Goal: Task Accomplishment & Management: Manage account settings

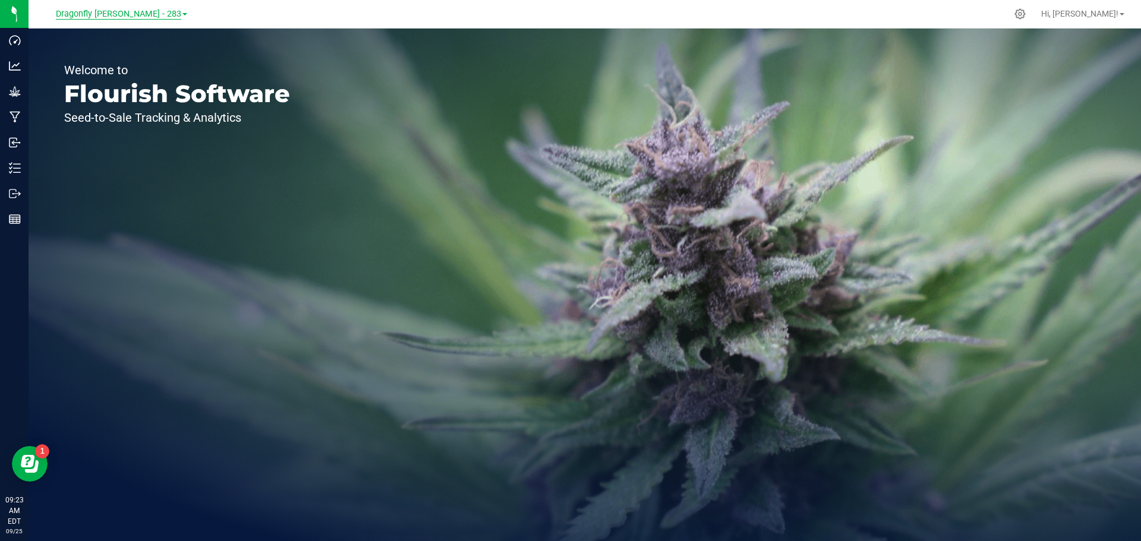
click at [131, 18] on span "Dragonfly Vega - 283" at bounding box center [118, 14] width 125 height 11
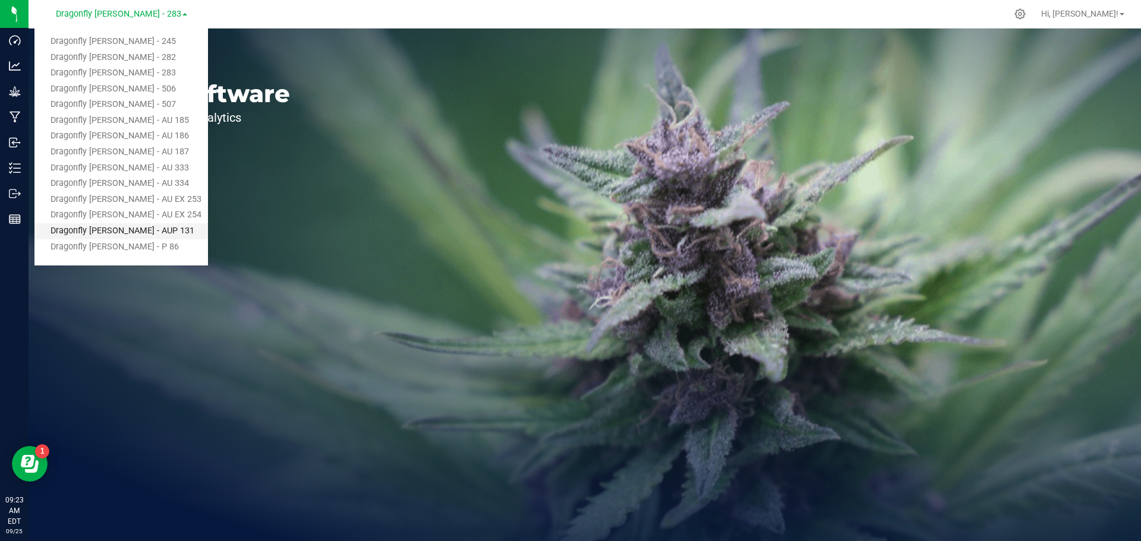
click at [146, 225] on link "Dragonfly [PERSON_NAME] - AUP 131" at bounding box center [121, 231] width 174 height 16
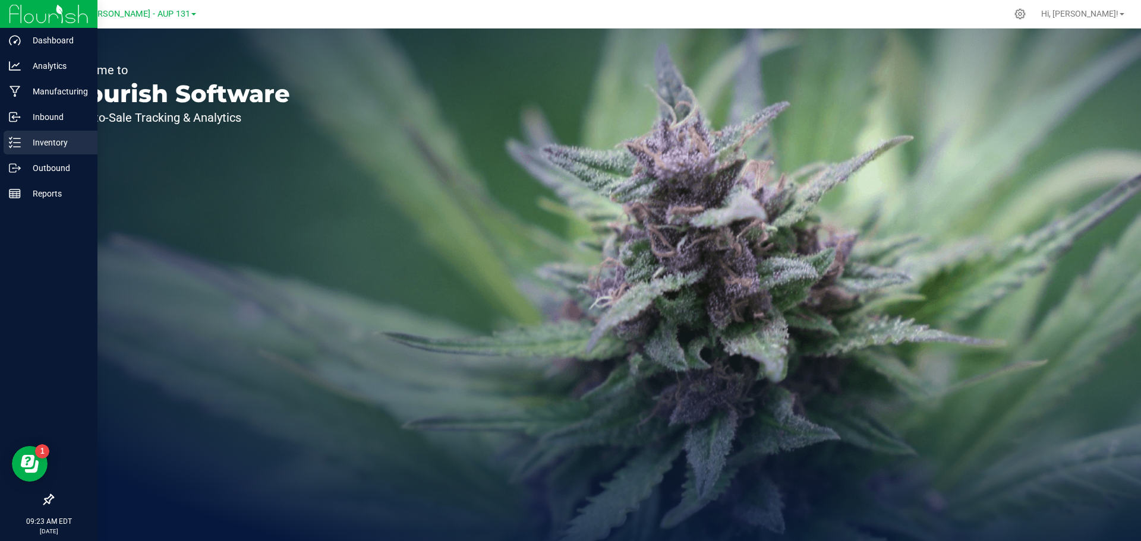
click at [62, 146] on p "Inventory" at bounding box center [56, 143] width 71 height 14
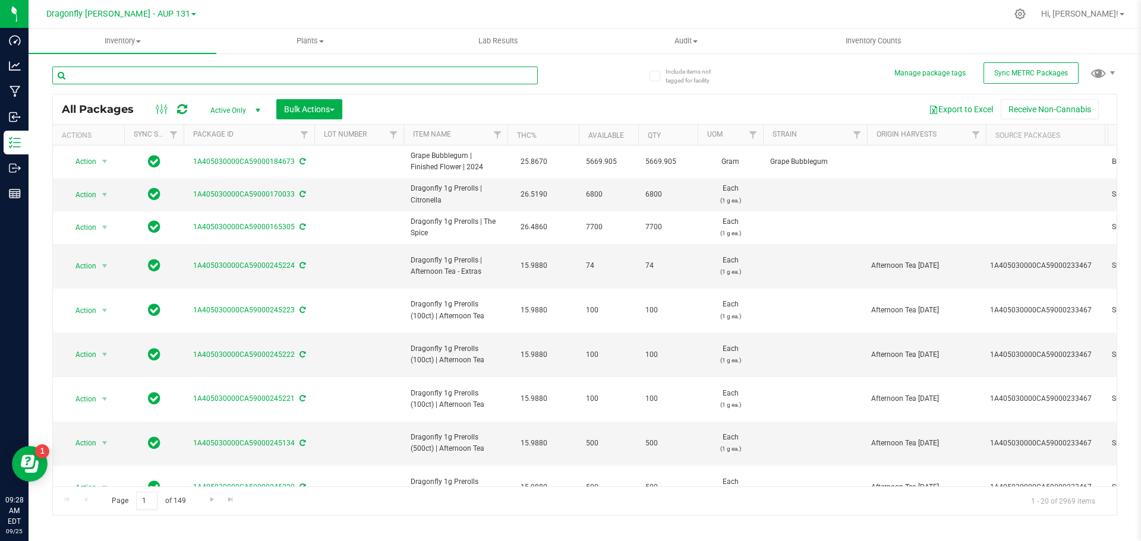
click at [278, 70] on input "text" at bounding box center [295, 76] width 486 height 18
type input "13256"
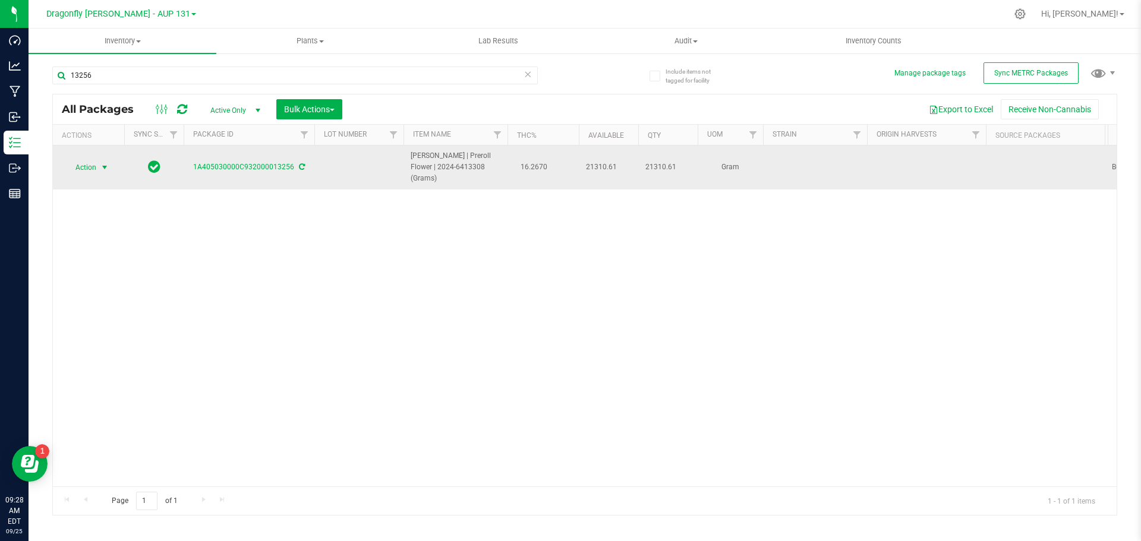
click at [102, 166] on span "select" at bounding box center [105, 168] width 10 height 10
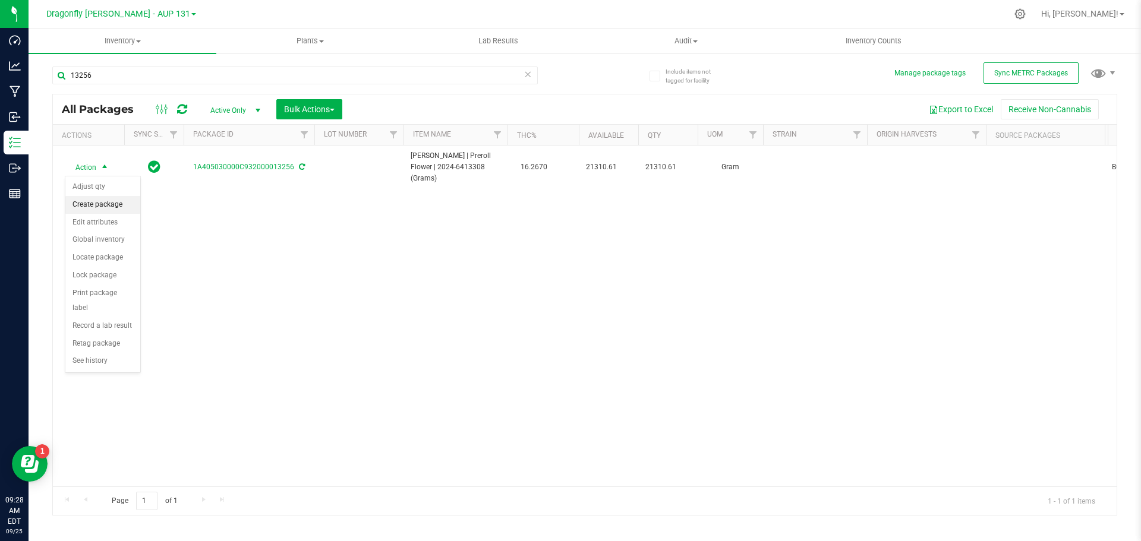
click at [114, 204] on li "Create package" at bounding box center [102, 205] width 75 height 18
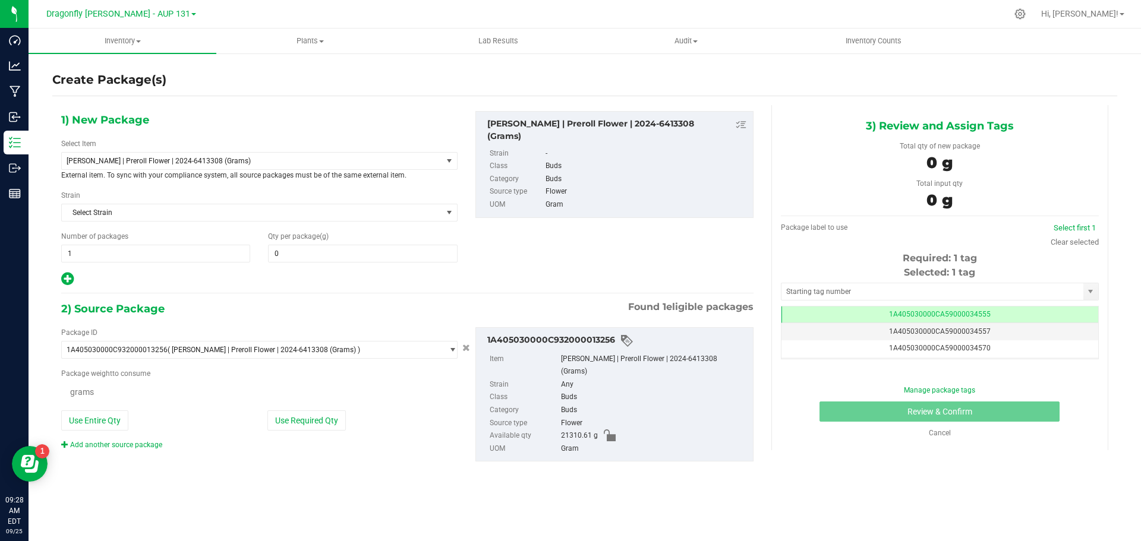
type input "0.0000"
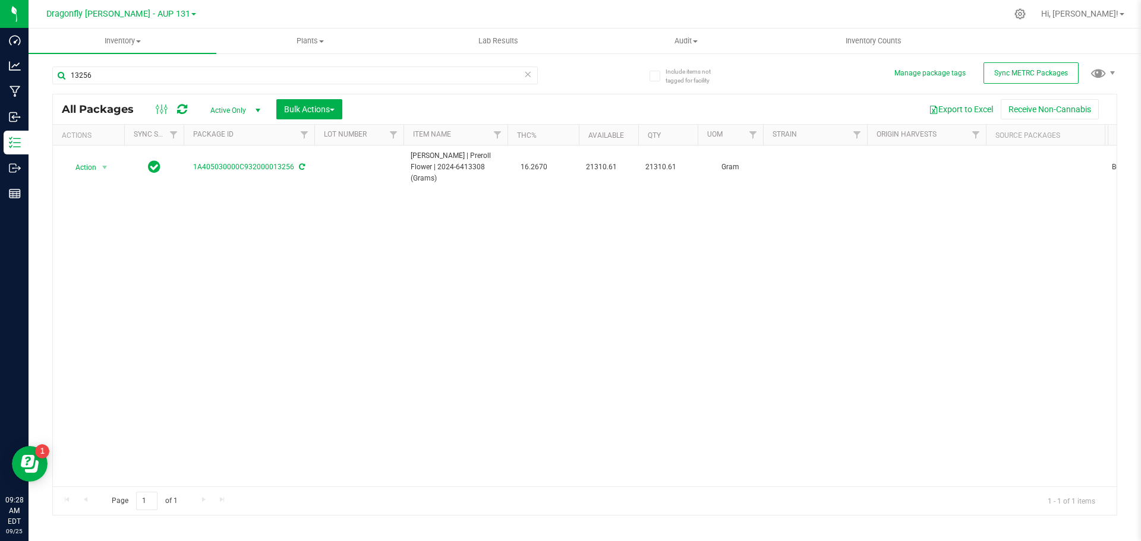
click at [530, 75] on icon at bounding box center [528, 74] width 8 height 14
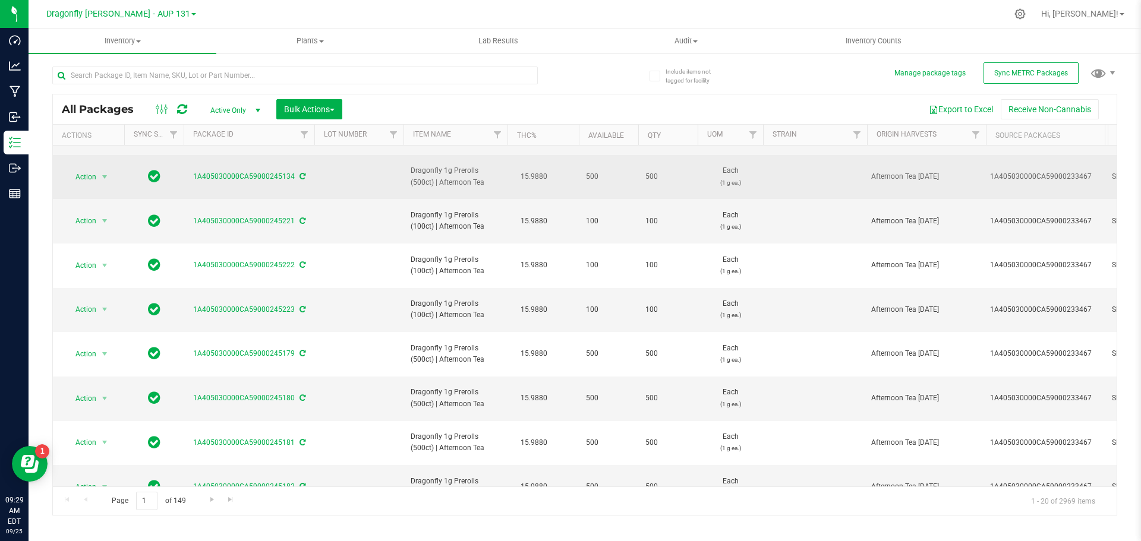
scroll to position [326, 0]
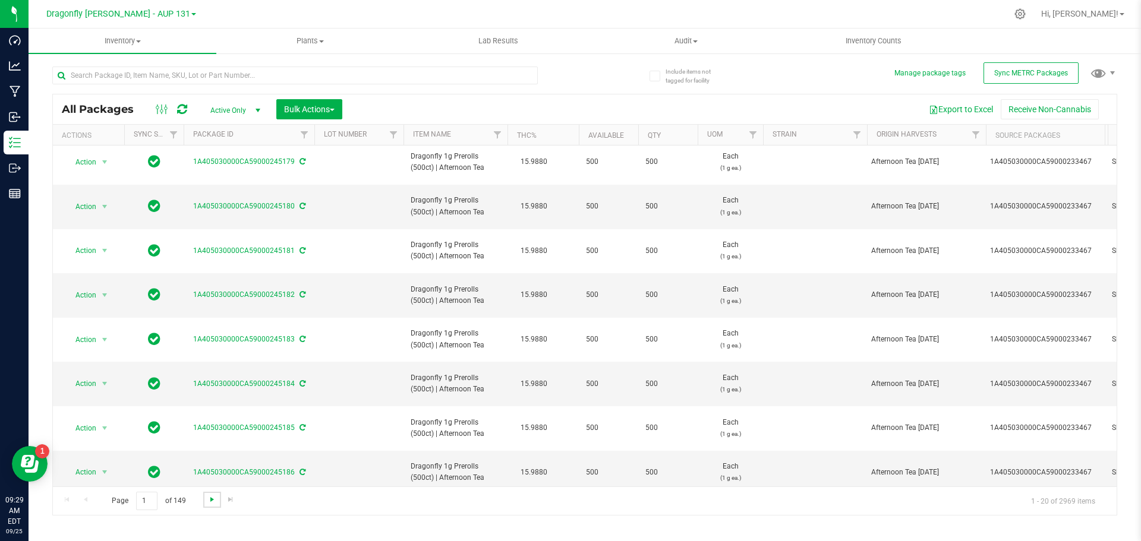
click at [213, 498] on span "Go to the next page" at bounding box center [212, 500] width 10 height 10
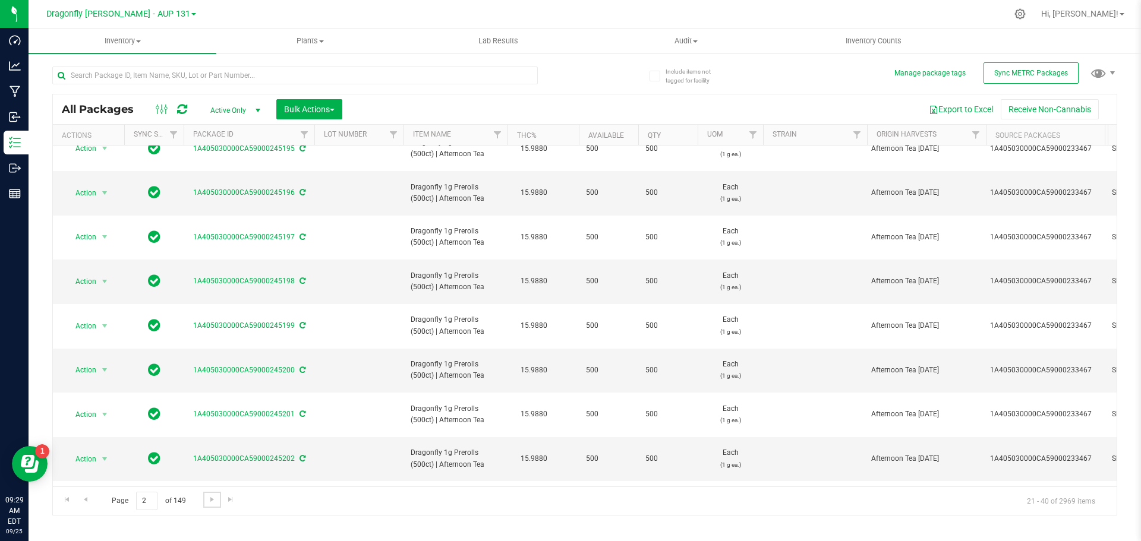
scroll to position [326, 0]
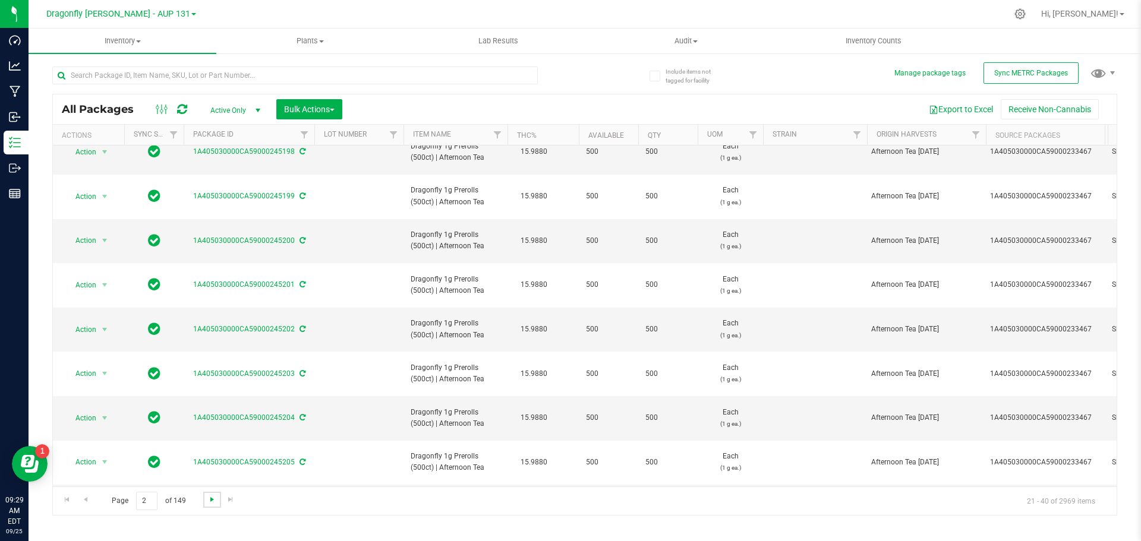
click at [209, 502] on span "Go to the next page" at bounding box center [212, 500] width 10 height 10
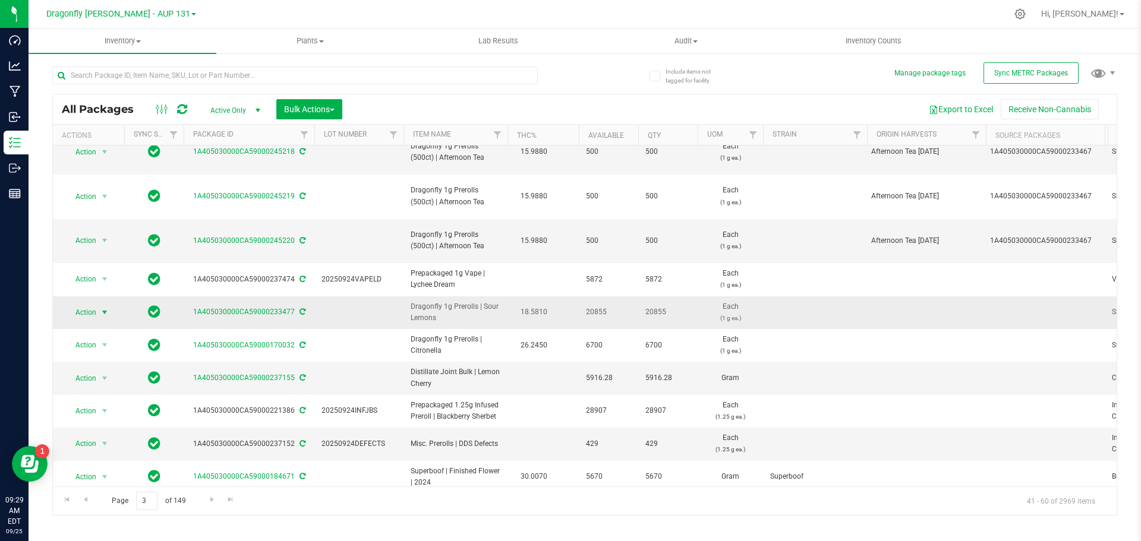
click at [100, 308] on span "select" at bounding box center [105, 313] width 10 height 10
click at [89, 235] on li "Create package" at bounding box center [102, 236] width 75 height 18
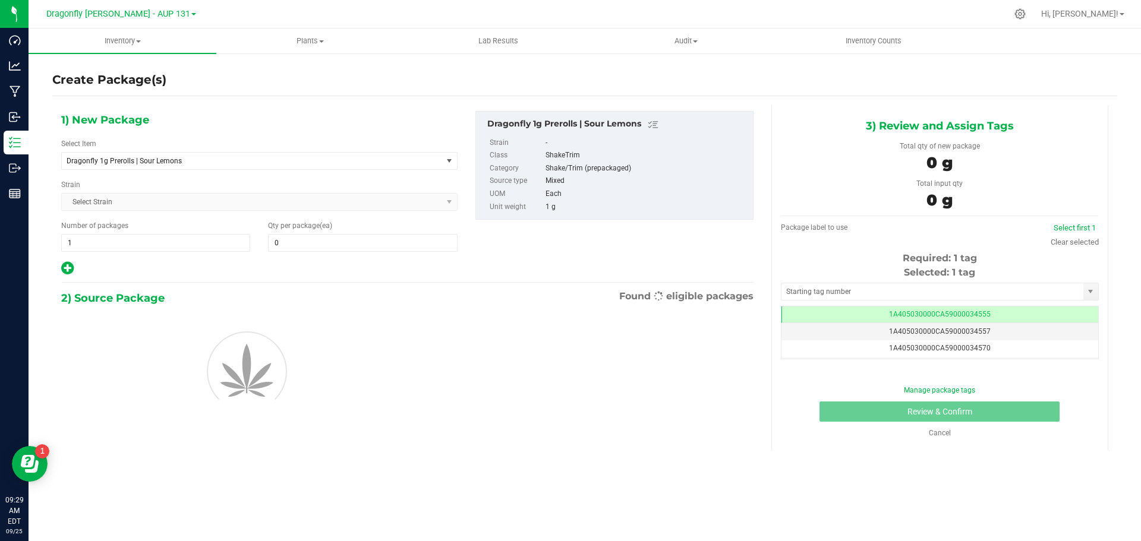
type input "0"
click at [206, 242] on span "1 1" at bounding box center [155, 243] width 189 height 18
click at [206, 242] on input "1" at bounding box center [156, 243] width 188 height 17
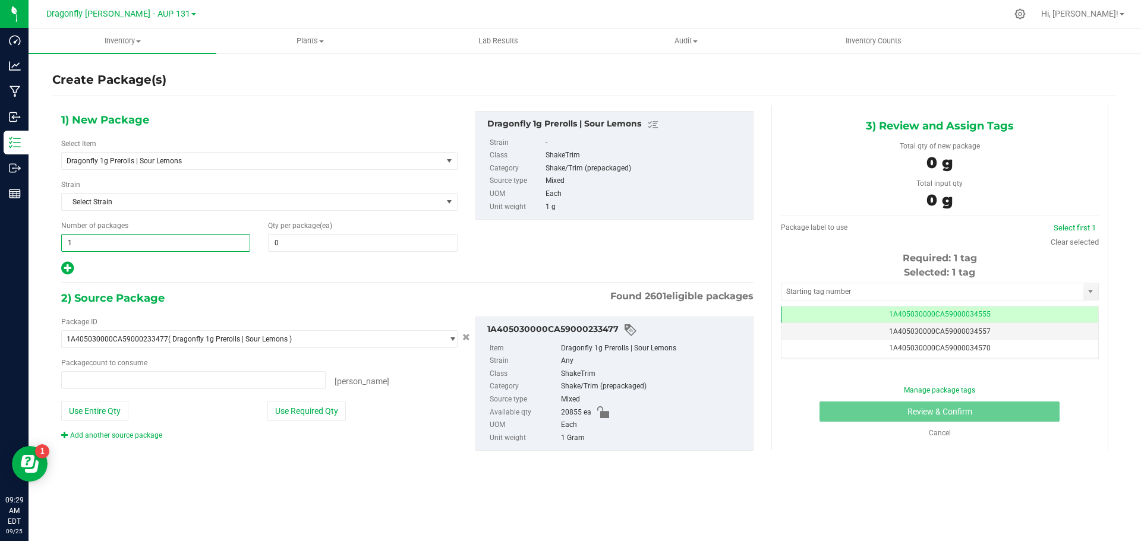
type input "0 ea"
type input "37"
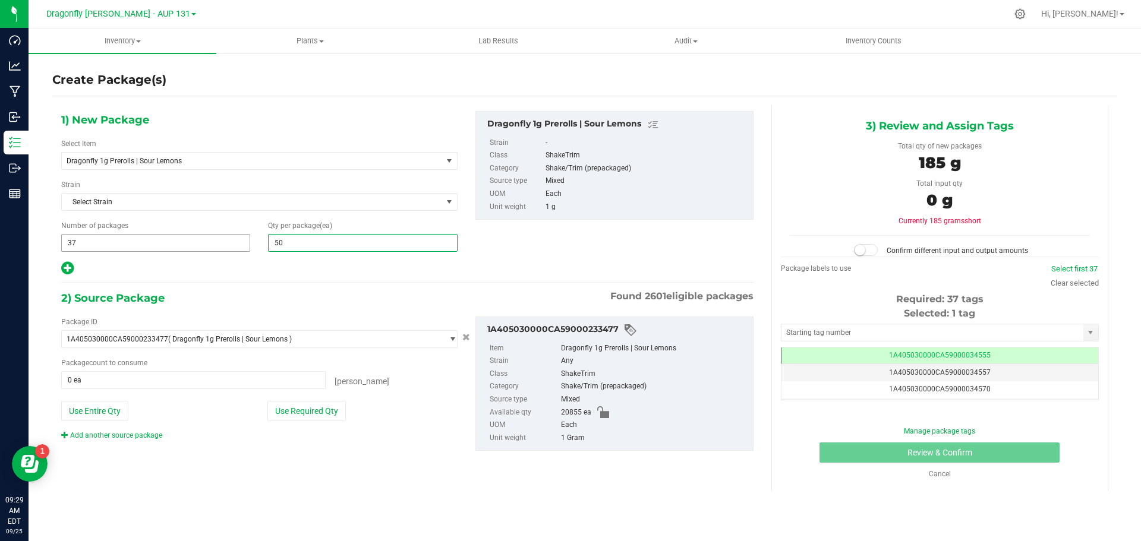
type input "500"
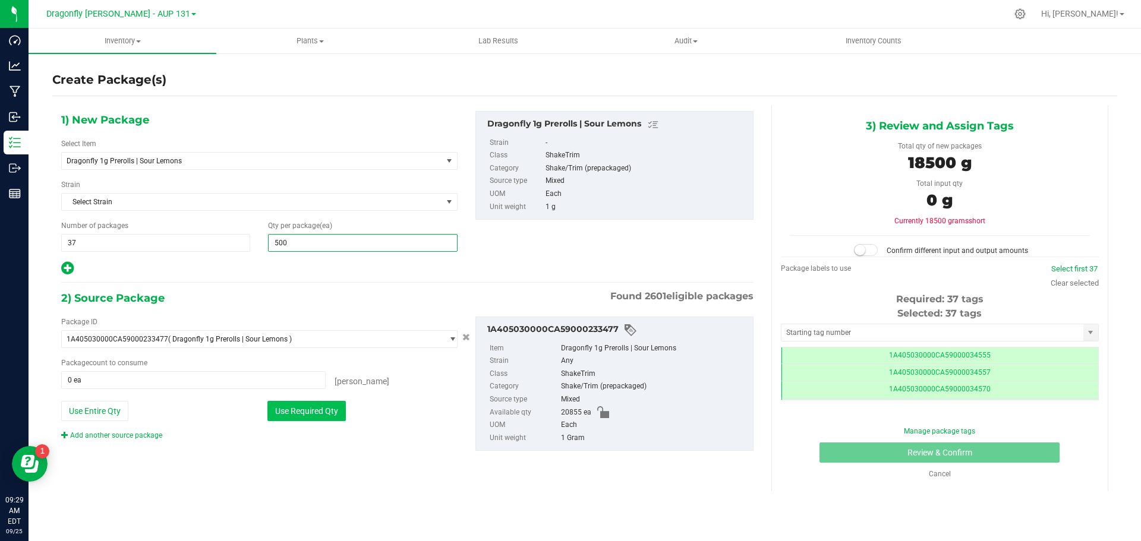
type input "500"
click at [306, 415] on button "Use Required Qty" at bounding box center [306, 411] width 78 height 20
type input "18500 ea"
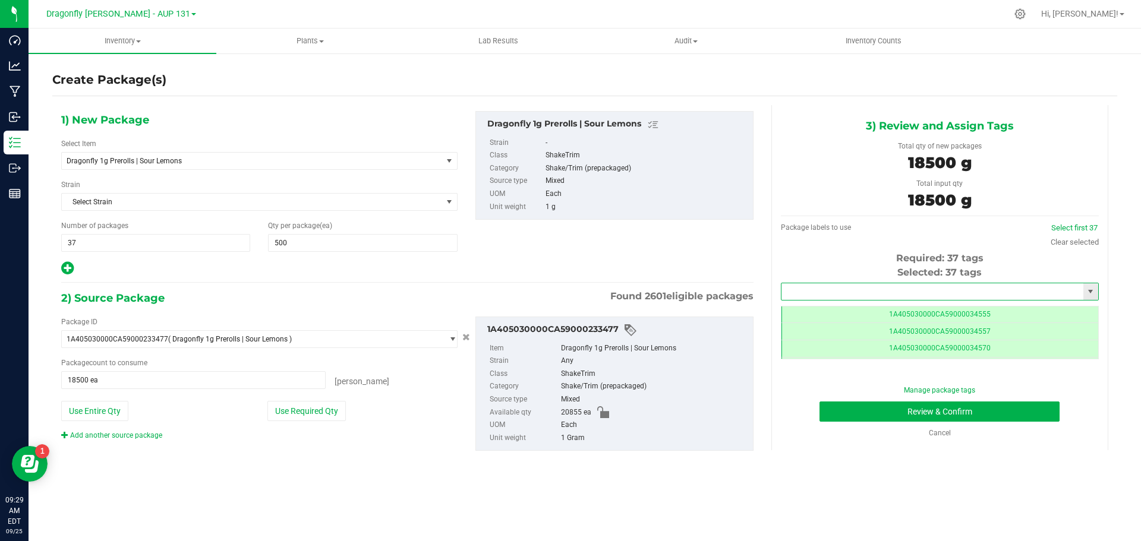
click at [893, 288] on input "text" at bounding box center [933, 291] width 302 height 17
click at [908, 314] on li "1A405030000CA59000245546" at bounding box center [940, 312] width 317 height 18
type input "1A405030000CA59000245546"
click at [906, 413] on button "Review & Confirm" at bounding box center [940, 412] width 240 height 20
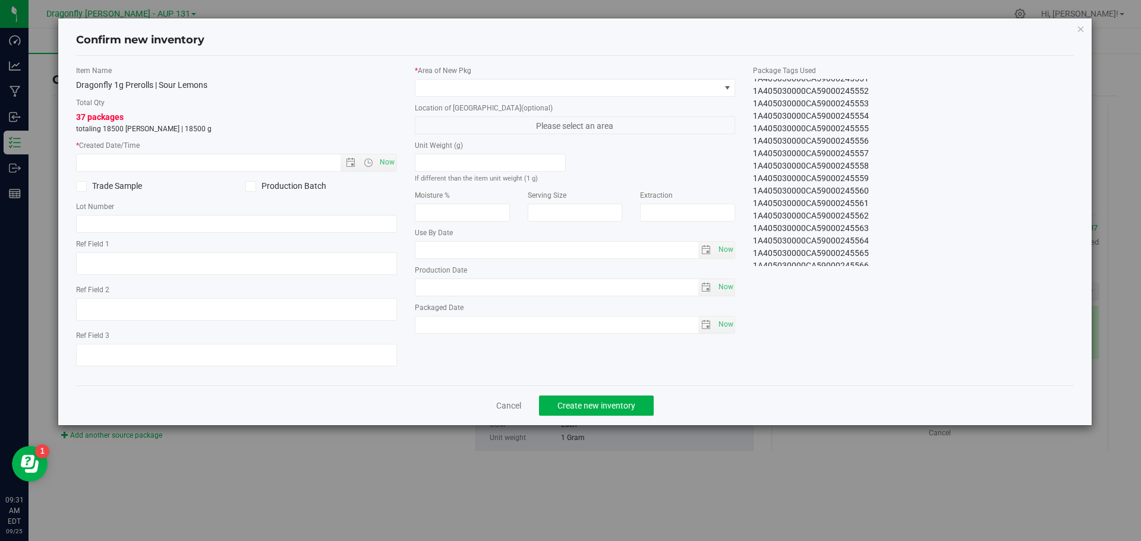
scroll to position [275, 0]
drag, startPoint x: 751, startPoint y: 82, endPoint x: 898, endPoint y: 284, distance: 249.8
click at [898, 284] on div "Item Name Dragonfly 1g Prerolls | Sour Lemons Total Qty 37 packages totaling 18…" at bounding box center [575, 220] width 1016 height 311
copy div "1A405030000CA59000245546 1A405030000CA59000245547 1A405030000CA59000245548 1A40…"
click at [502, 407] on link "Cancel" at bounding box center [508, 406] width 25 height 12
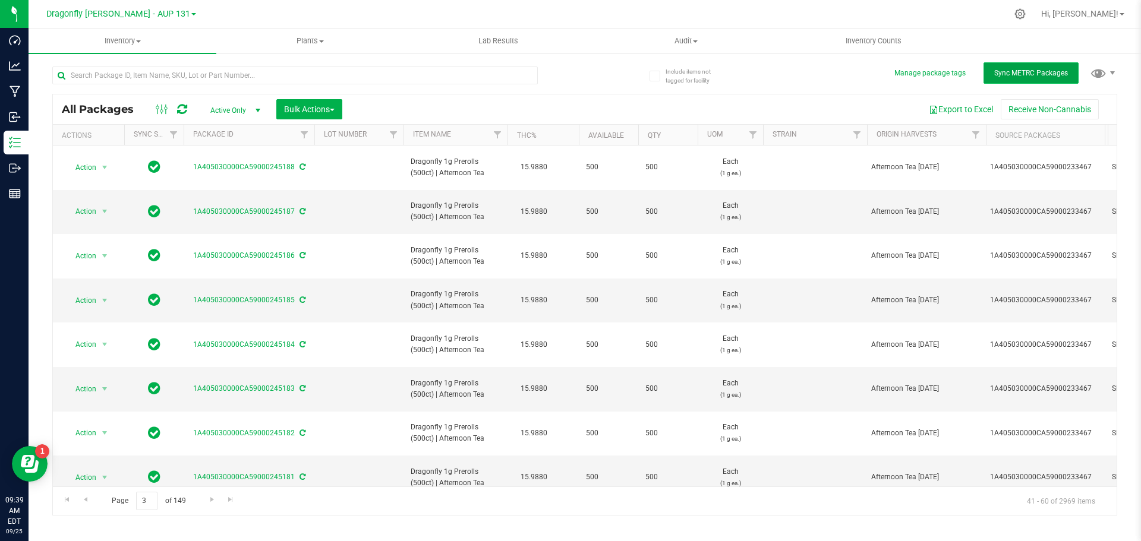
click at [1031, 67] on button "Sync METRC Packages" at bounding box center [1031, 72] width 95 height 21
click at [267, 81] on input "text" at bounding box center [295, 76] width 486 height 18
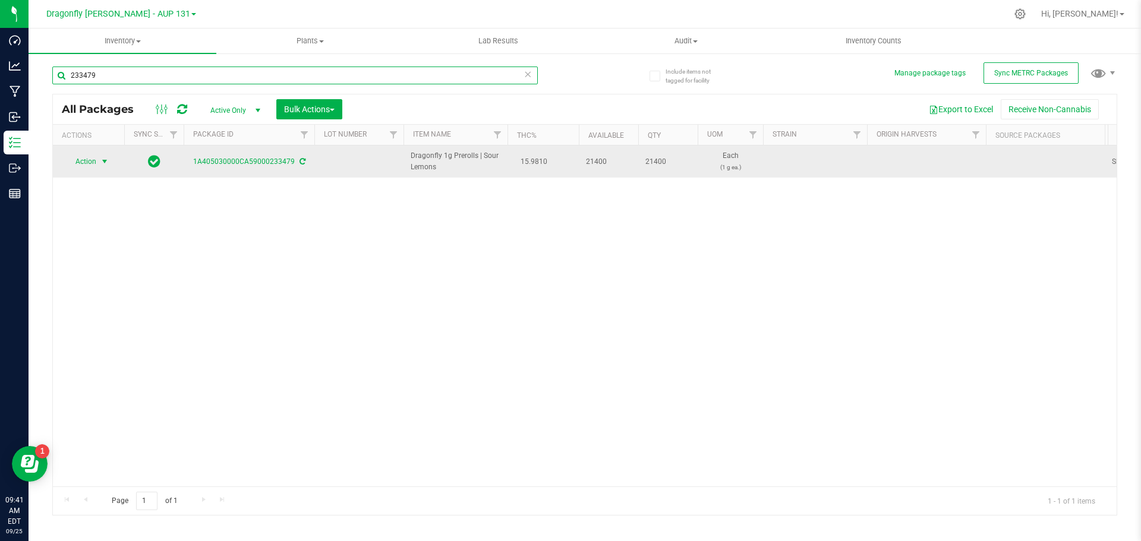
type input "233479"
click at [104, 159] on span "select" at bounding box center [105, 162] width 10 height 10
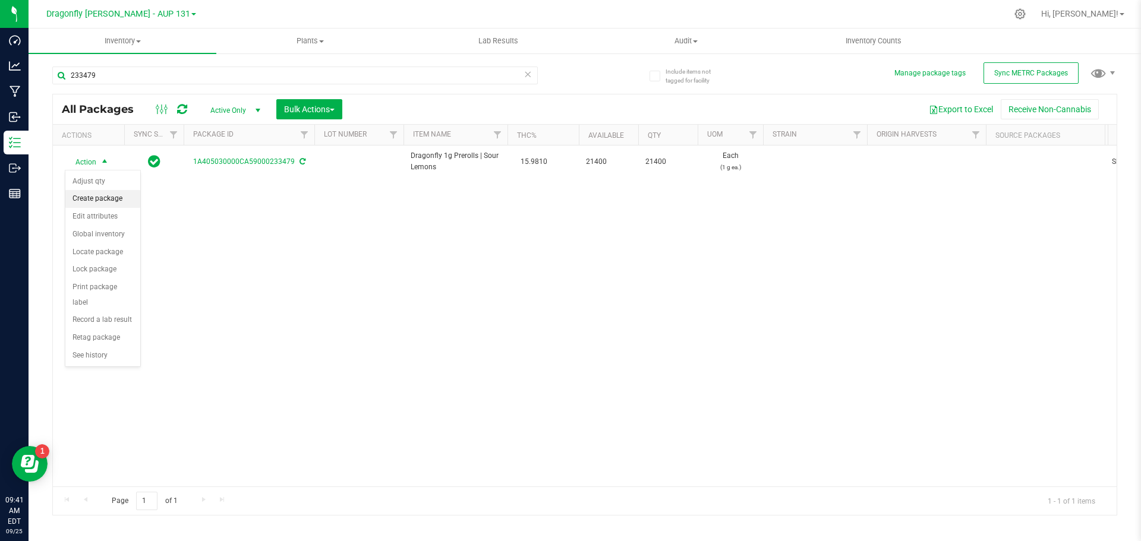
click at [119, 201] on li "Create package" at bounding box center [102, 199] width 75 height 18
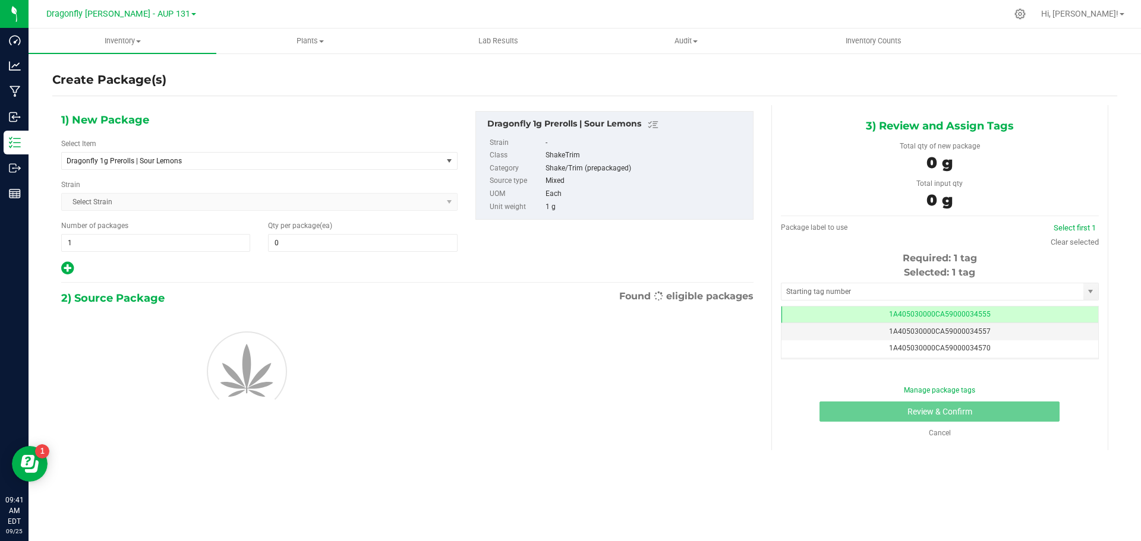
type input "0"
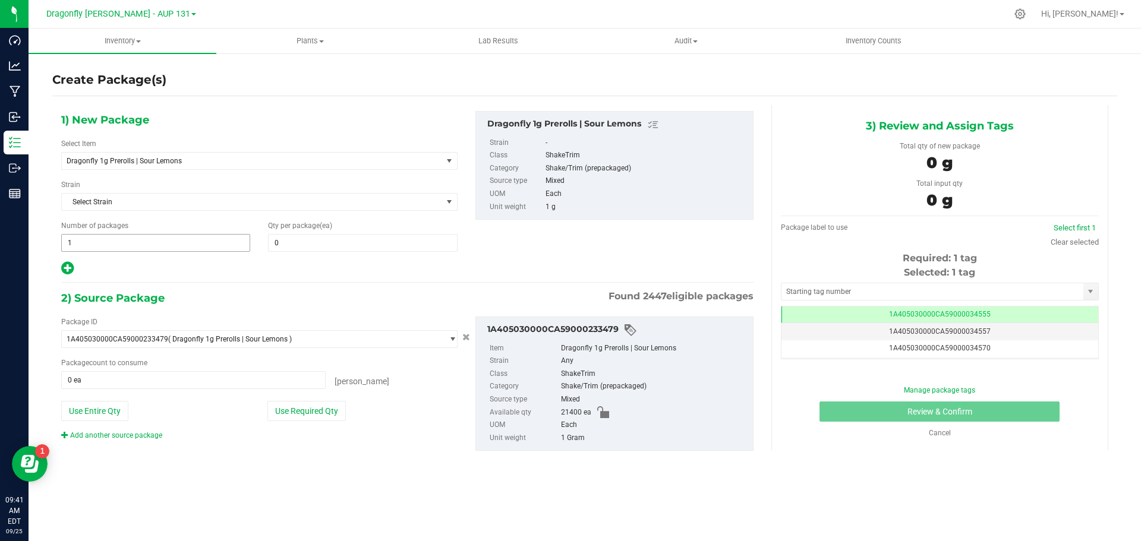
click at [161, 249] on span "1 1" at bounding box center [155, 243] width 189 height 18
click at [161, 249] on input "1" at bounding box center [156, 243] width 188 height 17
type input "42"
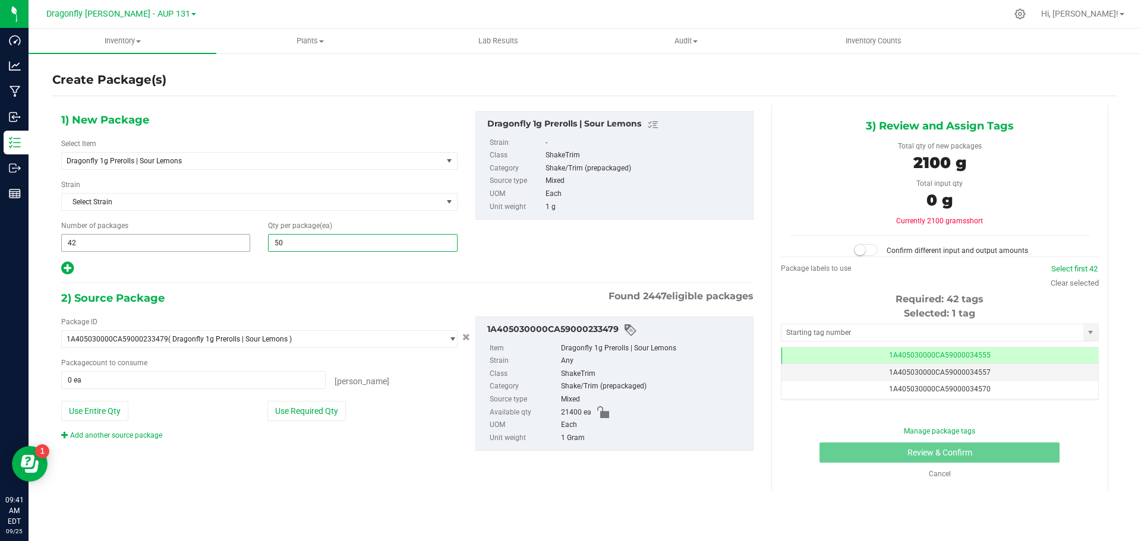
type input "500"
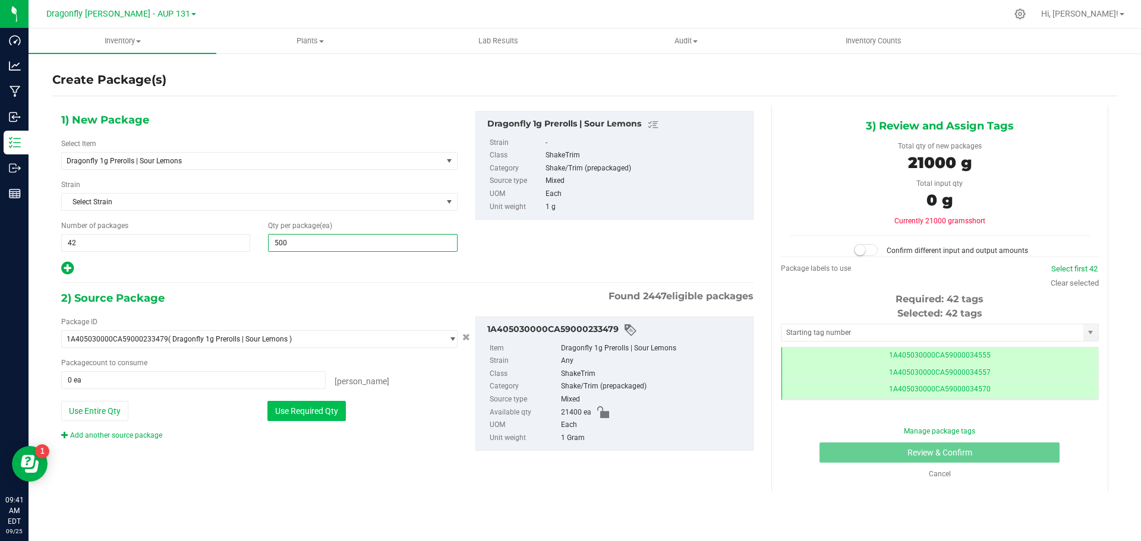
type input "500"
click at [305, 403] on button "Use Required Qty" at bounding box center [306, 411] width 78 height 20
type input "21000 ea"
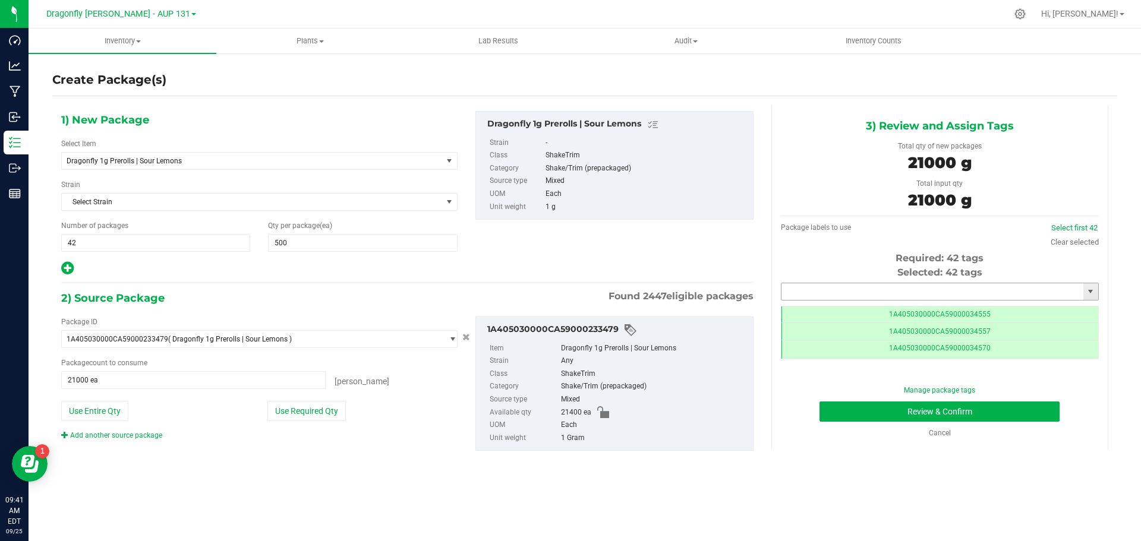
click at [938, 292] on input "text" at bounding box center [933, 291] width 302 height 17
click at [943, 308] on li "1A405030000CA59000245586" at bounding box center [940, 312] width 317 height 18
type input "1A405030000CA59000245586"
click at [1006, 425] on div "Manage package tags Review & Confirm Cancel" at bounding box center [940, 411] width 300 height 53
click at [1004, 415] on button "Review & Confirm" at bounding box center [940, 412] width 240 height 20
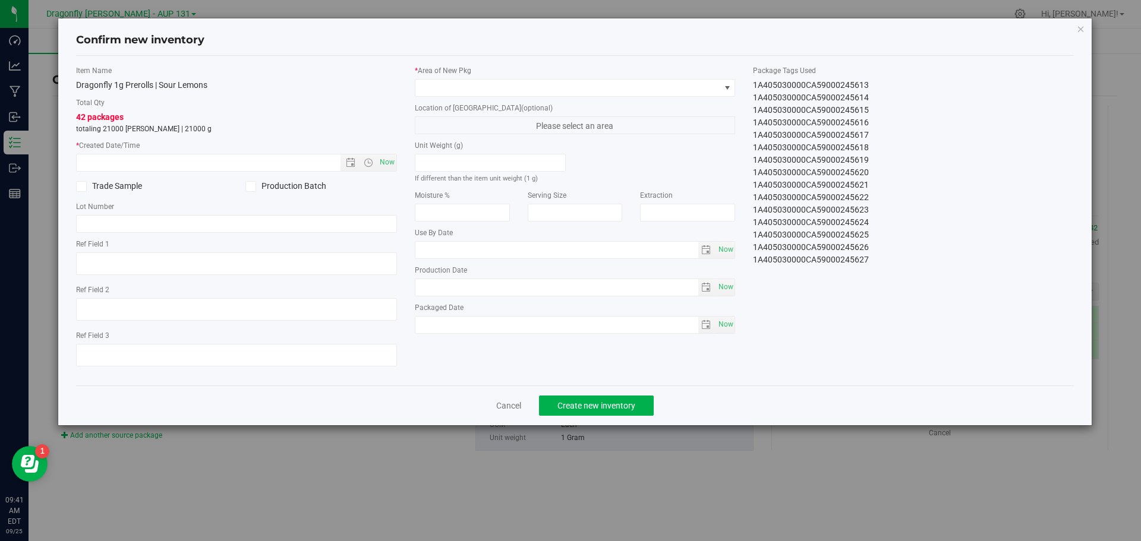
drag, startPoint x: 748, startPoint y: 86, endPoint x: 884, endPoint y: 276, distance: 233.9
click at [884, 276] on div "Item Name Dragonfly 1g Prerolls | Sour Lemons Total Qty 42 packages totaling 21…" at bounding box center [575, 220] width 1016 height 311
copy div "1A405030000CA59000245586 1A405030000CA59000245587 1A405030000CA59000245588 1A40…"
click at [504, 406] on link "Cancel" at bounding box center [508, 406] width 25 height 12
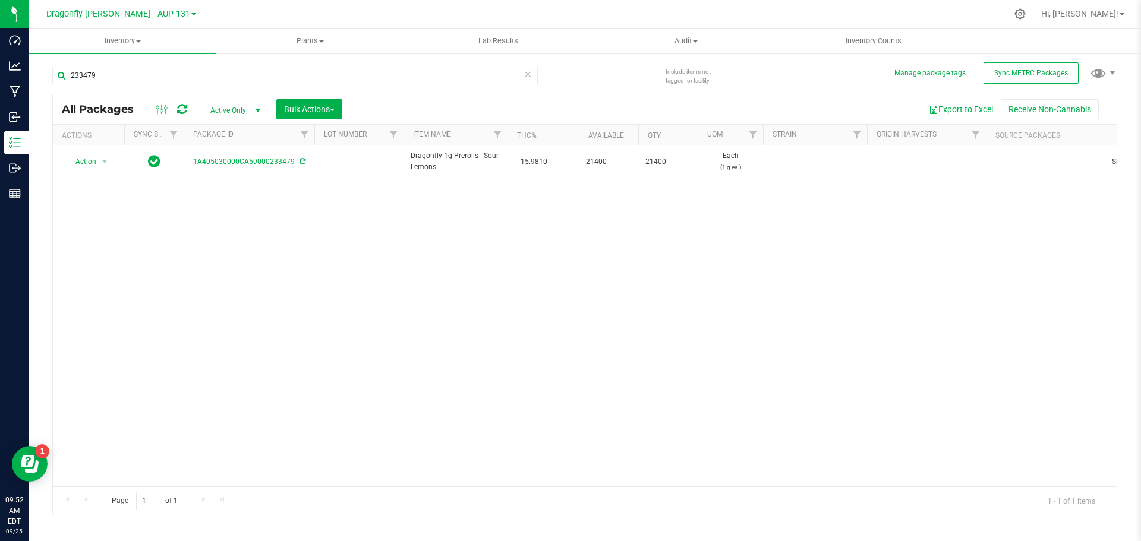
click at [527, 71] on icon at bounding box center [528, 74] width 8 height 14
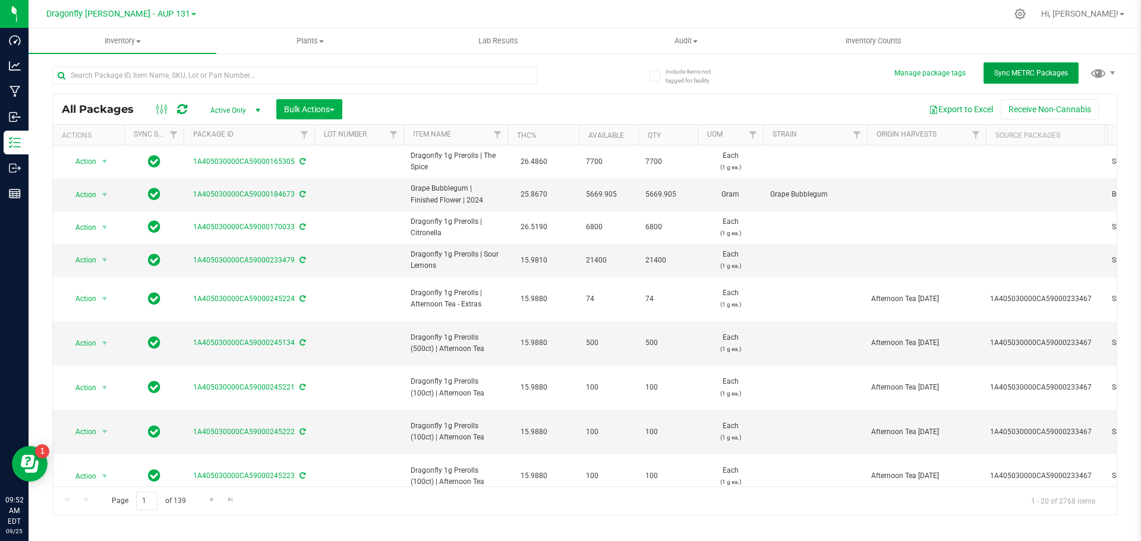
click at [1035, 76] on span "Sync METRC Packages" at bounding box center [1031, 73] width 74 height 8
click at [312, 75] on input "text" at bounding box center [295, 76] width 486 height 18
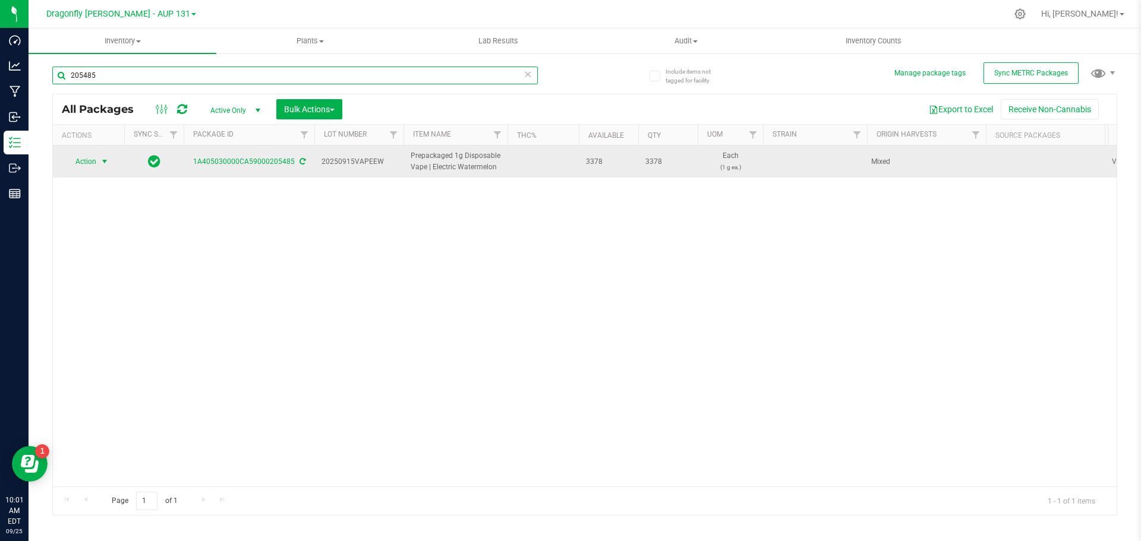
type input "205485"
click at [103, 162] on span "select" at bounding box center [105, 162] width 10 height 10
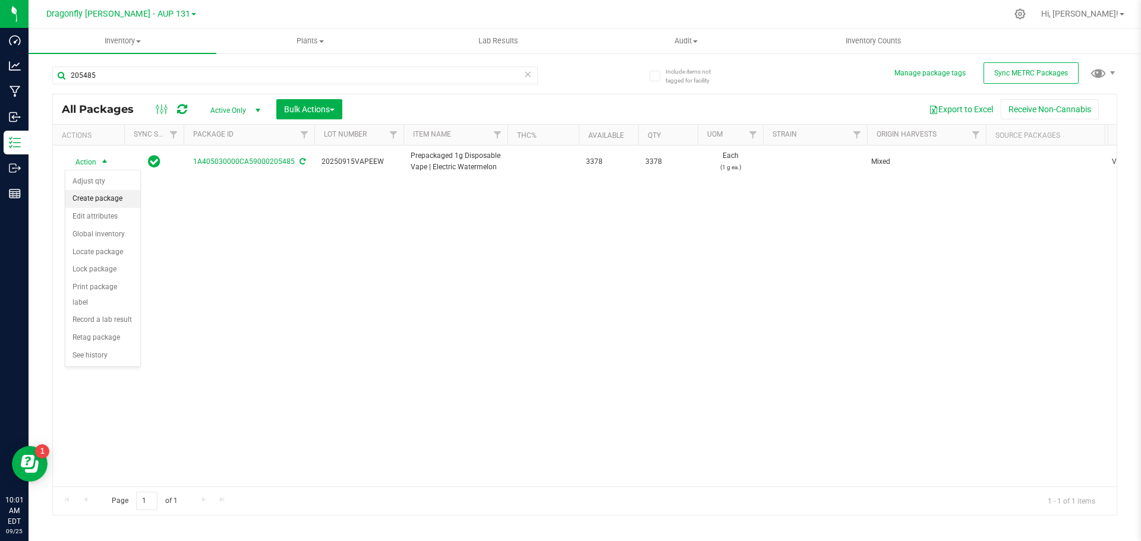
click at [105, 197] on li "Create package" at bounding box center [102, 199] width 75 height 18
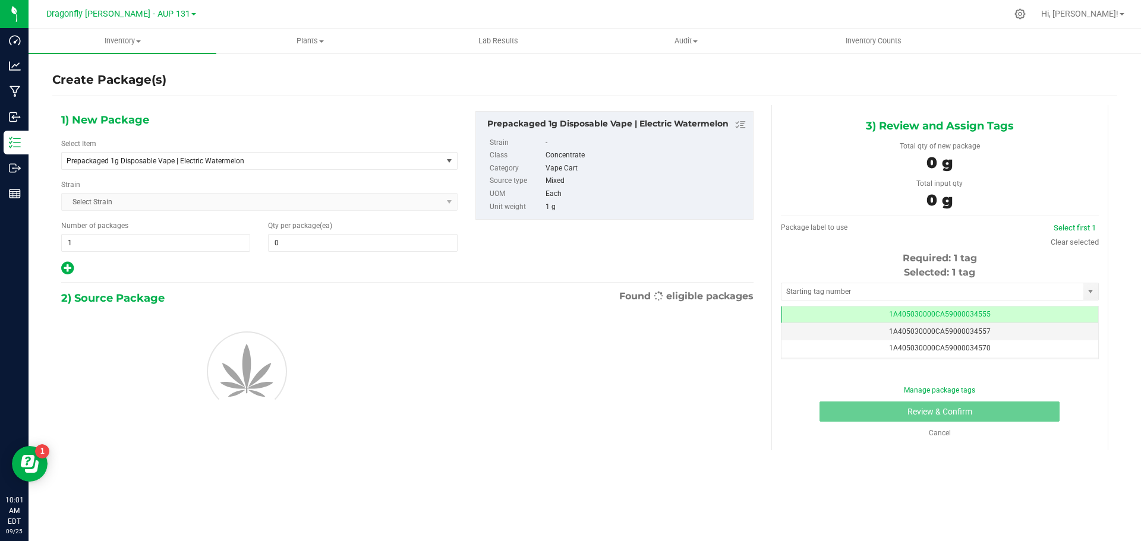
type input "0"
click at [254, 159] on span "Prepackaged 1g Disposable Vape | Electric Watermelon" at bounding box center [245, 161] width 356 height 8
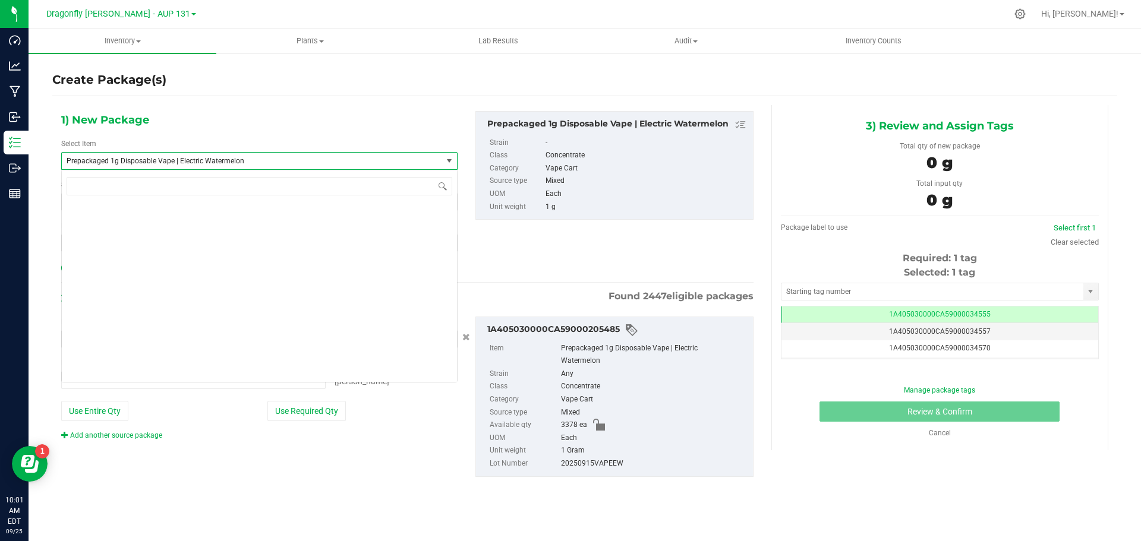
type input "0 ea"
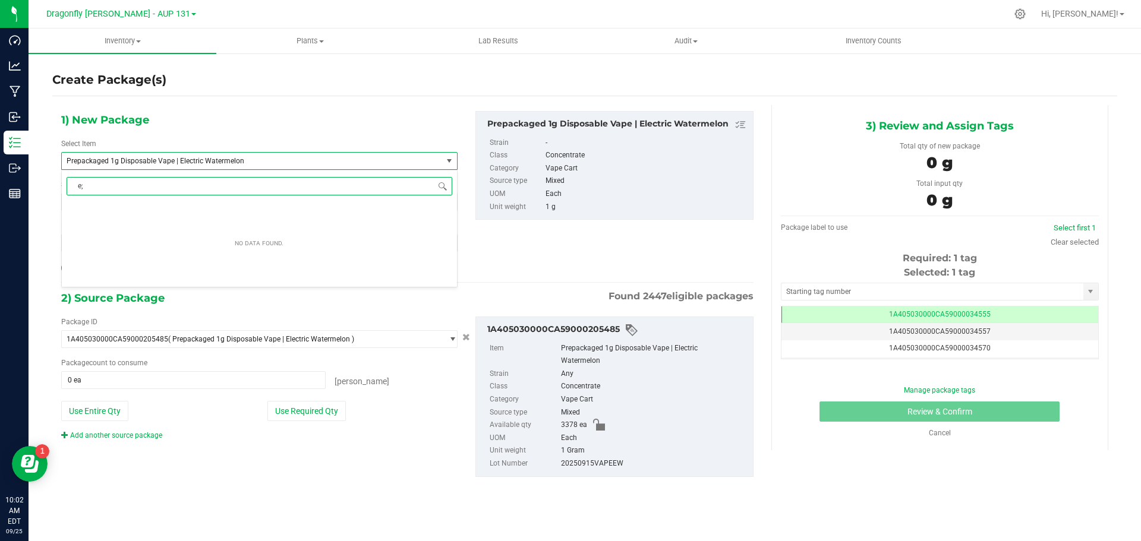
scroll to position [0, 0]
type input "electric watermelon"
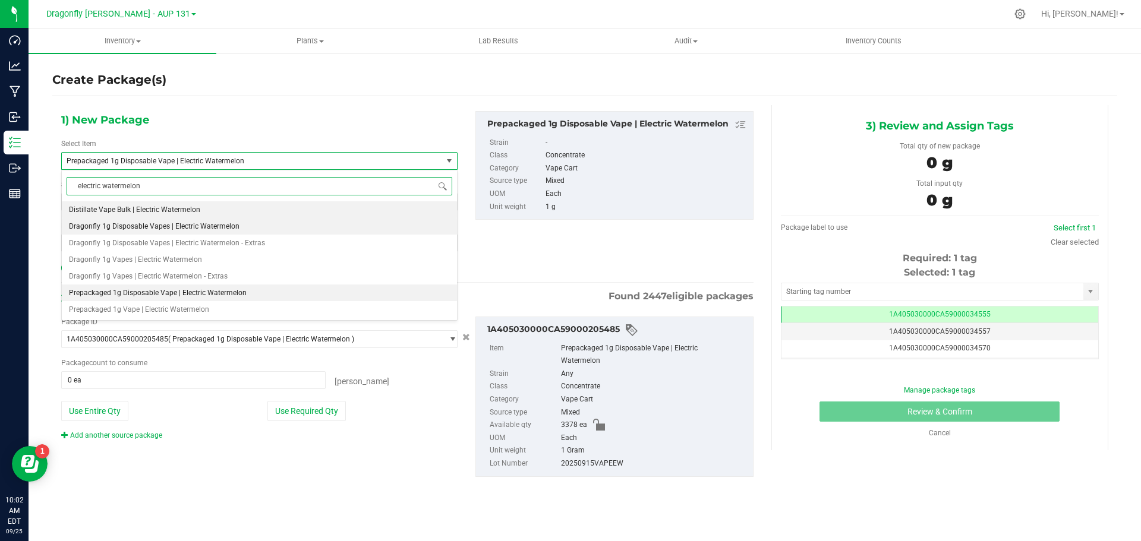
click at [204, 227] on span "Dragonfly 1g Disposable Vapes | Electric Watermelon" at bounding box center [154, 226] width 171 height 8
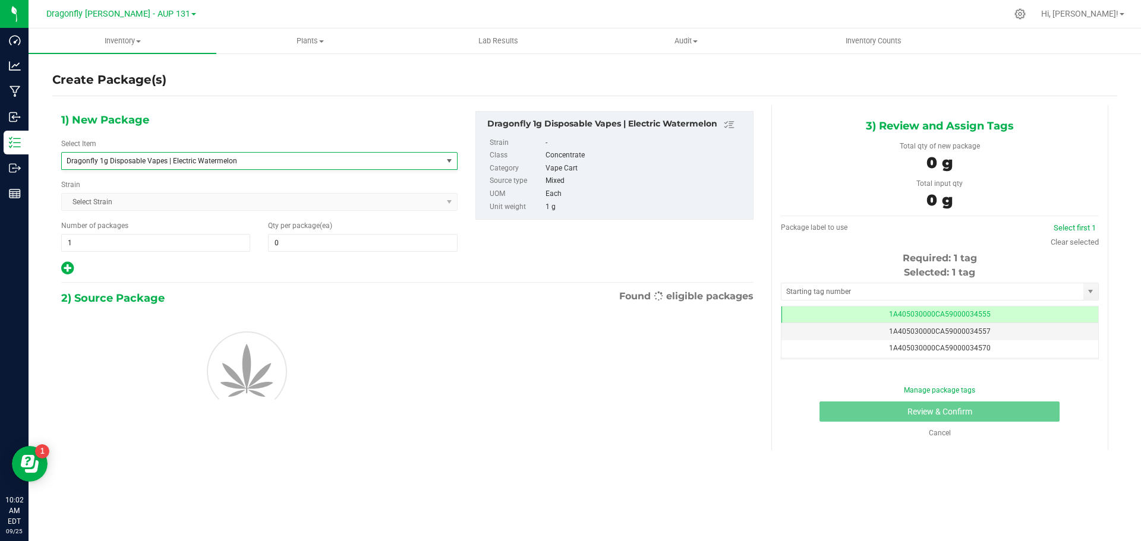
type input "0"
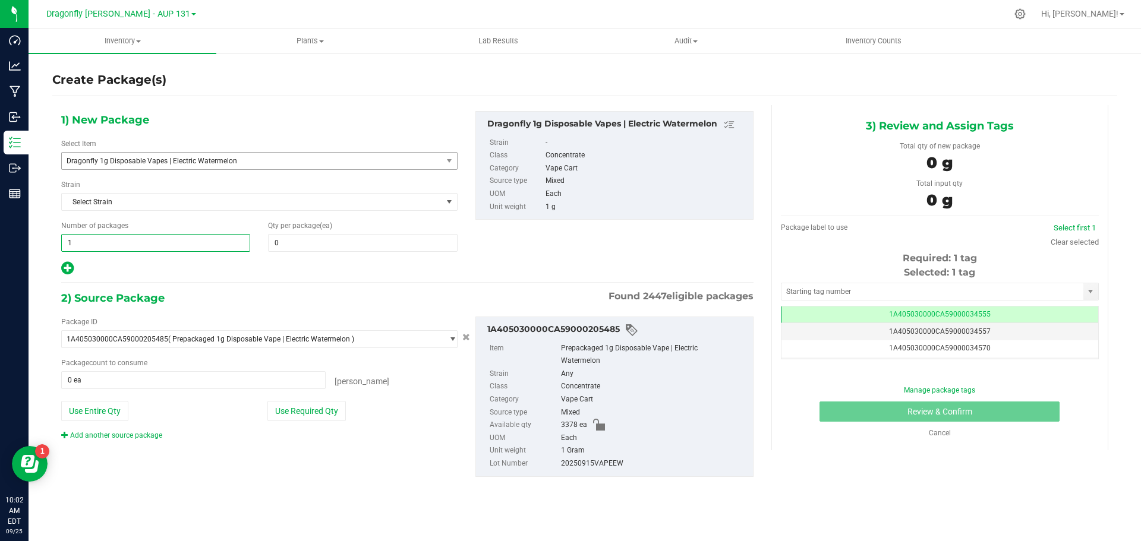
click at [152, 248] on span "1 1" at bounding box center [155, 243] width 189 height 18
click at [152, 248] on input "1" at bounding box center [156, 243] width 188 height 17
type input "33"
click at [311, 247] on span at bounding box center [362, 243] width 189 height 18
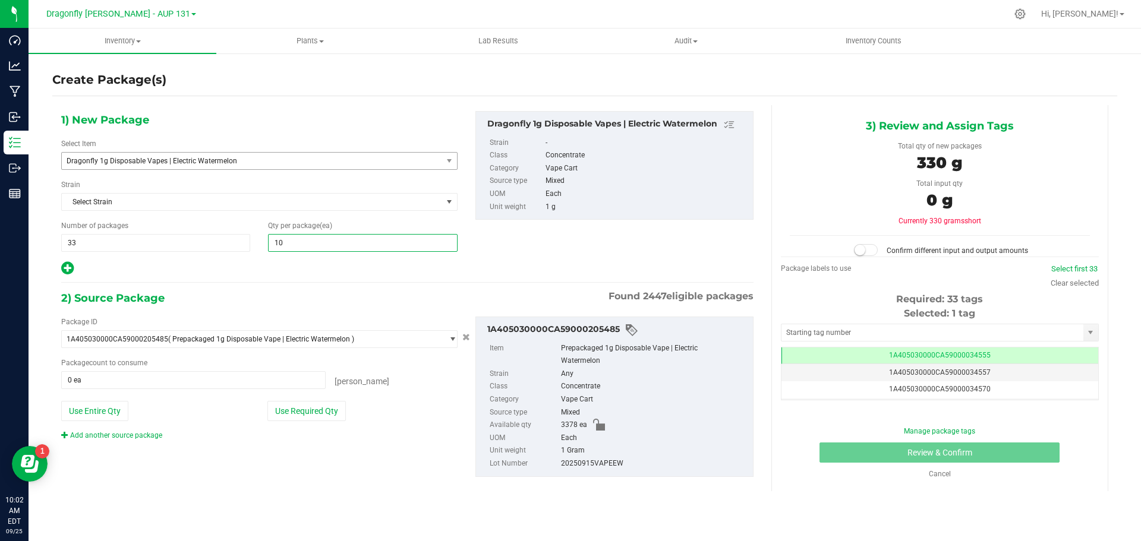
type input "100"
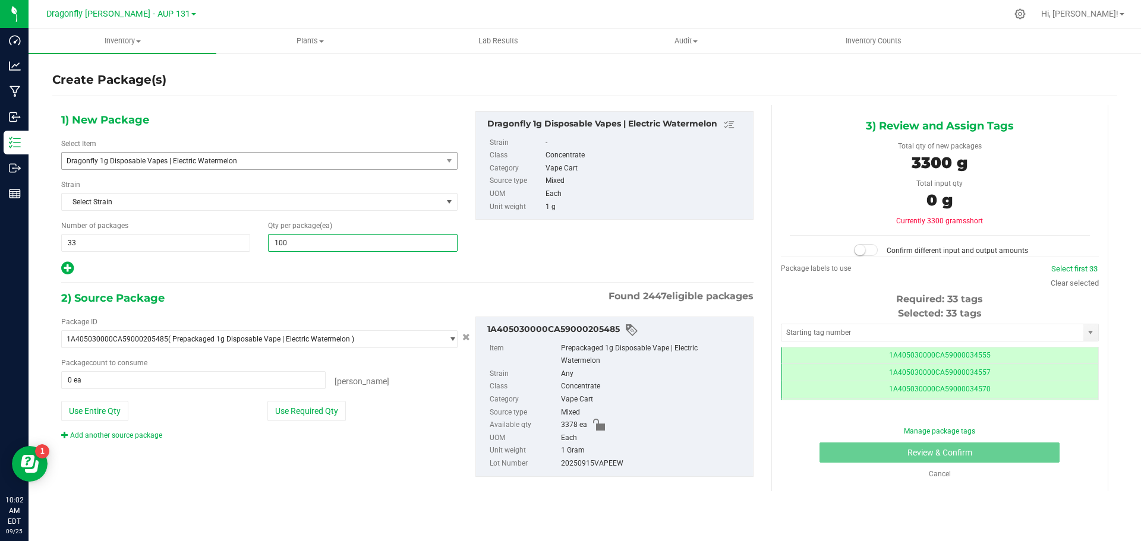
scroll to position [0, -1]
type input "100"
click at [316, 409] on button "Use Required Qty" at bounding box center [306, 411] width 78 height 20
type input "3300 ea"
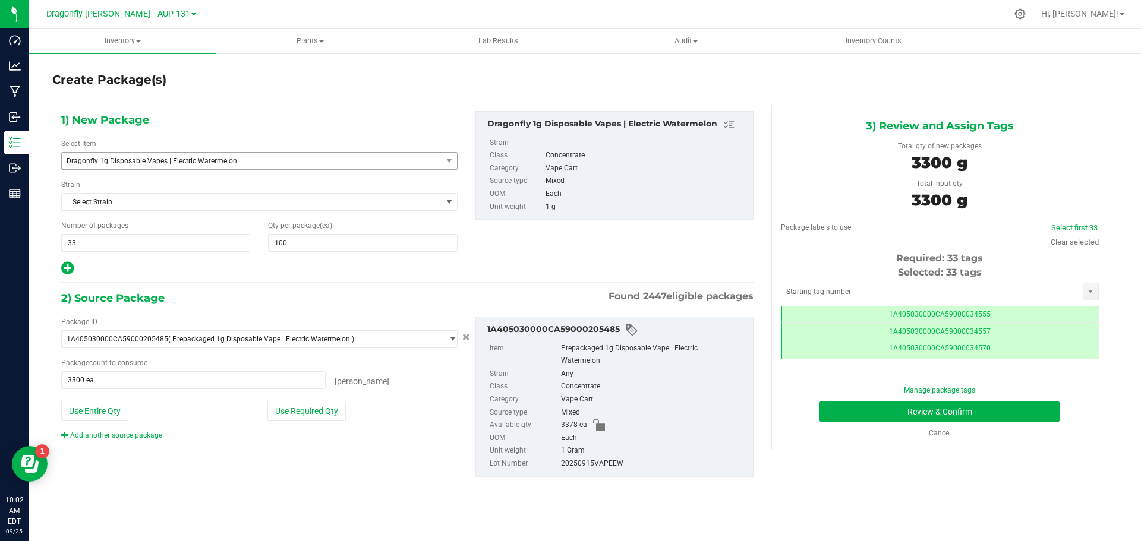
click at [892, 303] on div "Selected: 33 tags Tag 1A405030000CA59000034555 1A405030000CA59000034557 1A40503…" at bounding box center [940, 313] width 318 height 94
click at [891, 286] on input "text" at bounding box center [933, 291] width 302 height 17
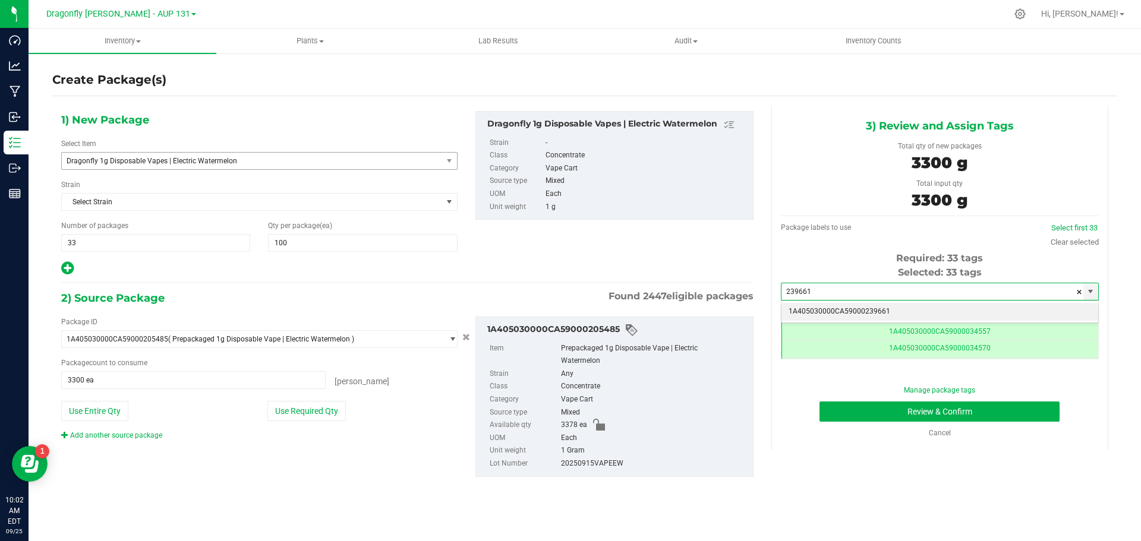
click at [869, 314] on li "1A405030000CA59000239661" at bounding box center [940, 312] width 317 height 18
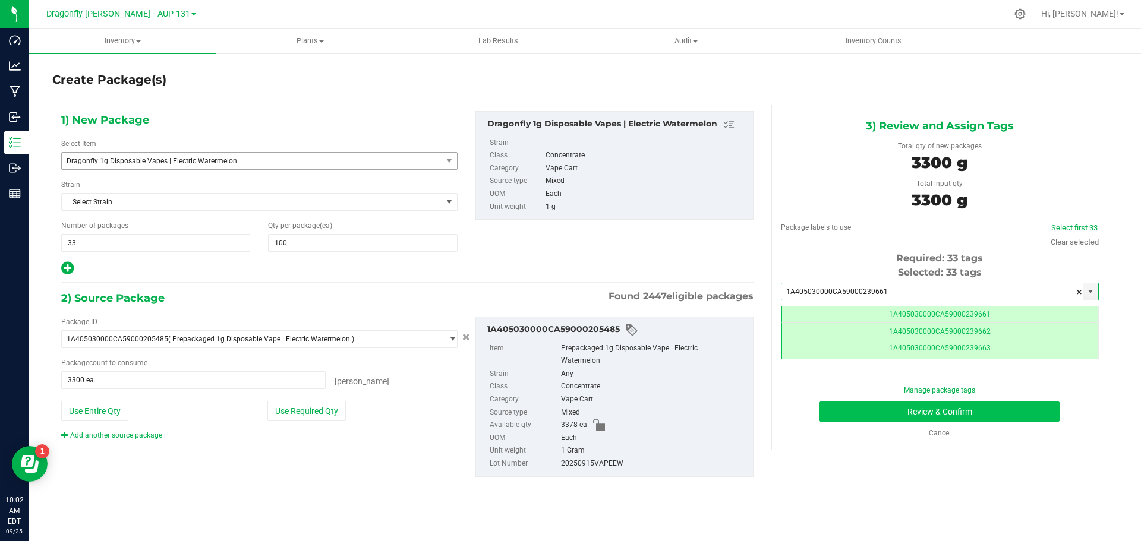
type input "1A405030000CA59000239661"
click at [908, 413] on button "Review & Confirm" at bounding box center [940, 412] width 240 height 20
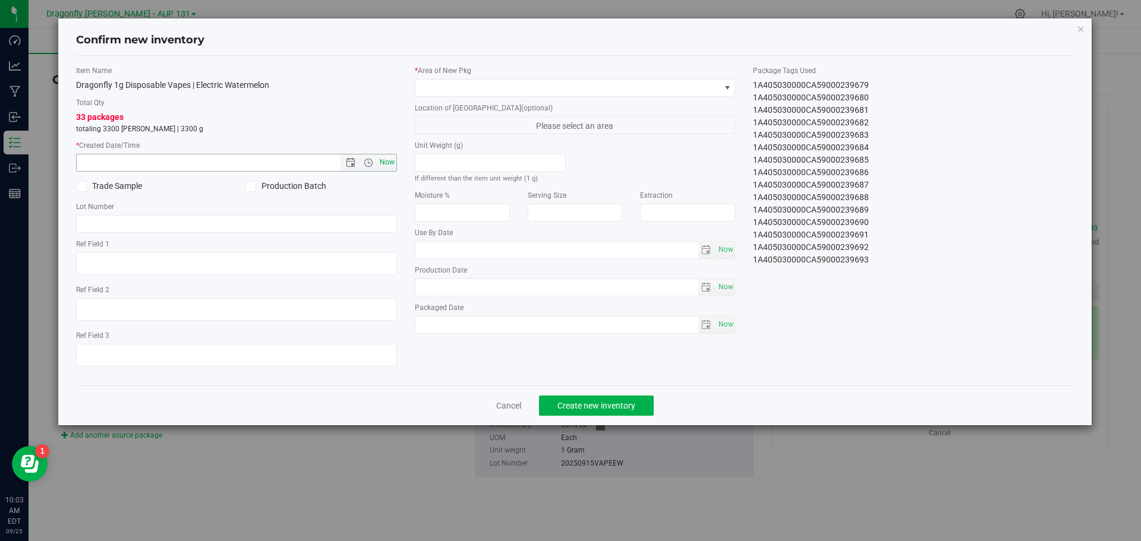
click at [387, 163] on span "Now" at bounding box center [387, 162] width 20 height 17
type input "9/25/2025 10:03 AM"
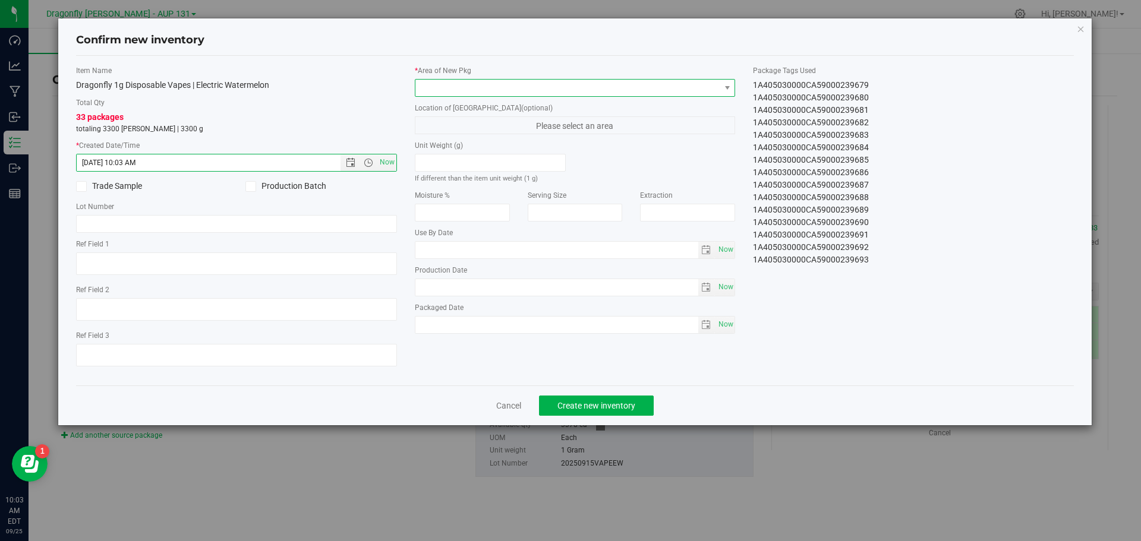
click at [475, 93] on span at bounding box center [567, 88] width 305 height 17
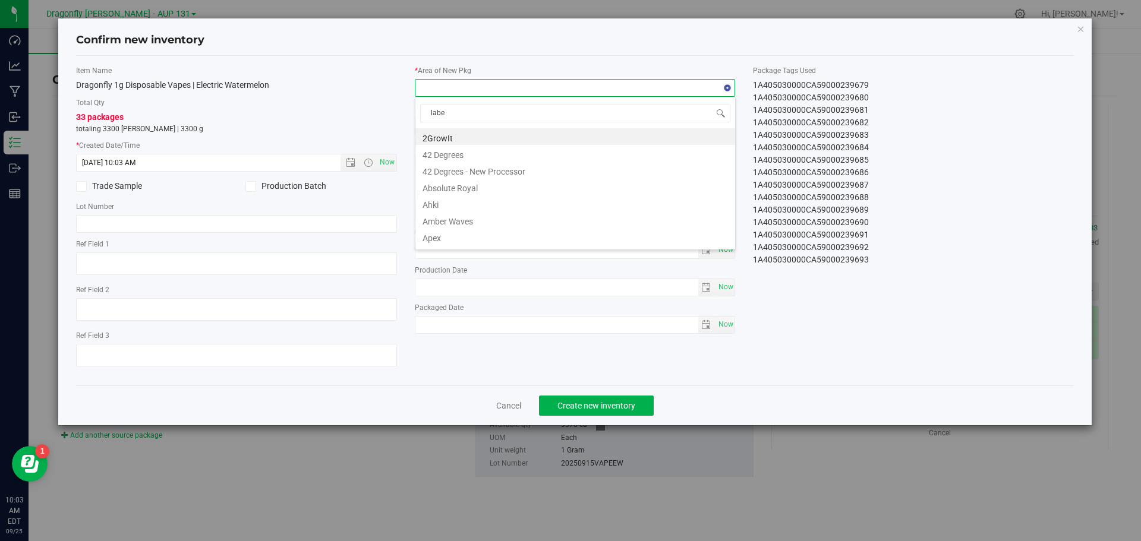
type input "label"
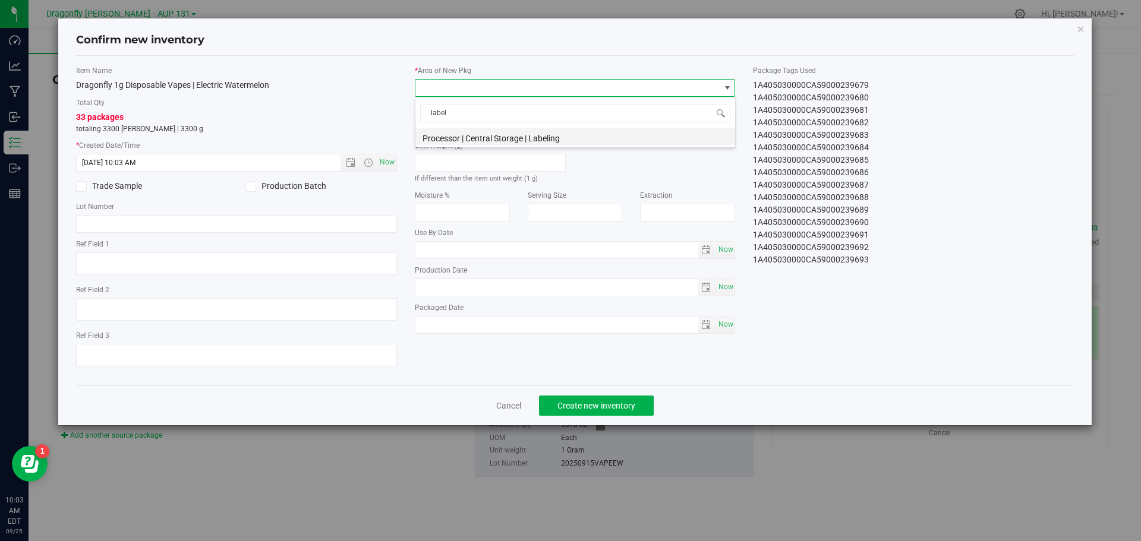
click at [490, 133] on li "Processor | Central Storage | Labeling" at bounding box center [575, 136] width 320 height 17
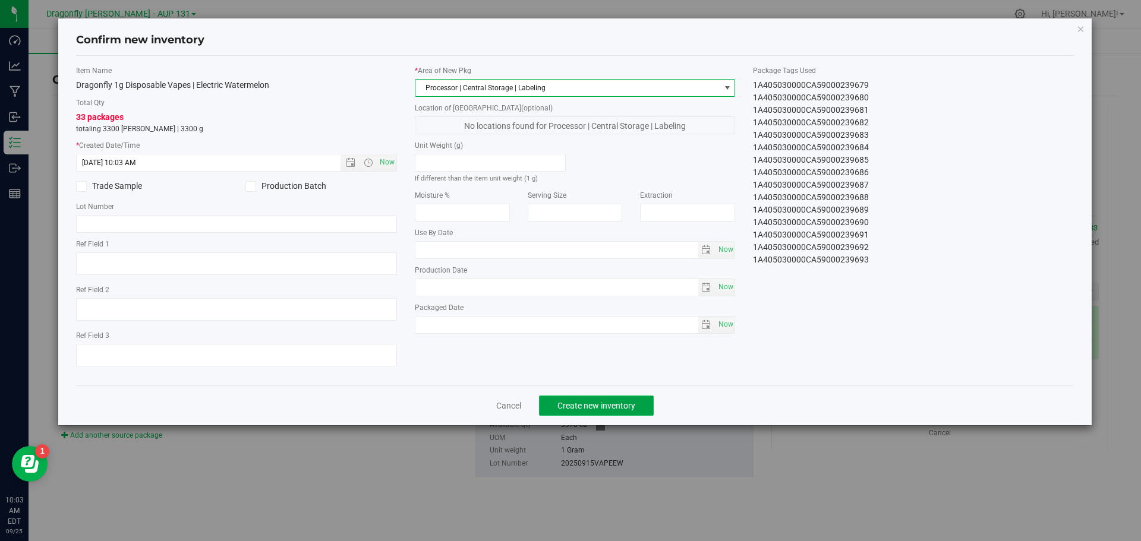
click at [616, 412] on button "Create new inventory" at bounding box center [596, 406] width 115 height 20
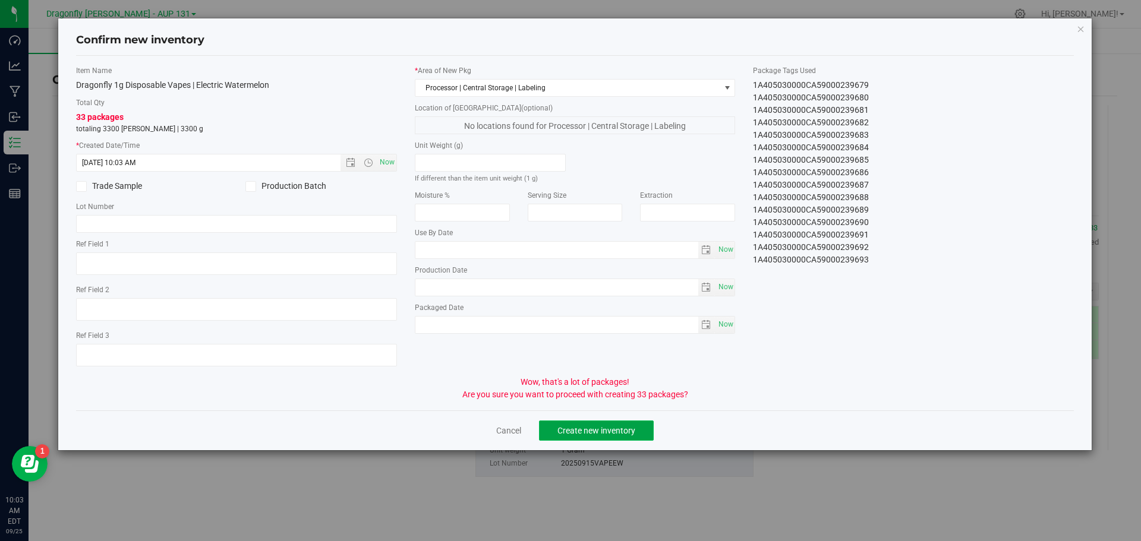
click at [603, 431] on span "Create new inventory" at bounding box center [596, 431] width 78 height 10
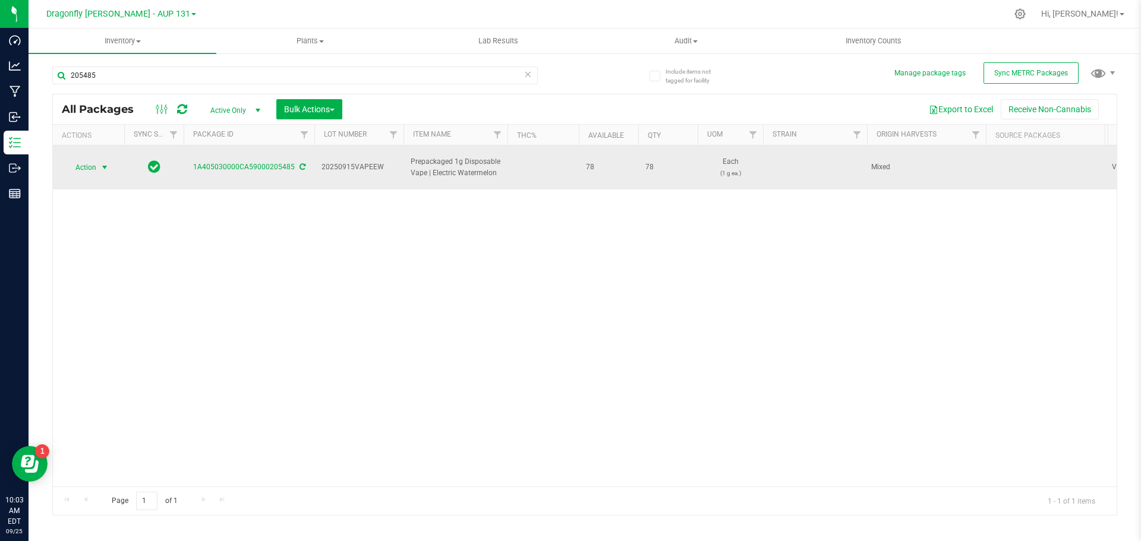
click at [102, 163] on span "select" at bounding box center [105, 168] width 10 height 10
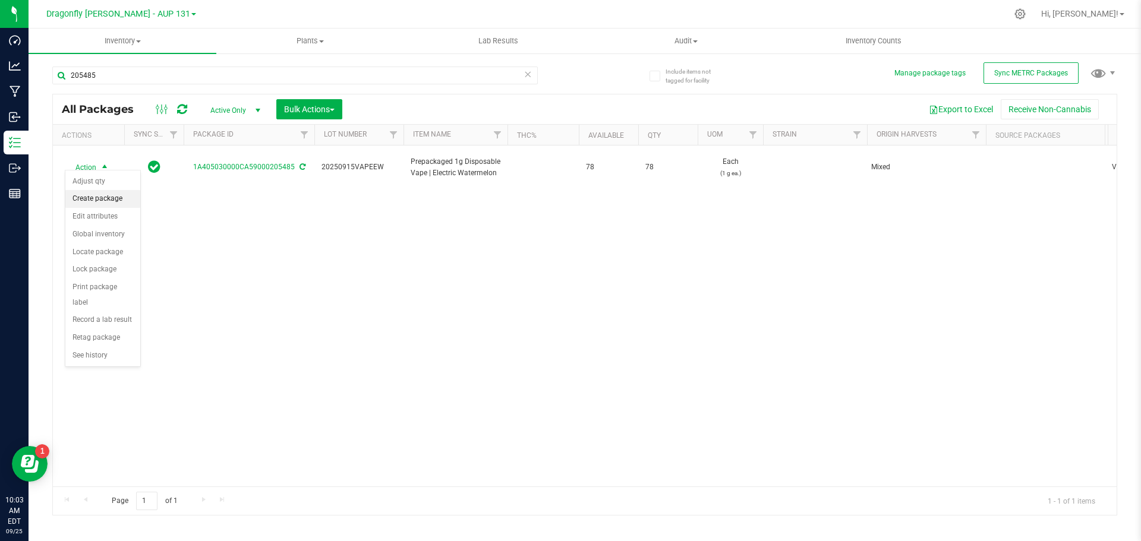
click at [104, 194] on li "Create package" at bounding box center [102, 199] width 75 height 18
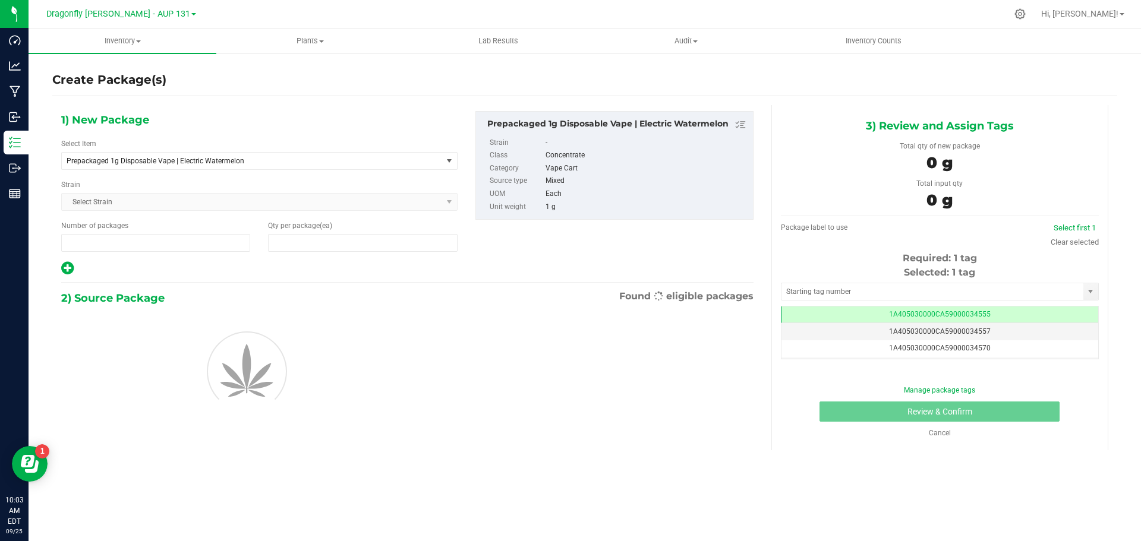
type input "1"
type input "0"
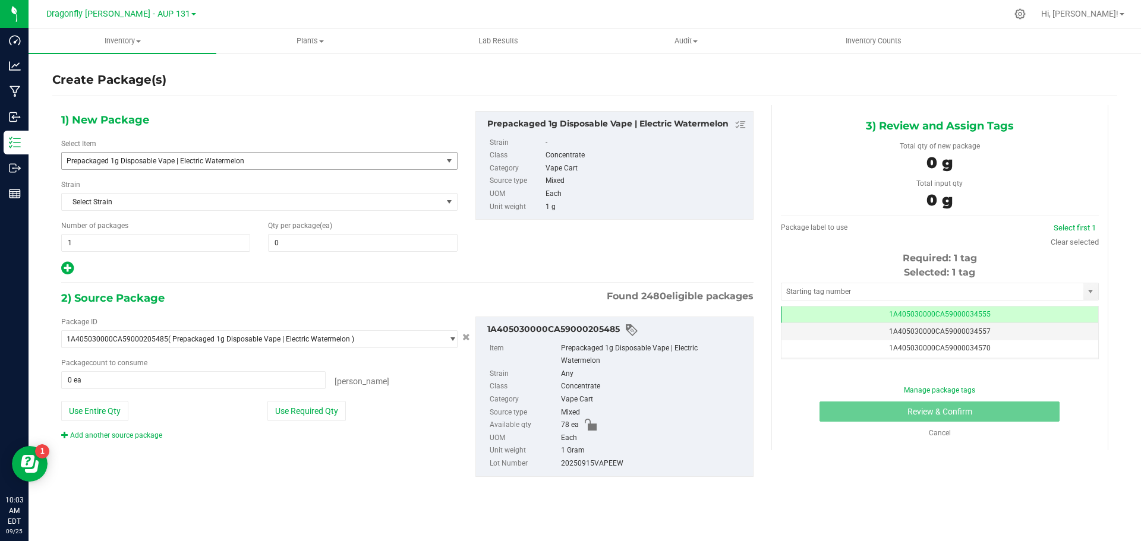
click at [336, 155] on span "Prepackaged 1g Disposable Vape | Electric Watermelon" at bounding box center [252, 161] width 380 height 17
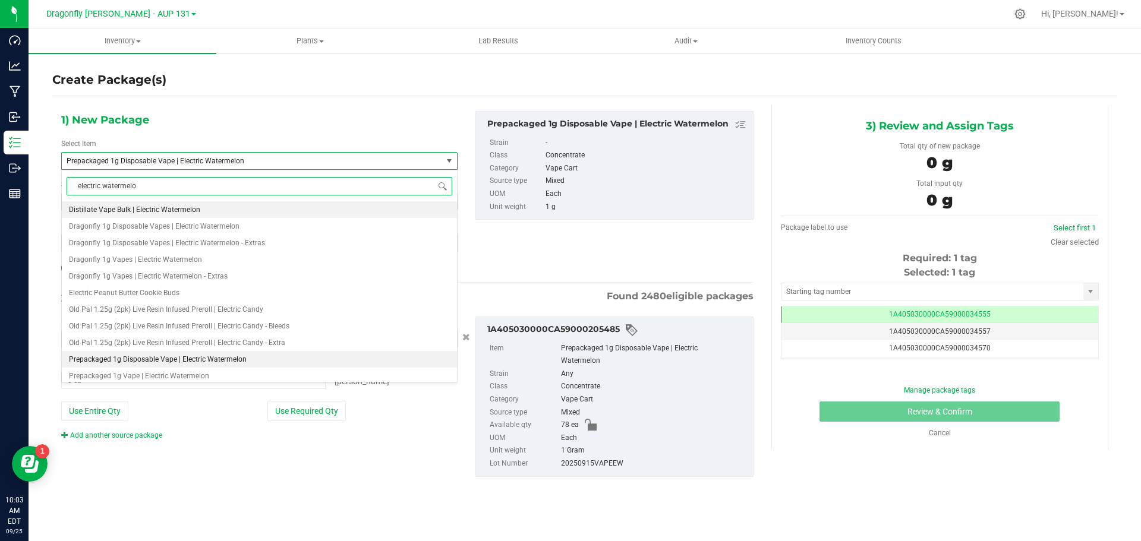
type input "electric watermelon"
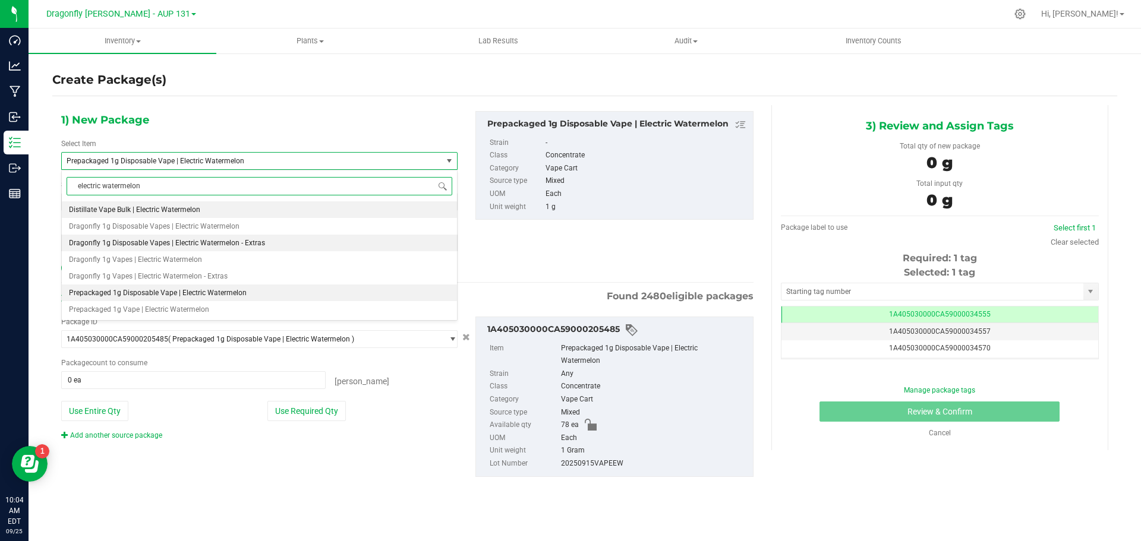
click at [206, 241] on span "Dragonfly 1g Disposable Vapes | Electric Watermelon - Extras" at bounding box center [167, 243] width 196 height 8
type input "0"
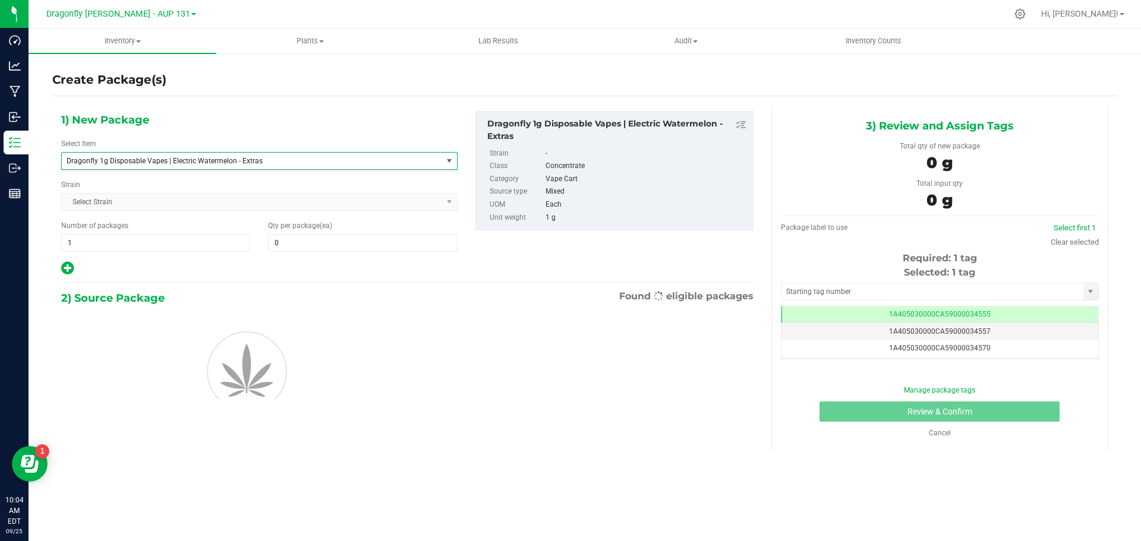
scroll to position [17473, 0]
click at [313, 247] on span at bounding box center [362, 243] width 189 height 18
type input "78"
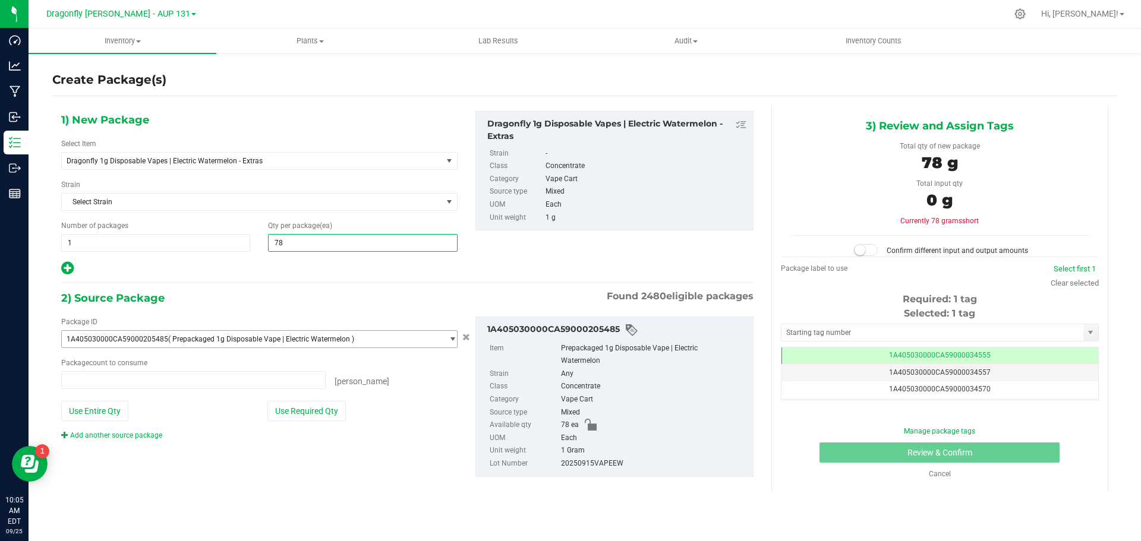
type input "0 ea"
type input "78"
click at [316, 417] on button "Use Required Qty" at bounding box center [306, 411] width 78 height 20
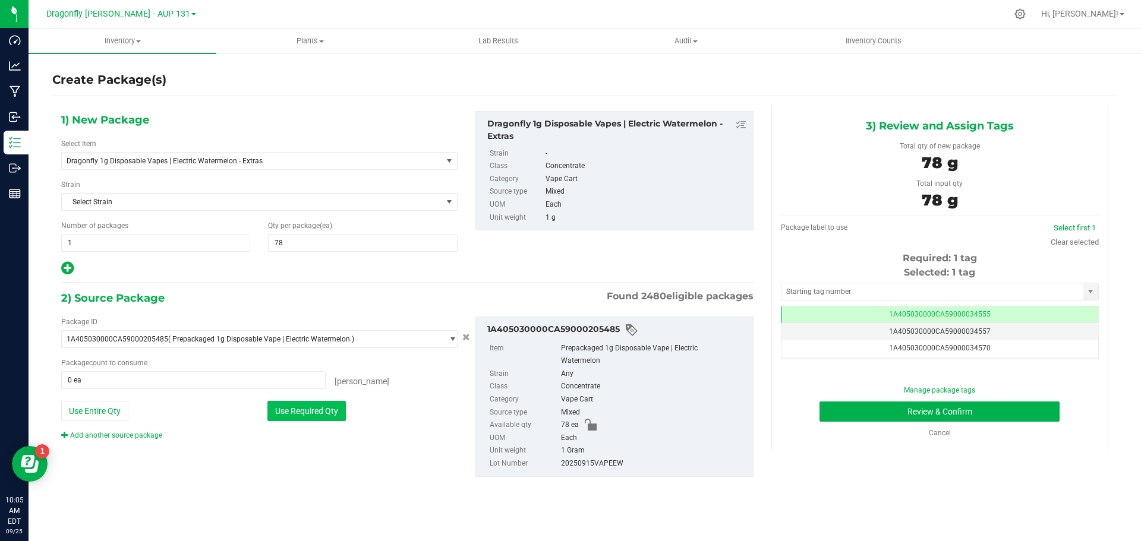
type input "78 ea"
click at [867, 295] on input "text" at bounding box center [933, 291] width 302 height 17
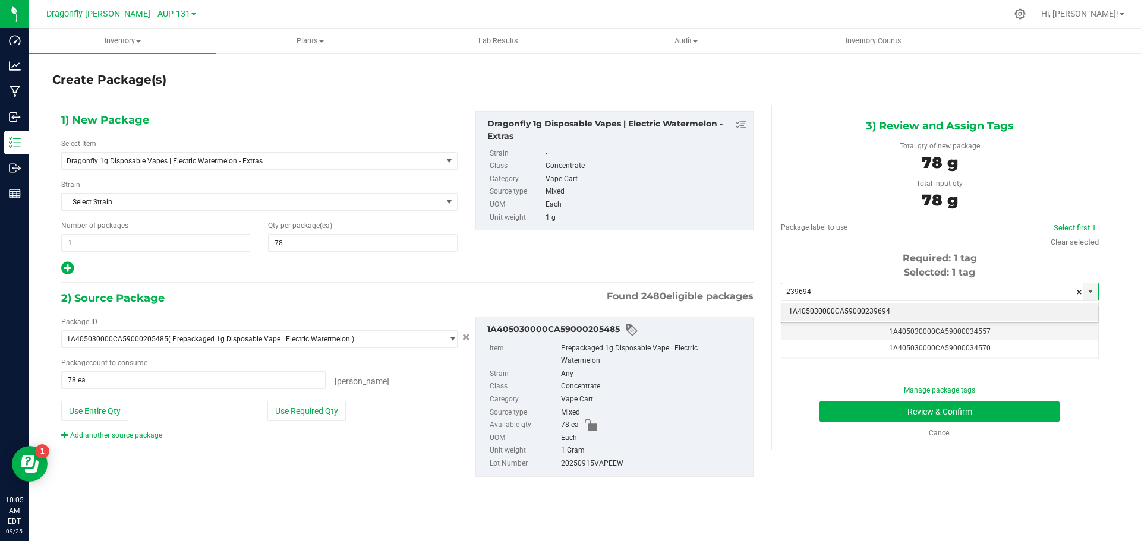
click at [909, 308] on li "1A405030000CA59000239694" at bounding box center [940, 312] width 317 height 18
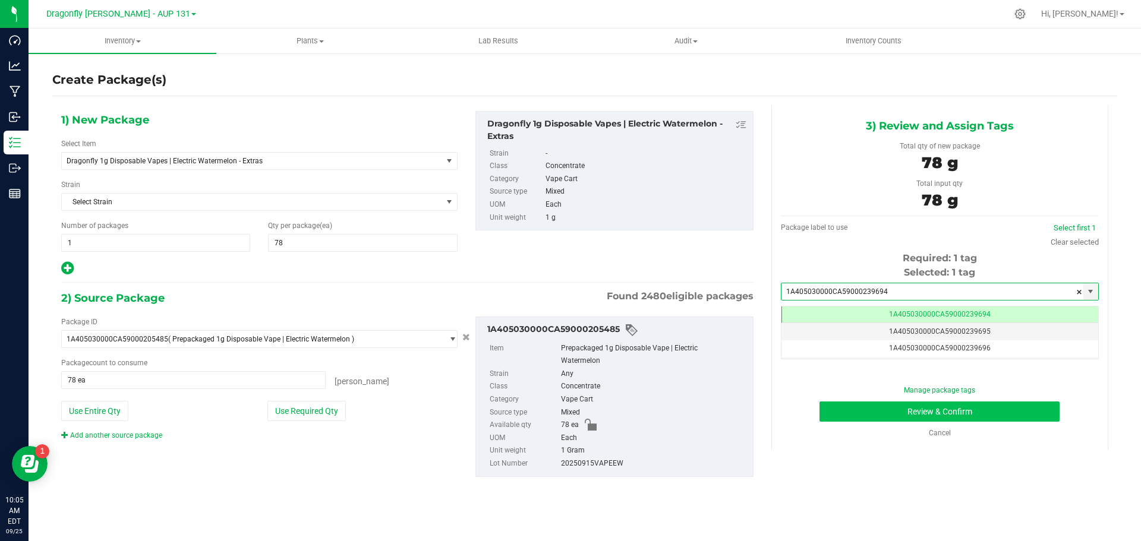
scroll to position [0, -1]
type input "1A405030000CA59000239694"
click at [909, 412] on button "Review & Confirm" at bounding box center [940, 412] width 240 height 20
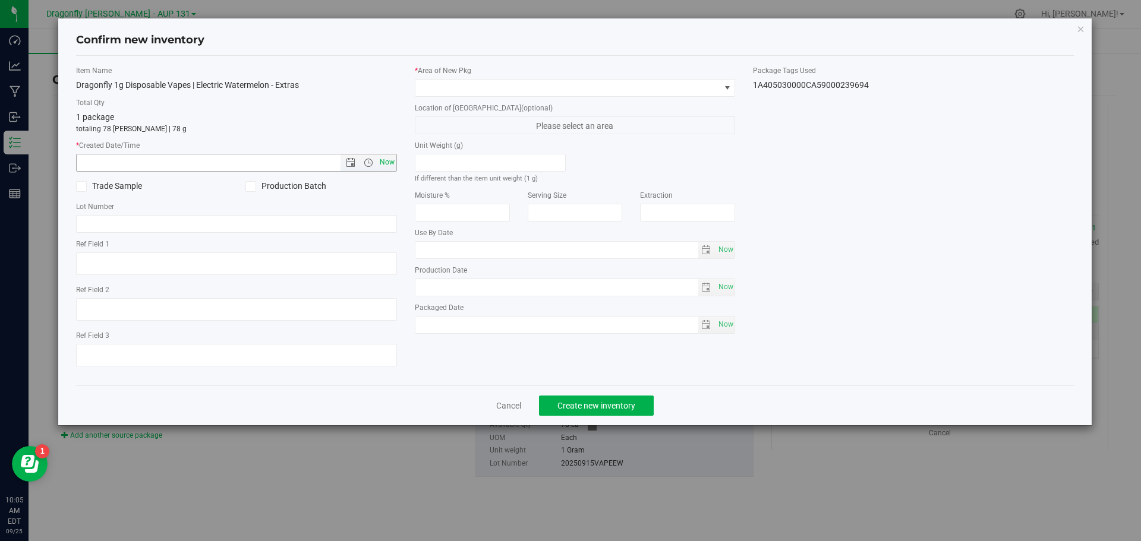
click at [389, 160] on span "Now" at bounding box center [387, 162] width 20 height 17
type input "9/25/2025 10:05 AM"
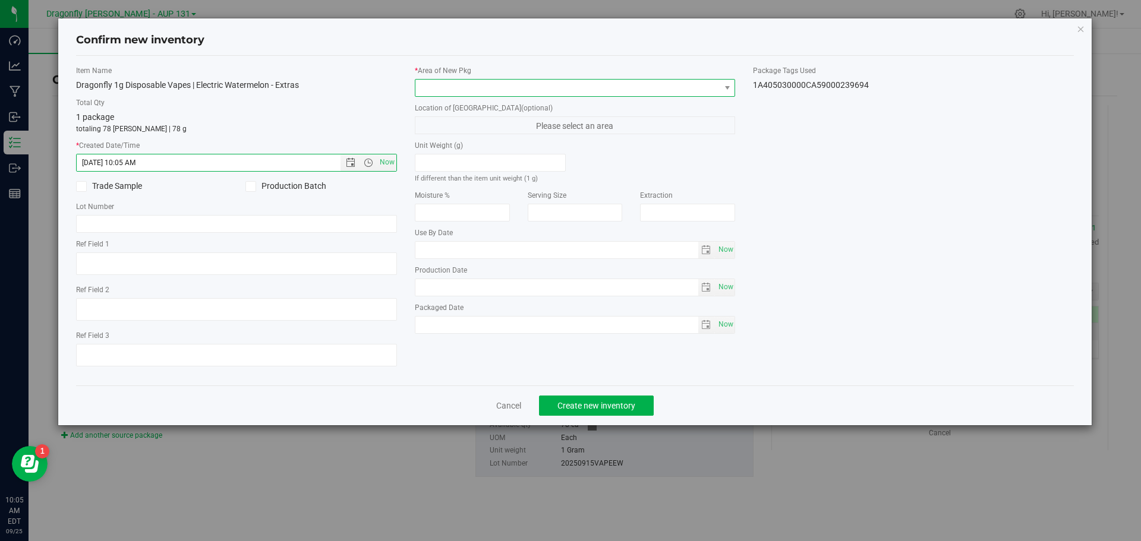
click at [452, 81] on span at bounding box center [567, 88] width 305 height 17
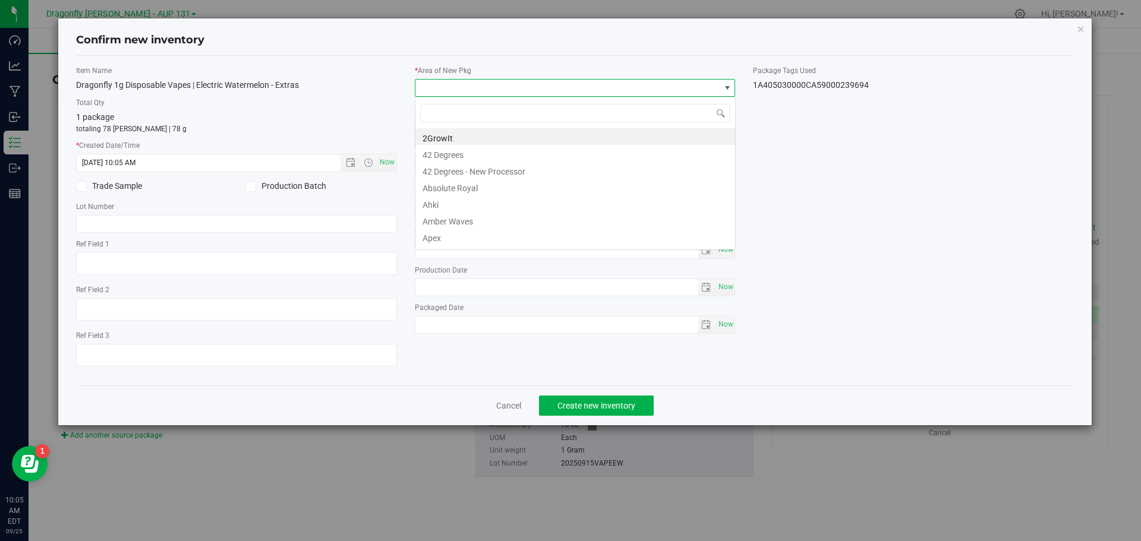
scroll to position [18, 321]
type input "label"
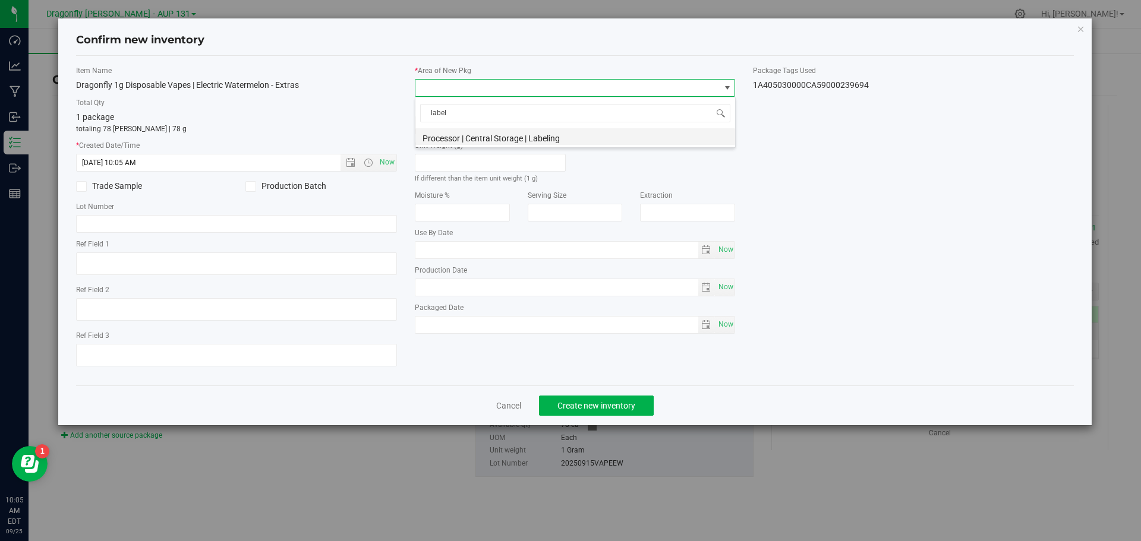
click at [509, 143] on li "Processor | Central Storage | Labeling" at bounding box center [575, 136] width 320 height 17
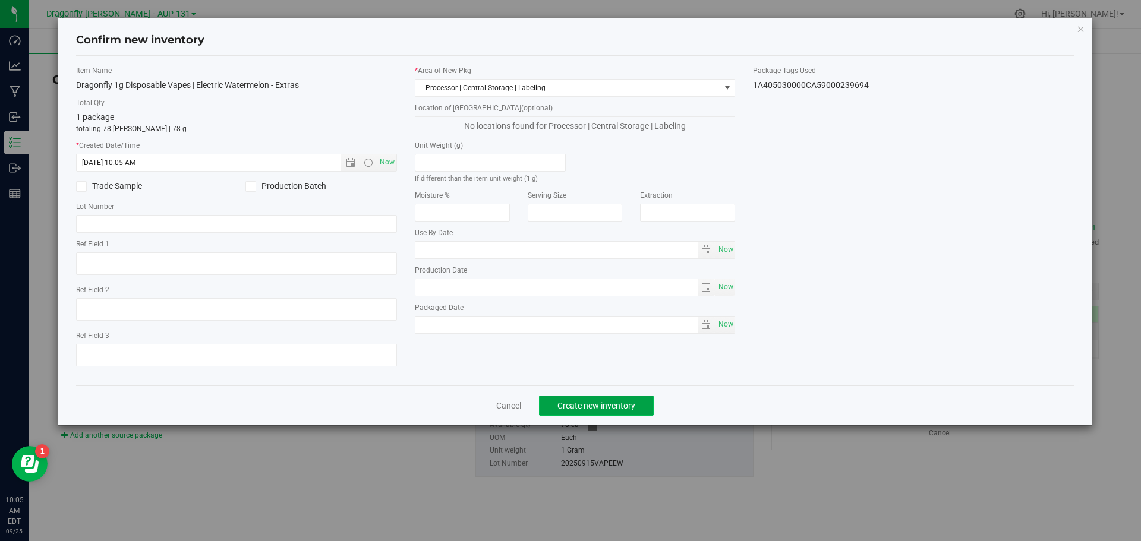
click at [604, 402] on span "Create new inventory" at bounding box center [596, 406] width 78 height 10
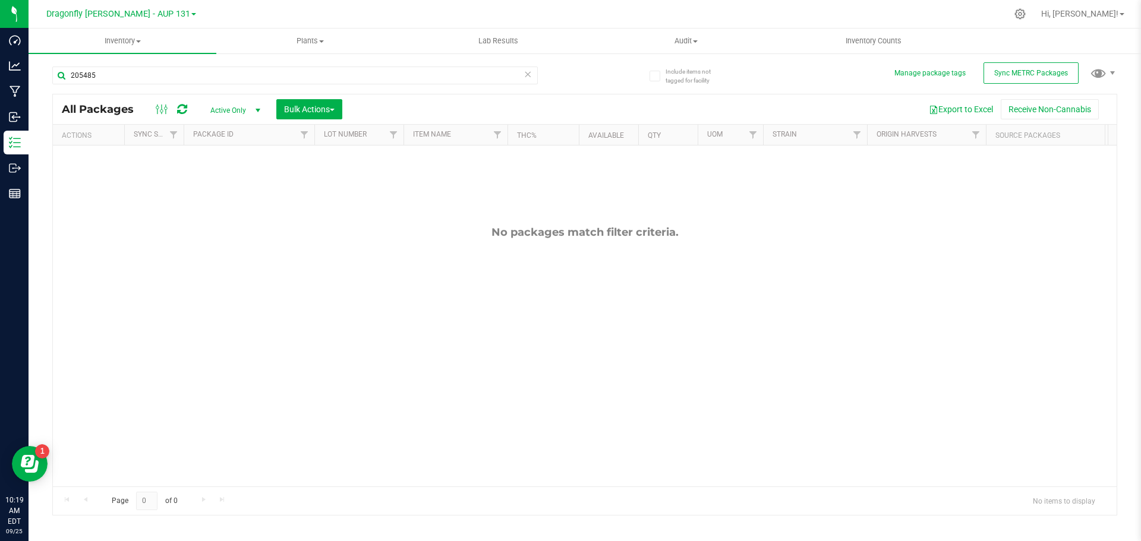
click at [527, 69] on icon at bounding box center [528, 74] width 8 height 14
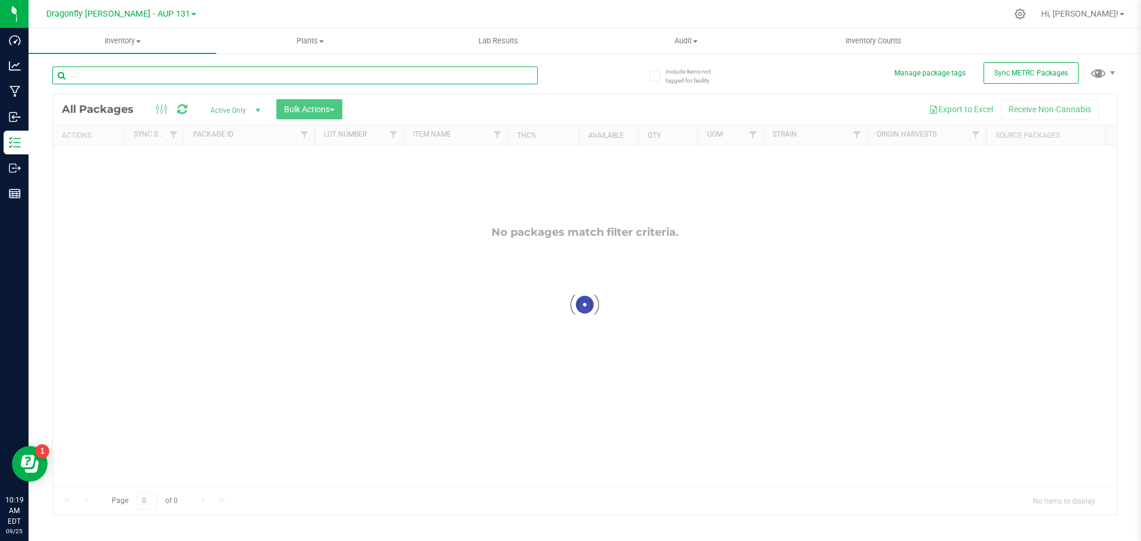
click at [527, 69] on input "text" at bounding box center [295, 76] width 486 height 18
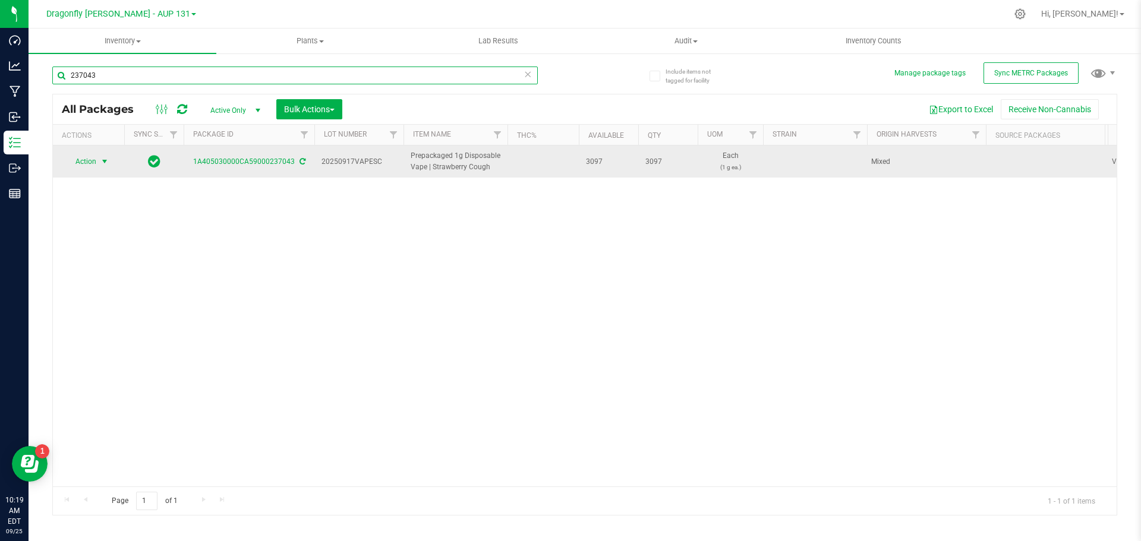
type input "237043"
click at [96, 162] on span "Action" at bounding box center [81, 161] width 32 height 17
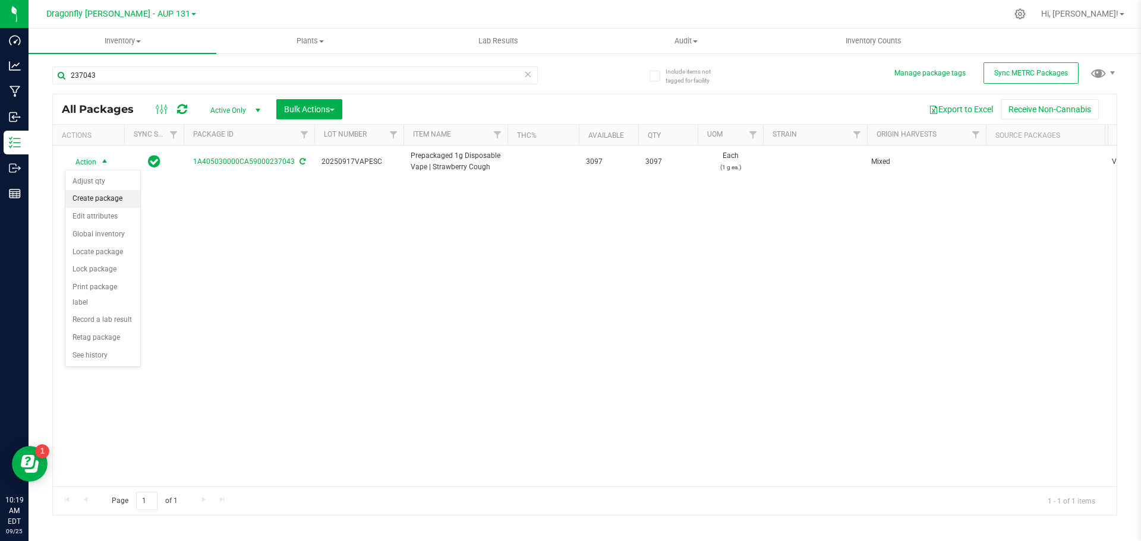
click at [103, 199] on li "Create package" at bounding box center [102, 199] width 75 height 18
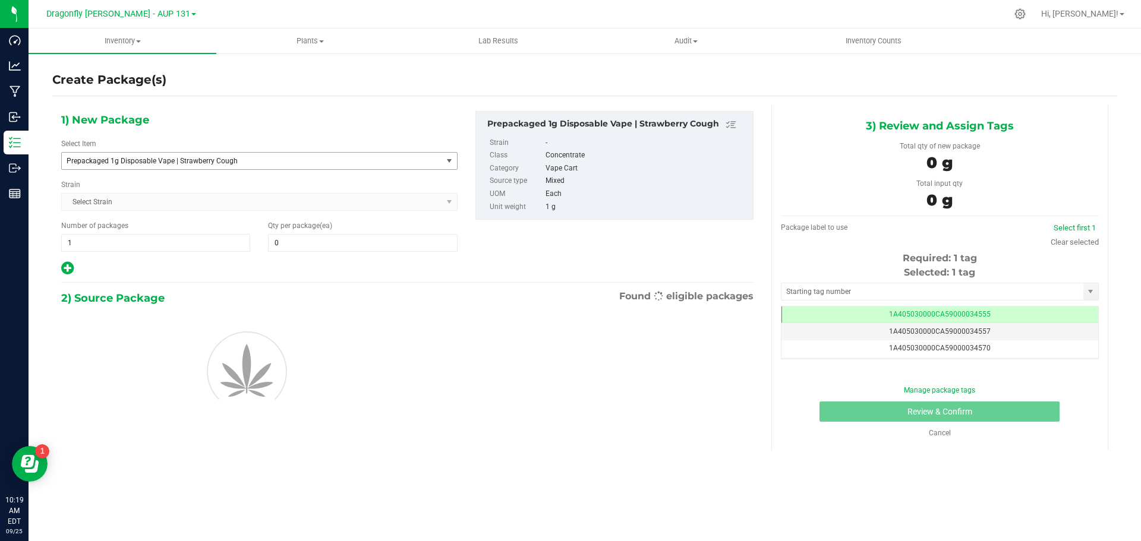
type input "0"
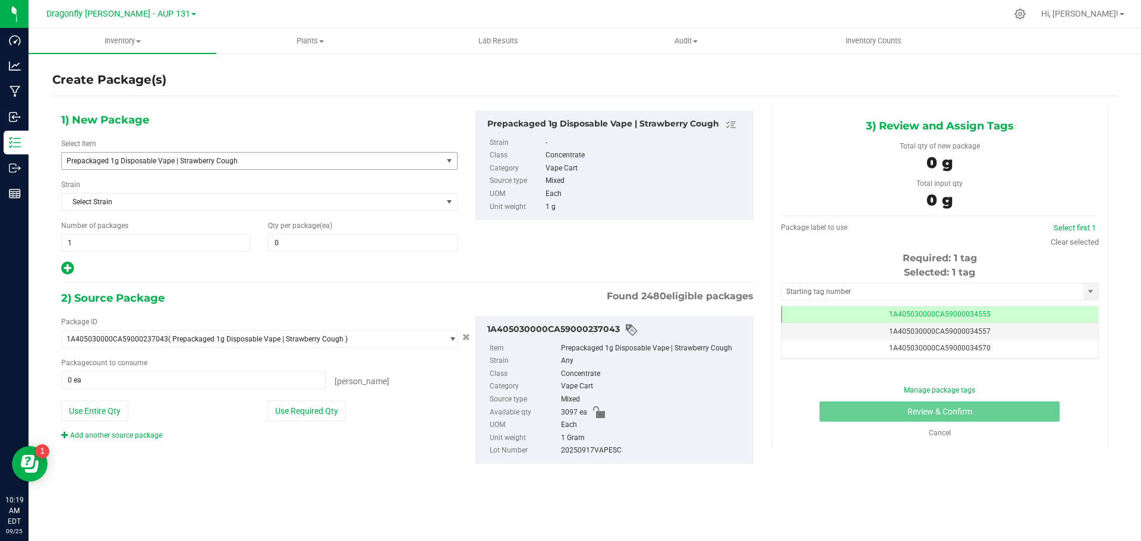
click at [188, 165] on span "Prepackaged 1g Disposable Vape | Strawberry Cough" at bounding box center [245, 161] width 356 height 8
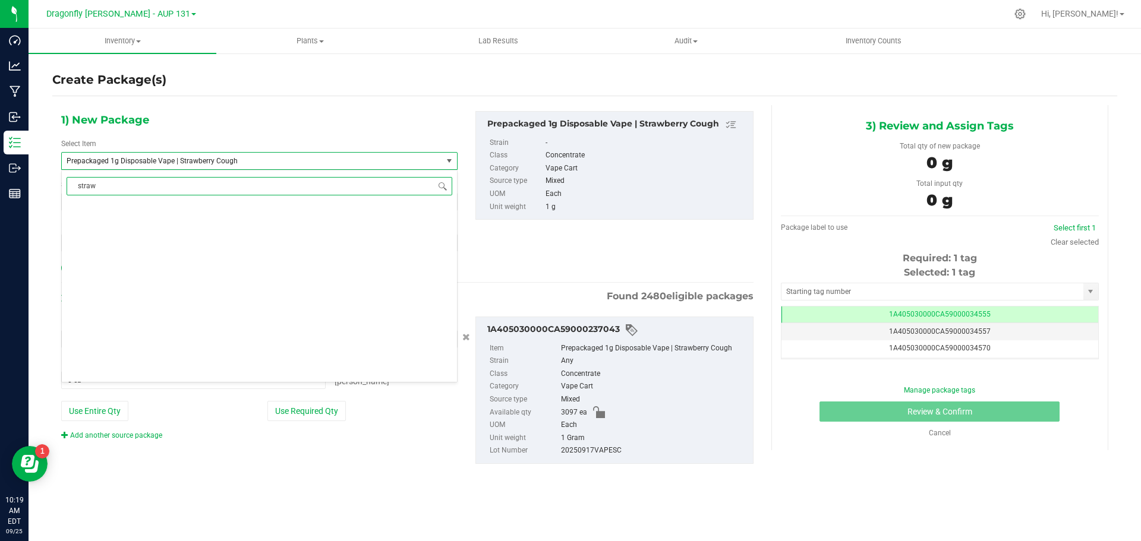
scroll to position [0, 0]
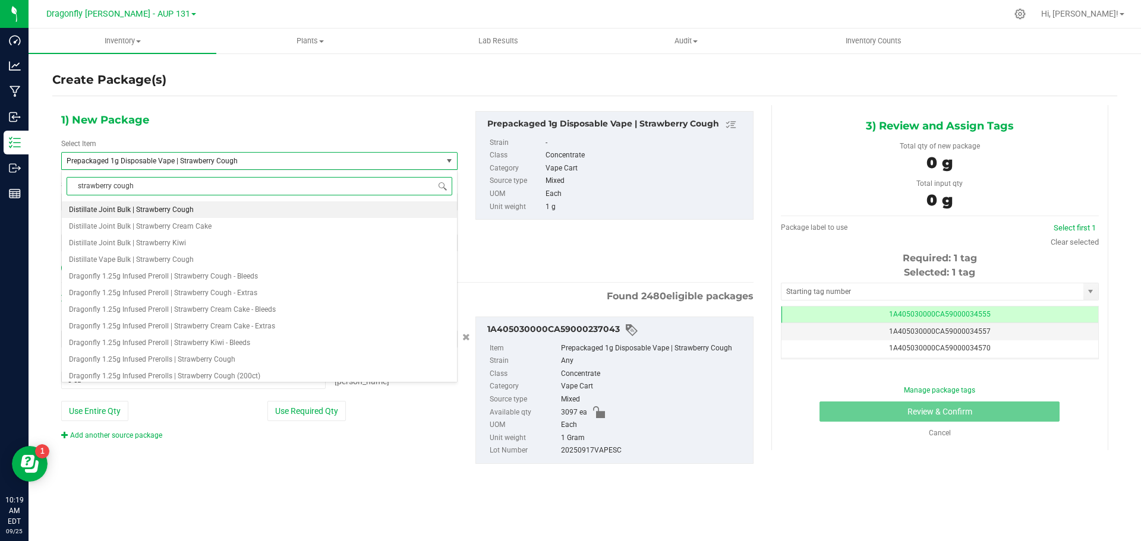
type input "strawberry cough"
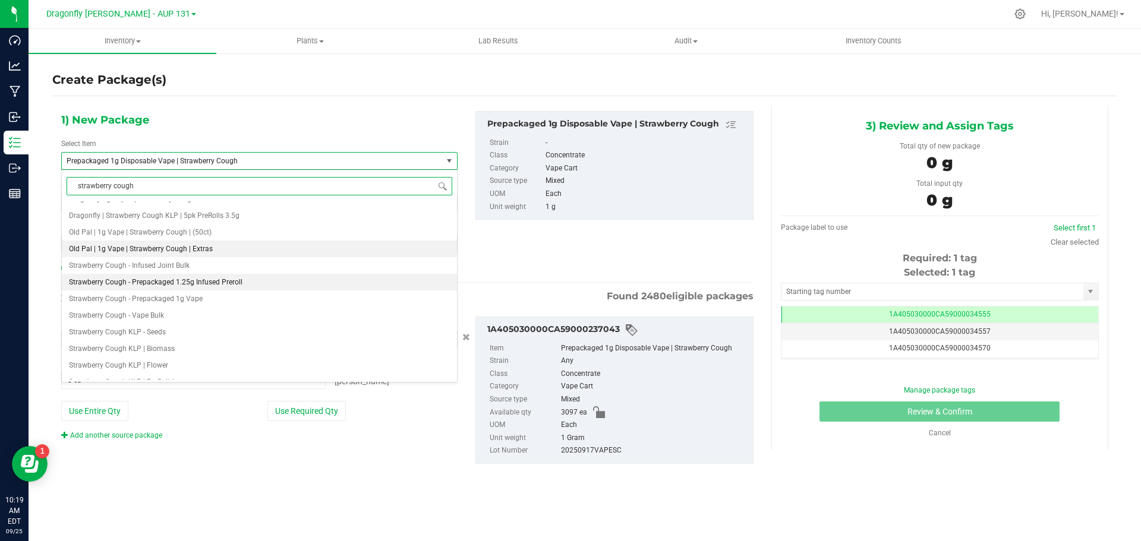
scroll to position [59, 0]
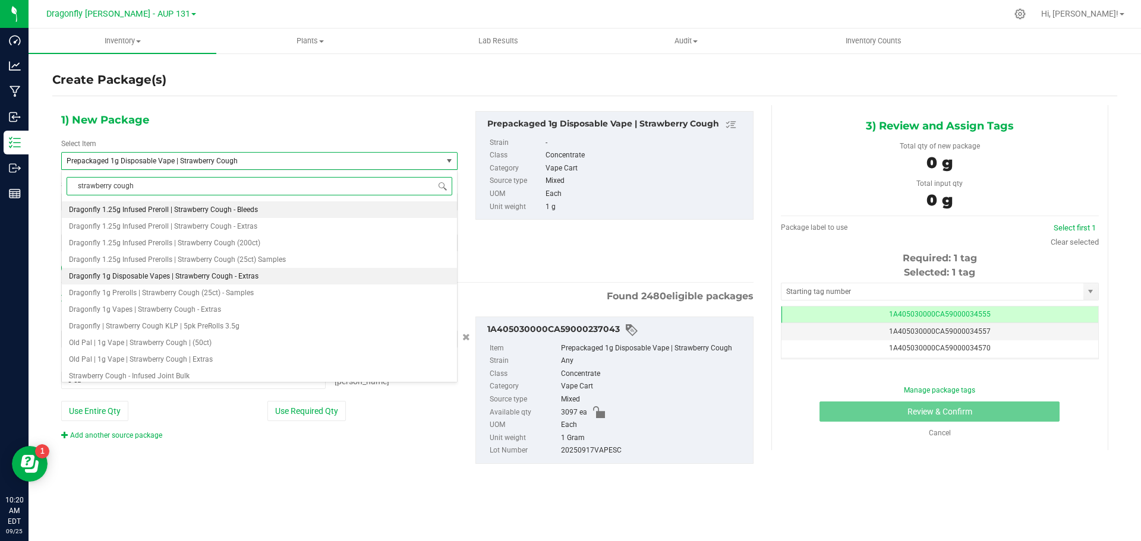
click at [172, 275] on span "Dragonfly 1g Disposable Vapes | Strawberry Cough - Extras" at bounding box center [164, 276] width 190 height 8
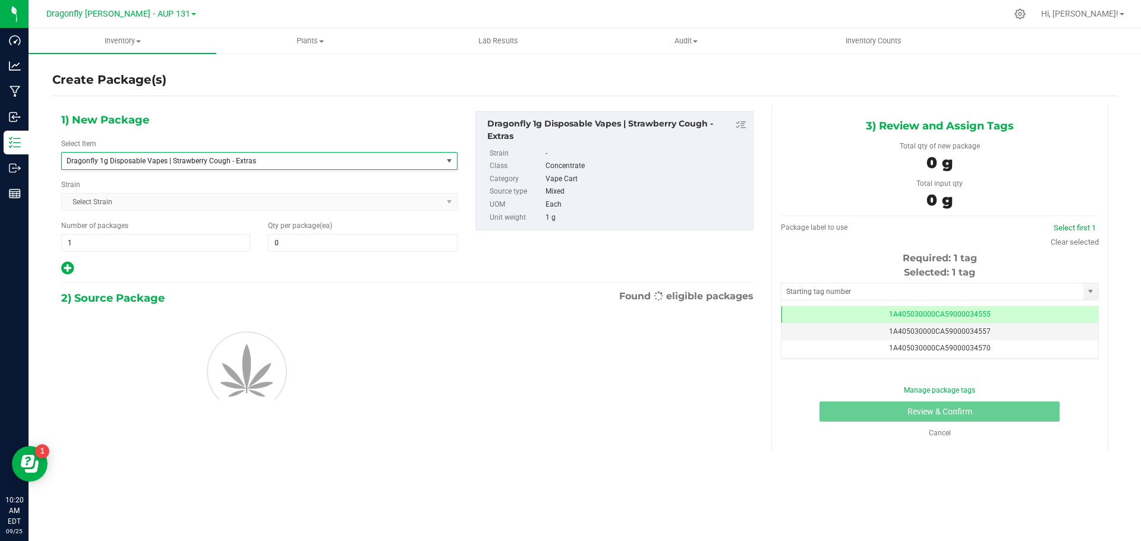
type input "0"
click at [264, 157] on span "Dragonfly 1g Disposable Vapes | Strawberry Cough - Extras" at bounding box center [245, 161] width 356 height 8
click at [264, 163] on span "Dragonfly 1g Disposable Vapes | Strawberry Cough - Extras" at bounding box center [245, 161] width 356 height 8
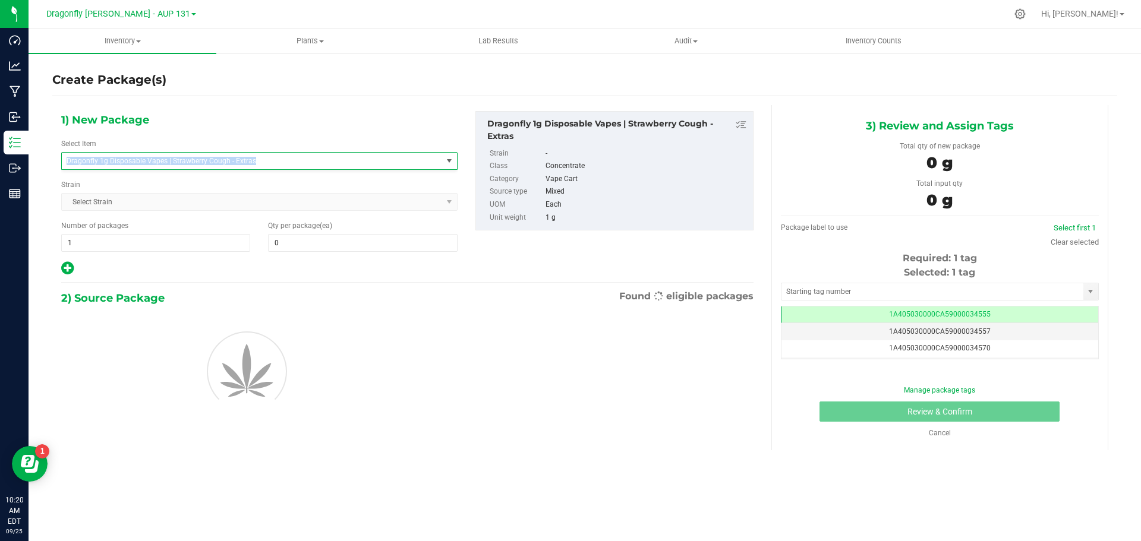
click at [264, 163] on span "Dragonfly 1g Disposable Vapes | Strawberry Cough - Extras" at bounding box center [245, 161] width 356 height 8
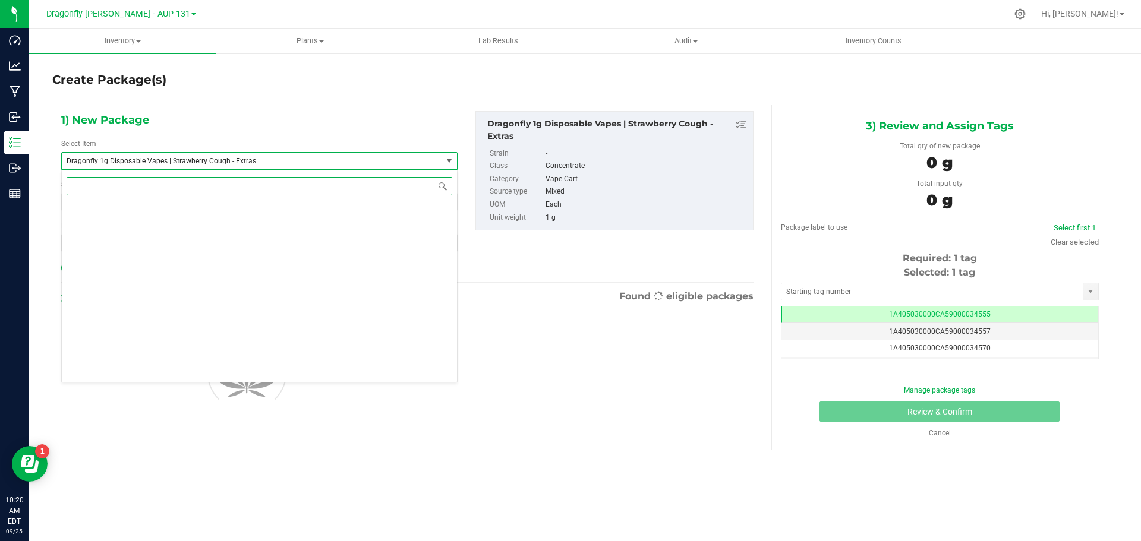
click at [247, 196] on span at bounding box center [259, 186] width 395 height 28
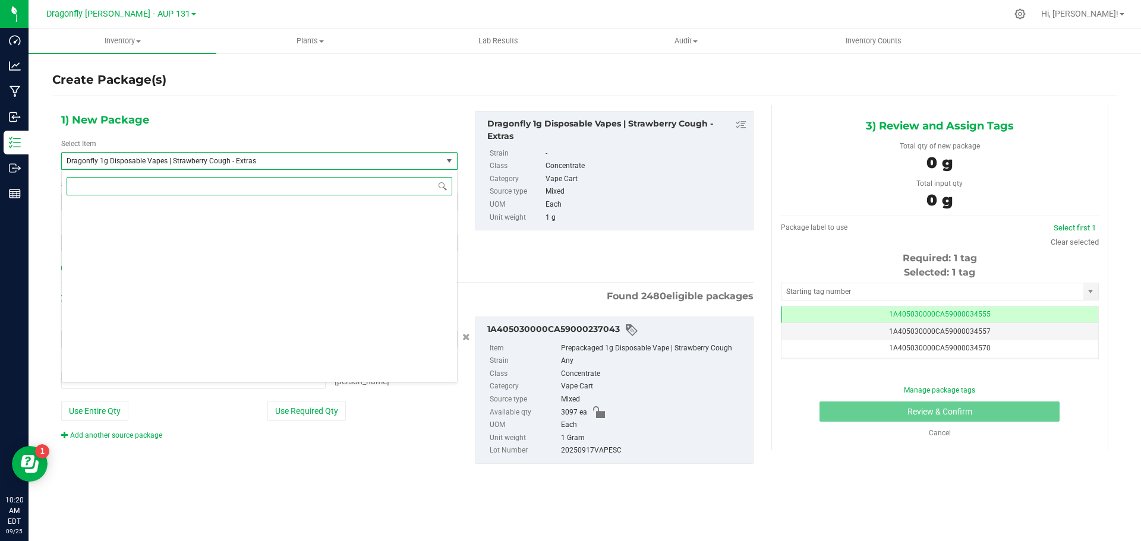
click at [247, 188] on input at bounding box center [260, 186] width 386 height 18
type input "0 ea"
paste input "100"
type input "100"
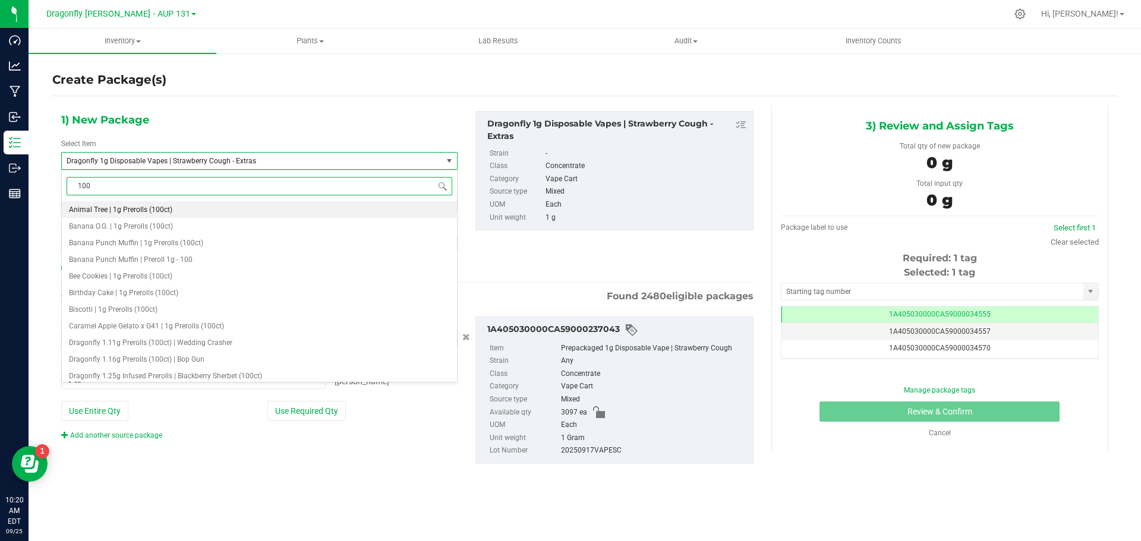
click at [253, 187] on input "100" at bounding box center [260, 186] width 386 height 18
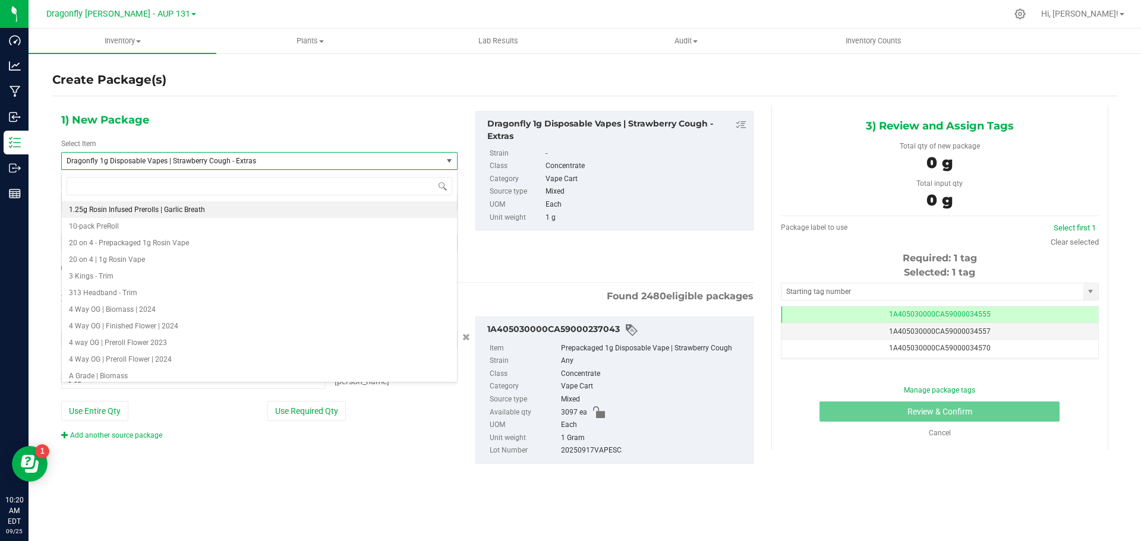
click at [252, 157] on span "Dragonfly 1g Disposable Vapes | Strawberry Cough - Extras" at bounding box center [245, 161] width 356 height 8
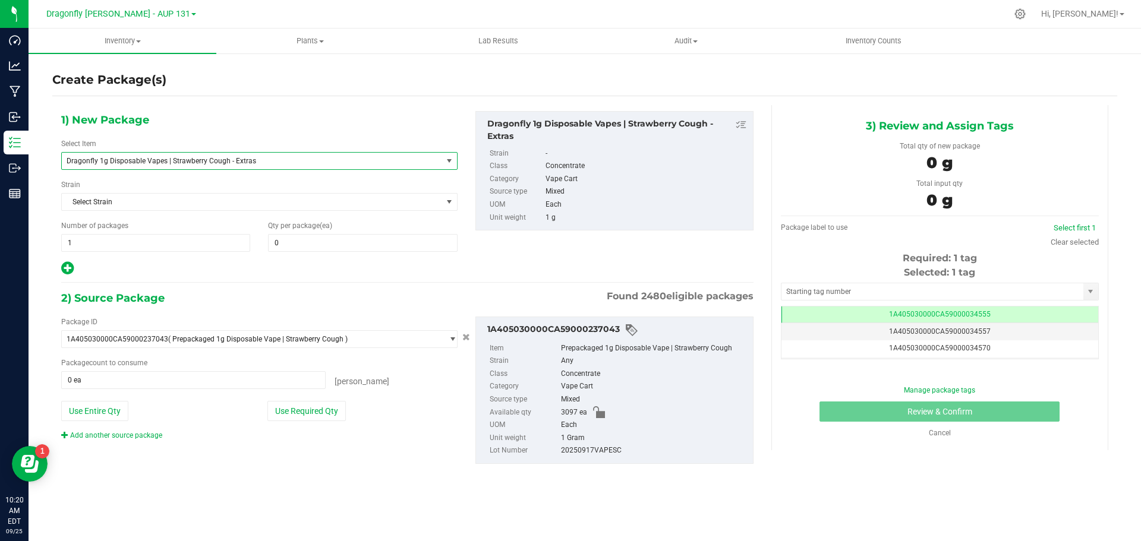
click at [251, 159] on span "Dragonfly 1g Disposable Vapes | Strawberry Cough - Extras" at bounding box center [245, 161] width 356 height 8
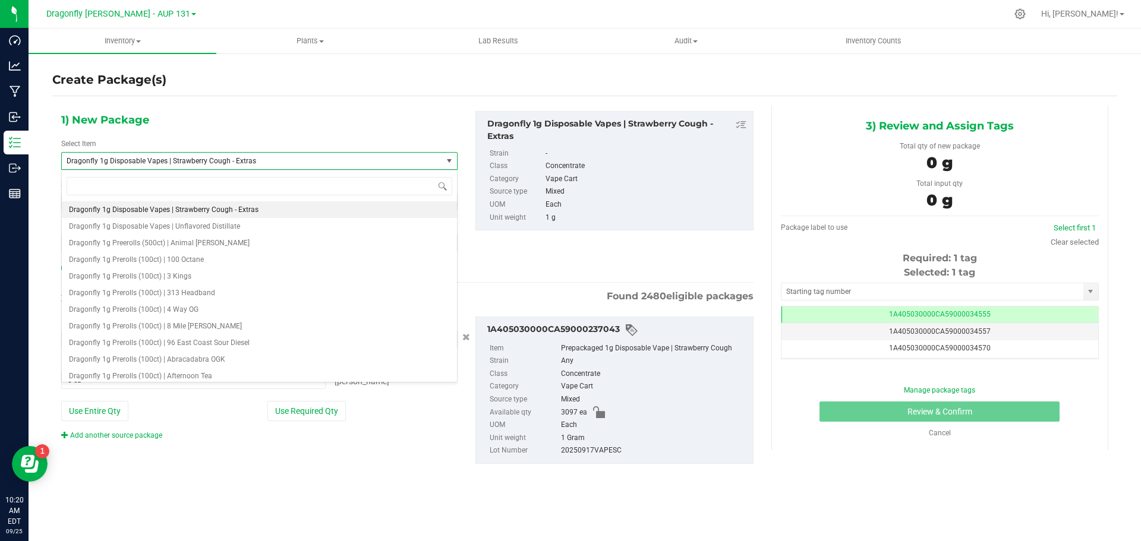
click at [251, 159] on span "Dragonfly 1g Disposable Vapes | Strawberry Cough - Extras" at bounding box center [245, 161] width 356 height 8
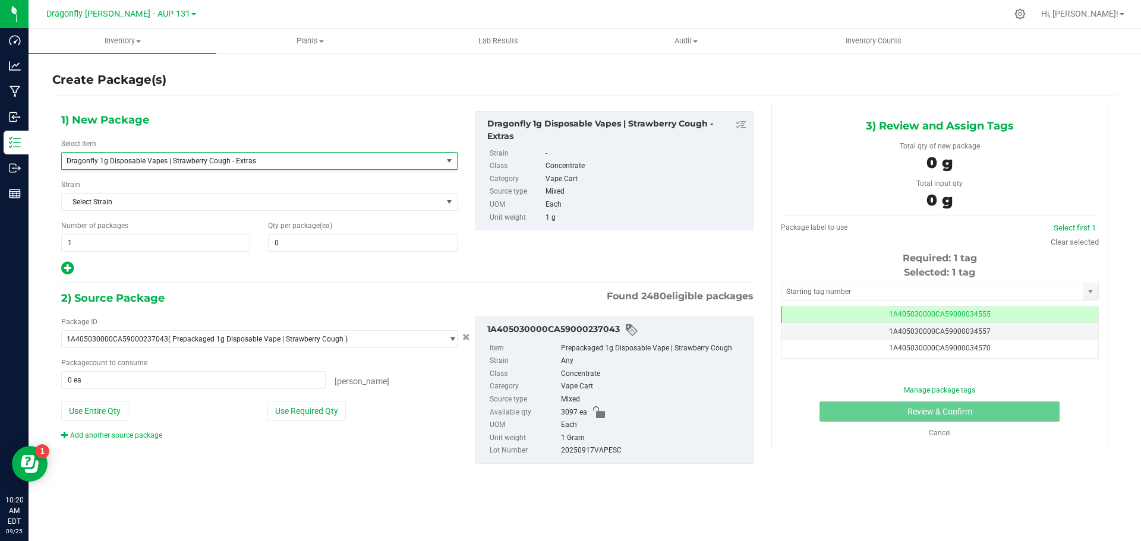
click at [251, 159] on span "Dragonfly 1g Disposable Vapes | Strawberry Cough - Extras" at bounding box center [245, 161] width 356 height 8
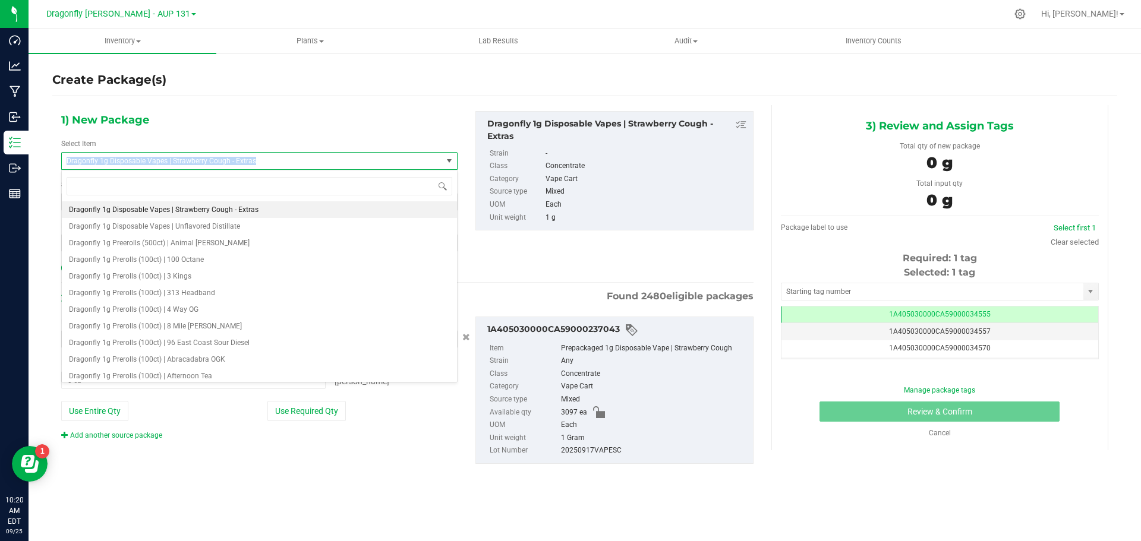
click at [251, 159] on span "Dragonfly 1g Disposable Vapes | Strawberry Cough - Extras" at bounding box center [245, 161] width 356 height 8
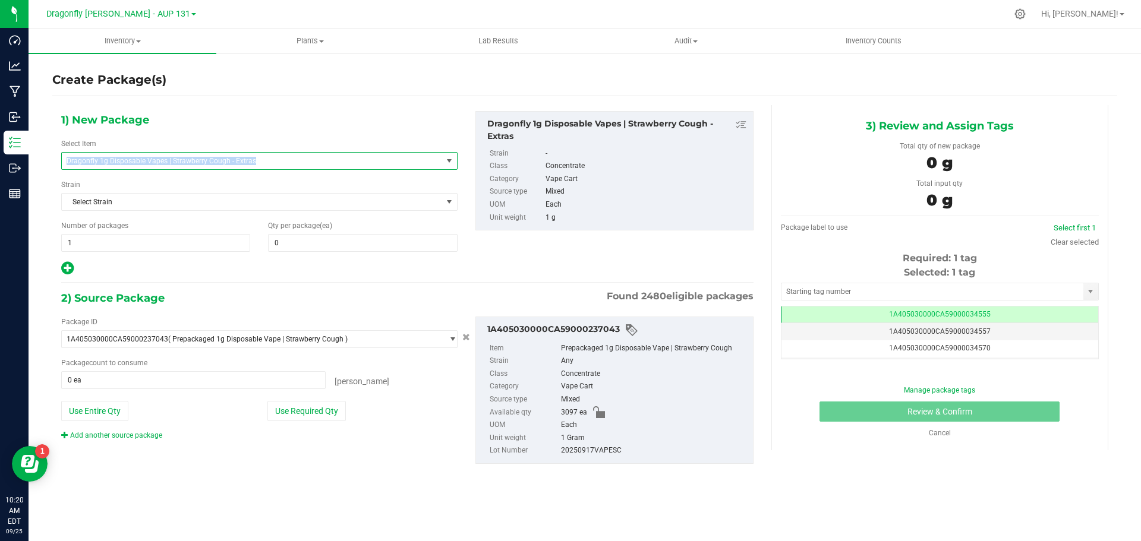
copy span "Dragonfly 1g Disposable Vapes | Strawberry Cough - Extras"
click at [261, 163] on span "Dragonfly 1g Disposable Vapes | Strawberry Cough - Extras" at bounding box center [245, 161] width 356 height 8
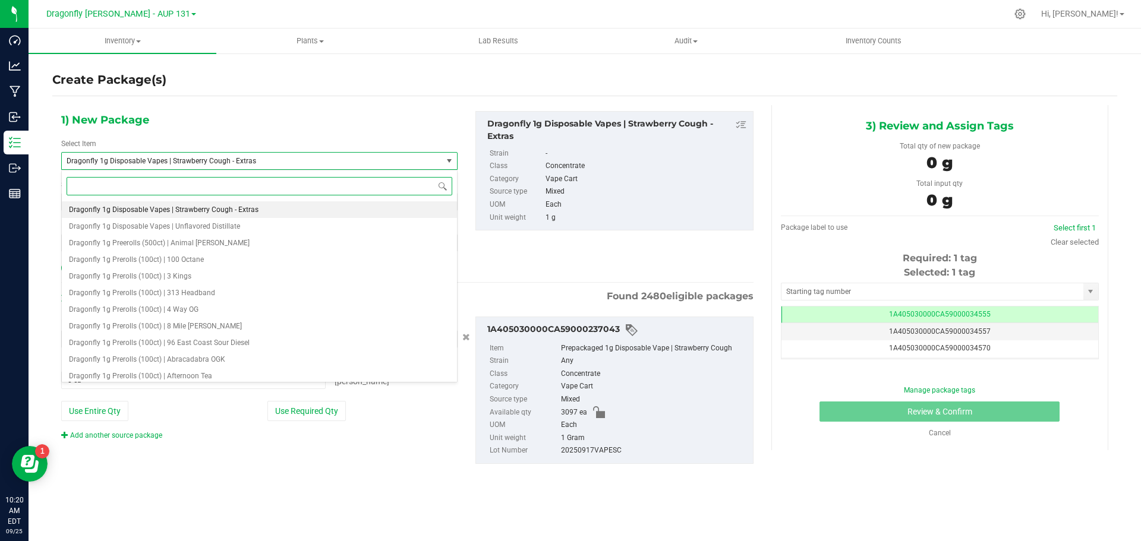
click at [235, 186] on input at bounding box center [260, 186] width 386 height 18
paste input "Dragonfly 1g Disposable Vapes | Strawberry Cough - Extras"
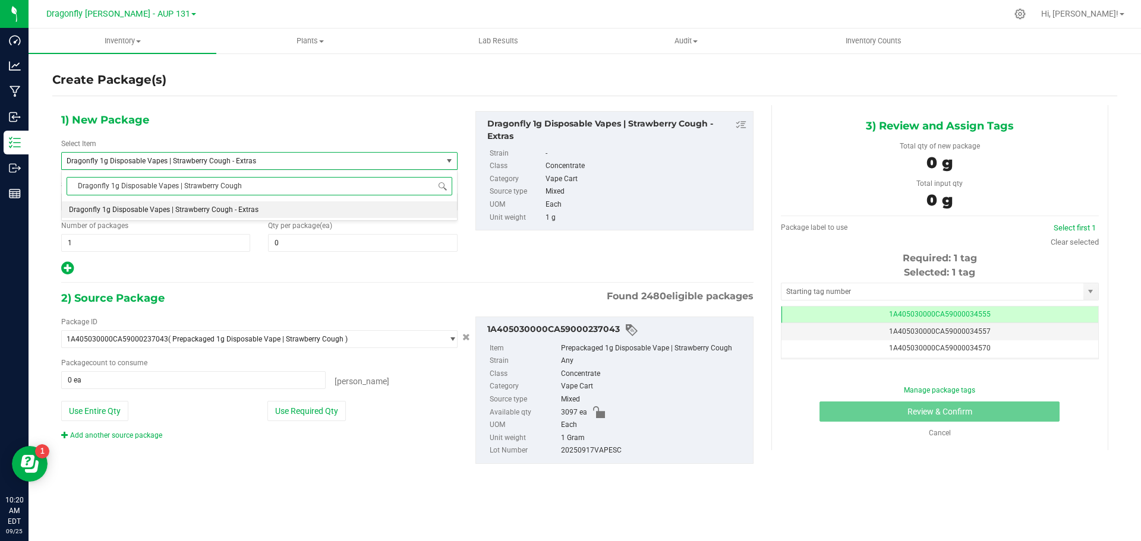
click at [175, 187] on input "Dragonfly 1g Disposable Vapes | Strawberry Cough" at bounding box center [260, 186] width 386 height 18
click at [249, 186] on input "Dragonfly 1g Disposable Vapes | Strawberry Cough" at bounding box center [260, 186] width 386 height 18
type input "Dragonfly 1g Disposable Vapes | Strawberry Coug"
click at [225, 207] on span "Dragonfly 1g Disposable Vapes | Strawberry Cough" at bounding box center [151, 210] width 164 height 8
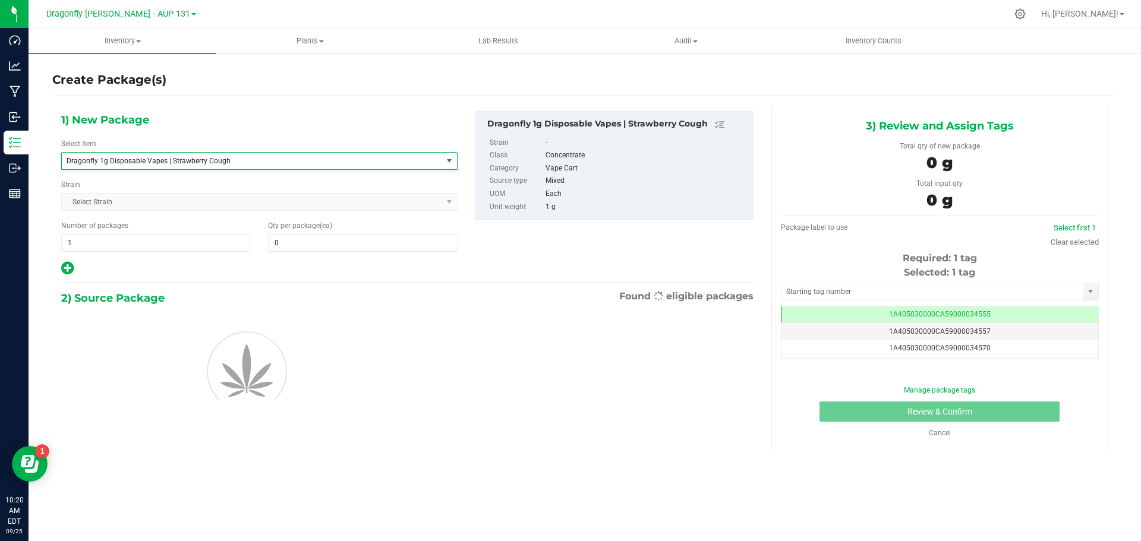
type input "0"
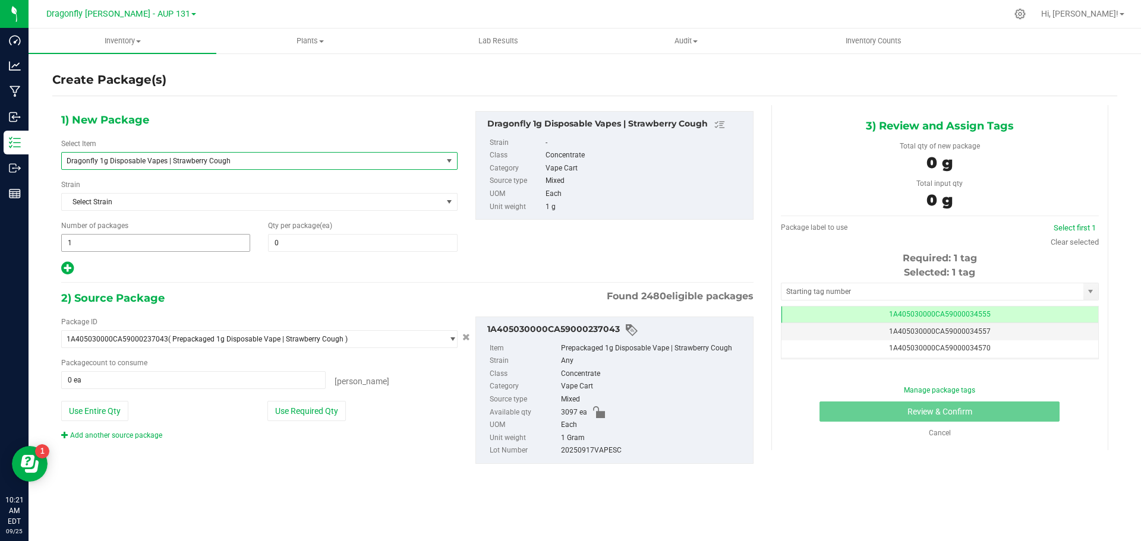
click at [157, 242] on span "1 1" at bounding box center [155, 243] width 189 height 18
type input "1"
type input "30"
click at [355, 243] on span at bounding box center [362, 243] width 189 height 18
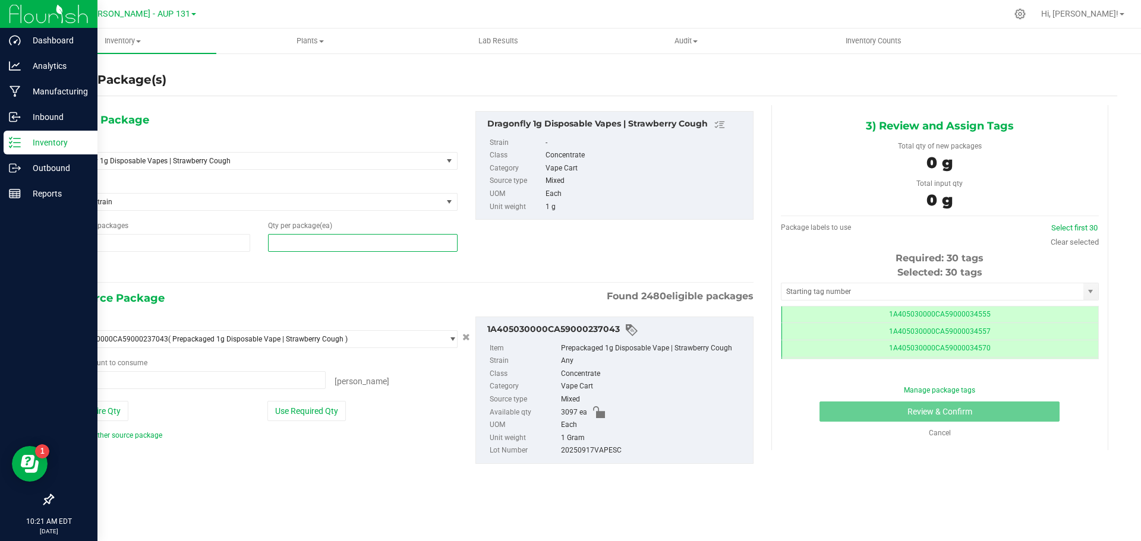
scroll to position [0, -1]
type input "0"
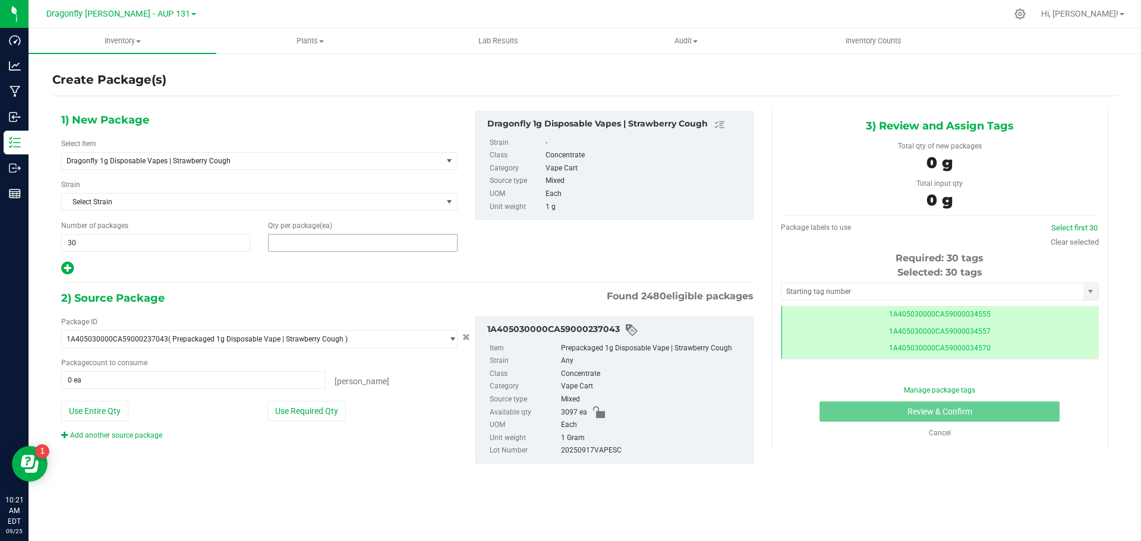
click at [328, 246] on span at bounding box center [362, 243] width 189 height 18
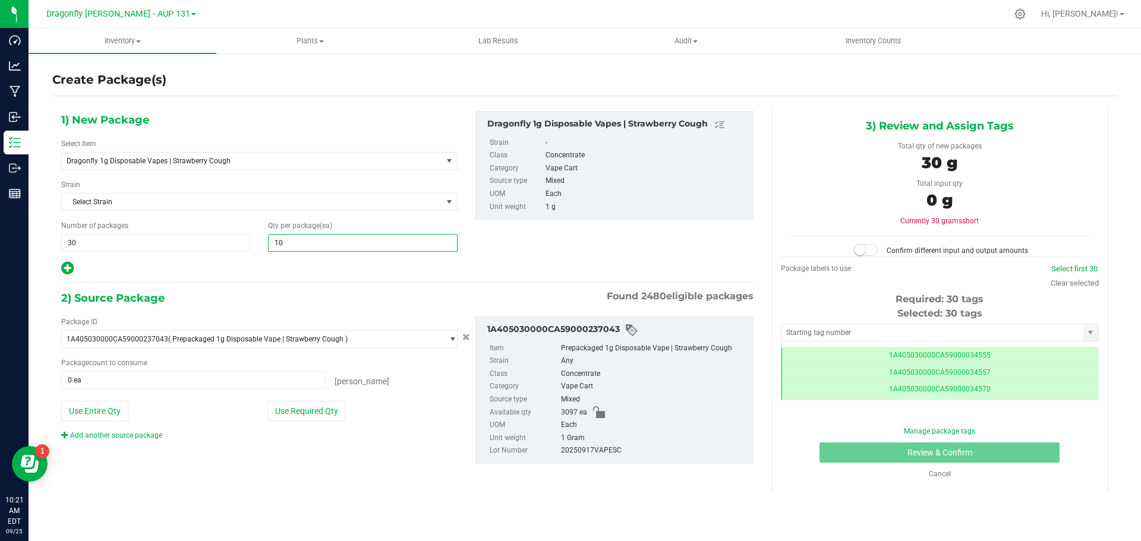
type input "100"
click at [312, 410] on button "Use Required Qty" at bounding box center [306, 411] width 78 height 20
type input "3000 ea"
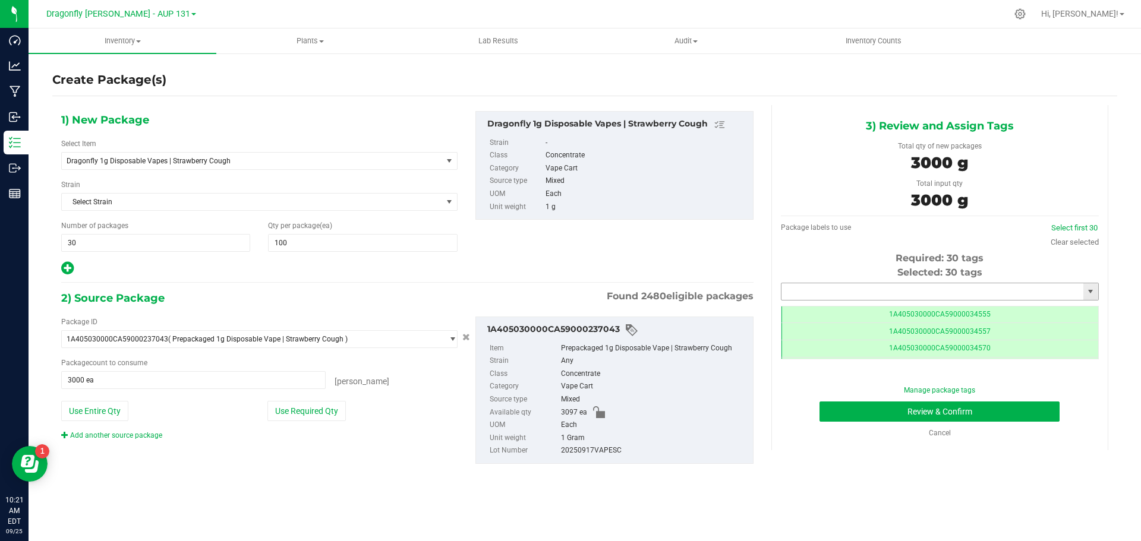
click at [857, 286] on input "text" at bounding box center [933, 291] width 302 height 17
click at [861, 309] on li "1A405030000CA59000239630" at bounding box center [940, 312] width 317 height 18
type input "1A405030000CA59000239630"
click at [990, 411] on button "Review & Confirm" at bounding box center [940, 412] width 240 height 20
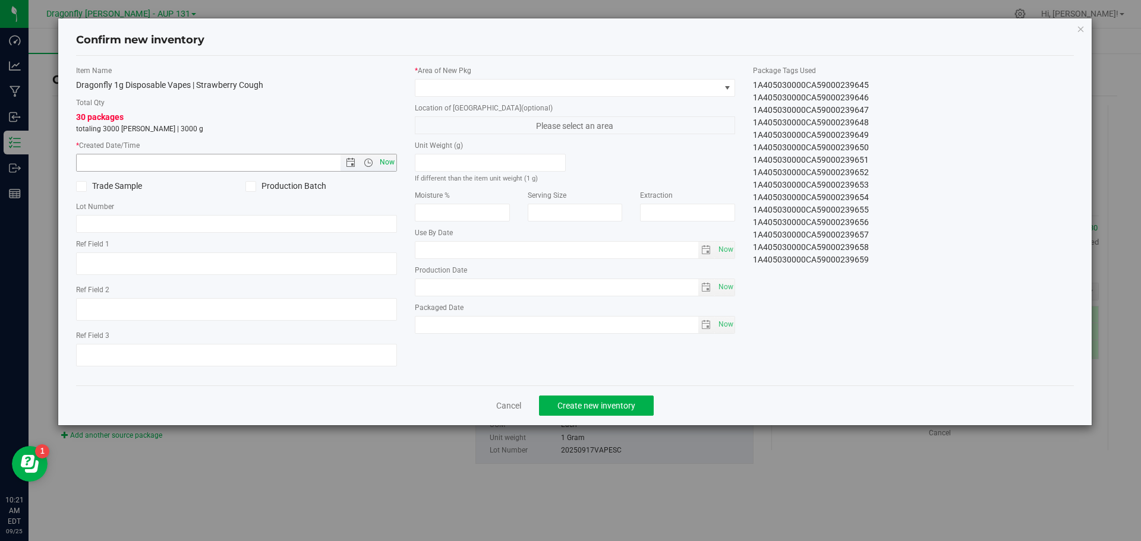
click at [387, 163] on span "Now" at bounding box center [387, 162] width 20 height 17
type input "9/25/2025 10:21 AM"
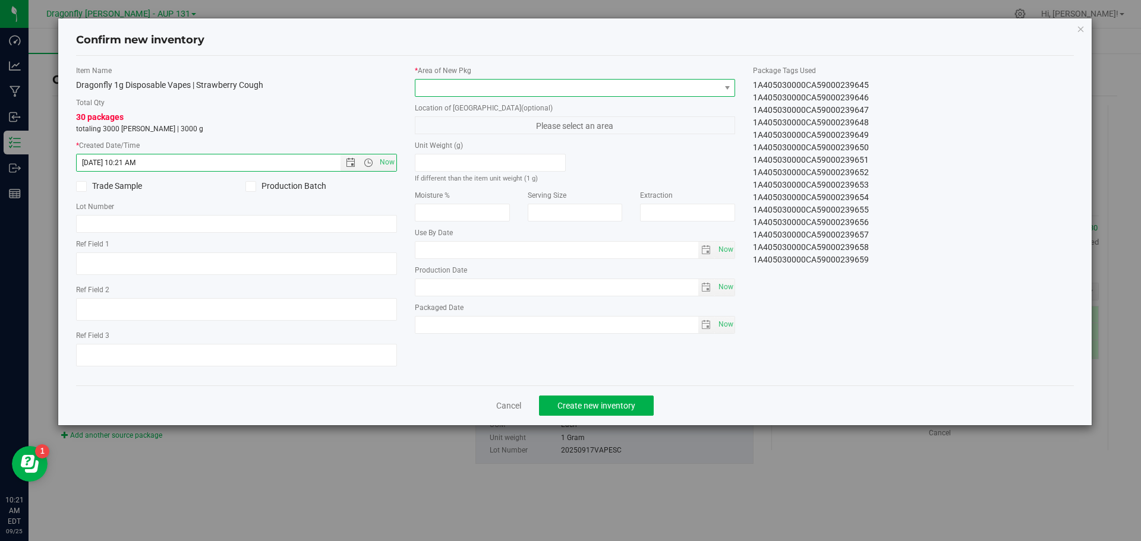
click at [453, 90] on span at bounding box center [567, 88] width 305 height 17
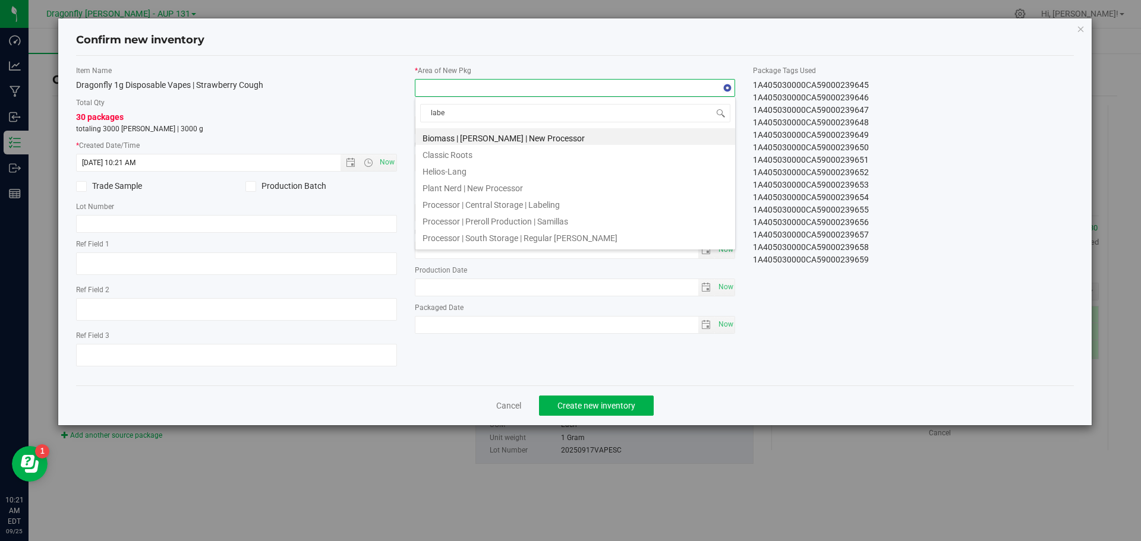
type input "label"
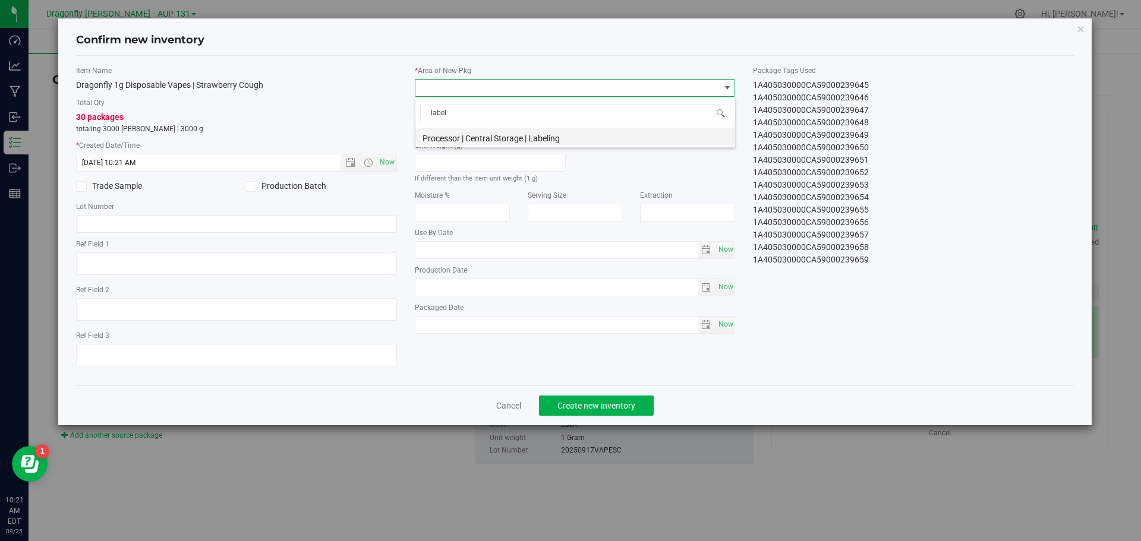
click at [489, 137] on li "Processor | Central Storage | Labeling" at bounding box center [575, 136] width 320 height 17
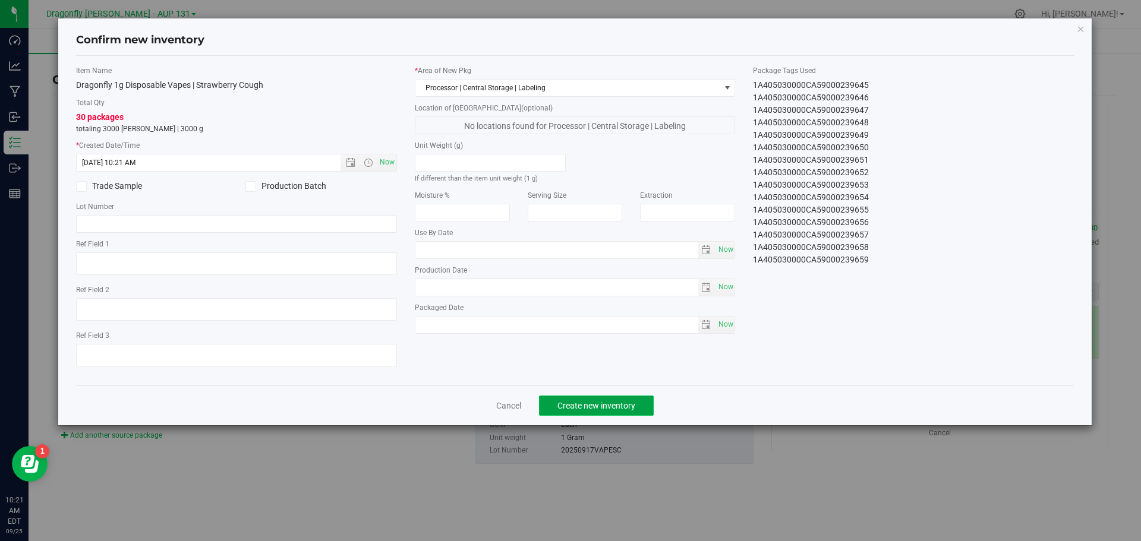
click at [623, 412] on button "Create new inventory" at bounding box center [596, 406] width 115 height 20
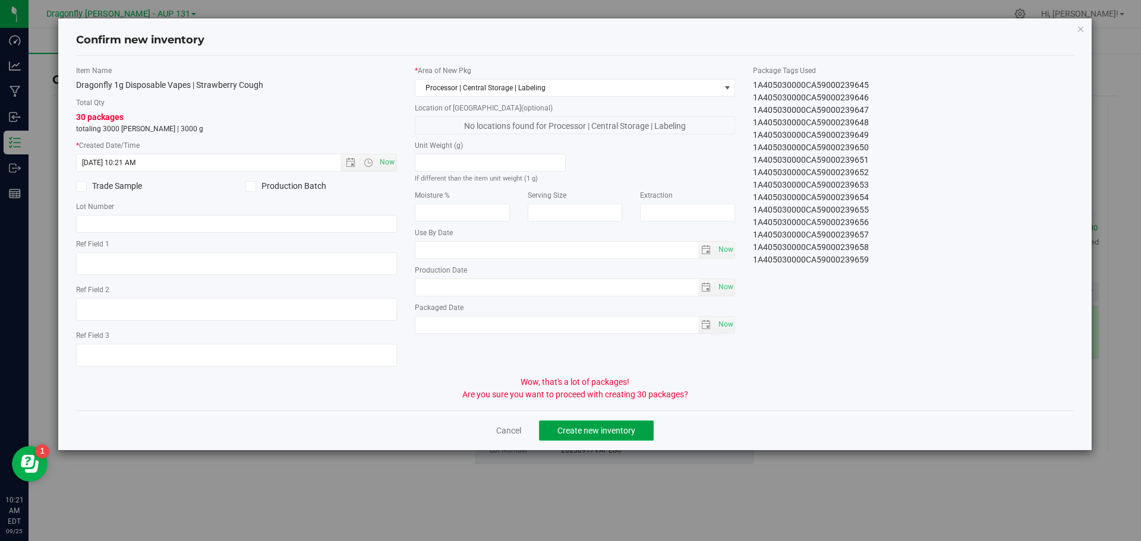
click at [616, 428] on span "Create new inventory" at bounding box center [596, 431] width 78 height 10
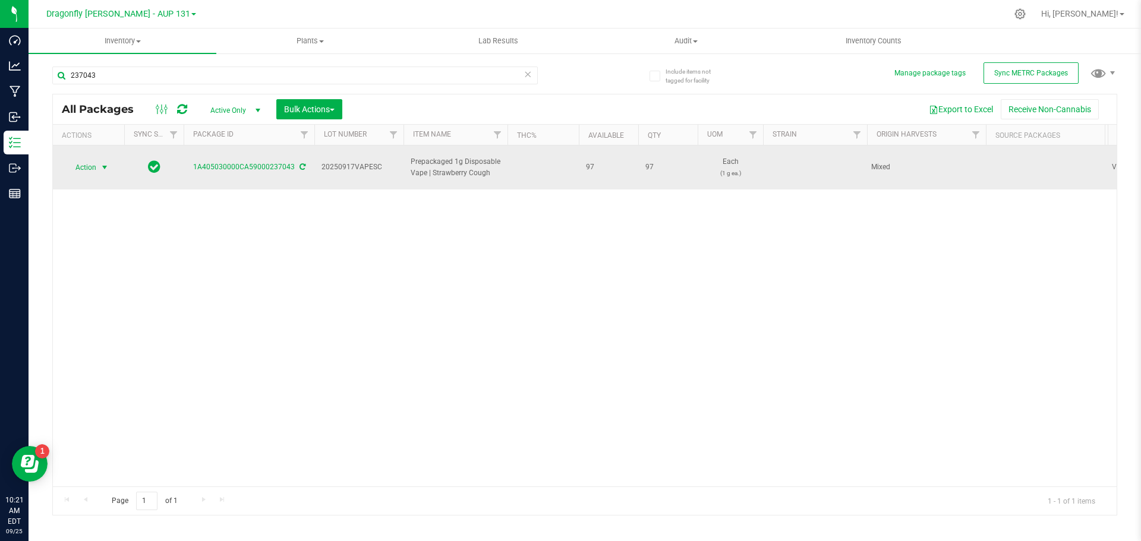
click at [99, 160] on span "select" at bounding box center [104, 167] width 15 height 17
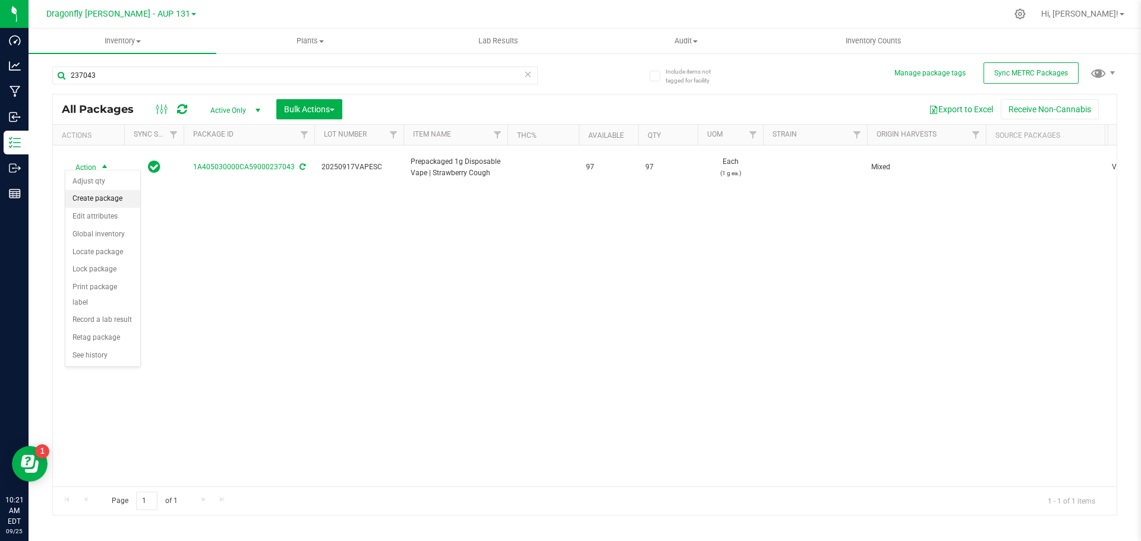
click at [105, 193] on li "Create package" at bounding box center [102, 199] width 75 height 18
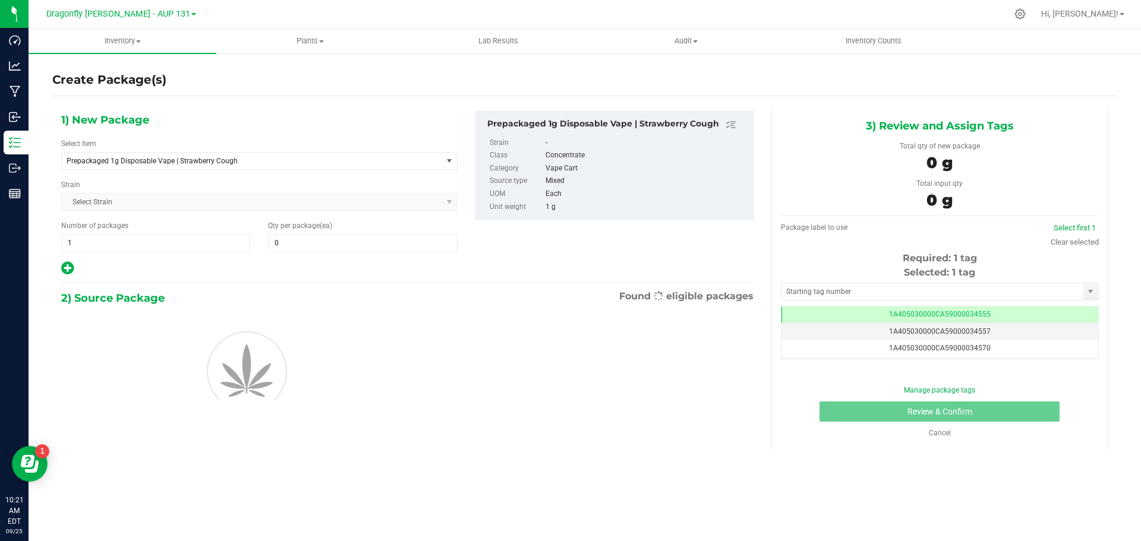
type input "0"
click at [316, 163] on span "Prepackaged 1g Disposable Vape | Strawberry Cough" at bounding box center [245, 161] width 356 height 8
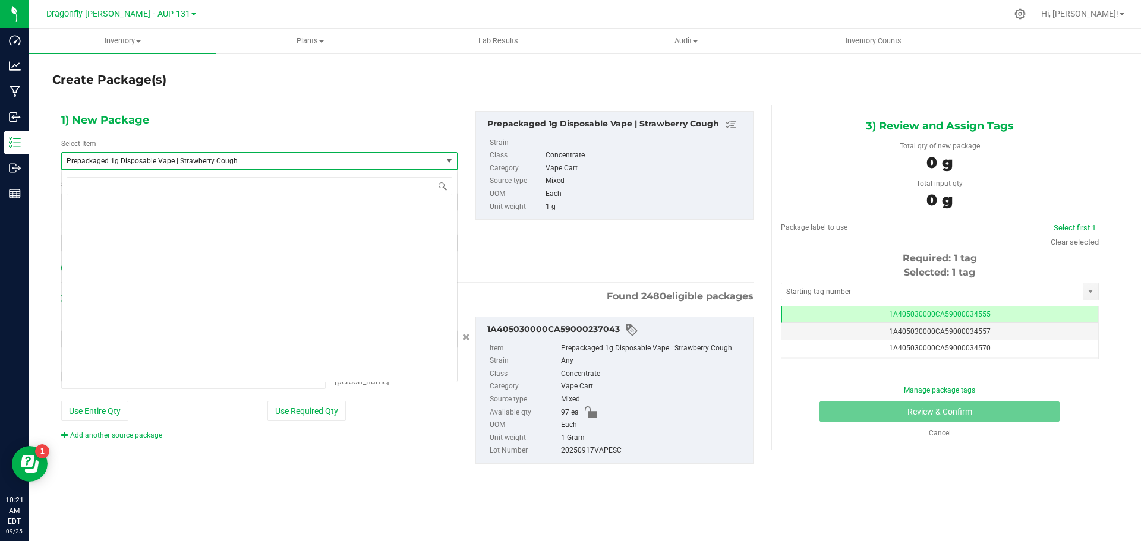
type input "0 ea"
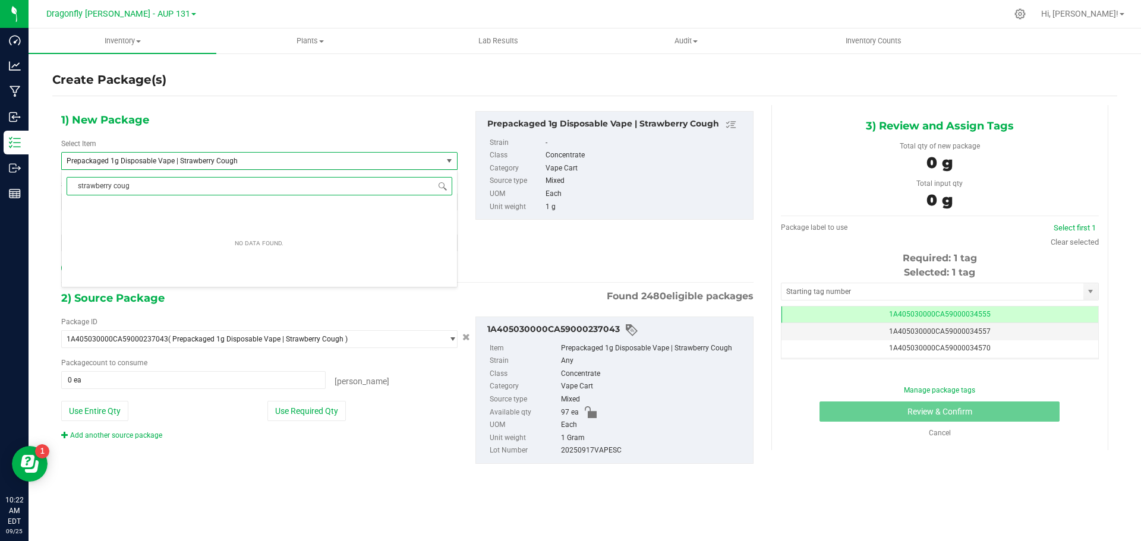
type input "strawberry cough"
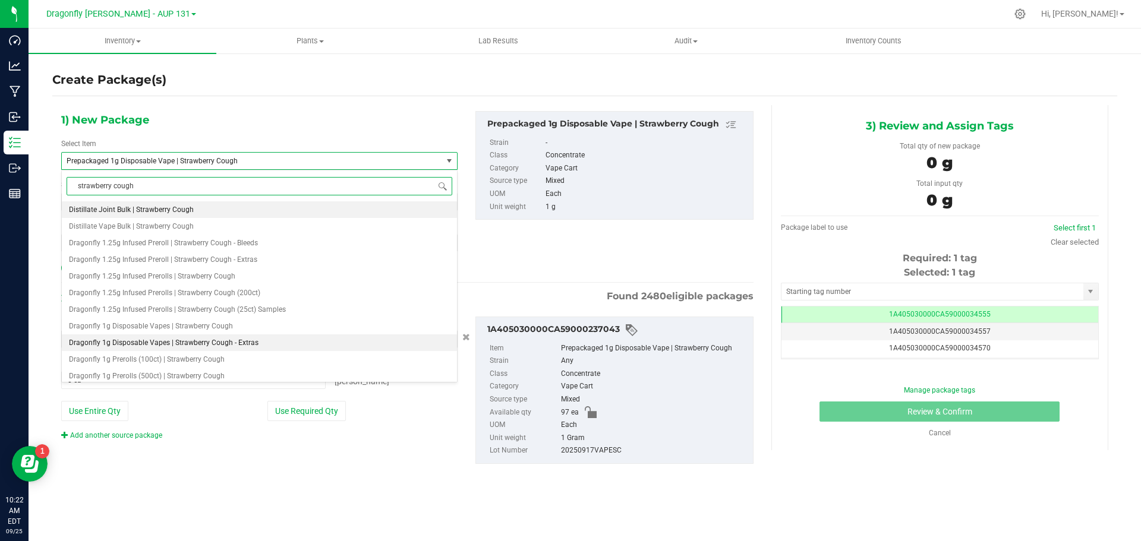
click at [170, 344] on span "Dragonfly 1g Disposable Vapes | Strawberry Cough - Extras" at bounding box center [164, 343] width 190 height 8
type input "0"
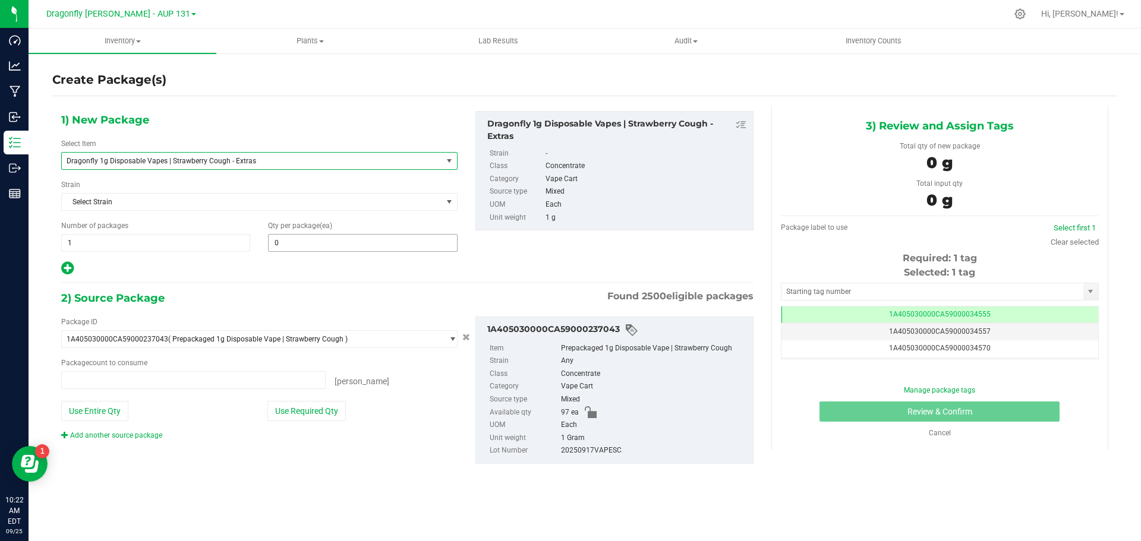
type input "0 ea"
click at [322, 244] on span at bounding box center [362, 243] width 189 height 18
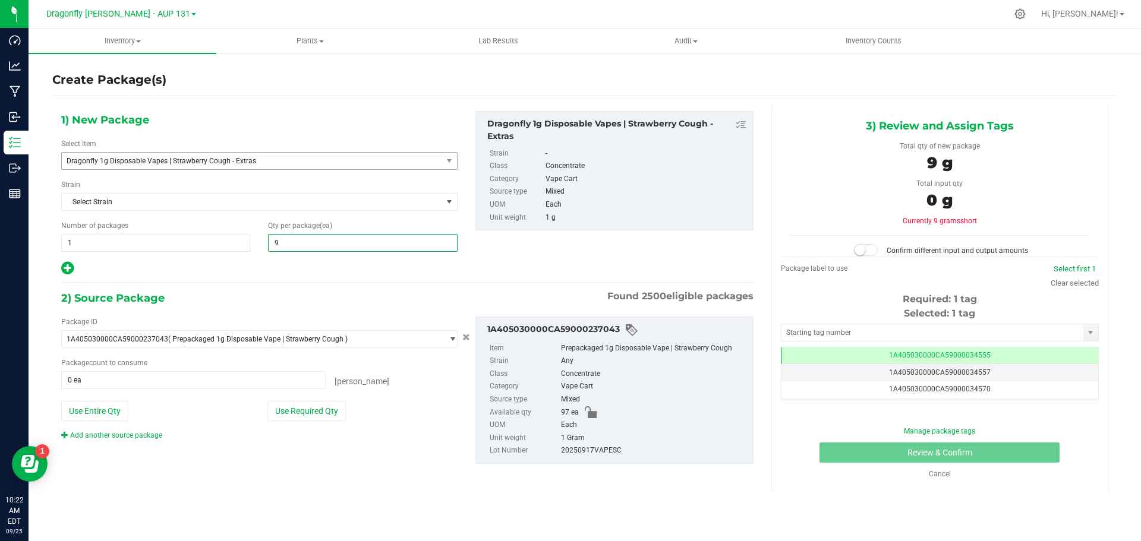
type input "97"
click at [327, 411] on button "Use Required Qty" at bounding box center [306, 411] width 78 height 20
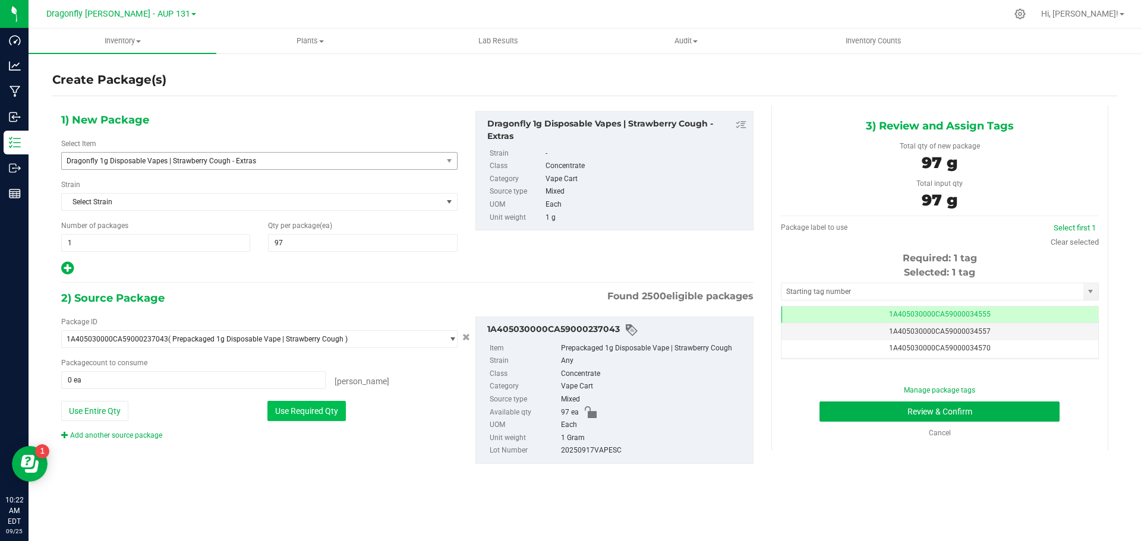
type input "97 ea"
click at [877, 292] on input "text" at bounding box center [933, 291] width 302 height 17
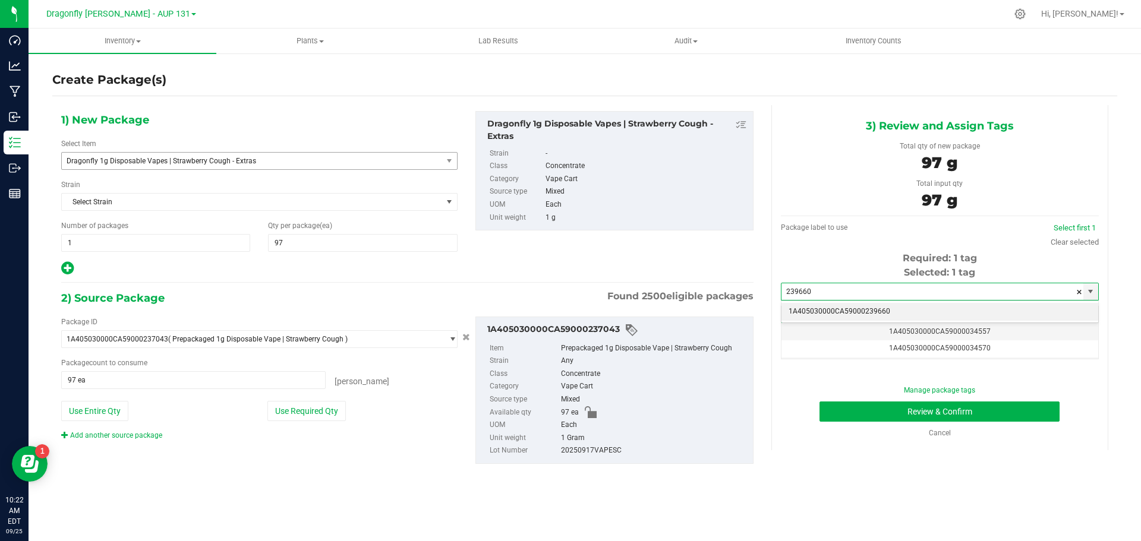
click at [869, 311] on li "1A405030000CA59000239660" at bounding box center [940, 312] width 317 height 18
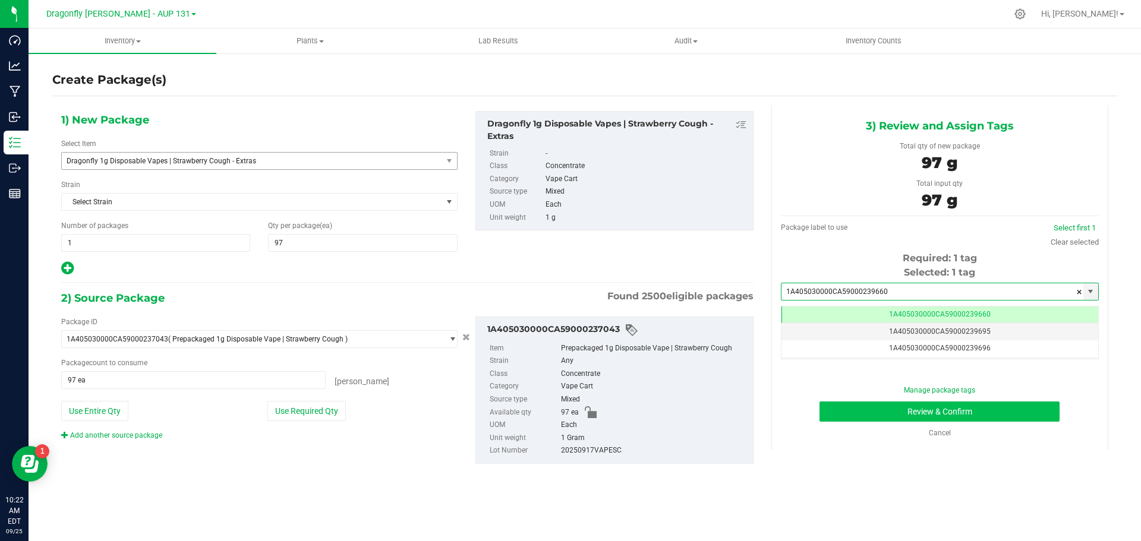
type input "1A405030000CA59000239660"
click at [1020, 414] on button "Review & Confirm" at bounding box center [940, 412] width 240 height 20
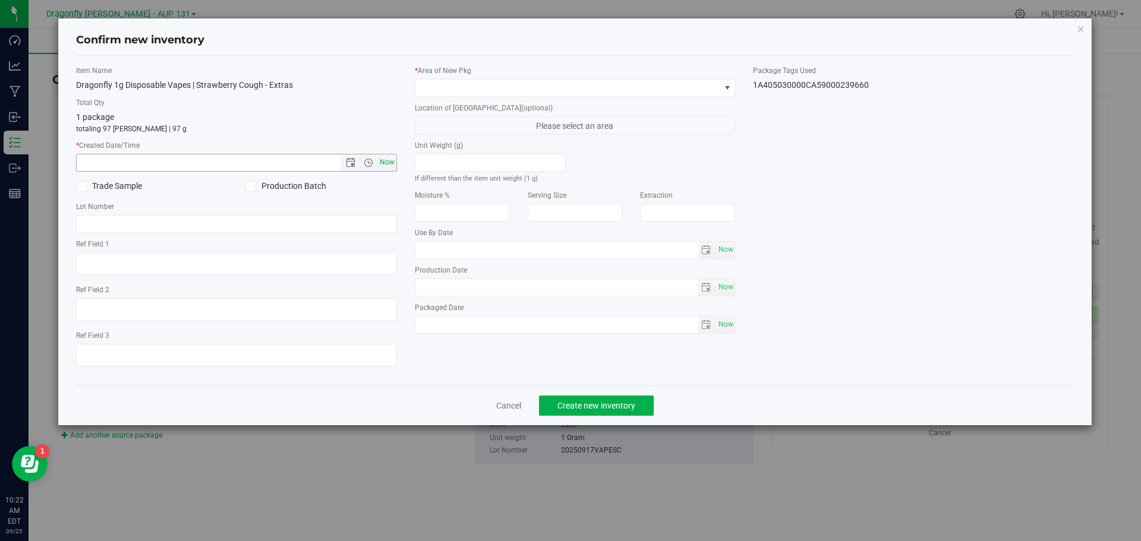
click at [384, 163] on span "Now" at bounding box center [387, 162] width 20 height 17
type input "9/25/2025 10:22 AM"
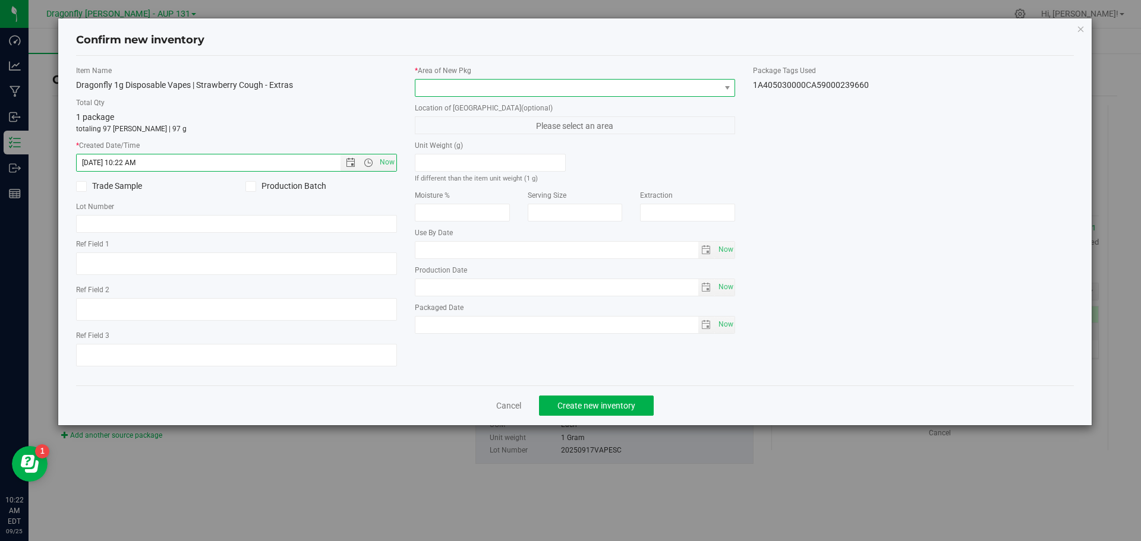
click at [485, 92] on span at bounding box center [567, 88] width 305 height 17
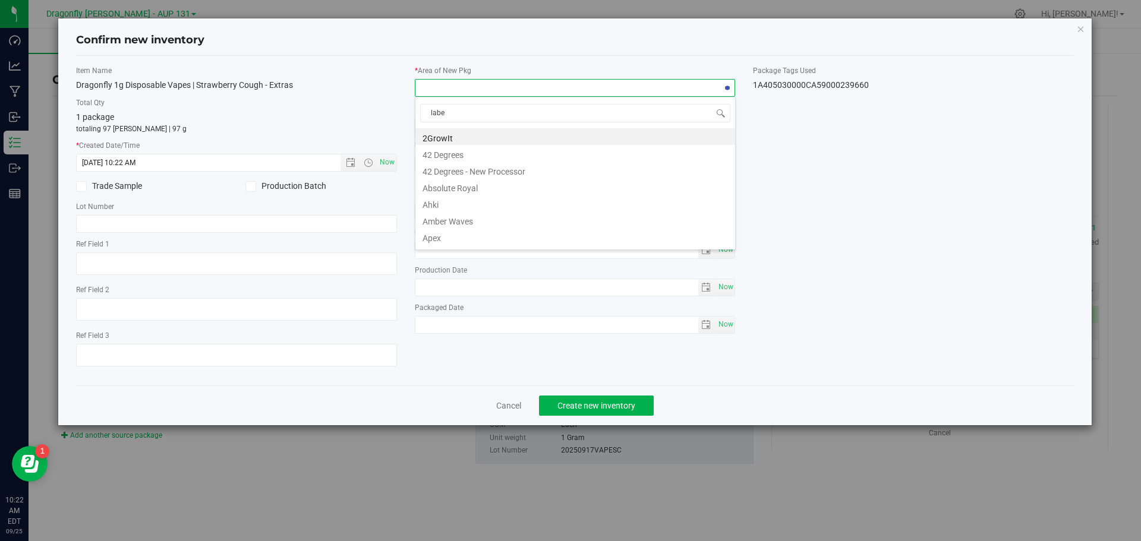
type input "label"
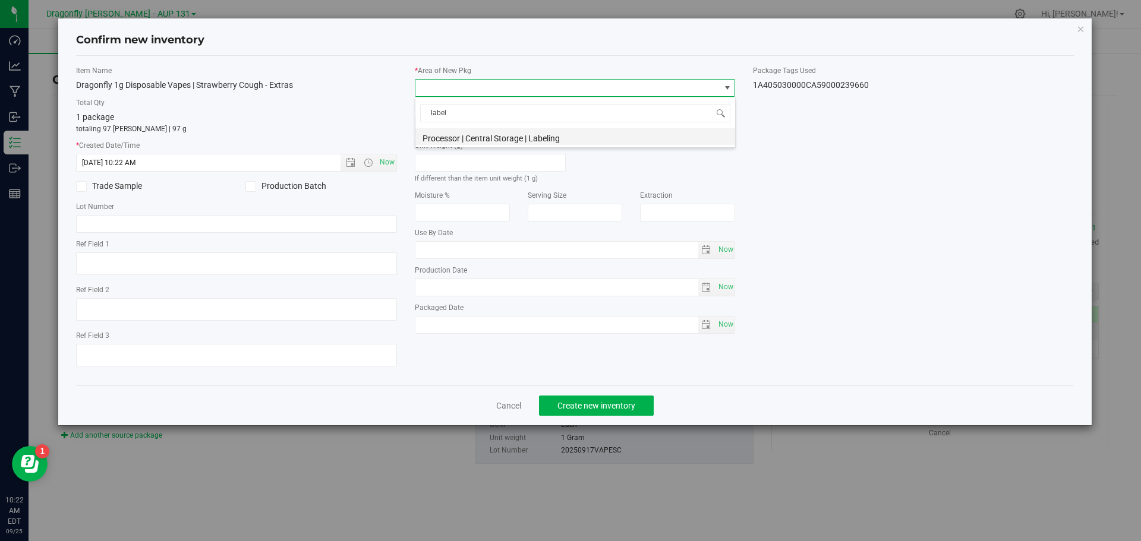
click at [562, 131] on li "Processor | Central Storage | Labeling" at bounding box center [575, 136] width 320 height 17
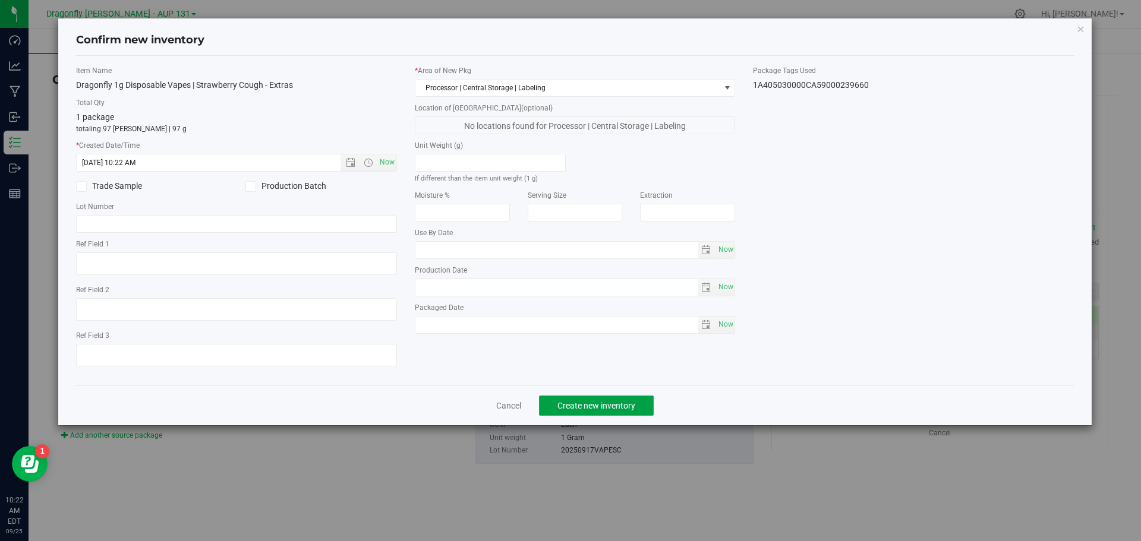
click at [583, 408] on span "Create new inventory" at bounding box center [596, 406] width 78 height 10
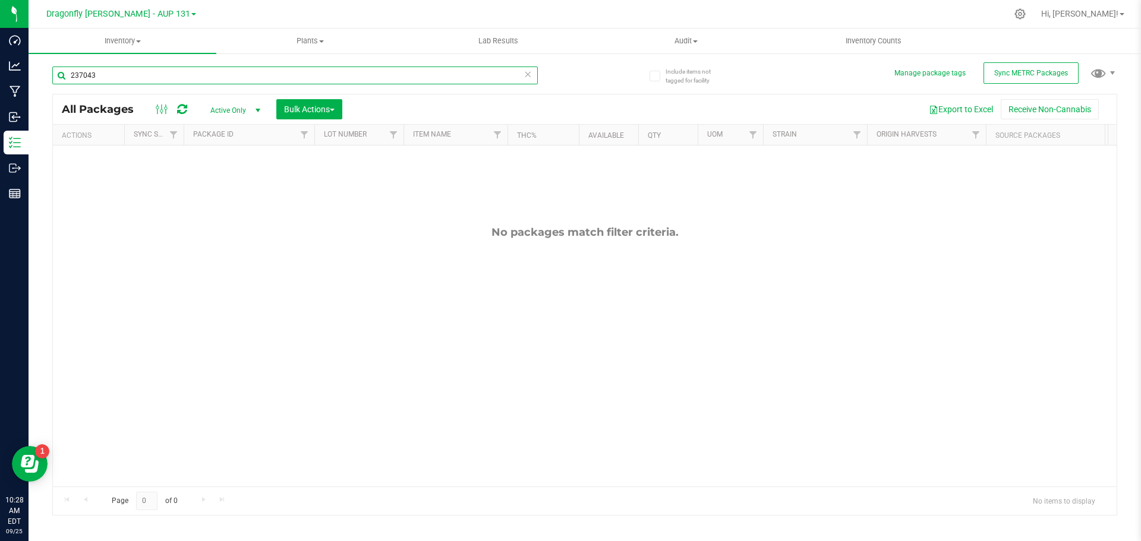
click at [183, 76] on input "237043" at bounding box center [295, 76] width 486 height 18
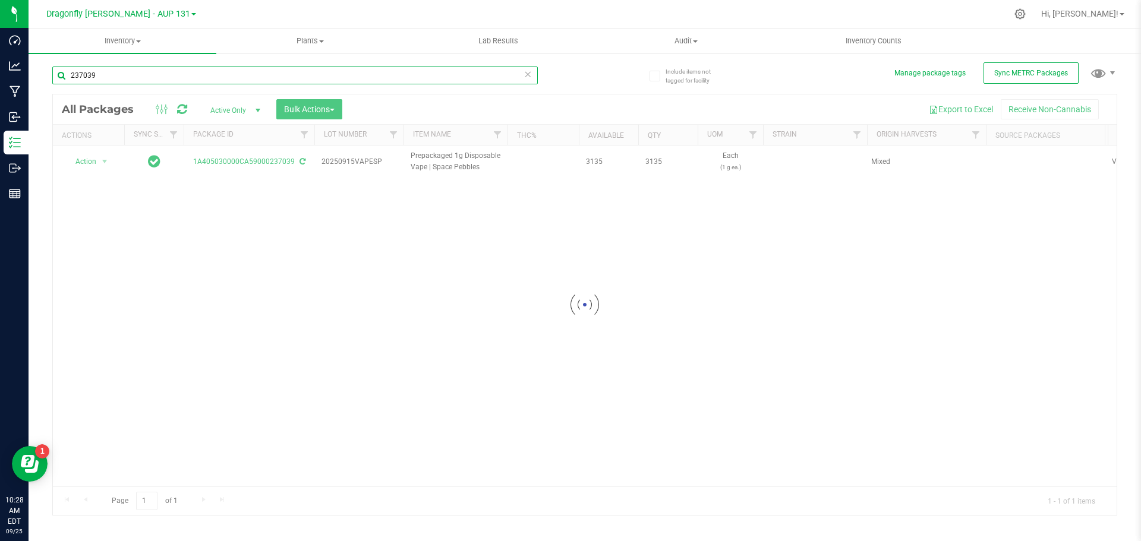
type input "237039"
click at [101, 162] on div at bounding box center [585, 304] width 1064 height 421
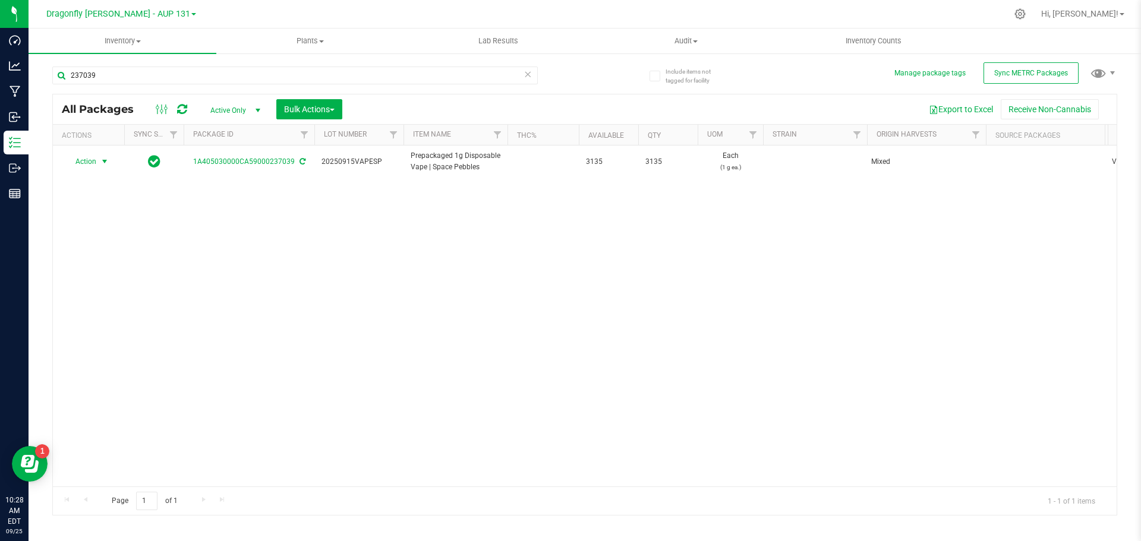
click at [101, 162] on span "select" at bounding box center [105, 162] width 10 height 10
click at [106, 200] on li "Create package" at bounding box center [102, 199] width 75 height 18
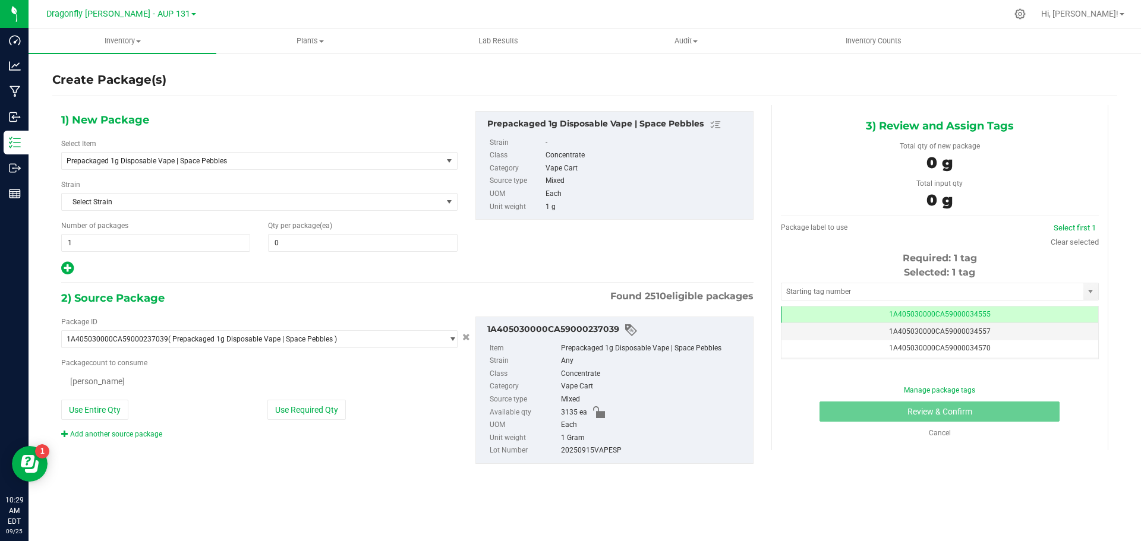
type input "0"
click at [218, 163] on span "Prepackaged 1g Disposable Vape | Space Pebbles" at bounding box center [245, 161] width 356 height 8
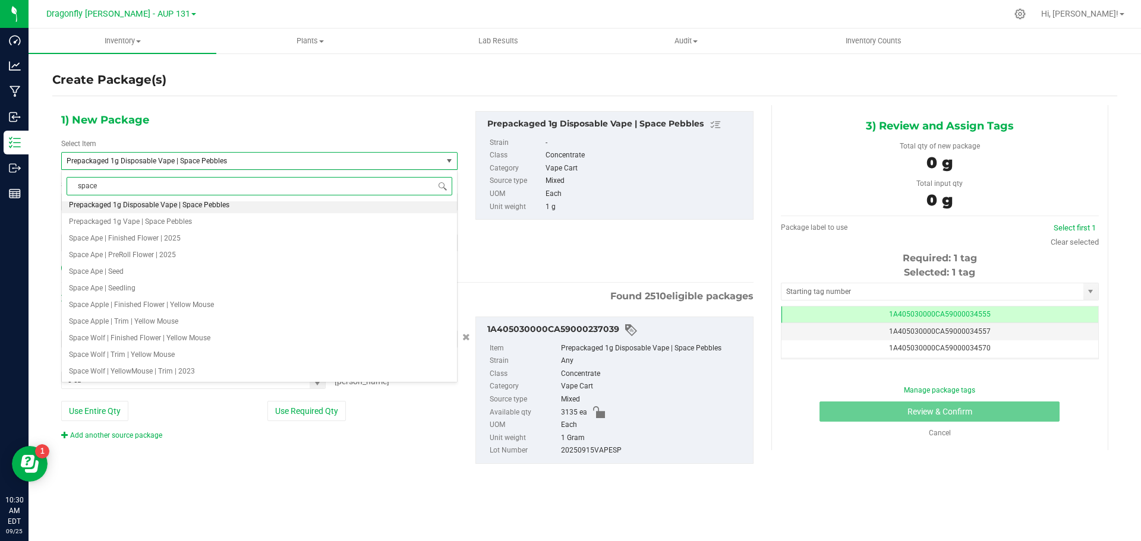
scroll to position [0, 0]
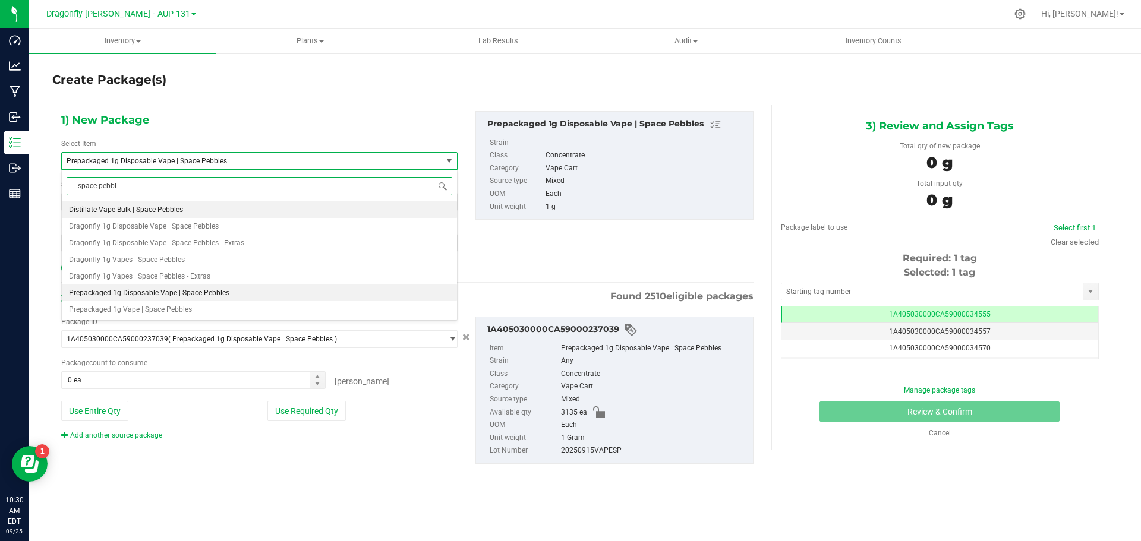
type input "space pebble"
click at [178, 226] on span "Dragonfly 1g Disposable Vape | Space Pebbles" at bounding box center [144, 226] width 150 height 8
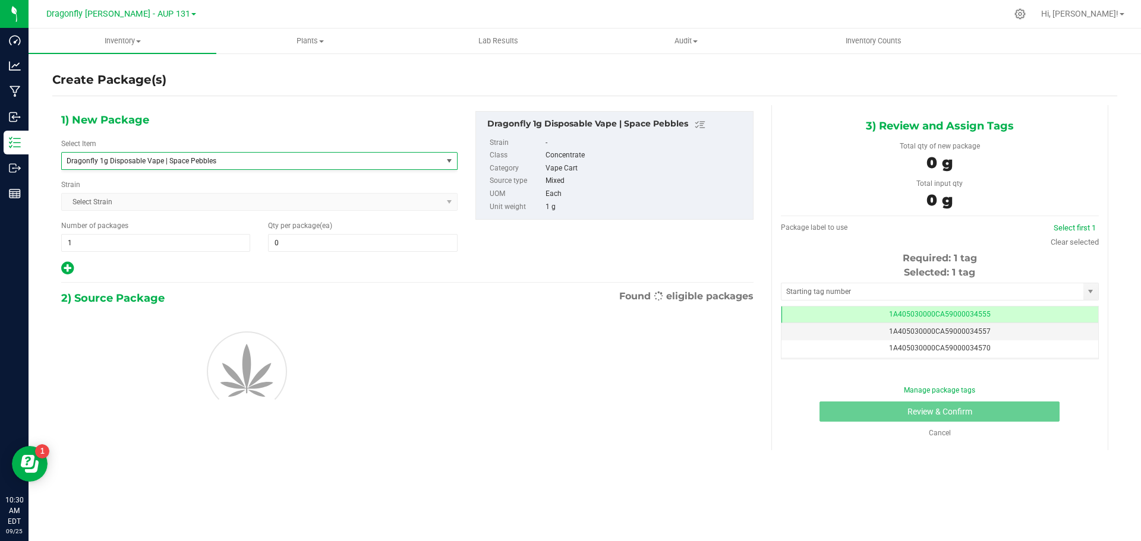
type input "0"
click at [230, 251] on span "1 1" at bounding box center [155, 243] width 189 height 18
click at [230, 251] on input "1" at bounding box center [156, 243] width 188 height 17
type input "31"
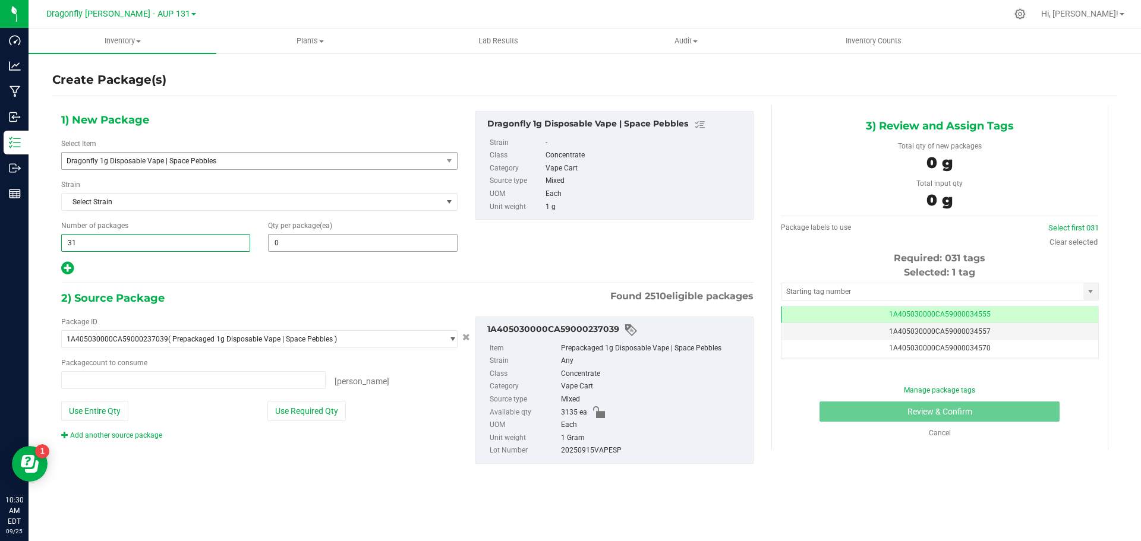
type input "0 ea"
type input "31"
click at [392, 240] on span at bounding box center [362, 243] width 189 height 18
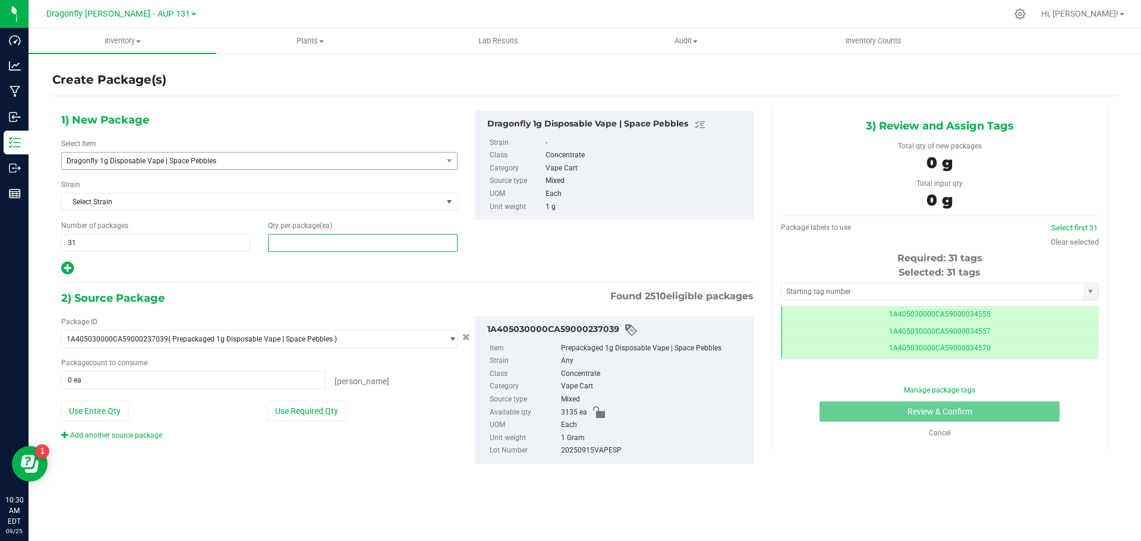
scroll to position [0, -1]
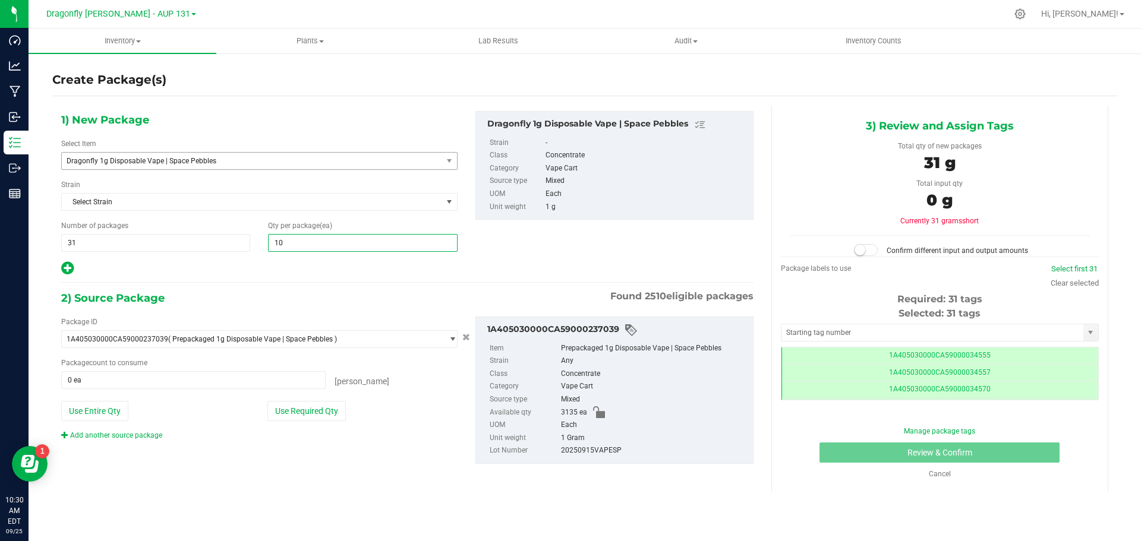
type input "100"
click at [311, 412] on button "Use Required Qty" at bounding box center [306, 411] width 78 height 20
type input "3100 ea"
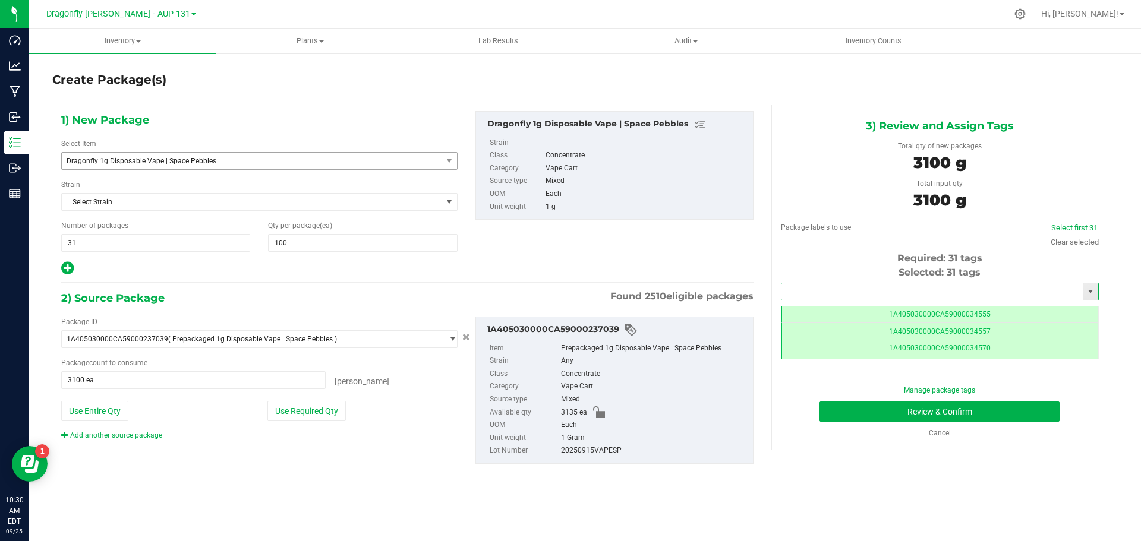
click at [910, 289] on input "text" at bounding box center [933, 291] width 302 height 17
click at [859, 310] on li "1A405030000CA59000239568" at bounding box center [940, 312] width 317 height 18
type input "1A405030000CA59000239568"
click at [940, 412] on button "Review & Confirm" at bounding box center [940, 412] width 240 height 20
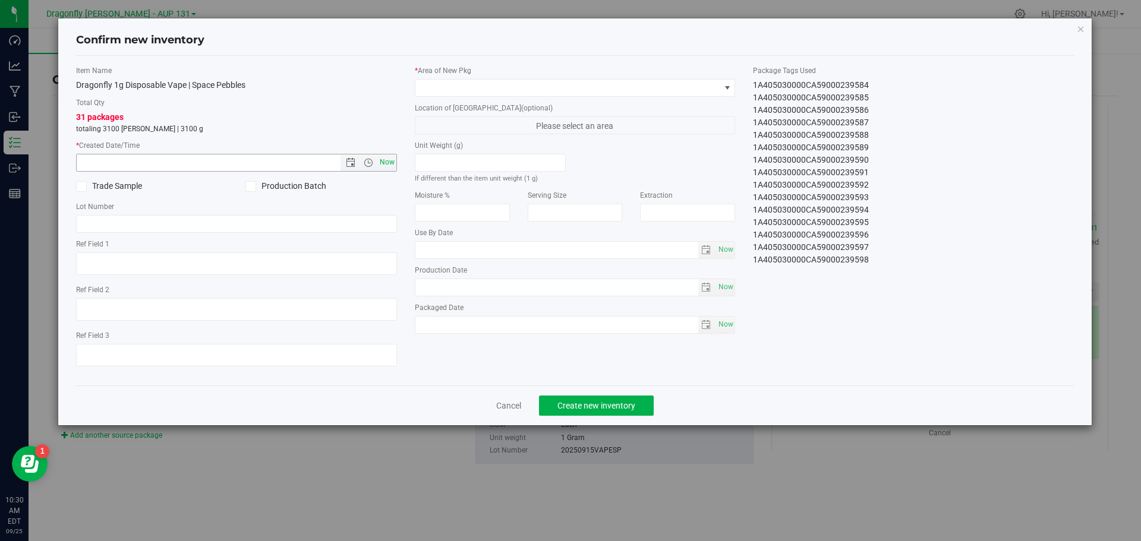
click at [383, 166] on span "Now" at bounding box center [387, 162] width 20 height 17
type input "9/25/2025 10:30 AM"
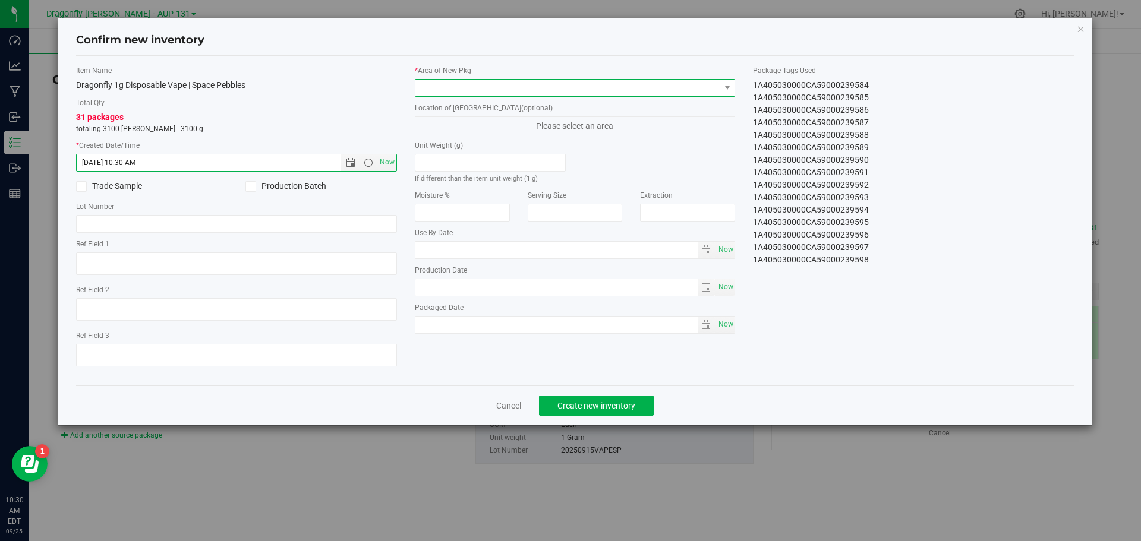
click at [472, 83] on span at bounding box center [567, 88] width 305 height 17
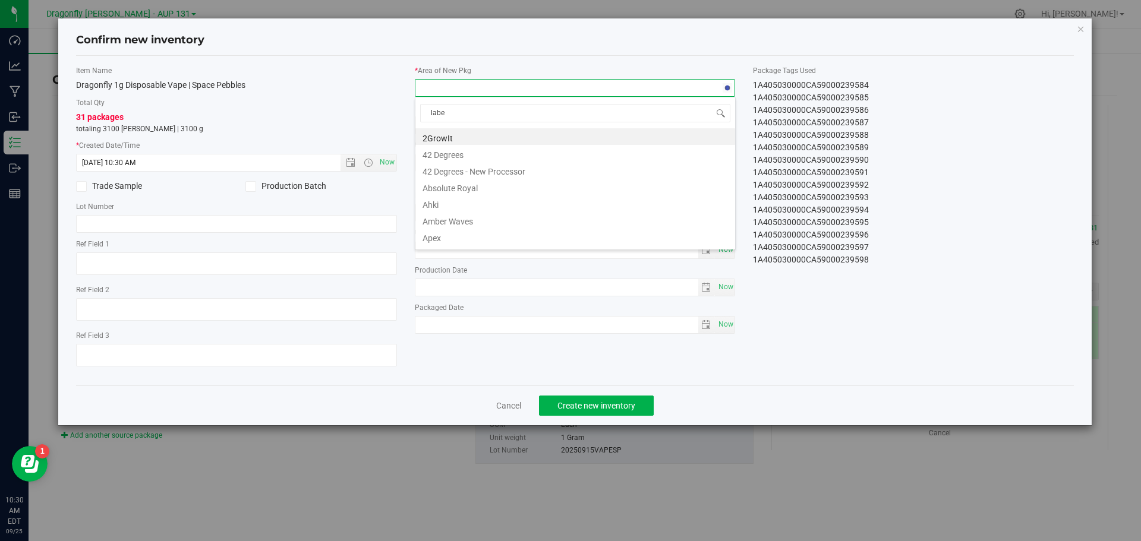
type input "label"
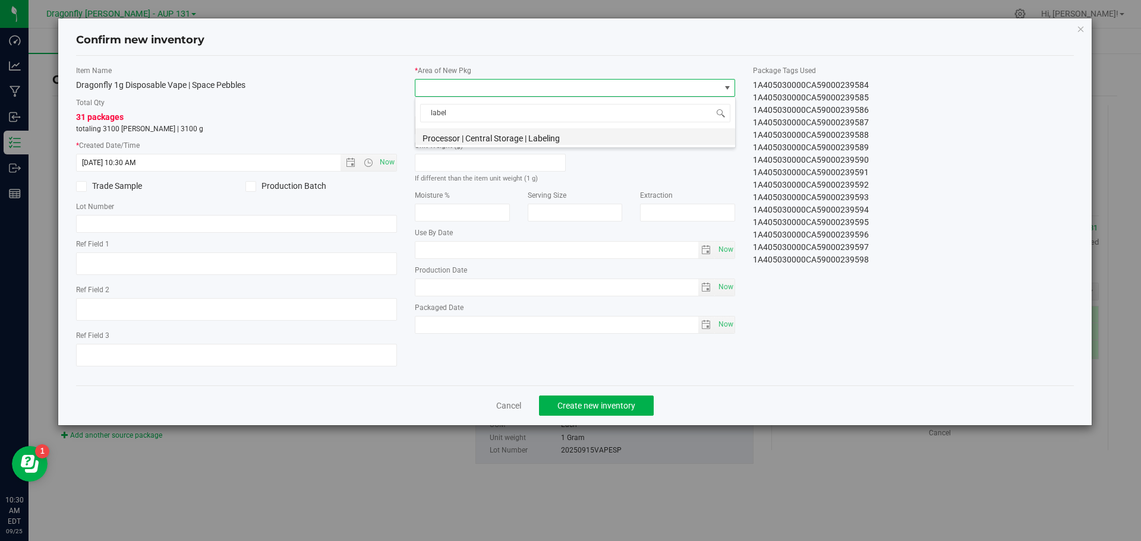
click at [516, 136] on li "Processor | Central Storage | Labeling" at bounding box center [575, 136] width 320 height 17
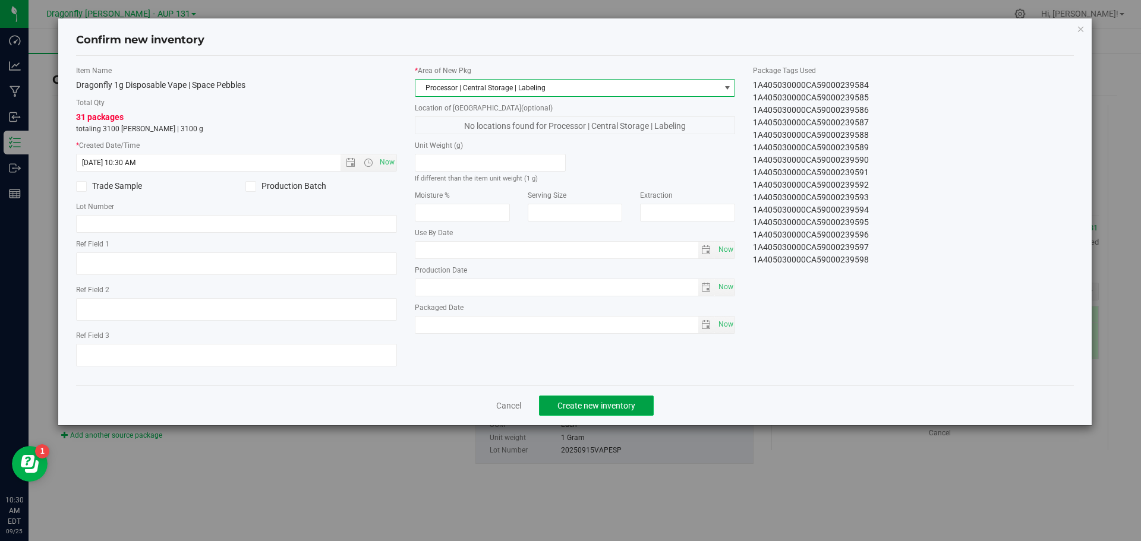
click at [622, 409] on span "Create new inventory" at bounding box center [596, 406] width 78 height 10
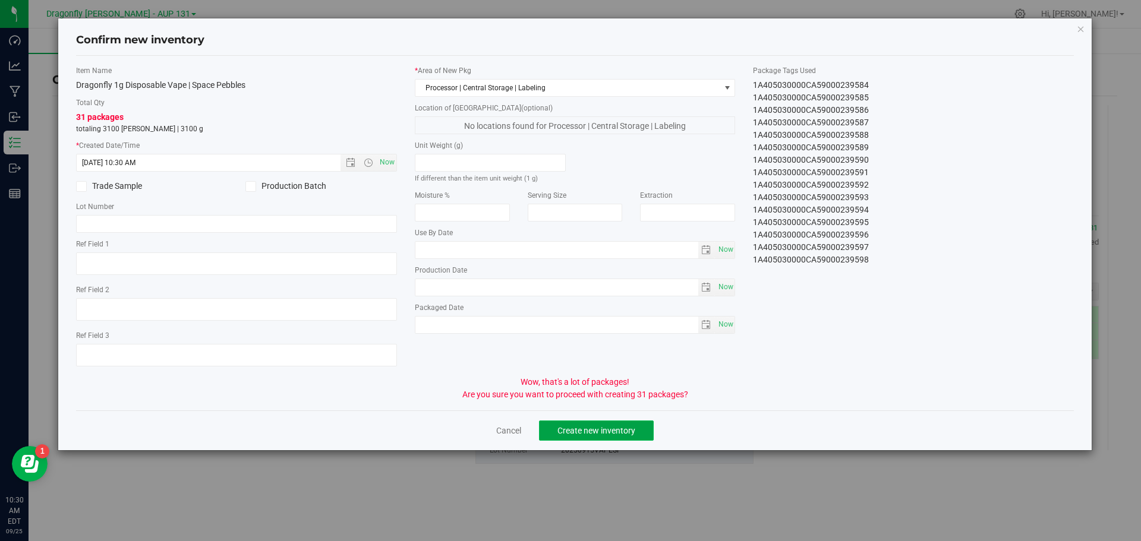
click at [610, 431] on span "Create new inventory" at bounding box center [596, 431] width 78 height 10
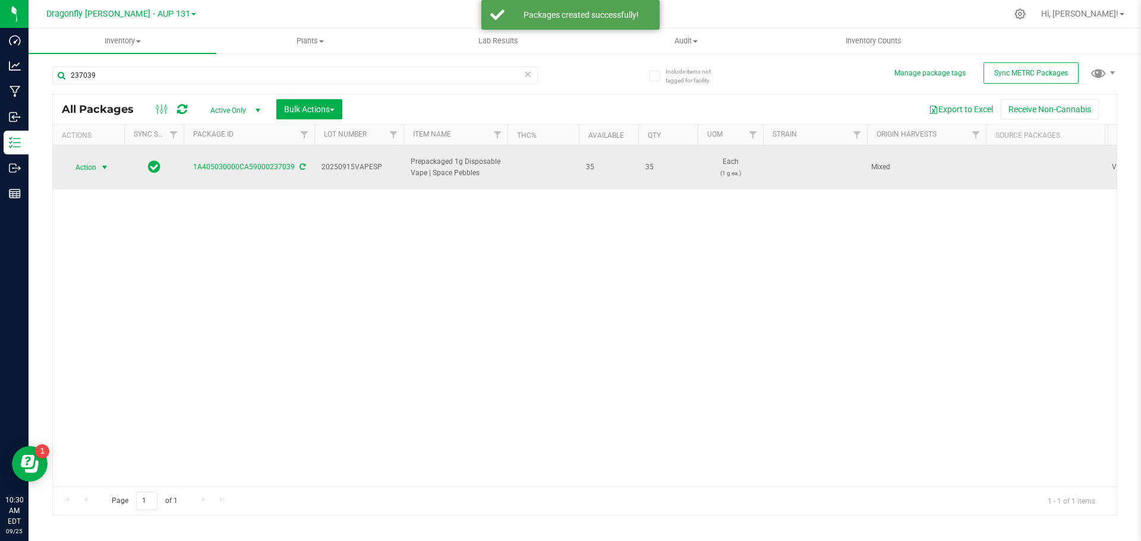
click at [95, 165] on span "Action" at bounding box center [81, 167] width 32 height 17
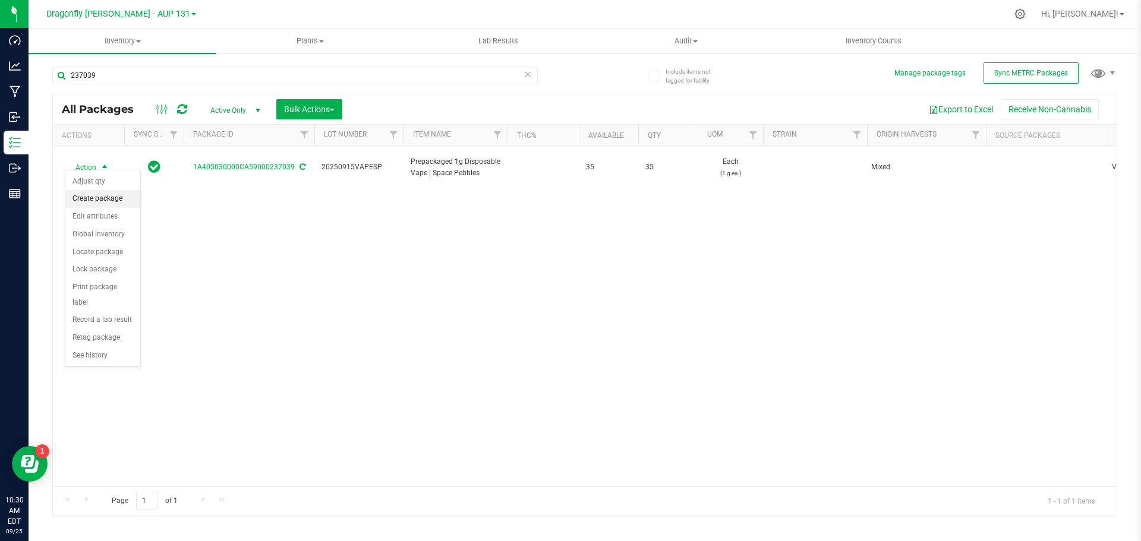
click at [99, 200] on li "Create package" at bounding box center [102, 199] width 75 height 18
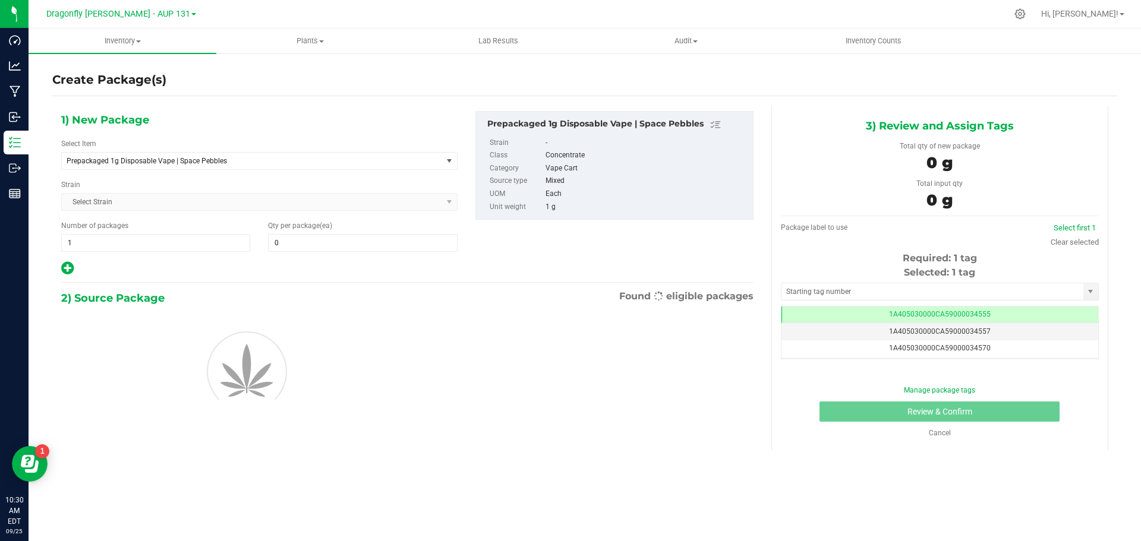
type input "0"
click at [261, 165] on span "Prepackaged 1g Disposable Vape | Space Pebbles" at bounding box center [245, 161] width 356 height 8
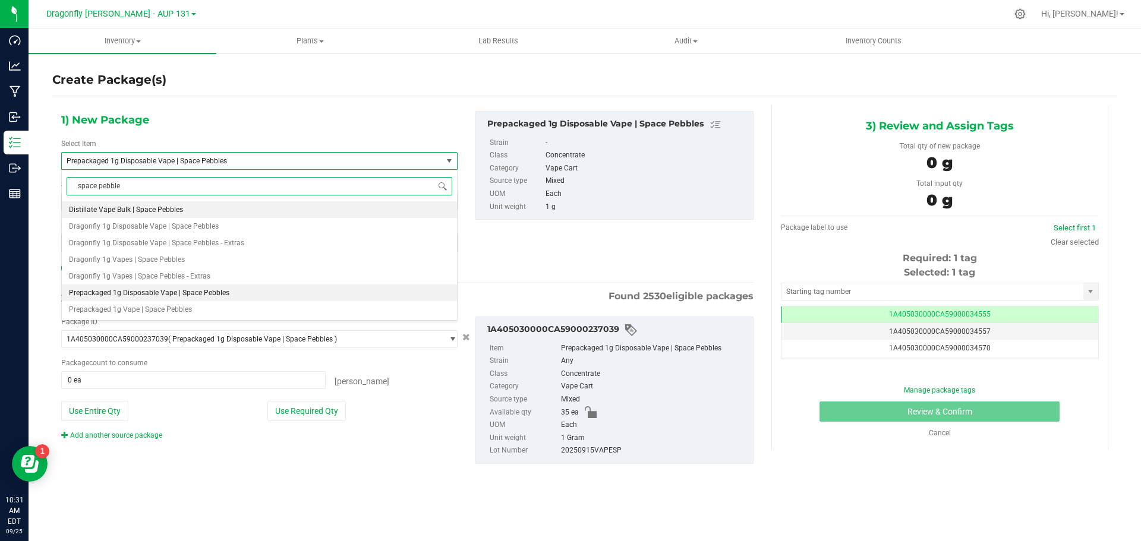
type input "space pebbles"
click at [232, 244] on span "Dragonfly 1g Disposable Vape | Space Pebbles - Extras" at bounding box center [156, 243] width 175 height 8
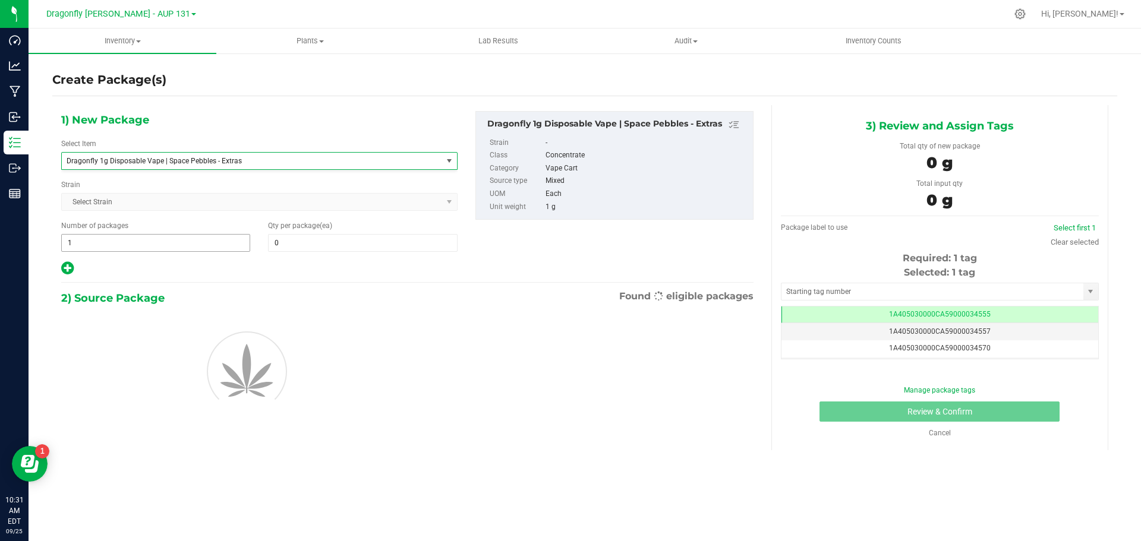
type input "0"
click at [333, 248] on span at bounding box center [362, 243] width 189 height 18
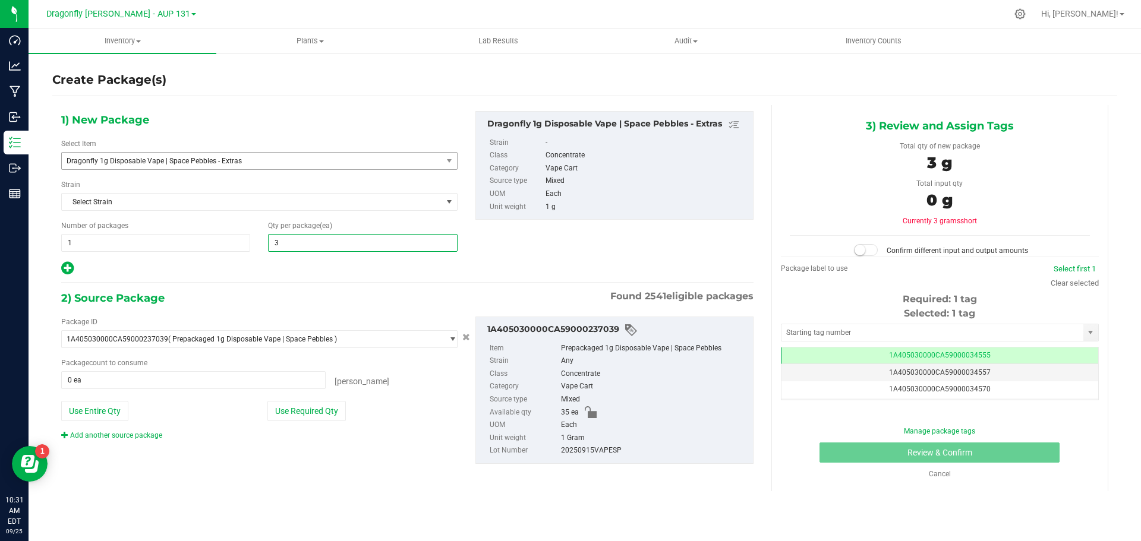
type input "35"
click at [310, 411] on button "Use Required Qty" at bounding box center [306, 411] width 78 height 20
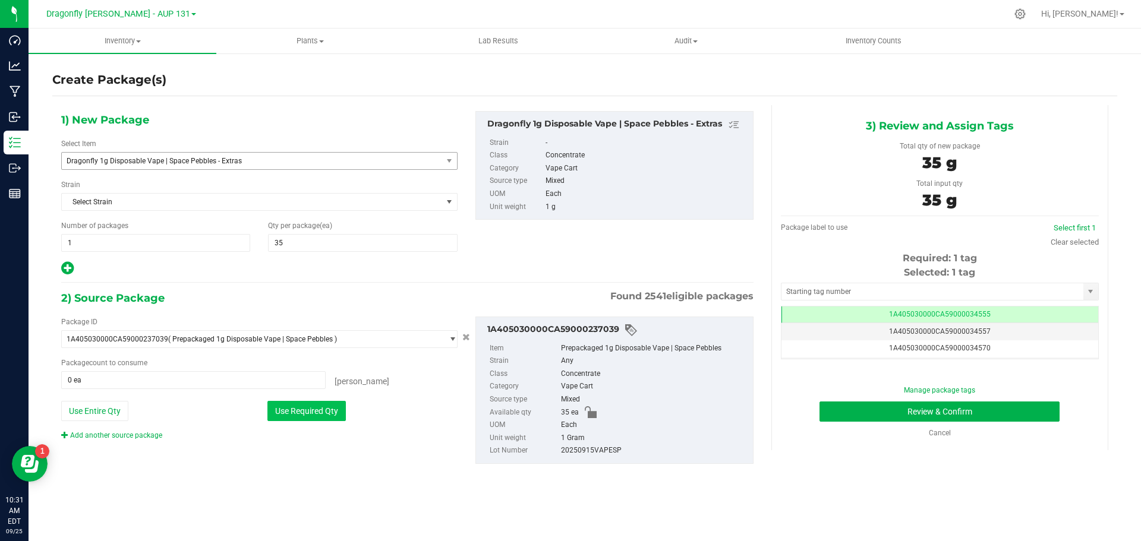
type input "35 ea"
click at [944, 283] on input "text" at bounding box center [933, 291] width 302 height 17
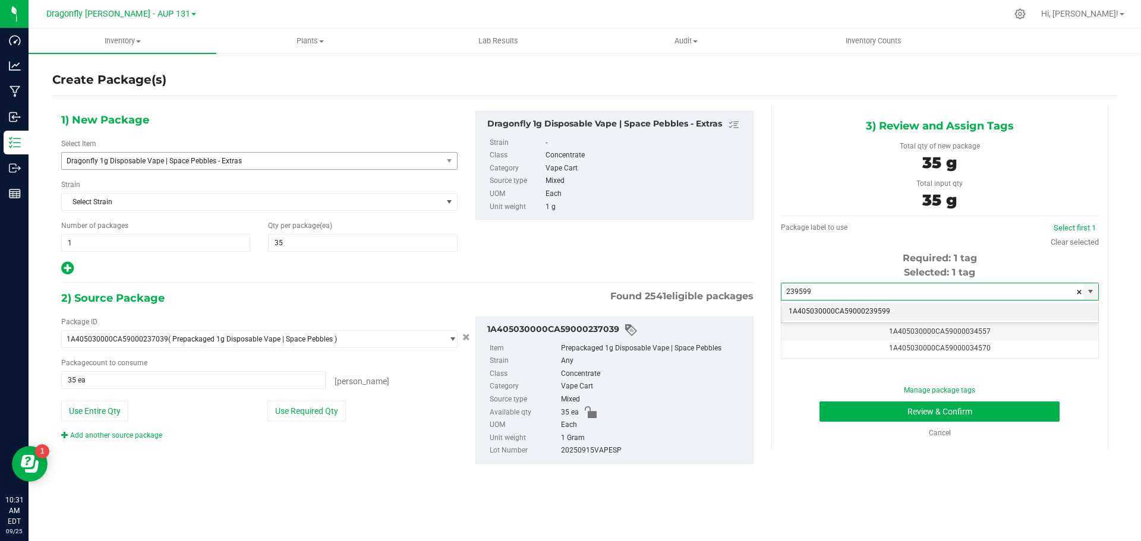
click at [863, 316] on li "1A405030000CA59000239599" at bounding box center [940, 312] width 317 height 18
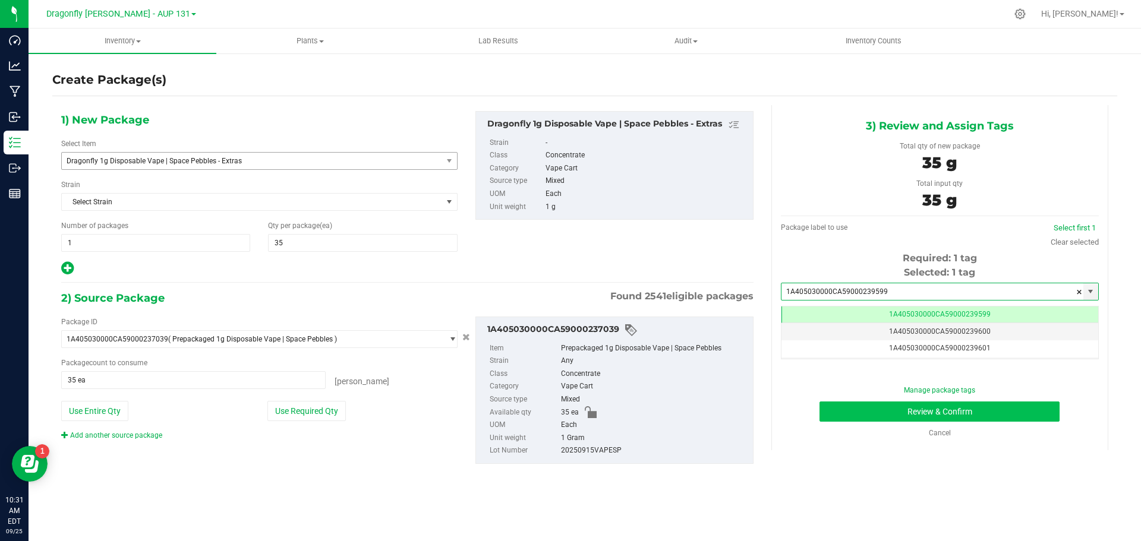
type input "1A405030000CA59000239599"
click at [975, 405] on button "Review & Confirm" at bounding box center [940, 412] width 240 height 20
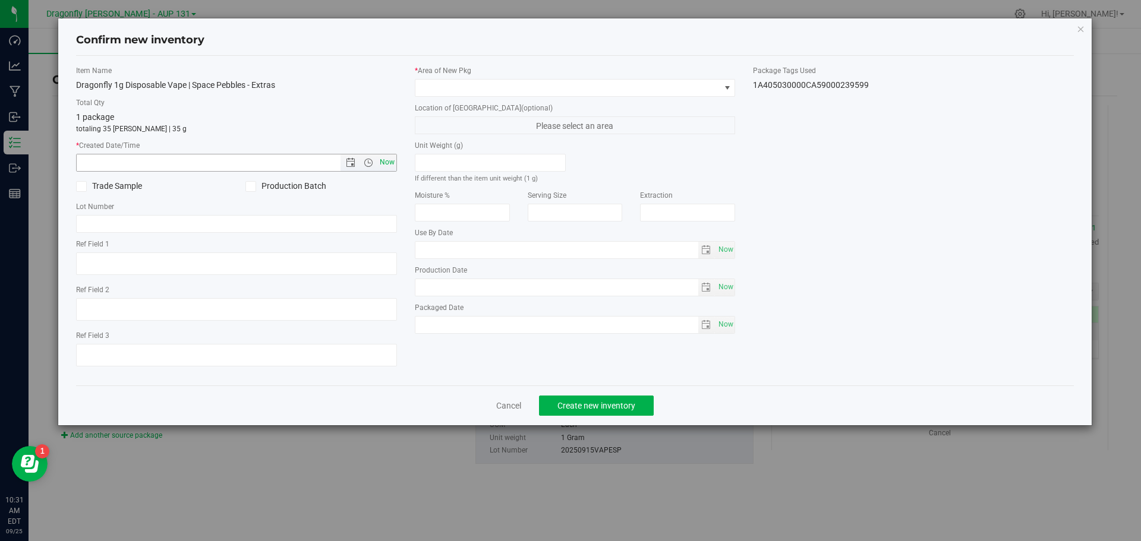
click at [379, 163] on span "Now" at bounding box center [387, 162] width 20 height 17
type input "9/25/2025 10:31 AM"
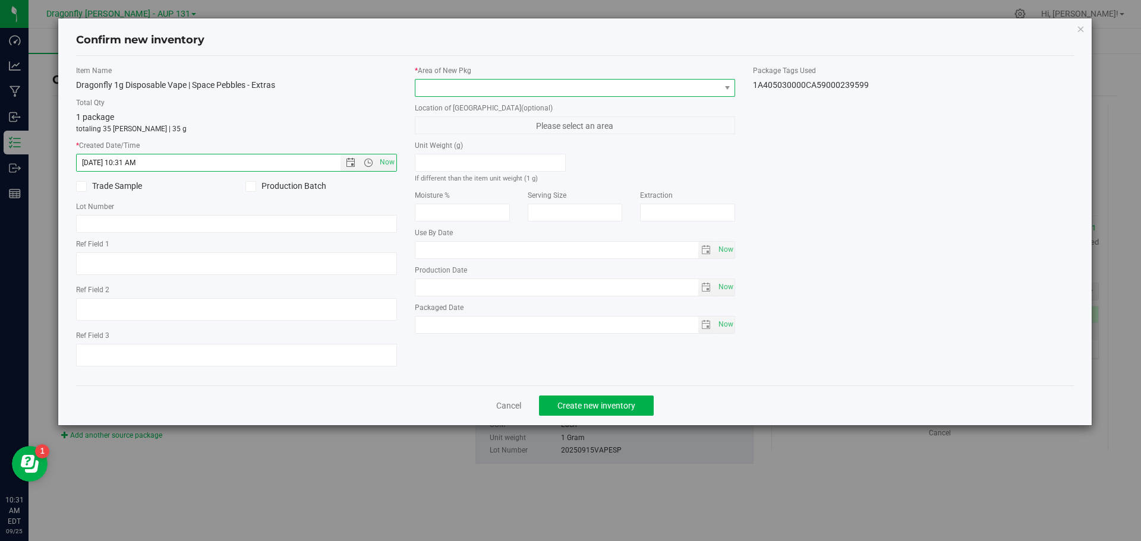
click at [700, 83] on span at bounding box center [567, 88] width 305 height 17
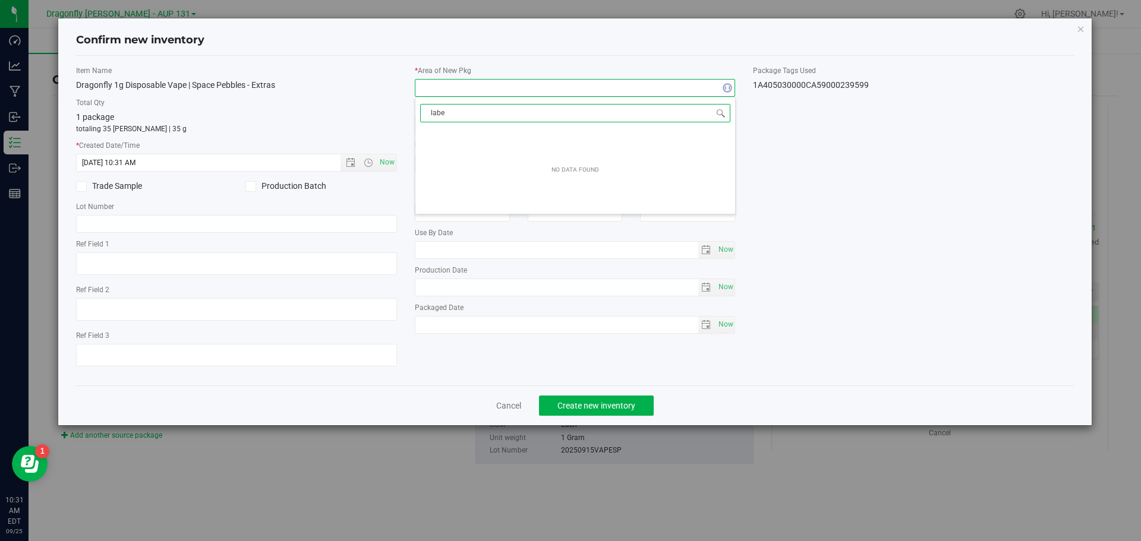
type input "label"
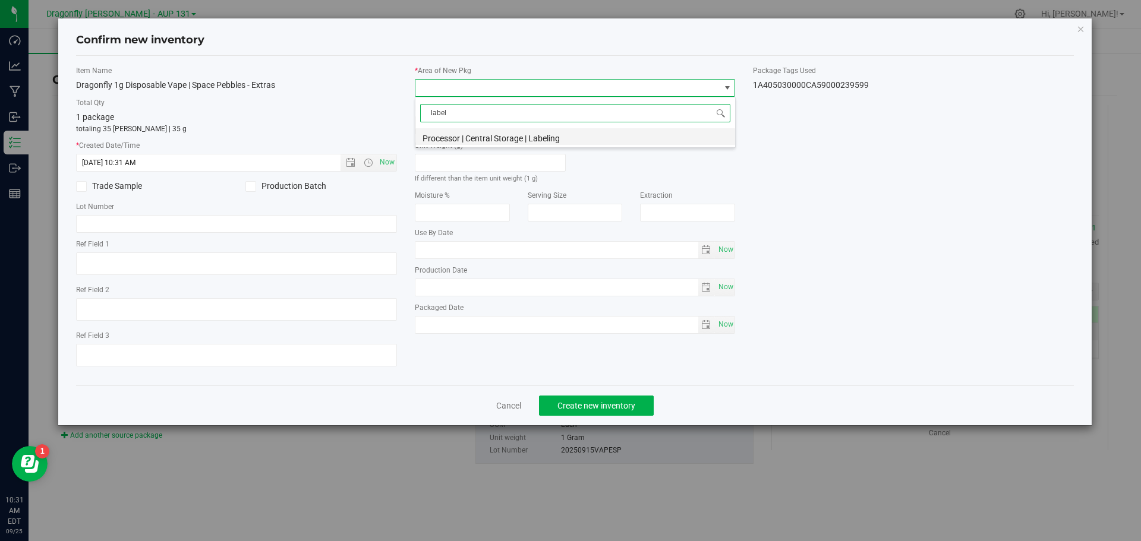
click at [579, 138] on li "Processor | Central Storage | Labeling" at bounding box center [575, 136] width 320 height 17
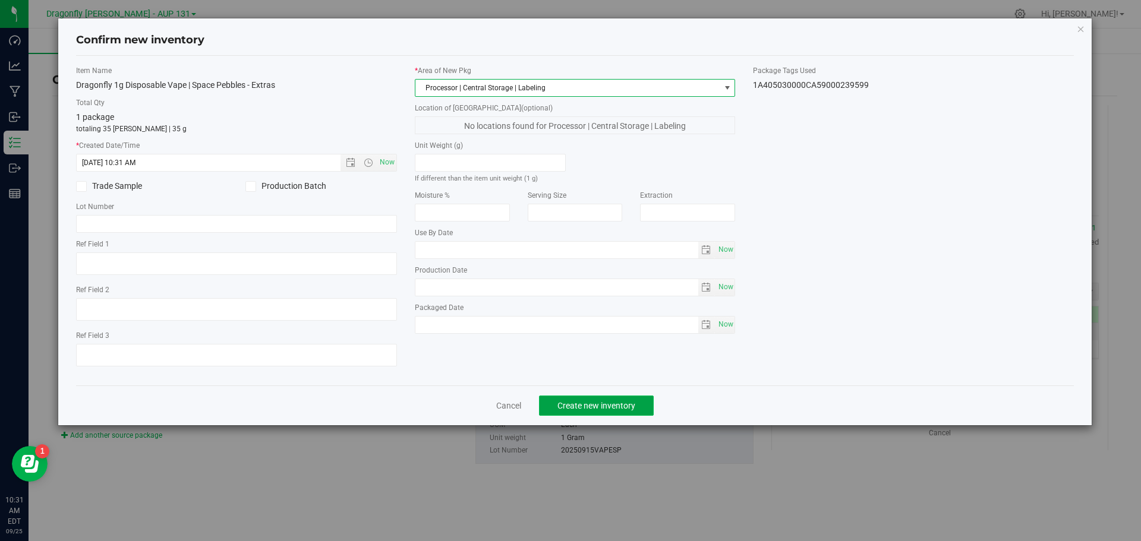
click at [635, 411] on button "Create new inventory" at bounding box center [596, 406] width 115 height 20
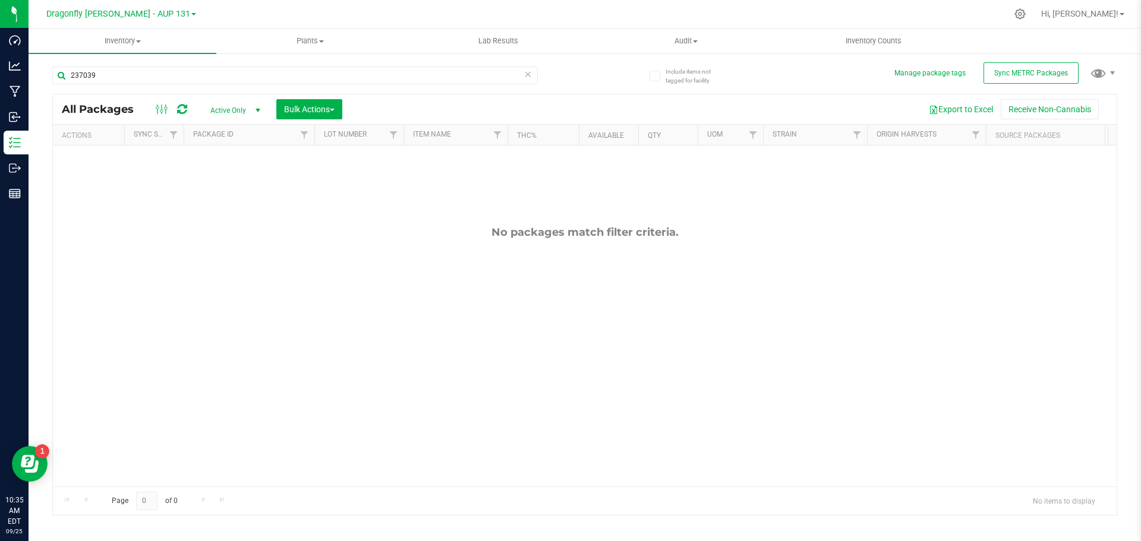
click at [525, 77] on icon at bounding box center [528, 74] width 8 height 14
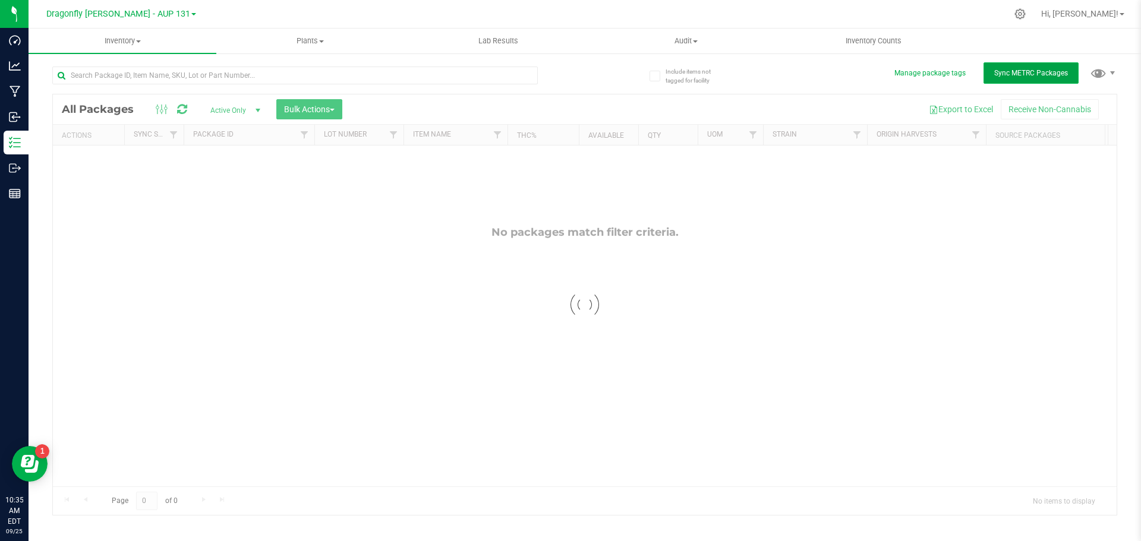
click at [1010, 75] on span "Sync METRC Packages" at bounding box center [1031, 73] width 74 height 8
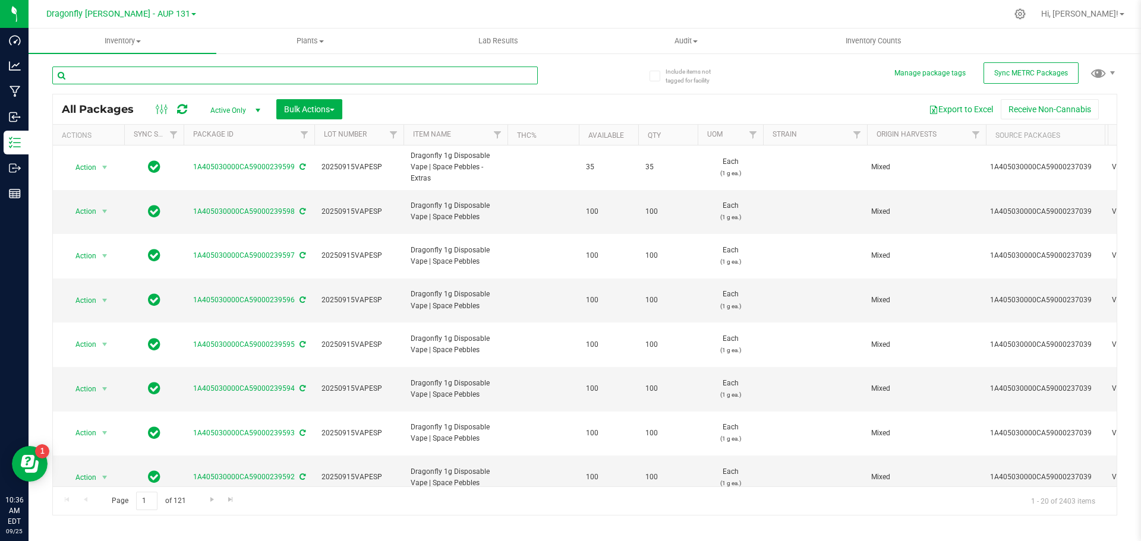
click at [277, 73] on input "text" at bounding box center [295, 76] width 486 height 18
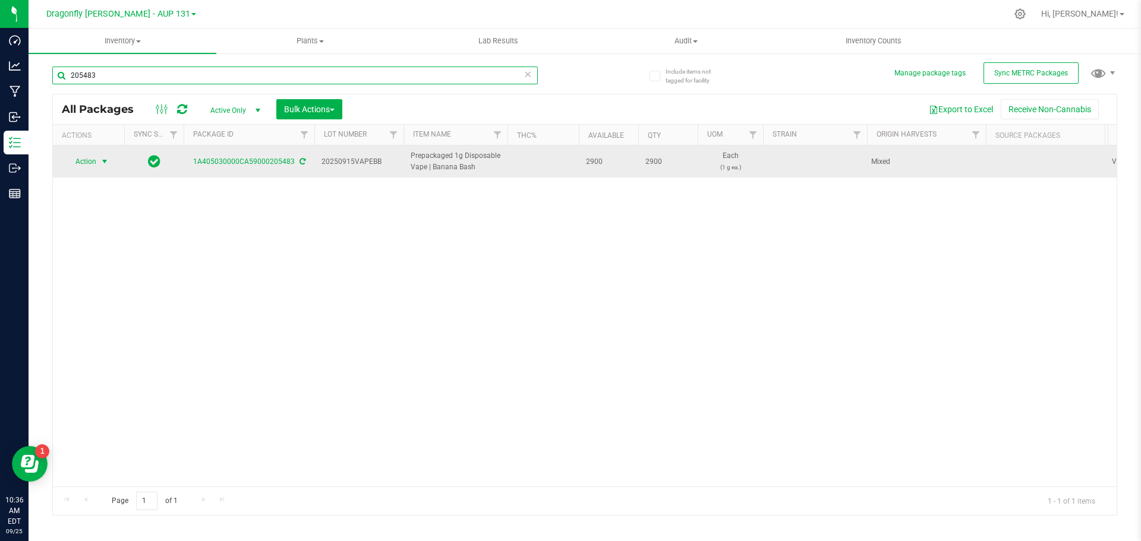
type input "205483"
click at [100, 163] on span "select" at bounding box center [105, 162] width 10 height 10
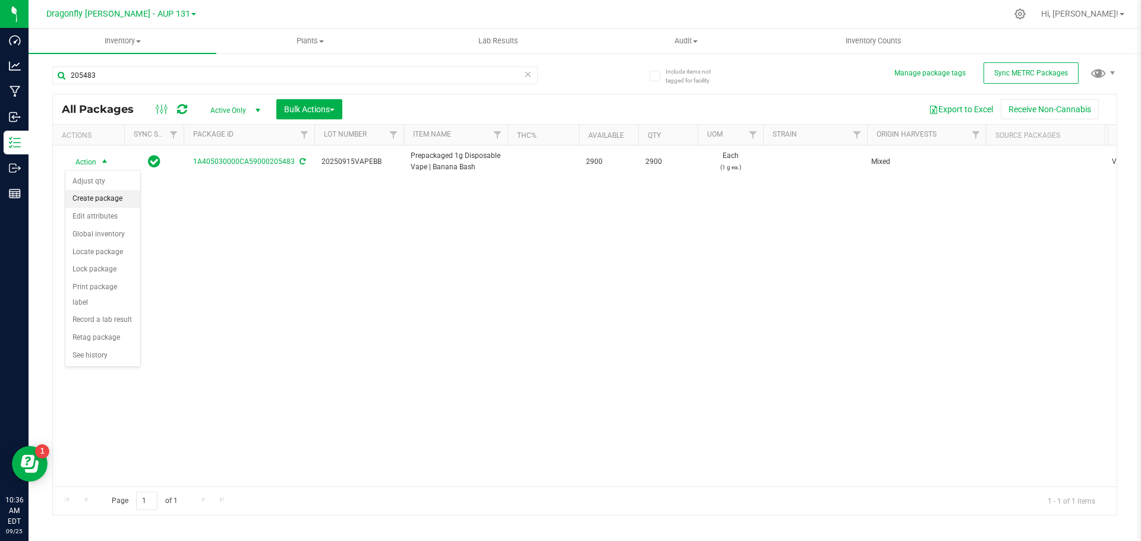
click at [100, 199] on li "Create package" at bounding box center [102, 199] width 75 height 18
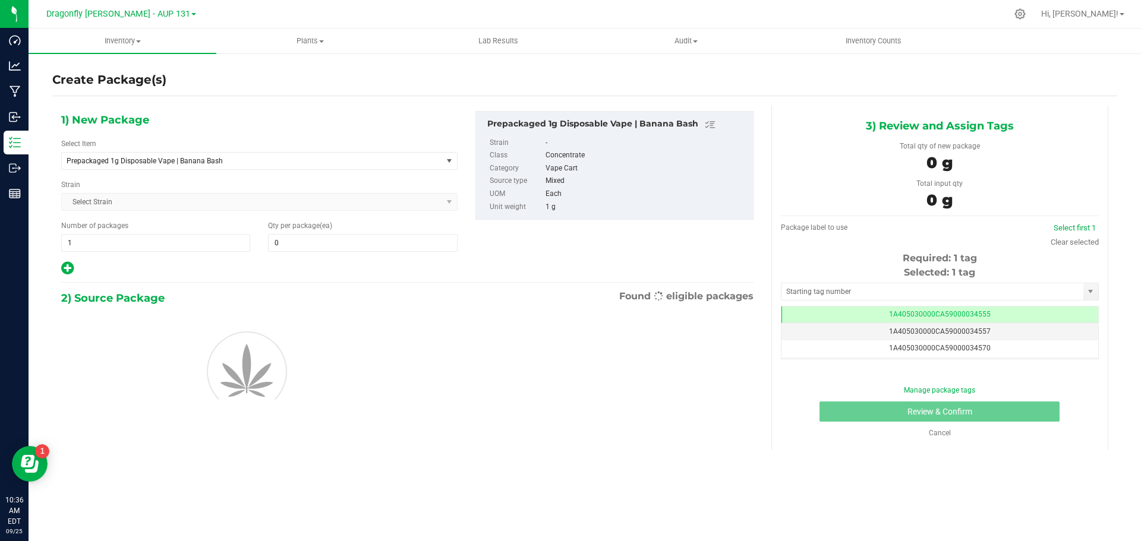
type input "0"
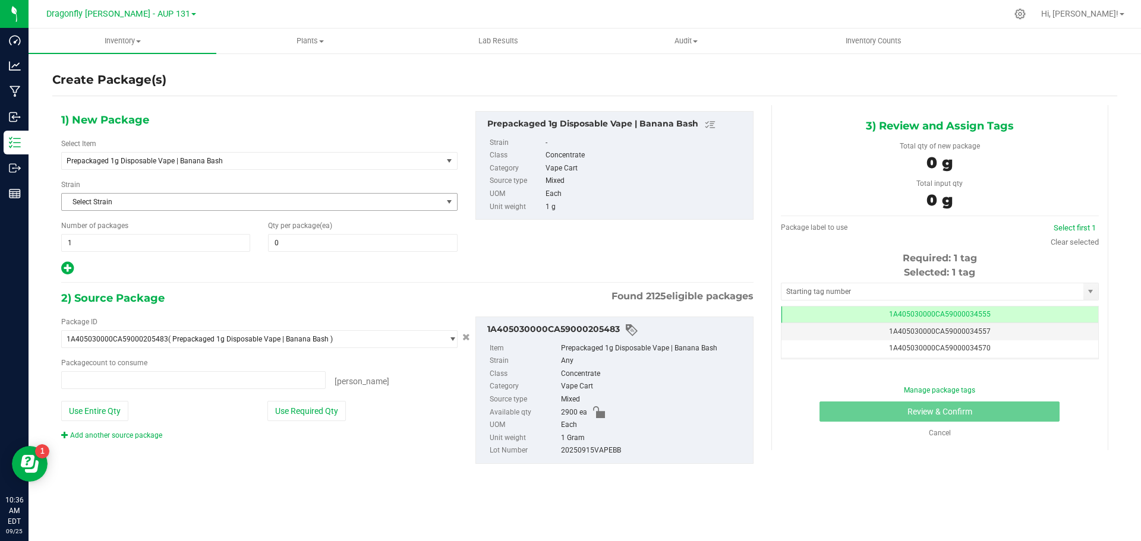
type input "0 ea"
click at [289, 159] on span "Prepackaged 1g Disposable Vape | Banana Bash" at bounding box center [245, 161] width 356 height 8
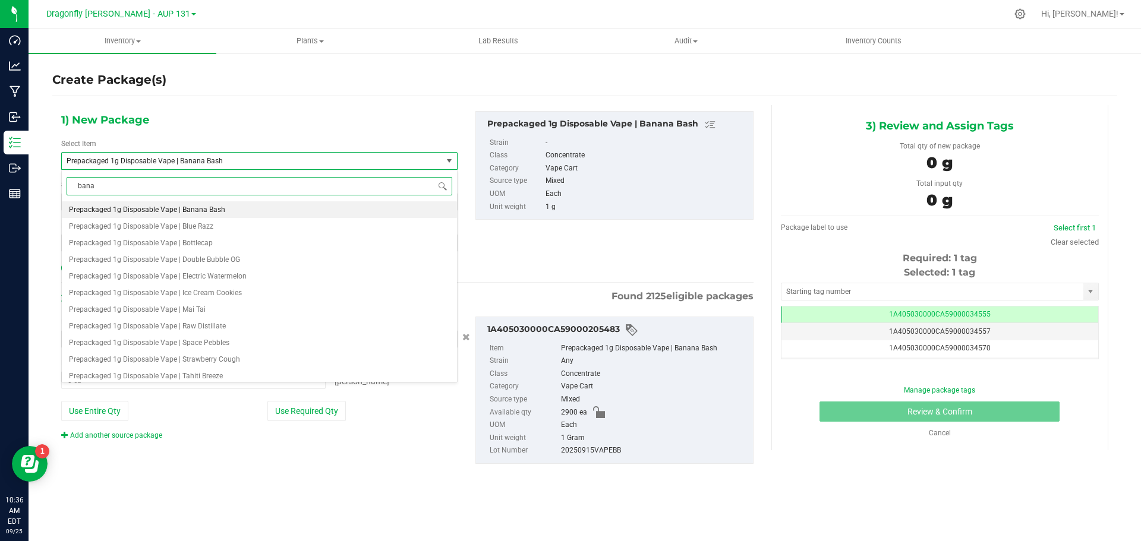
scroll to position [0, 0]
type input "banana bash"
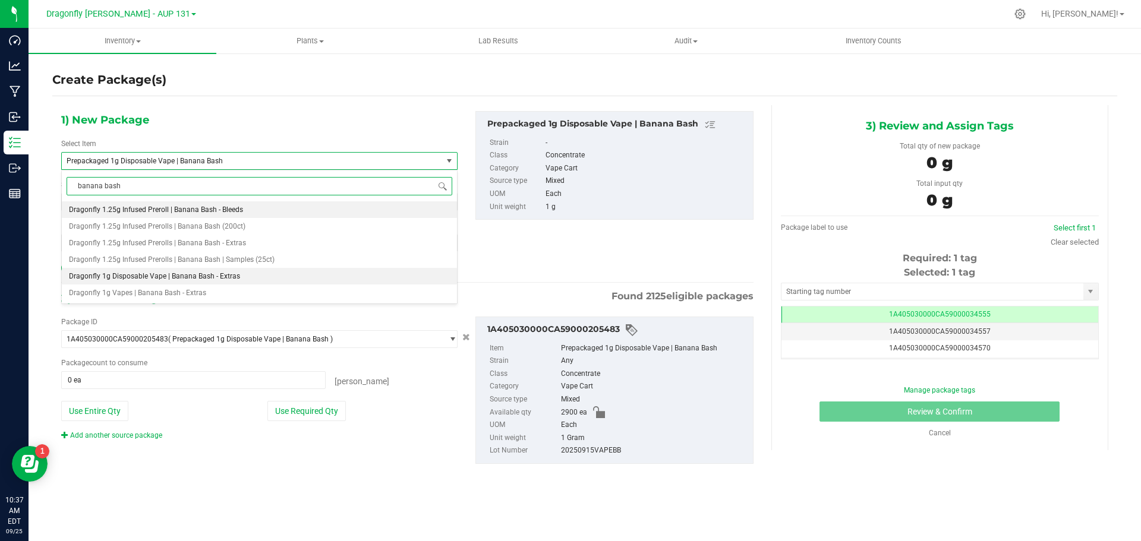
click at [225, 278] on span "Dragonfly 1g Disposable Vape | Banana Bash - Extras" at bounding box center [154, 276] width 171 height 8
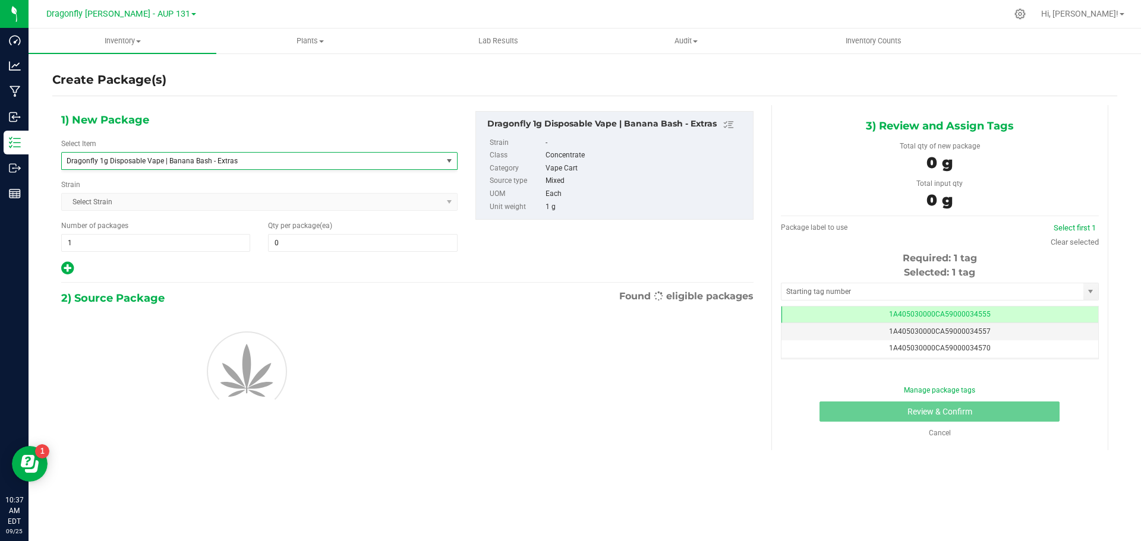
type input "0"
click at [250, 158] on span "Dragonfly 1g Disposable Vape | Banana Bash - Extras" at bounding box center [245, 161] width 356 height 8
click at [247, 160] on span "Dragonfly 1g Disposable Vape | Banana Bash - Extras" at bounding box center [245, 161] width 356 height 8
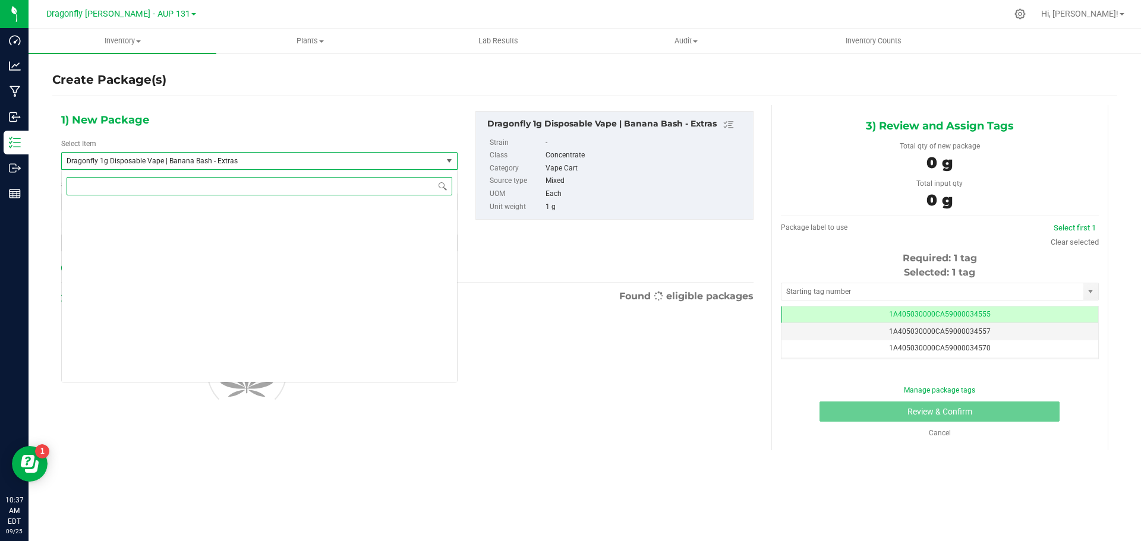
click at [247, 160] on span "Dragonfly 1g Disposable Vape | Banana Bash - Extras" at bounding box center [245, 161] width 356 height 8
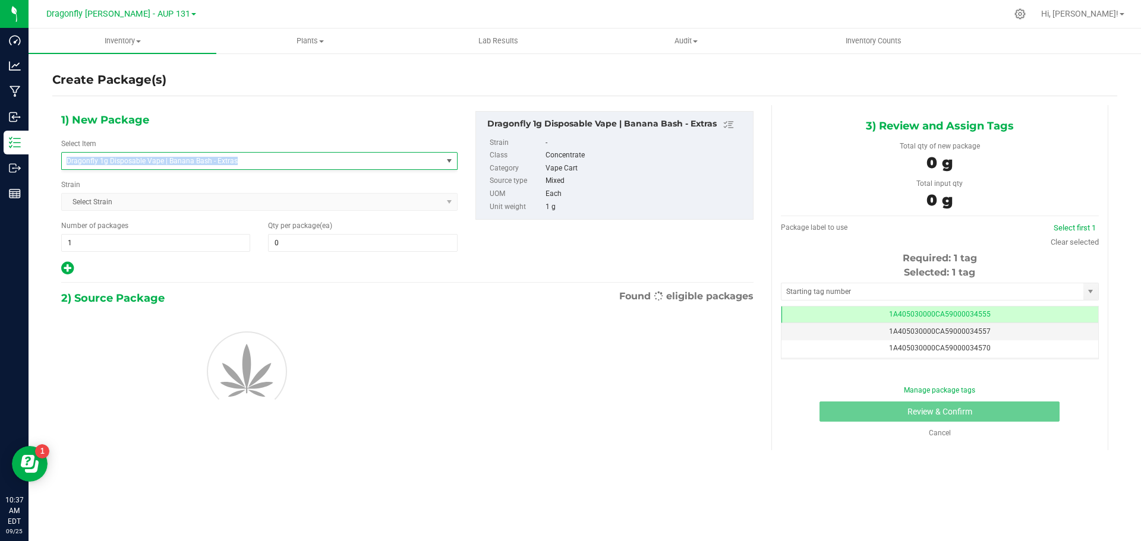
click at [247, 160] on span "Dragonfly 1g Disposable Vape | Banana Bash - Extras" at bounding box center [245, 161] width 356 height 8
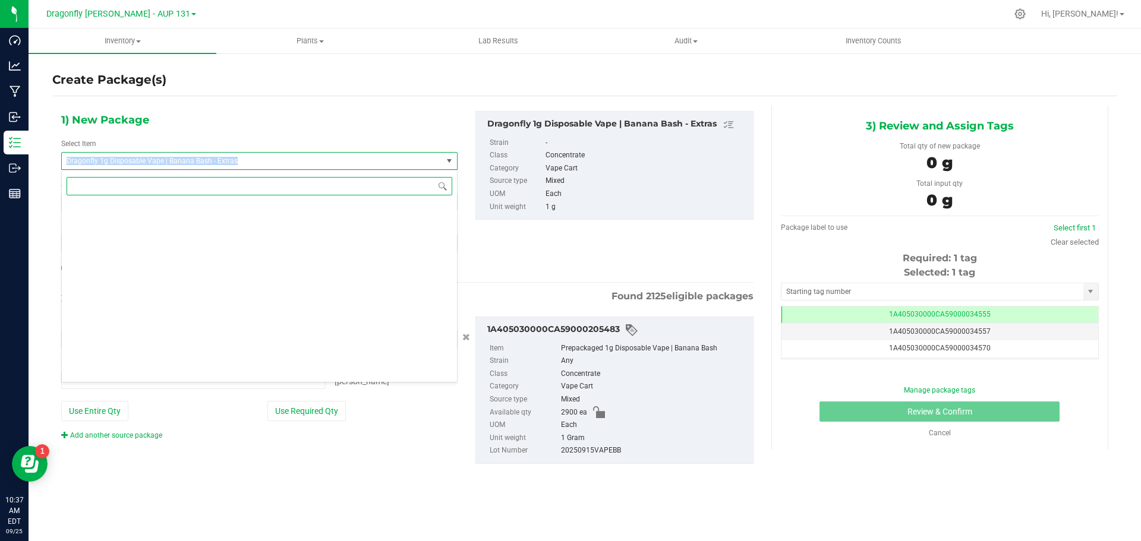
type input "0 ea"
click at [247, 160] on span "Dragonfly 1g Disposable Vape | Banana Bash - Extras" at bounding box center [245, 161] width 356 height 8
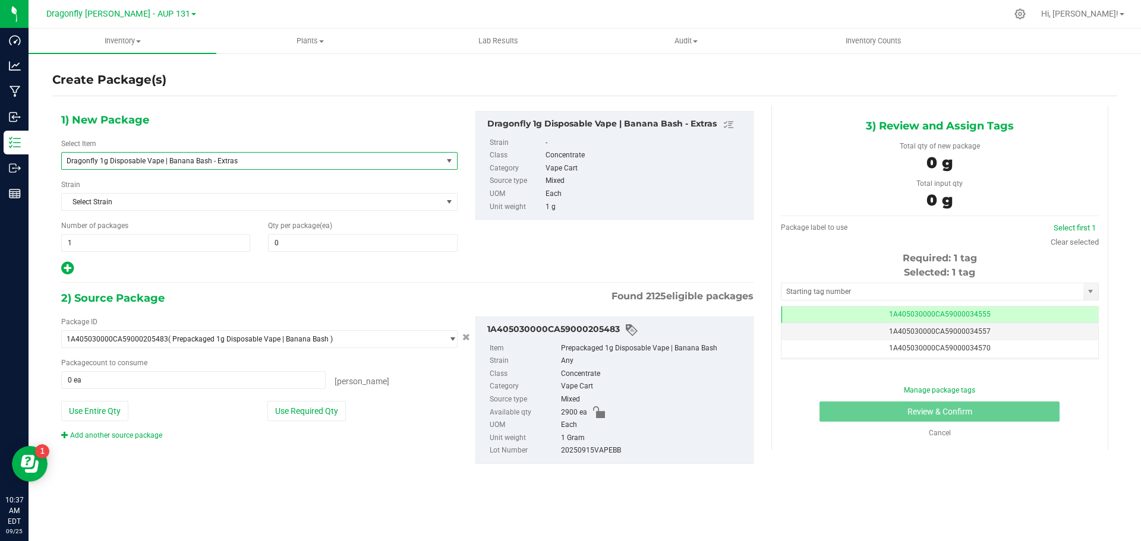
click at [247, 160] on span "Dragonfly 1g Disposable Vape | Banana Bash - Extras" at bounding box center [245, 161] width 356 height 8
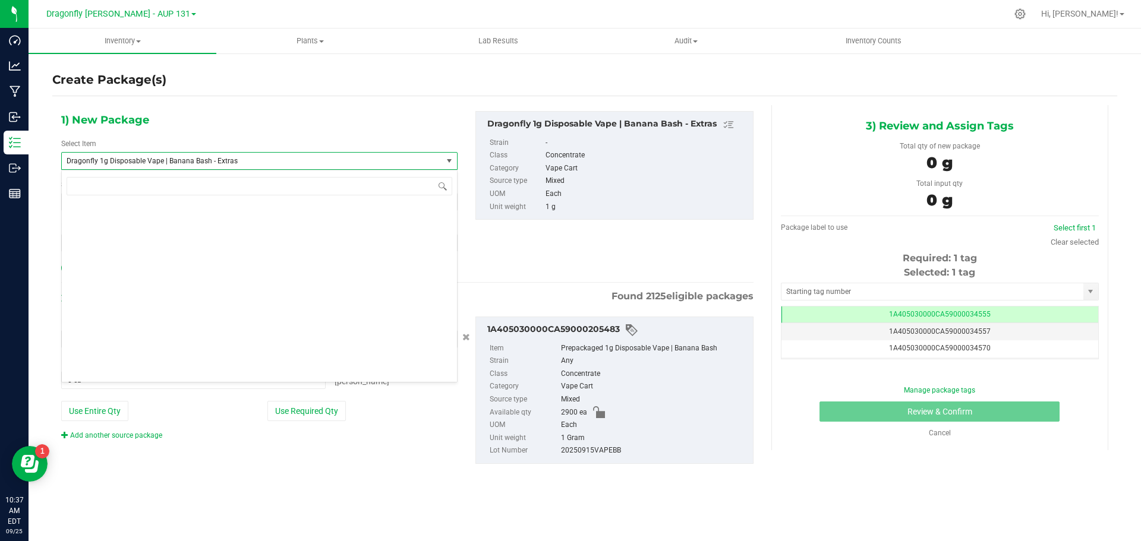
click at [247, 160] on span "Dragonfly 1g Disposable Vape | Banana Bash - Extras" at bounding box center [245, 161] width 356 height 8
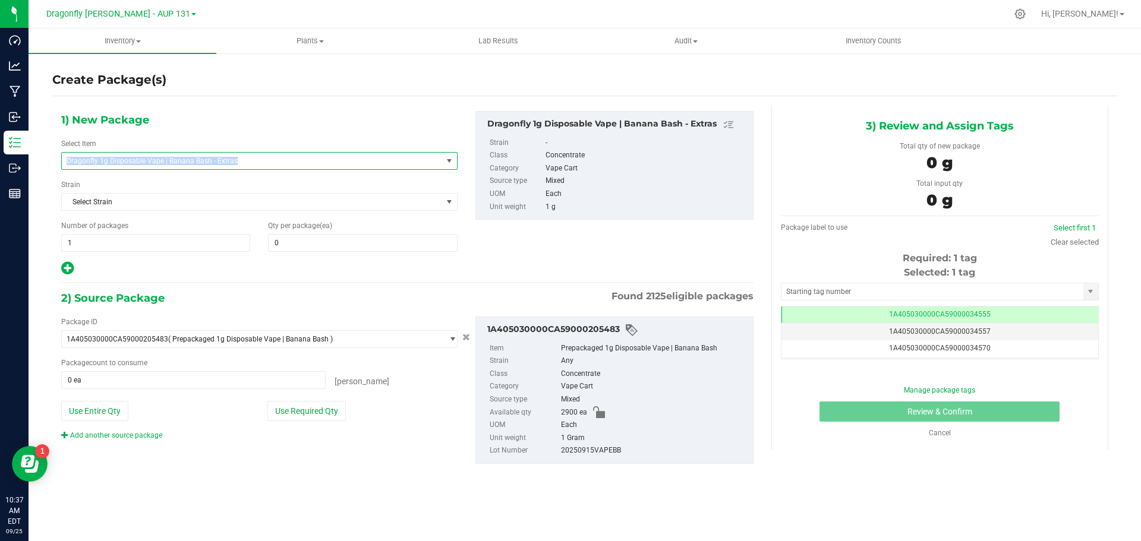
click at [247, 160] on span "Dragonfly 1g Disposable Vape | Banana Bash - Extras" at bounding box center [245, 161] width 356 height 8
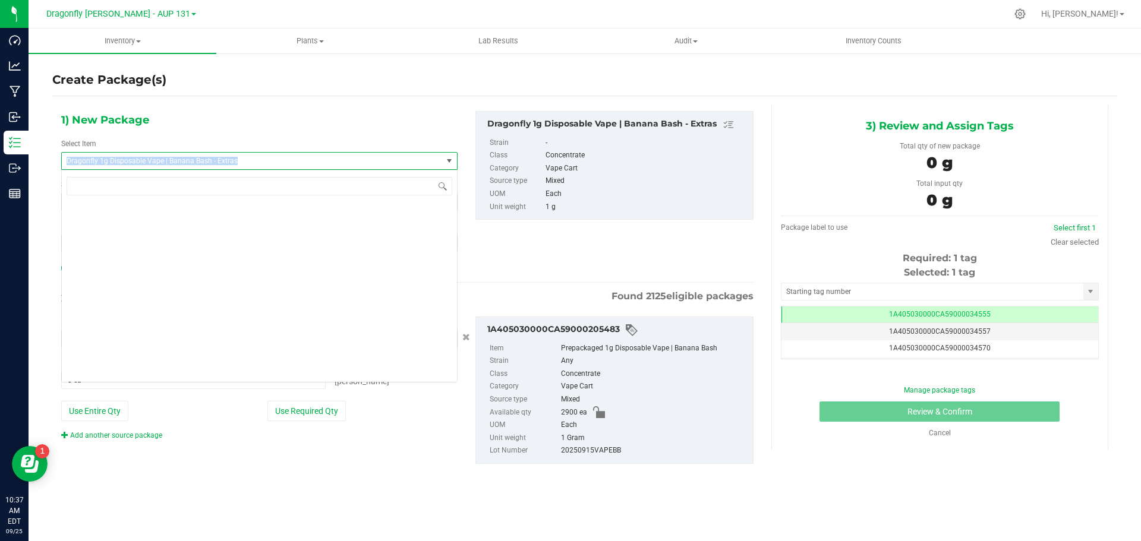
click at [247, 160] on span "Dragonfly 1g Disposable Vape | Banana Bash - Extras" at bounding box center [245, 161] width 356 height 8
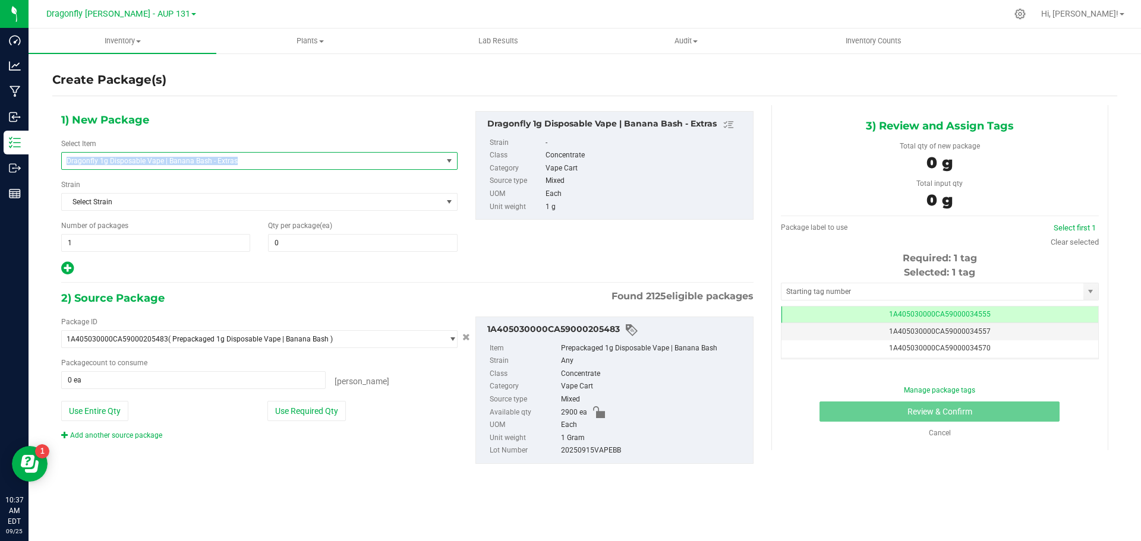
copy span "Dragonfly 1g Disposable Vape | Banana Bash - Extras"
click at [245, 168] on span "Dragonfly 1g Disposable Vape | Banana Bash - Extras" at bounding box center [252, 161] width 380 height 17
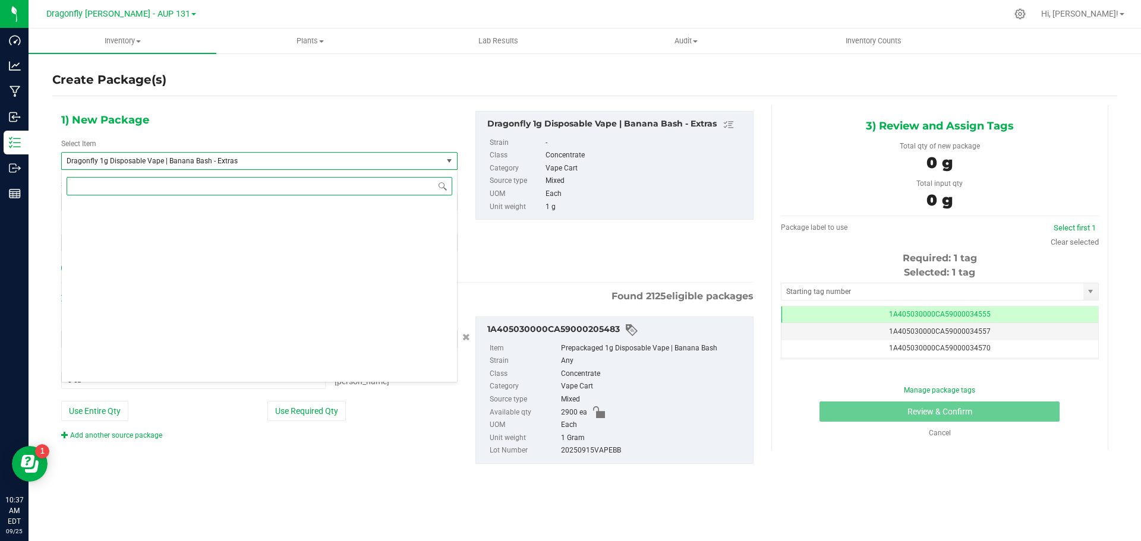
click at [234, 191] on input at bounding box center [260, 186] width 386 height 18
paste input "Dragonfly 1g Disposable Vape | Banana Bash - Extras"
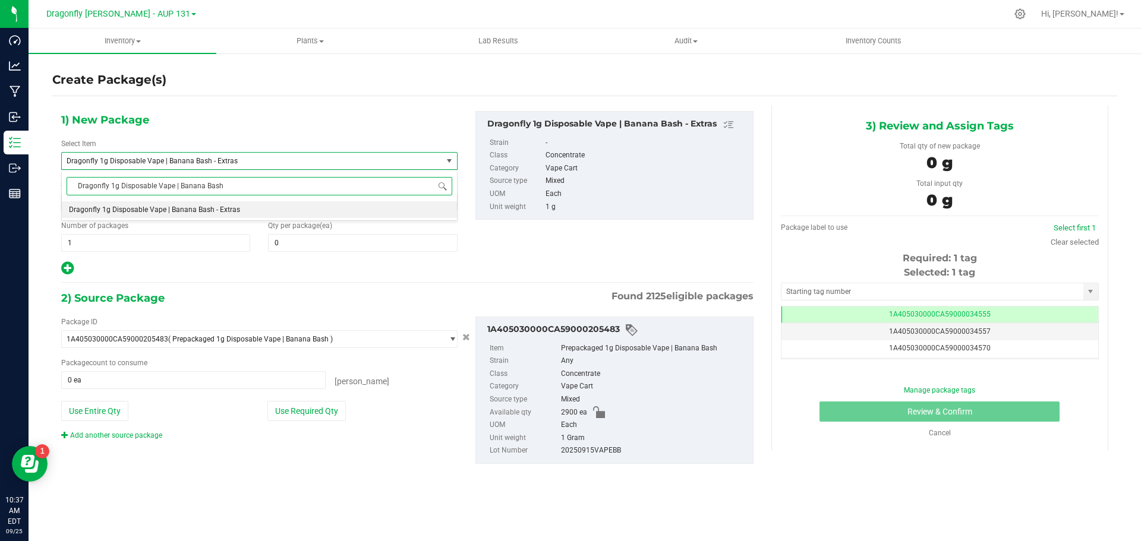
type input "Dragonfly 1g Disposable Vape | Banana Bash"
click at [182, 209] on span "Dragonfly 1g Disposable Vape | Banana Bash" at bounding box center [142, 210] width 146 height 8
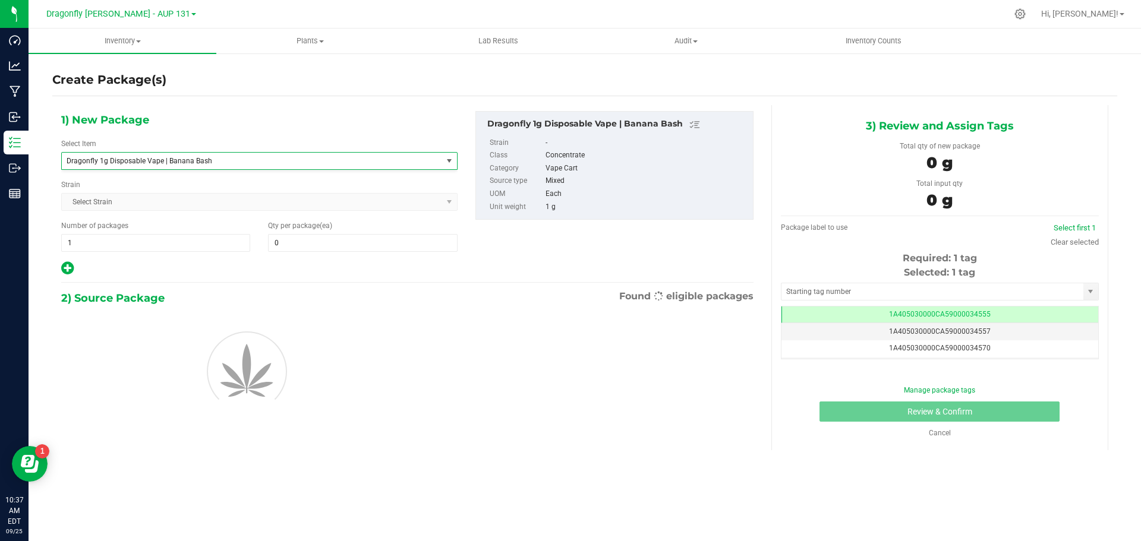
type input "0"
click at [197, 243] on span "1 1" at bounding box center [155, 243] width 189 height 18
click at [197, 243] on input "1" at bounding box center [156, 243] width 188 height 17
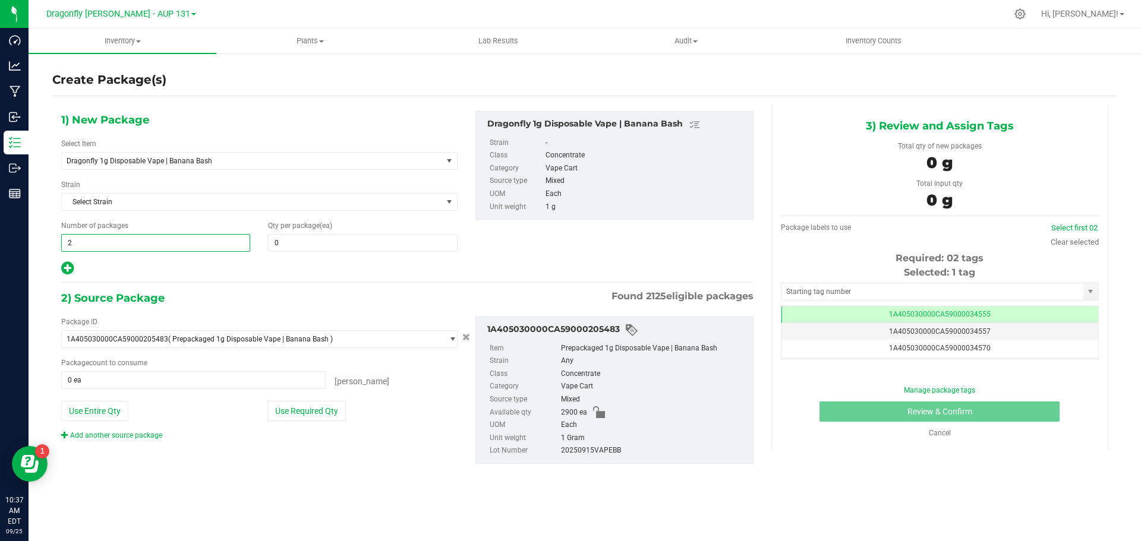
type input "29"
click at [327, 238] on span at bounding box center [362, 243] width 189 height 18
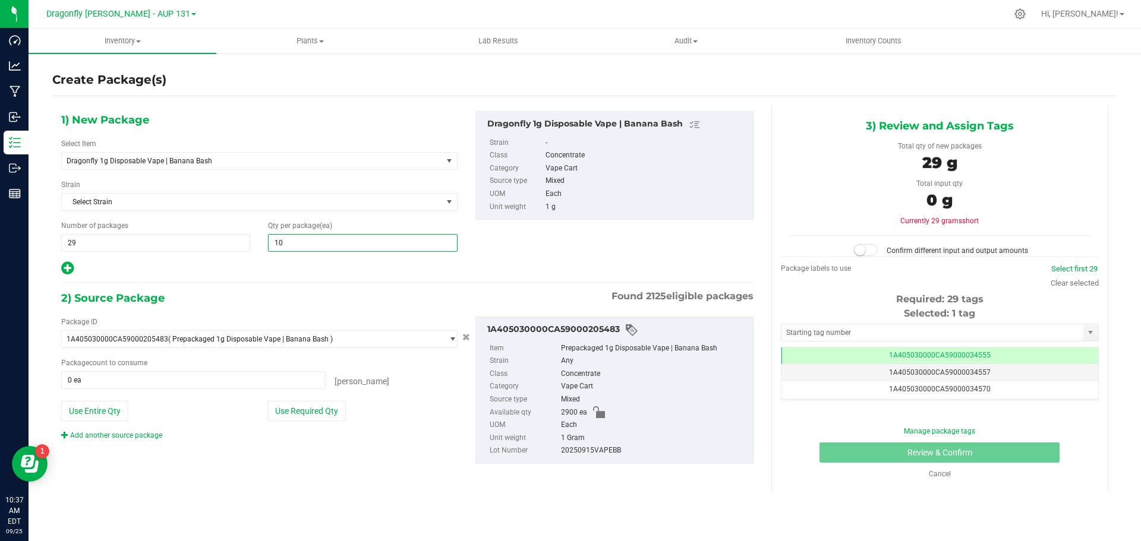
type input "100"
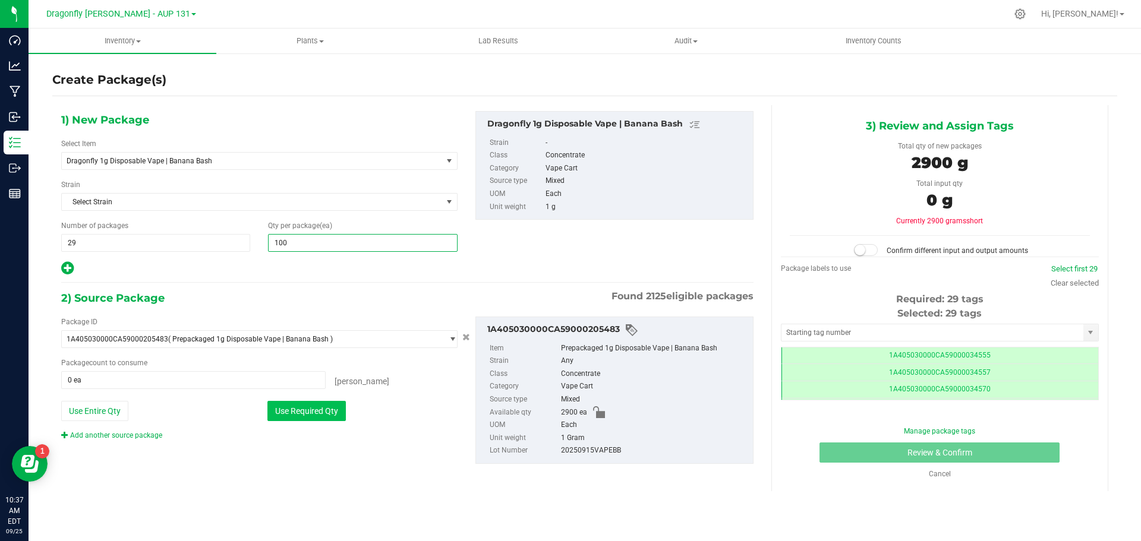
type input "100"
click at [329, 415] on button "Use Required Qty" at bounding box center [306, 411] width 78 height 20
type input "2900 ea"
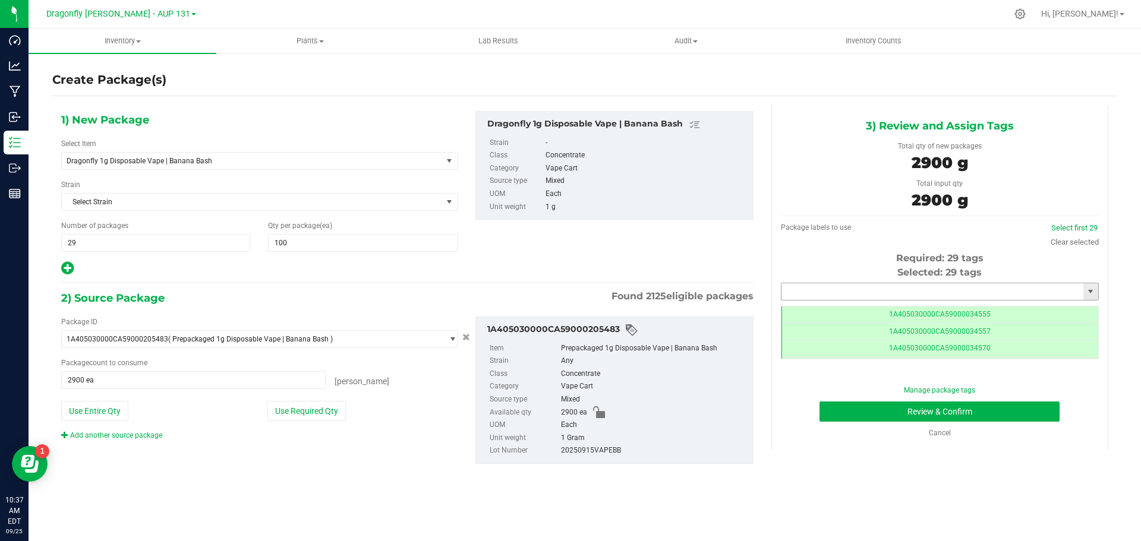
click at [910, 292] on input "text" at bounding box center [933, 291] width 302 height 17
click at [850, 313] on li "1A405030000CA59000239600" at bounding box center [940, 312] width 317 height 18
type input "1A405030000CA59000239600"
click at [915, 415] on button "Review & Confirm" at bounding box center [940, 412] width 240 height 20
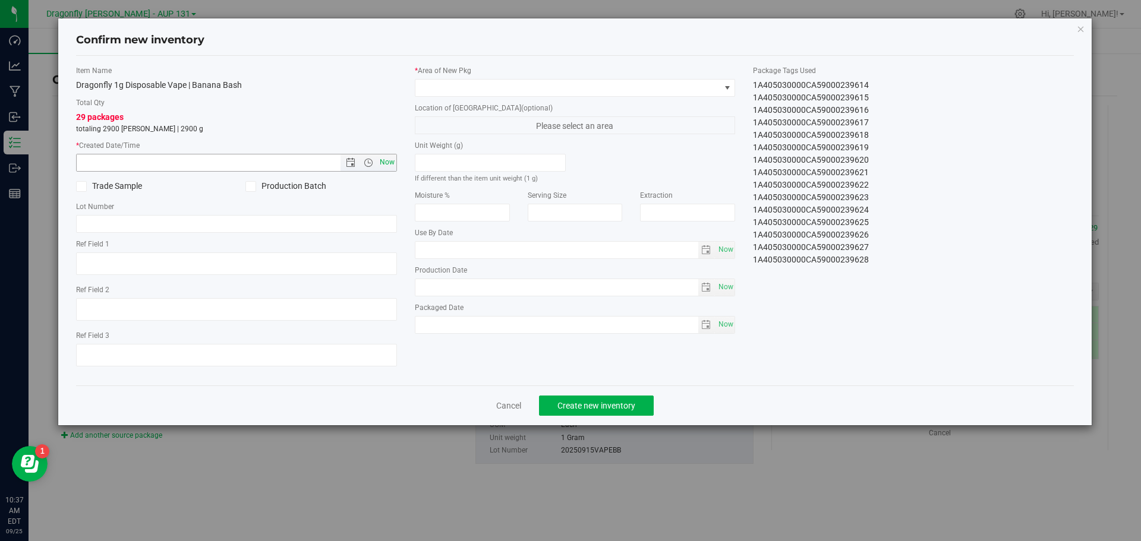
click at [382, 159] on span "Now" at bounding box center [387, 162] width 20 height 17
type input "9/25/2025 10:37 AM"
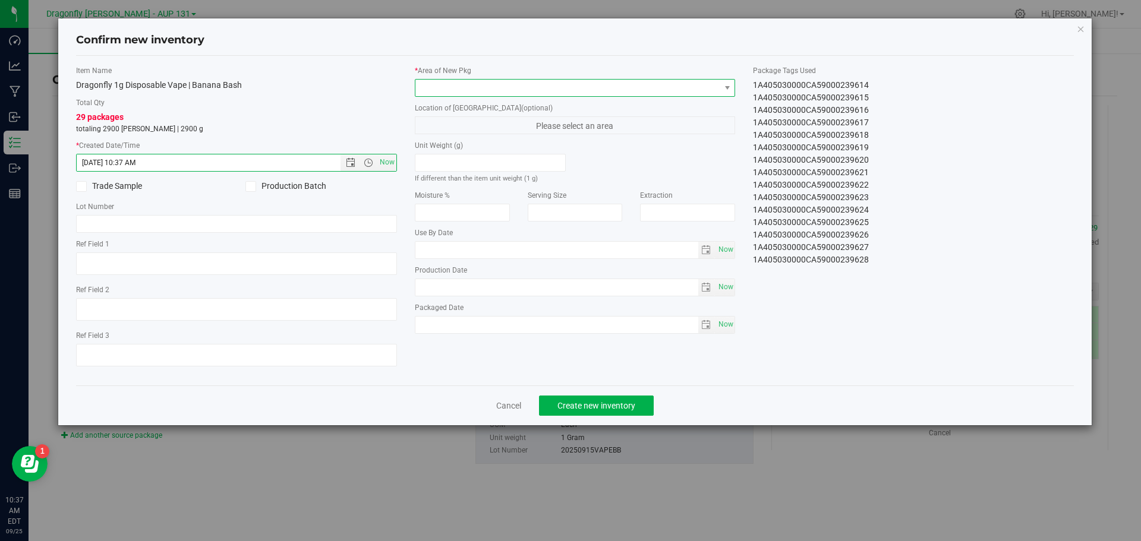
click at [487, 84] on span at bounding box center [567, 88] width 305 height 17
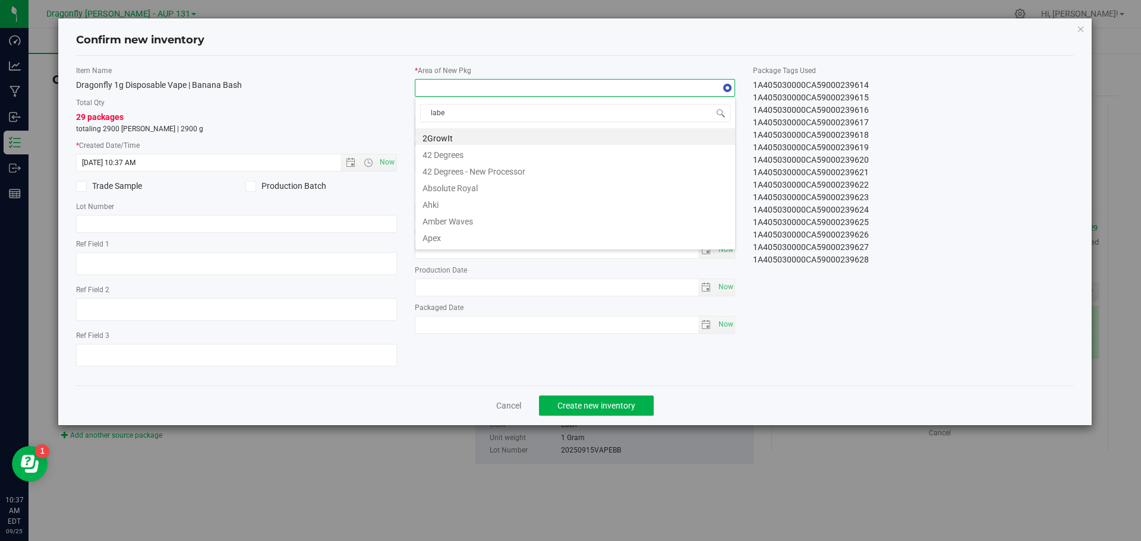
type input "label"
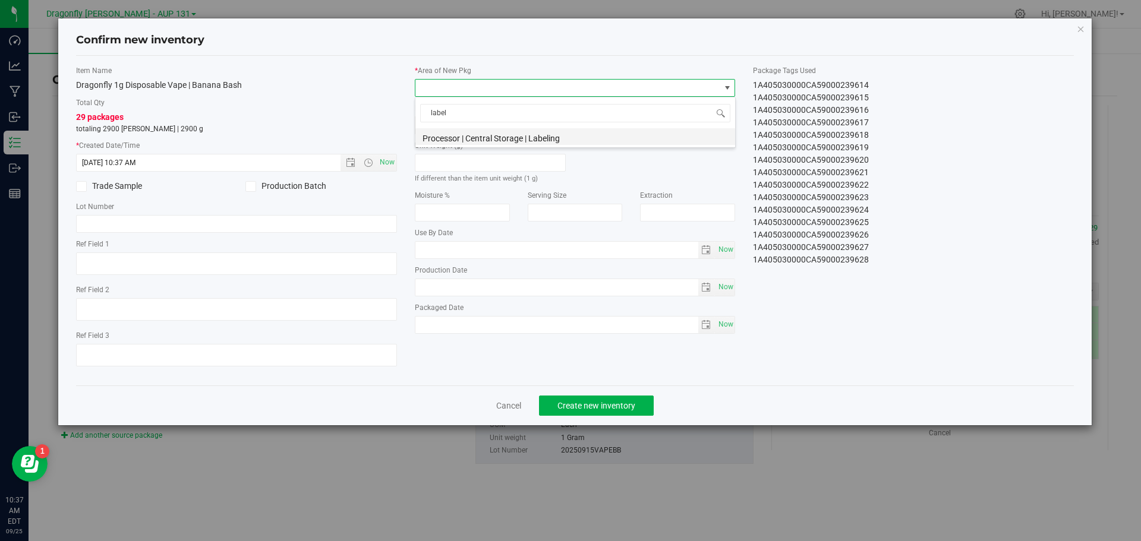
click at [553, 141] on li "Processor | Central Storage | Labeling" at bounding box center [575, 136] width 320 height 17
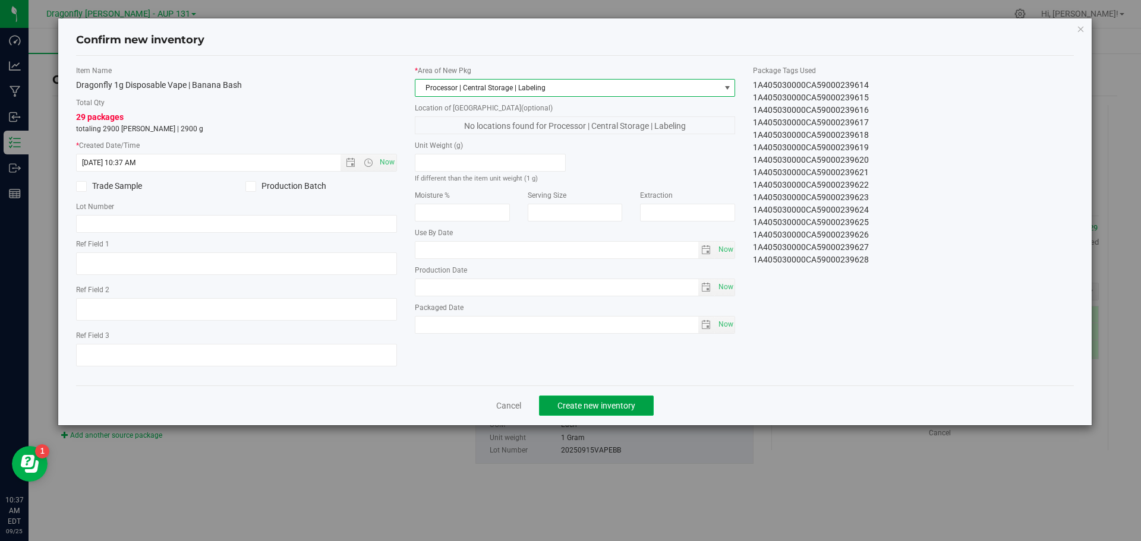
click at [606, 402] on span "Create new inventory" at bounding box center [596, 406] width 78 height 10
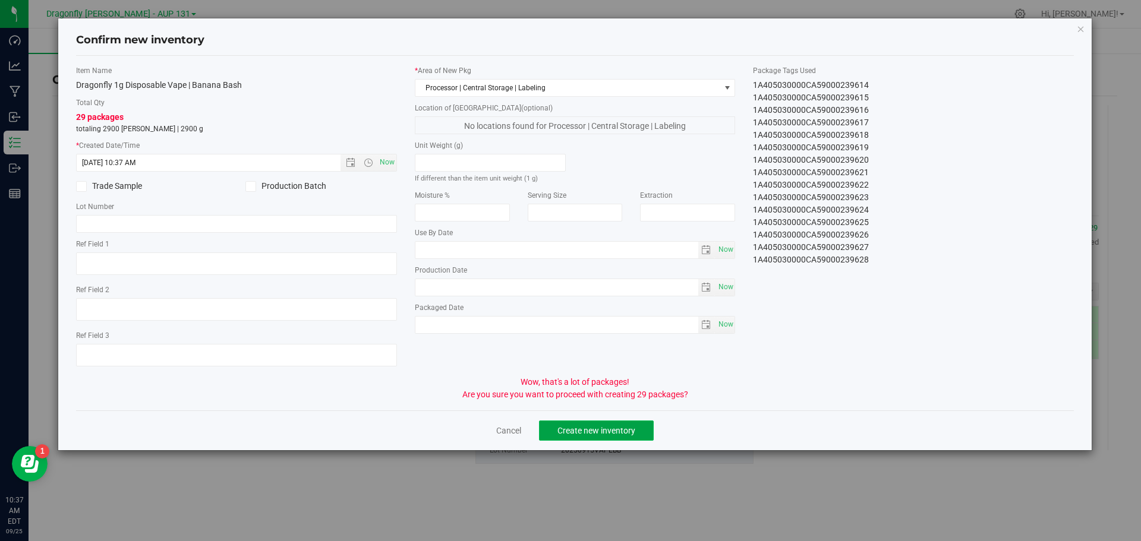
click at [592, 431] on span "Create new inventory" at bounding box center [596, 431] width 78 height 10
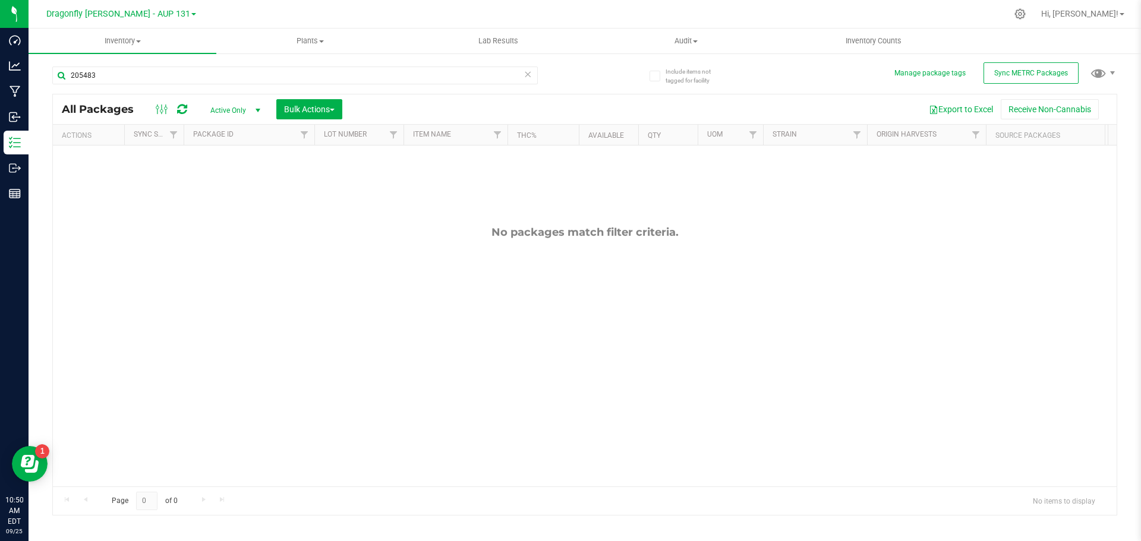
click at [528, 73] on icon at bounding box center [528, 74] width 8 height 14
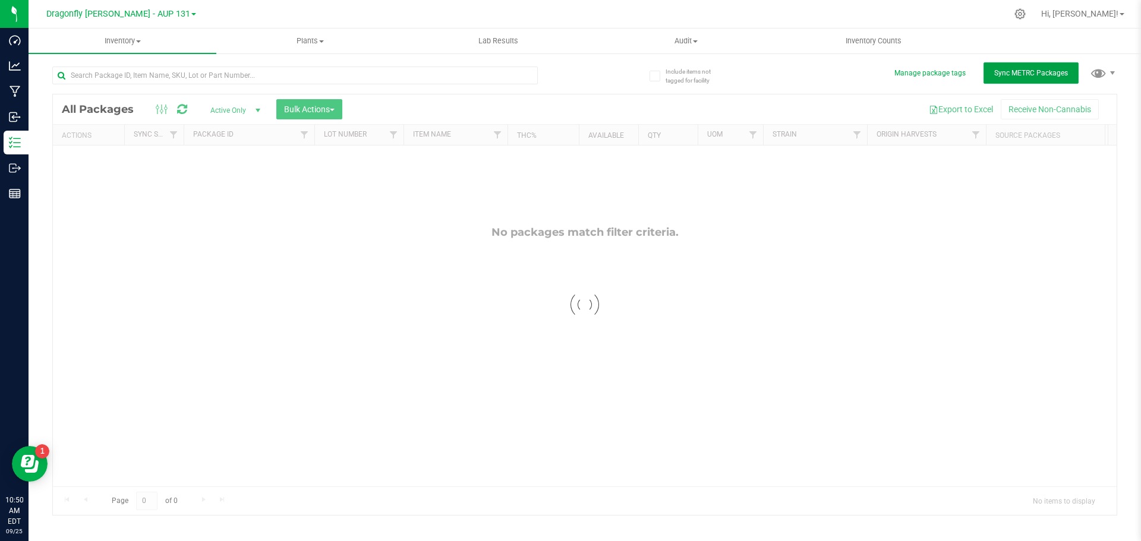
click at [996, 74] on span "Sync METRC Packages" at bounding box center [1031, 73] width 74 height 8
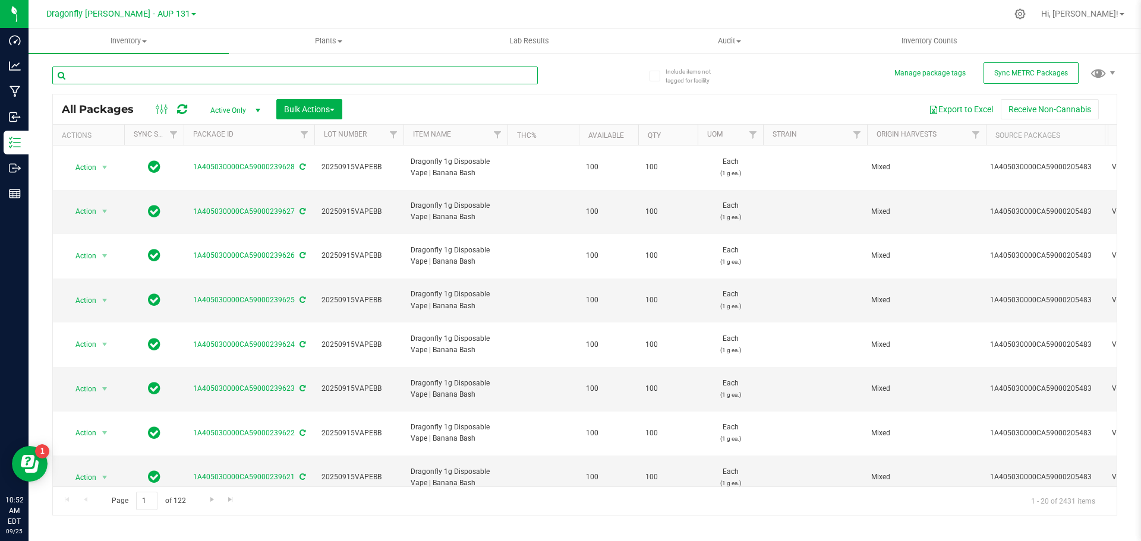
click at [467, 74] on input "text" at bounding box center [295, 76] width 486 height 18
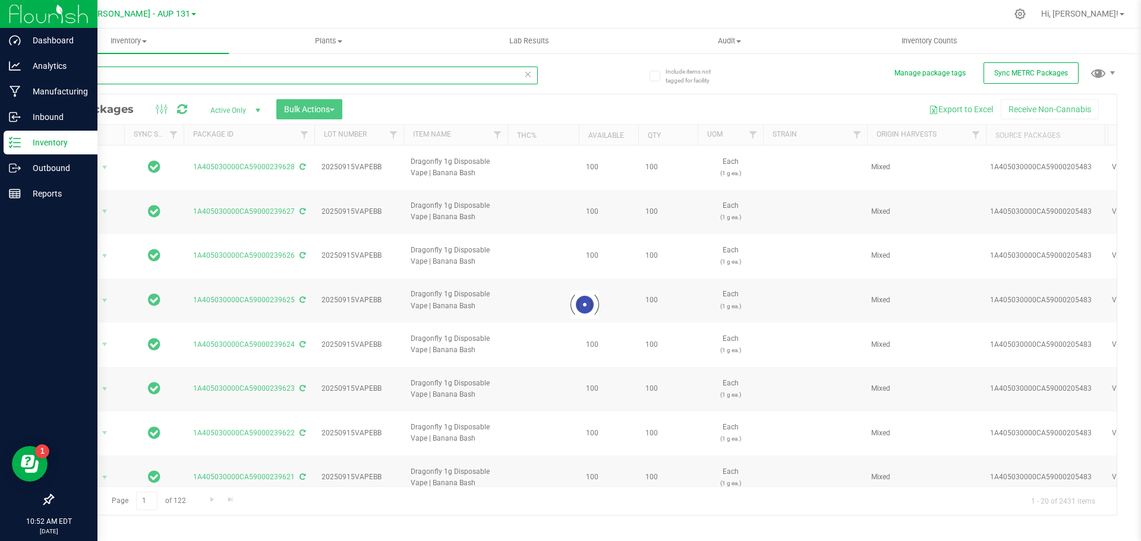
type input "233483"
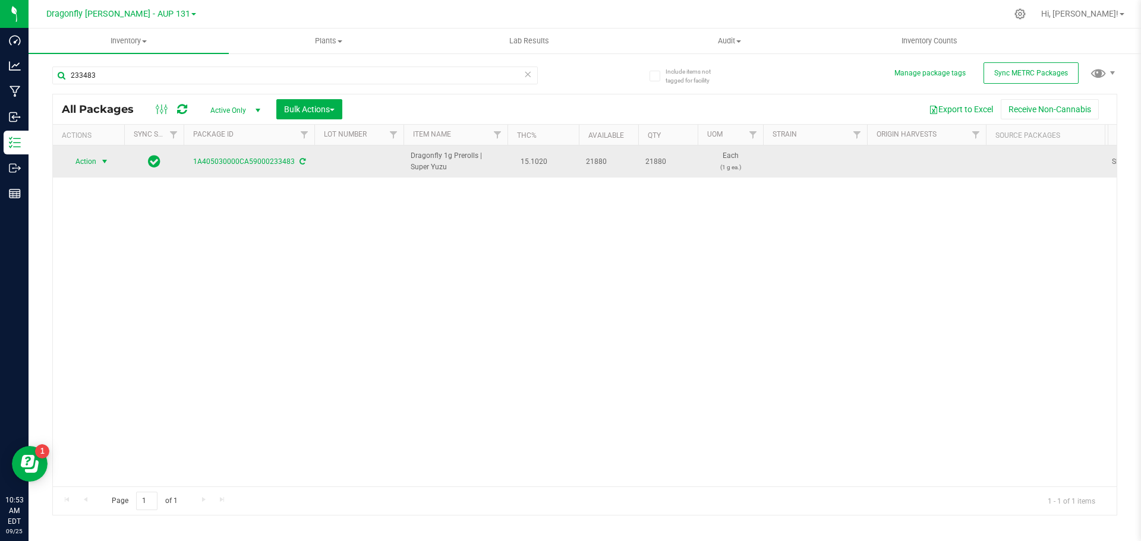
click at [92, 162] on span "Action" at bounding box center [81, 161] width 32 height 17
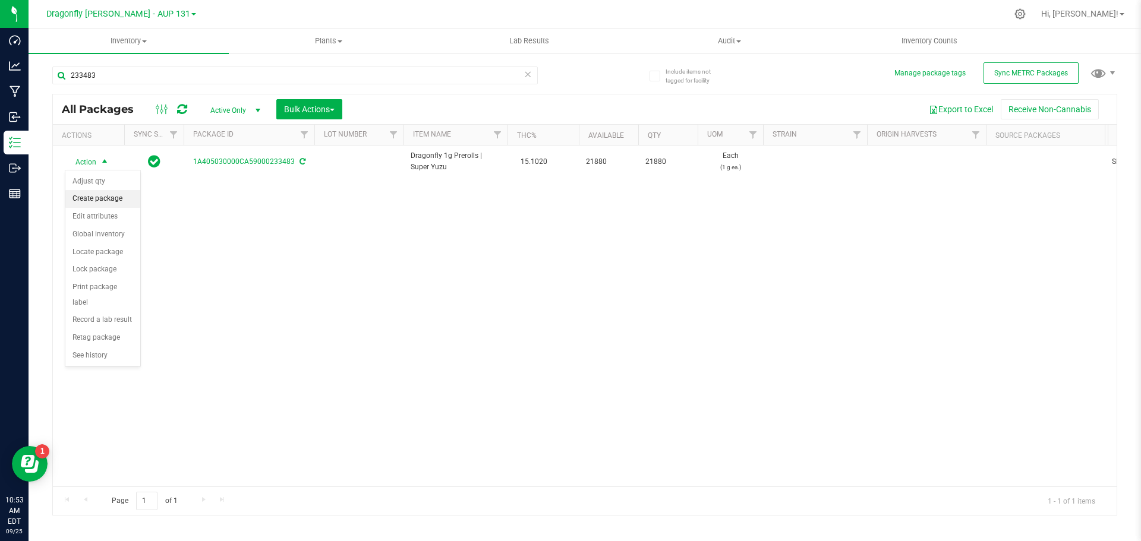
click at [99, 194] on li "Create package" at bounding box center [102, 199] width 75 height 18
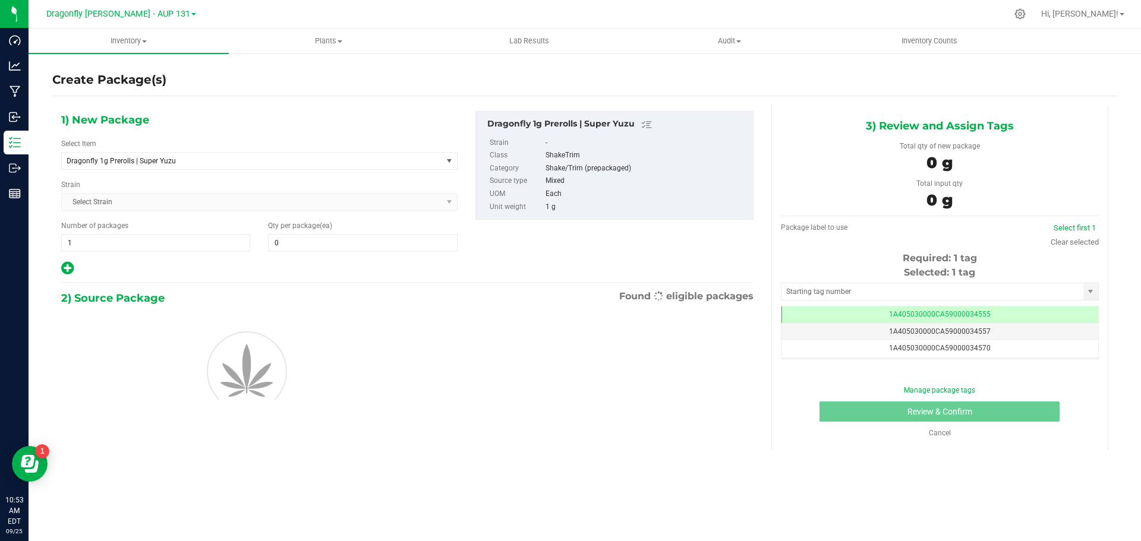
type input "0"
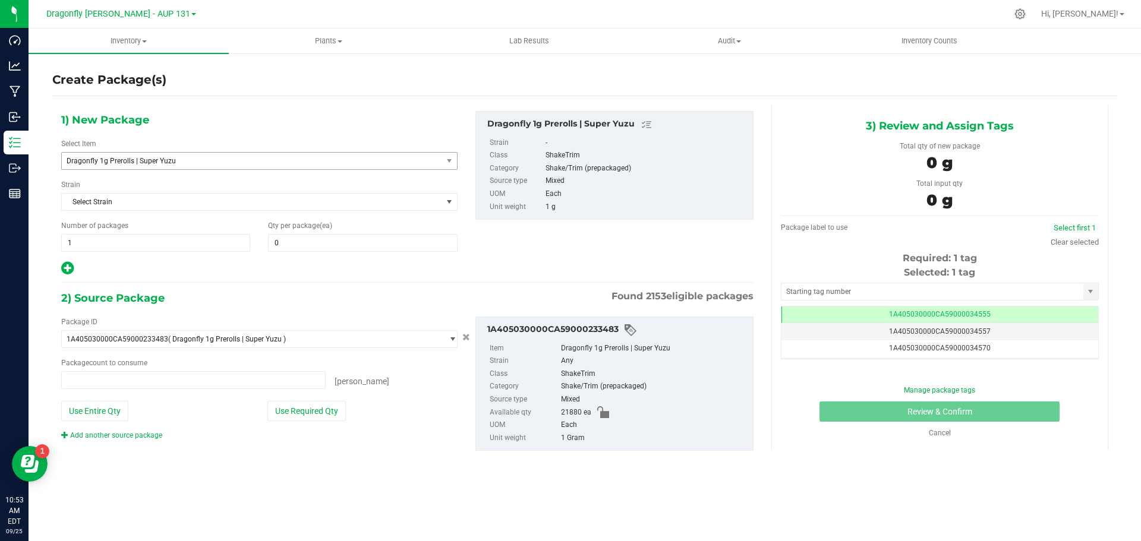
type input "0 ea"
click at [231, 163] on span "Dragonfly 1g Prerolls | Super Yuzu" at bounding box center [245, 161] width 356 height 8
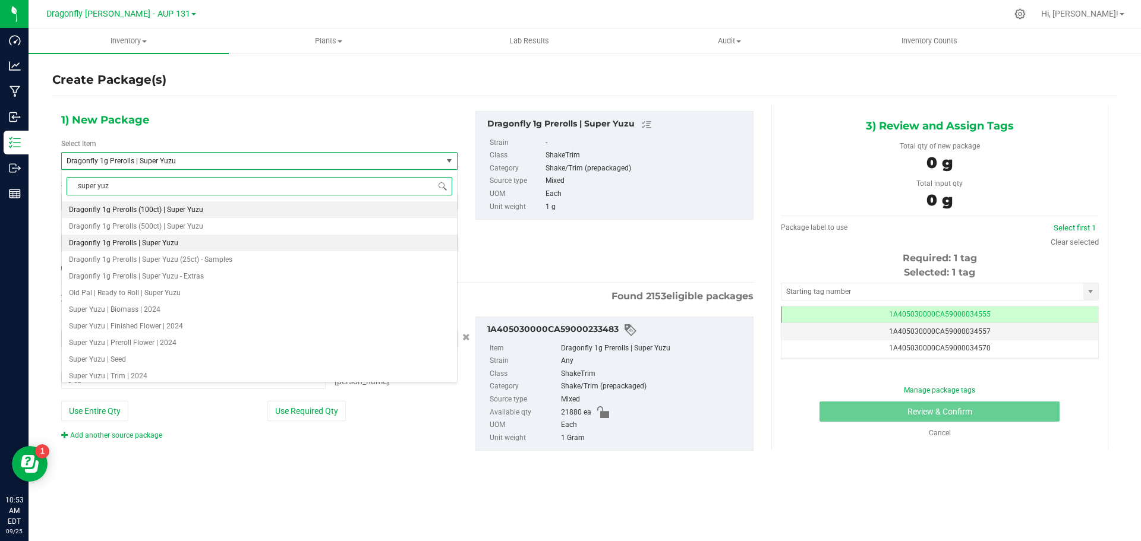
type input "super yuzu"
click at [208, 225] on li "Dragonfly 1g Prerolls (500ct) | Super Yuzu" at bounding box center [259, 226] width 395 height 17
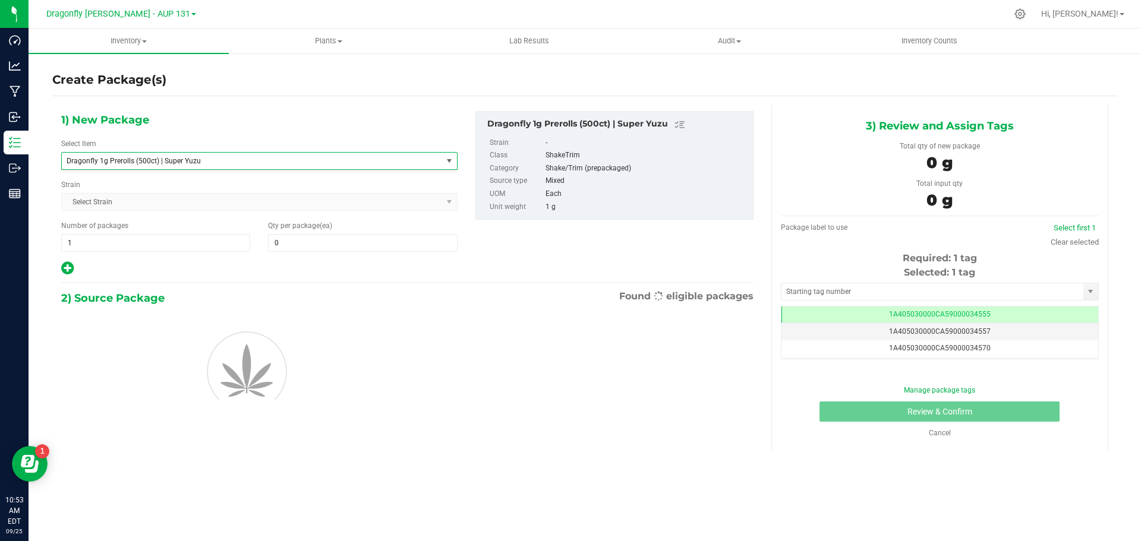
type input "0"
click at [134, 247] on span "1 1" at bounding box center [155, 243] width 189 height 18
click at [134, 247] on input "1" at bounding box center [156, 243] width 188 height 17
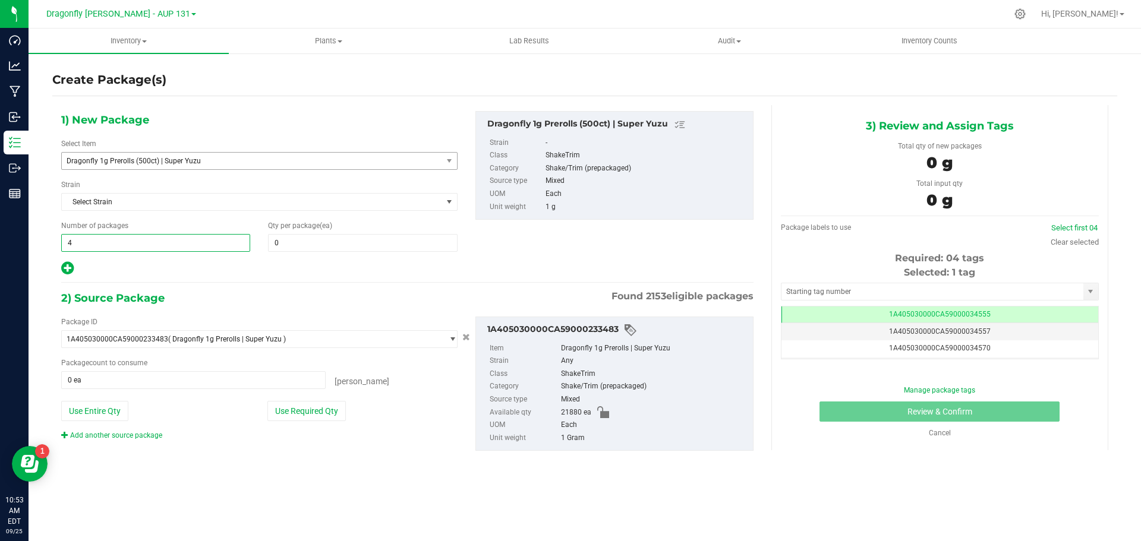
type input "43"
click at [301, 245] on span "0 0" at bounding box center [362, 243] width 189 height 18
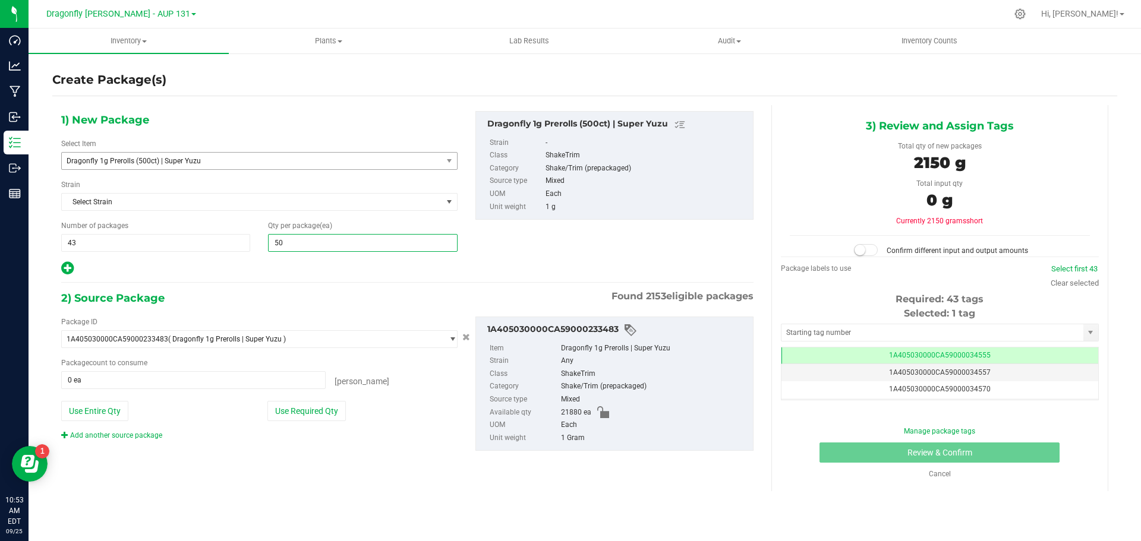
type input "500"
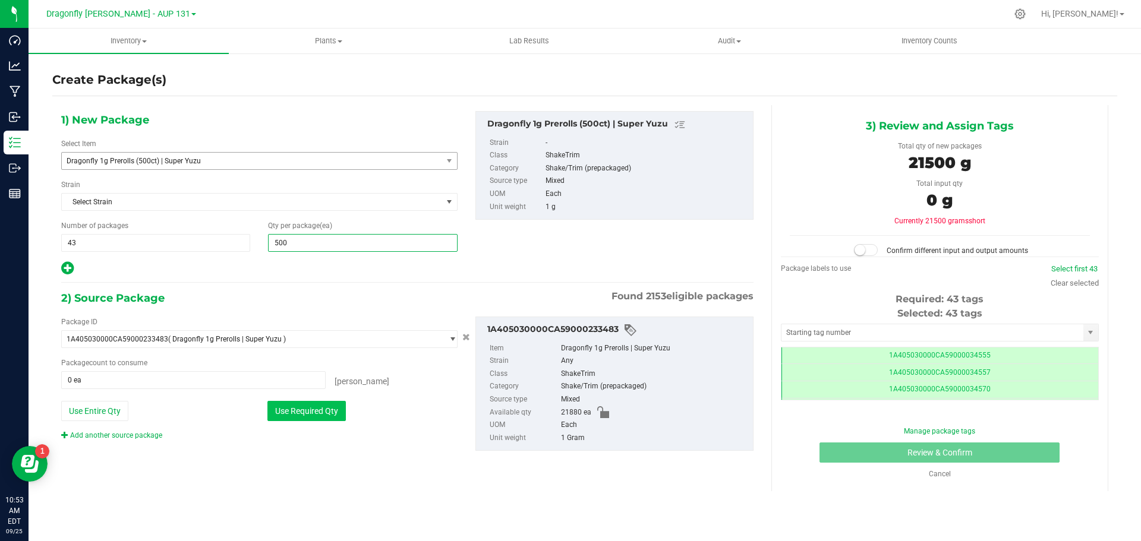
type input "500"
click at [336, 411] on button "Use Required Qty" at bounding box center [306, 411] width 78 height 20
type input "21500 ea"
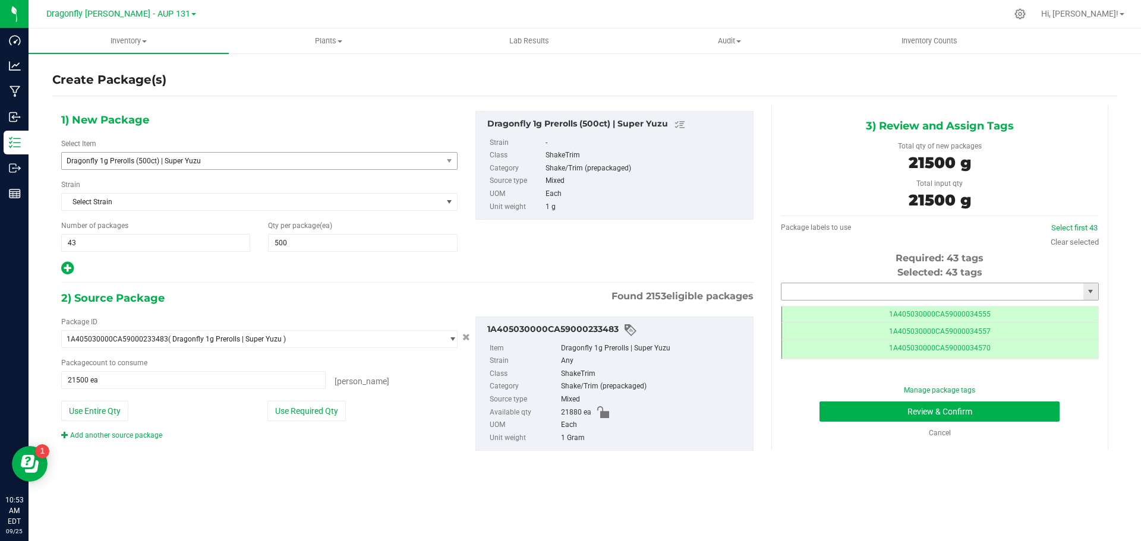
click at [885, 284] on input "text" at bounding box center [933, 291] width 302 height 17
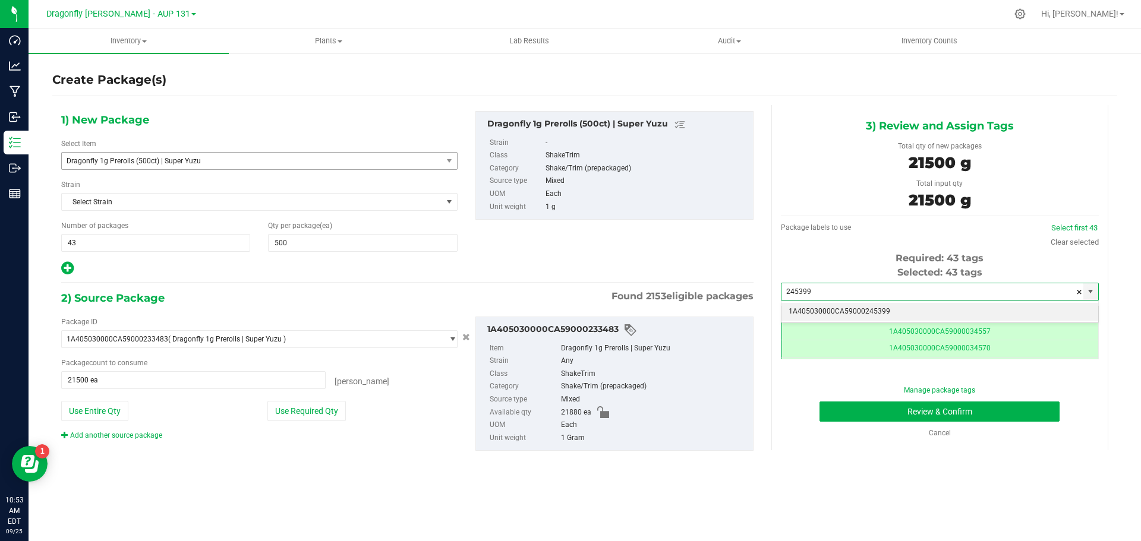
click at [884, 311] on li "1A405030000CA59000245399" at bounding box center [940, 312] width 317 height 18
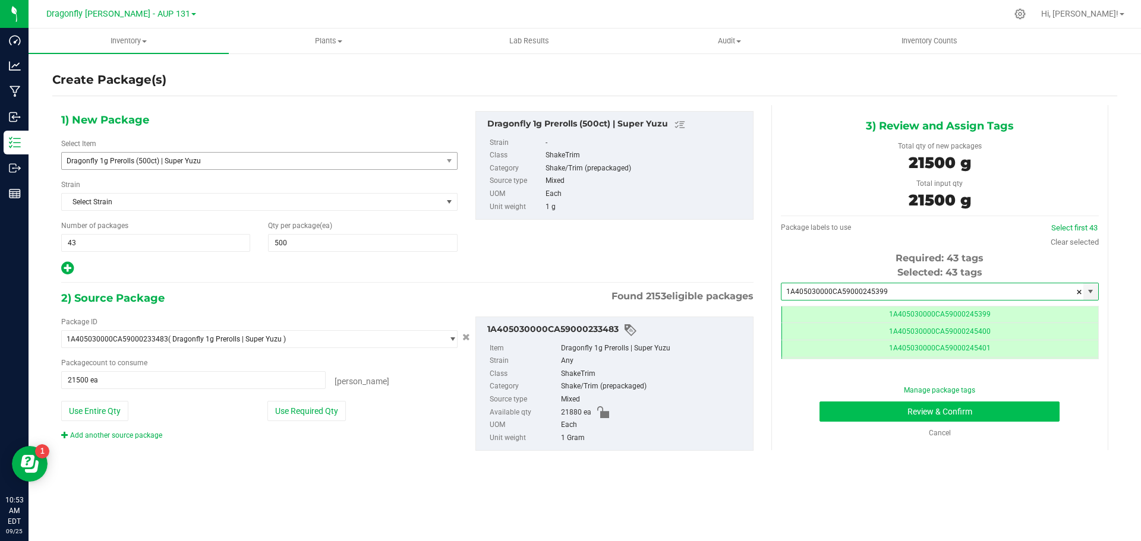
type input "1A405030000CA59000245399"
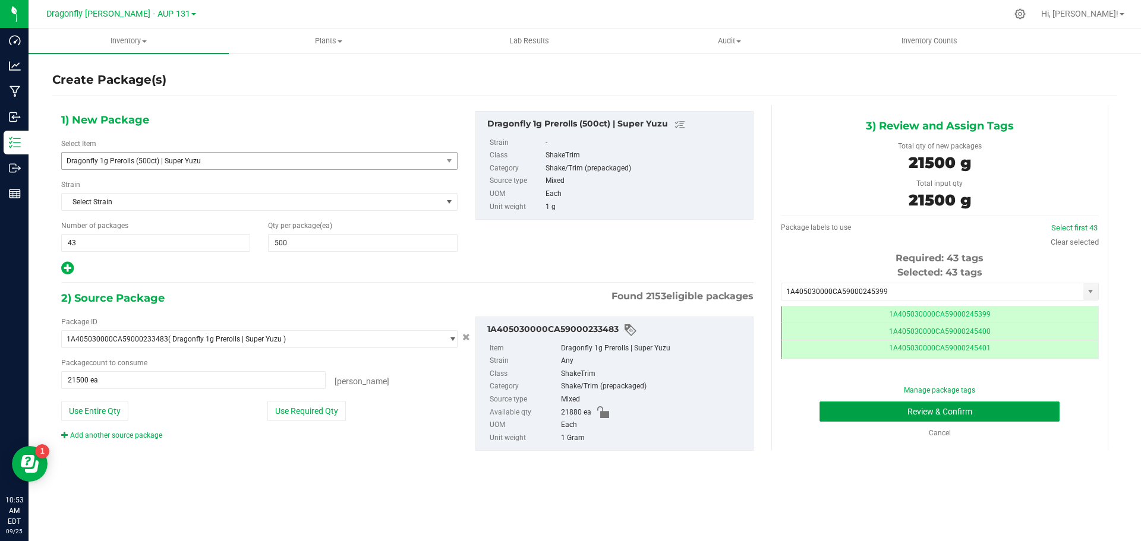
click at [914, 412] on button "Review & Confirm" at bounding box center [940, 412] width 240 height 20
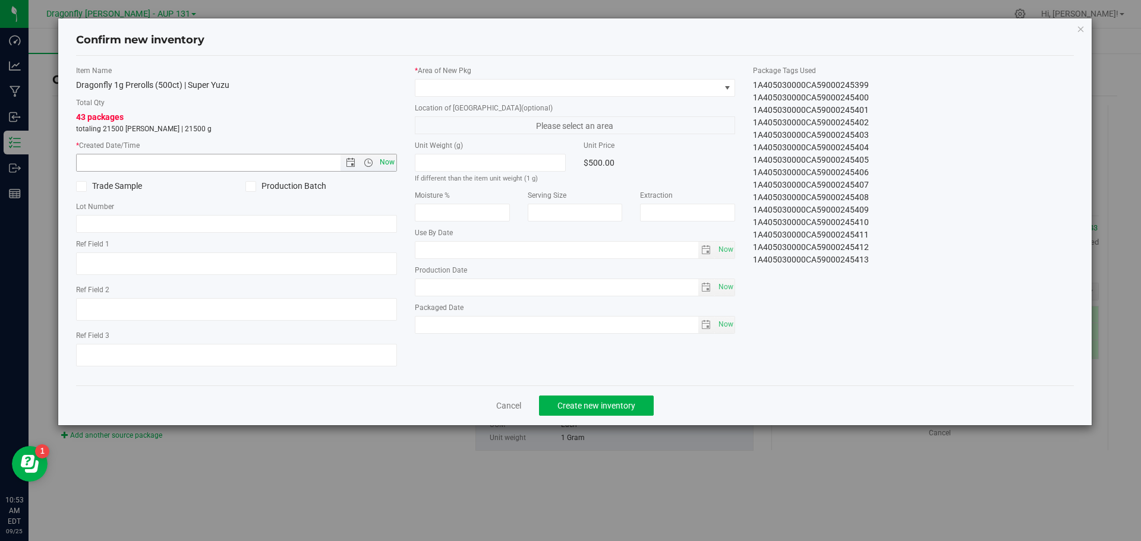
click at [387, 159] on span "Now" at bounding box center [387, 162] width 20 height 17
type input "9/25/2025 10:53 AM"
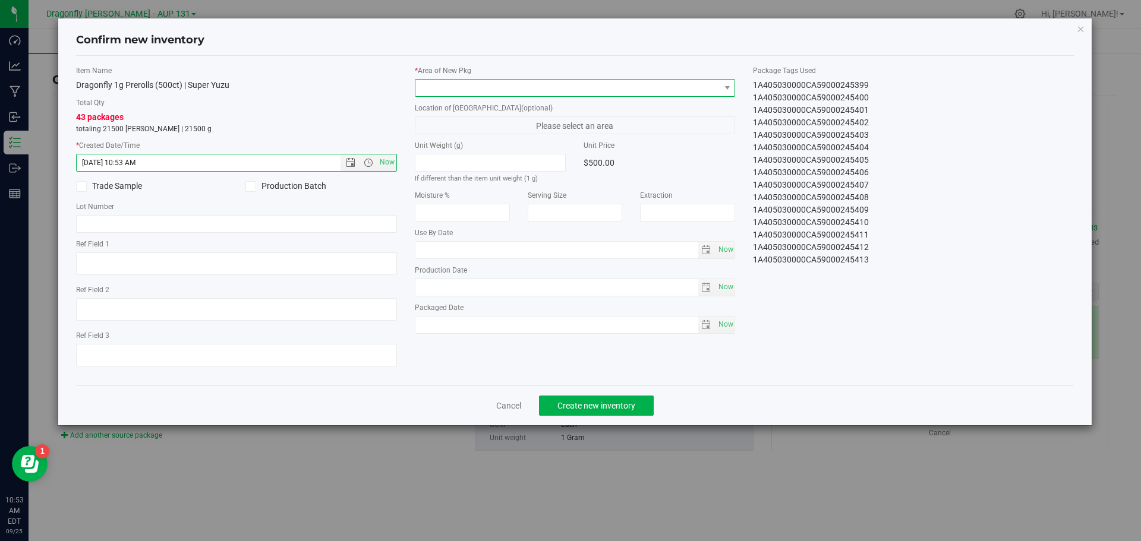
click at [481, 86] on span at bounding box center [567, 88] width 305 height 17
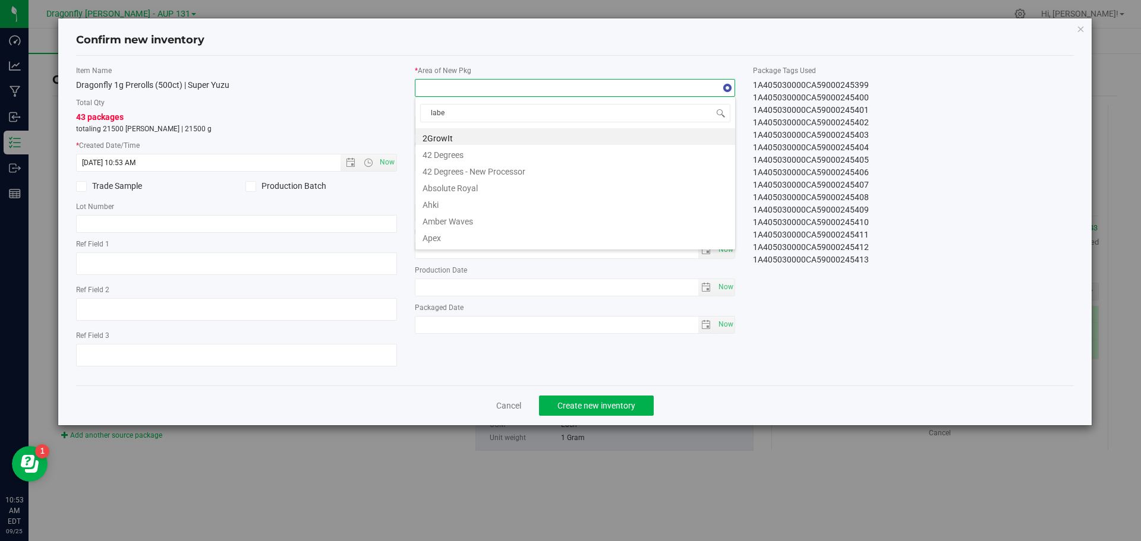
type input "label"
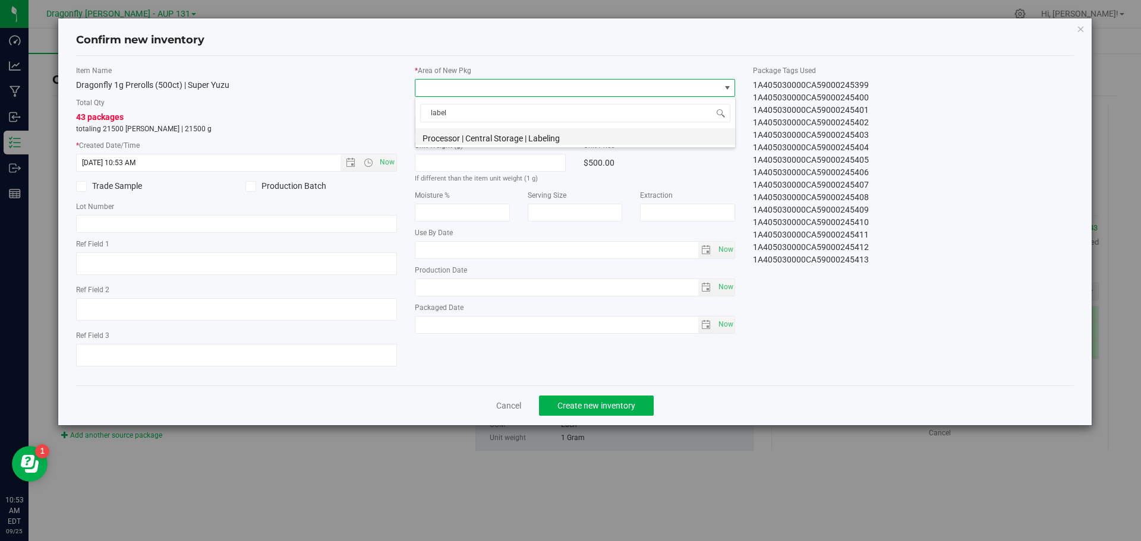
click at [524, 136] on li "Processor | Central Storage | Labeling" at bounding box center [575, 136] width 320 height 17
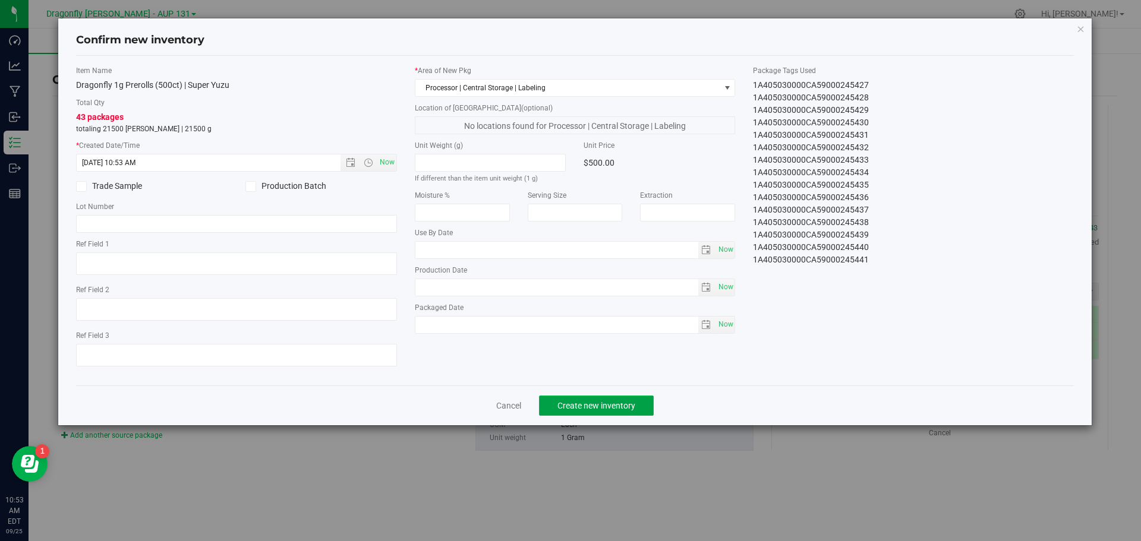
click at [604, 405] on span "Create new inventory" at bounding box center [596, 406] width 78 height 10
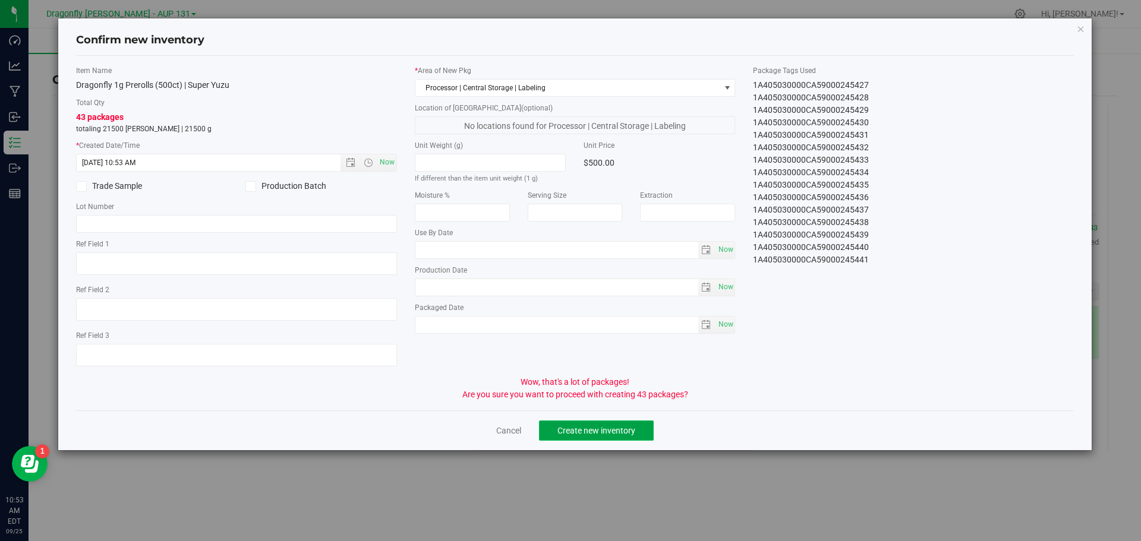
click at [615, 427] on span "Create new inventory" at bounding box center [596, 431] width 78 height 10
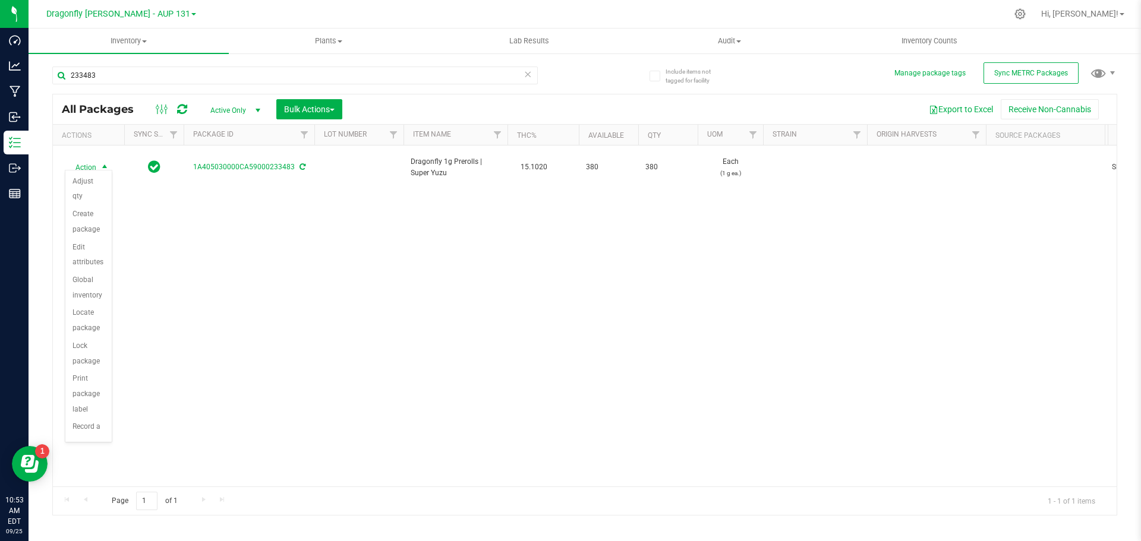
click at [376, 363] on div "Action Action Adjust qty Create package Edit attributes Global inventory Locate…" at bounding box center [585, 316] width 1064 height 341
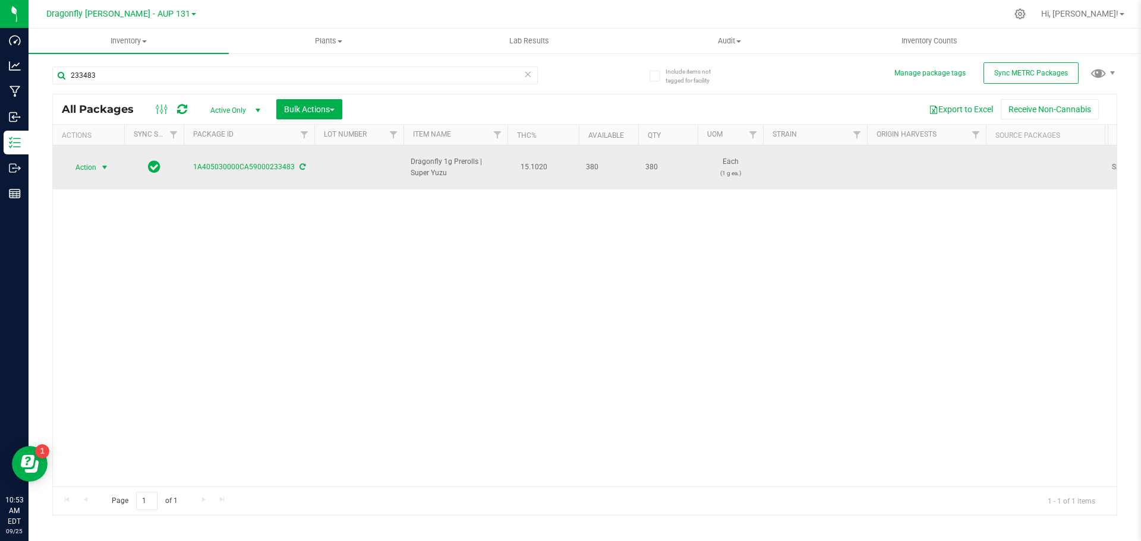
click at [99, 166] on span "select" at bounding box center [104, 167] width 15 height 17
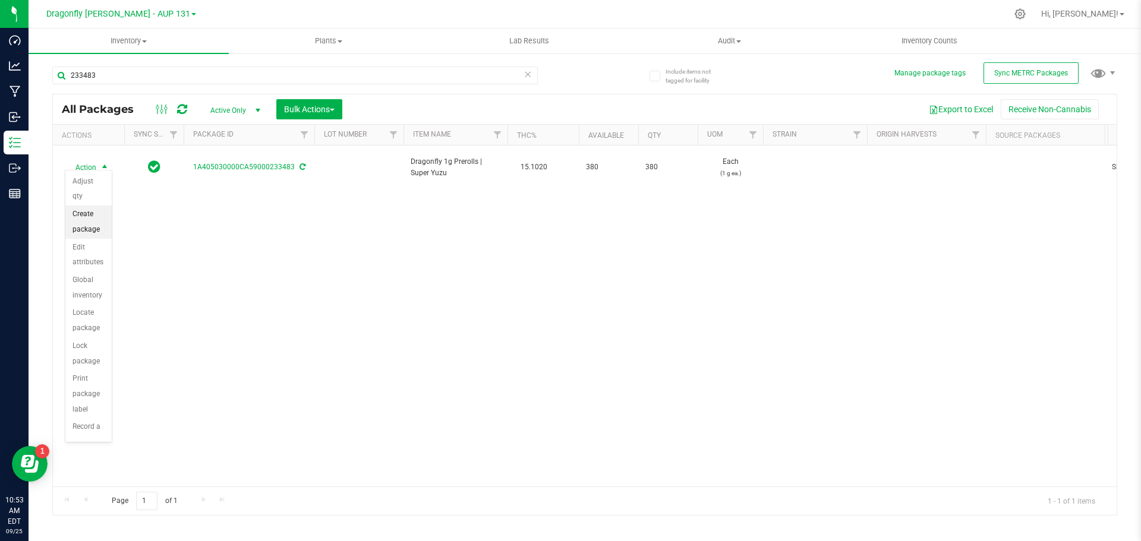
click at [84, 212] on li "Create package" at bounding box center [88, 222] width 46 height 33
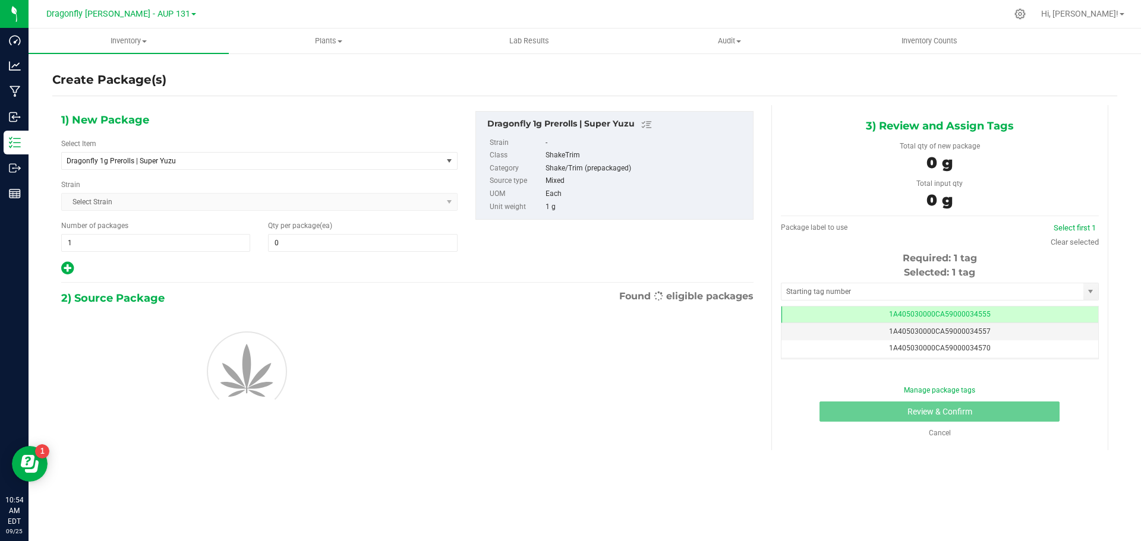
type input "0"
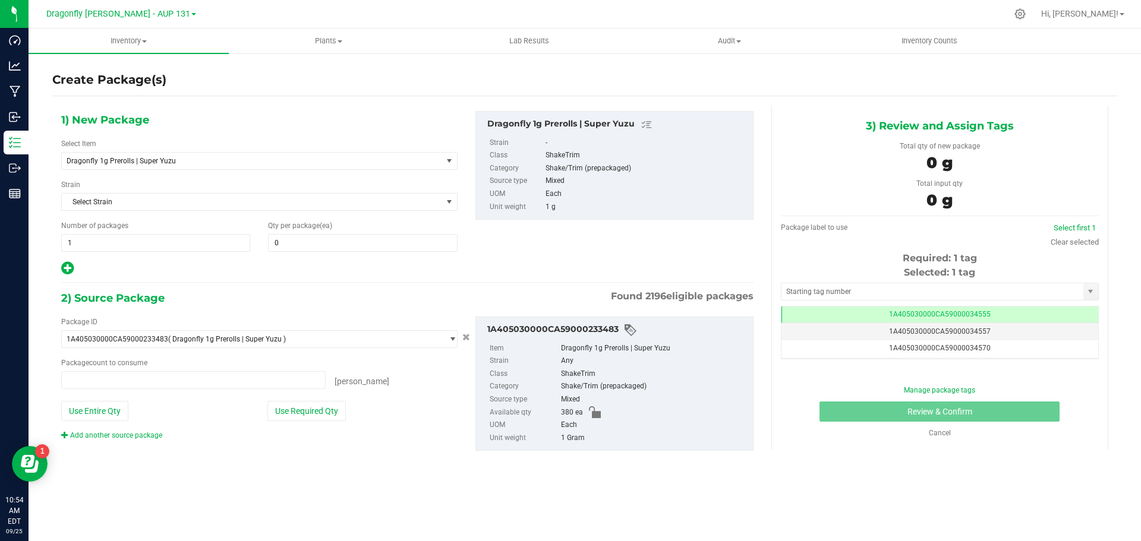
type input "0 ea"
click at [203, 169] on span "Dragonfly 1g Prerolls | Super Yuzu" at bounding box center [252, 161] width 380 height 17
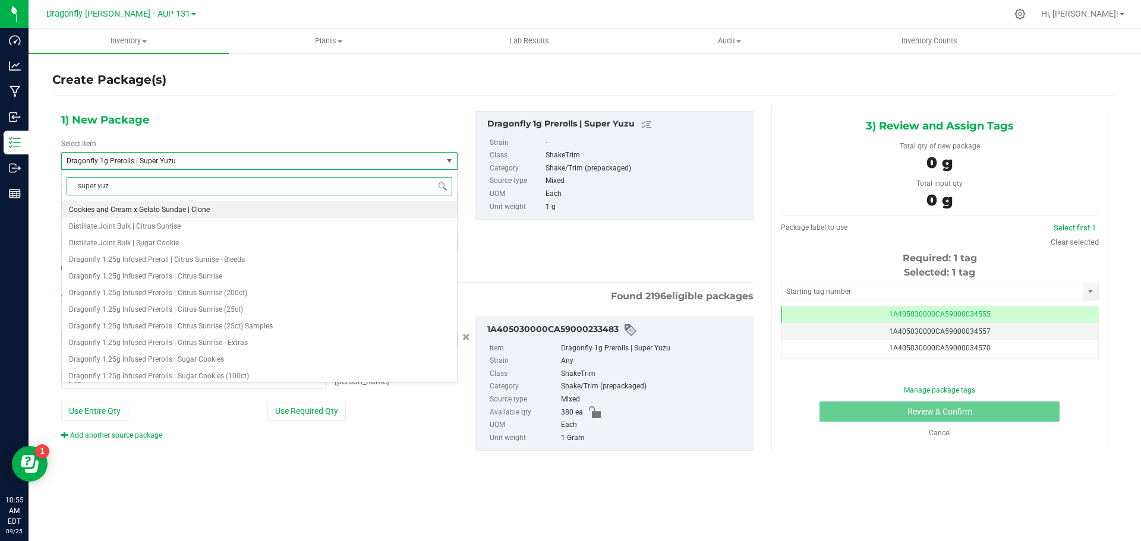
type input "super yuzu"
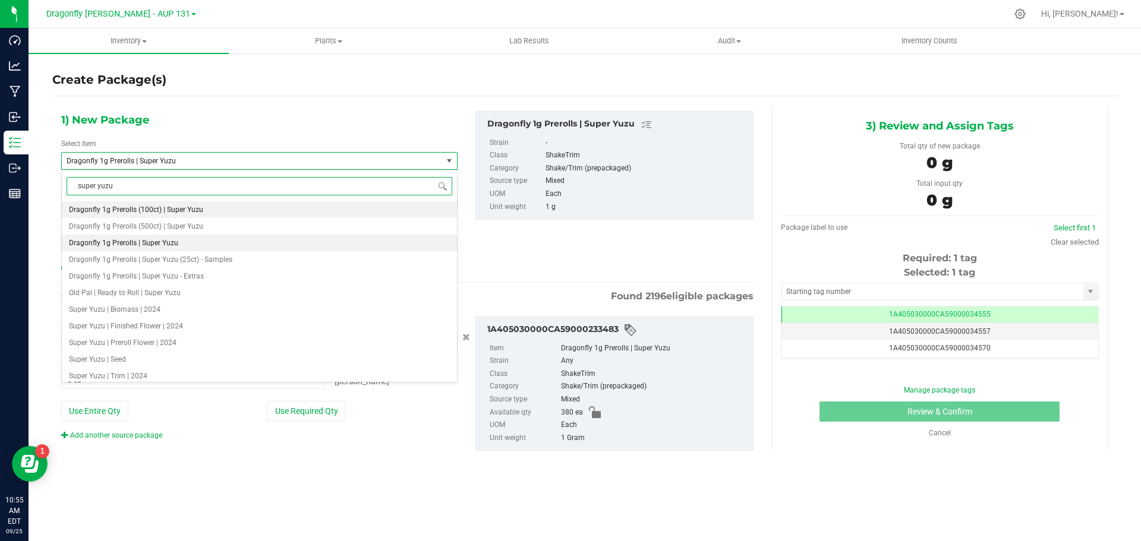
click at [177, 206] on span "Dragonfly 1g Prerolls (100ct) | Super Yuzu" at bounding box center [136, 210] width 134 height 8
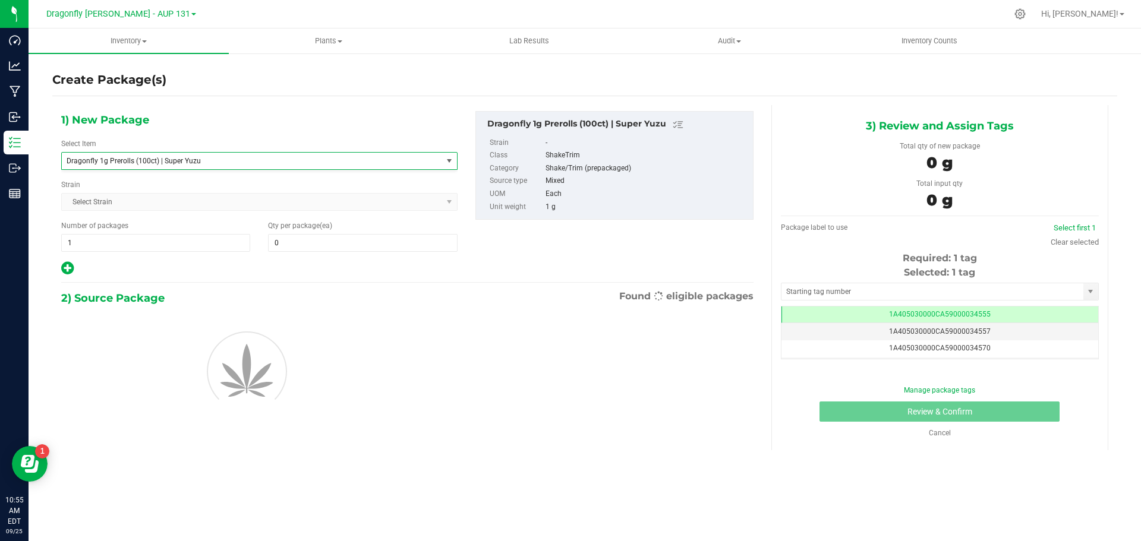
type input "0"
click at [200, 245] on span "1 1" at bounding box center [155, 243] width 189 height 18
click at [200, 245] on input "1" at bounding box center [156, 243] width 188 height 17
type input "3"
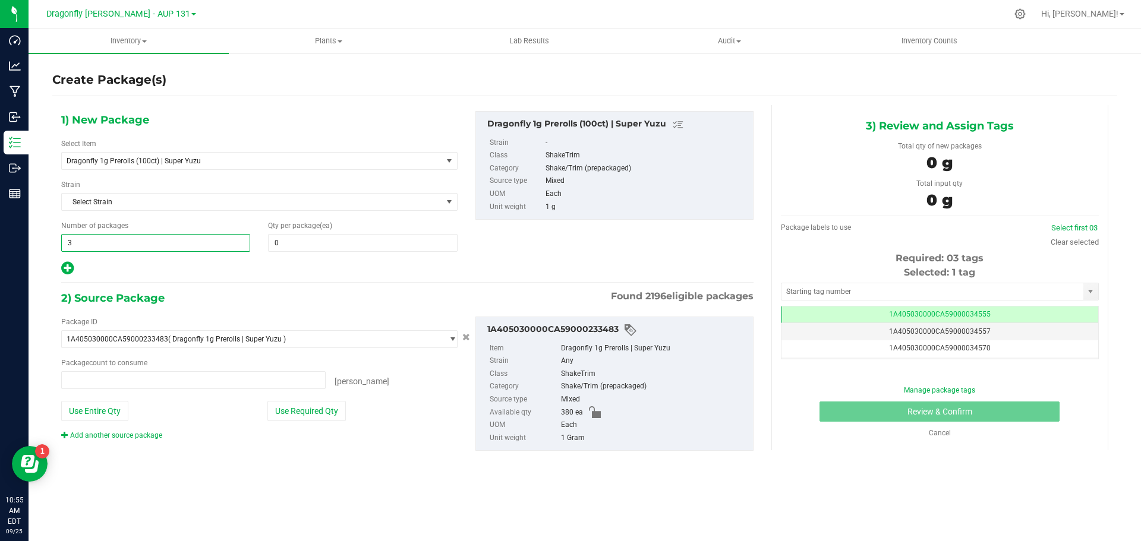
type input "0 ea"
type input "3"
click at [411, 244] on span "0 0" at bounding box center [362, 243] width 189 height 18
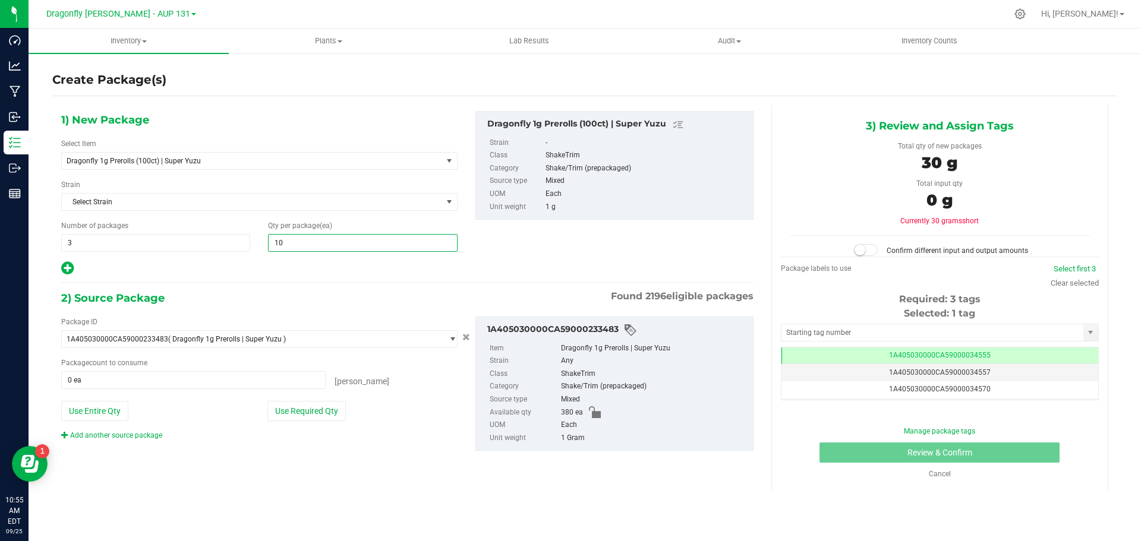
type input "100"
click at [323, 411] on button "Use Required Qty" at bounding box center [306, 411] width 78 height 20
type input "300 ea"
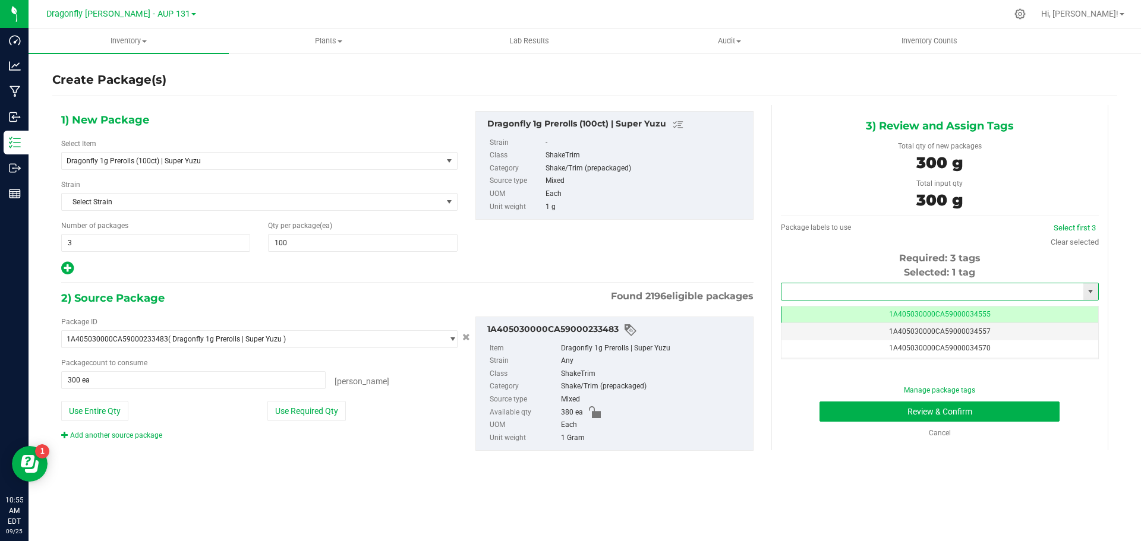
click at [922, 295] on input "text" at bounding box center [933, 291] width 302 height 17
click at [915, 304] on li "1A405030000CA59000245442" at bounding box center [940, 312] width 317 height 18
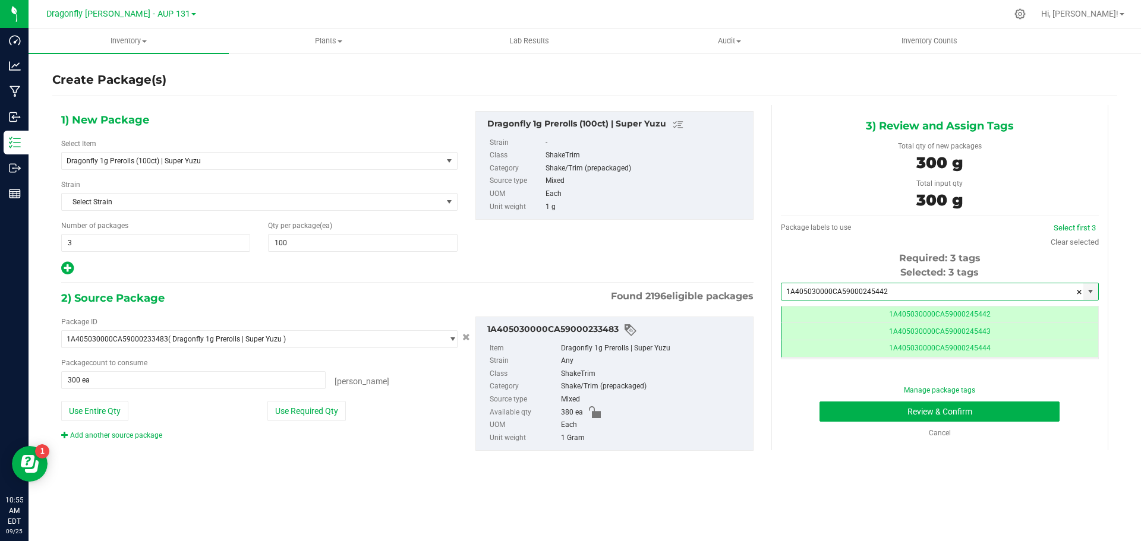
scroll to position [0, -1]
type input "1A405030000CA59000245442"
click at [935, 415] on button "Review & Confirm" at bounding box center [940, 412] width 240 height 20
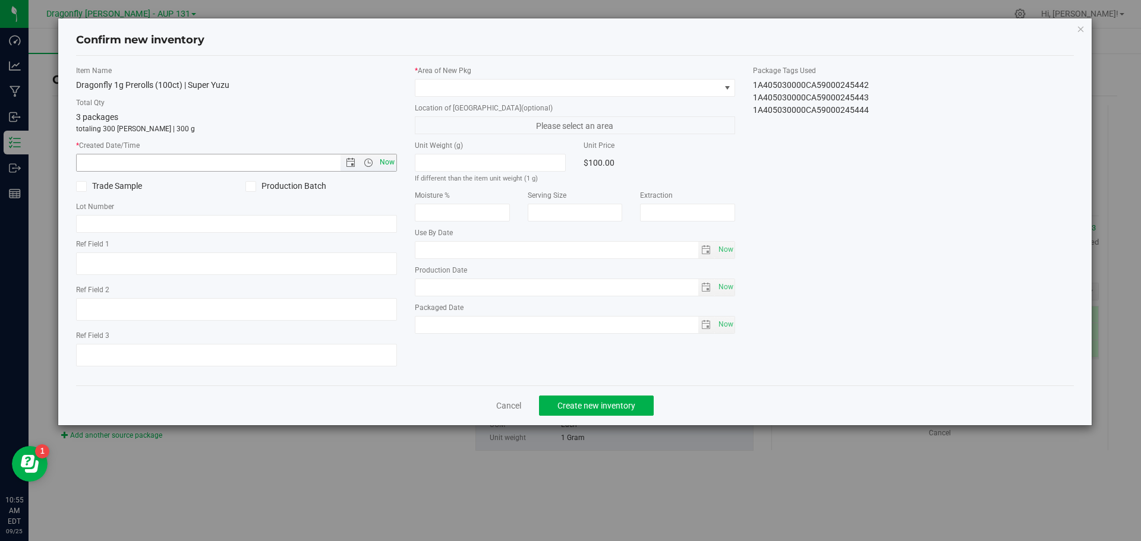
click at [391, 165] on span "Now" at bounding box center [387, 162] width 20 height 17
type input "9/25/2025 10:55 AM"
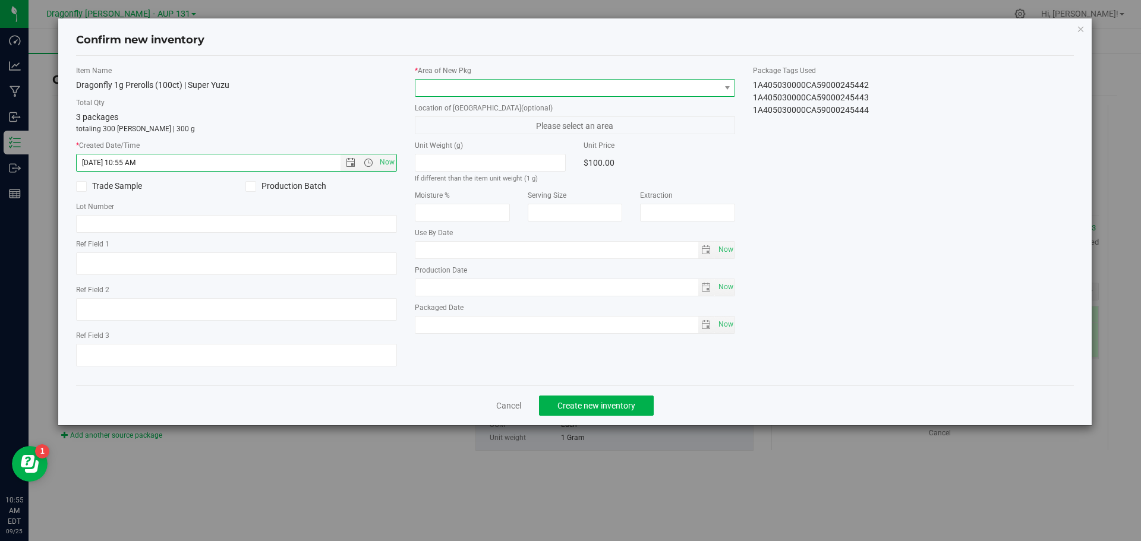
click at [485, 87] on span at bounding box center [567, 88] width 305 height 17
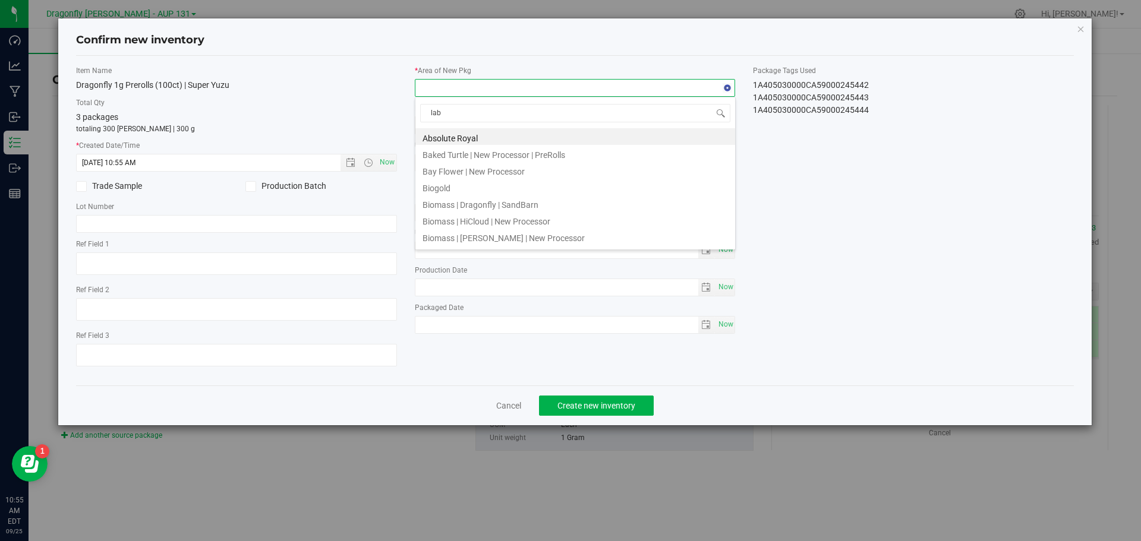
type input "labe"
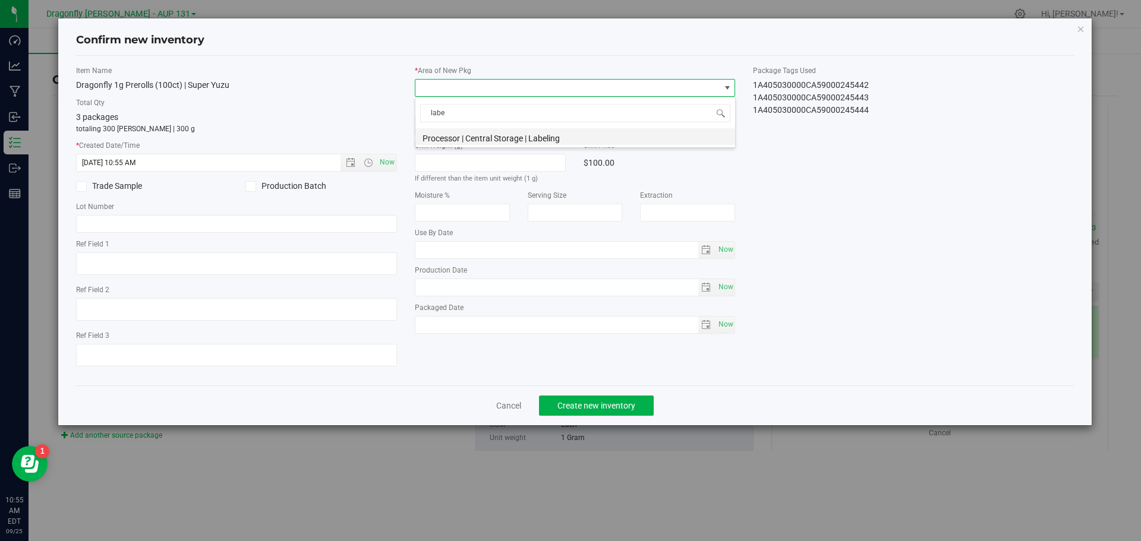
click at [539, 133] on li "Processor | Central Storage | Labeling" at bounding box center [575, 136] width 320 height 17
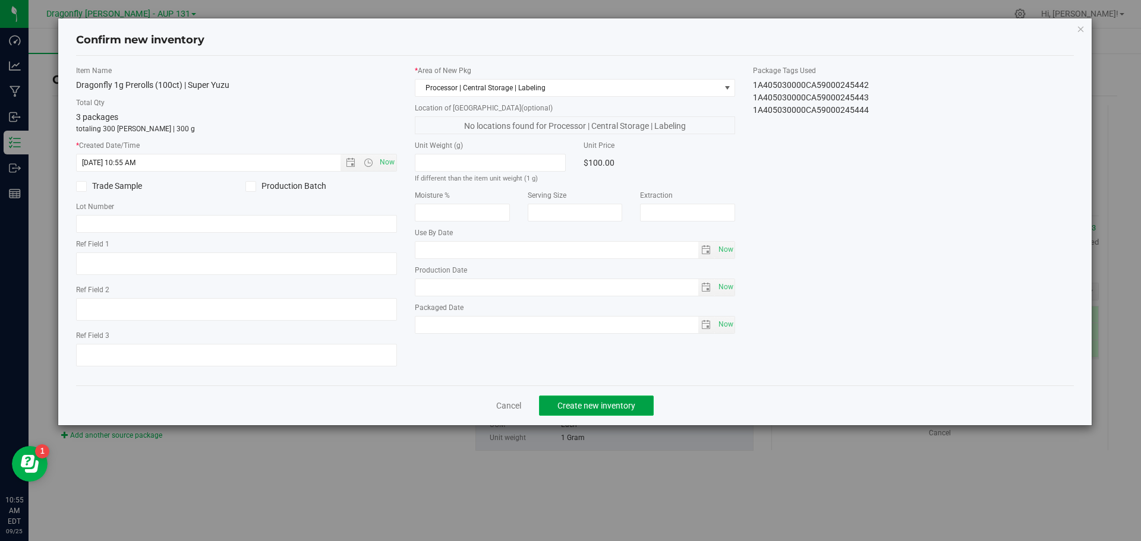
click at [597, 408] on span "Create new inventory" at bounding box center [596, 406] width 78 height 10
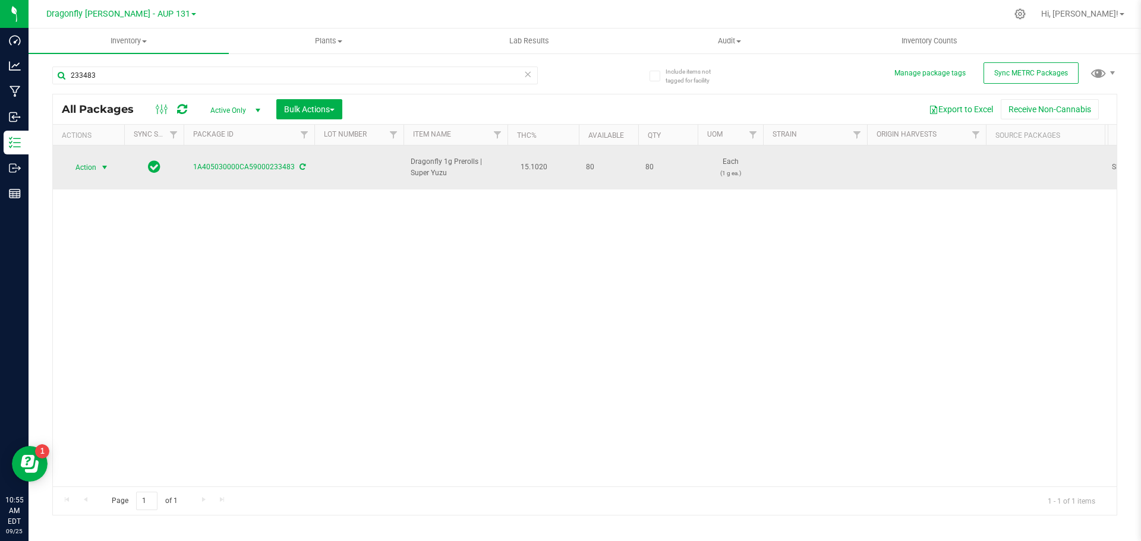
click at [93, 164] on span "Action" at bounding box center [81, 167] width 32 height 17
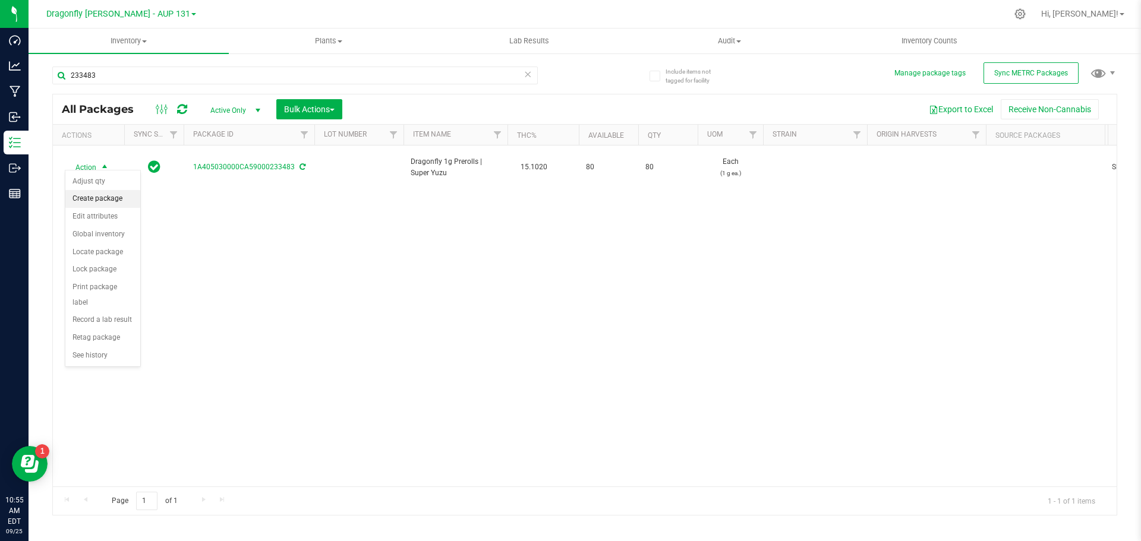
click at [105, 199] on li "Create package" at bounding box center [102, 199] width 75 height 18
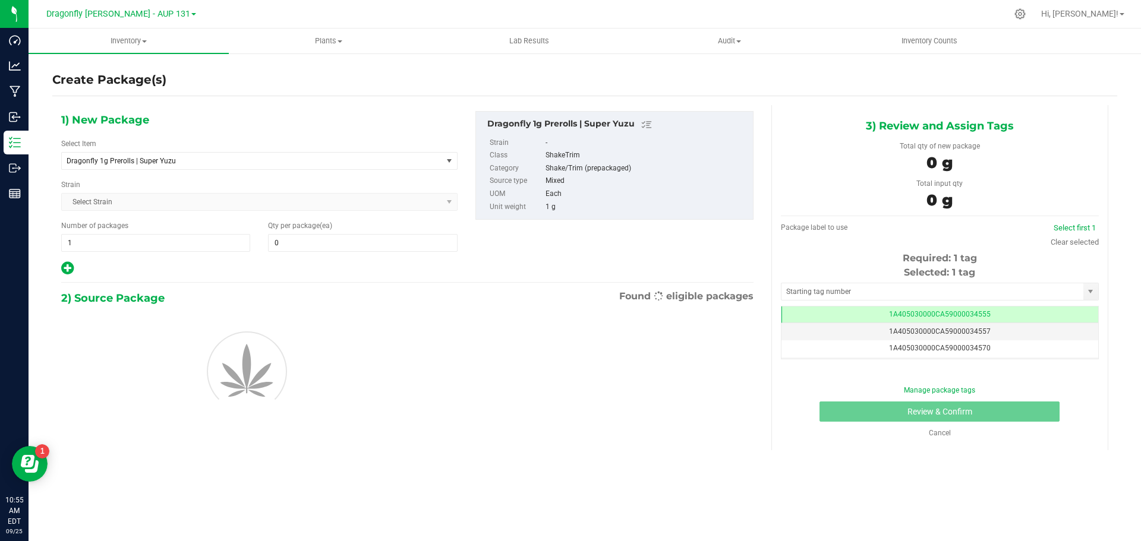
type input "0"
click at [217, 168] on span "Dragonfly 1g Prerolls | Super Yuzu" at bounding box center [252, 161] width 380 height 17
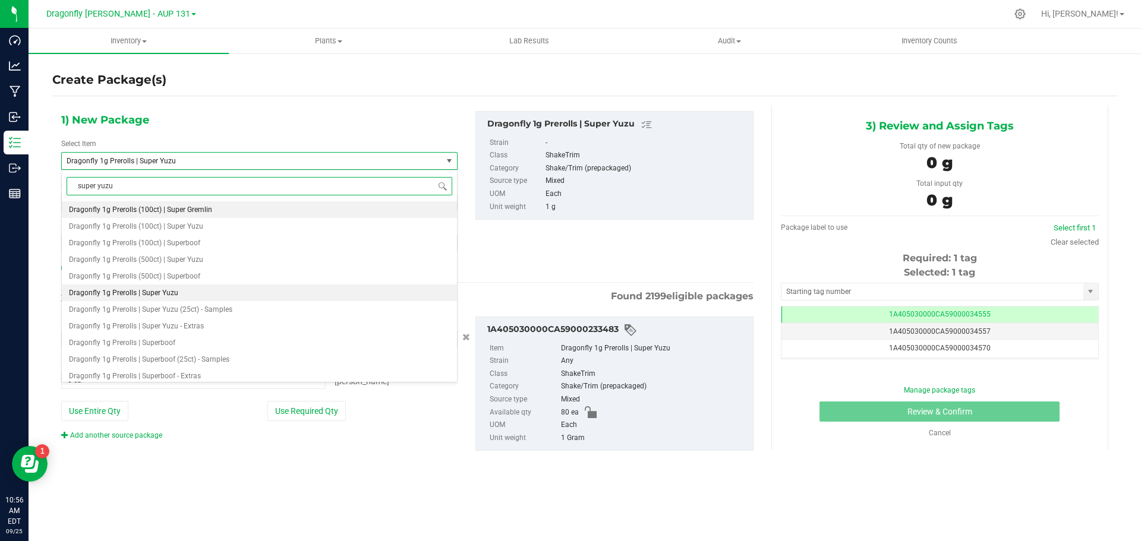
type input "super yuzu"
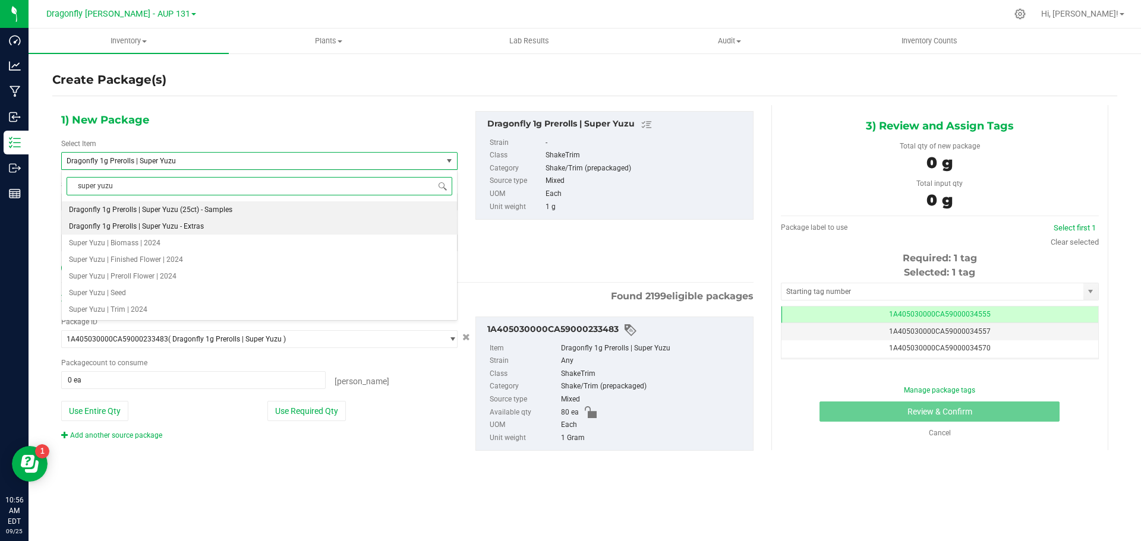
click at [181, 232] on li "Dragonfly 1g Prerolls | Super Yuzu - Extras" at bounding box center [259, 226] width 395 height 17
type input "0"
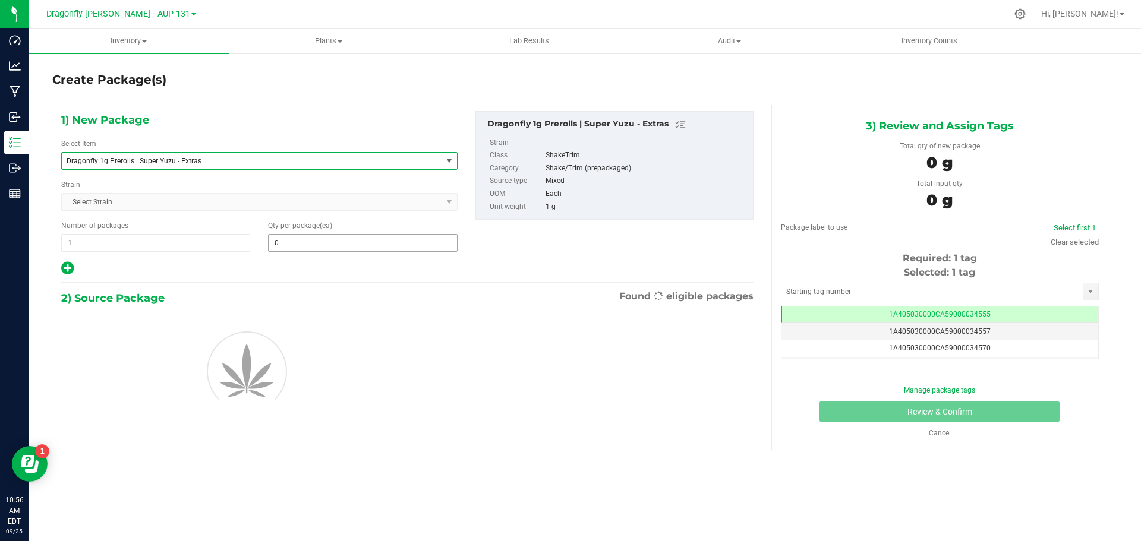
click at [355, 242] on input "0" at bounding box center [363, 243] width 188 height 17
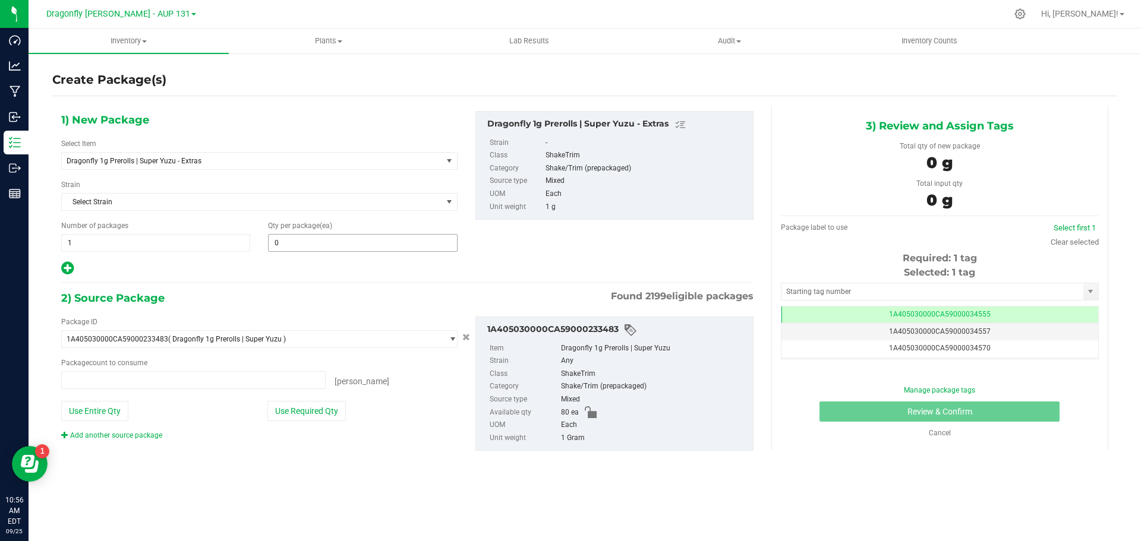
type input "0 ea"
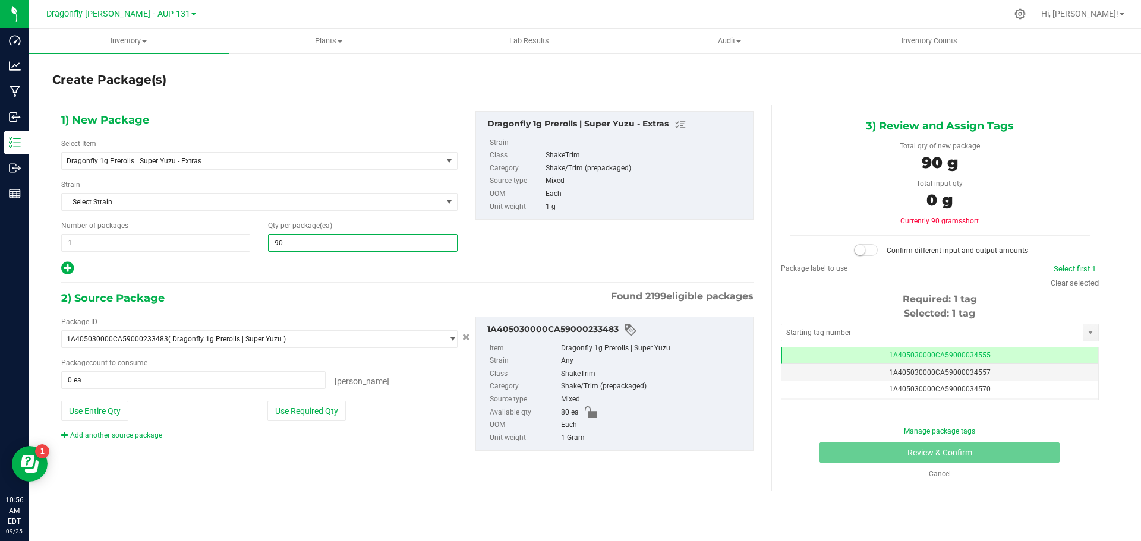
type input "9"
type input "80"
click at [306, 409] on button "Use Required Qty" at bounding box center [306, 411] width 78 height 20
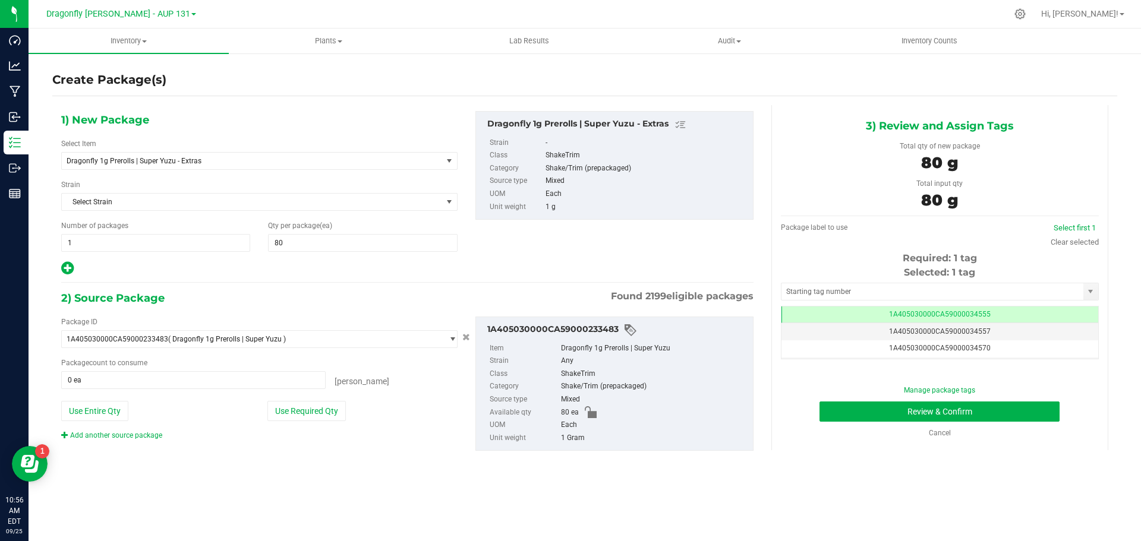
type input "80 ea"
click at [913, 295] on input "text" at bounding box center [933, 291] width 302 height 17
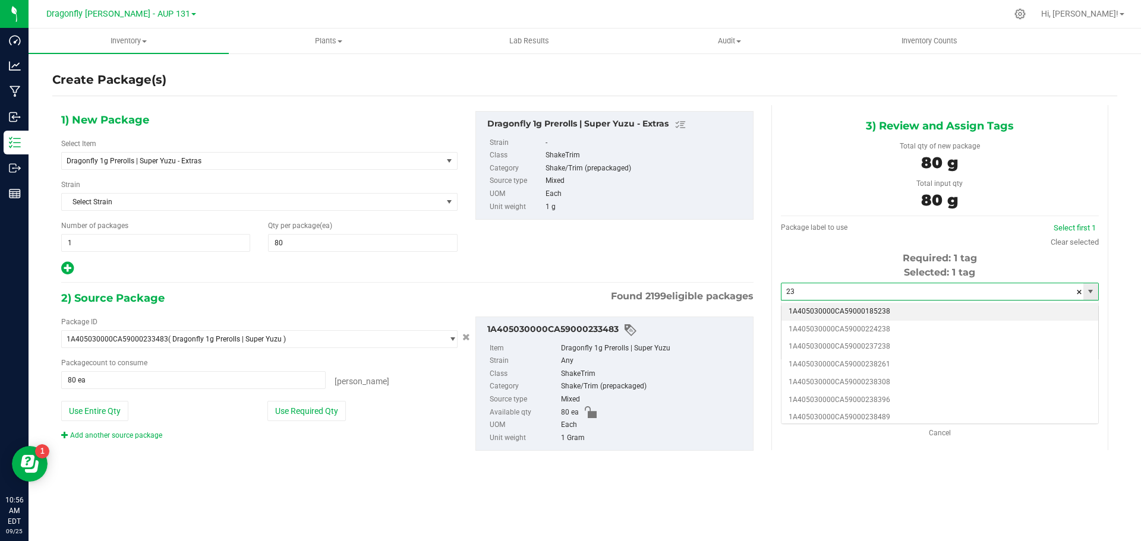
type input "2"
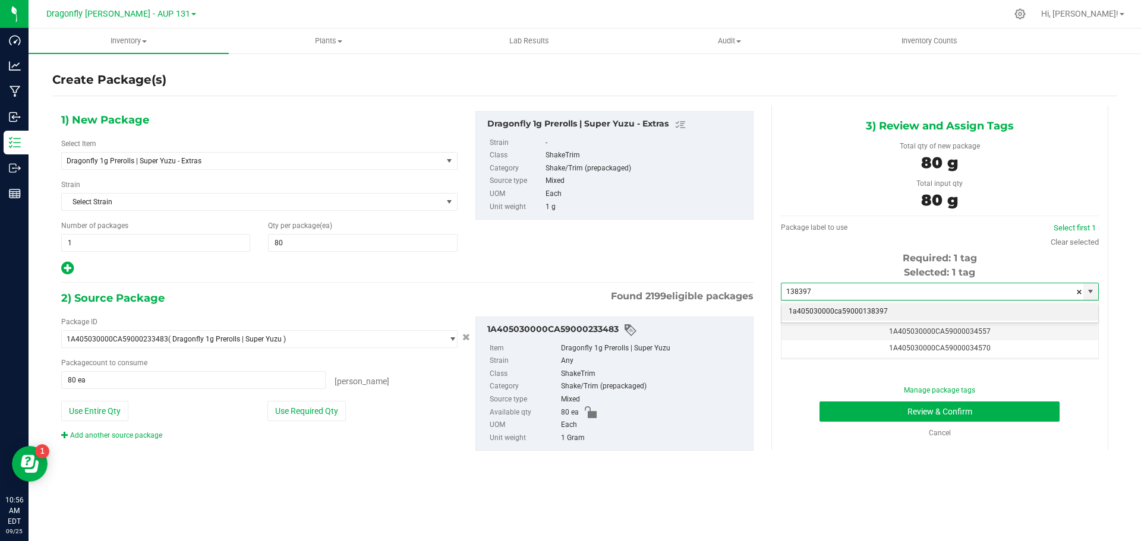
click at [906, 310] on li "1a405030000ca59000138397" at bounding box center [940, 312] width 317 height 18
type input "1a405030000ca59000138397"
click at [981, 313] on span "1a405030000ca59000138397" at bounding box center [939, 314] width 99 height 8
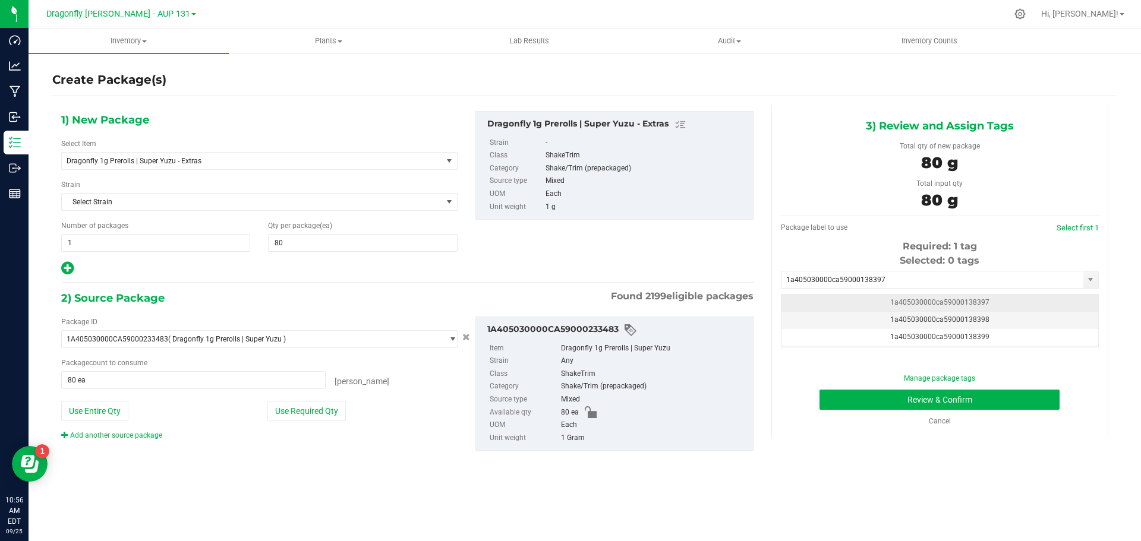
click at [985, 303] on td "1a405030000ca59000138397" at bounding box center [940, 303] width 317 height 17
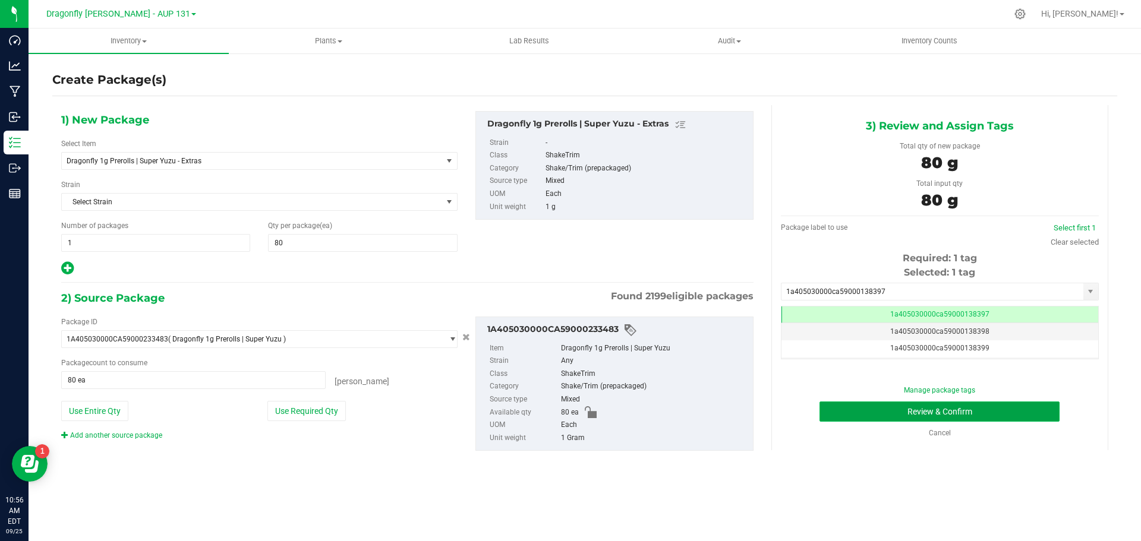
click at [1013, 414] on button "Review & Confirm" at bounding box center [940, 412] width 240 height 20
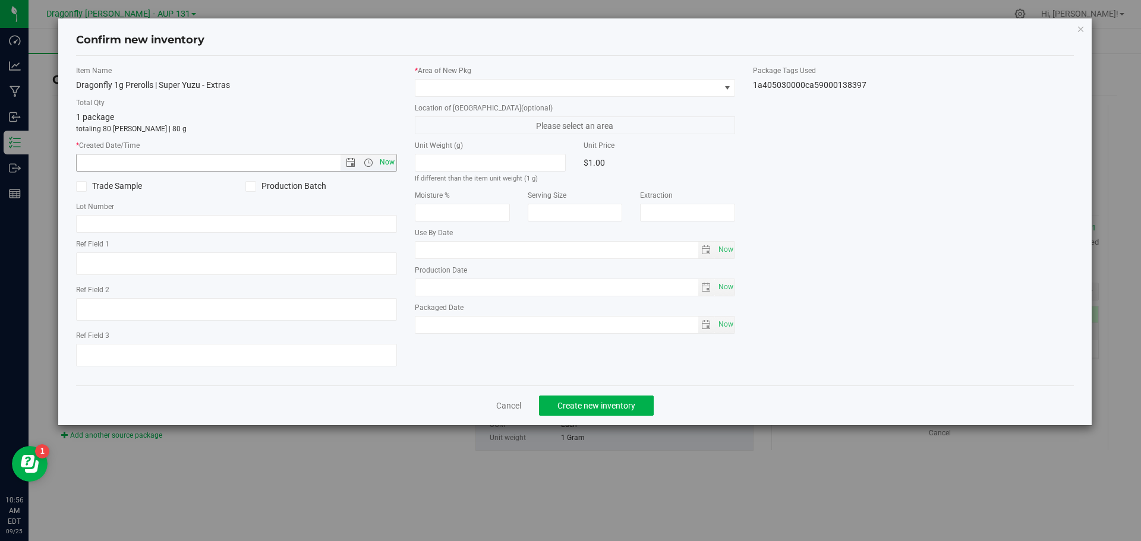
click at [384, 166] on span "Now" at bounding box center [387, 162] width 20 height 17
type input "9/25/2025 10:56 AM"
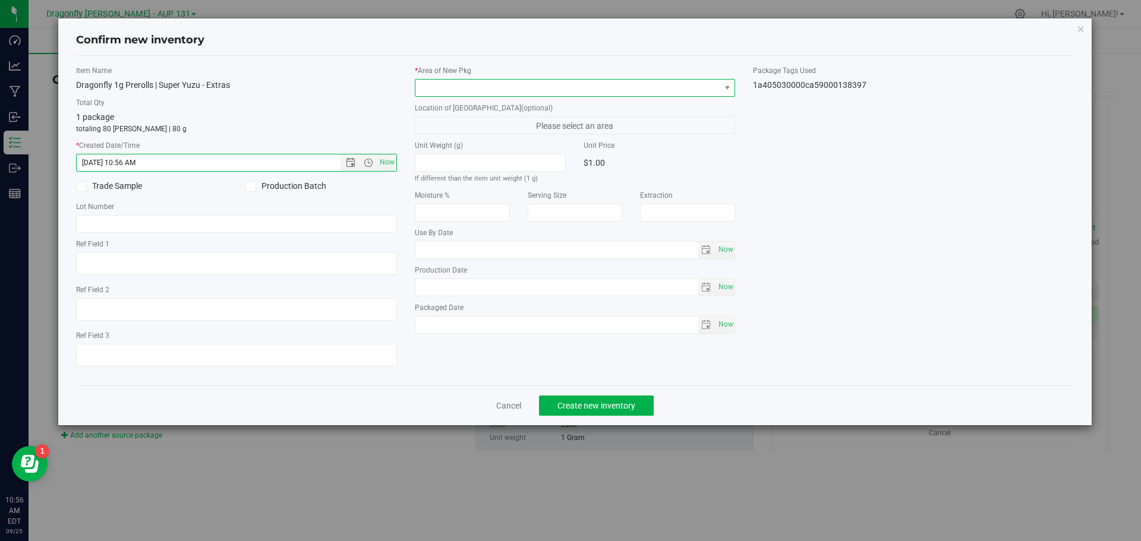
click at [471, 92] on span at bounding box center [567, 88] width 305 height 17
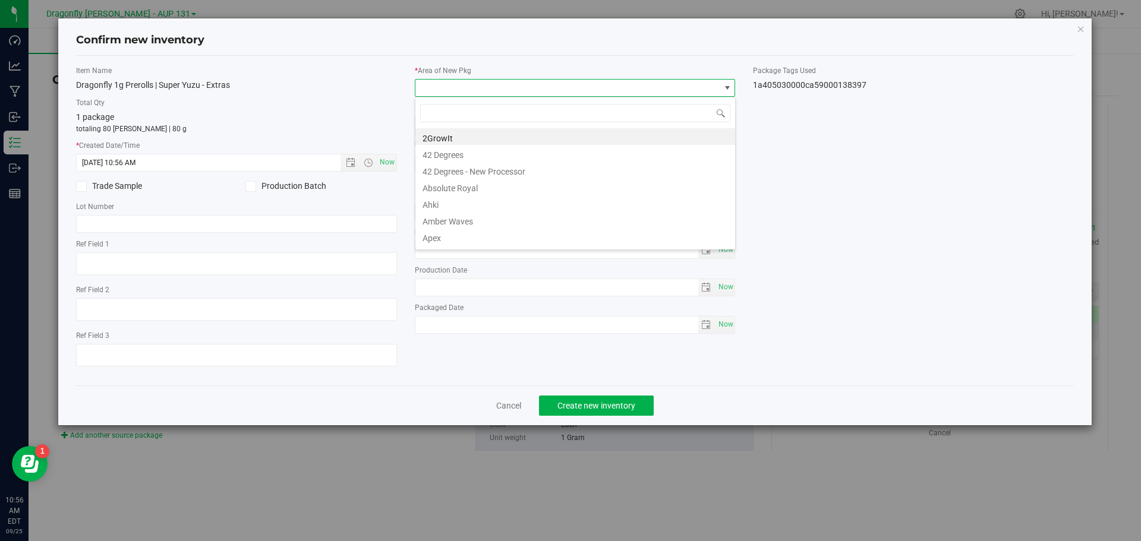
type input "Z"
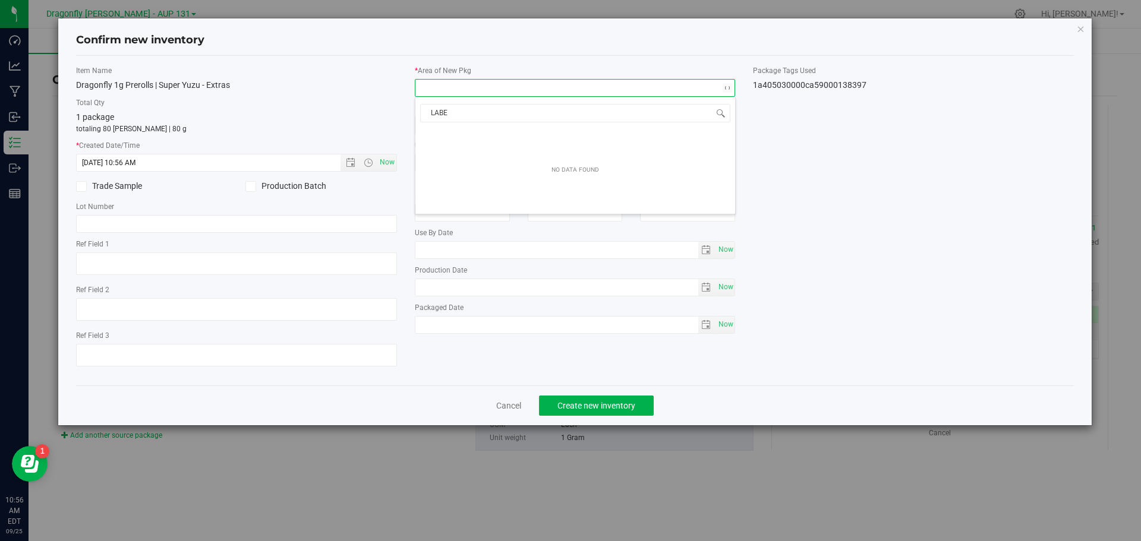
type input "LABEL"
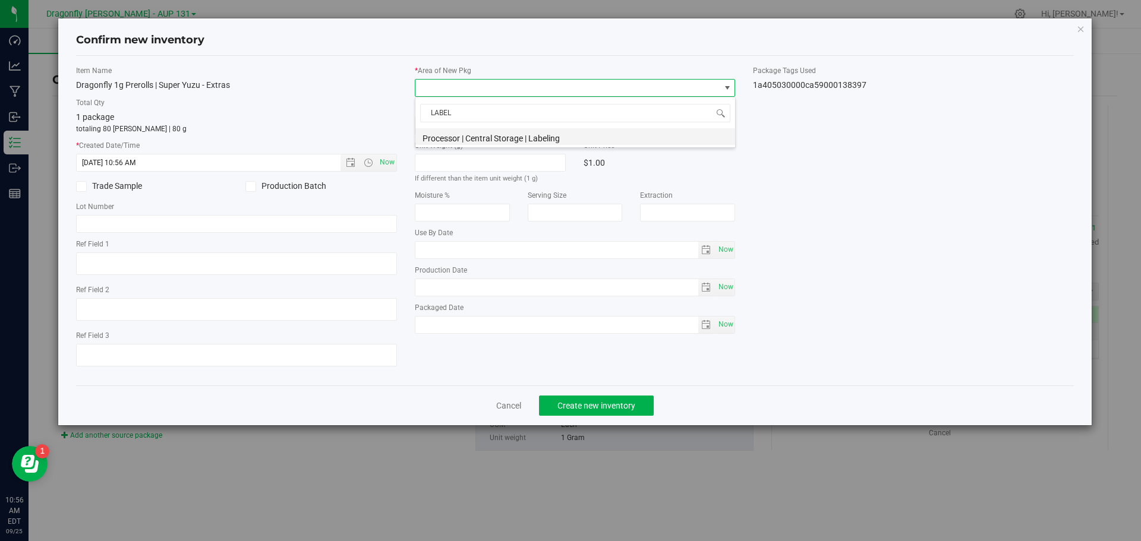
click at [515, 141] on li "Processor | Central Storage | Labeling" at bounding box center [575, 136] width 320 height 17
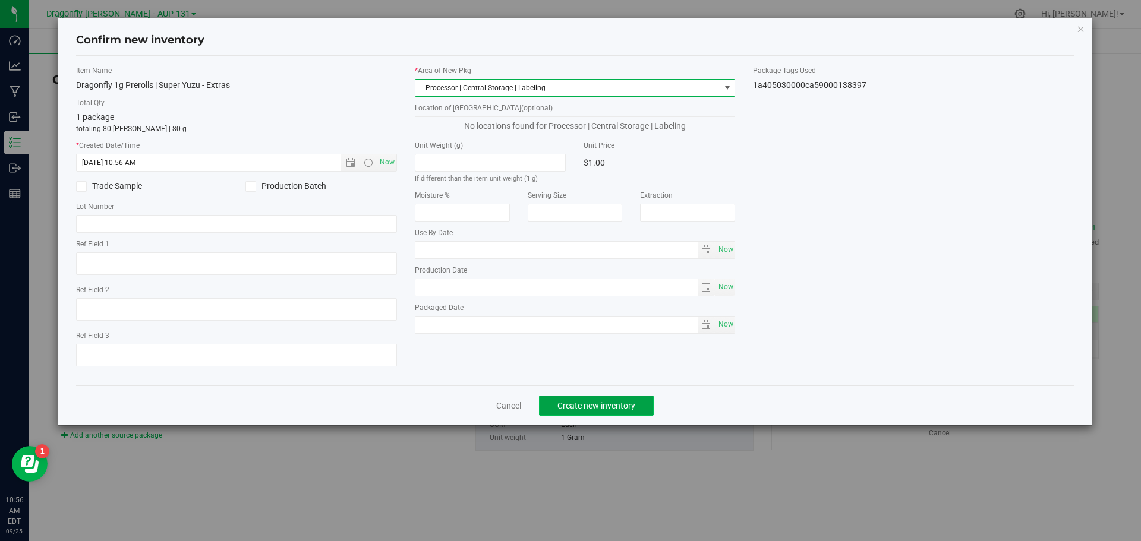
click at [585, 407] on span "Create new inventory" at bounding box center [596, 406] width 78 height 10
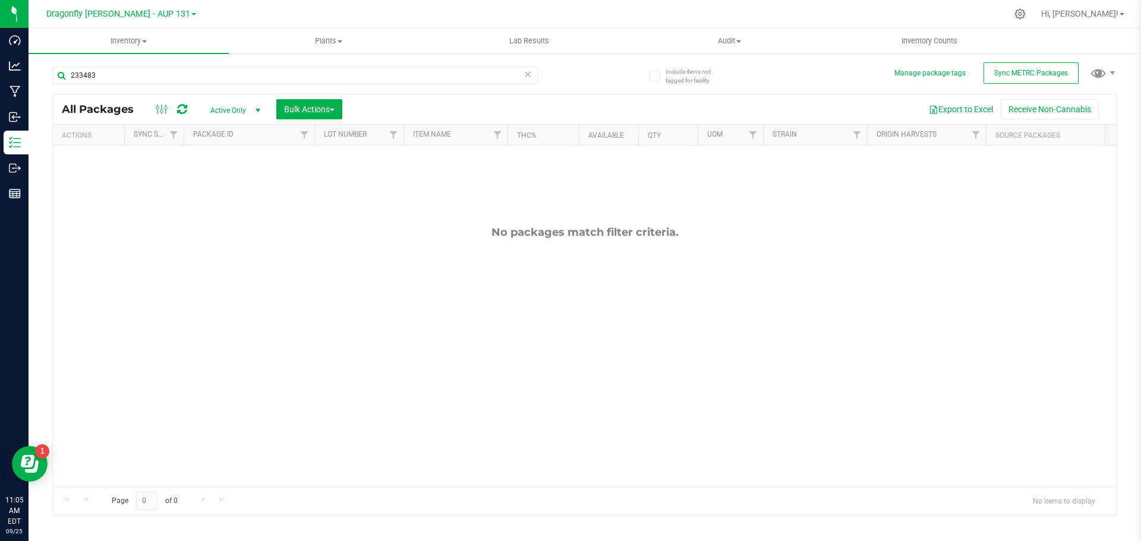
click at [527, 73] on icon at bounding box center [528, 74] width 8 height 14
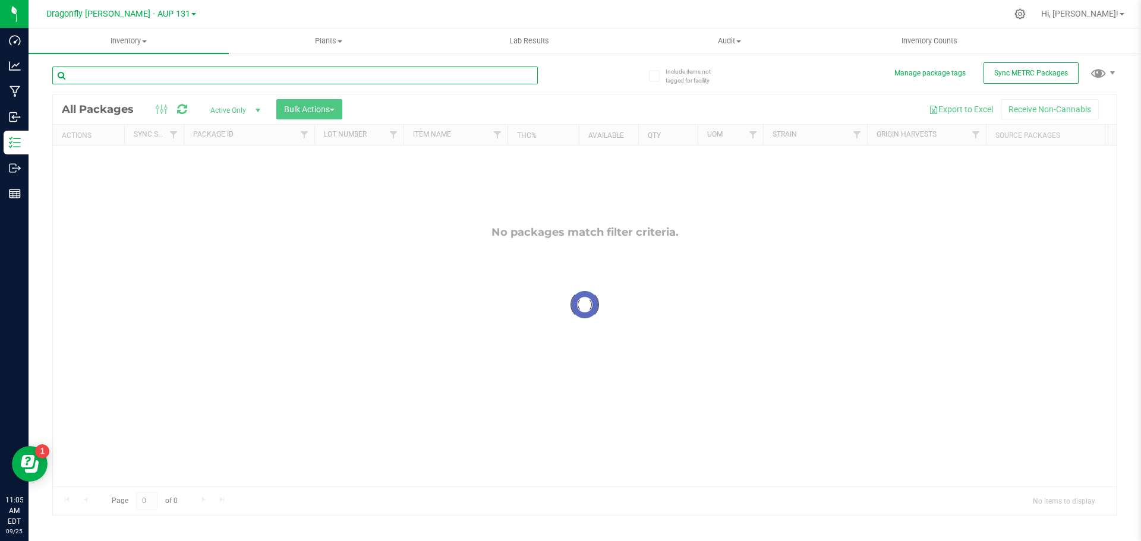
click at [418, 78] on input "text" at bounding box center [295, 76] width 486 height 18
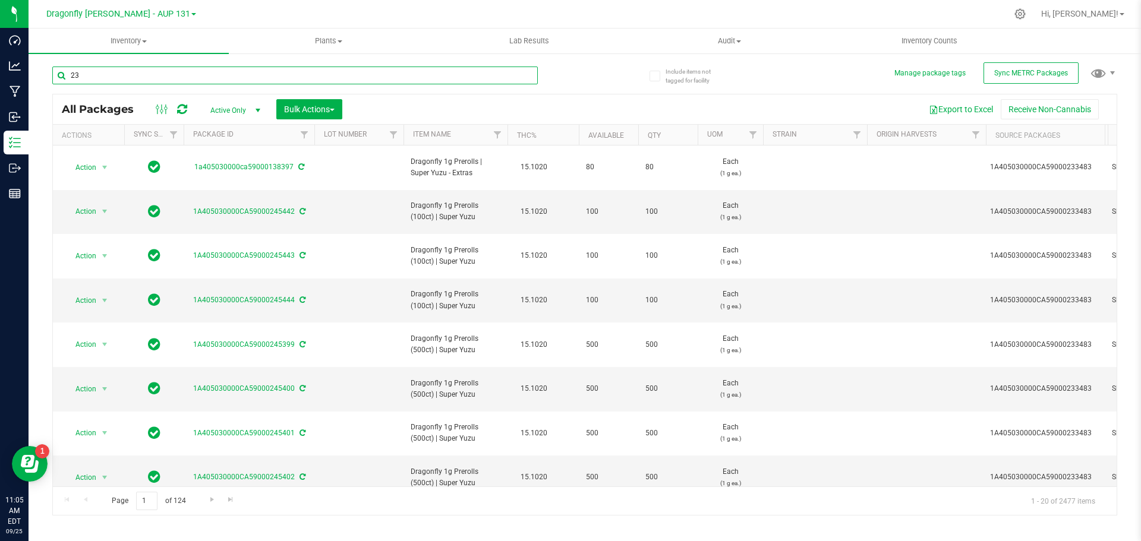
type input "2"
click at [1035, 79] on button "Sync METRC Packages" at bounding box center [1031, 72] width 95 height 21
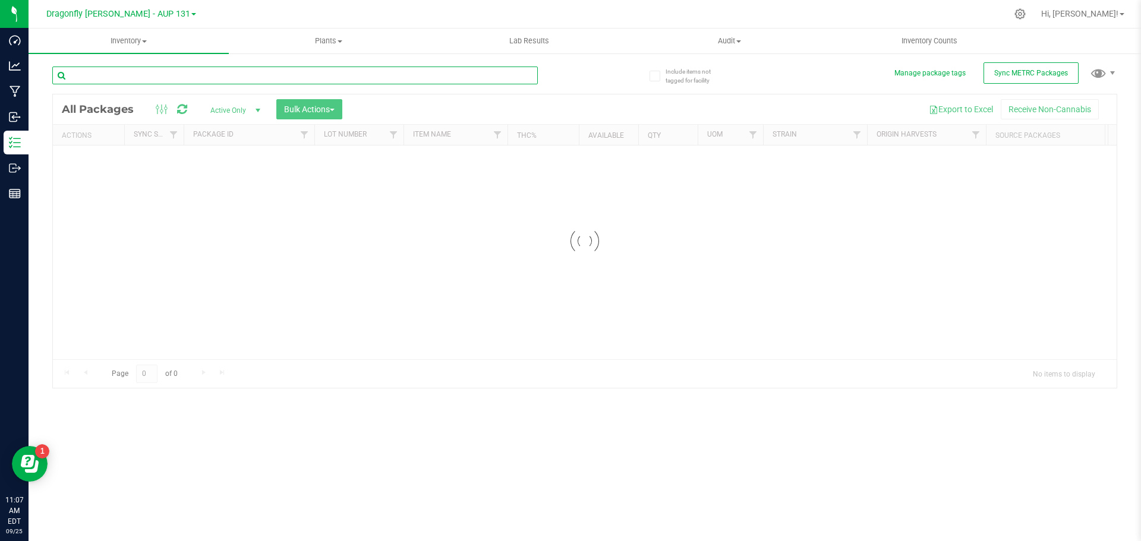
click at [318, 74] on input "text" at bounding box center [295, 76] width 486 height 18
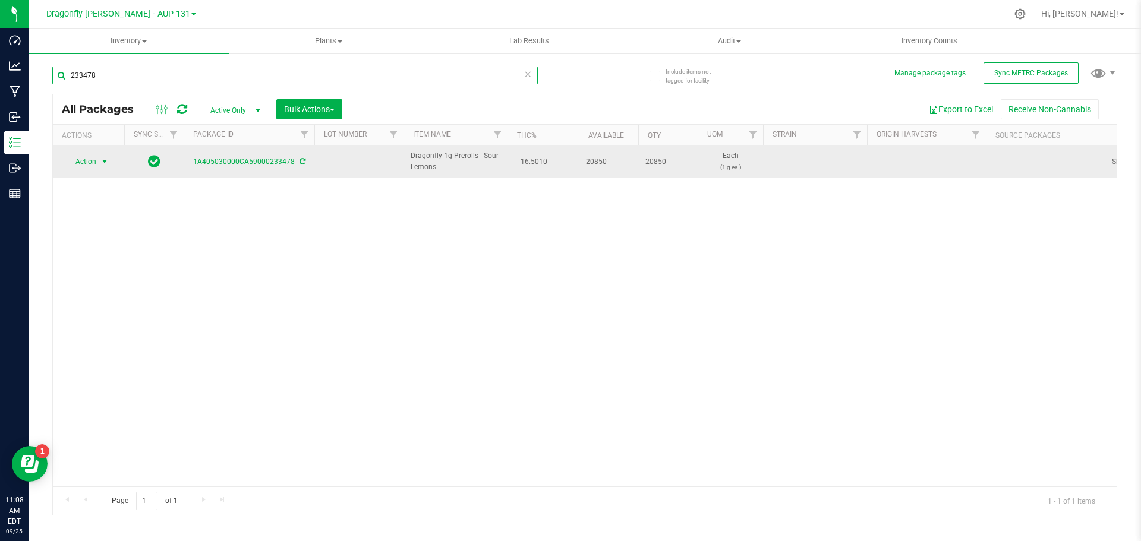
type input "233478"
click at [93, 155] on span "Action" at bounding box center [81, 161] width 32 height 17
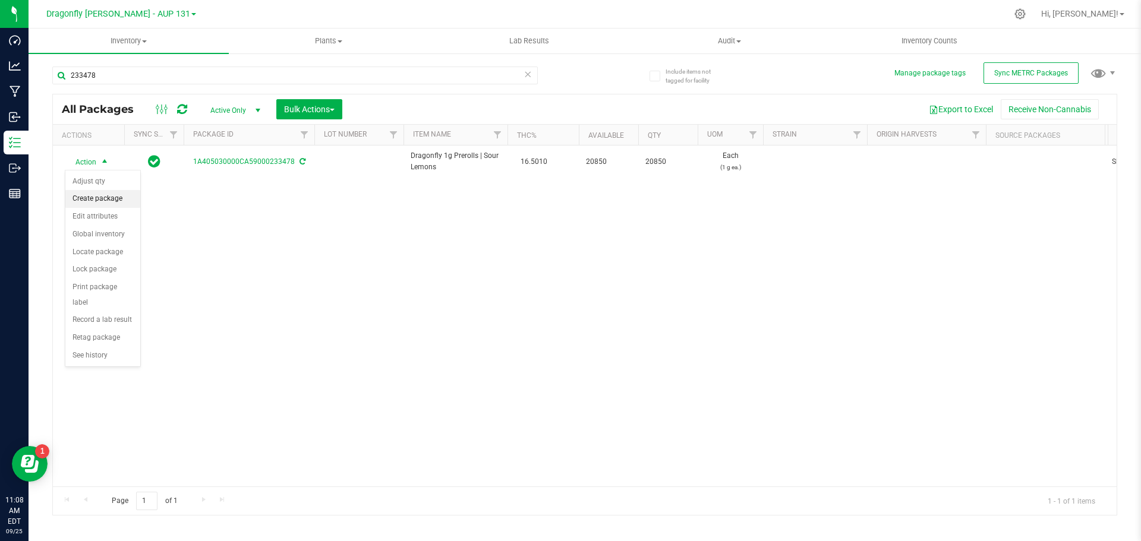
click at [96, 198] on li "Create package" at bounding box center [102, 199] width 75 height 18
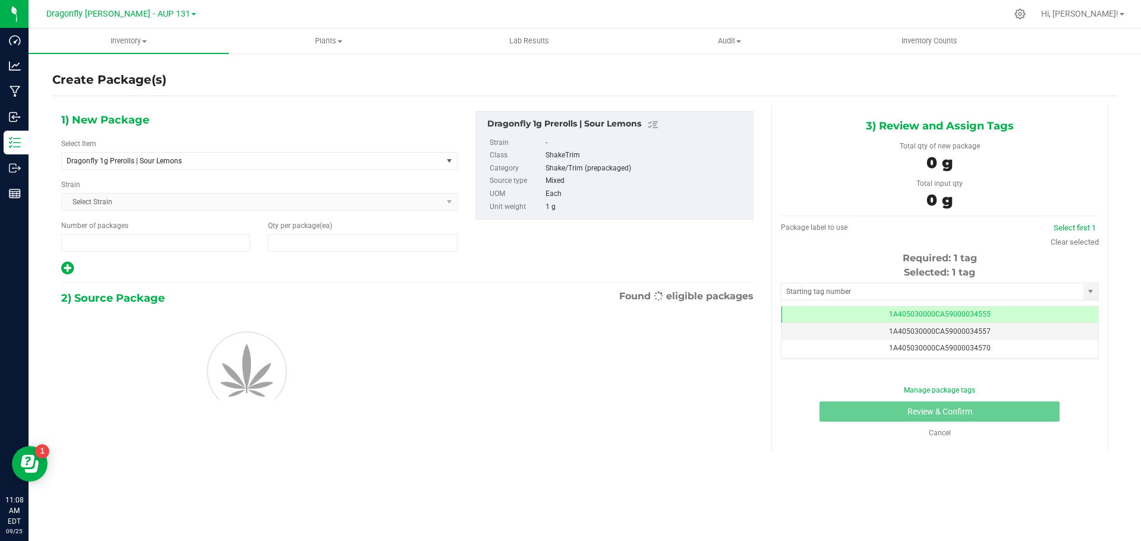
type input "1"
type input "0"
click at [440, 161] on span "Dragonfly 1g Prerolls | Sour Lemons" at bounding box center [252, 161] width 380 height 17
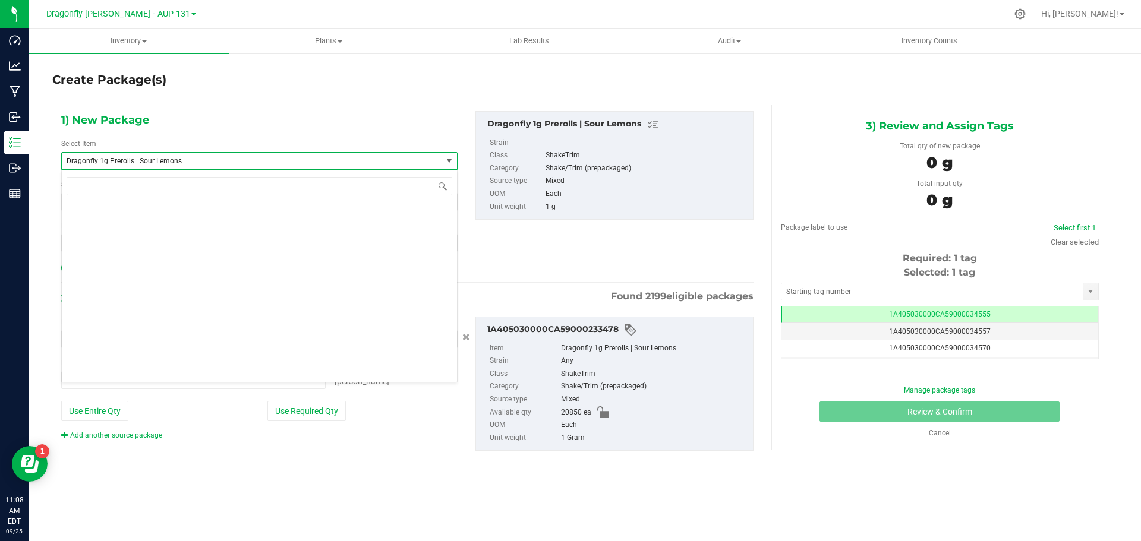
type input "0 ea"
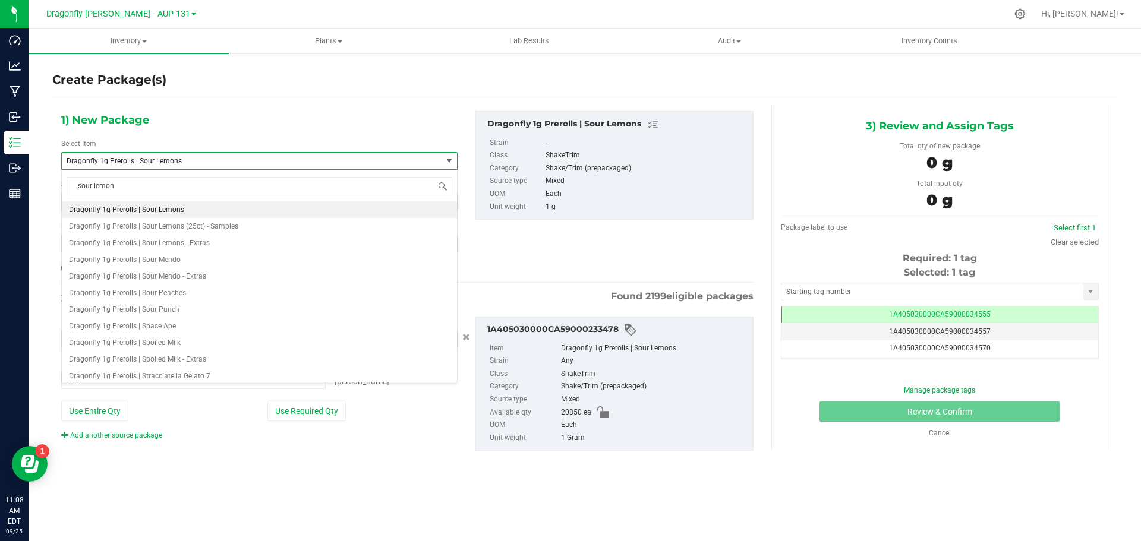
type input "sour lemons"
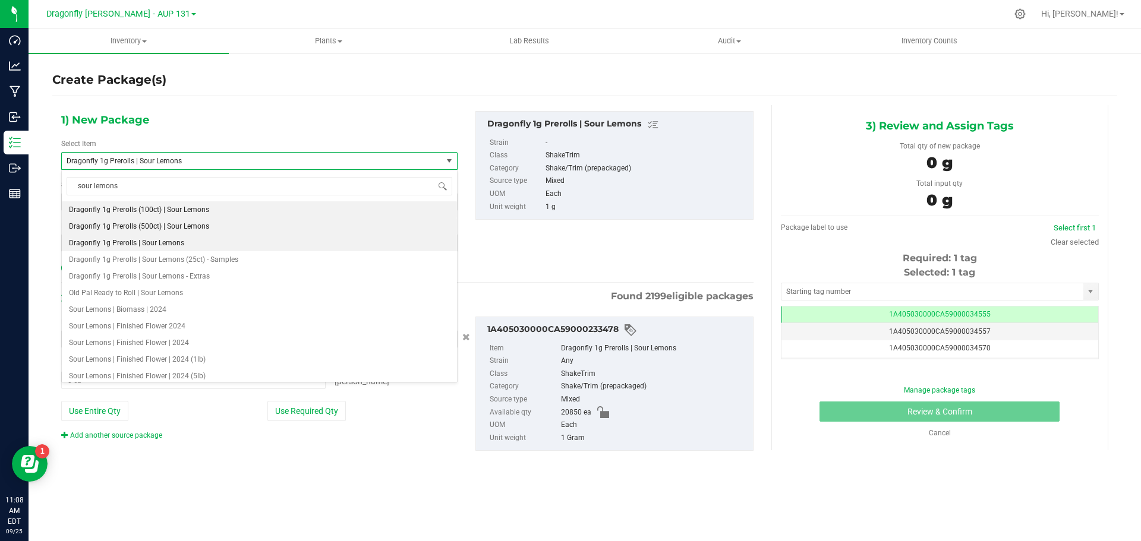
click at [181, 229] on span "Dragonfly 1g Prerolls (500ct) | Sour Lemons" at bounding box center [139, 226] width 140 height 8
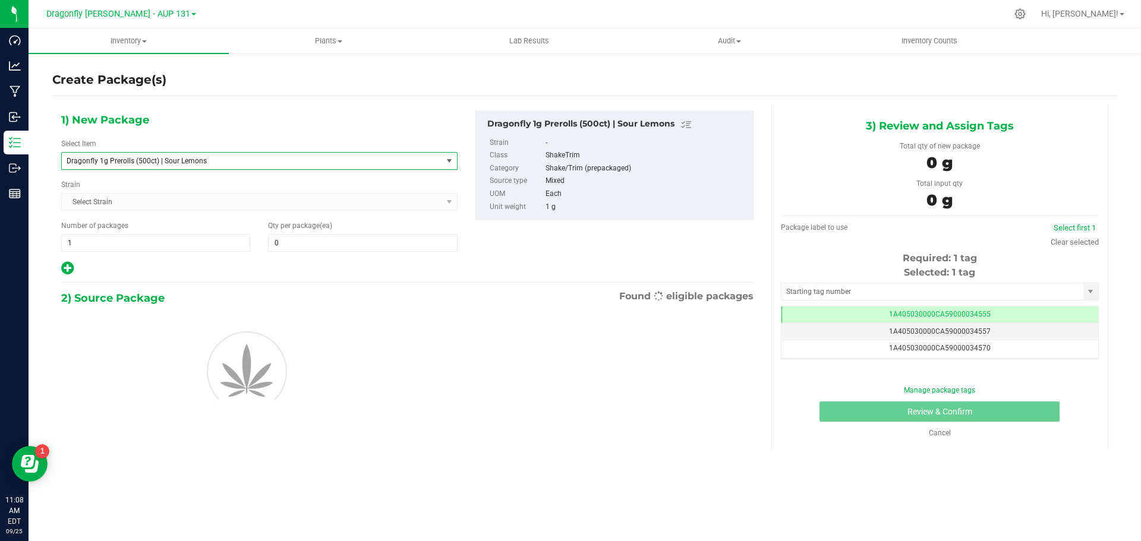
type input "0"
click at [130, 245] on span "1 1" at bounding box center [155, 243] width 189 height 18
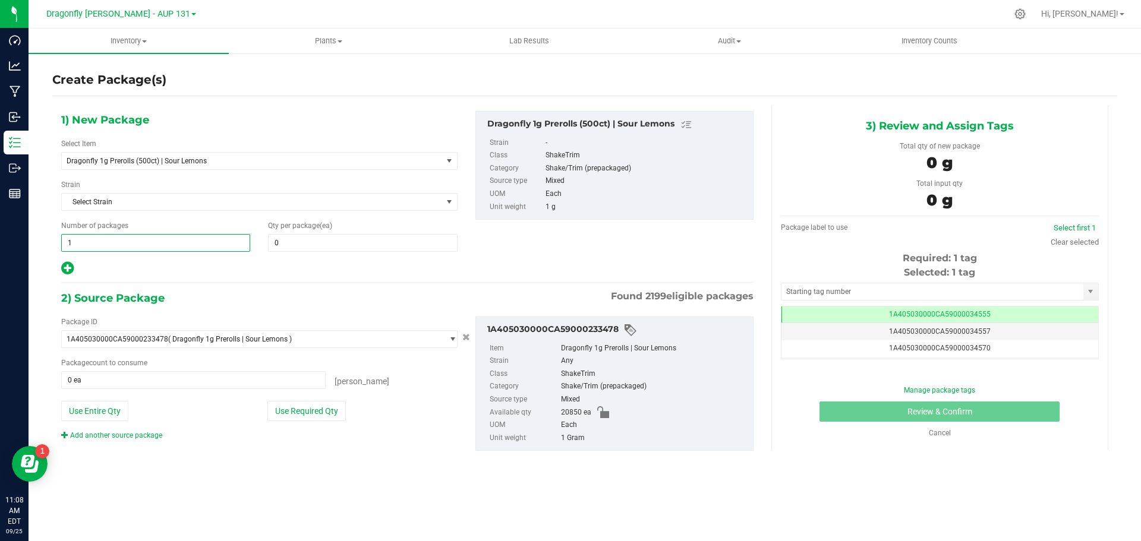
click at [130, 245] on input "1" at bounding box center [156, 243] width 188 height 17
type input "41"
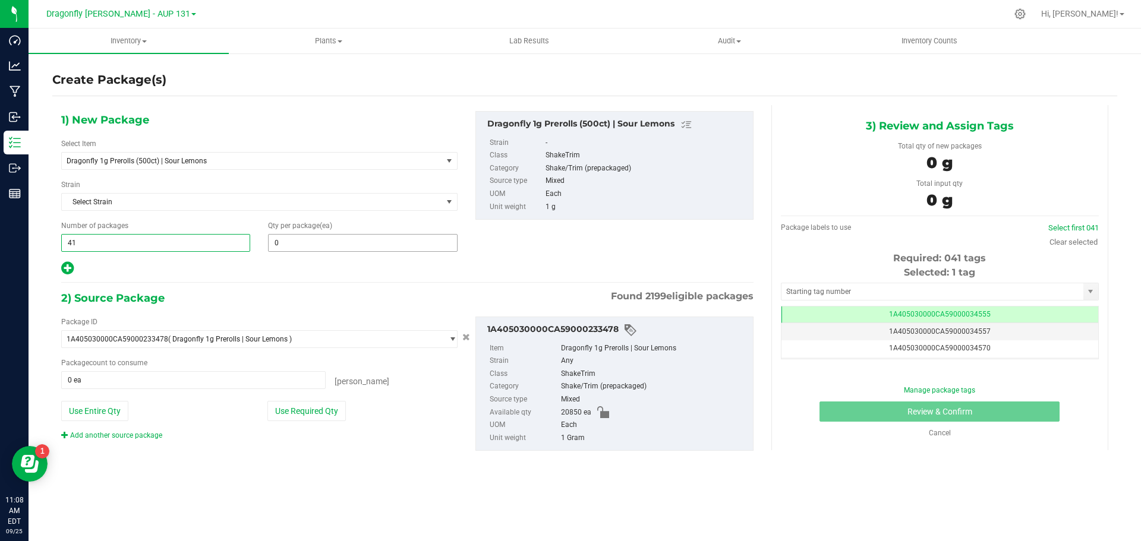
click at [297, 245] on span "0 0" at bounding box center [362, 243] width 189 height 18
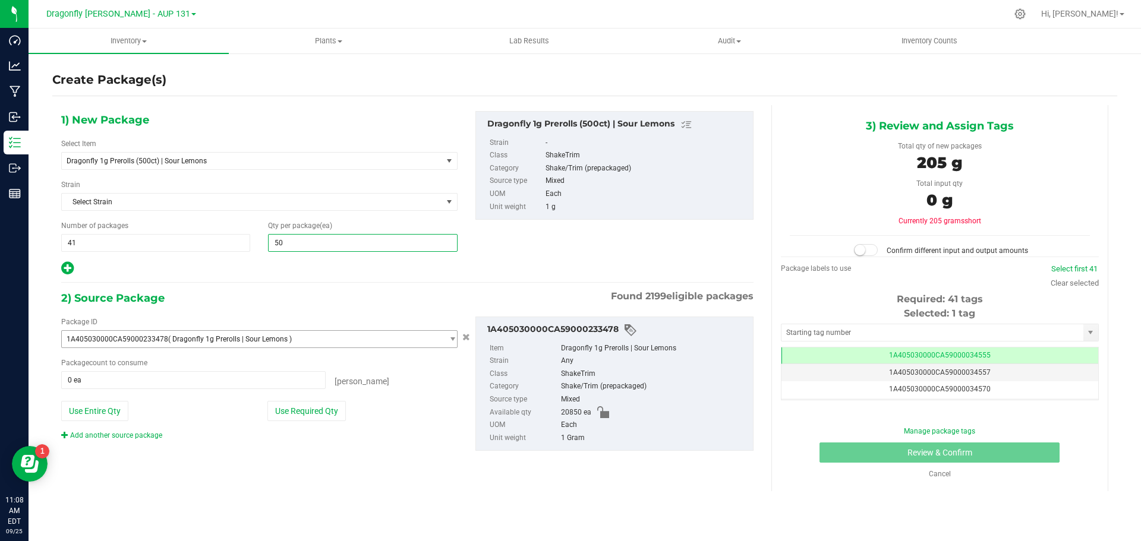
type input "500"
click at [318, 417] on button "Use Required Qty" at bounding box center [306, 411] width 78 height 20
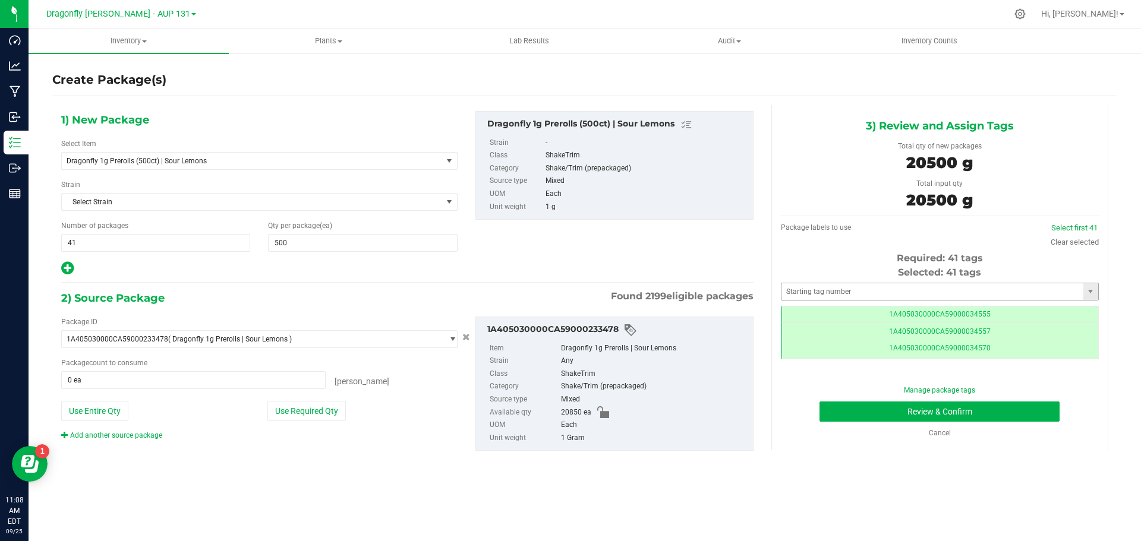
type input "20500 ea"
click at [969, 297] on input "text" at bounding box center [933, 291] width 302 height 17
click at [916, 310] on li "1A405030000CA59000245445" at bounding box center [940, 312] width 317 height 18
type input "1A405030000CA59000245445"
click at [953, 409] on button "Review & Confirm" at bounding box center [940, 412] width 240 height 20
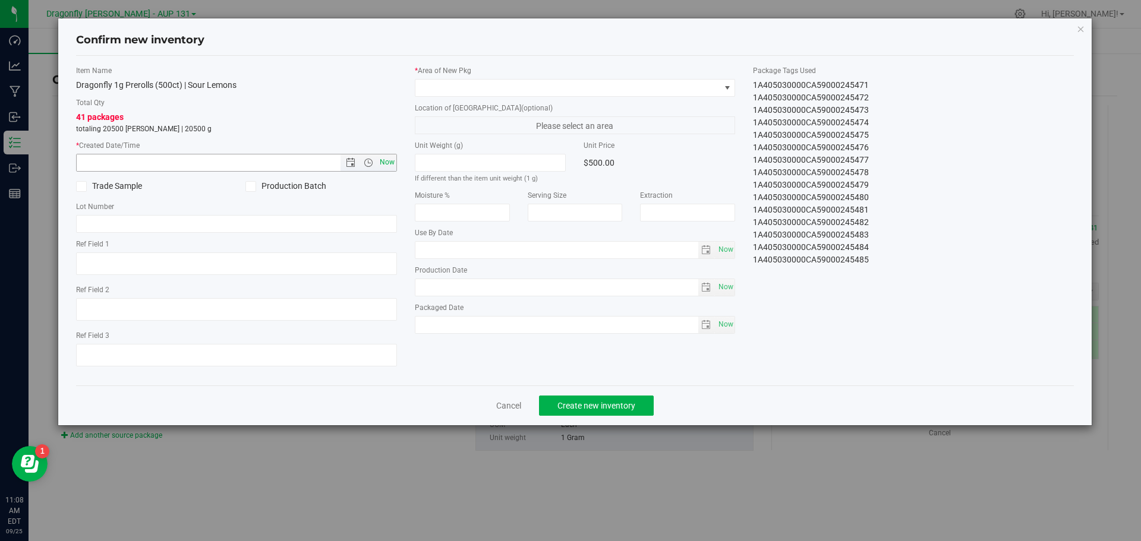
click at [382, 163] on span "Now" at bounding box center [387, 162] width 20 height 17
type input "[DATE] 11:08 AM"
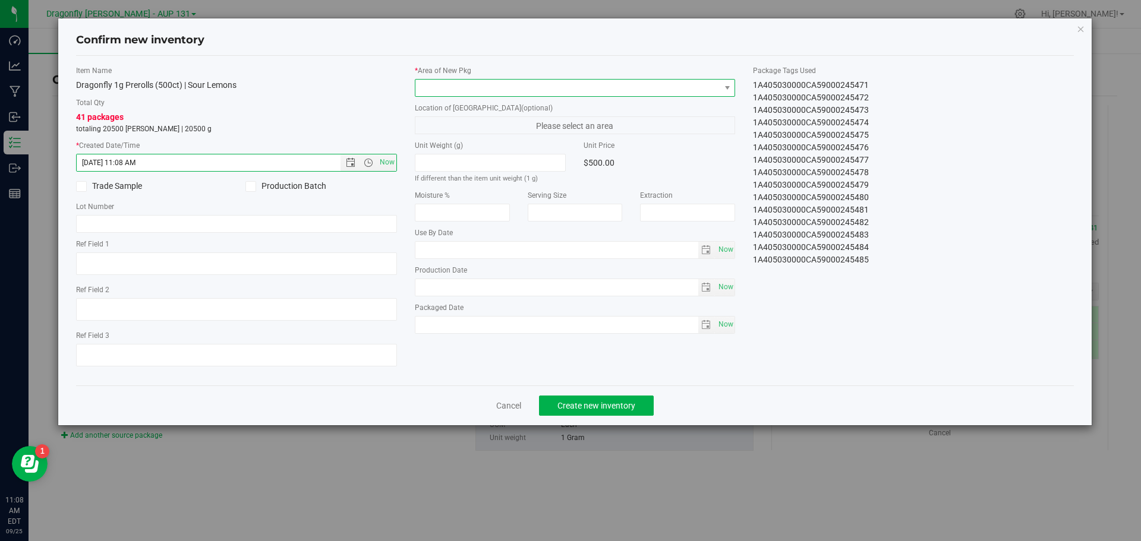
click at [544, 89] on span at bounding box center [567, 88] width 305 height 17
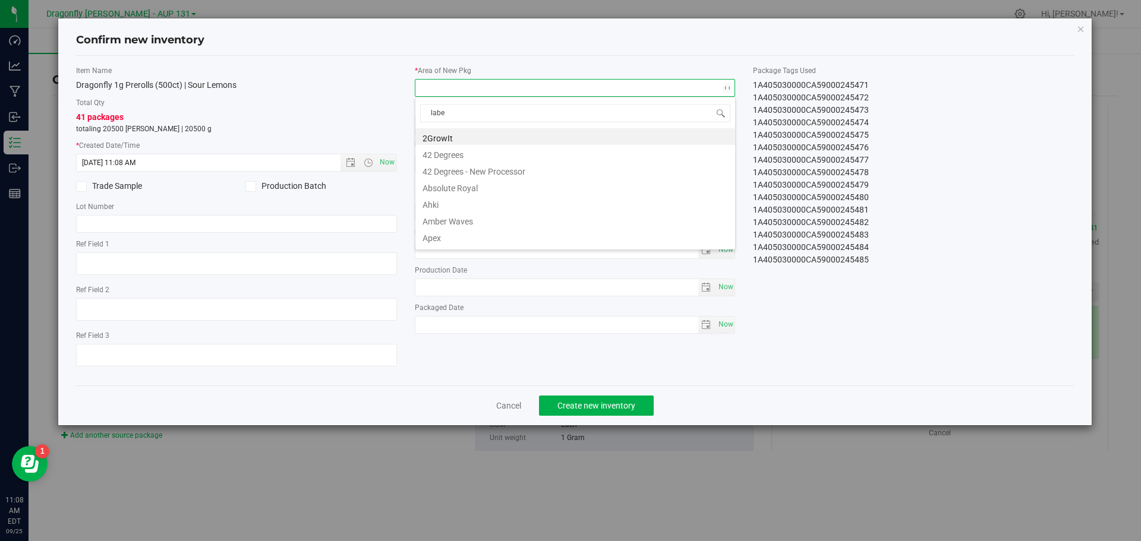
type input "label"
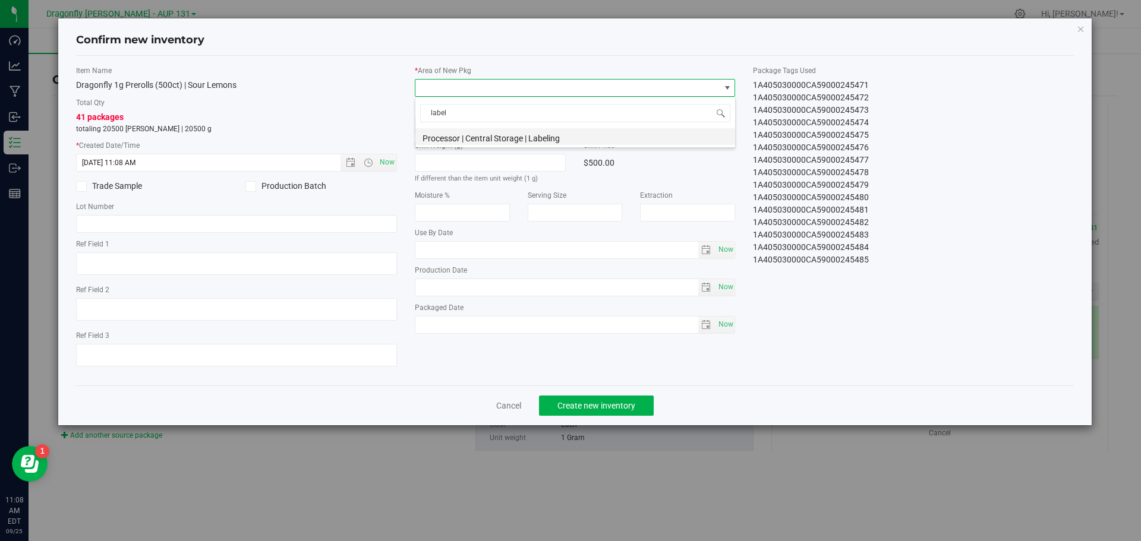
click at [522, 140] on li "Processor | Central Storage | Labeling" at bounding box center [575, 136] width 320 height 17
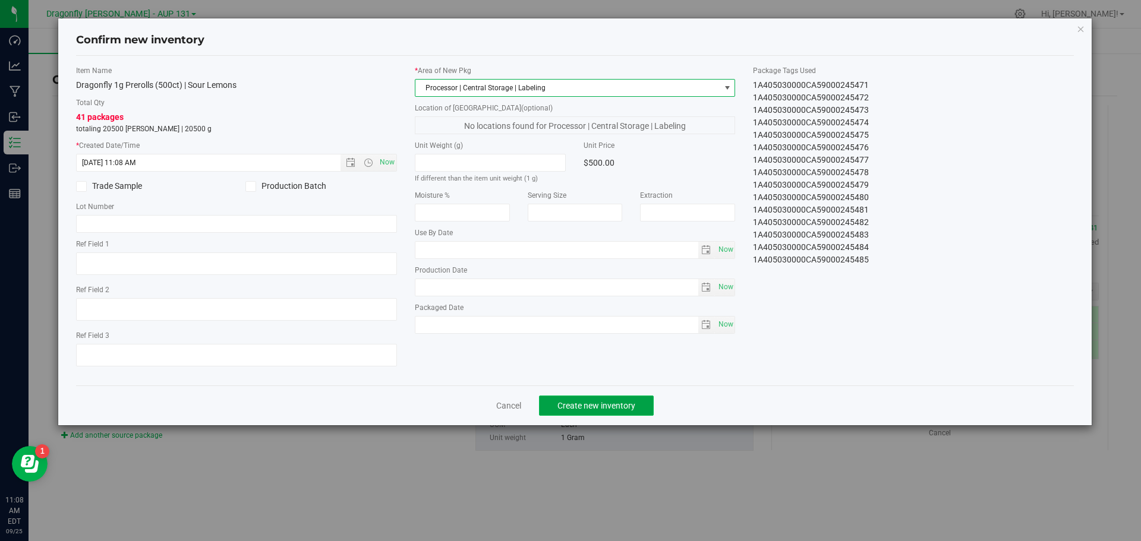
click at [591, 411] on button "Create new inventory" at bounding box center [596, 406] width 115 height 20
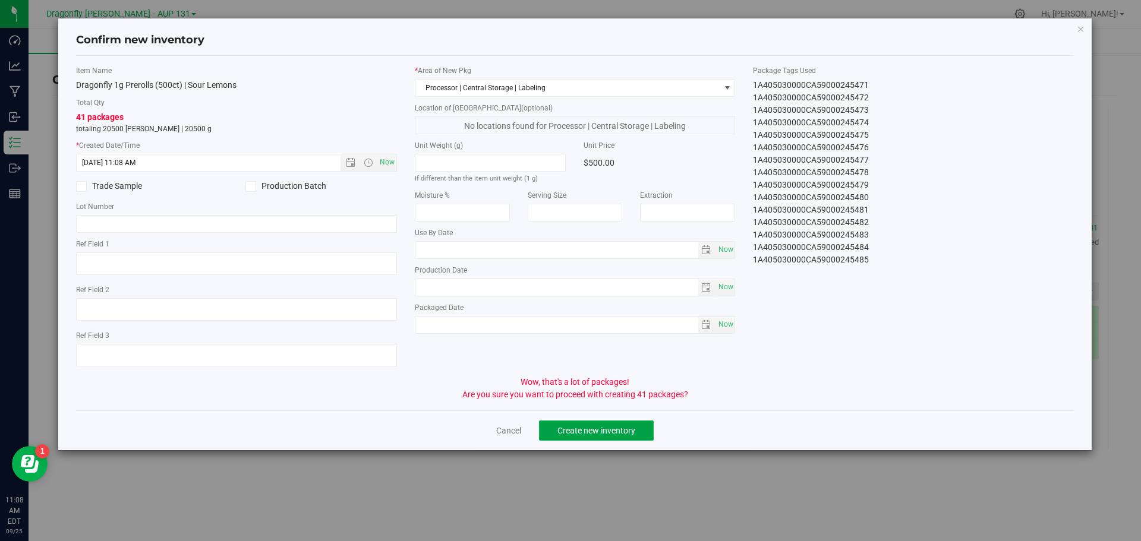
click at [596, 431] on span "Create new inventory" at bounding box center [596, 431] width 78 height 10
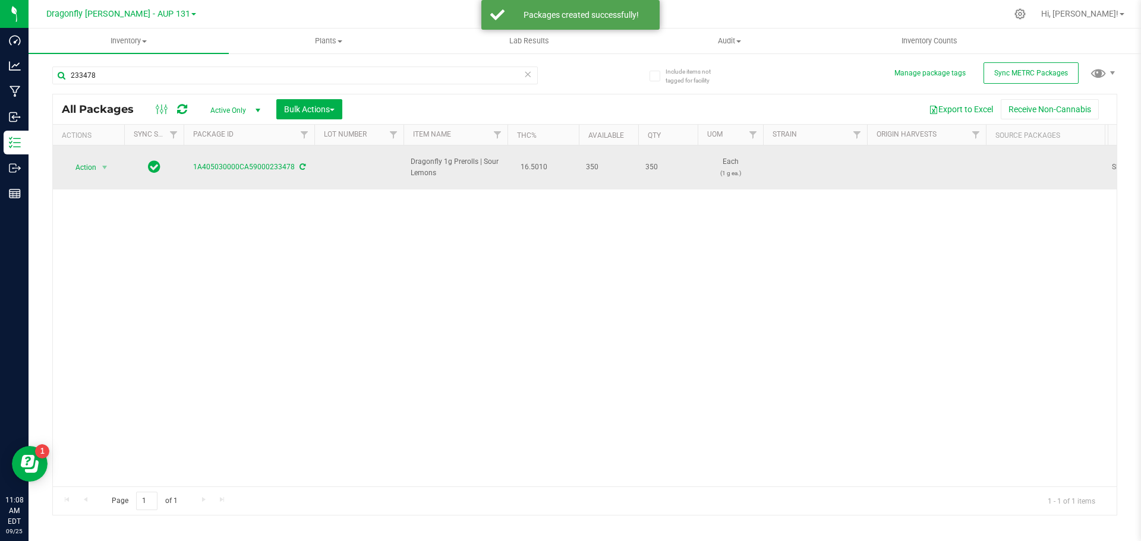
click at [92, 165] on span "Action" at bounding box center [81, 167] width 32 height 17
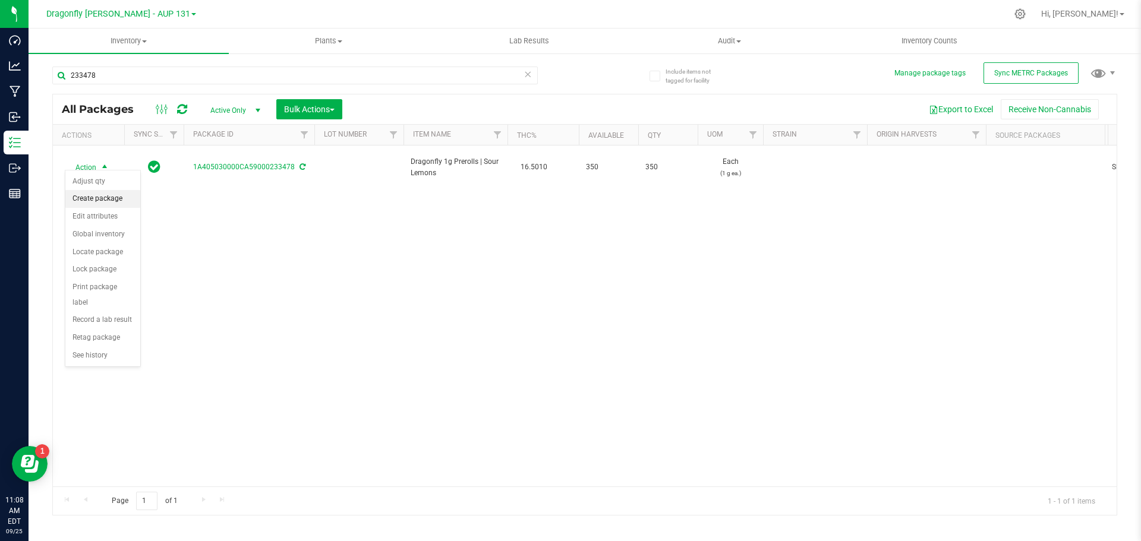
click at [114, 194] on li "Create package" at bounding box center [102, 199] width 75 height 18
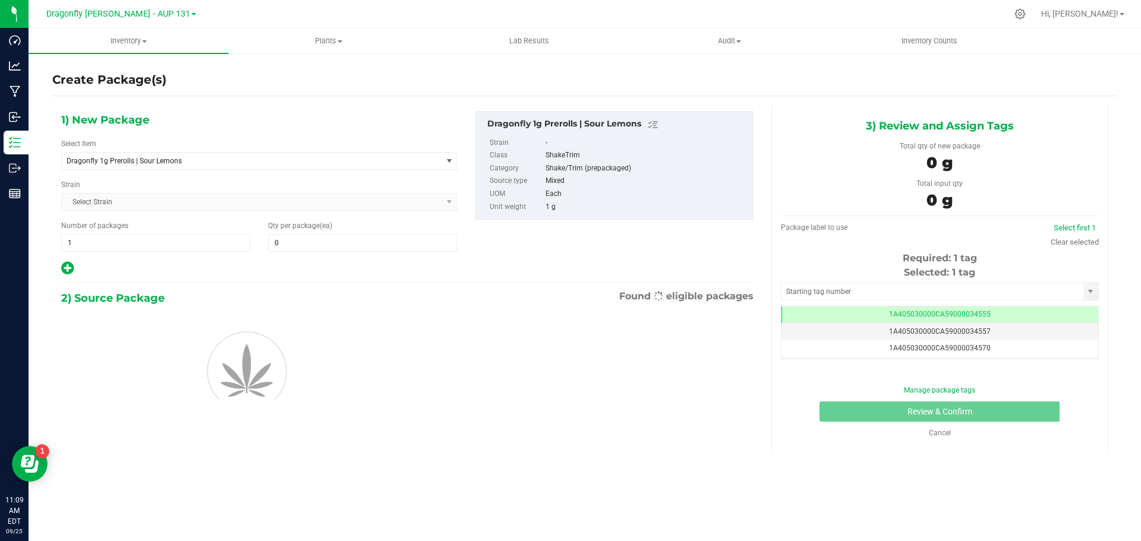
type input "0"
click at [270, 157] on span "Dragonfly 1g Prerolls | Sour Lemons" at bounding box center [245, 161] width 356 height 8
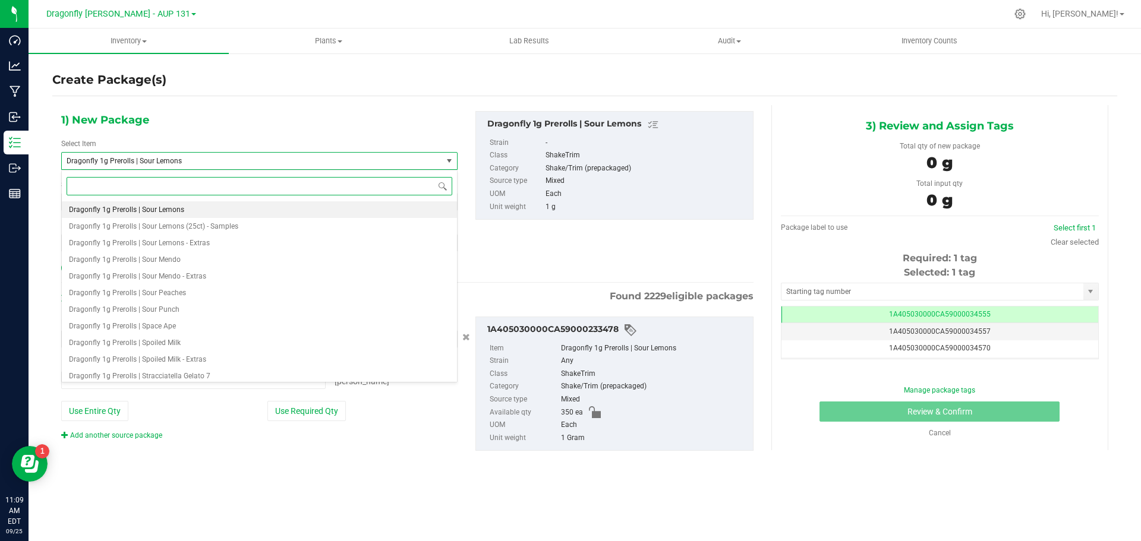
type input "0 ea"
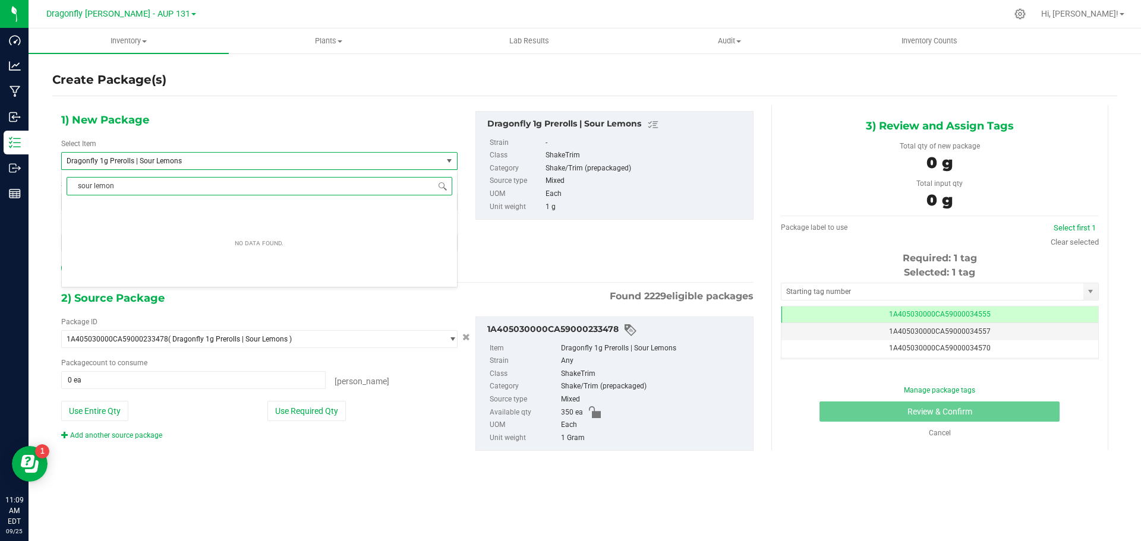
type input "sour lemons"
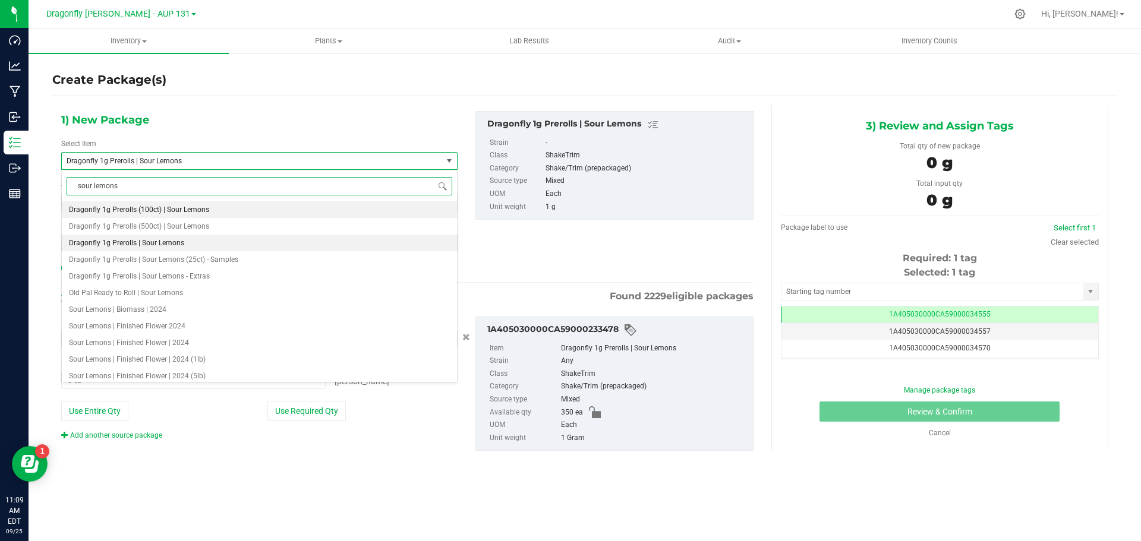
click at [195, 206] on span "Dragonfly 1g Prerolls (100ct) | Sour Lemons" at bounding box center [139, 210] width 140 height 8
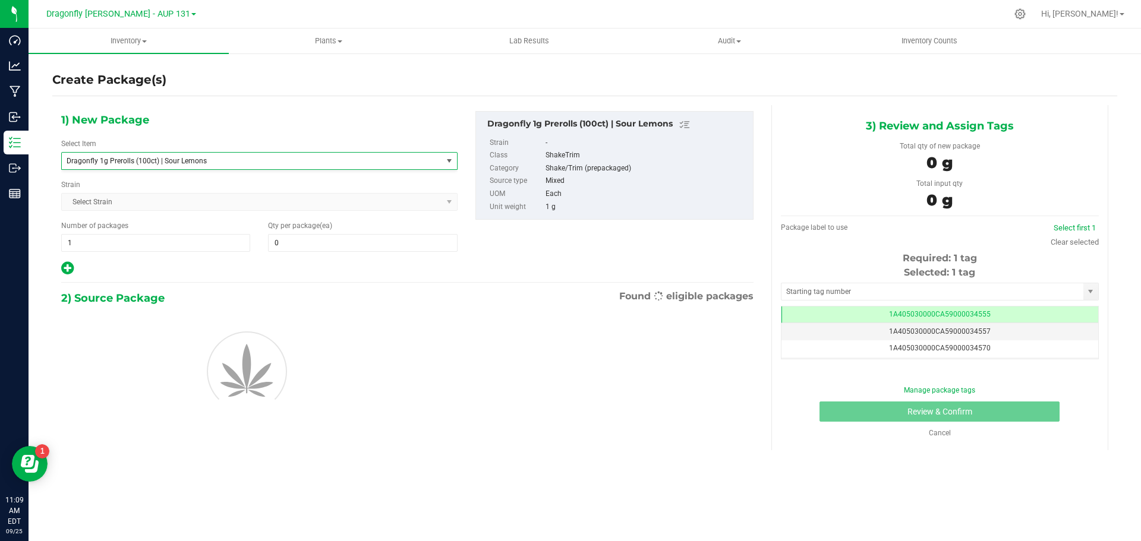
type input "0"
click at [212, 245] on span "1 1" at bounding box center [155, 243] width 189 height 18
click at [212, 245] on input "1" at bounding box center [156, 243] width 188 height 17
type input "3"
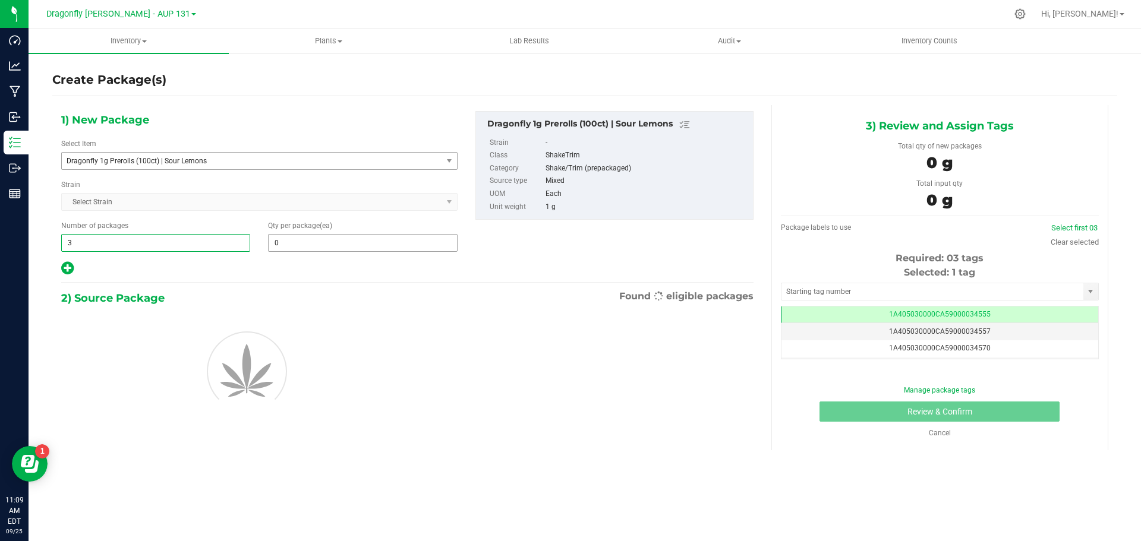
type input "3"
click at [323, 244] on span "0 0" at bounding box center [362, 243] width 189 height 18
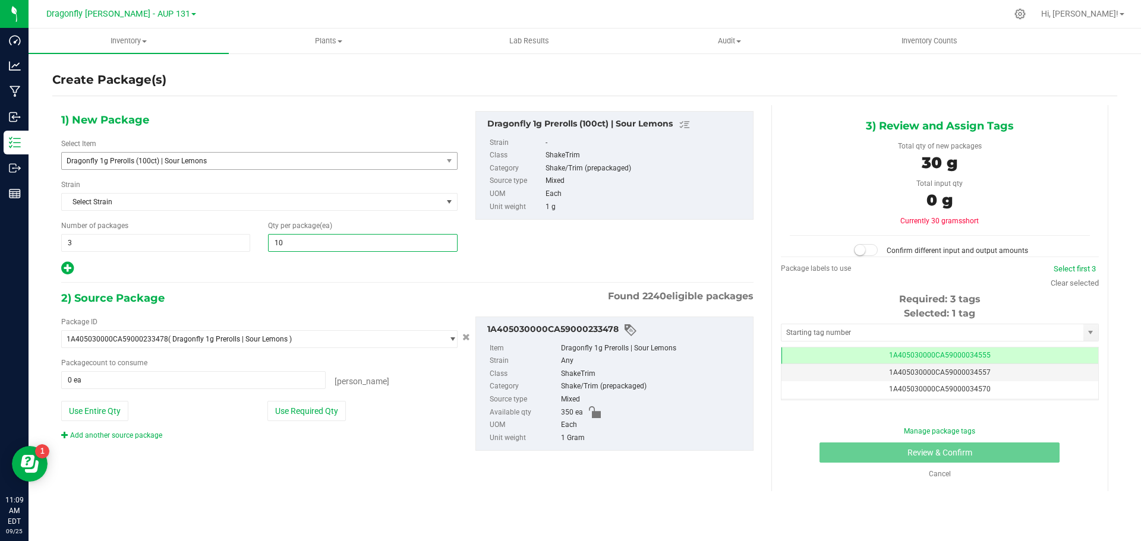
type input "100"
click at [319, 416] on button "Use Required Qty" at bounding box center [306, 411] width 78 height 20
type input "300 ea"
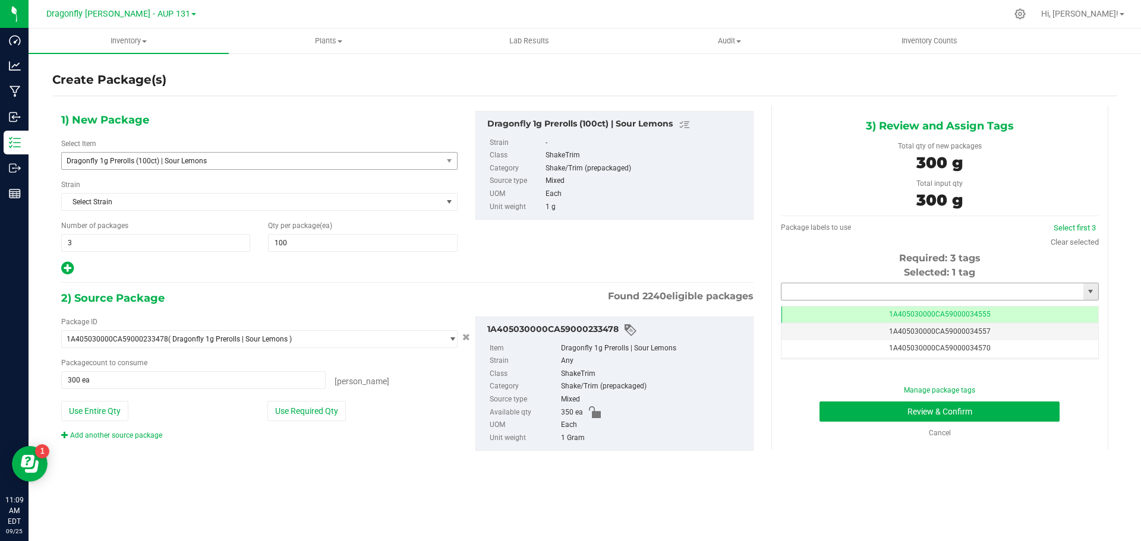
click at [1035, 294] on input "text" at bounding box center [933, 291] width 302 height 17
click at [957, 309] on li "1A405030000CA59000245486" at bounding box center [940, 312] width 317 height 18
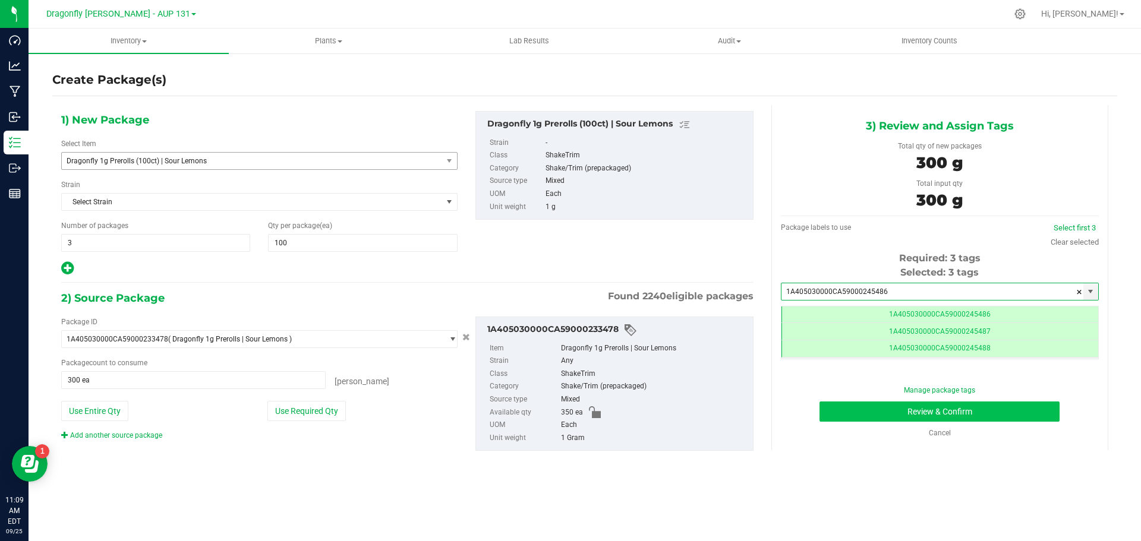
type input "1A405030000CA59000245486"
click at [984, 415] on button "Review & Confirm" at bounding box center [940, 412] width 240 height 20
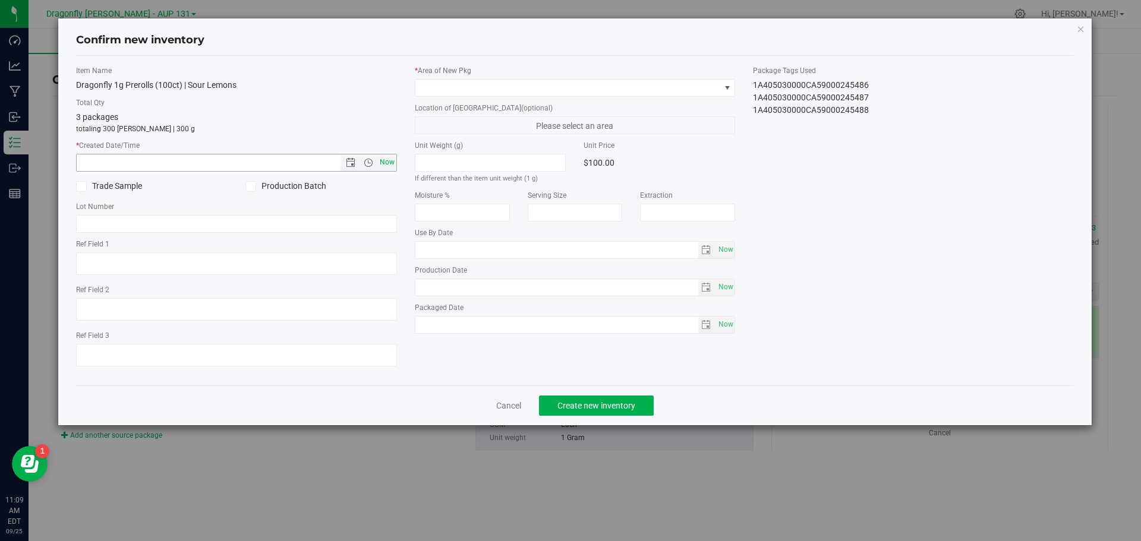
click at [383, 165] on span "Now" at bounding box center [387, 162] width 20 height 17
type input "[DATE] 11:09 AM"
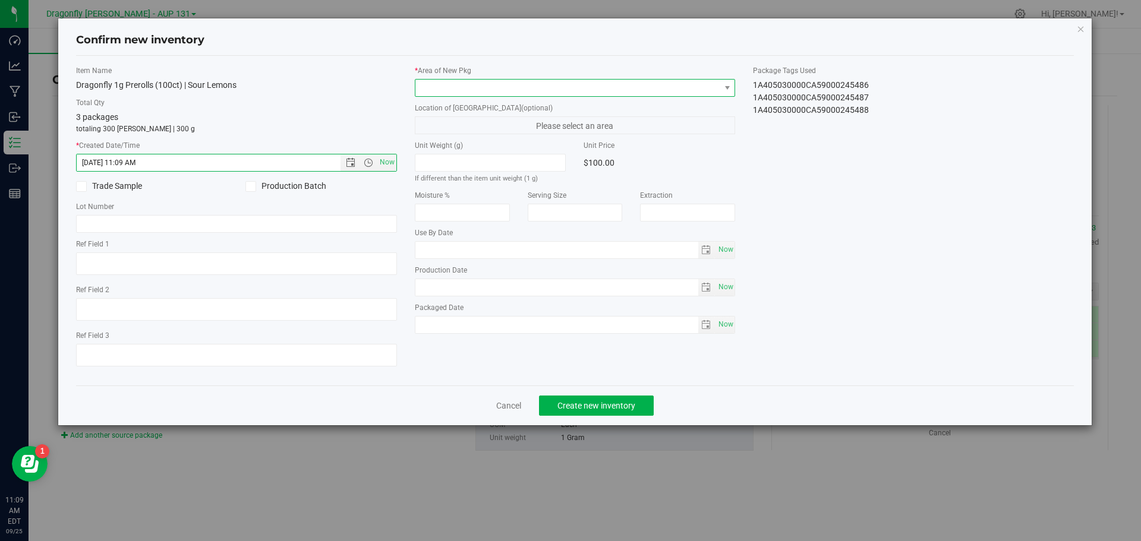
click at [449, 86] on span at bounding box center [567, 88] width 305 height 17
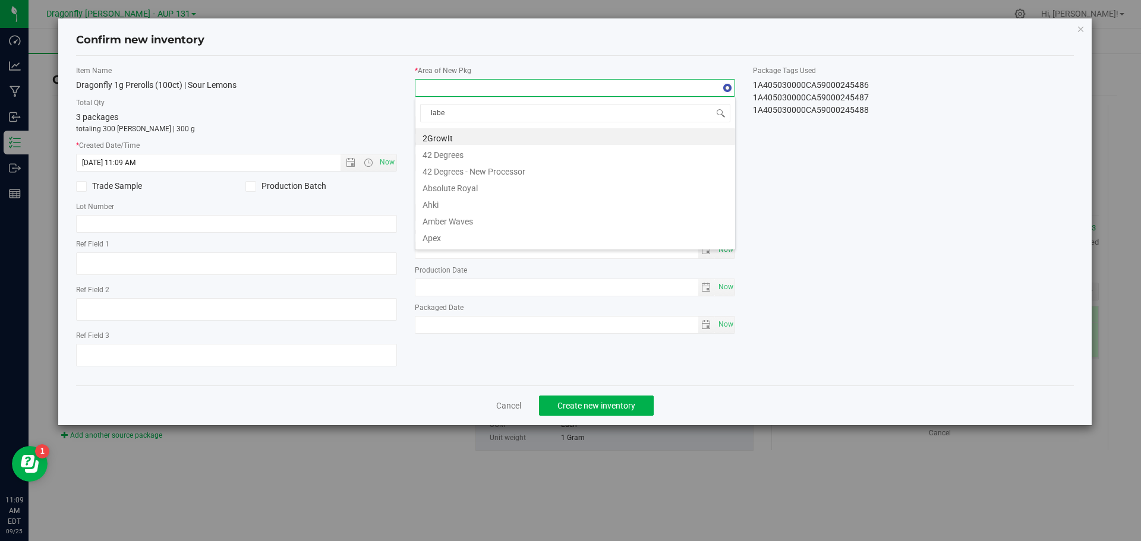
type input "label"
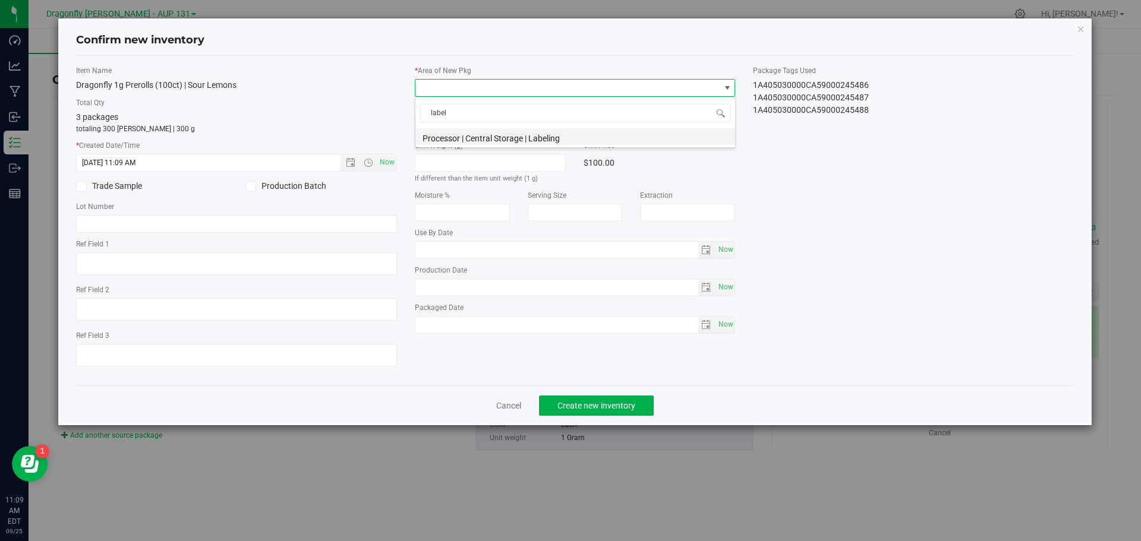
click at [502, 138] on li "Processor | Central Storage | Labeling" at bounding box center [575, 136] width 320 height 17
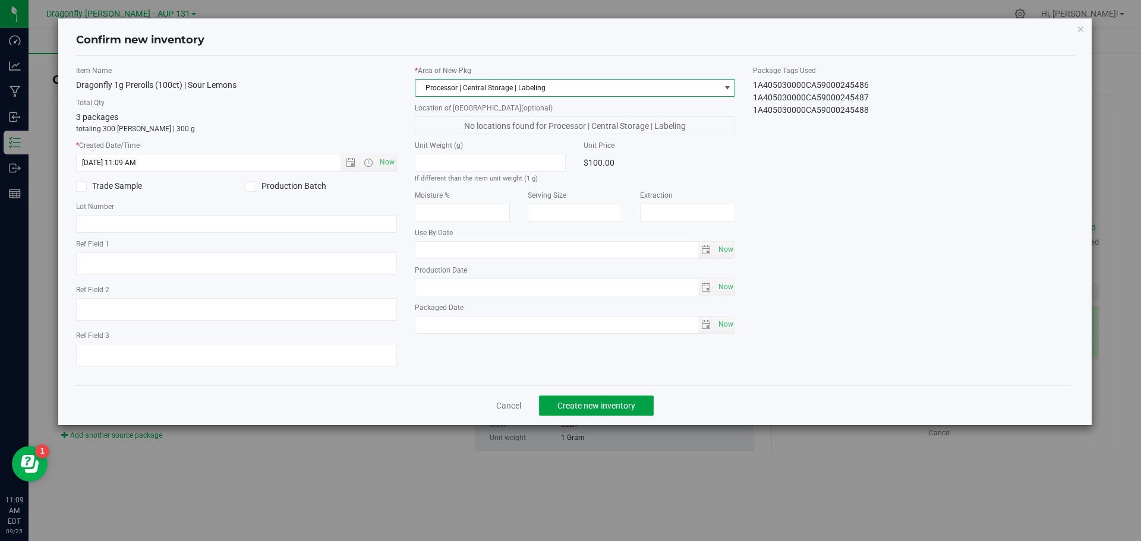
click at [615, 404] on span "Create new inventory" at bounding box center [596, 406] width 78 height 10
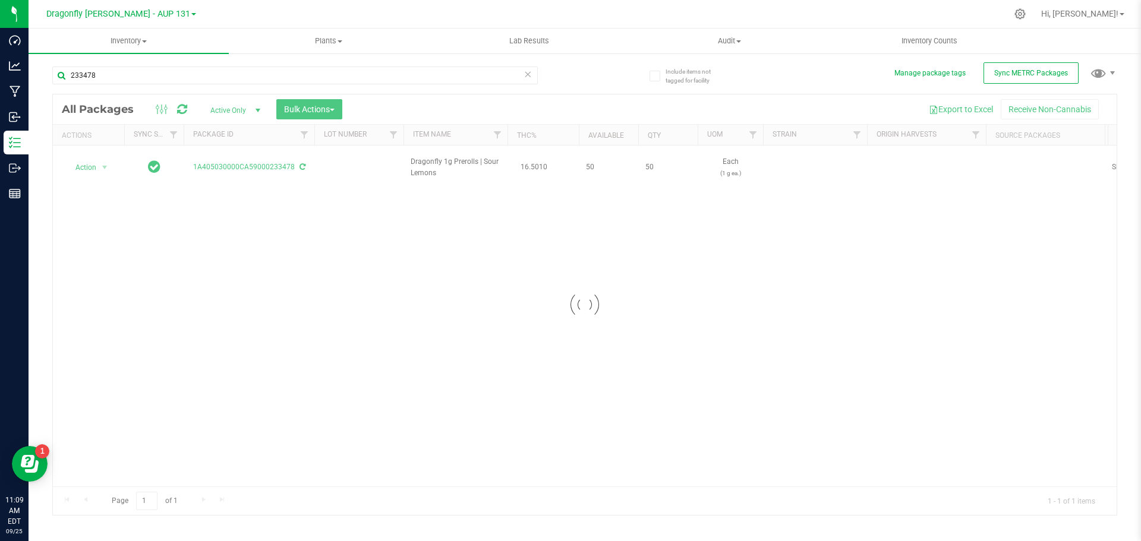
click at [94, 162] on div at bounding box center [585, 304] width 1064 height 421
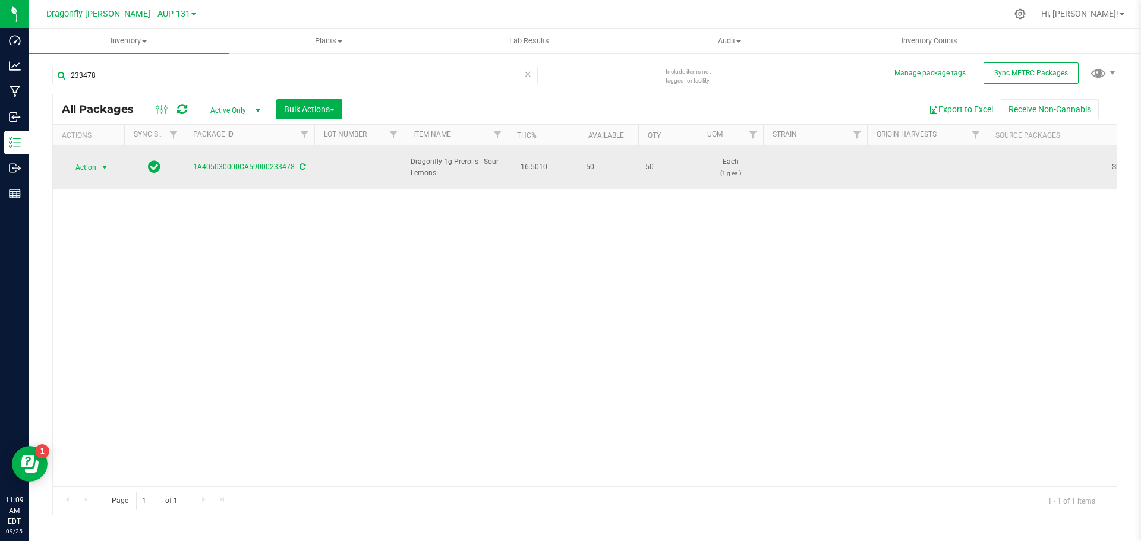
click at [106, 163] on span "select" at bounding box center [105, 168] width 10 height 10
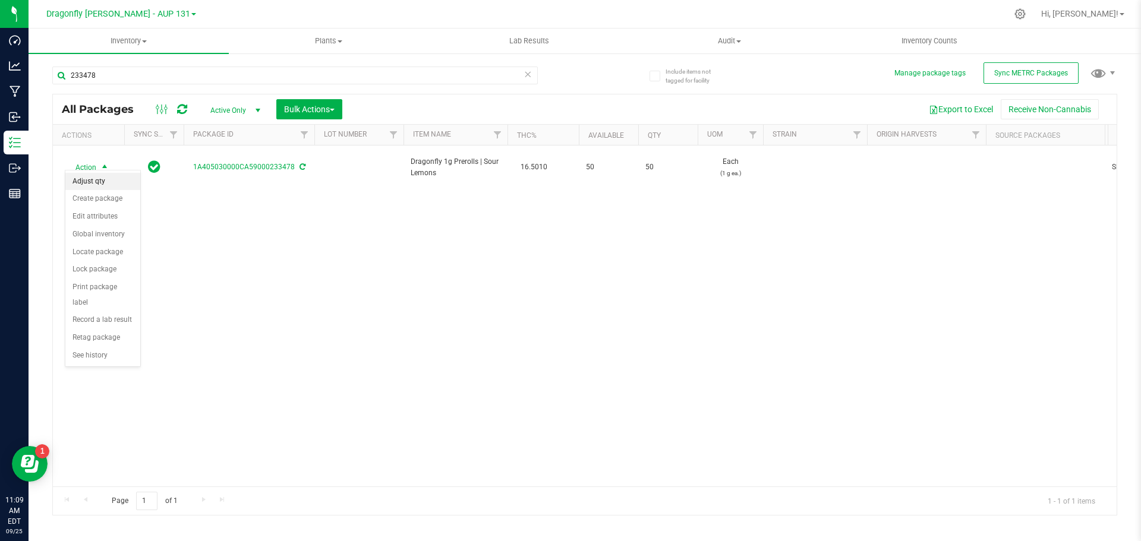
click at [113, 190] on li "Adjust qty" at bounding box center [102, 182] width 75 height 18
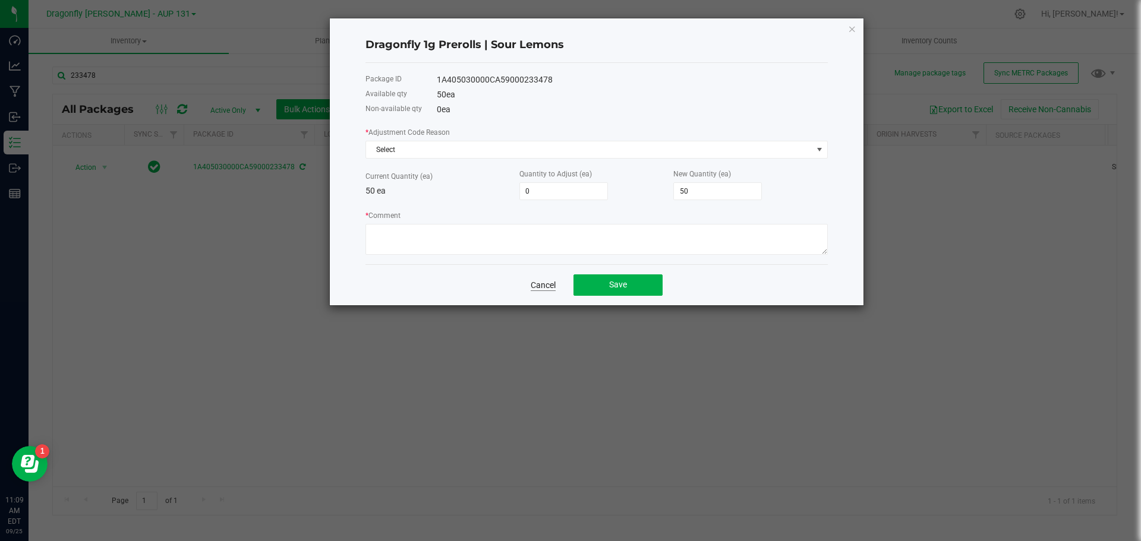
click at [535, 285] on link "Cancel" at bounding box center [543, 285] width 25 height 12
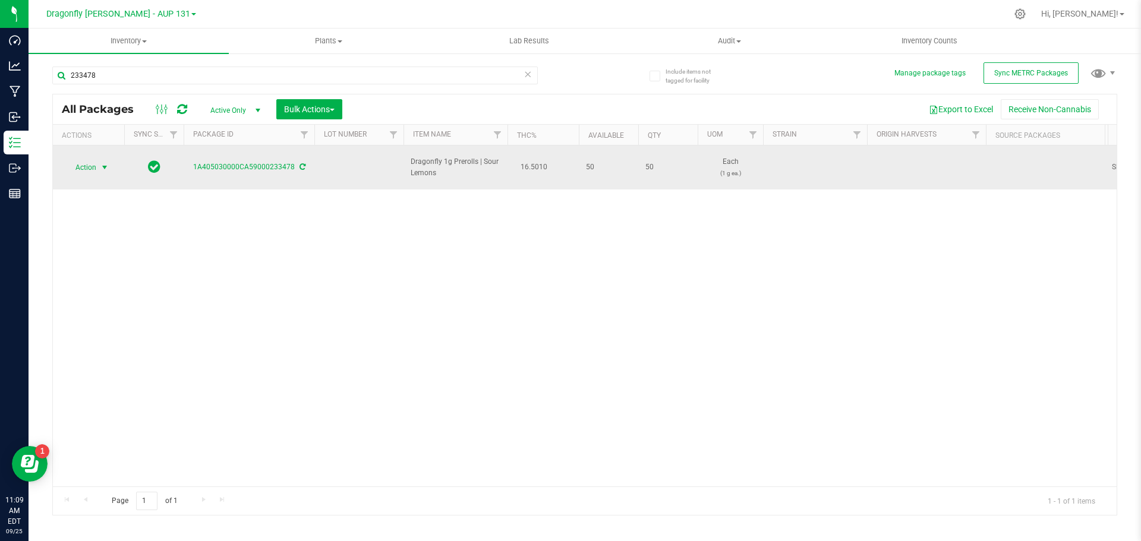
click at [107, 163] on span "select" at bounding box center [105, 168] width 10 height 10
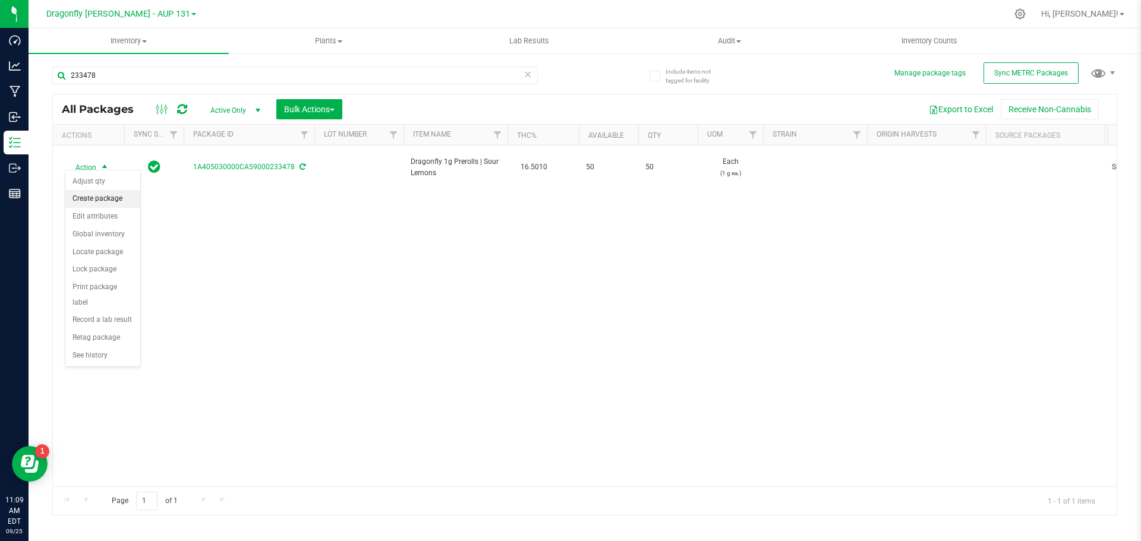
click at [108, 199] on li "Create package" at bounding box center [102, 199] width 75 height 18
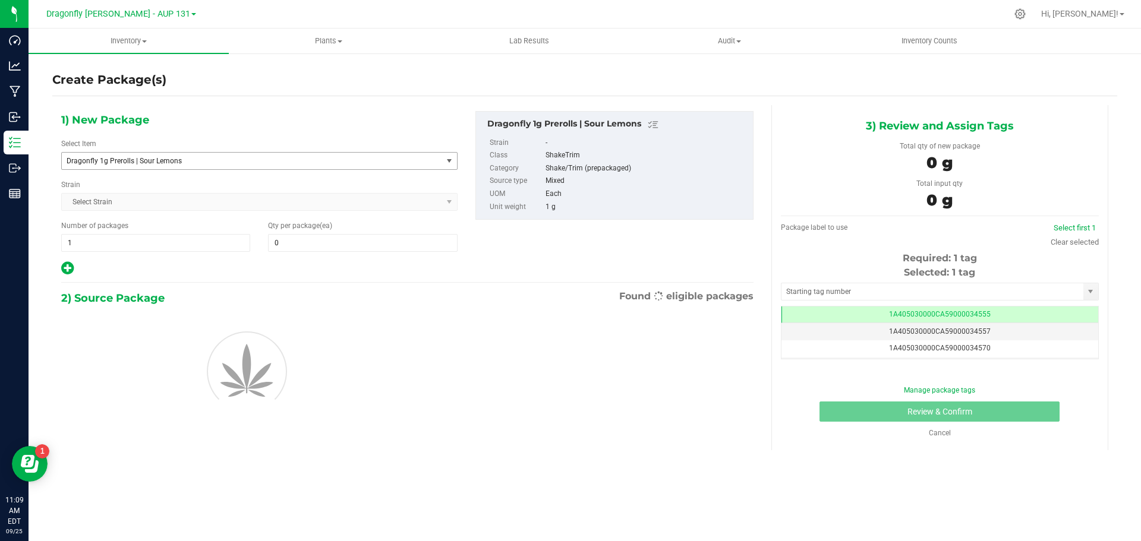
click at [276, 160] on span "Dragonfly 1g Prerolls | Sour Lemons" at bounding box center [245, 161] width 356 height 8
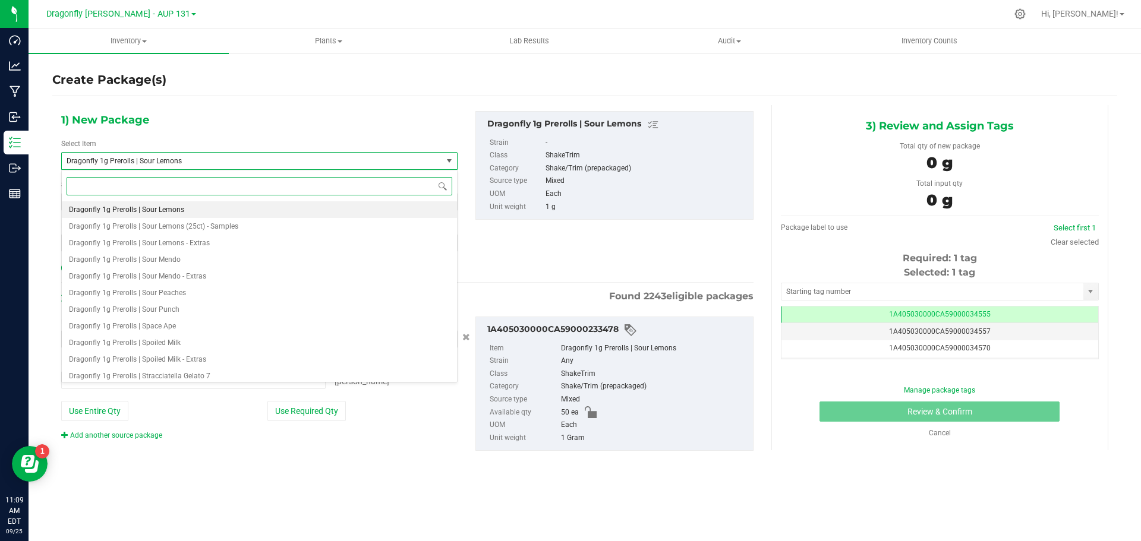
type input "s"
type input "0 ea"
type input "sour lemons"
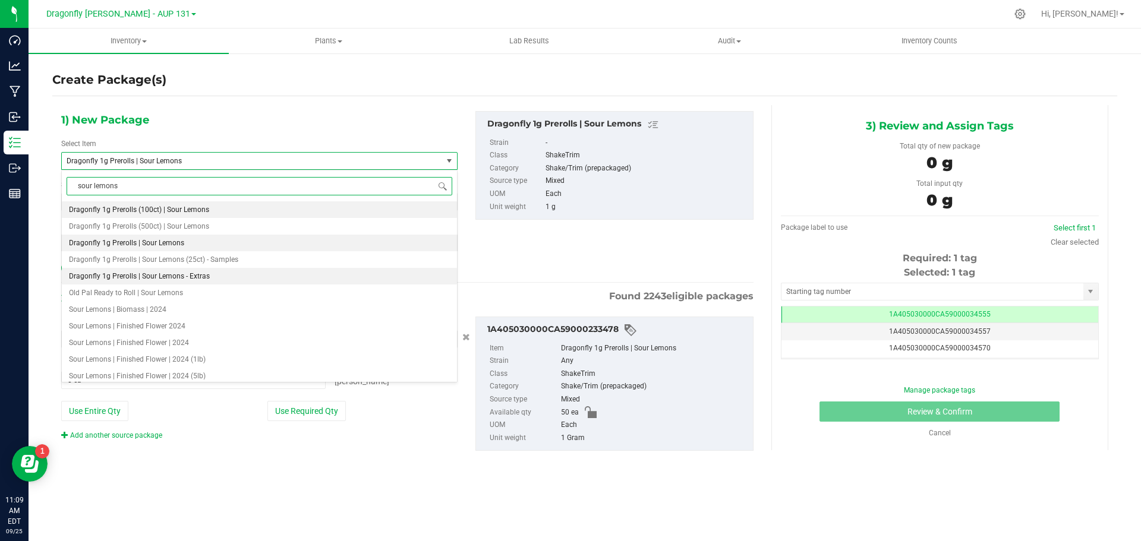
click at [205, 278] on span "Dragonfly 1g Prerolls | Sour Lemons - Extras" at bounding box center [139, 276] width 141 height 8
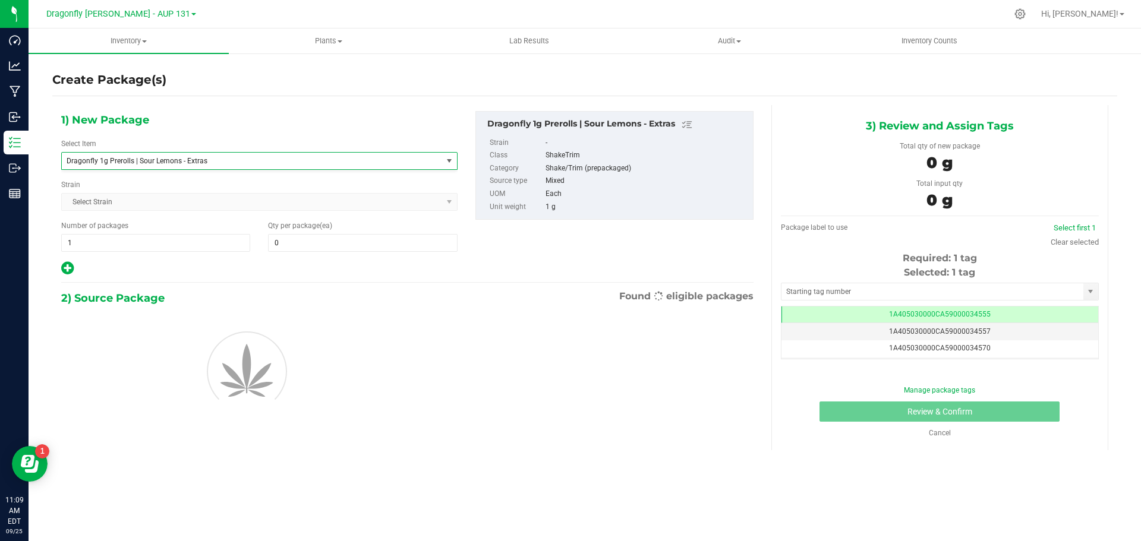
type input "0"
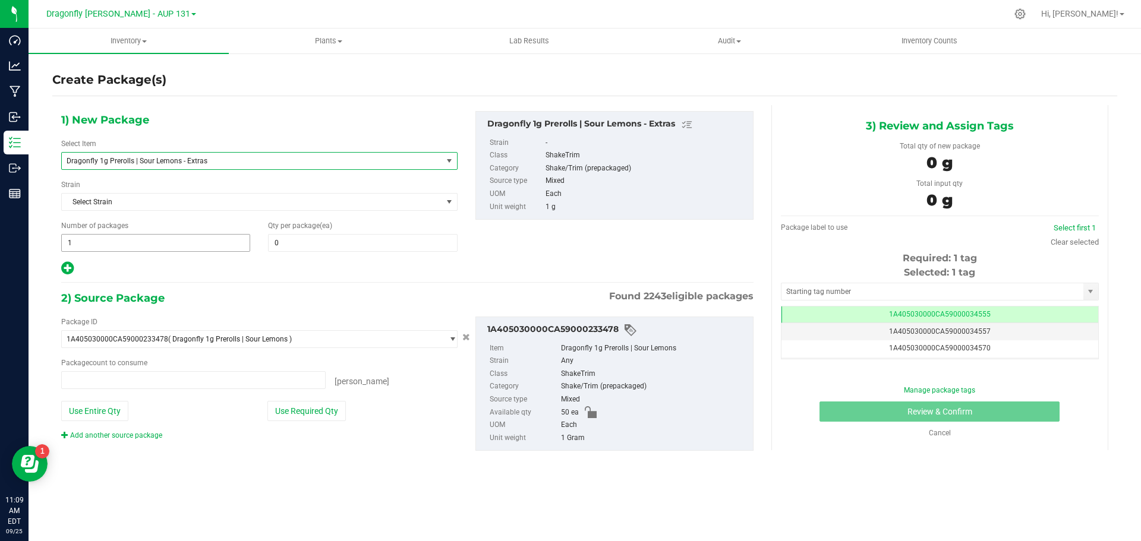
type input "0 ea"
click at [364, 248] on span at bounding box center [362, 243] width 189 height 18
type input "50"
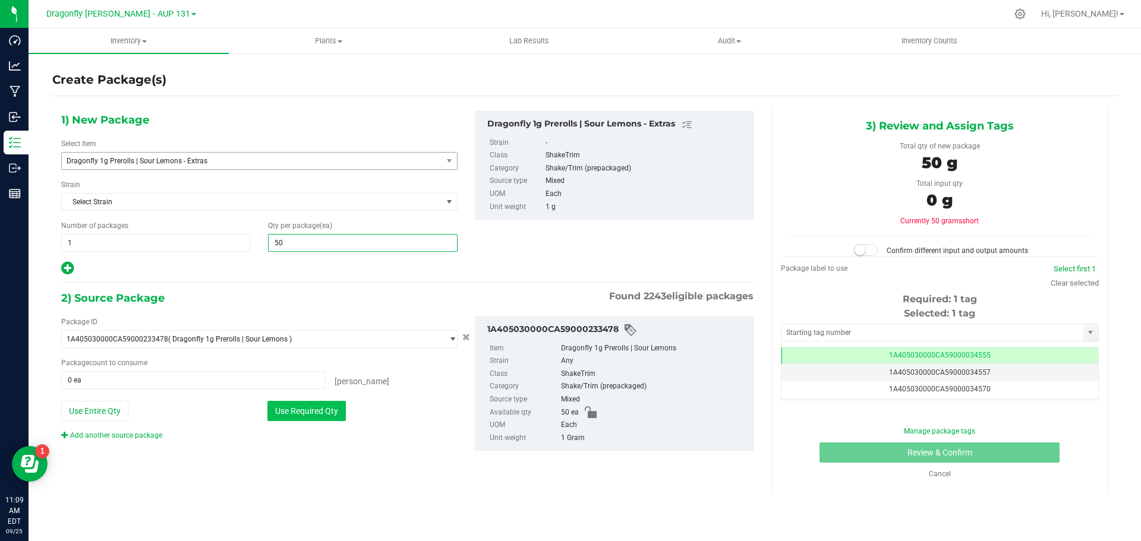
type input "50"
drag, startPoint x: 311, startPoint y: 415, endPoint x: 319, endPoint y: 415, distance: 7.7
click at [311, 415] on button "Use Required Qty" at bounding box center [306, 411] width 78 height 20
type input "50 ea"
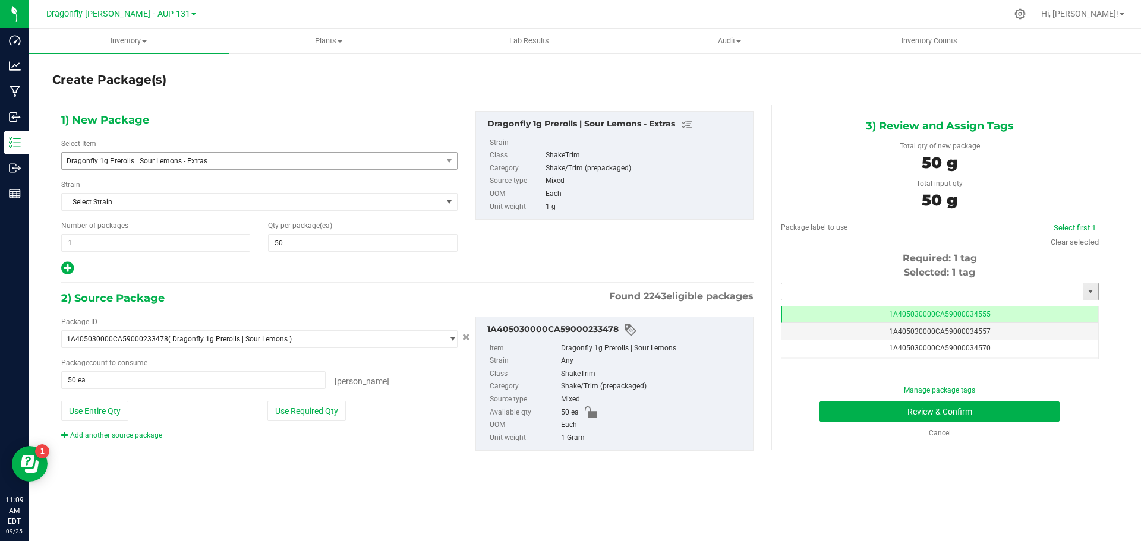
click at [937, 295] on input "text" at bounding box center [933, 291] width 302 height 17
click at [925, 307] on li "1a405030000ca59000138398" at bounding box center [940, 312] width 317 height 18
type input "1a405030000ca59000138398"
click at [956, 411] on button "Review & Confirm" at bounding box center [940, 412] width 240 height 20
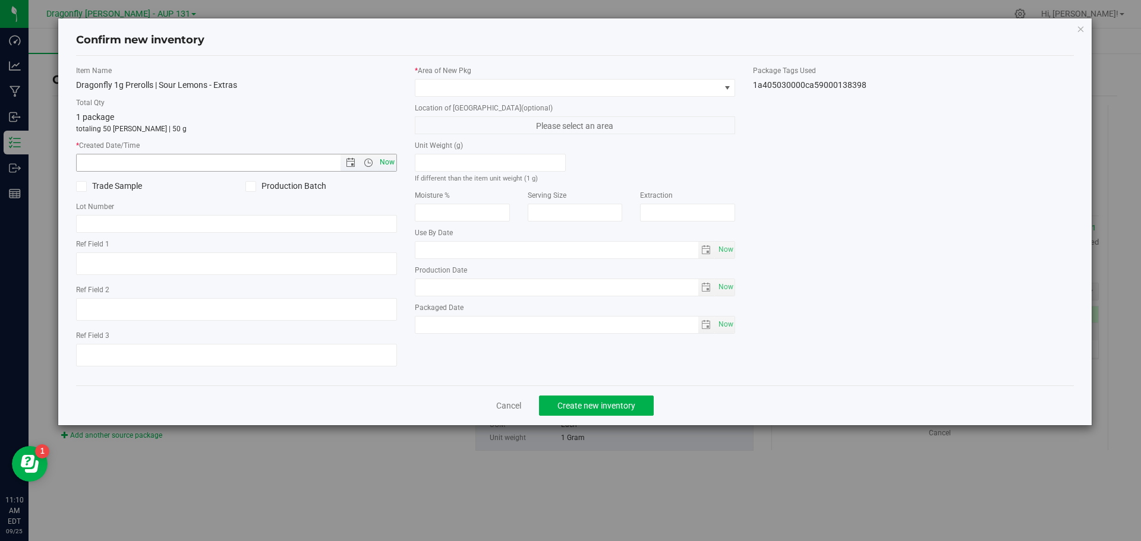
click at [387, 170] on span "Now" at bounding box center [387, 162] width 20 height 17
type input "9/25/2025 11:10 AM"
click at [491, 99] on div "* Area of New Pkg Location of New Pkg (optional) Please select an area Unit Wei…" at bounding box center [575, 202] width 339 height 275
click at [497, 88] on span at bounding box center [567, 88] width 305 height 17
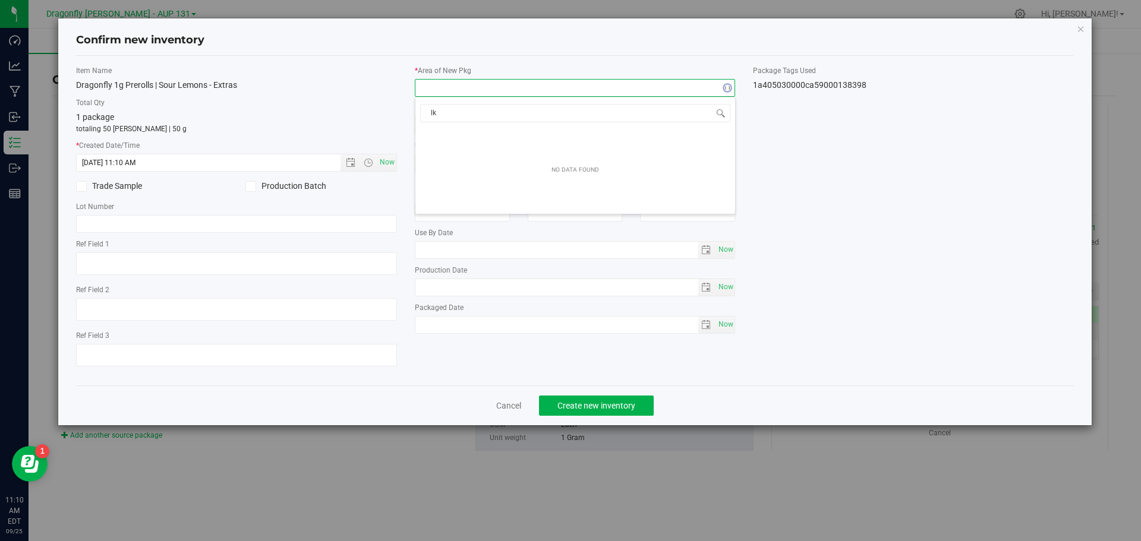
type input "l"
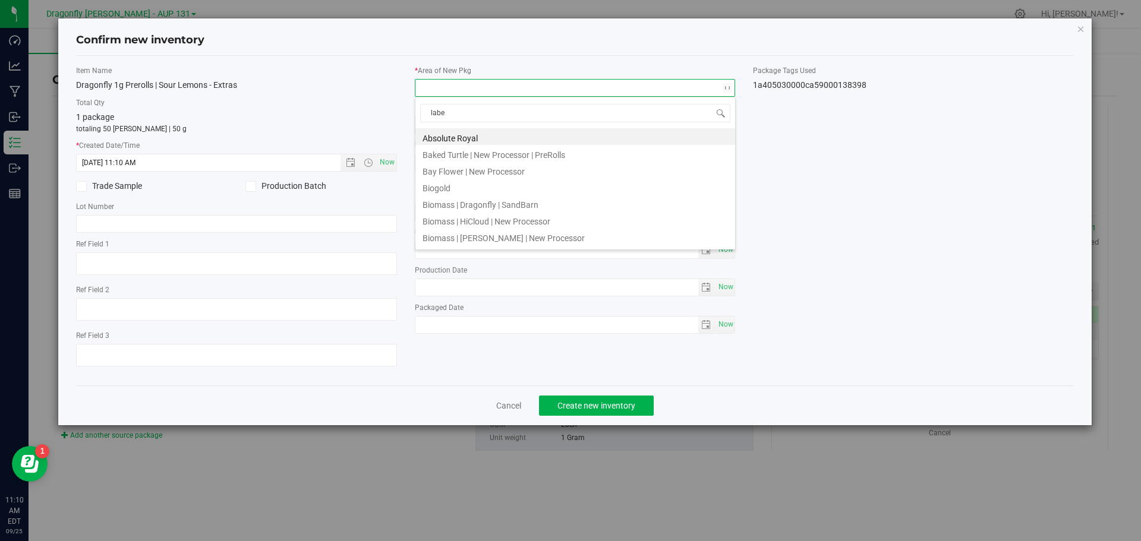
type input "label"
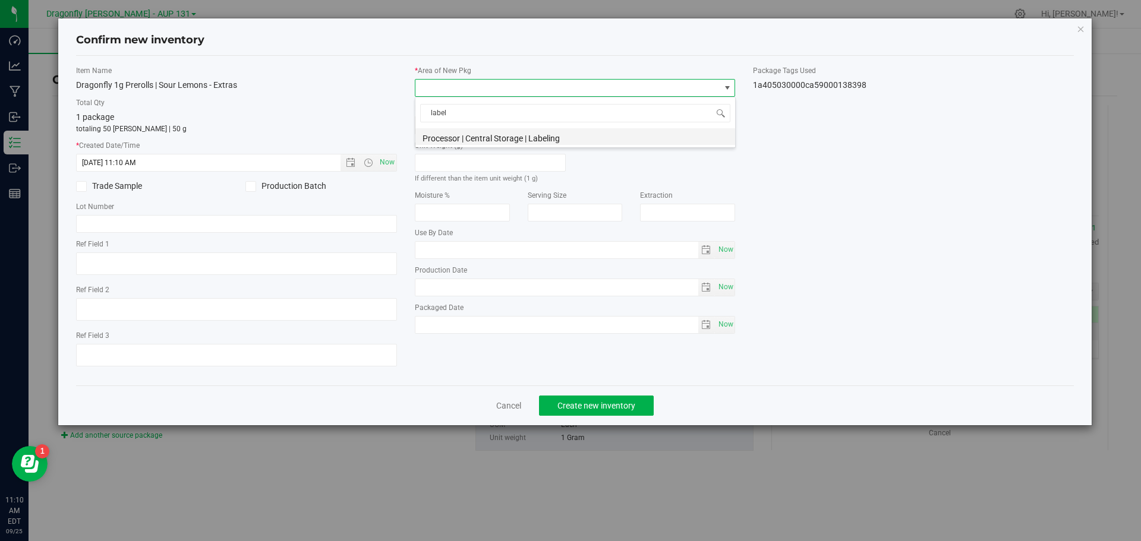
click at [492, 143] on li "Processor | Central Storage | Labeling" at bounding box center [575, 136] width 320 height 17
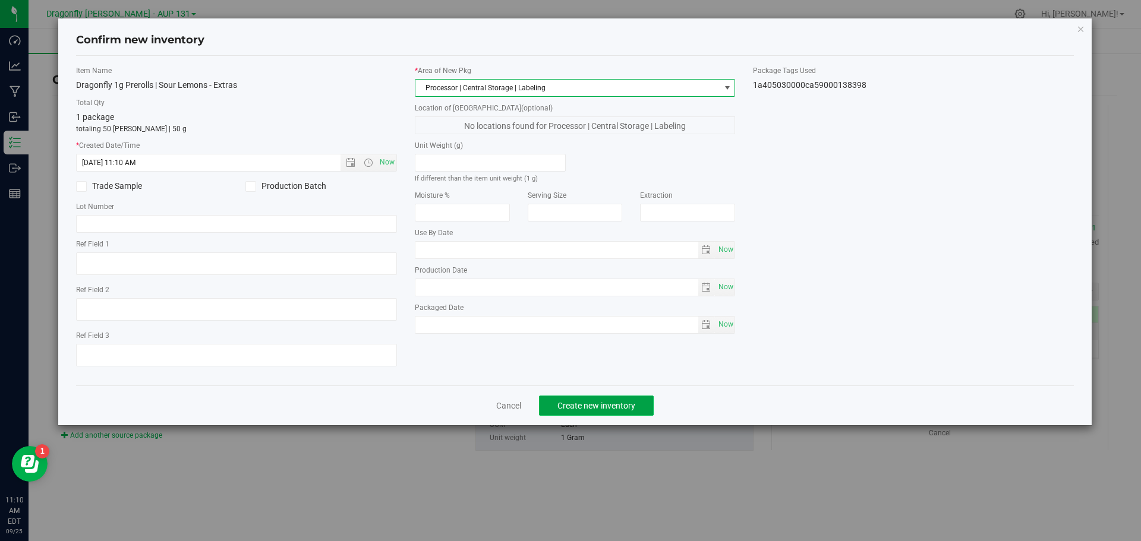
click at [601, 407] on span "Create new inventory" at bounding box center [596, 406] width 78 height 10
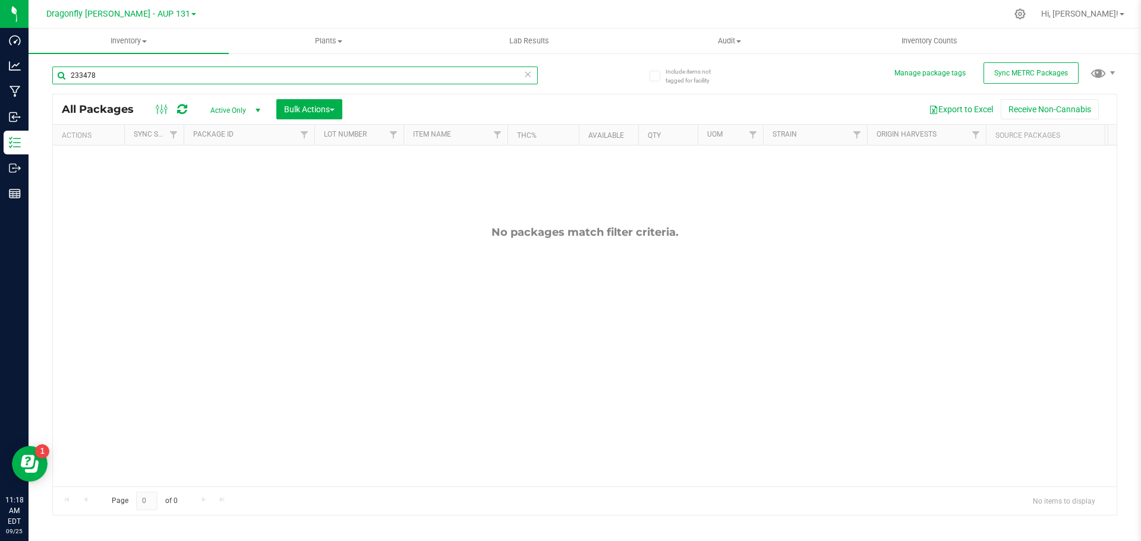
click at [310, 77] on input "233478" at bounding box center [295, 76] width 486 height 18
type input "207460"
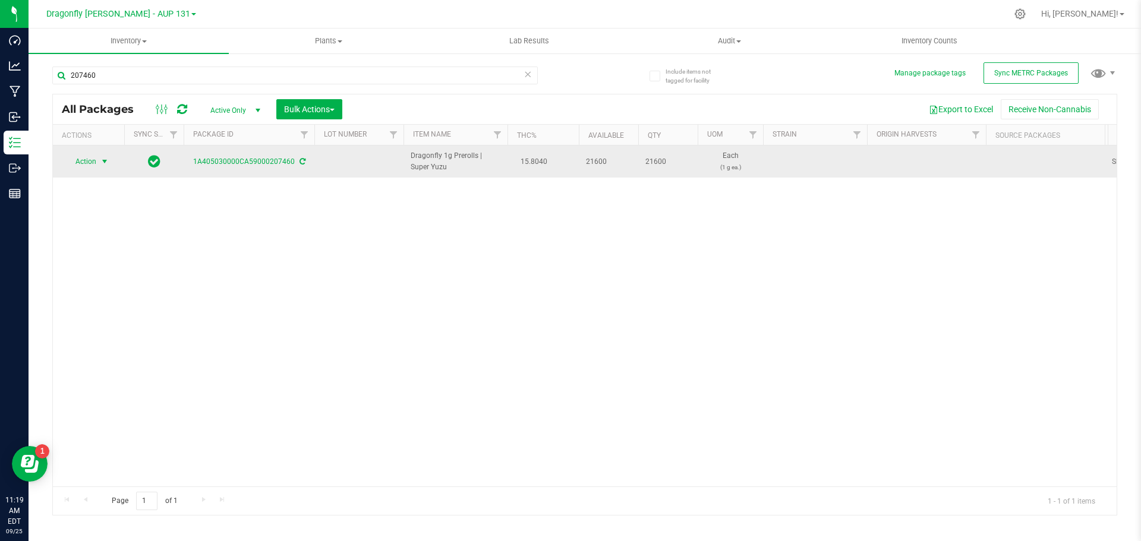
click at [97, 165] on span "select" at bounding box center [104, 161] width 15 height 17
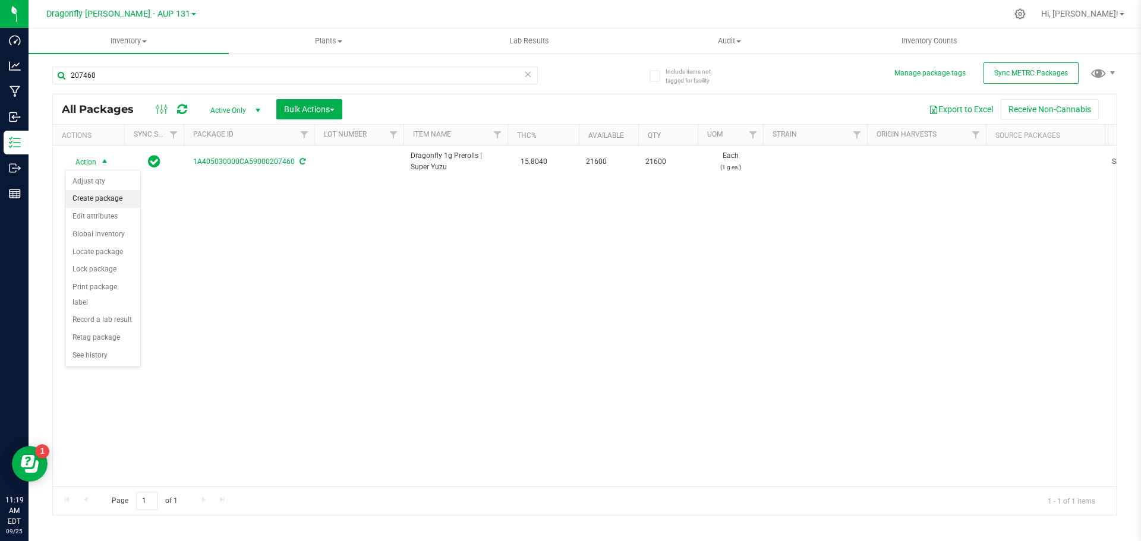
click at [98, 201] on li "Create package" at bounding box center [102, 199] width 75 height 18
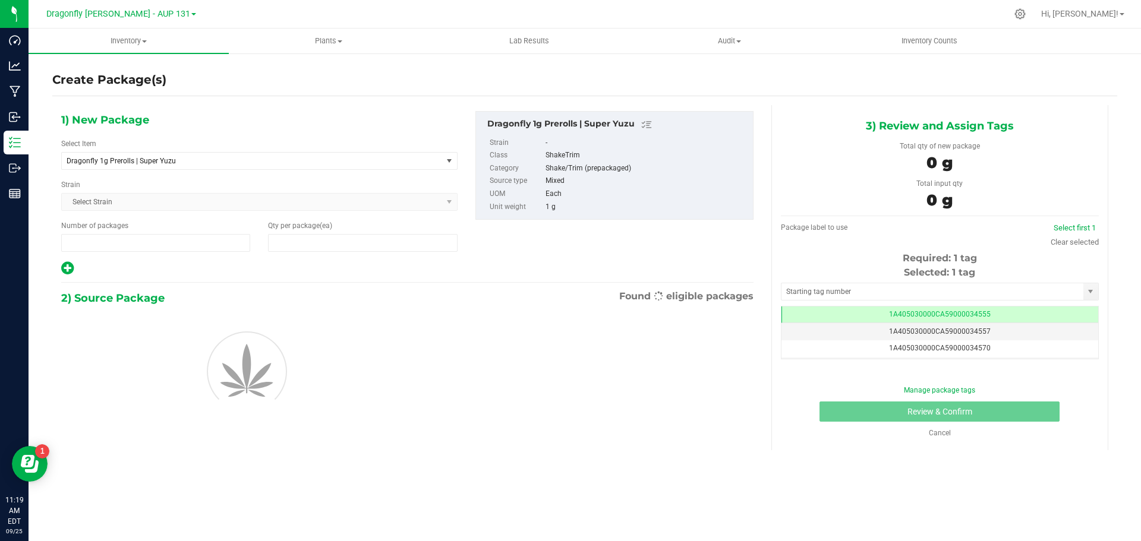
type input "1"
type input "0"
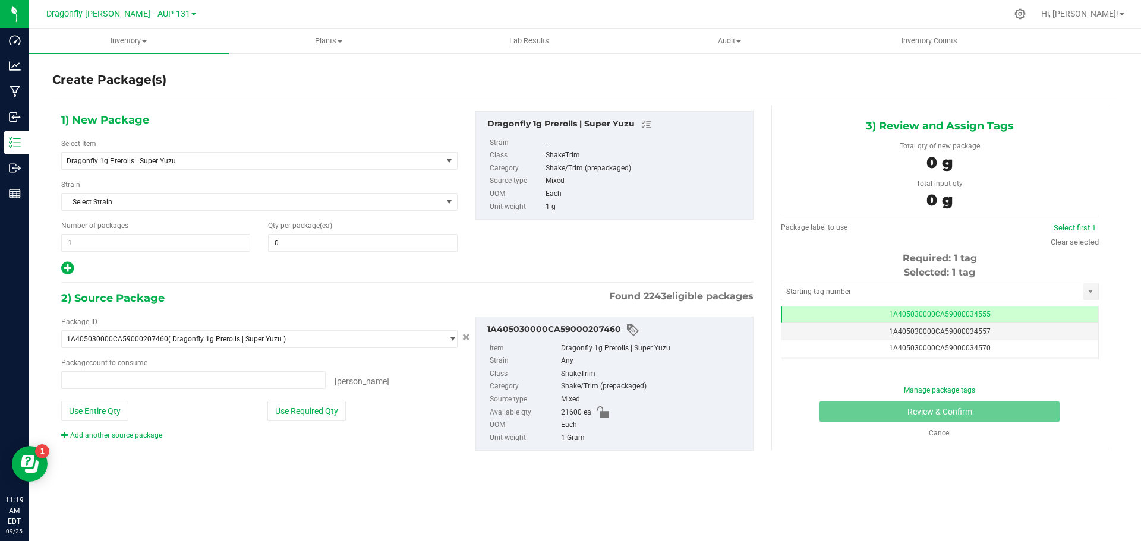
type input "0 ea"
click at [306, 153] on span "Dragonfly 1g Prerolls | Super Yuzu" at bounding box center [252, 161] width 380 height 17
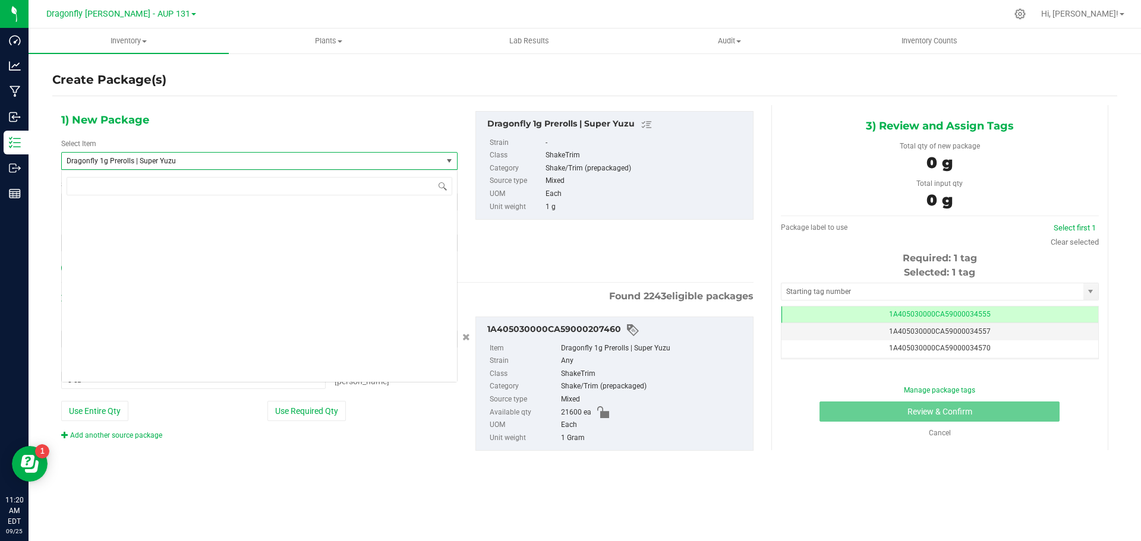
scroll to position [29504, 0]
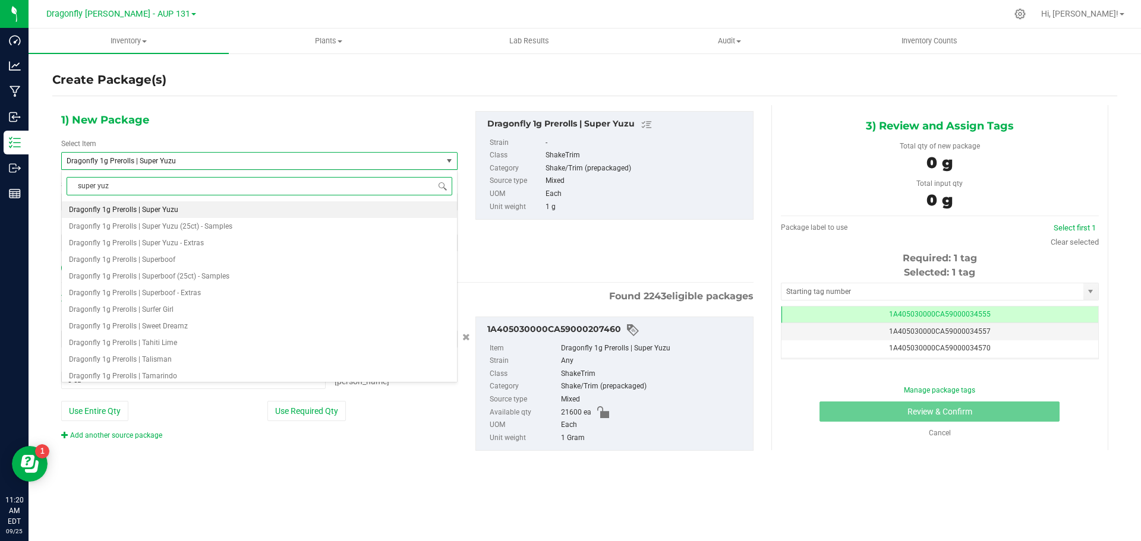
type input "super yuzu"
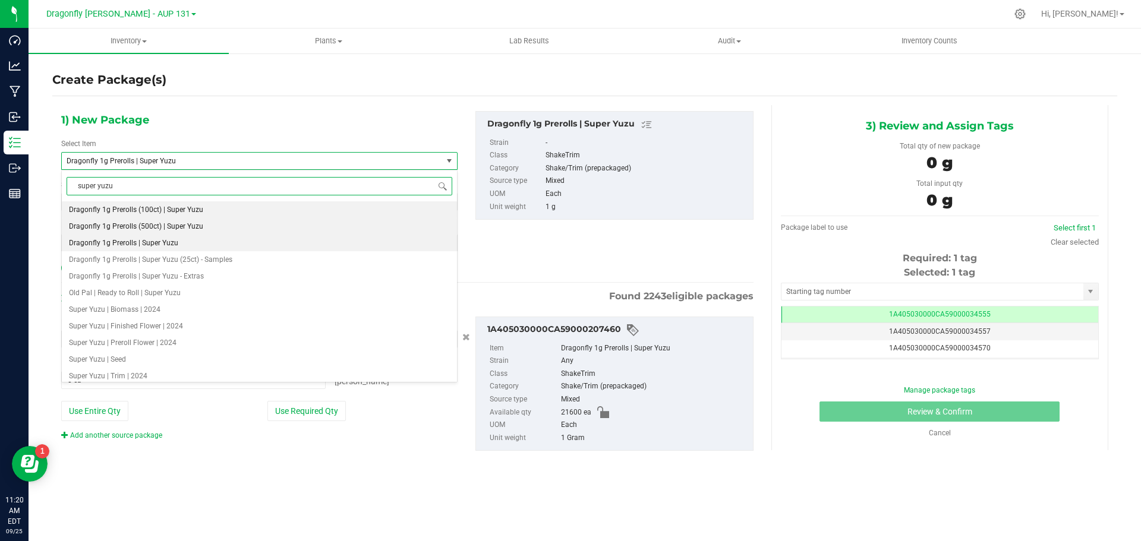
click at [210, 225] on li "Dragonfly 1g Prerolls (500ct) | Super Yuzu" at bounding box center [259, 226] width 395 height 17
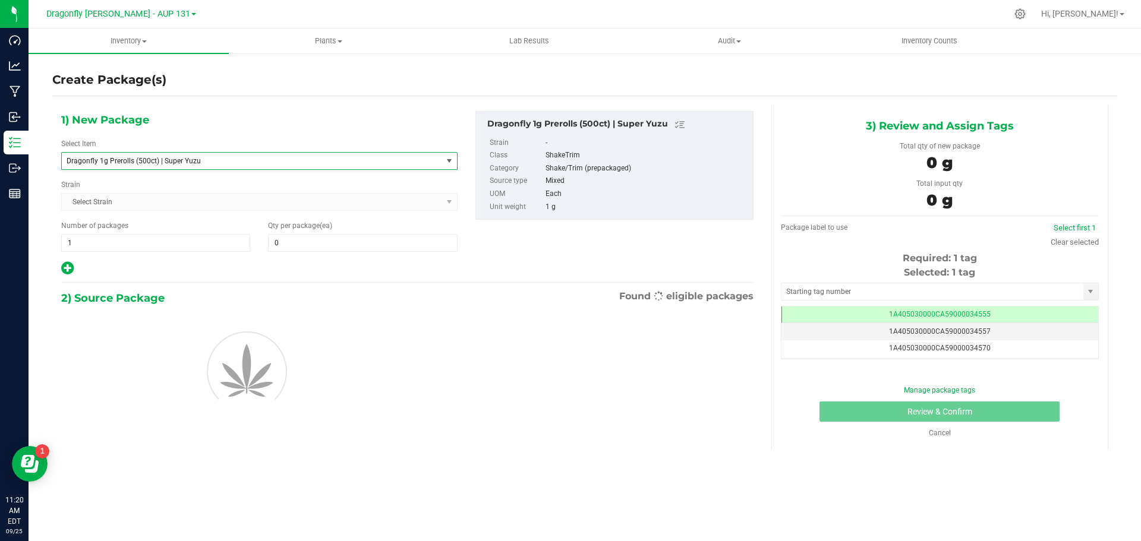
type input "0"
click at [174, 248] on span "1 1" at bounding box center [155, 243] width 189 height 18
click at [174, 248] on input "1" at bounding box center [156, 243] width 188 height 17
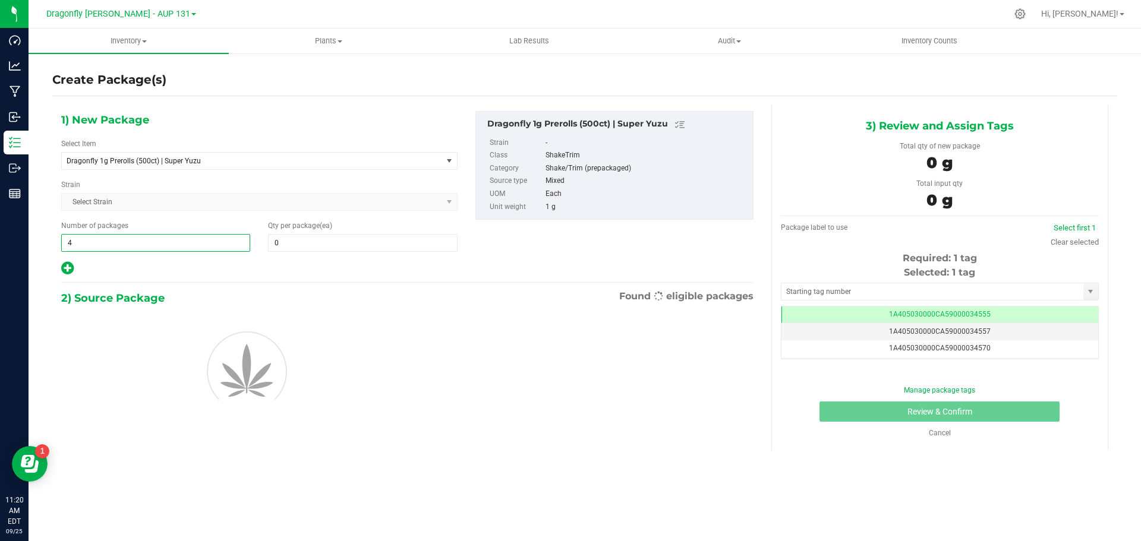
type input "43"
click at [300, 236] on span "0 0" at bounding box center [362, 243] width 189 height 18
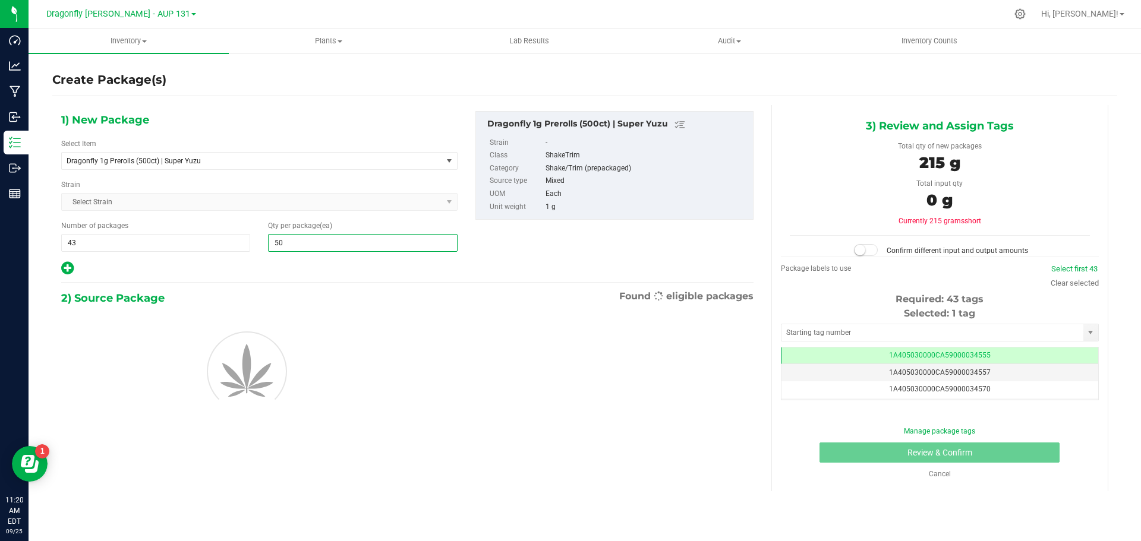
type input "500"
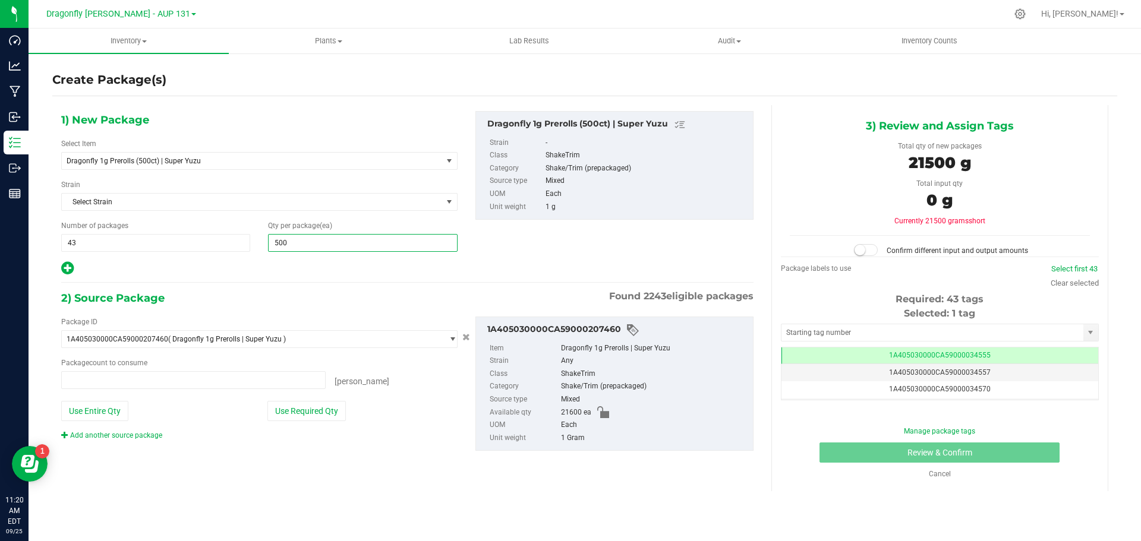
type input "0 ea"
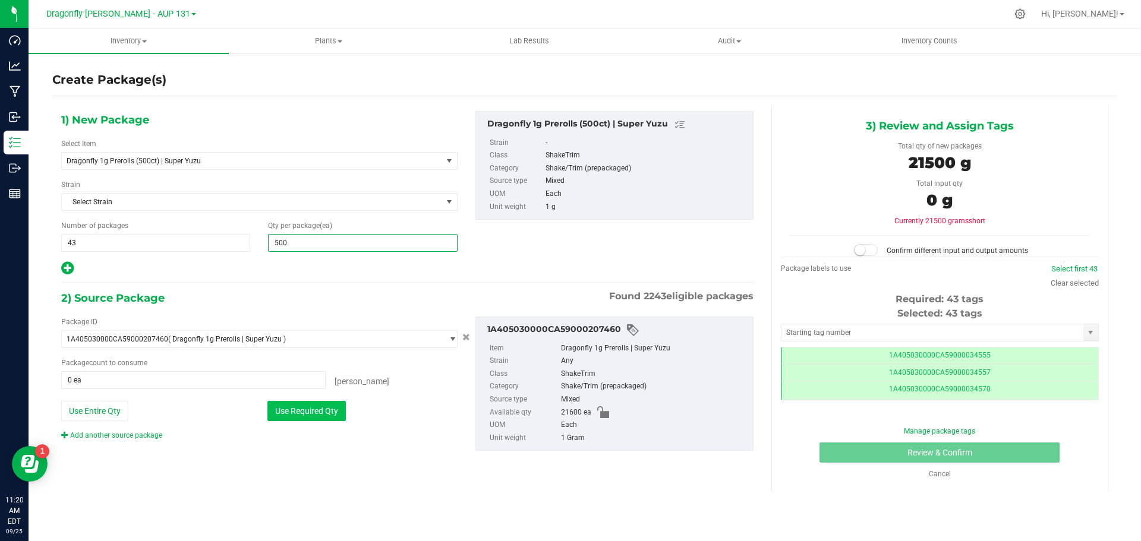
scroll to position [0, -1]
type input "500"
click at [315, 412] on button "Use Required Qty" at bounding box center [306, 411] width 78 height 20
type input "21500 ea"
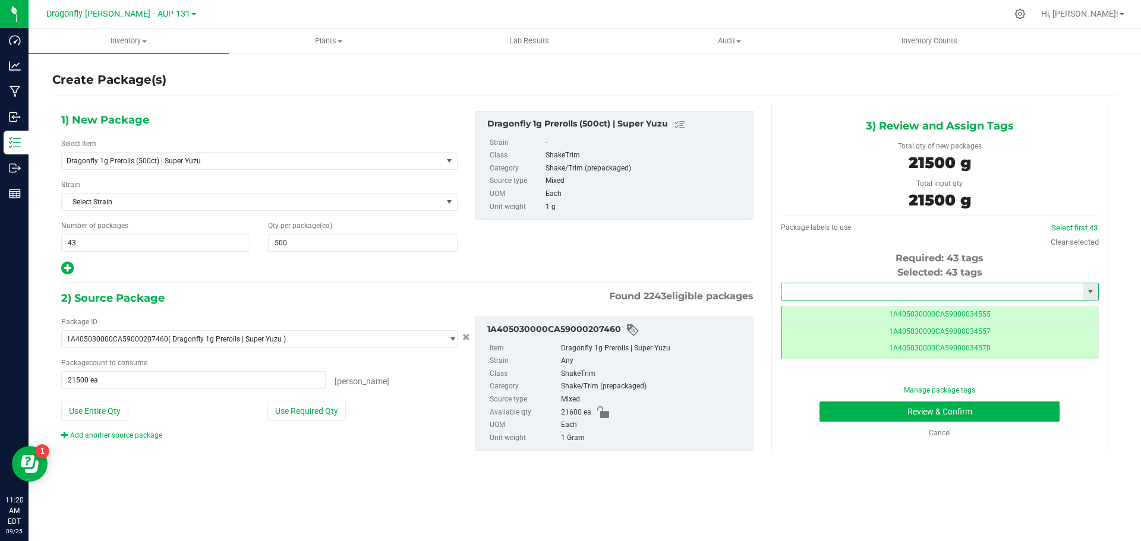
click at [951, 288] on input "text" at bounding box center [933, 291] width 302 height 17
click at [930, 308] on li "1A405030000CA59000245312" at bounding box center [940, 312] width 317 height 18
type input "1A405030000CA59000245312"
click at [955, 412] on button "Review & Confirm" at bounding box center [940, 412] width 240 height 20
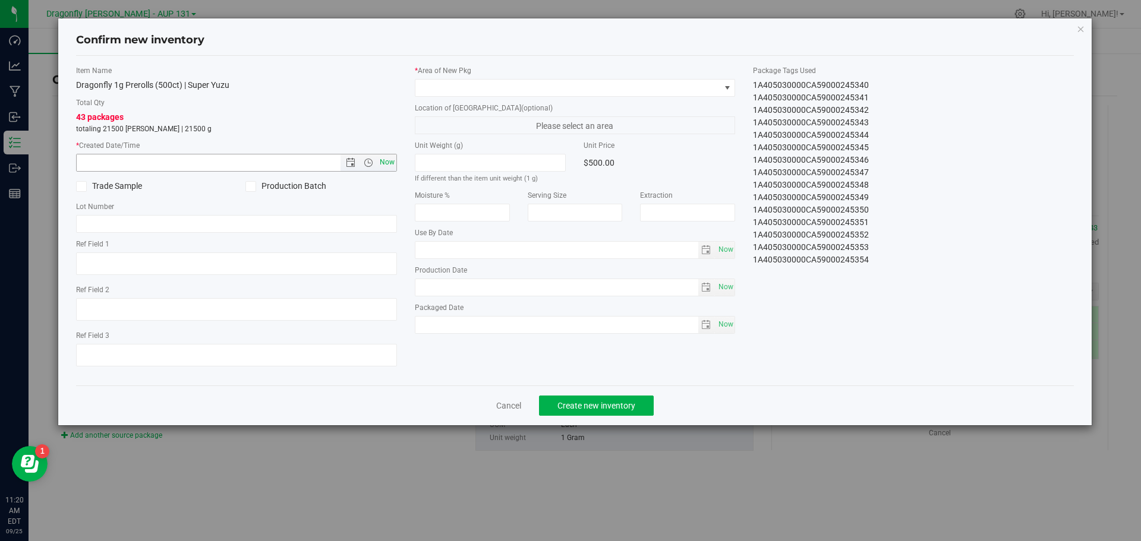
click at [392, 165] on span "Now" at bounding box center [387, 162] width 20 height 17
type input "9/25/2025 11:20 AM"
click at [464, 81] on span at bounding box center [567, 88] width 305 height 17
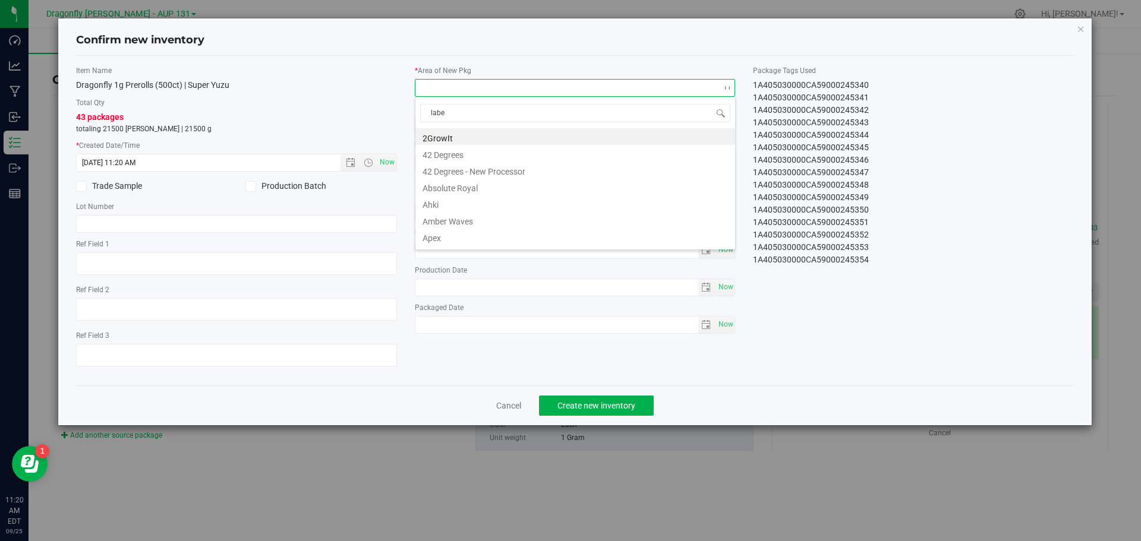
type input "label"
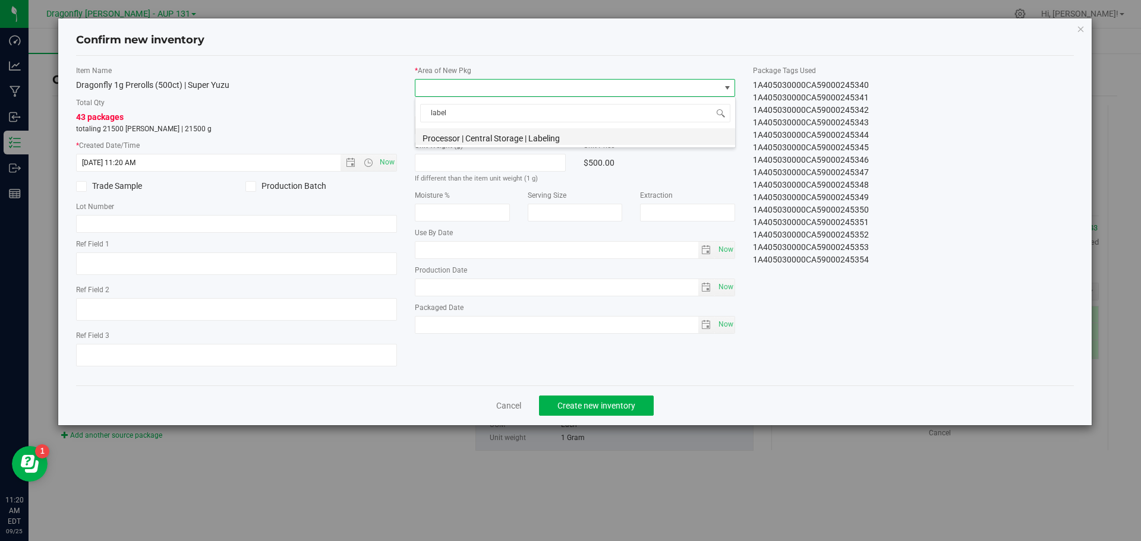
click at [534, 140] on li "Processor | Central Storage | Labeling" at bounding box center [575, 136] width 320 height 17
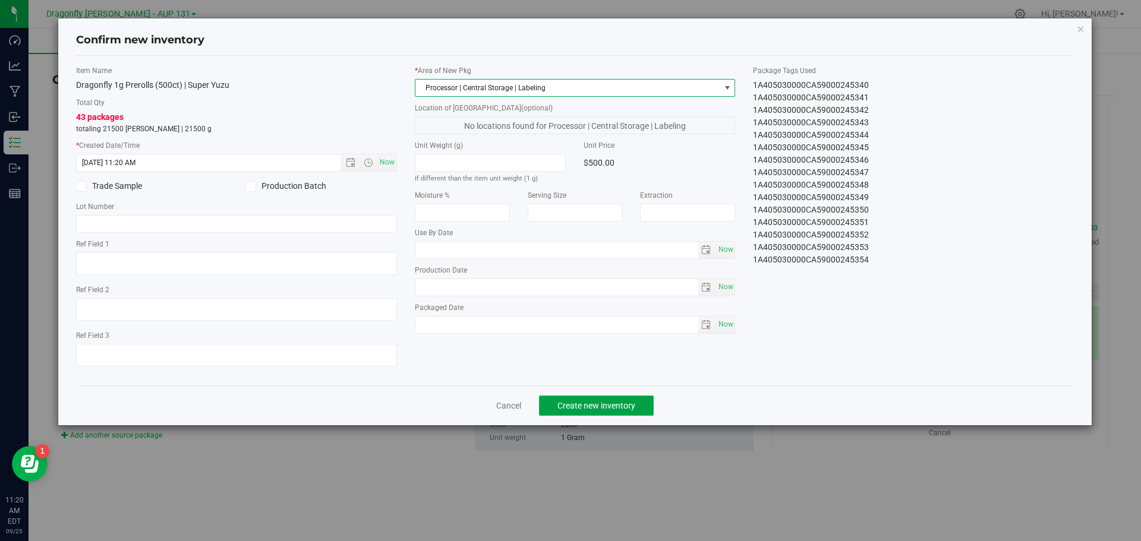
click at [606, 411] on button "Create new inventory" at bounding box center [596, 406] width 115 height 20
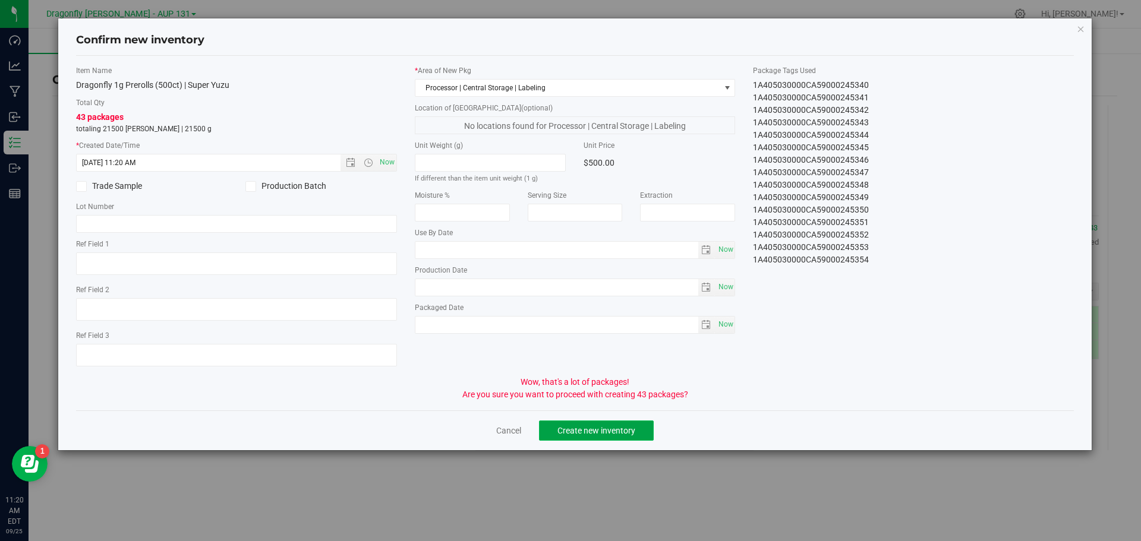
click at [590, 434] on span "Create new inventory" at bounding box center [596, 431] width 78 height 10
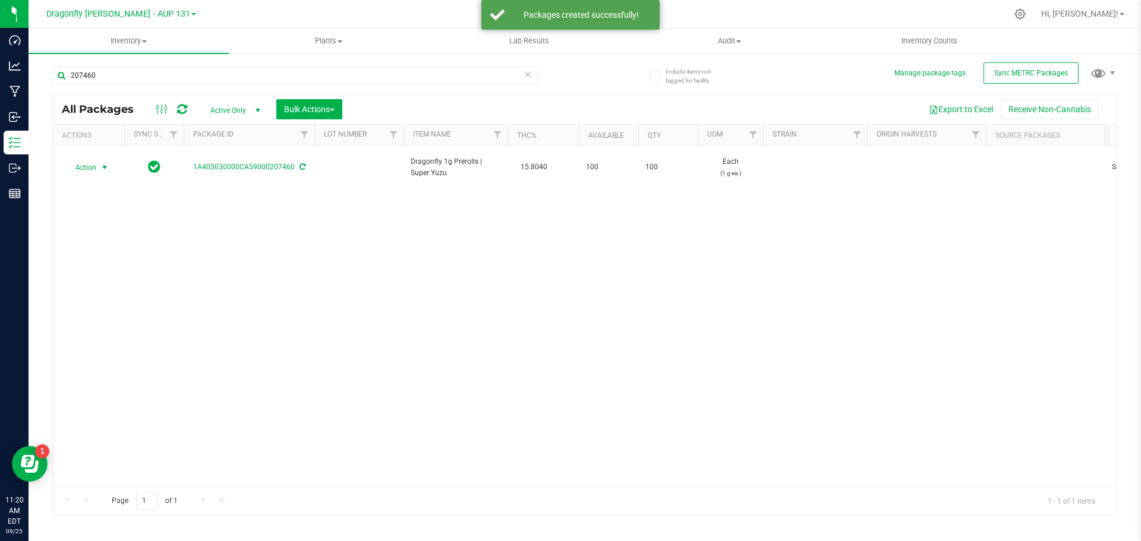
click at [103, 163] on span "select" at bounding box center [105, 168] width 10 height 10
click at [108, 197] on li "Create package" at bounding box center [102, 199] width 75 height 18
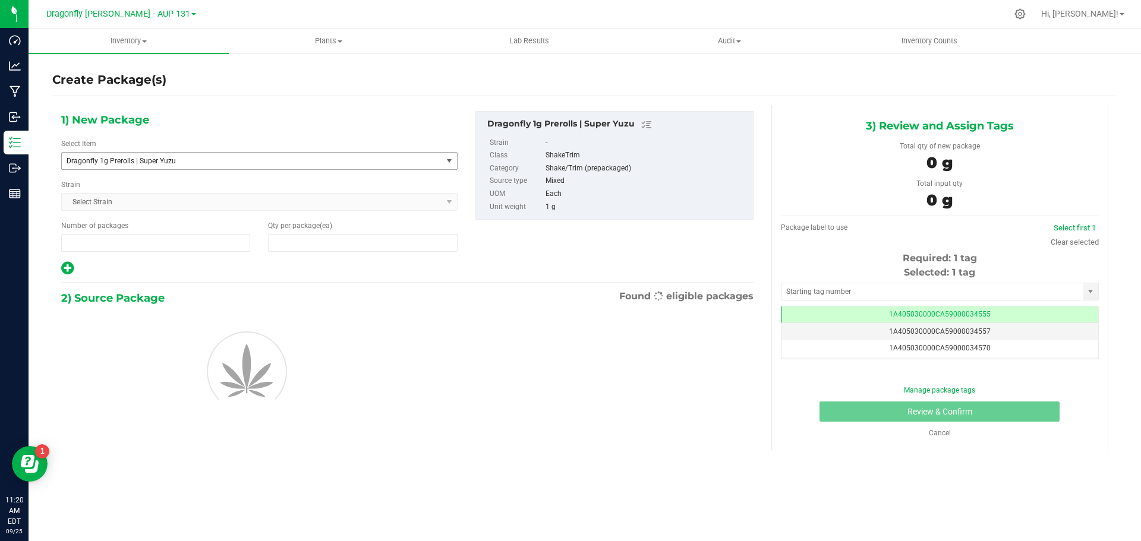
type input "1"
type input "0"
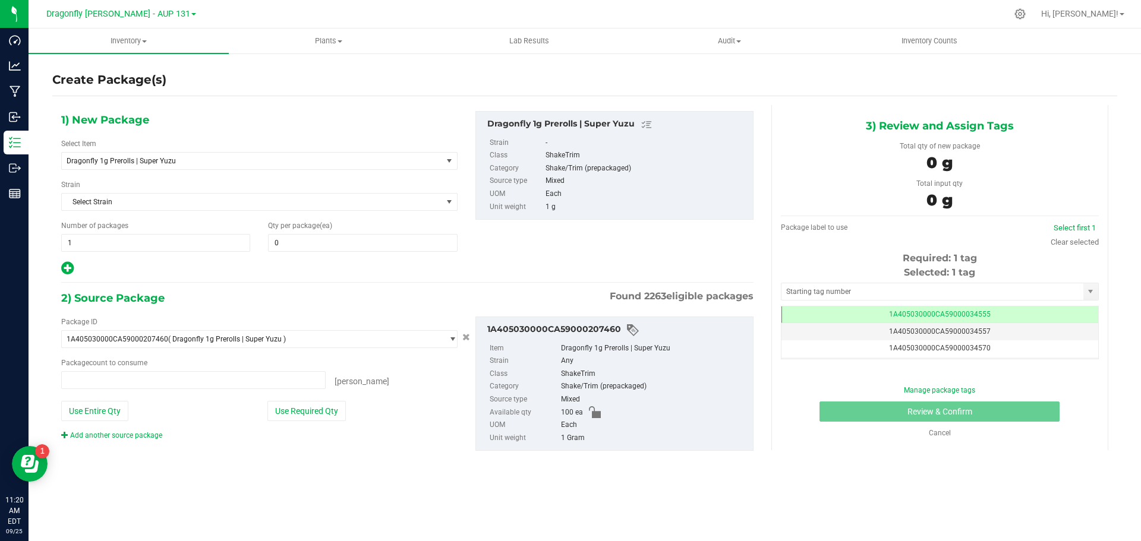
type input "0 ea"
click at [229, 155] on span "Dragonfly 1g Prerolls | Super Yuzu" at bounding box center [252, 161] width 380 height 17
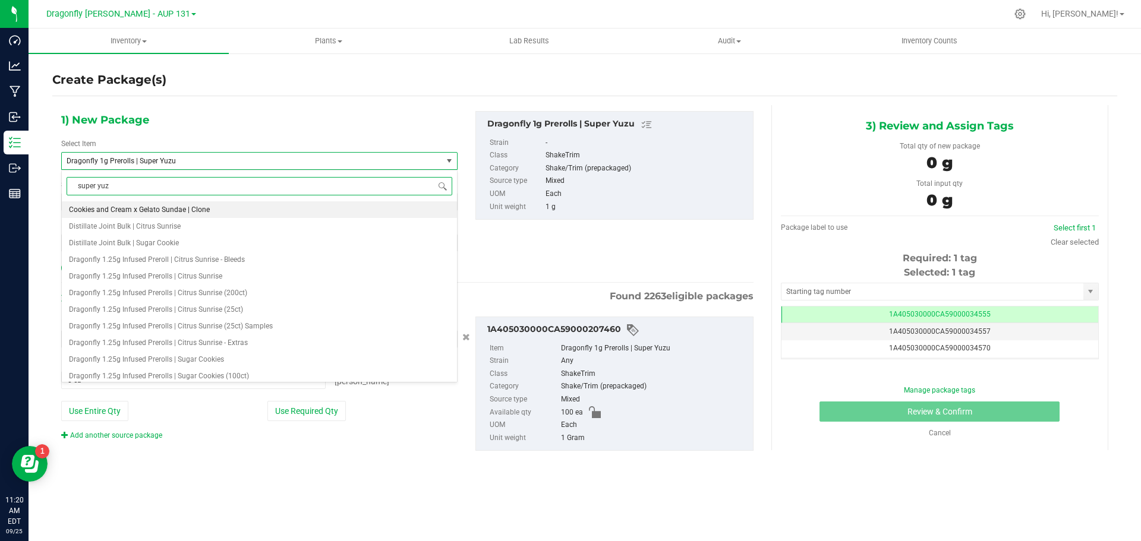
type input "super yuzu"
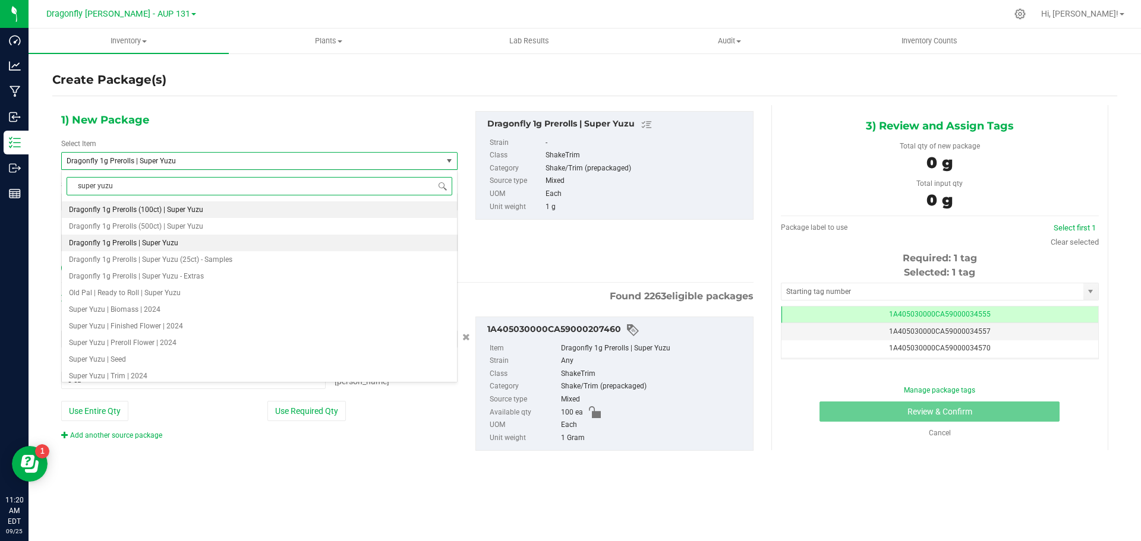
click at [204, 207] on li "Dragonfly 1g Prerolls (100ct) | Super Yuzu" at bounding box center [259, 209] width 395 height 17
type input "0"
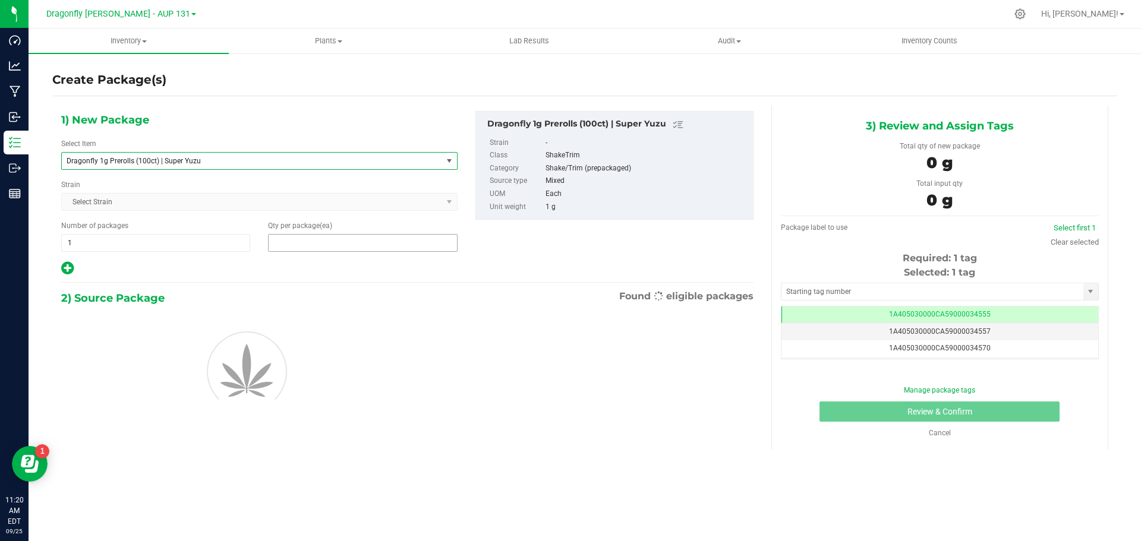
click at [298, 242] on span at bounding box center [362, 243] width 189 height 18
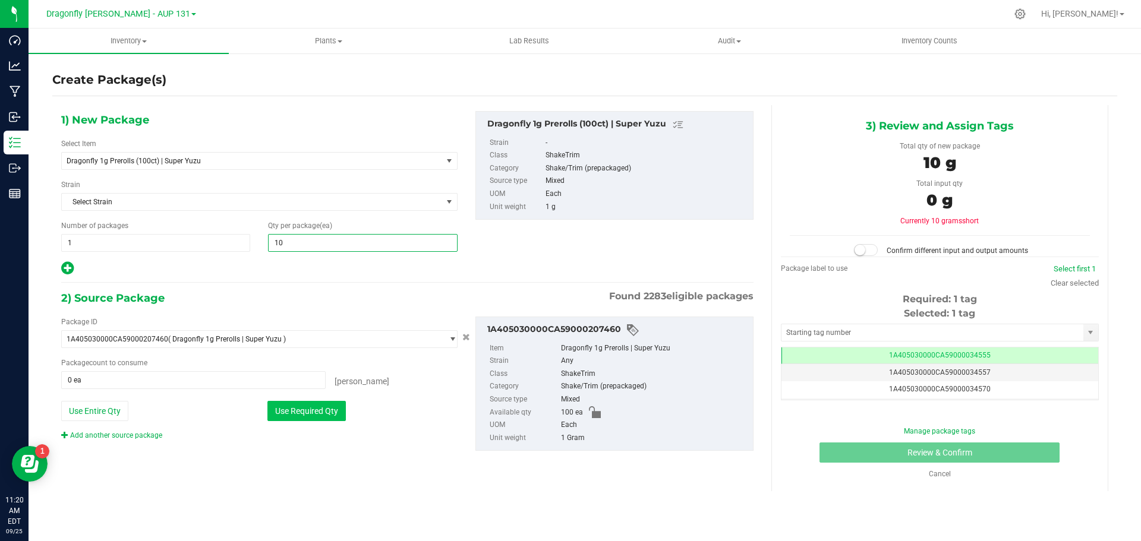
type input "100"
click at [305, 409] on button "Use Required Qty" at bounding box center [306, 411] width 78 height 20
type input "100 ea"
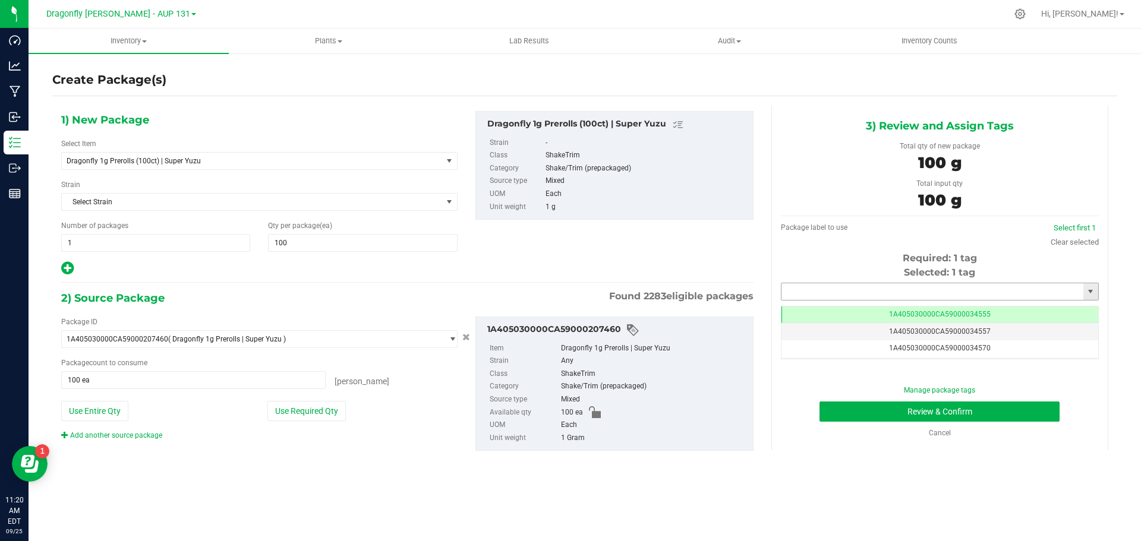
click at [838, 291] on input "text" at bounding box center [933, 291] width 302 height 17
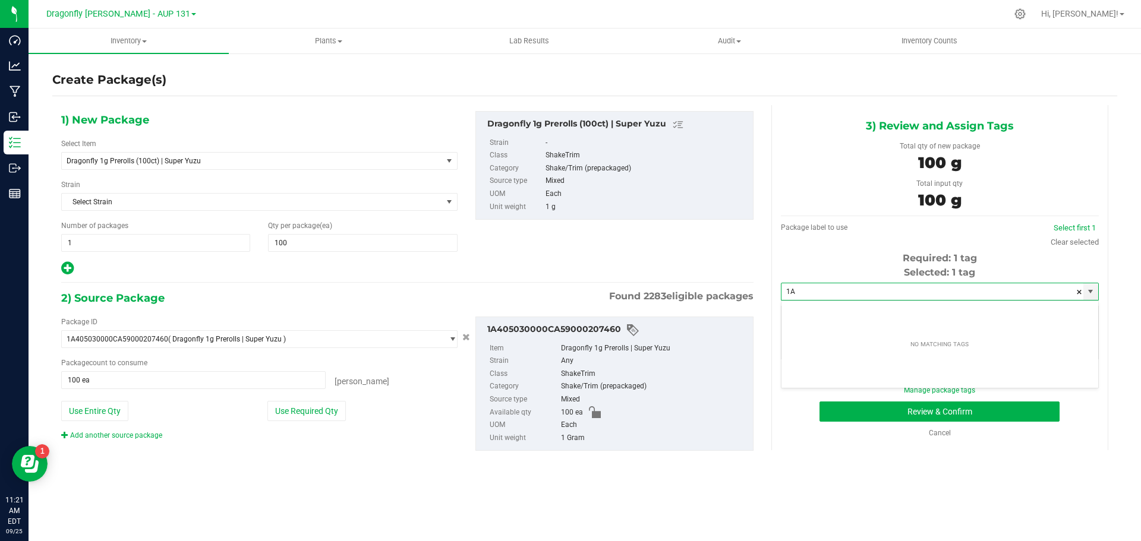
type input "1"
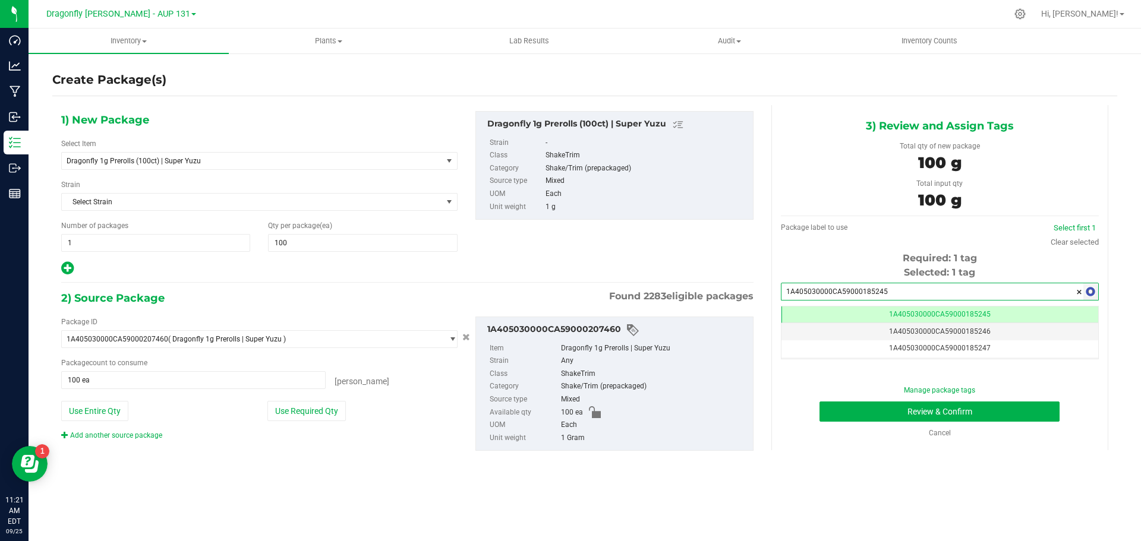
type input "1A405030000CA590001852455"
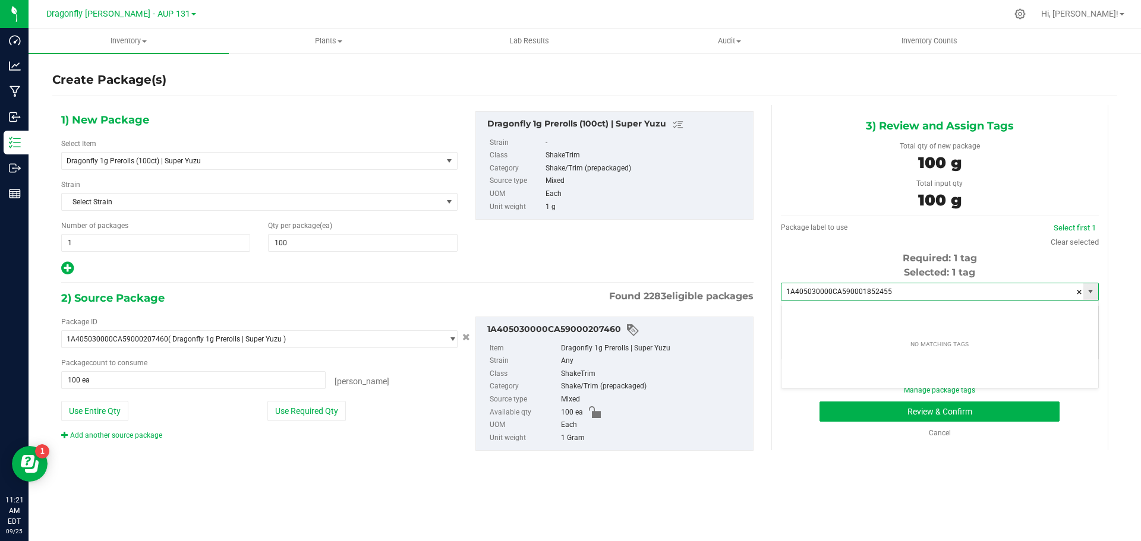
click at [928, 286] on input "1A405030000CA590001852455" at bounding box center [933, 291] width 302 height 17
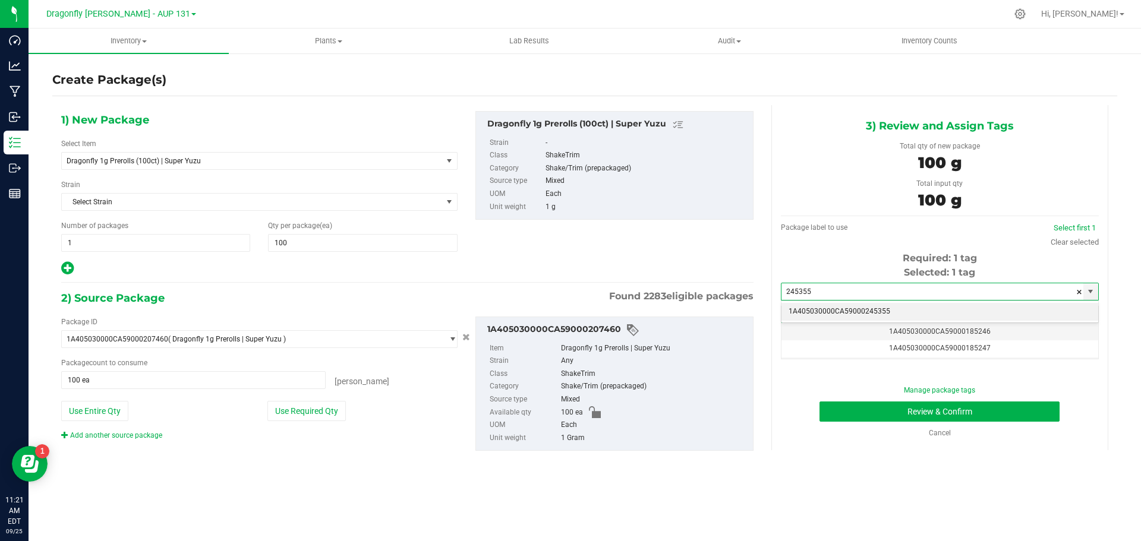
click at [911, 311] on li "1A405030000CA59000245355" at bounding box center [940, 312] width 317 height 18
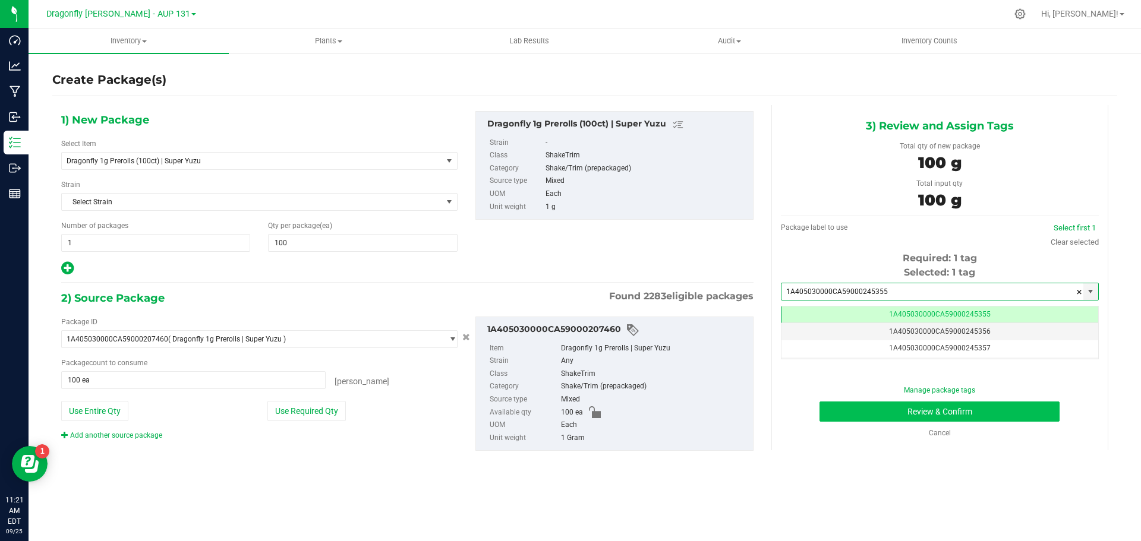
type input "1A405030000CA59000245355"
click at [982, 411] on button "Review & Confirm" at bounding box center [940, 412] width 240 height 20
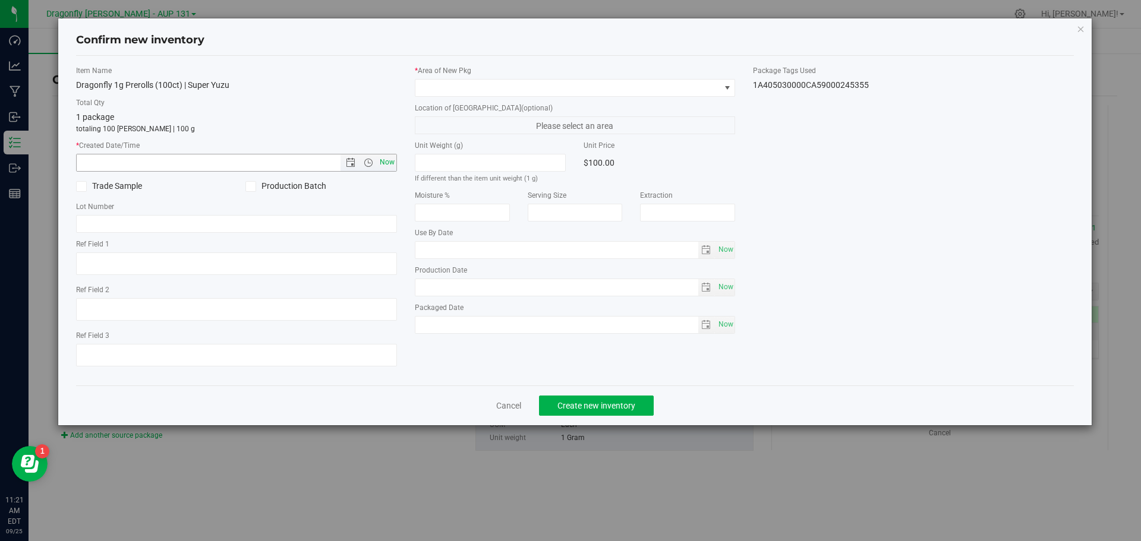
click at [383, 162] on span "Now" at bounding box center [387, 162] width 20 height 17
type input "9/25/2025 11:21 AM"
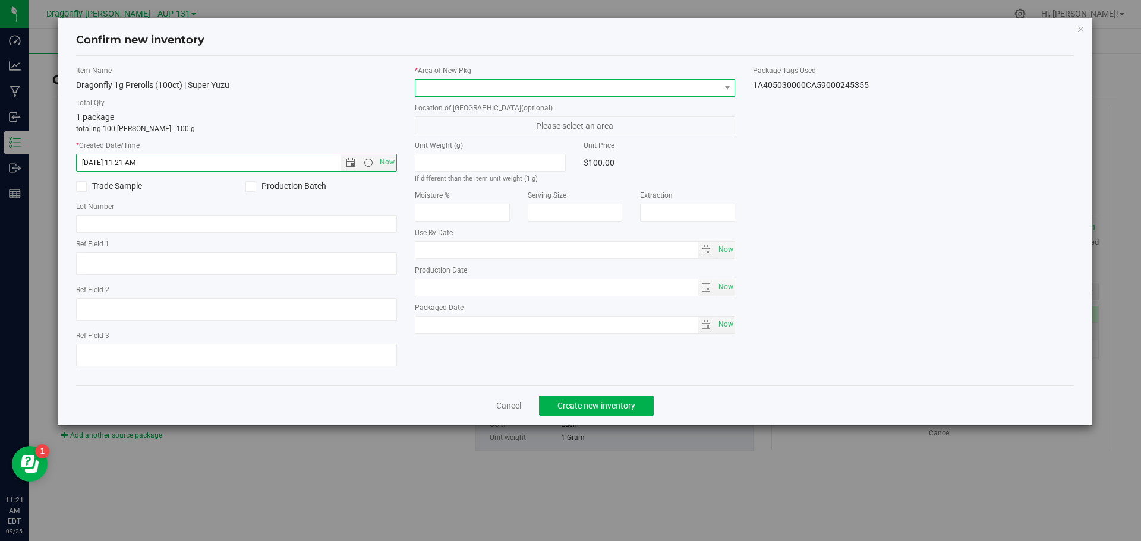
click at [448, 95] on span at bounding box center [567, 88] width 305 height 17
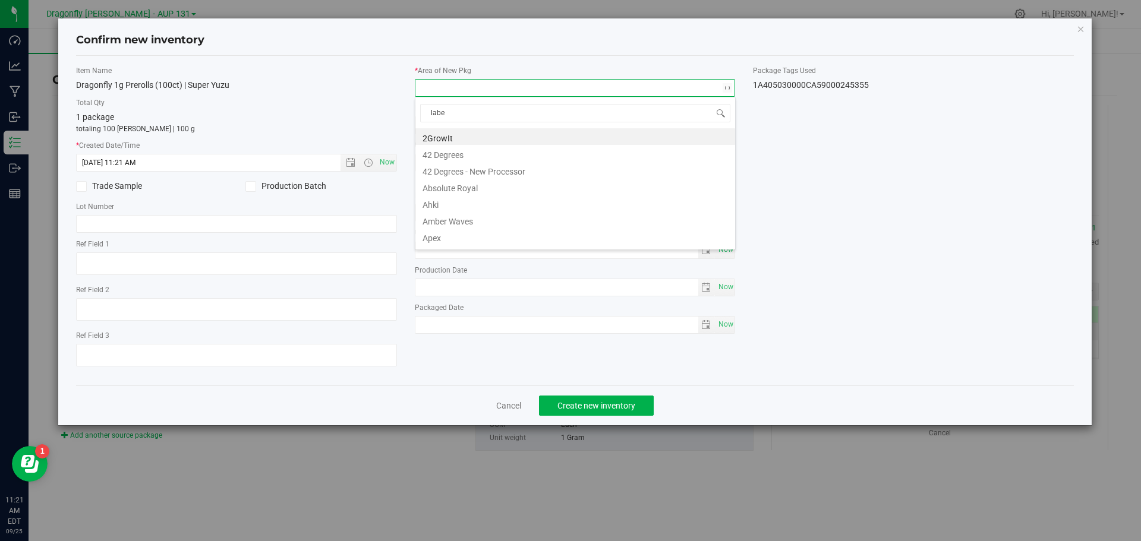
type input "label"
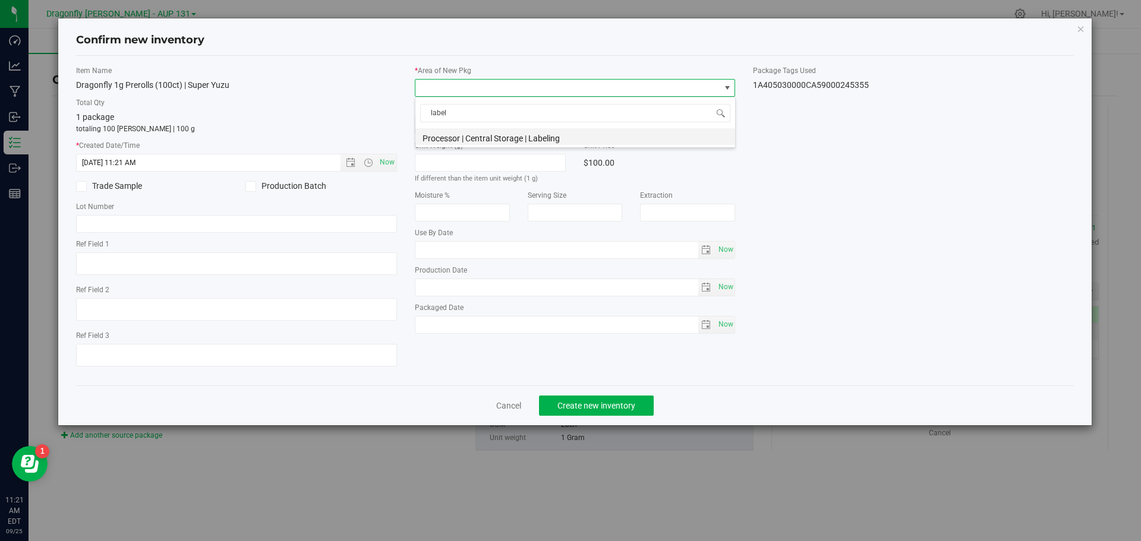
click at [481, 139] on li "Processor | Central Storage | Labeling" at bounding box center [575, 136] width 320 height 17
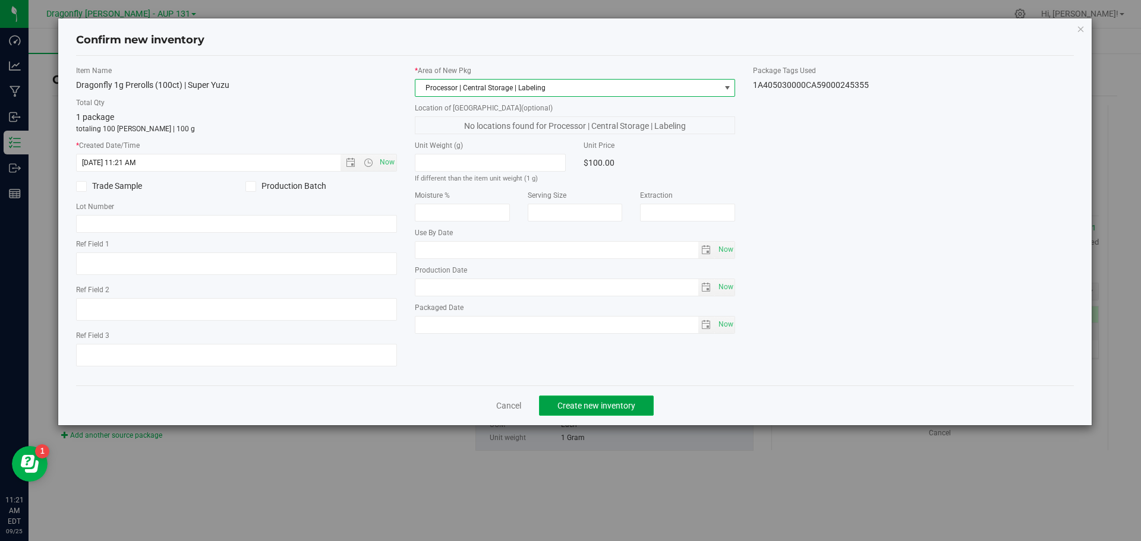
click at [601, 408] on span "Create new inventory" at bounding box center [596, 406] width 78 height 10
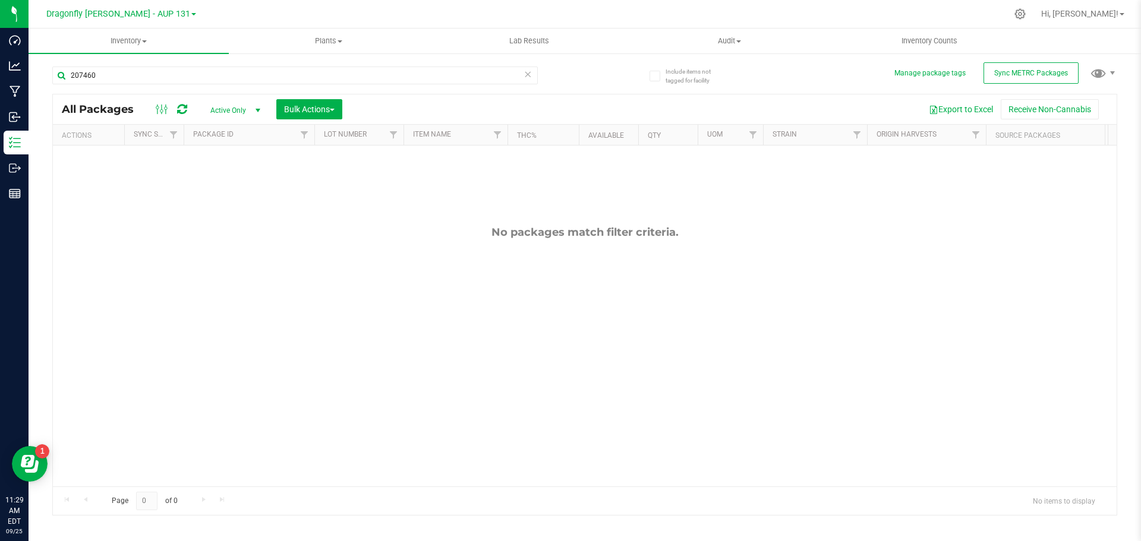
click at [526, 74] on icon at bounding box center [528, 74] width 8 height 14
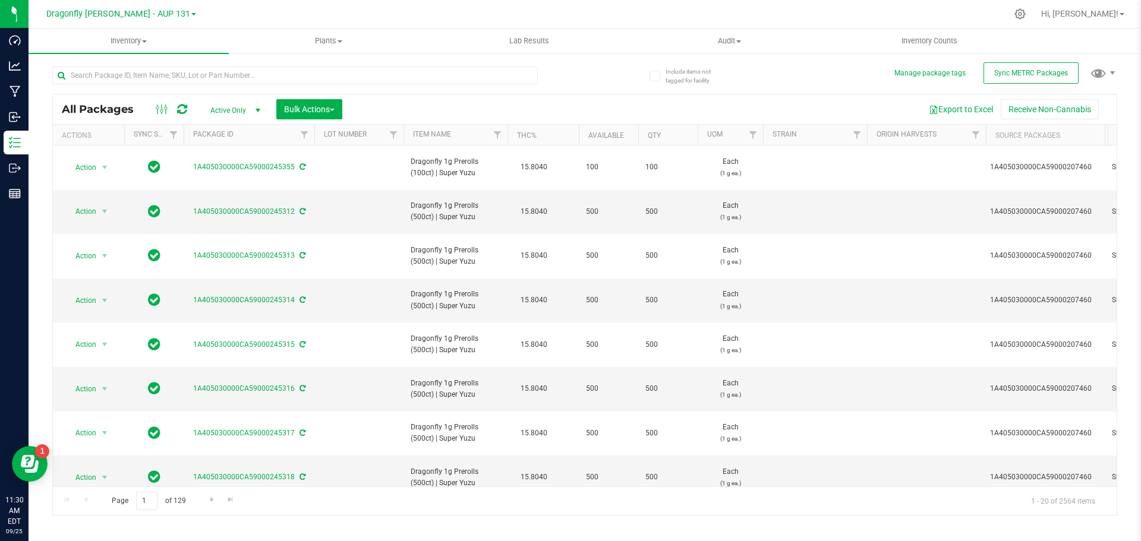
click at [1053, 62] on div "All Packages Active Only Active Only Lab Samples Locked All External Internal B…" at bounding box center [584, 285] width 1065 height 461
click at [1048, 68] on button "Sync METRC Packages" at bounding box center [1031, 72] width 95 height 21
click at [374, 72] on input "text" at bounding box center [295, 76] width 486 height 18
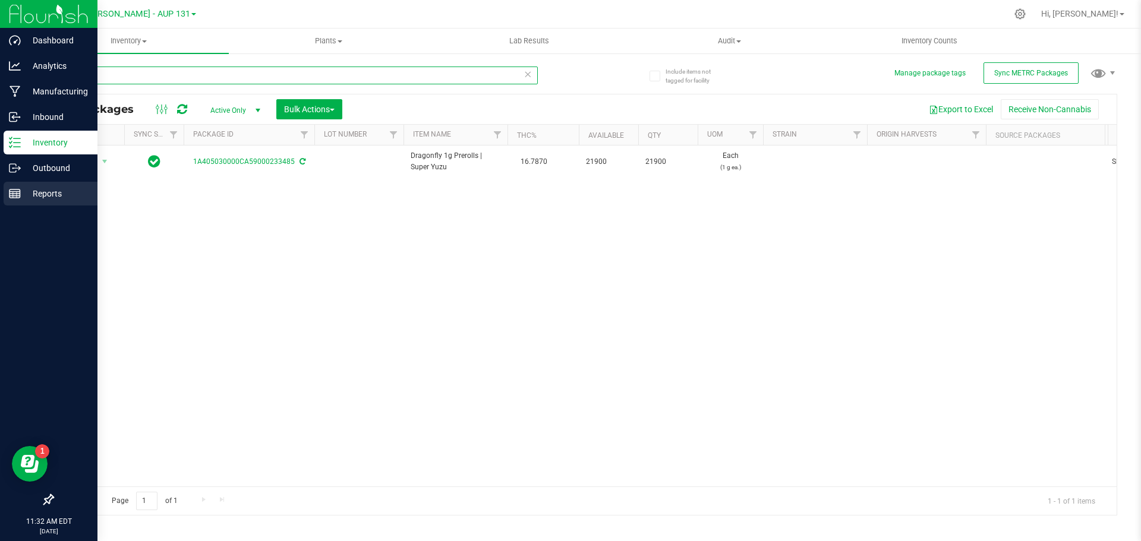
type input "233485"
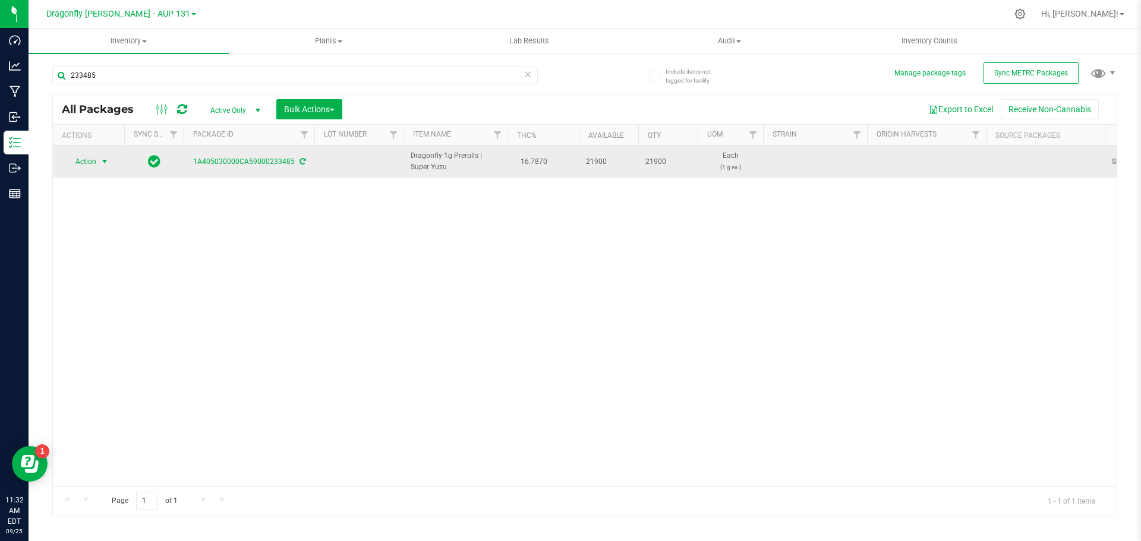
click at [91, 162] on span "Action" at bounding box center [81, 161] width 32 height 17
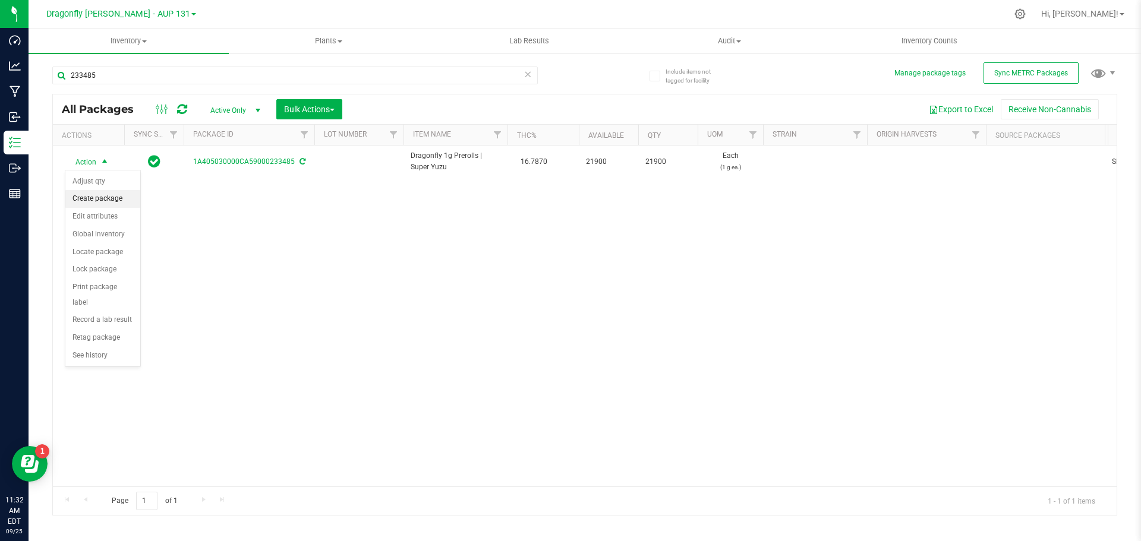
click at [105, 196] on li "Create package" at bounding box center [102, 199] width 75 height 18
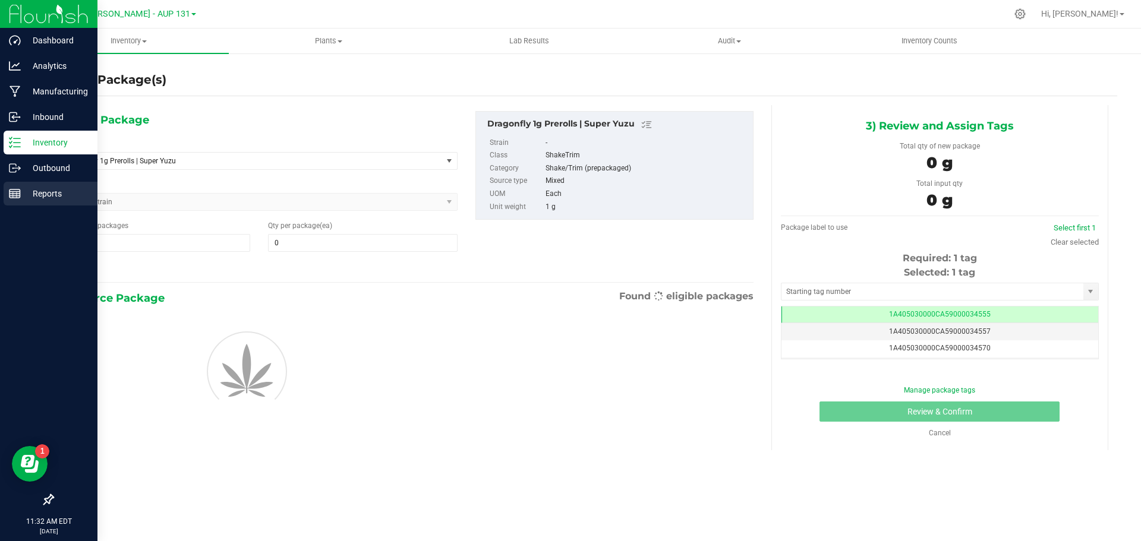
type input "0"
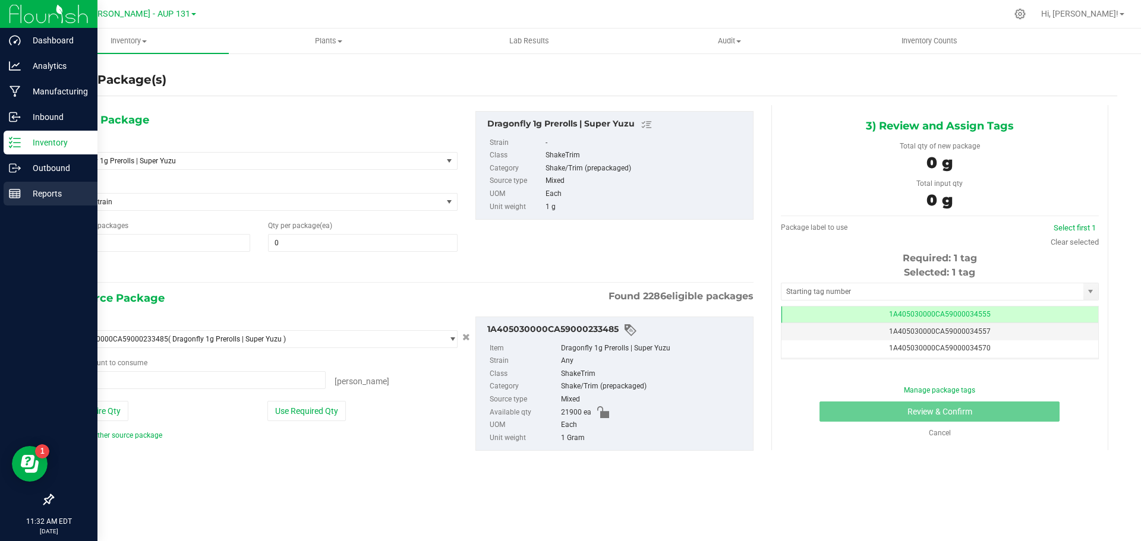
type input "0 ea"
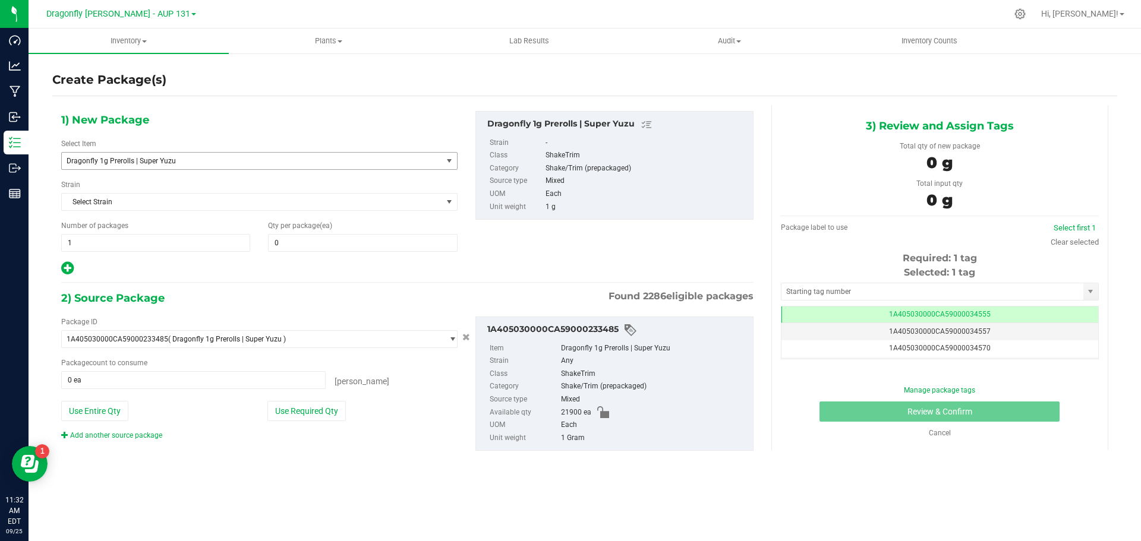
click at [350, 162] on span "Dragonfly 1g Prerolls | Super Yuzu" at bounding box center [245, 161] width 356 height 8
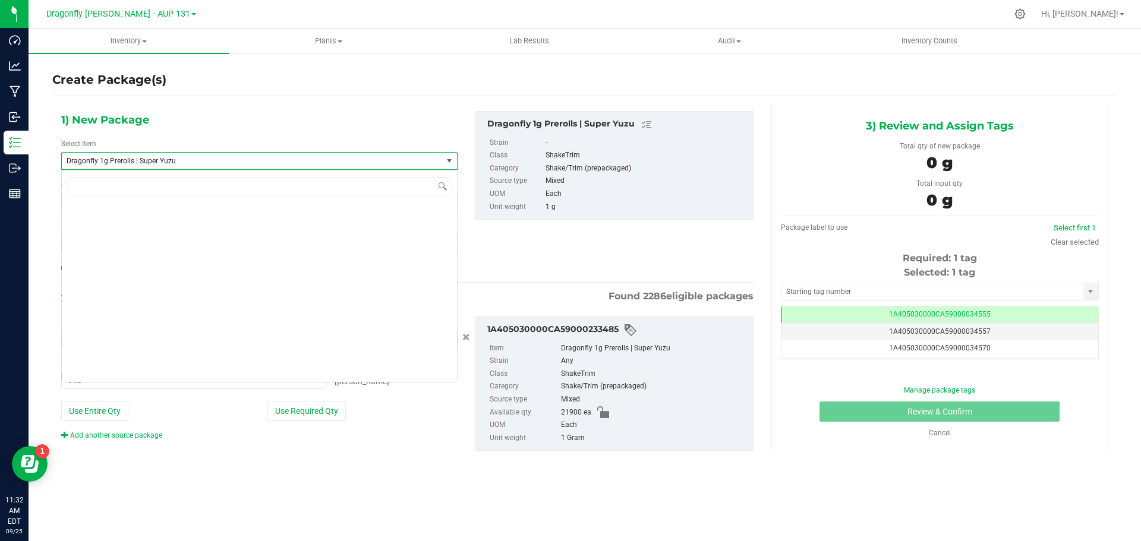
scroll to position [29504, 0]
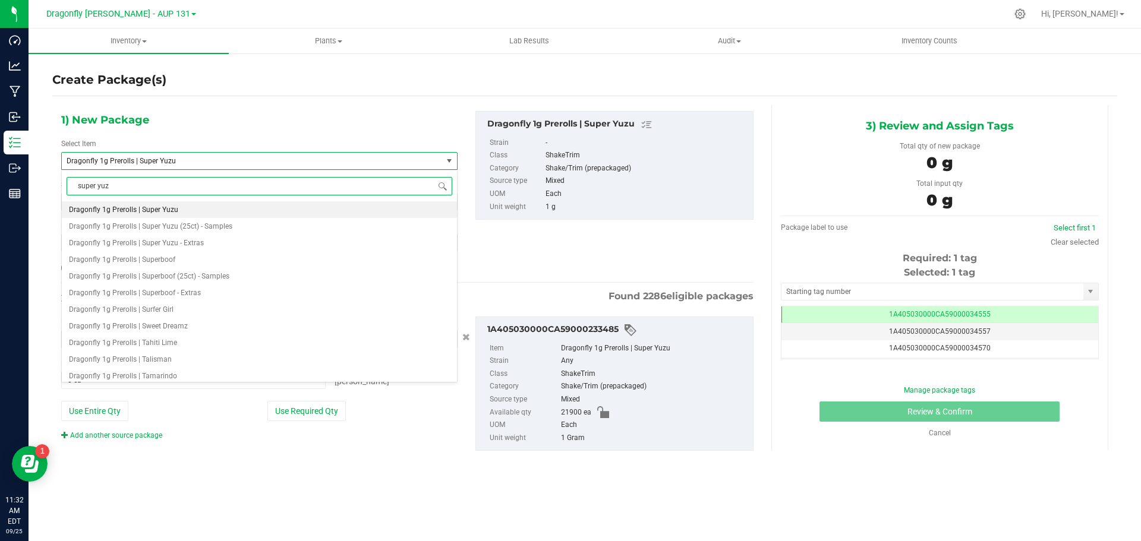
type input "super yuzu"
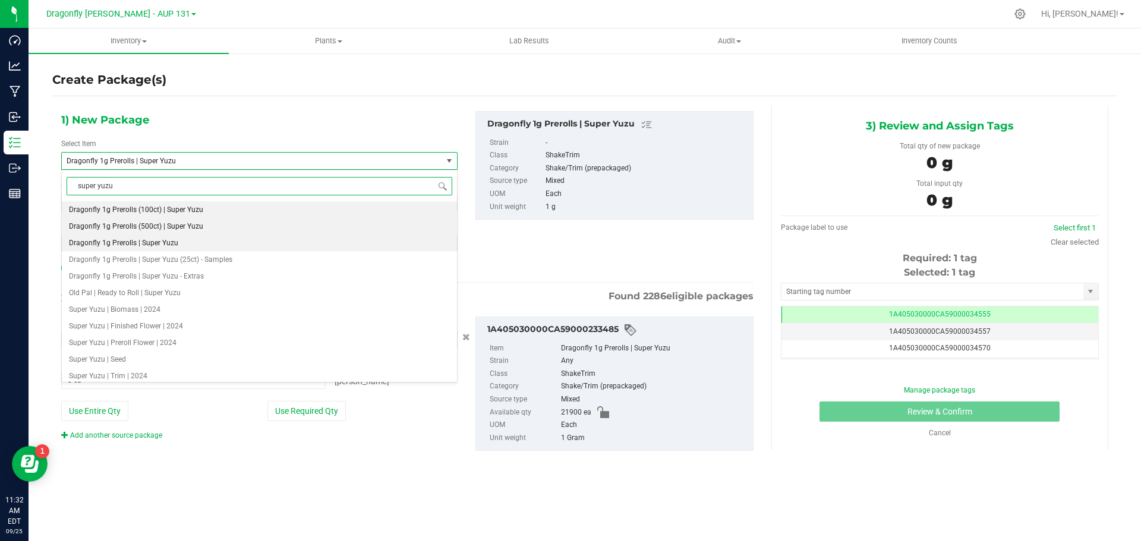
click at [214, 225] on li "Dragonfly 1g Prerolls (500ct) | Super Yuzu" at bounding box center [259, 226] width 395 height 17
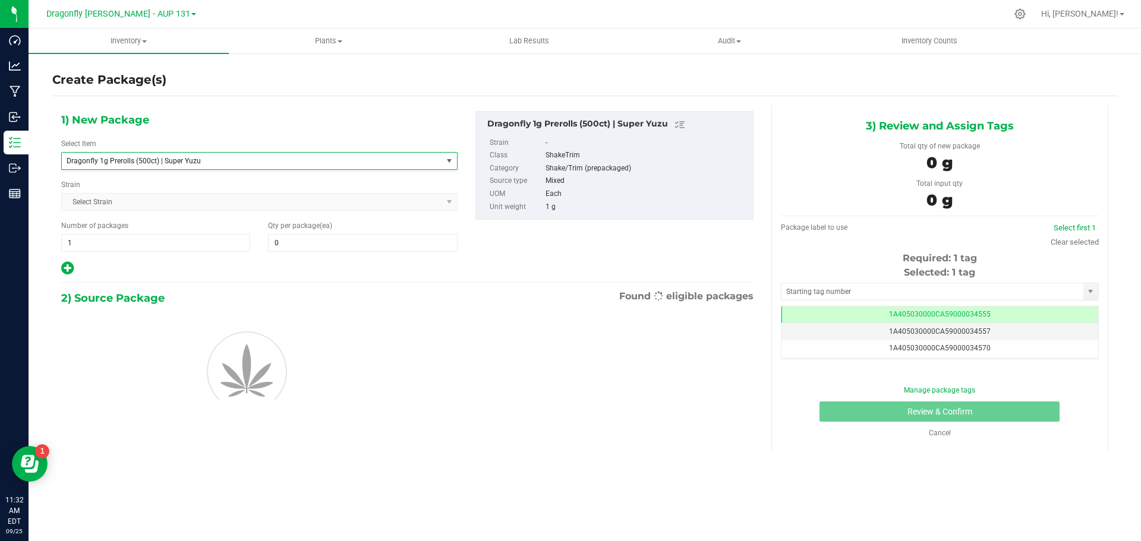
type input "0"
click at [199, 241] on span "1 1" at bounding box center [155, 243] width 189 height 18
click at [199, 241] on input "1" at bounding box center [156, 243] width 188 height 17
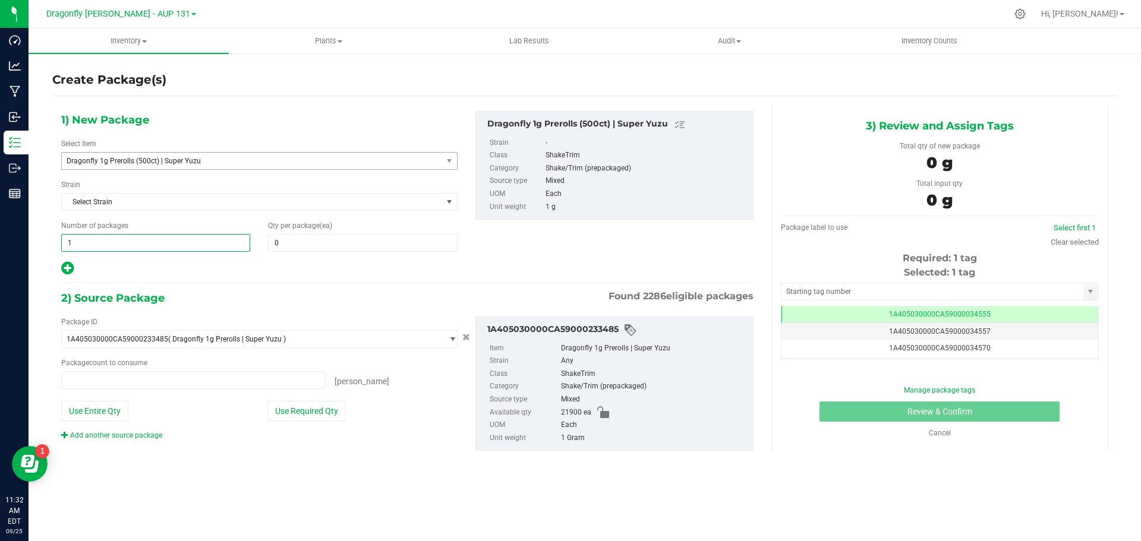
type input "0 ea"
type input "43"
click at [334, 235] on span "0 0" at bounding box center [362, 243] width 189 height 18
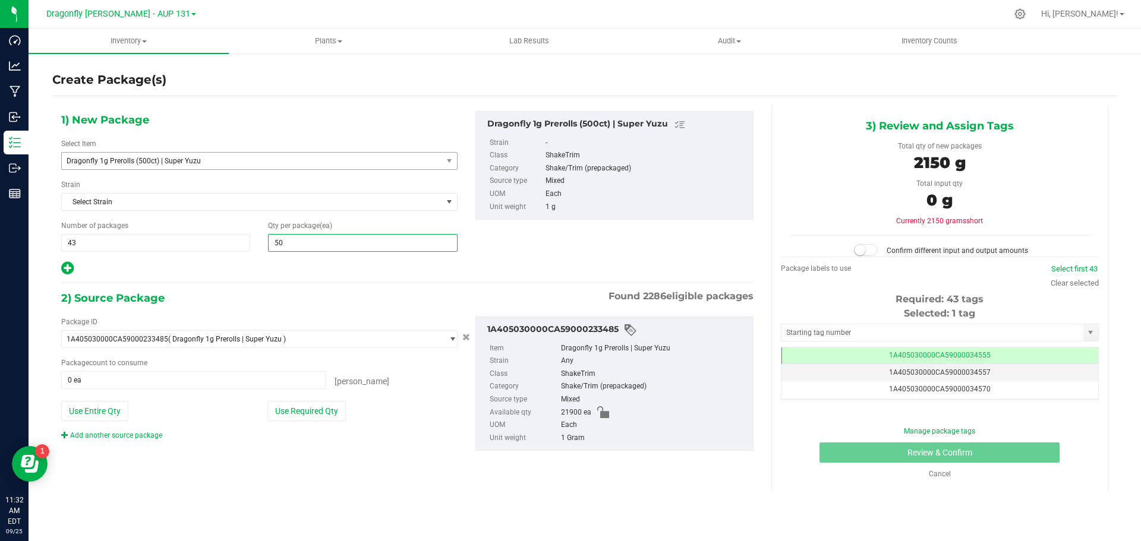
type input "500"
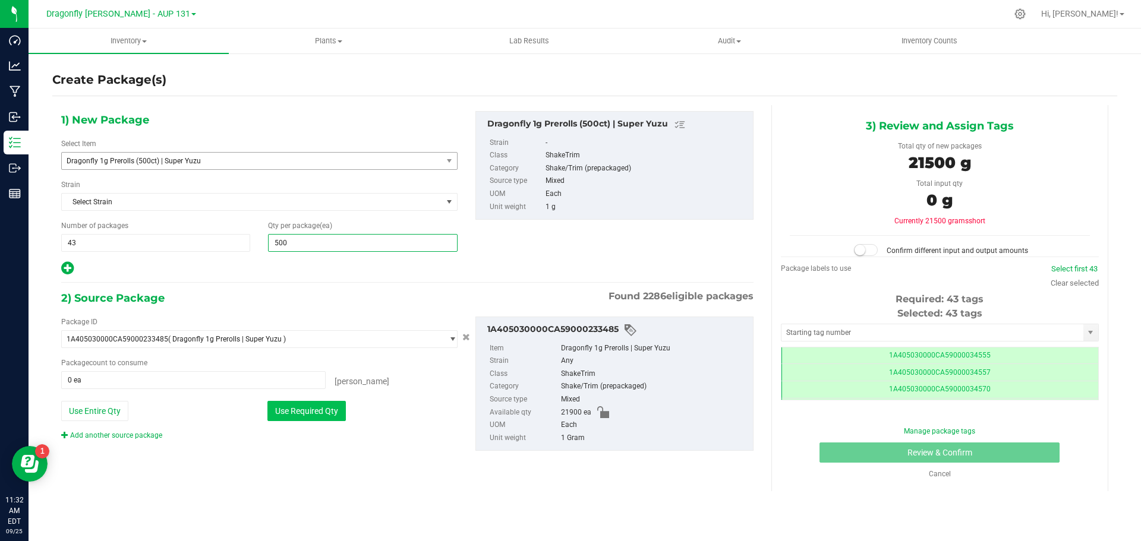
type input "500"
click at [338, 409] on button "Use Required Qty" at bounding box center [306, 411] width 78 height 20
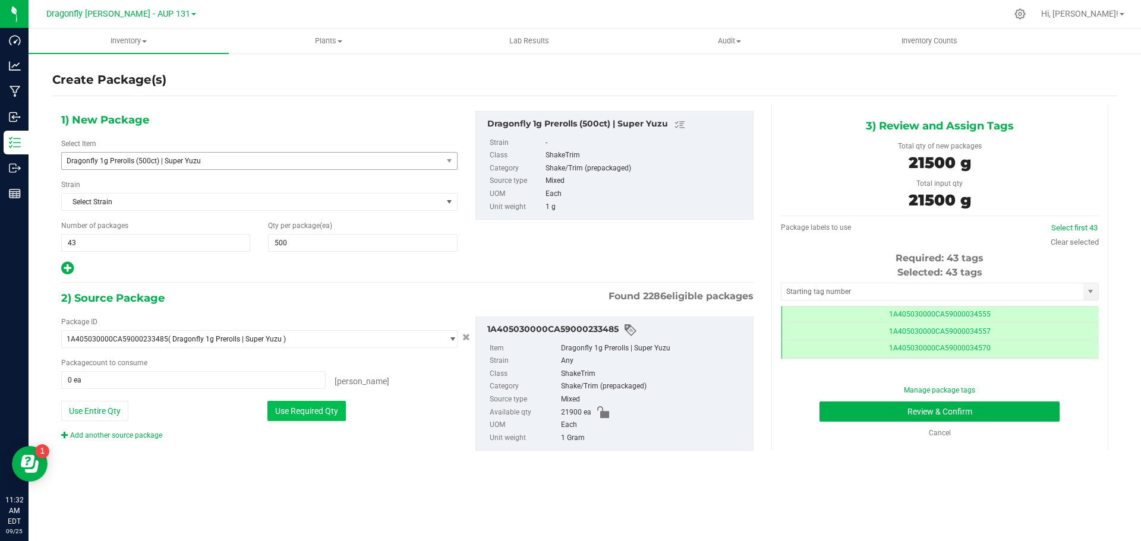
type input "21500 ea"
click at [855, 294] on input "text" at bounding box center [933, 291] width 302 height 17
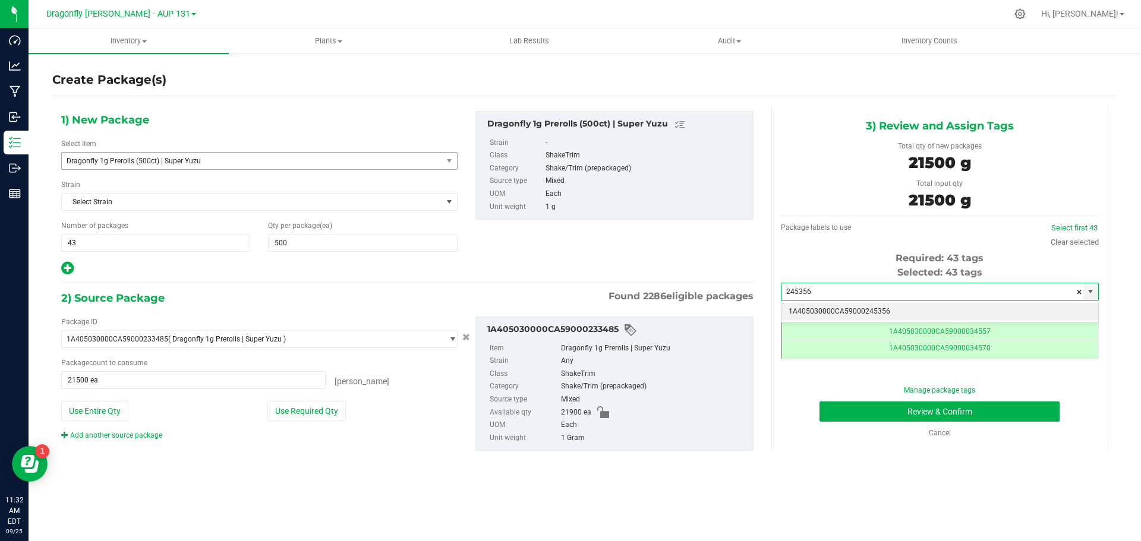
click at [859, 312] on li "1A405030000CA59000245356" at bounding box center [940, 312] width 317 height 18
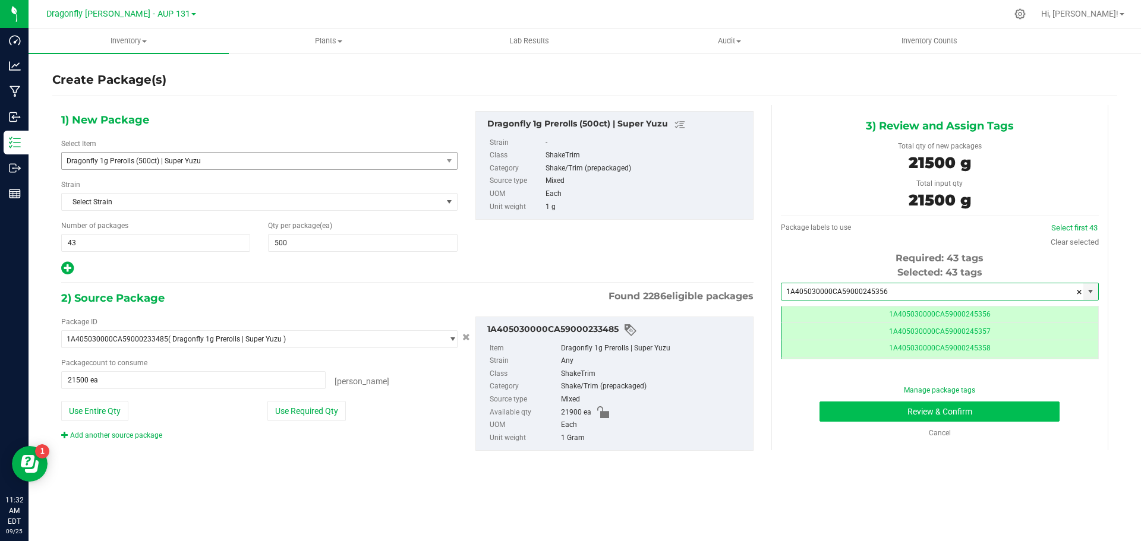
type input "1A405030000CA59000245356"
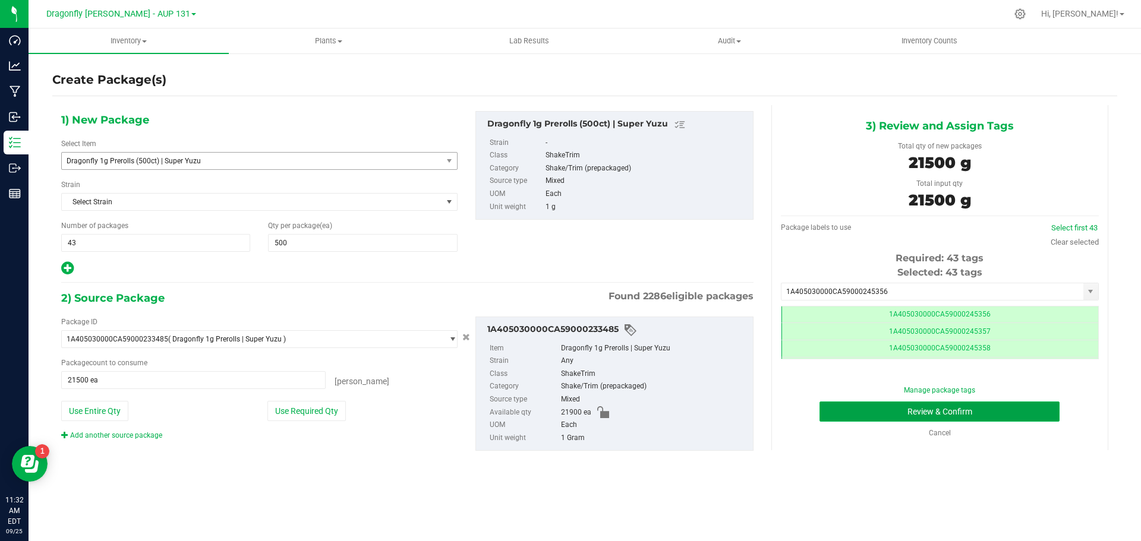
click at [908, 409] on button "Review & Confirm" at bounding box center [940, 412] width 240 height 20
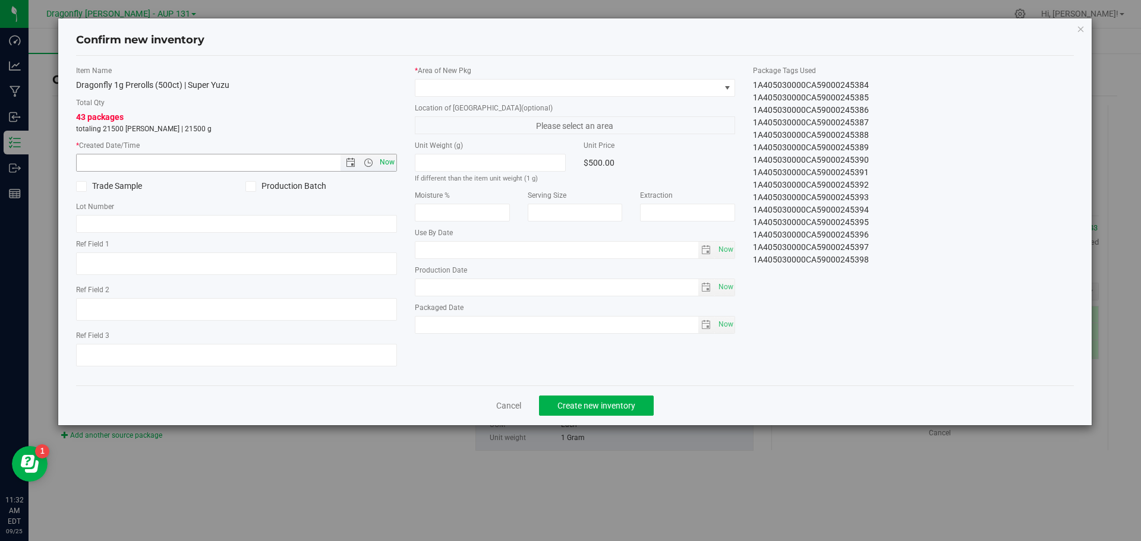
click at [389, 164] on span "Now" at bounding box center [387, 162] width 20 height 17
type input "9/25/2025 11:32 AM"
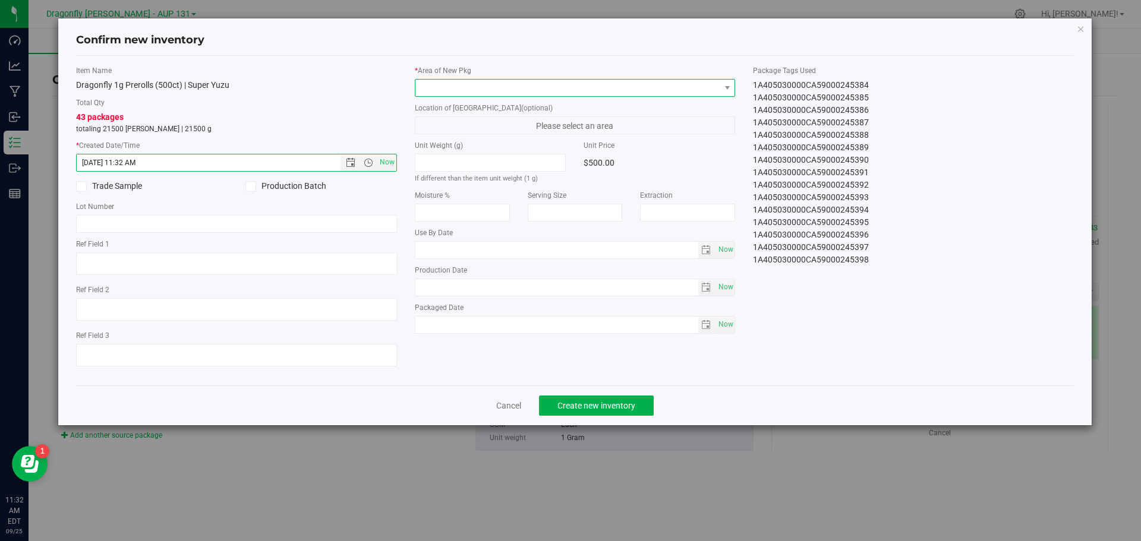
click at [480, 91] on span at bounding box center [567, 88] width 305 height 17
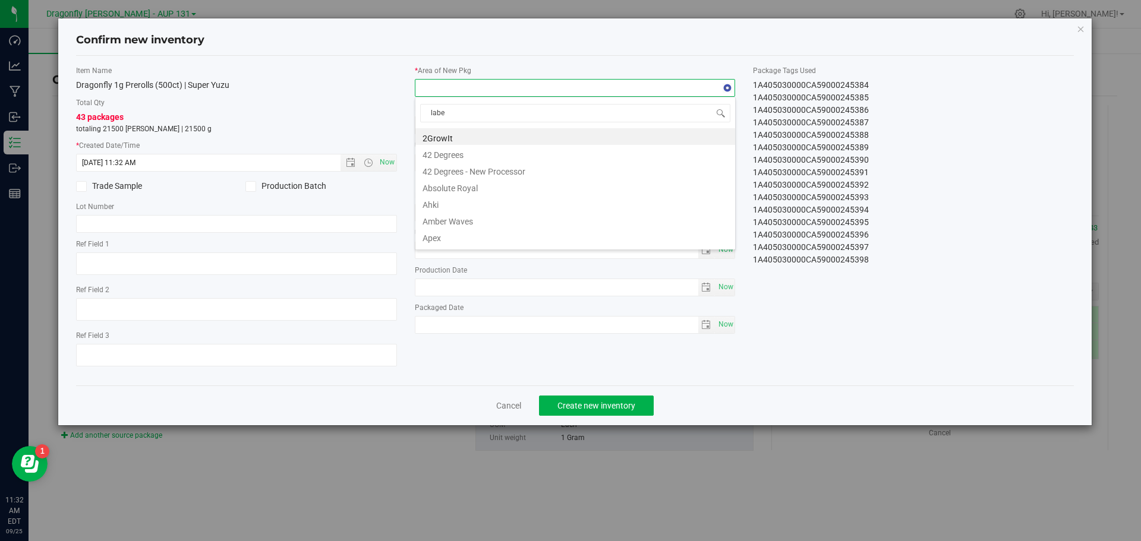
type input "label"
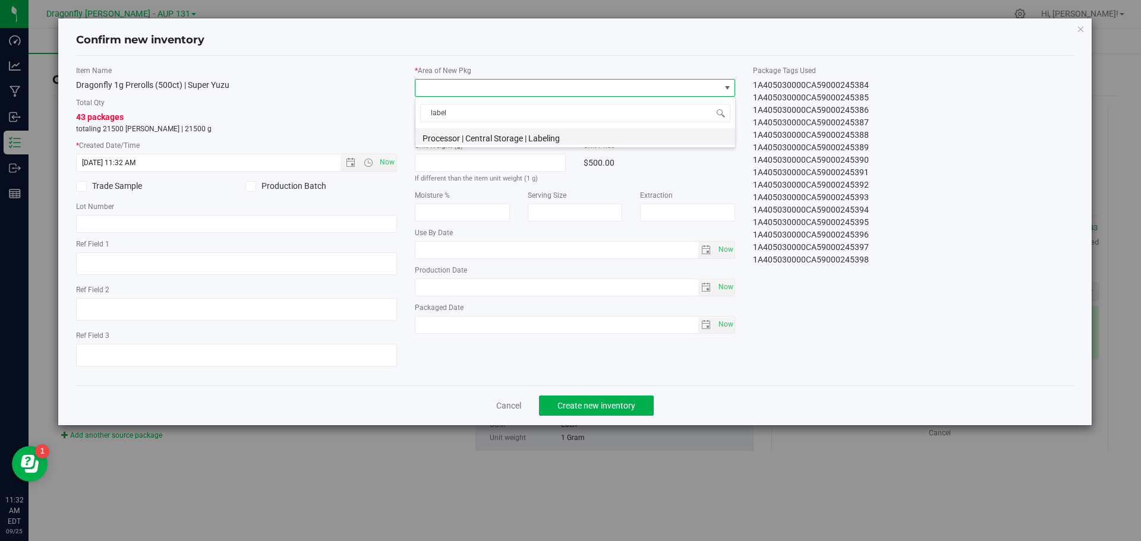
click at [572, 138] on li "Processor | Central Storage | Labeling" at bounding box center [575, 136] width 320 height 17
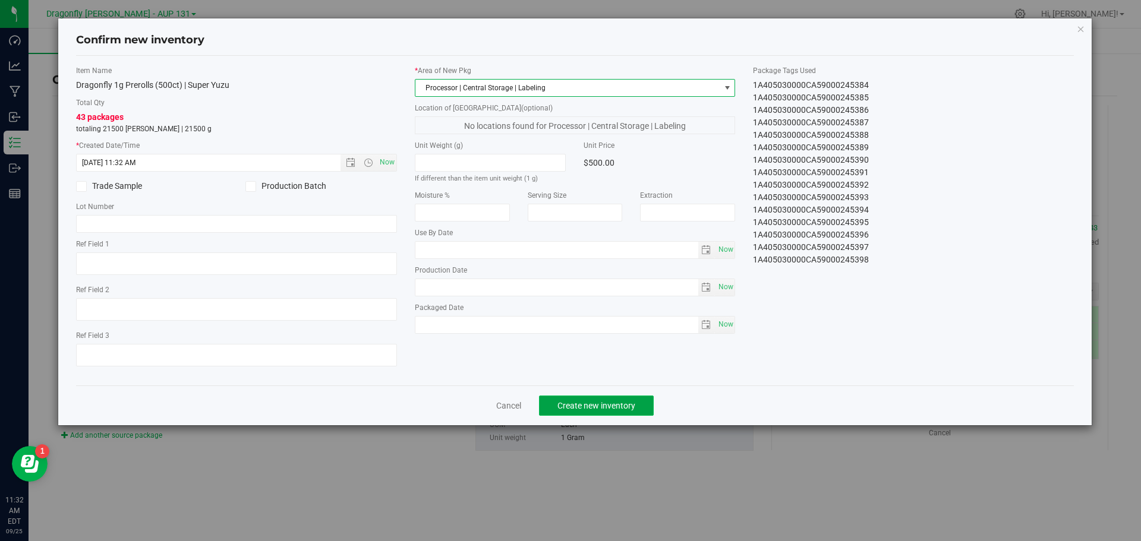
click at [619, 407] on span "Create new inventory" at bounding box center [596, 406] width 78 height 10
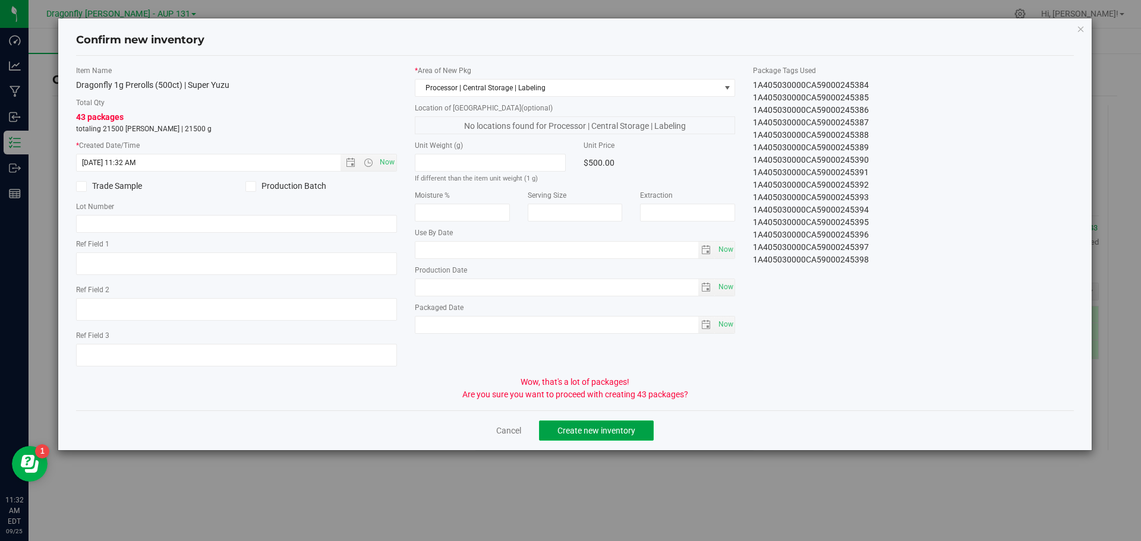
click at [632, 426] on span "Create new inventory" at bounding box center [596, 431] width 78 height 10
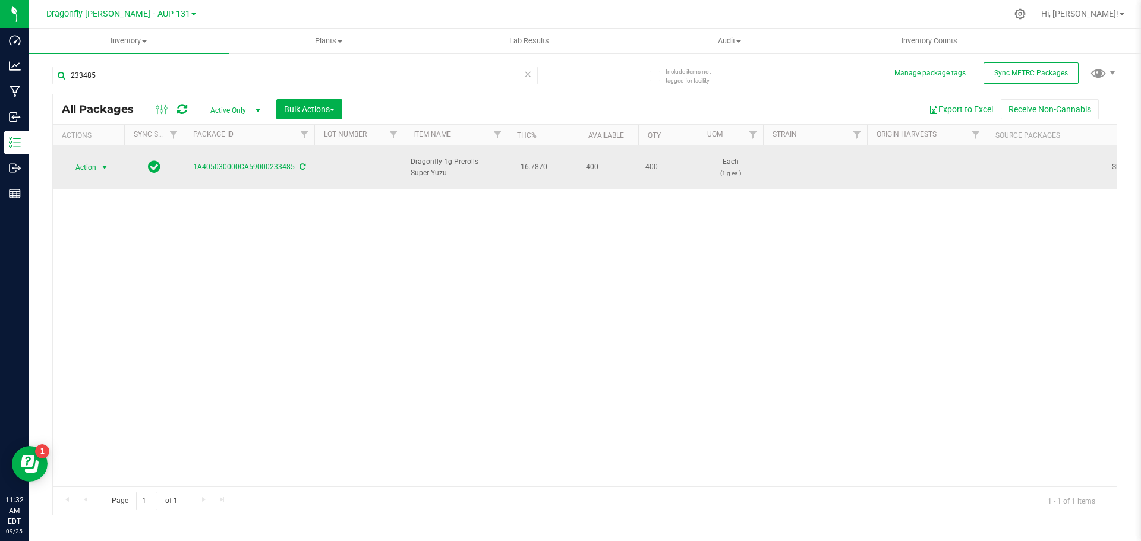
click at [96, 165] on span "Action" at bounding box center [81, 167] width 32 height 17
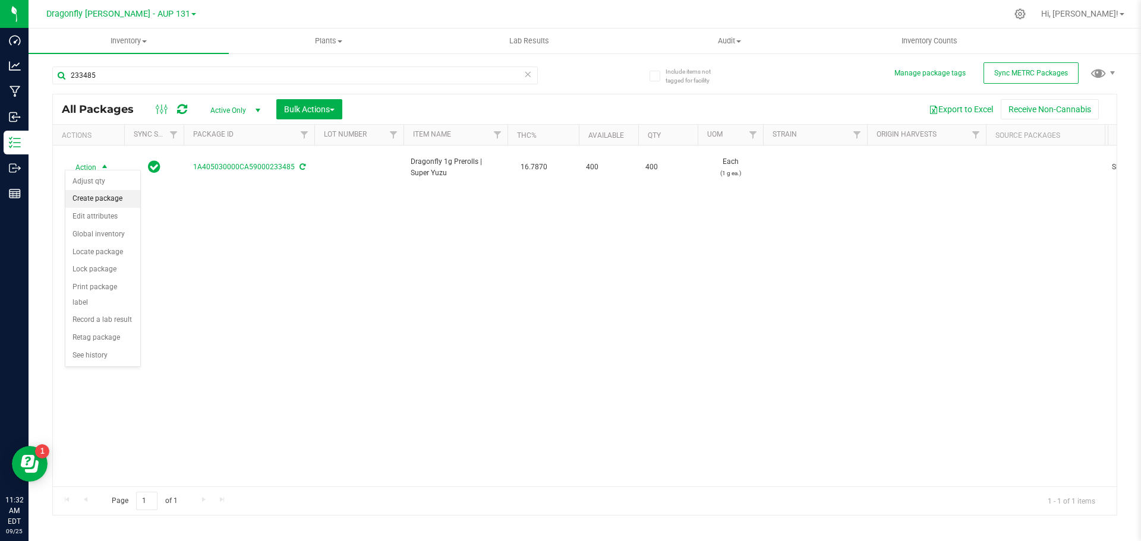
click at [116, 202] on li "Create package" at bounding box center [102, 199] width 75 height 18
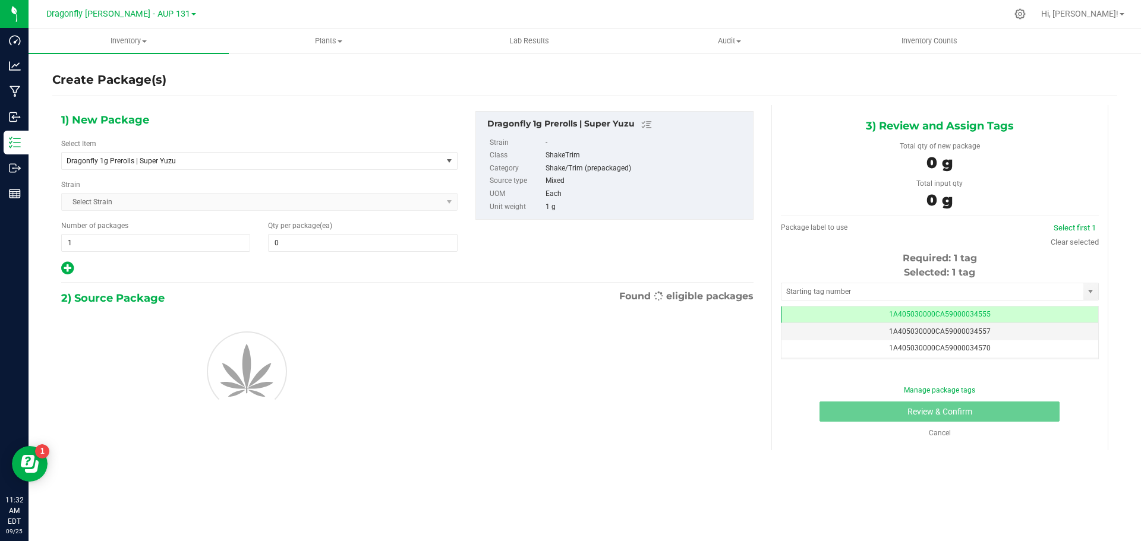
type input "0"
click at [223, 157] on span "Dragonfly 1g Prerolls | Super Yuzu" at bounding box center [245, 161] width 356 height 8
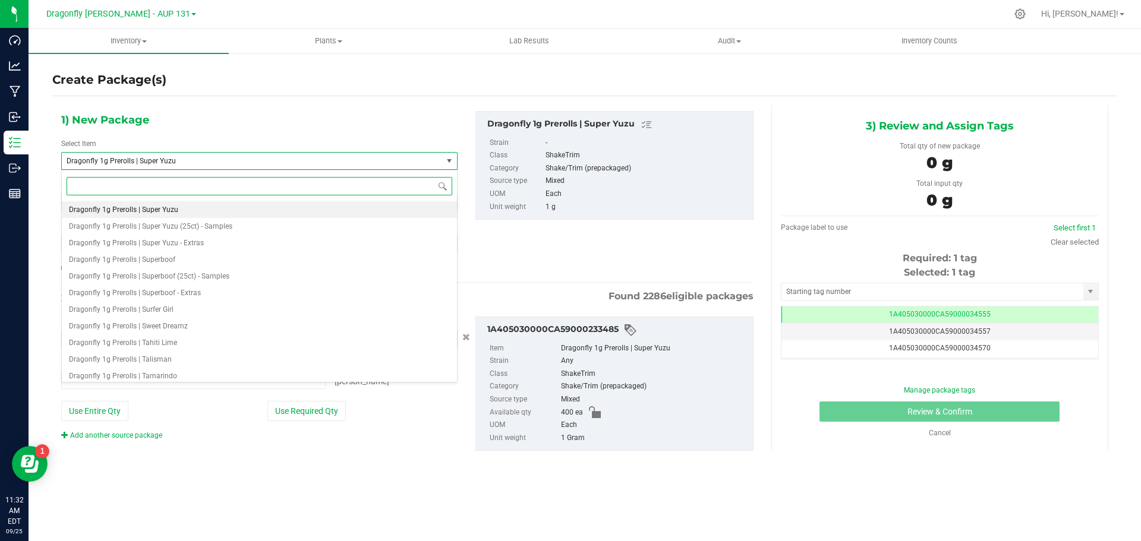
type input "s"
type input "0 ea"
type input "super yuzu"
click at [193, 204] on li "Dragonfly 1g Prerolls (100ct) | Super Yuzu" at bounding box center [259, 209] width 395 height 17
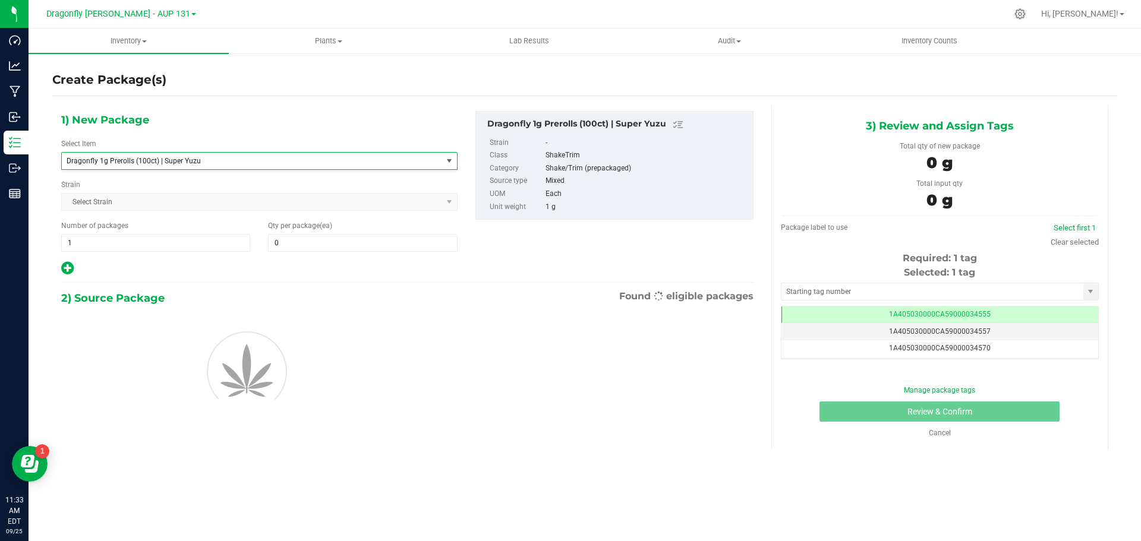
type input "0"
click at [190, 250] on span "1 1" at bounding box center [155, 243] width 189 height 18
click at [190, 250] on input "1" at bounding box center [156, 243] width 188 height 17
type input "4"
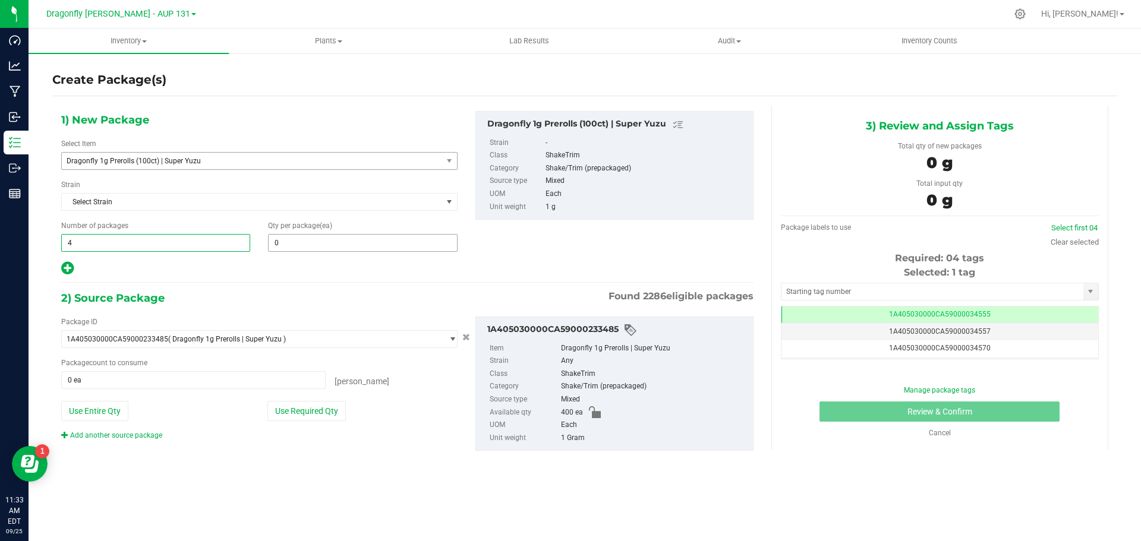
type input "4"
click at [288, 242] on span "0 0" at bounding box center [362, 243] width 189 height 18
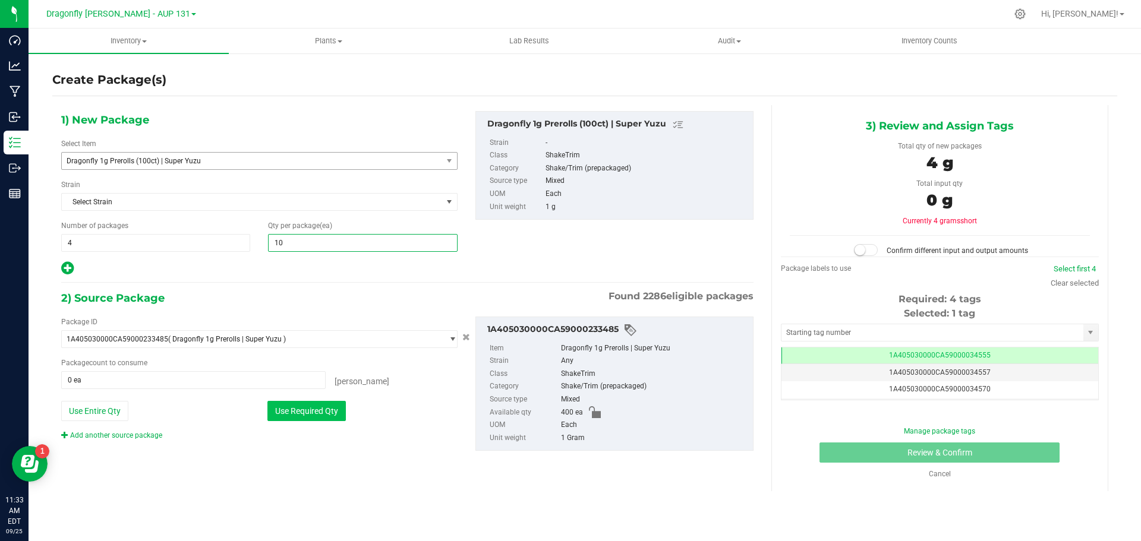
type input "100"
click at [322, 417] on button "Use Required Qty" at bounding box center [306, 411] width 78 height 20
type input "400 ea"
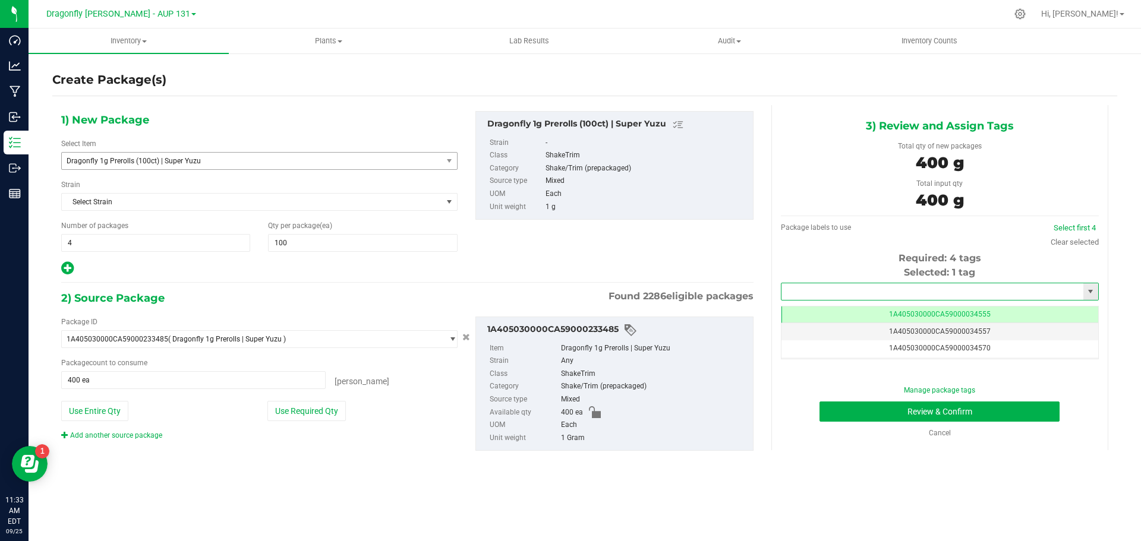
click at [973, 291] on input "text" at bounding box center [933, 291] width 302 height 17
click at [954, 307] on li "1a405030000ca59000138393" at bounding box center [940, 312] width 317 height 18
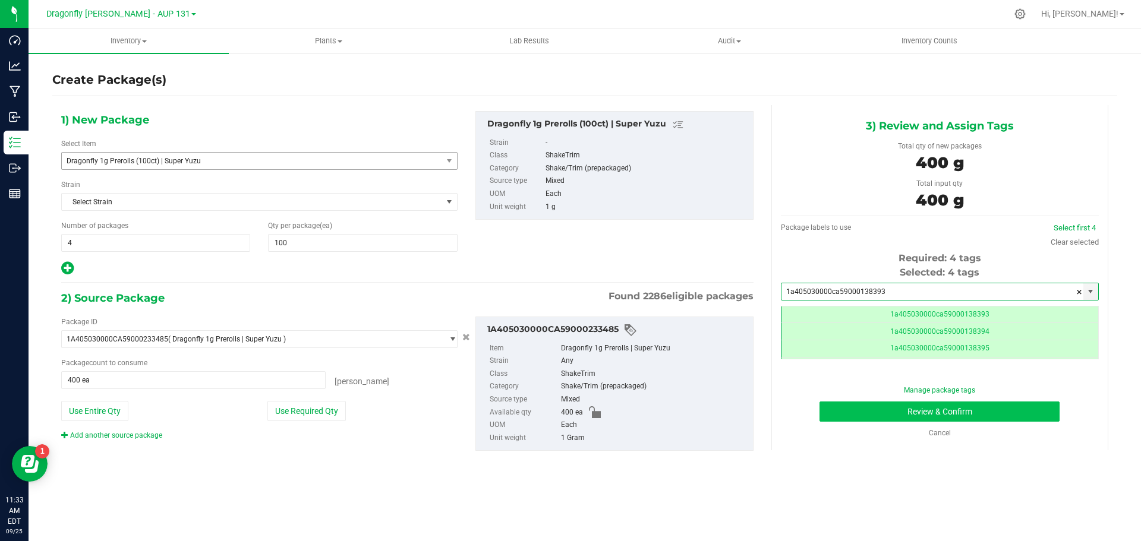
type input "1a405030000ca59000138393"
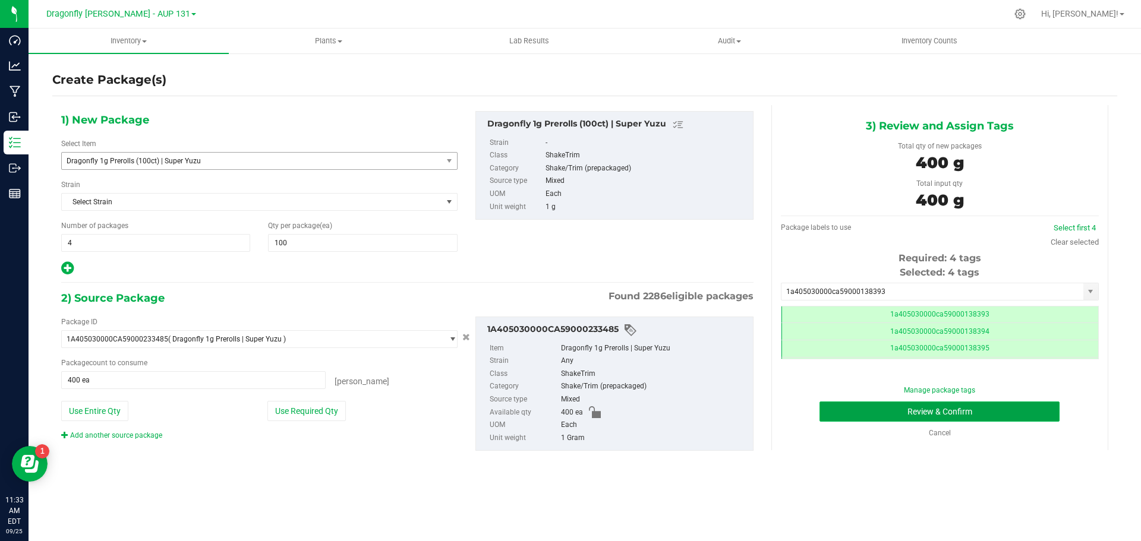
click at [965, 410] on button "Review & Confirm" at bounding box center [940, 412] width 240 height 20
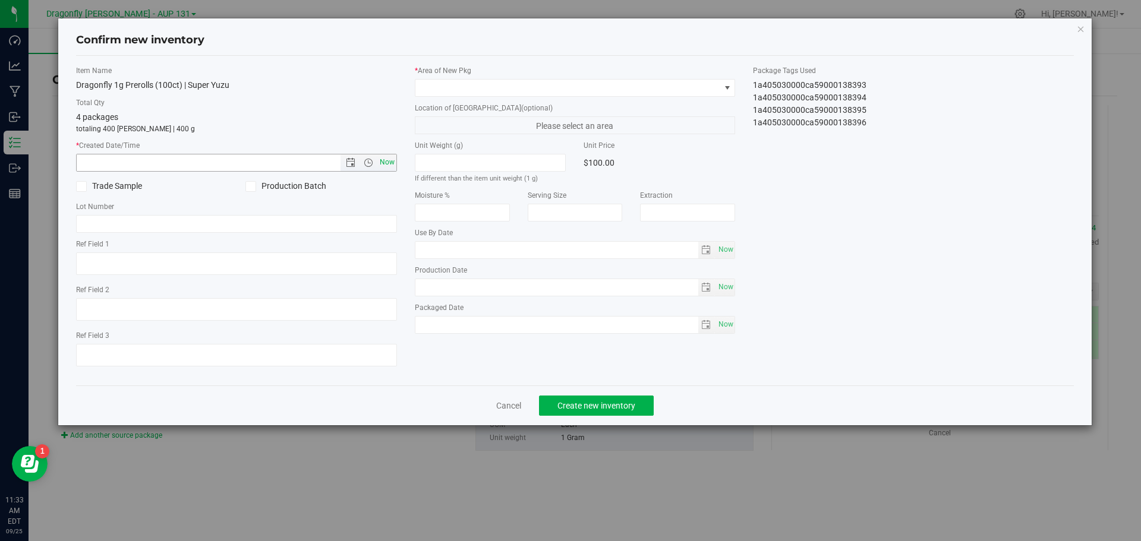
click at [392, 161] on span "Now" at bounding box center [387, 162] width 20 height 17
type input "9/25/2025 11:33 AM"
click at [572, 90] on span at bounding box center [567, 88] width 305 height 17
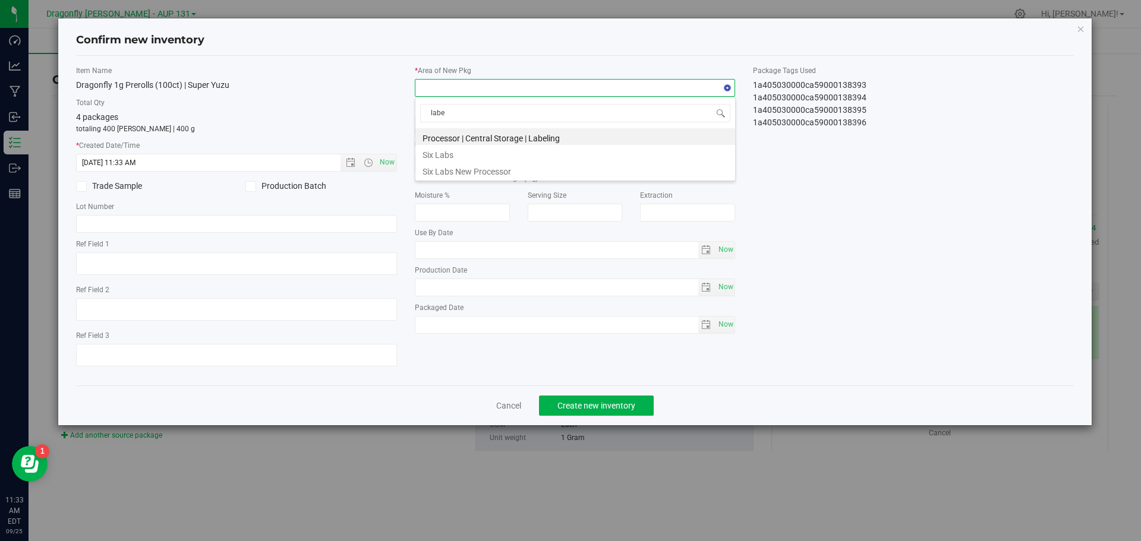
type input "label"
click at [563, 134] on li "Processor | Central Storage | Labeling" at bounding box center [575, 136] width 320 height 17
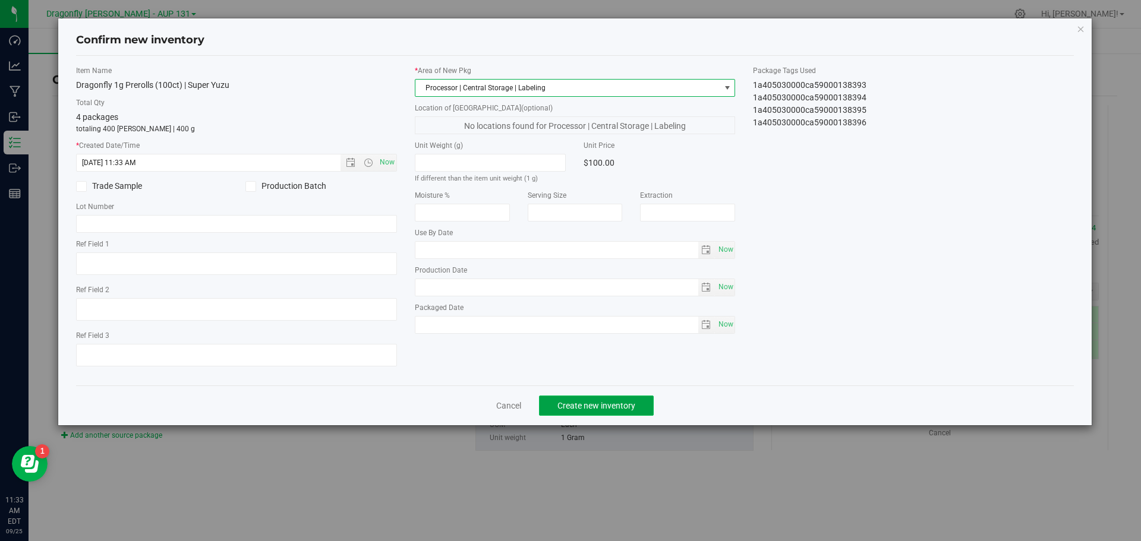
click at [585, 398] on button "Create new inventory" at bounding box center [596, 406] width 115 height 20
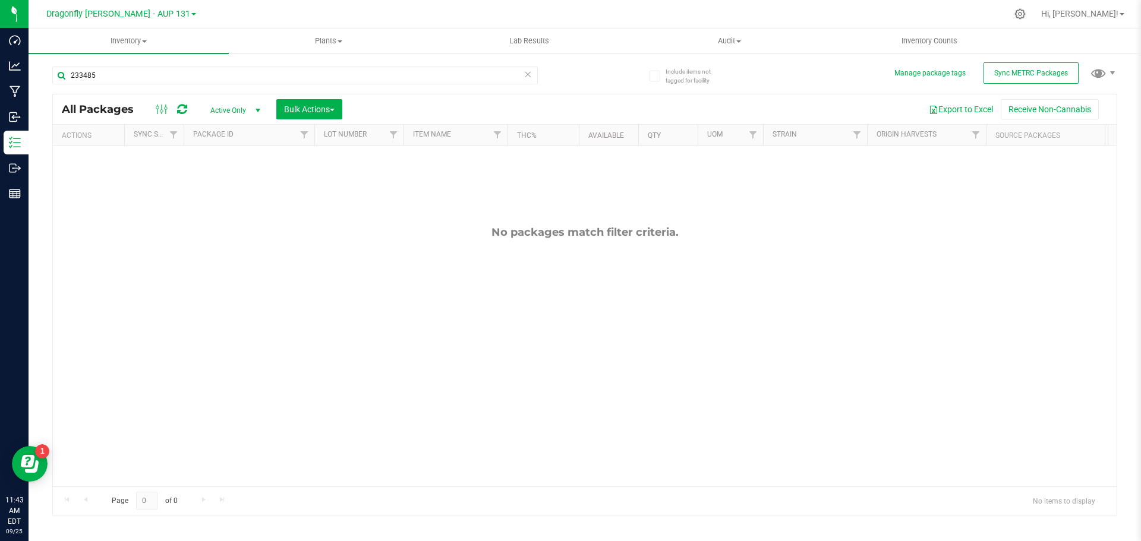
click at [528, 72] on icon at bounding box center [528, 74] width 8 height 14
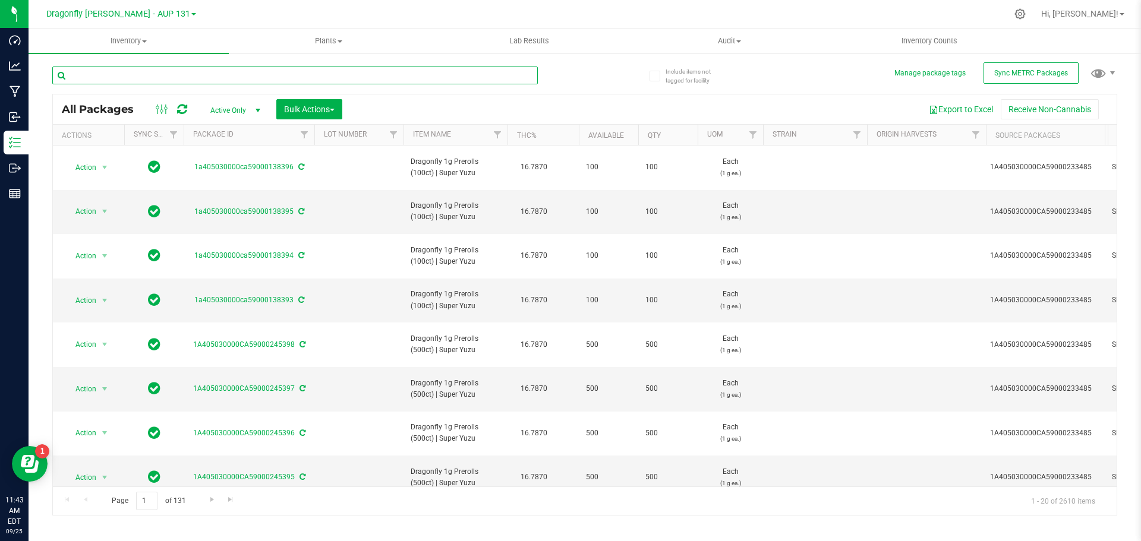
click at [128, 81] on input "text" at bounding box center [295, 76] width 486 height 18
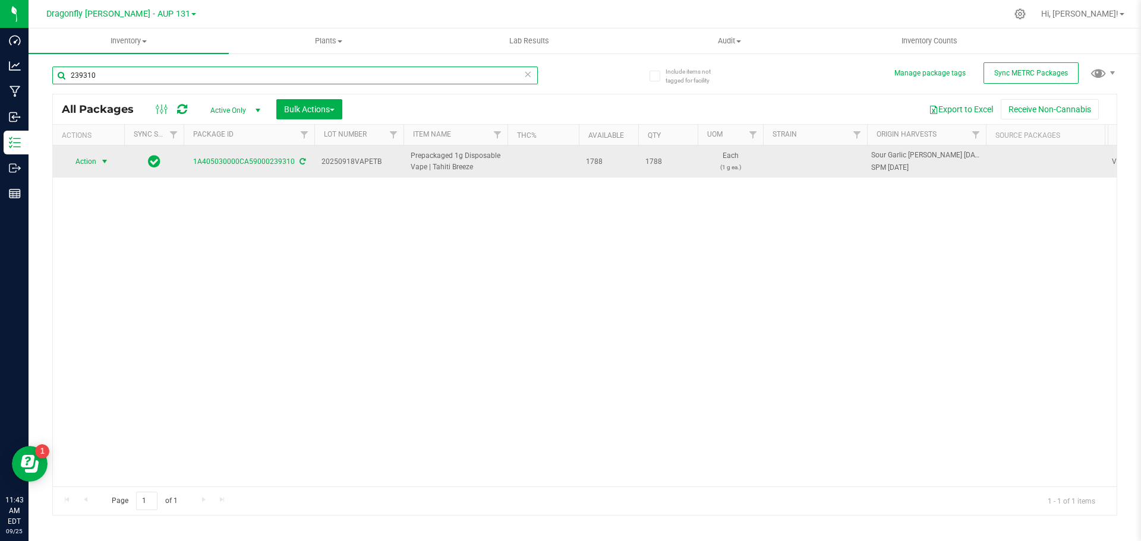
type input "239310"
click at [98, 160] on span "select" at bounding box center [104, 161] width 15 height 17
click at [106, 163] on span "select" at bounding box center [105, 162] width 10 height 10
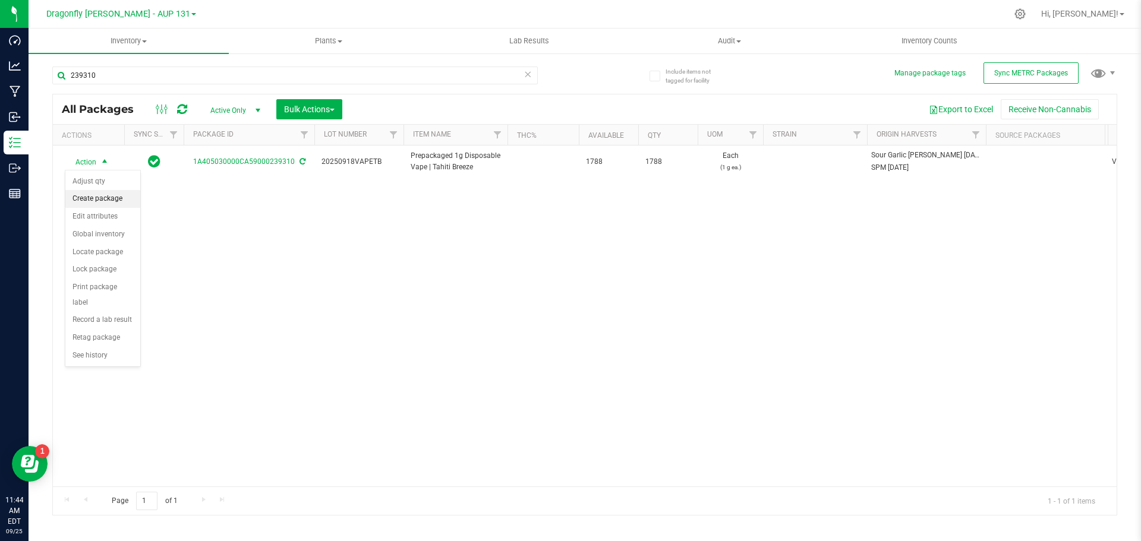
click at [92, 203] on li "Create package" at bounding box center [102, 199] width 75 height 18
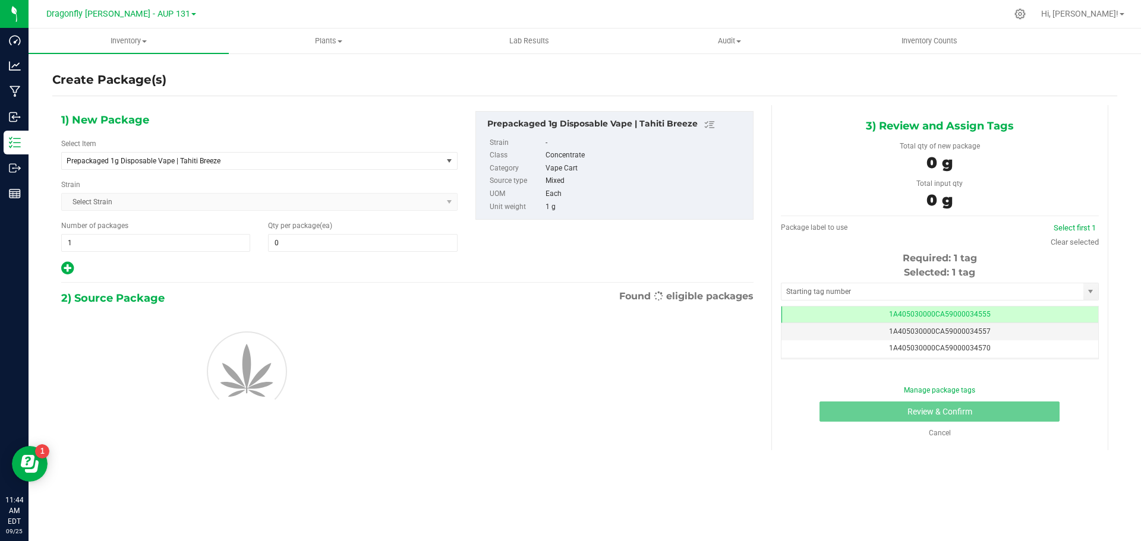
scroll to position [0, -1]
click at [234, 158] on span "Prepackaged 1g Disposable Vape | Tahiti Breeze" at bounding box center [245, 161] width 356 height 8
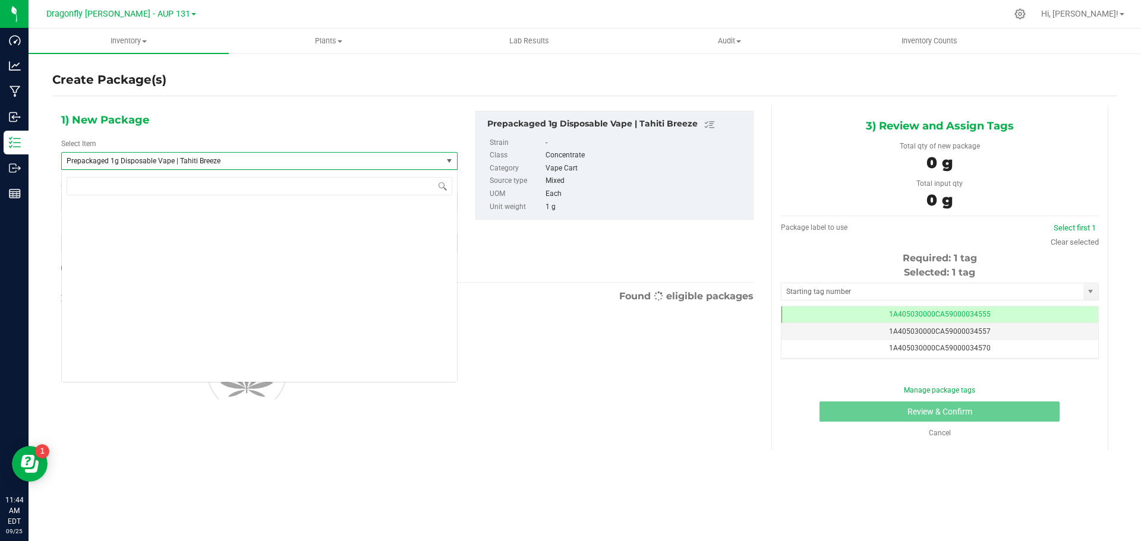
scroll to position [60672, 0]
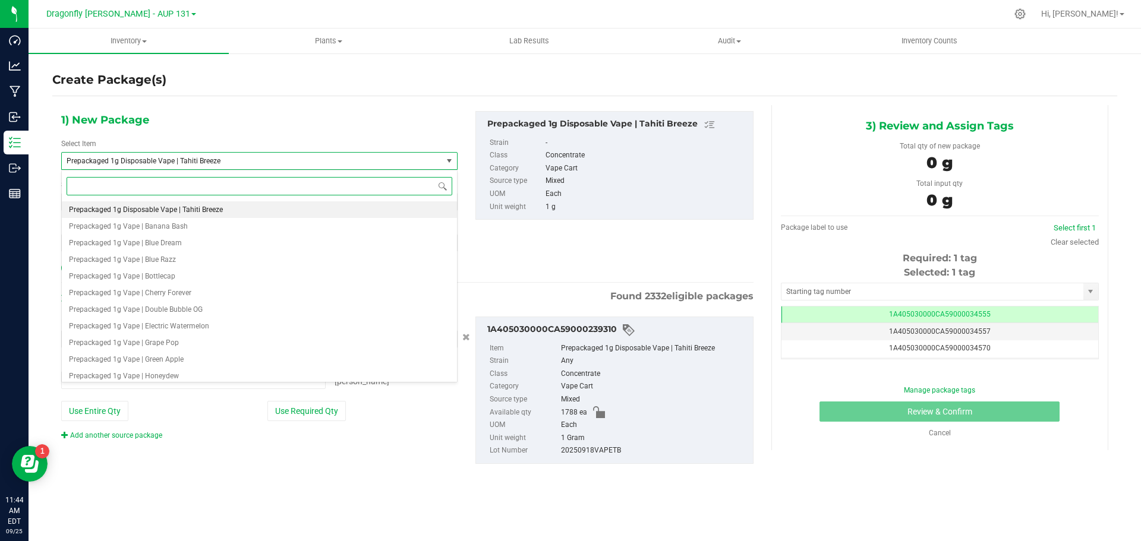
type input "0 ea"
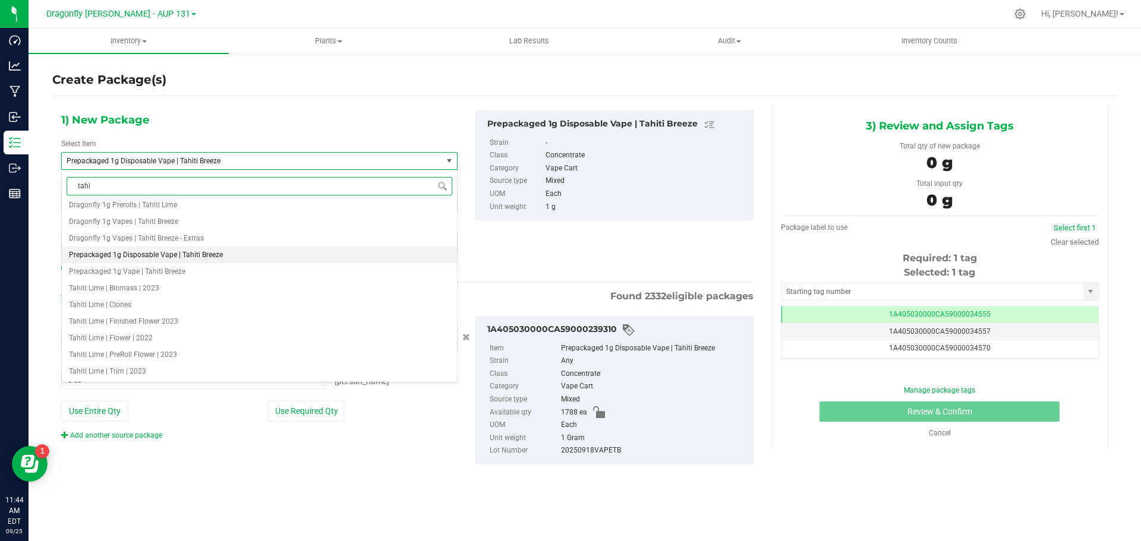
scroll to position [0, 0]
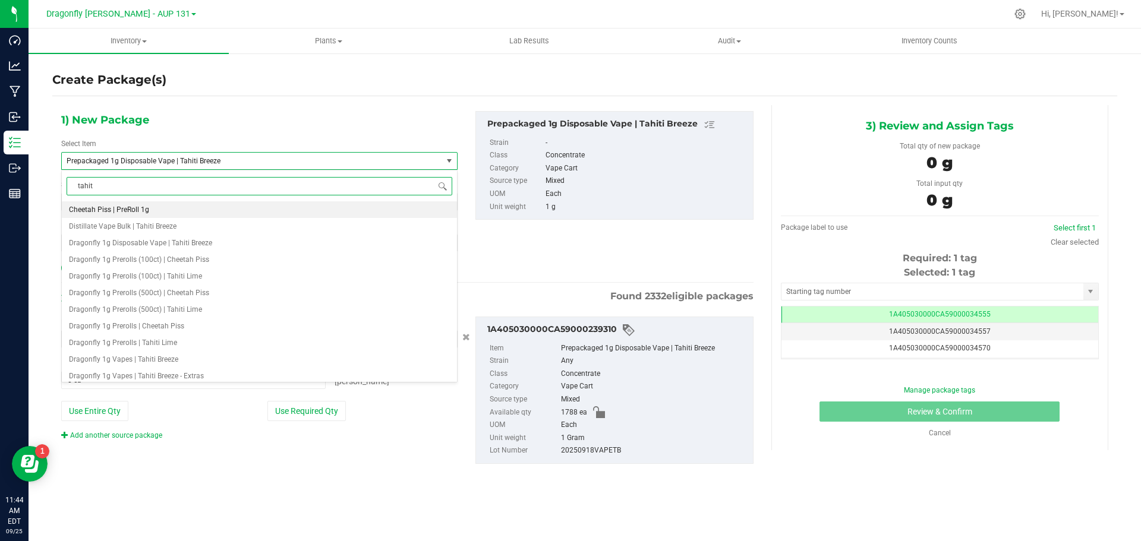
type input "tahiti"
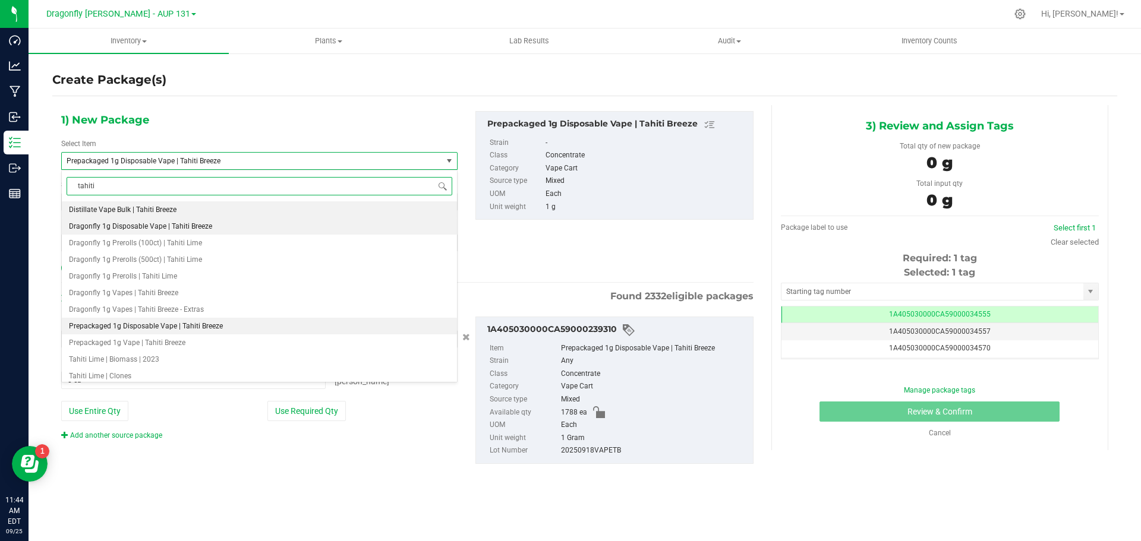
click at [197, 226] on span "Dragonfly 1g Disposable Vape | Tahiti Breeze" at bounding box center [140, 226] width 143 height 8
type input "0"
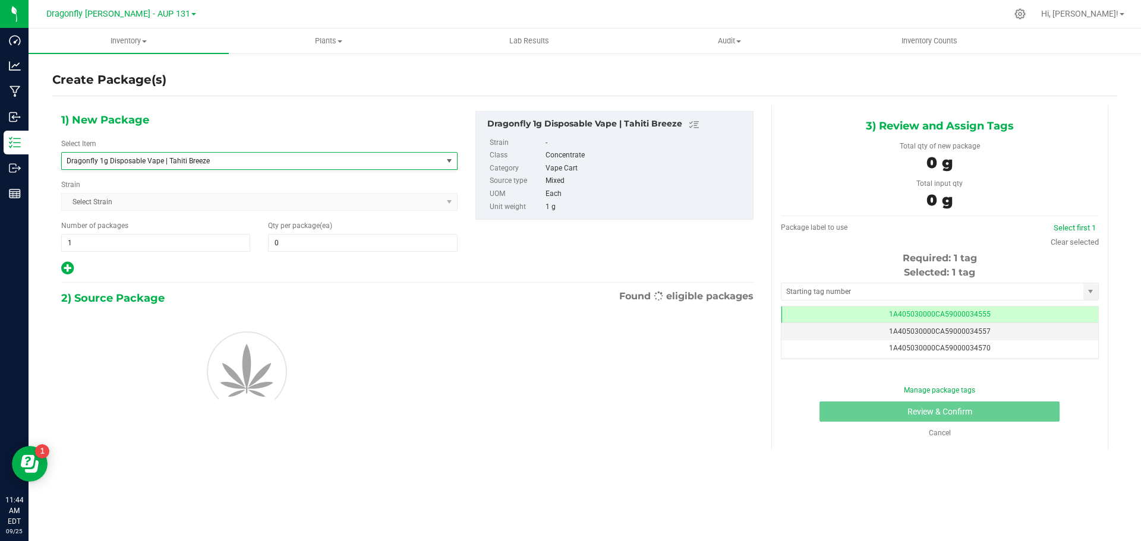
scroll to position [17373, 0]
click at [179, 248] on span "1 1" at bounding box center [155, 243] width 189 height 18
click at [179, 248] on input "1" at bounding box center [156, 243] width 188 height 17
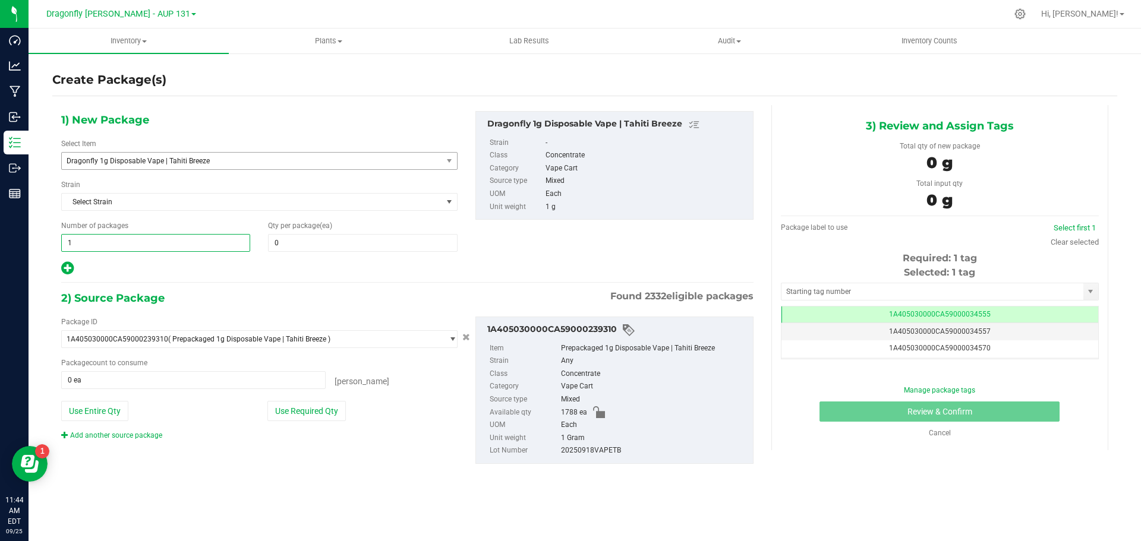
type input "17"
click at [346, 245] on span "0 0" at bounding box center [362, 243] width 189 height 18
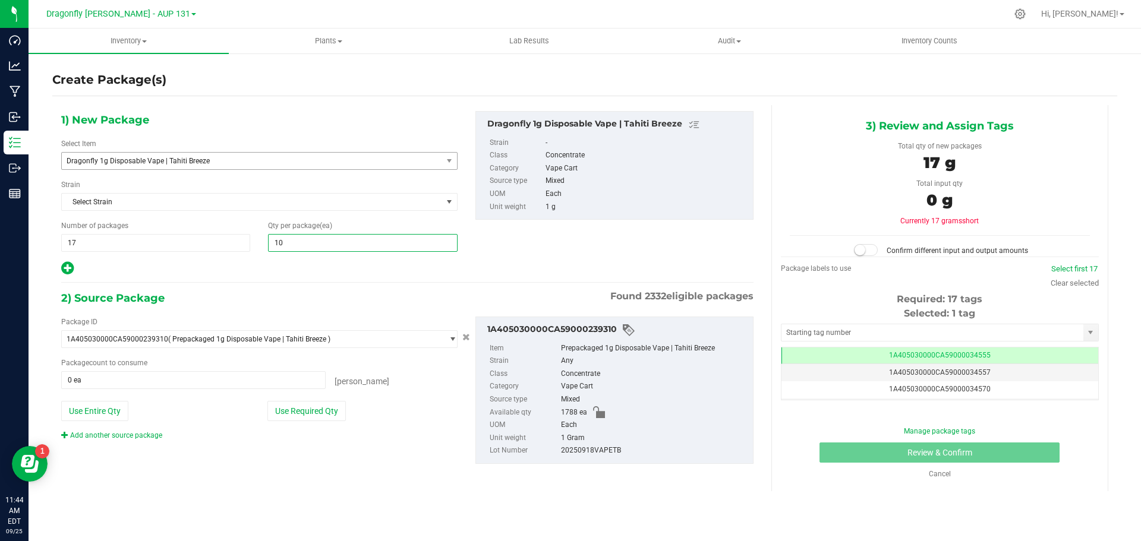
type input "100"
click at [317, 414] on button "Use Required Qty" at bounding box center [306, 411] width 78 height 20
type input "1700 ea"
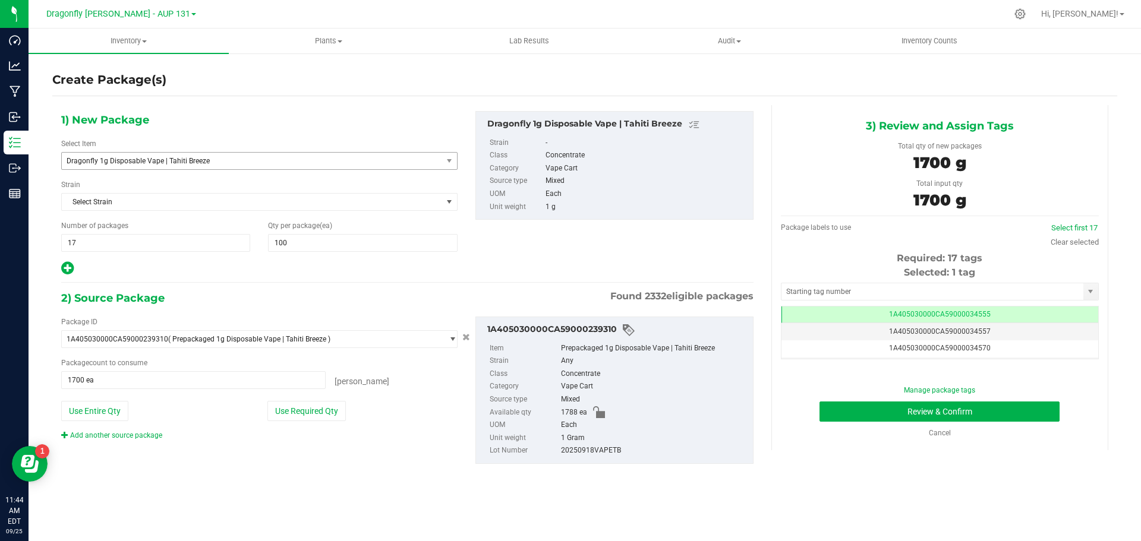
click at [941, 279] on div "Selected: 1 tag" at bounding box center [940, 273] width 318 height 14
click at [938, 290] on input "text" at bounding box center [933, 291] width 302 height 17
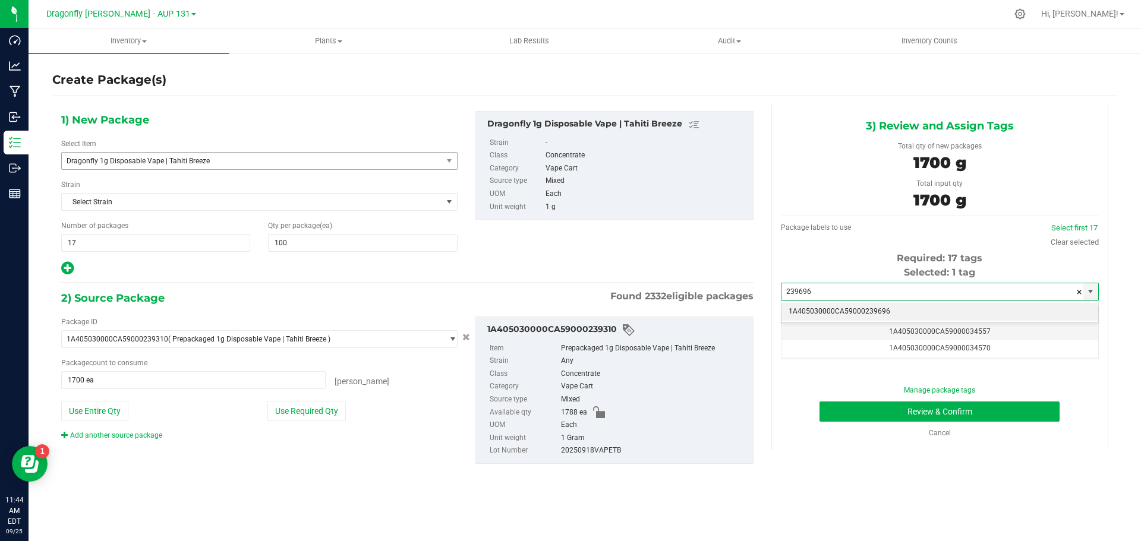
click at [877, 306] on li "1A405030000CA59000239696" at bounding box center [940, 312] width 317 height 18
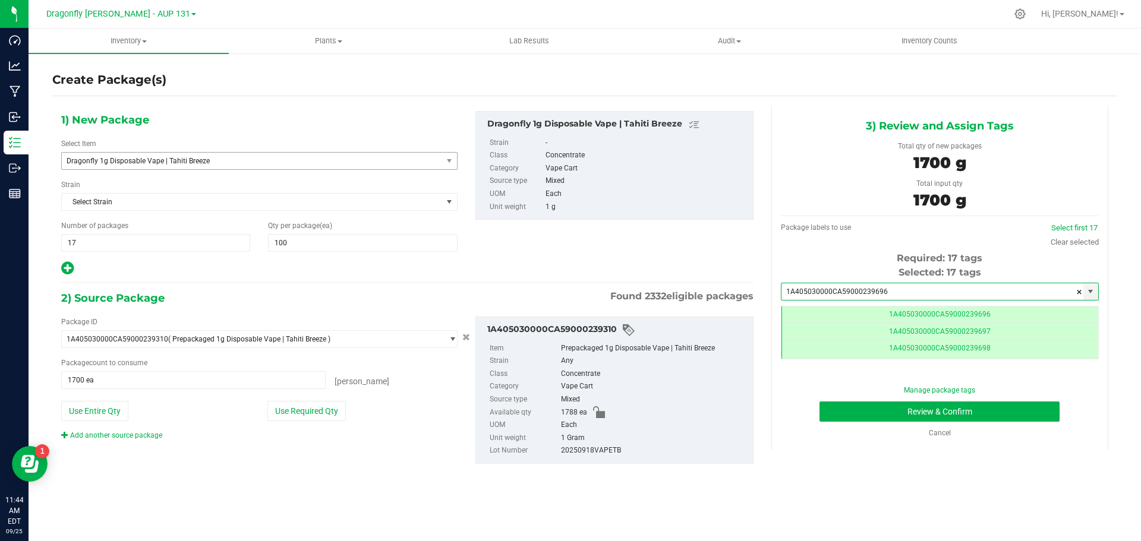
scroll to position [0, -1]
type input "1A405030000CA59000239696"
click at [947, 411] on button "Review & Confirm" at bounding box center [940, 412] width 240 height 20
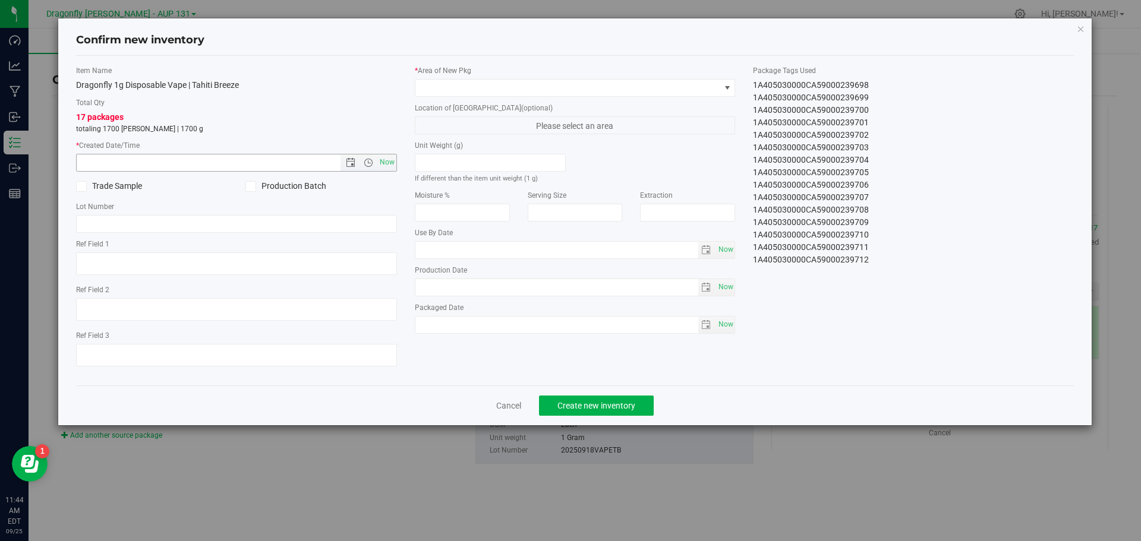
click at [389, 165] on span "Now" at bounding box center [387, 162] width 20 height 17
type input "9/25/2025 11:44 AM"
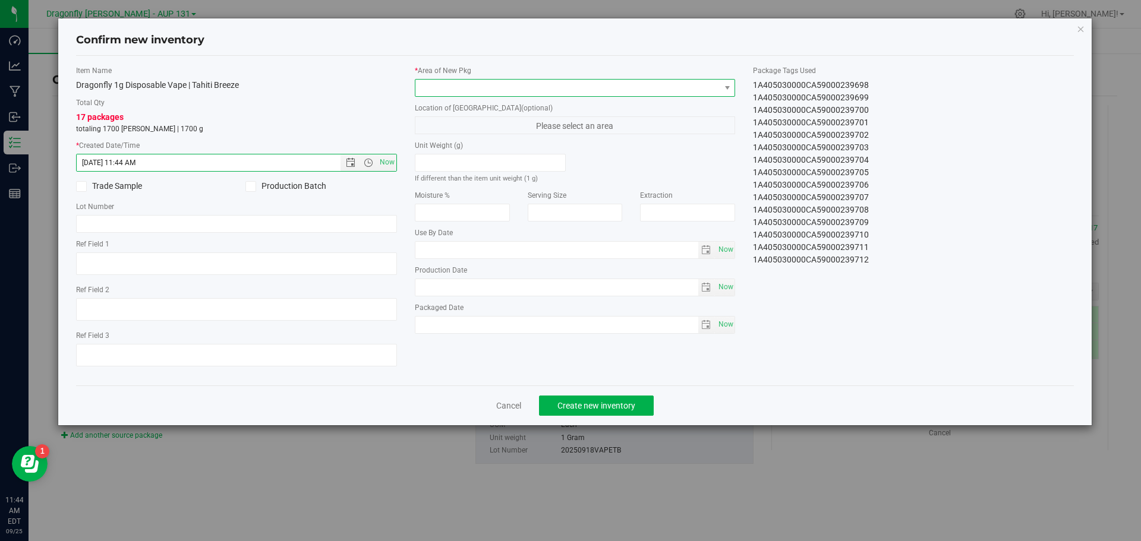
click at [463, 93] on span at bounding box center [567, 88] width 305 height 17
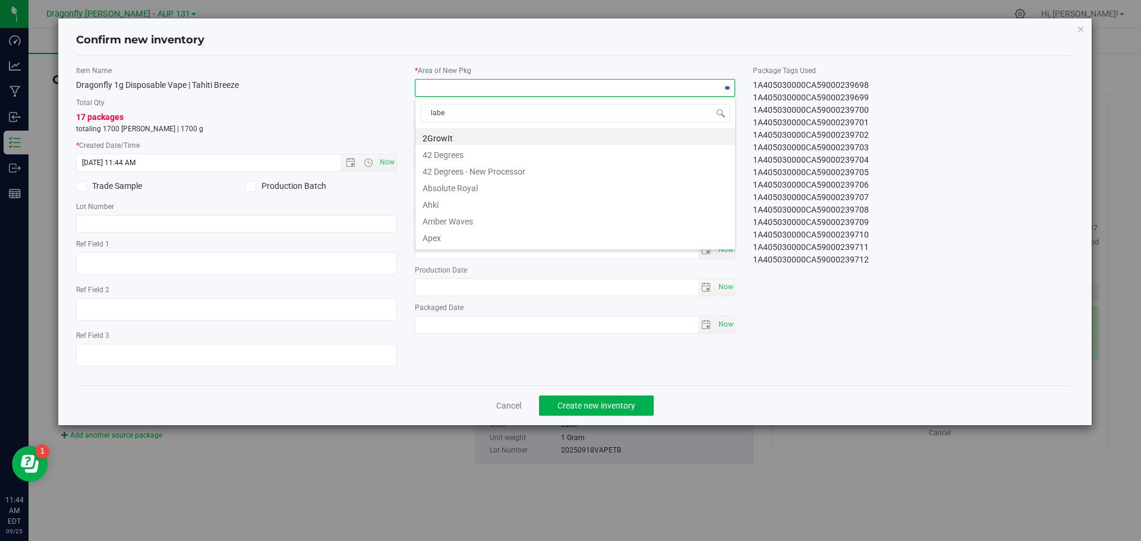
type input "label"
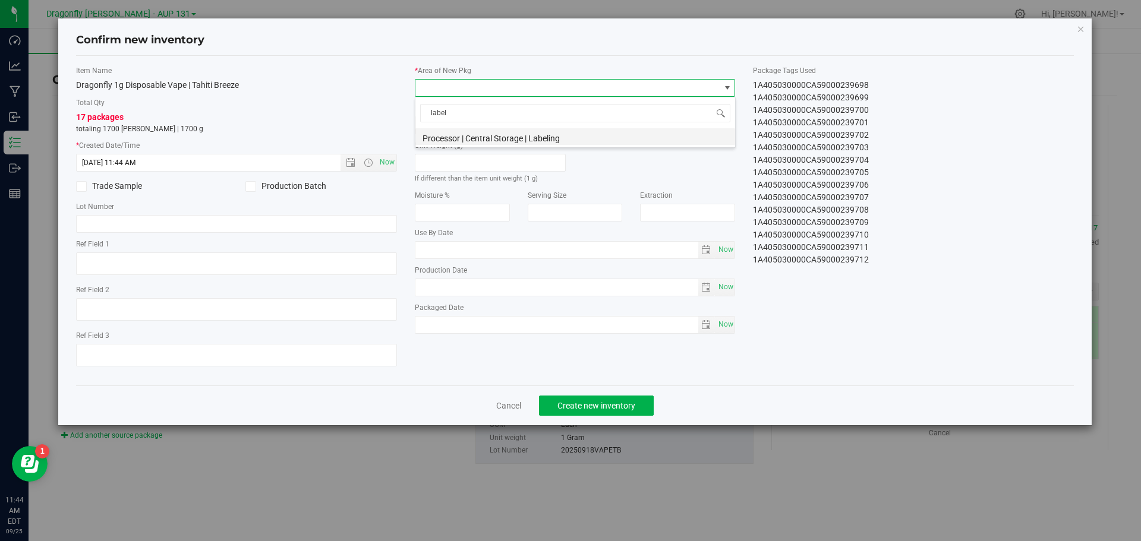
click at [507, 142] on li "Processor | Central Storage | Labeling" at bounding box center [575, 136] width 320 height 17
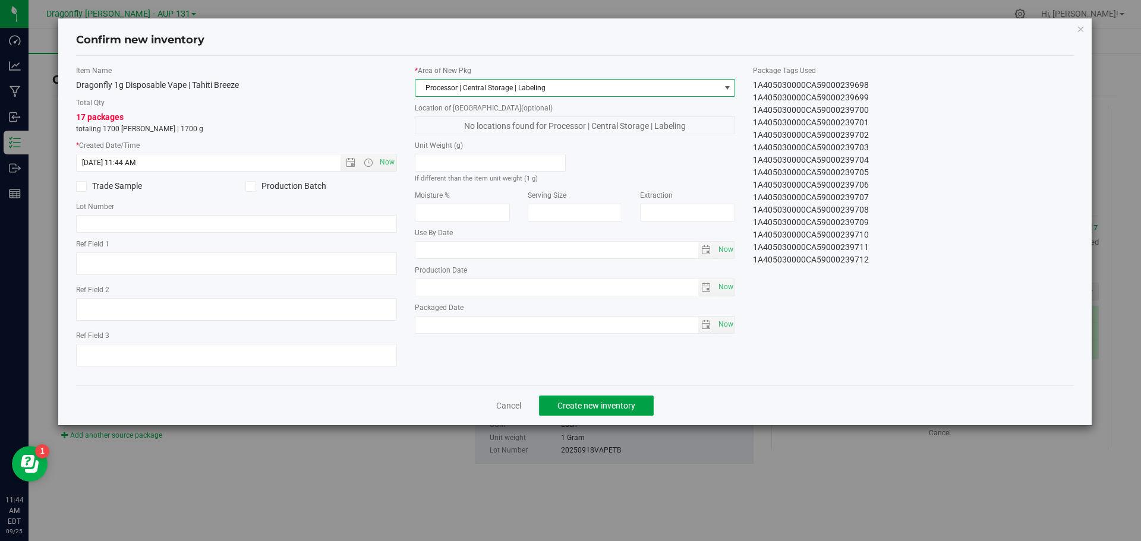
click at [607, 412] on button "Create new inventory" at bounding box center [596, 406] width 115 height 20
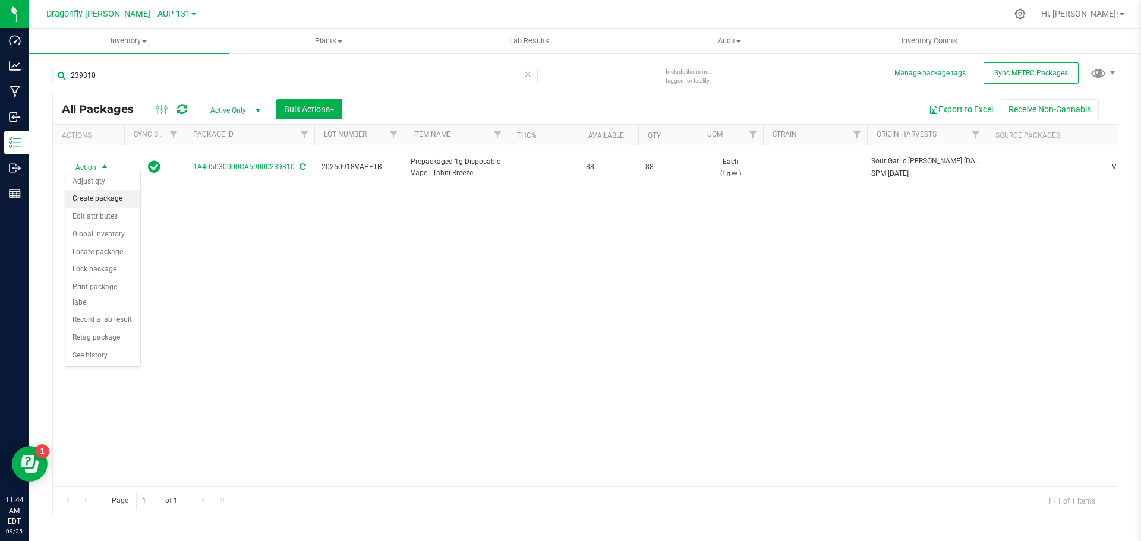
click at [116, 194] on li "Create package" at bounding box center [102, 199] width 75 height 18
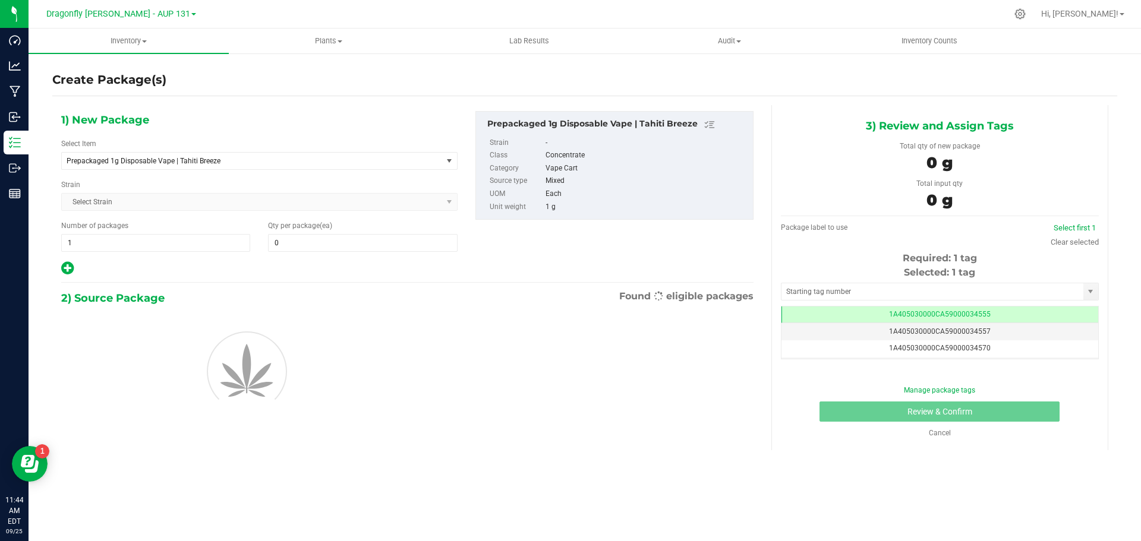
type input "0"
click at [275, 154] on span "Prepackaged 1g Disposable Vape | Tahiti Breeze" at bounding box center [252, 161] width 380 height 17
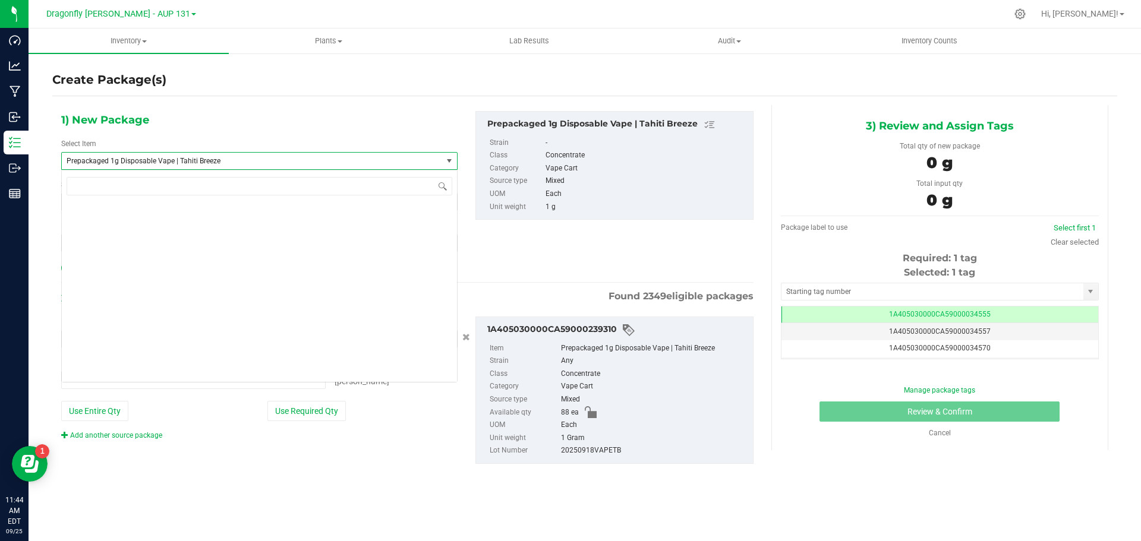
type input "0 ea"
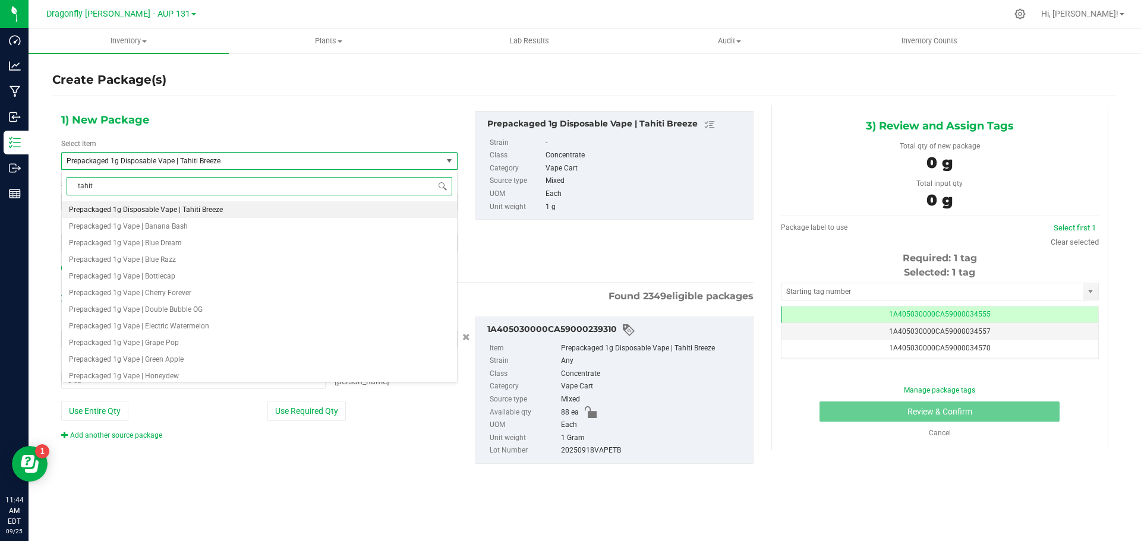
type input "tahiti"
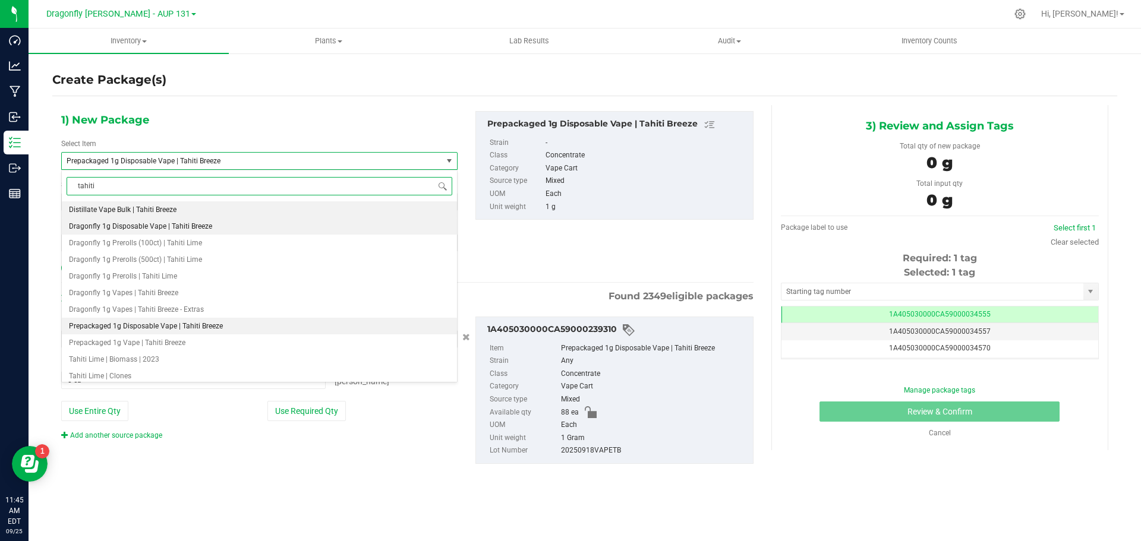
click at [203, 229] on span "Dragonfly 1g Disposable Vape | Tahiti Breeze" at bounding box center [140, 226] width 143 height 8
type input "0"
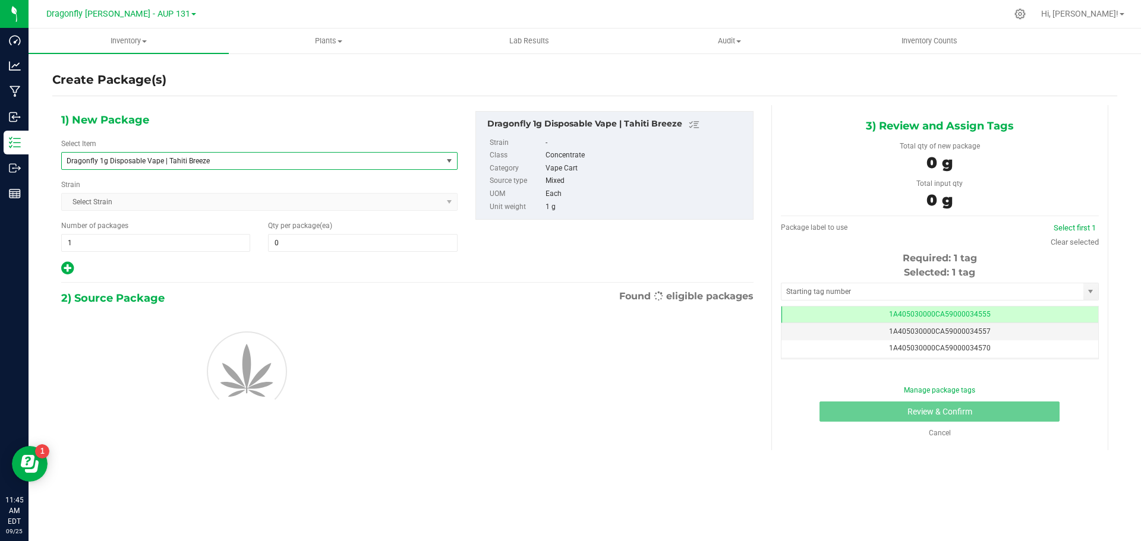
click at [235, 159] on span "Dragonfly 1g Disposable Vape | Tahiti Breeze" at bounding box center [245, 161] width 356 height 8
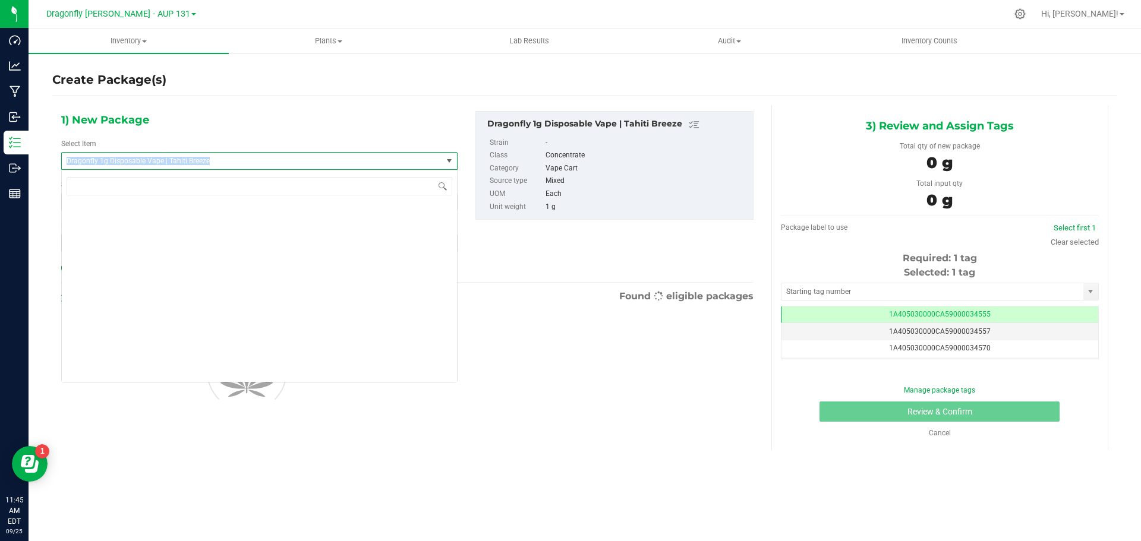
click at [235, 159] on span "Dragonfly 1g Disposable Vape | Tahiti Breeze" at bounding box center [245, 161] width 356 height 8
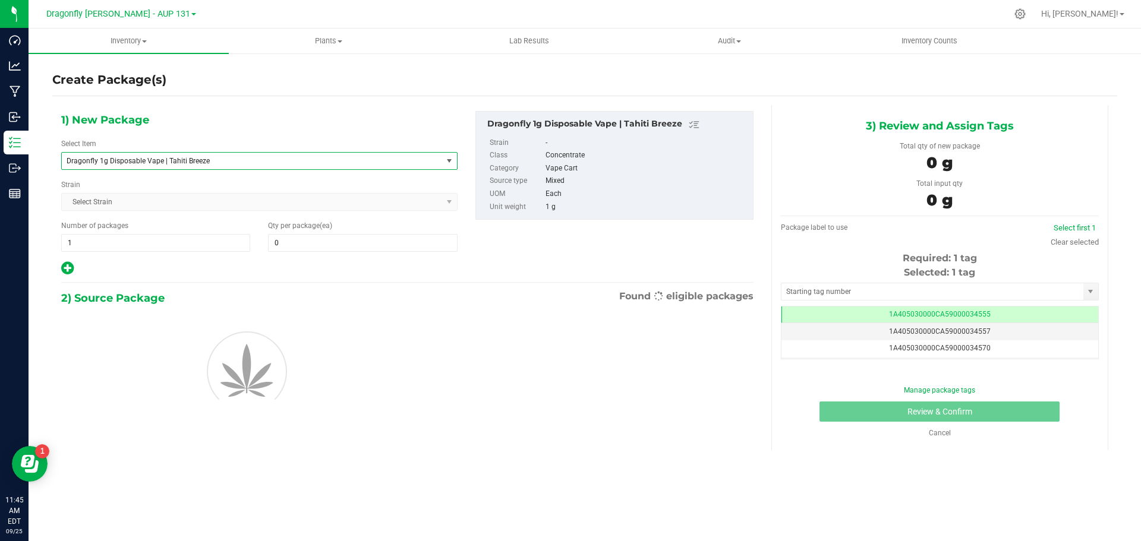
click at [235, 159] on span "Dragonfly 1g Disposable Vape | Tahiti Breeze" at bounding box center [245, 161] width 356 height 8
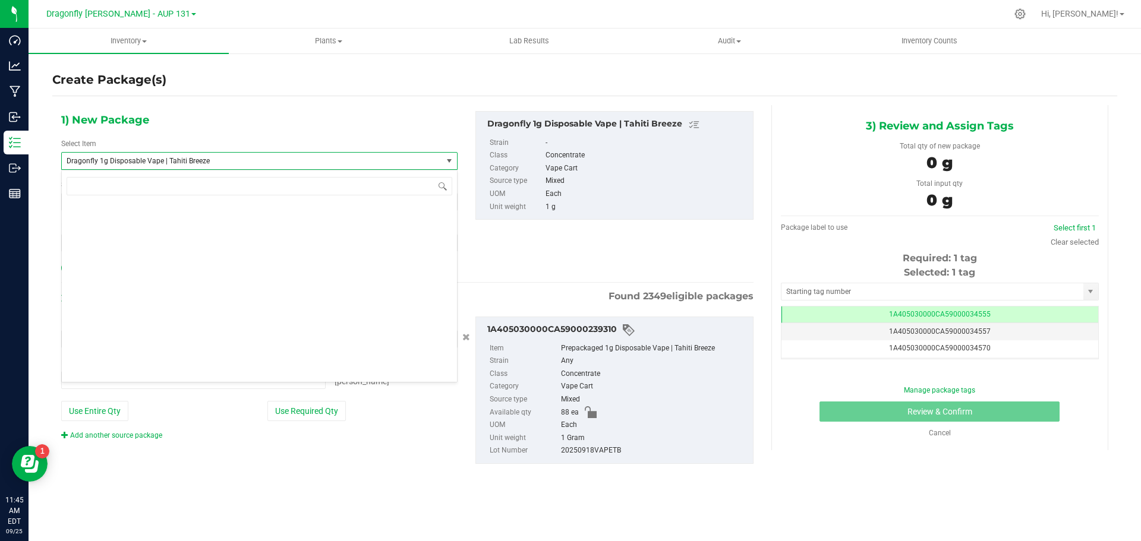
type input "0 ea"
click at [235, 159] on span "Dragonfly 1g Disposable Vape | Tahiti Breeze" at bounding box center [245, 161] width 356 height 8
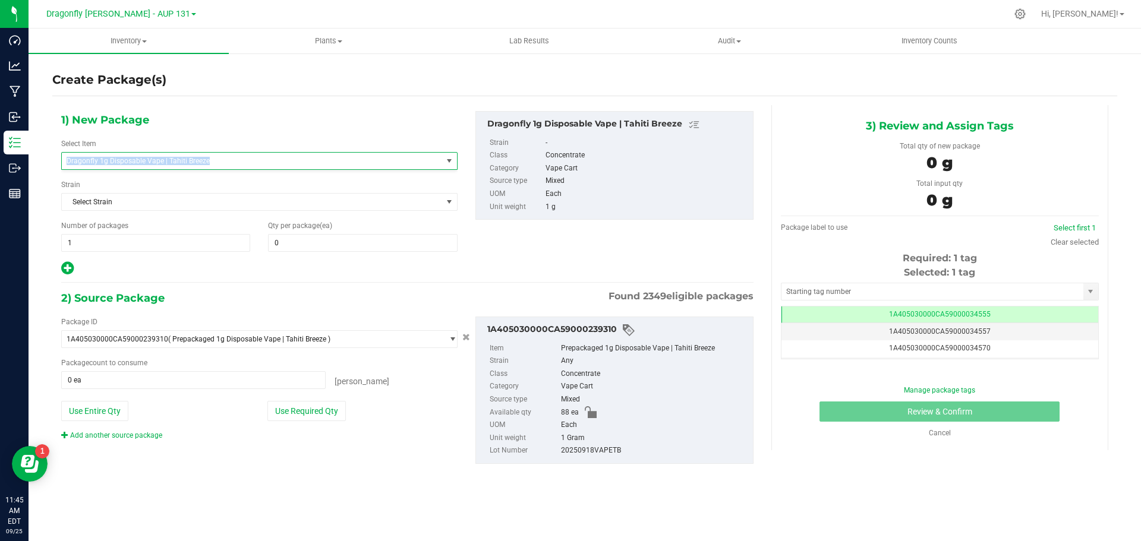
click at [235, 159] on span "Dragonfly 1g Disposable Vape | Tahiti Breeze" at bounding box center [245, 161] width 356 height 8
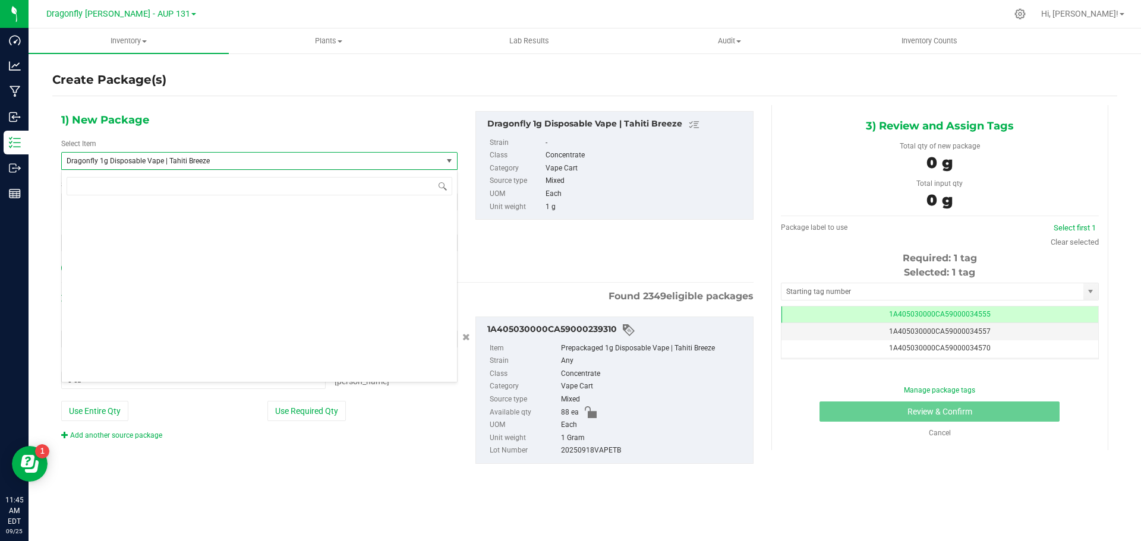
click at [235, 159] on span "Dragonfly 1g Disposable Vape | Tahiti Breeze" at bounding box center [245, 161] width 356 height 8
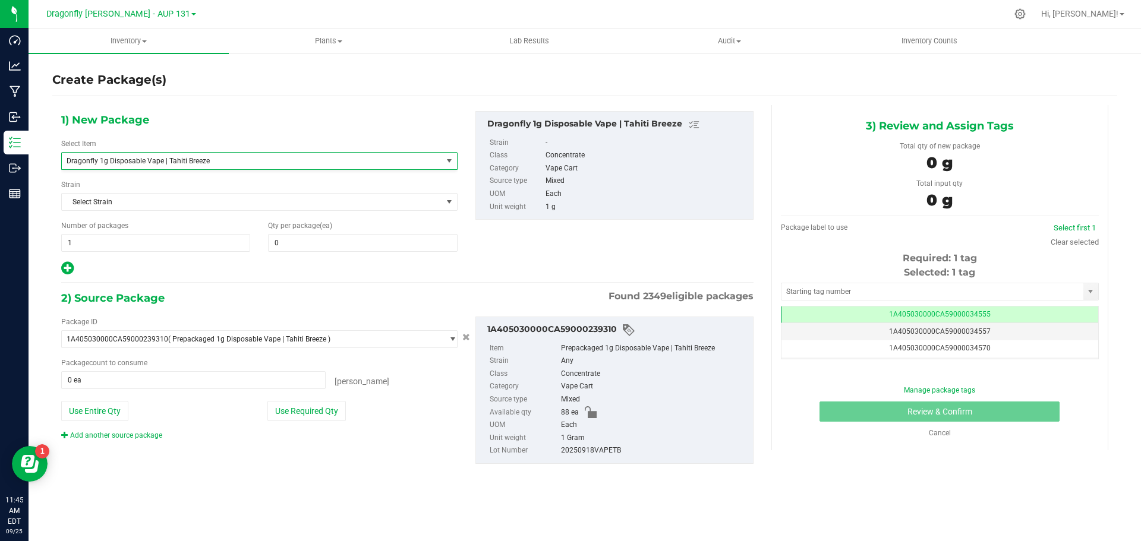
click at [235, 159] on span "Dragonfly 1g Disposable Vape | Tahiti Breeze" at bounding box center [245, 161] width 356 height 8
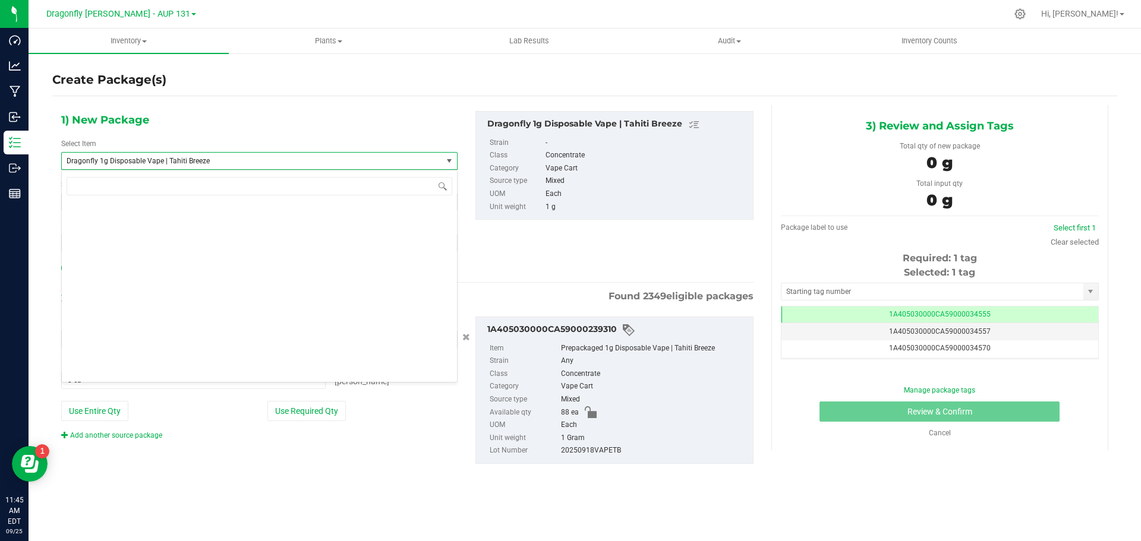
click at [235, 159] on span "Dragonfly 1g Disposable Vape | Tahiti Breeze" at bounding box center [245, 161] width 356 height 8
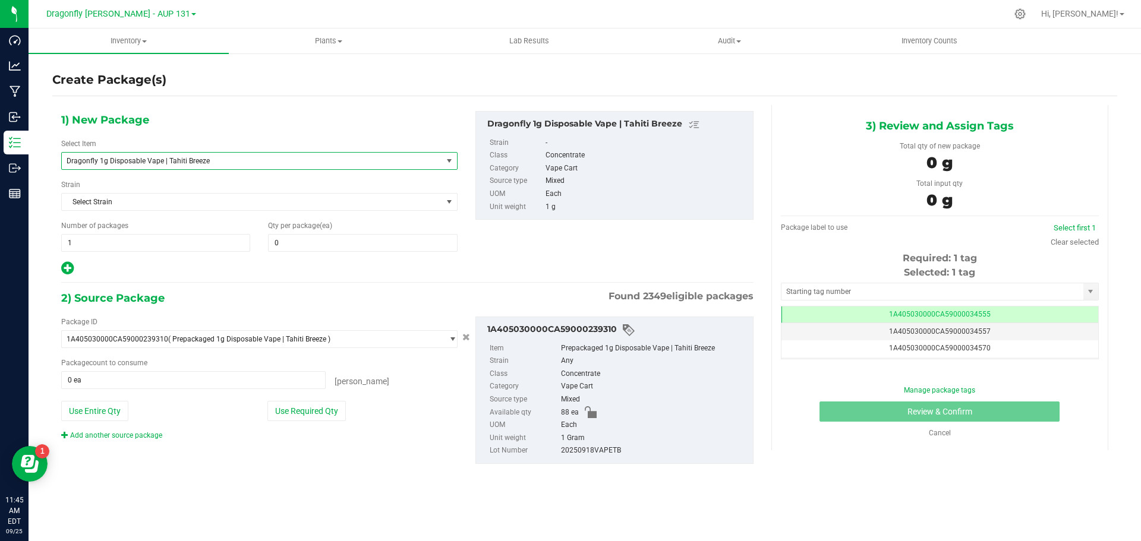
click at [235, 159] on span "Dragonfly 1g Disposable Vape | Tahiti Breeze" at bounding box center [245, 161] width 356 height 8
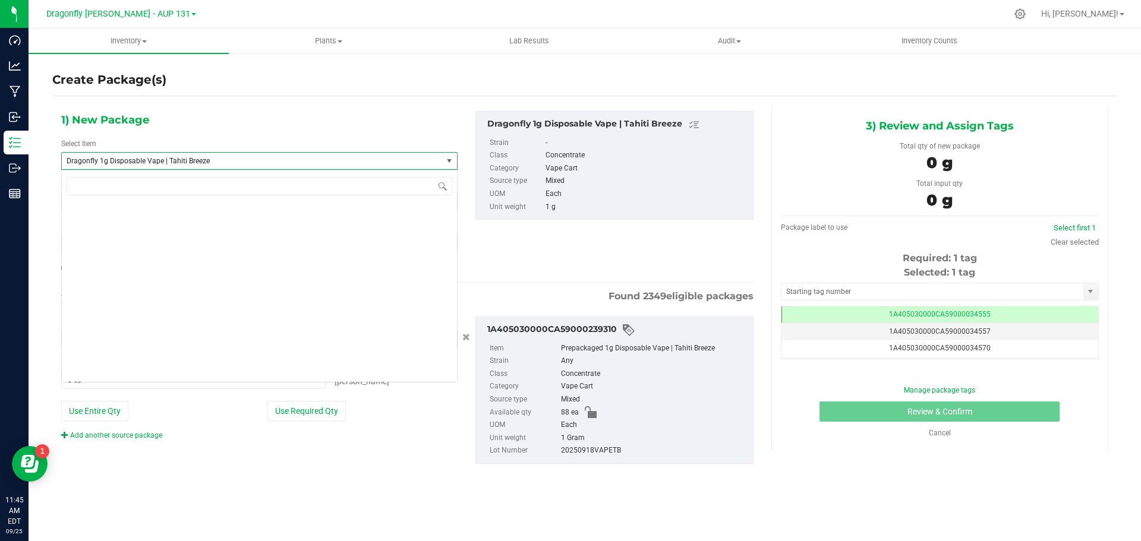
click at [235, 159] on span "Dragonfly 1g Disposable Vape | Tahiti Breeze" at bounding box center [245, 161] width 356 height 8
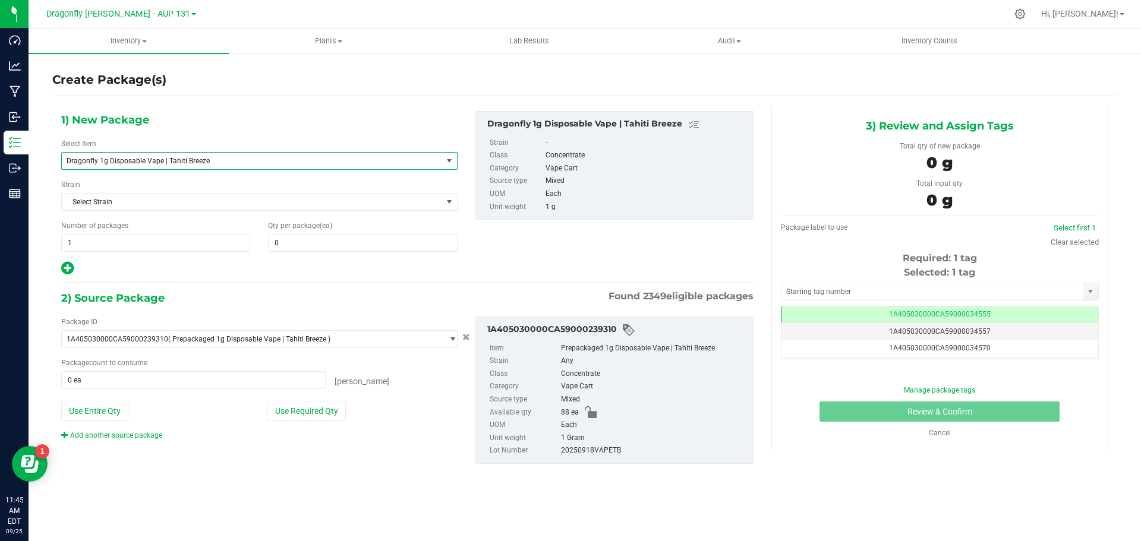
click at [206, 161] on span "Dragonfly 1g Disposable Vape | Tahiti Breeze" at bounding box center [245, 161] width 356 height 8
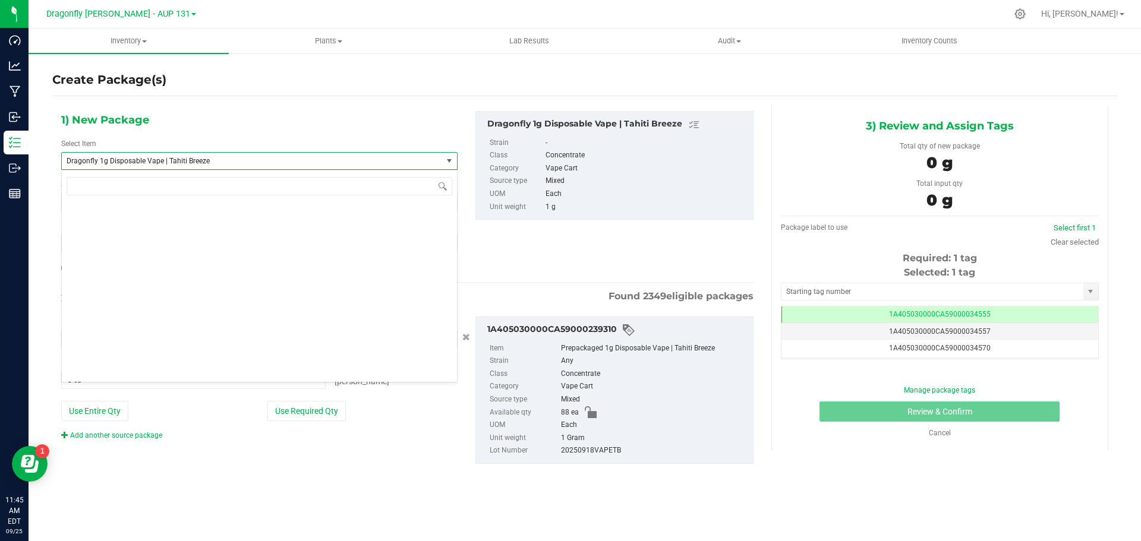
click at [206, 161] on span "Dragonfly 1g Disposable Vape | Tahiti Breeze" at bounding box center [245, 161] width 356 height 8
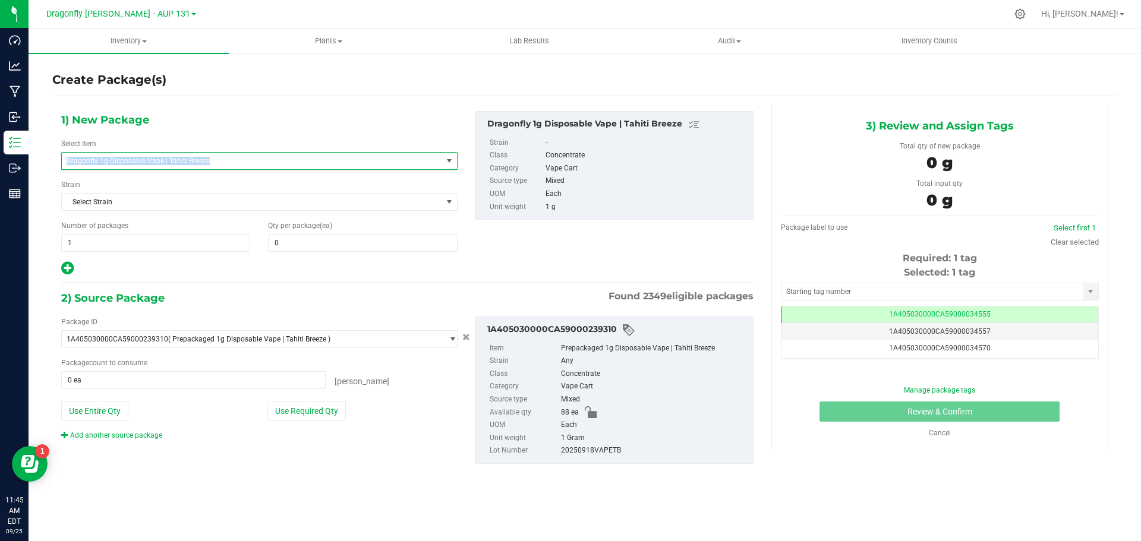
click at [206, 161] on span "Dragonfly 1g Disposable Vape | Tahiti Breeze" at bounding box center [245, 161] width 356 height 8
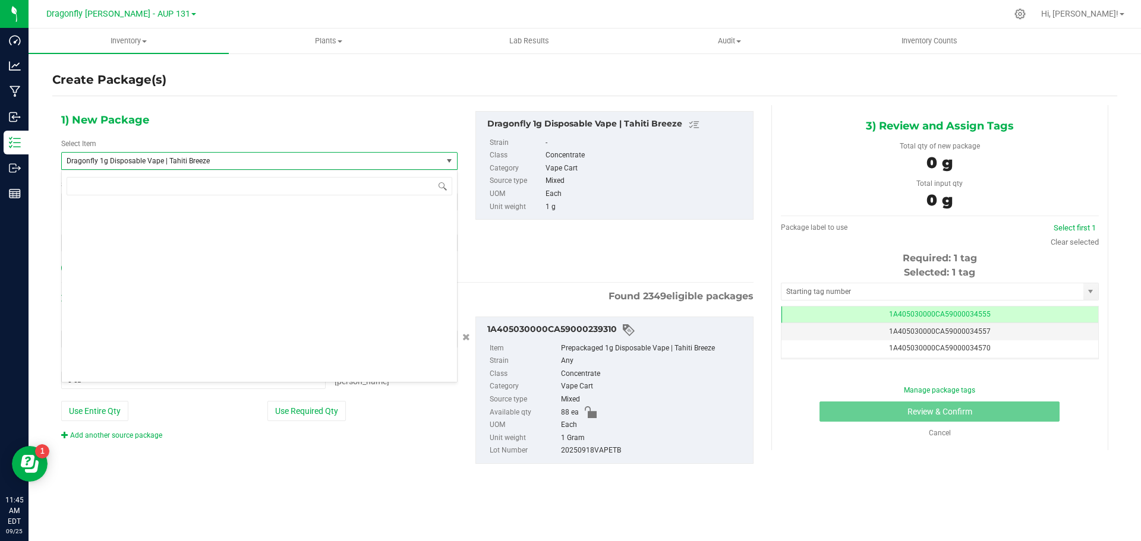
click at [206, 161] on span "Dragonfly 1g Disposable Vape | Tahiti Breeze" at bounding box center [245, 161] width 356 height 8
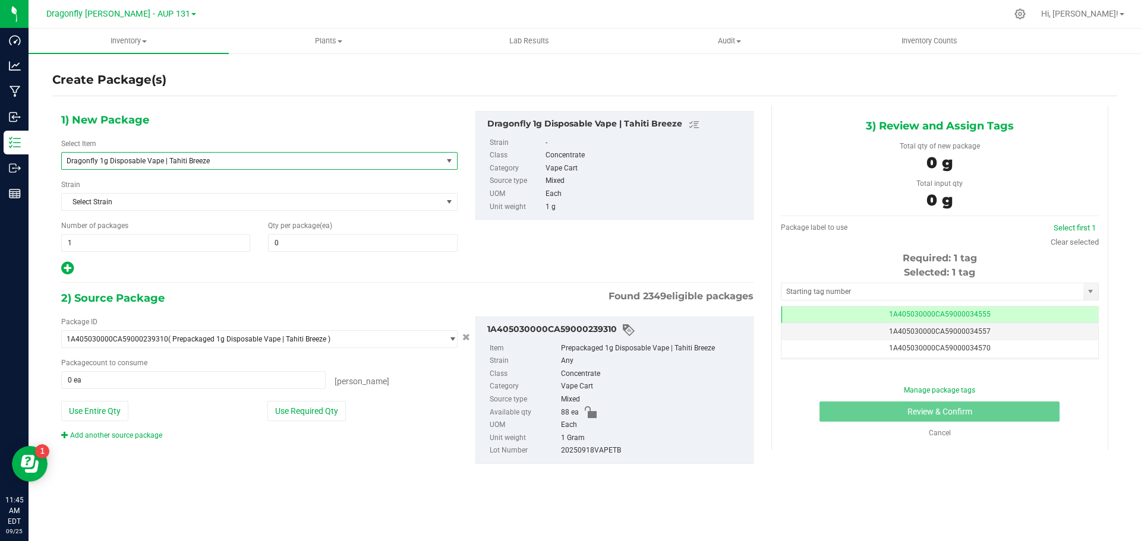
click at [206, 161] on span "Dragonfly 1g Disposable Vape | Tahiti Breeze" at bounding box center [245, 161] width 356 height 8
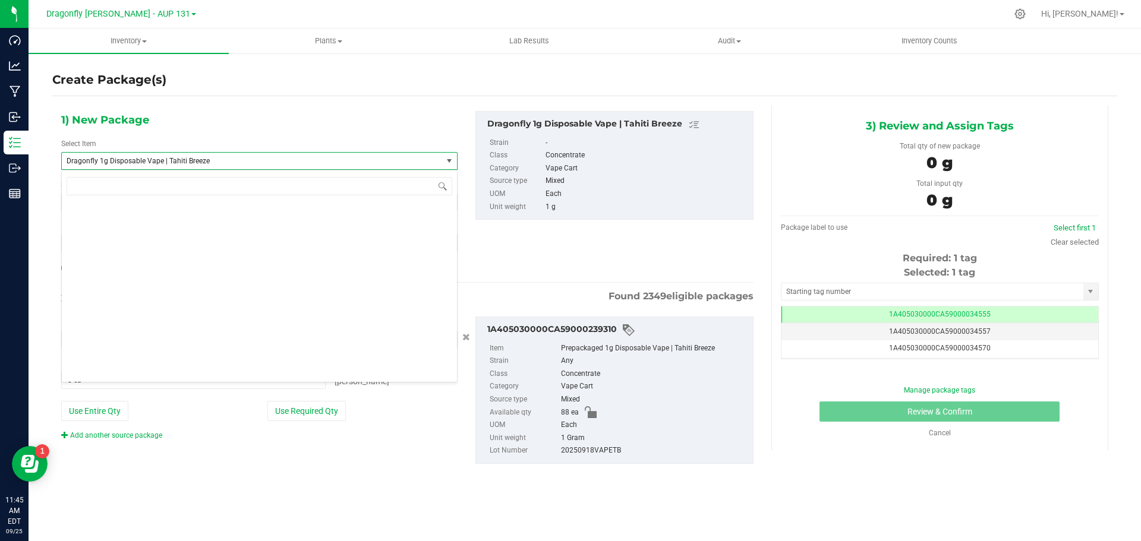
click at [206, 161] on span "Dragonfly 1g Disposable Vape | Tahiti Breeze" at bounding box center [245, 161] width 356 height 8
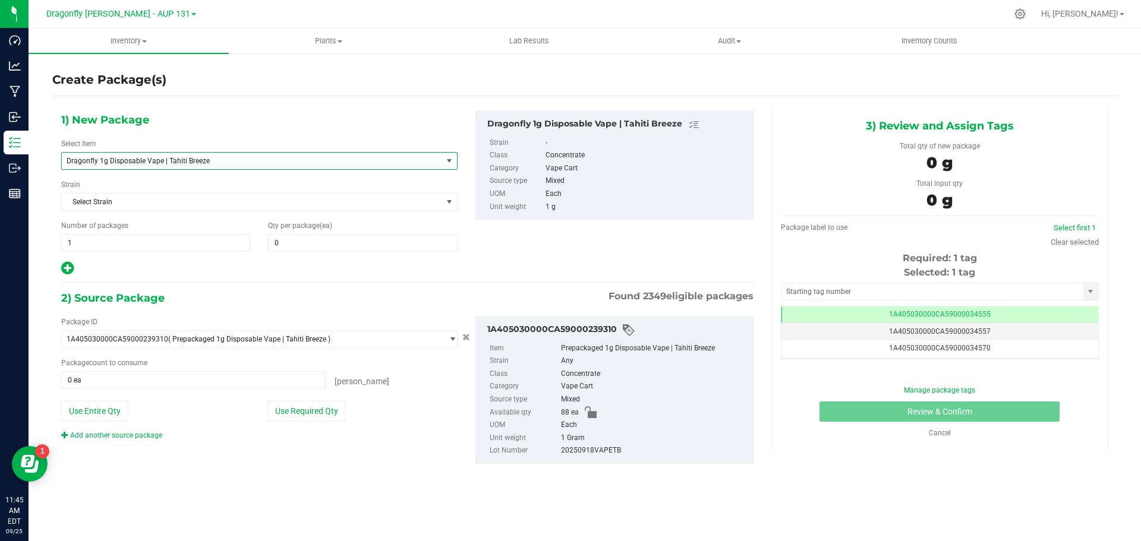
click at [206, 161] on span "Dragonfly 1g Disposable Vape | Tahiti Breeze" at bounding box center [245, 161] width 356 height 8
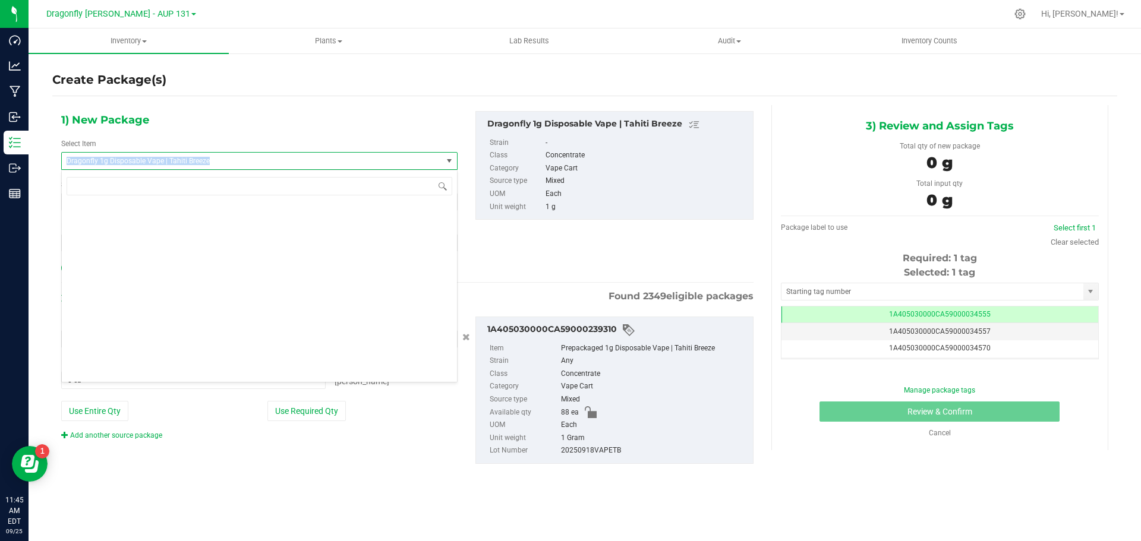
click at [206, 161] on span "Dragonfly 1g Disposable Vape | Tahiti Breeze" at bounding box center [245, 161] width 356 height 8
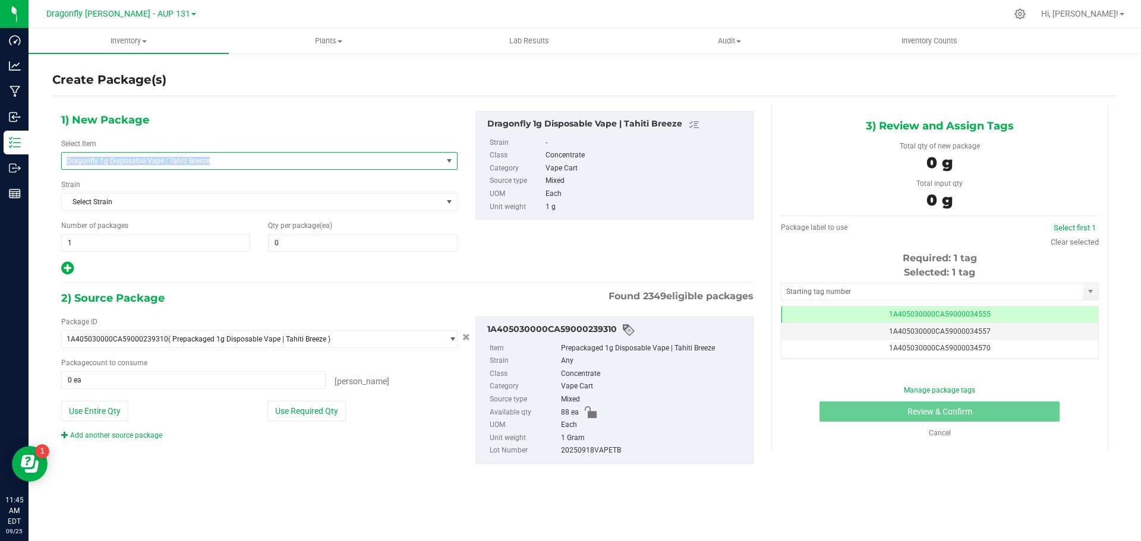
copy span "Dragonfly 1g Disposable Vape | Tahiti Breeze"
click at [216, 159] on span "Dragonfly 1g Disposable Vape | Tahiti Breeze" at bounding box center [245, 161] width 356 height 8
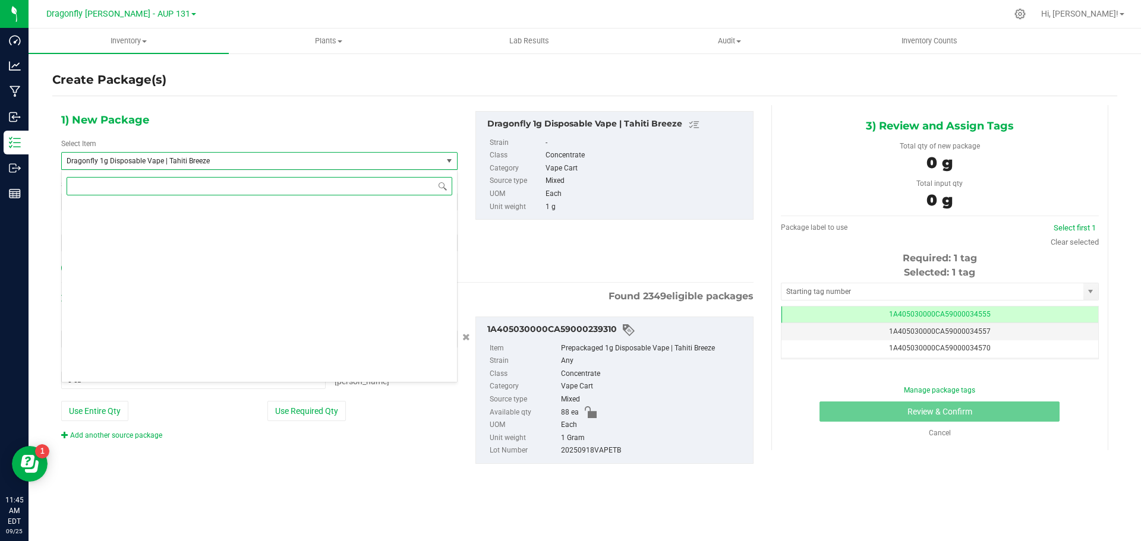
paste input "Dragonfly 1g Disposable Vape | Tahiti Breeze"
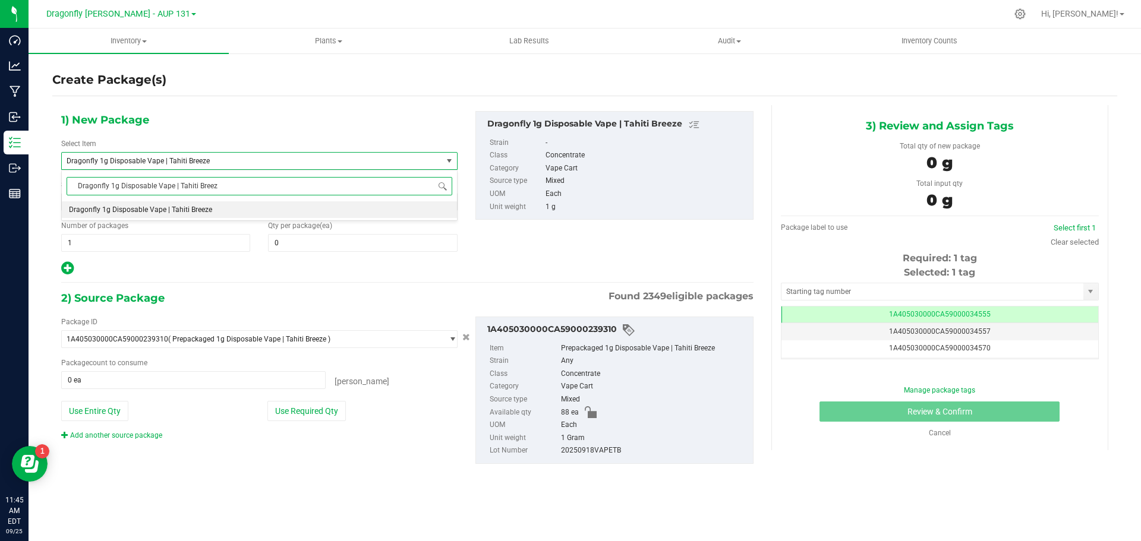
type input "Dragonfly 1g Disposable Vape | Tahiti Breeze"
click at [229, 192] on input "Dragonfly 1g Disposable Vape | Tahiti Breeze" at bounding box center [260, 186] width 386 height 18
click at [228, 190] on input "Dragonfly 1g Disposable Vape | Tahiti Breeze" at bounding box center [260, 186] width 386 height 18
click at [228, 189] on input "Dragonfly 1g Disposable Vape | Tahiti Breeze" at bounding box center [260, 186] width 386 height 18
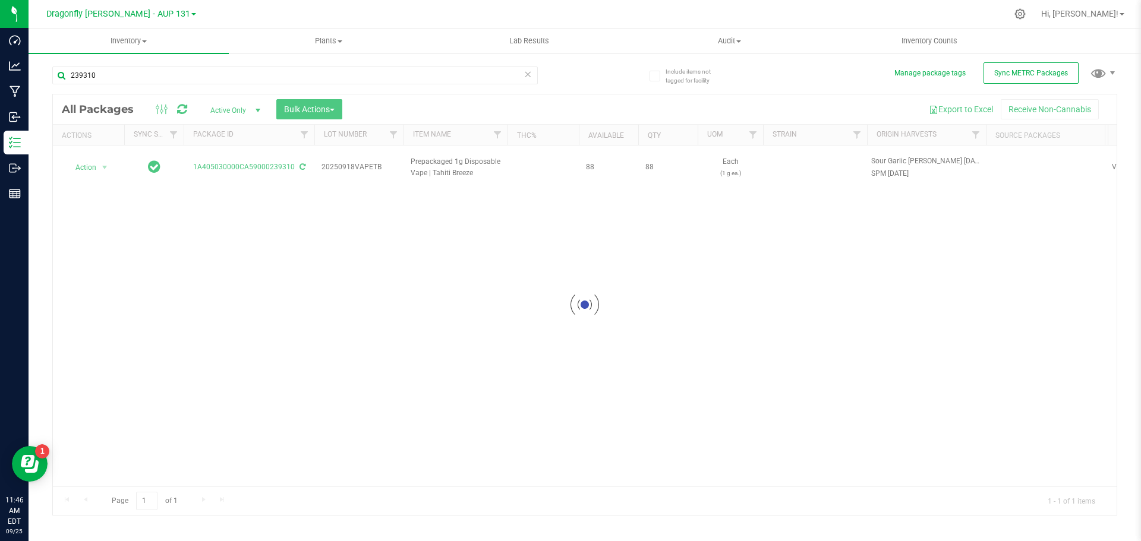
click at [530, 75] on icon at bounding box center [528, 74] width 8 height 14
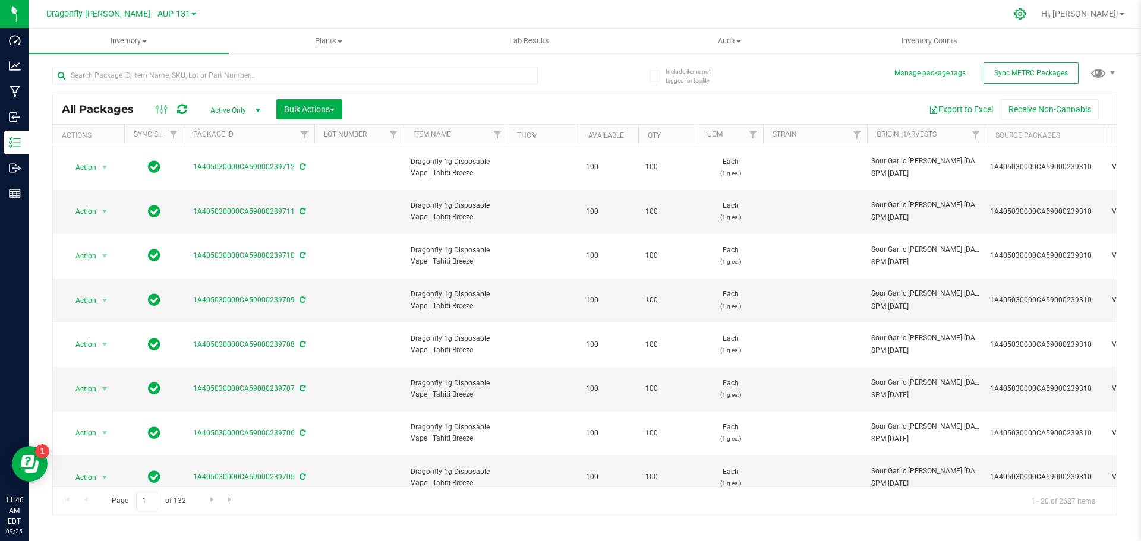
click at [1026, 15] on icon at bounding box center [1019, 13] width 11 height 11
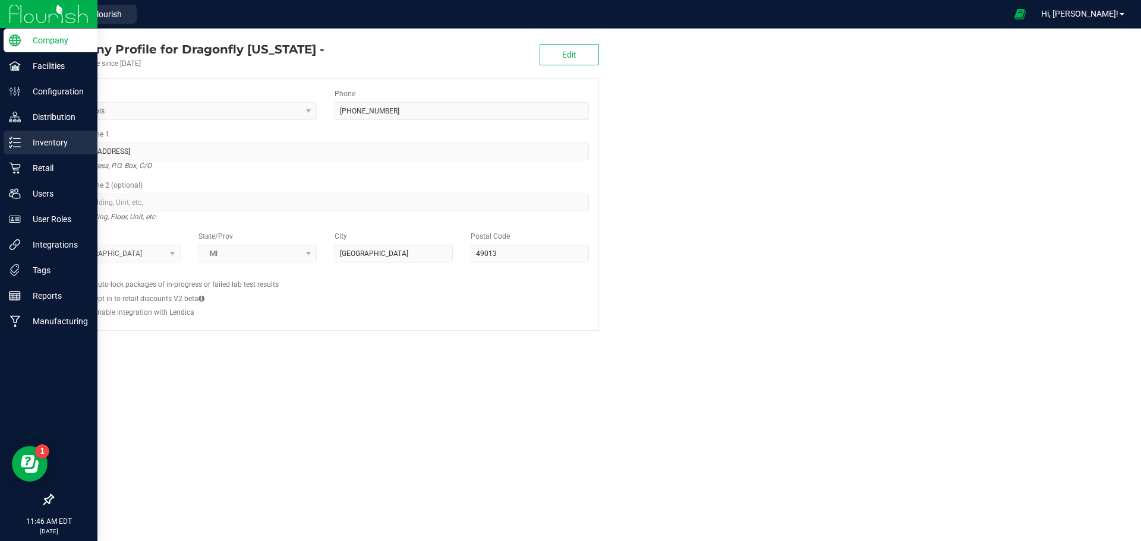
click at [39, 144] on p "Inventory" at bounding box center [56, 143] width 71 height 14
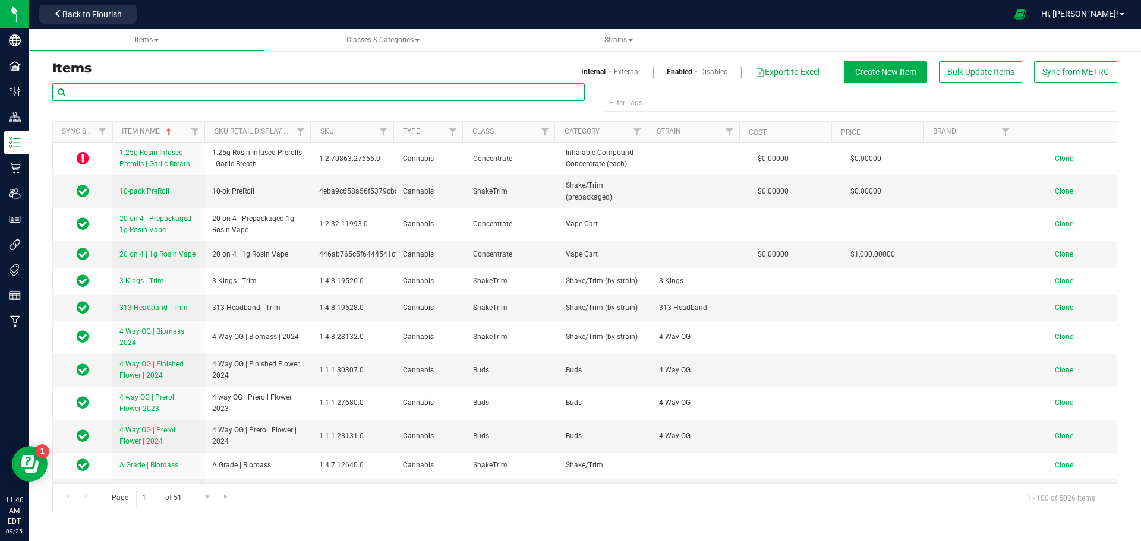
click at [288, 89] on input "text" at bounding box center [318, 92] width 533 height 18
paste input "Dragonfly 1g Disposable Vape | Tahiti Breeze"
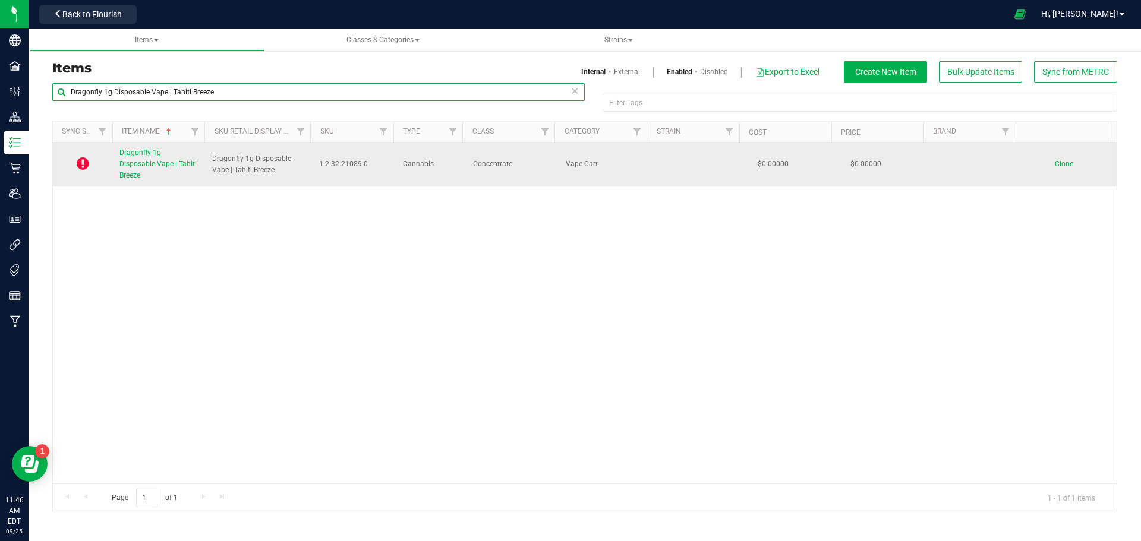
type input "Dragonfly 1g Disposable Vape | Tahiti Breeze"
click at [1064, 160] on span "Clone" at bounding box center [1064, 164] width 18 height 8
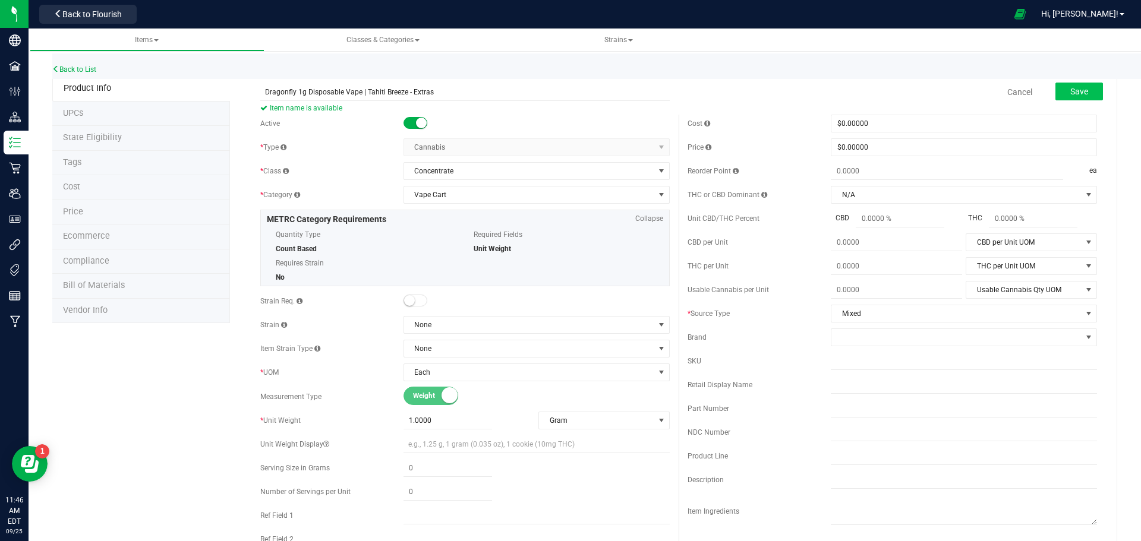
type input "Dragonfly 1g Disposable Vape | Tahiti Breeze - Extras"
click at [1077, 97] on button "Save" at bounding box center [1079, 92] width 48 height 18
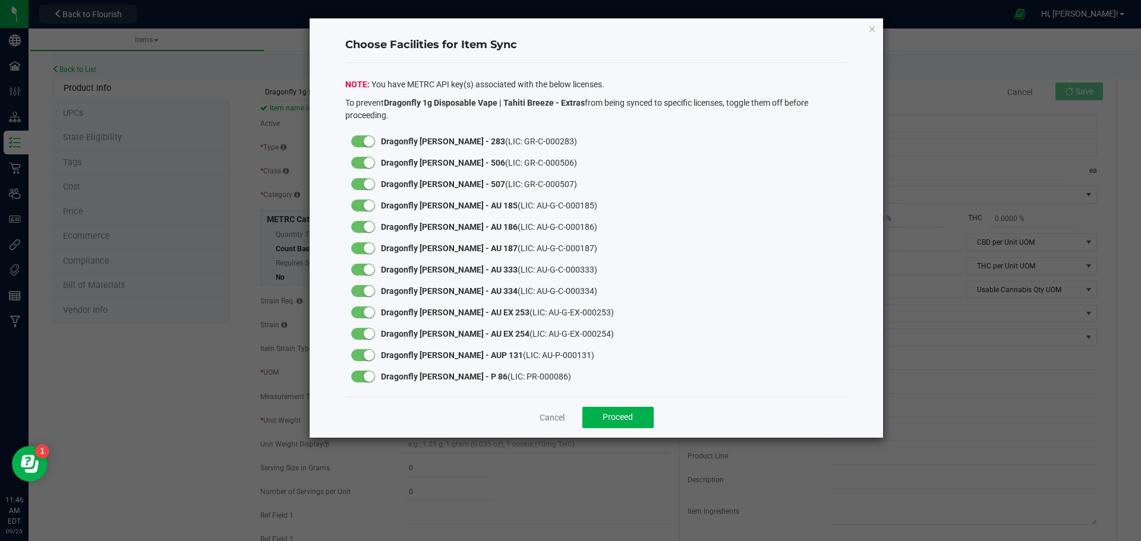
click at [367, 141] on small at bounding box center [369, 141] width 11 height 11
click at [368, 162] on small at bounding box center [369, 162] width 11 height 11
click at [368, 185] on small at bounding box center [369, 184] width 11 height 11
click at [368, 204] on small at bounding box center [369, 205] width 11 height 11
click at [368, 225] on small at bounding box center [369, 227] width 11 height 11
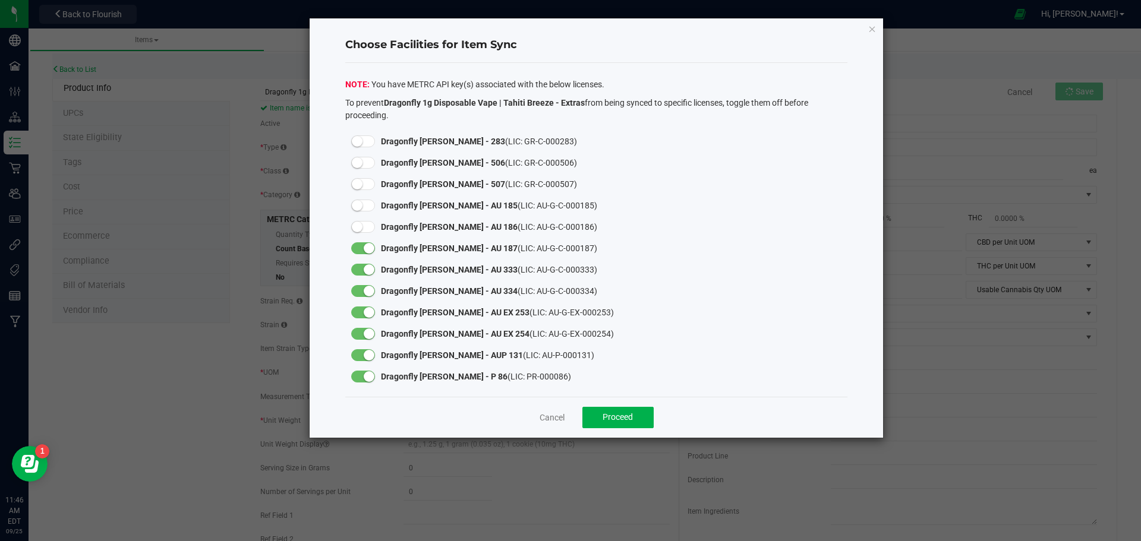
click at [365, 250] on small at bounding box center [369, 248] width 11 height 11
click at [365, 281] on div at bounding box center [363, 291] width 36 height 21
click at [365, 269] on small at bounding box center [369, 269] width 11 height 11
click at [367, 289] on small at bounding box center [369, 291] width 11 height 11
click at [364, 308] on small at bounding box center [369, 312] width 11 height 11
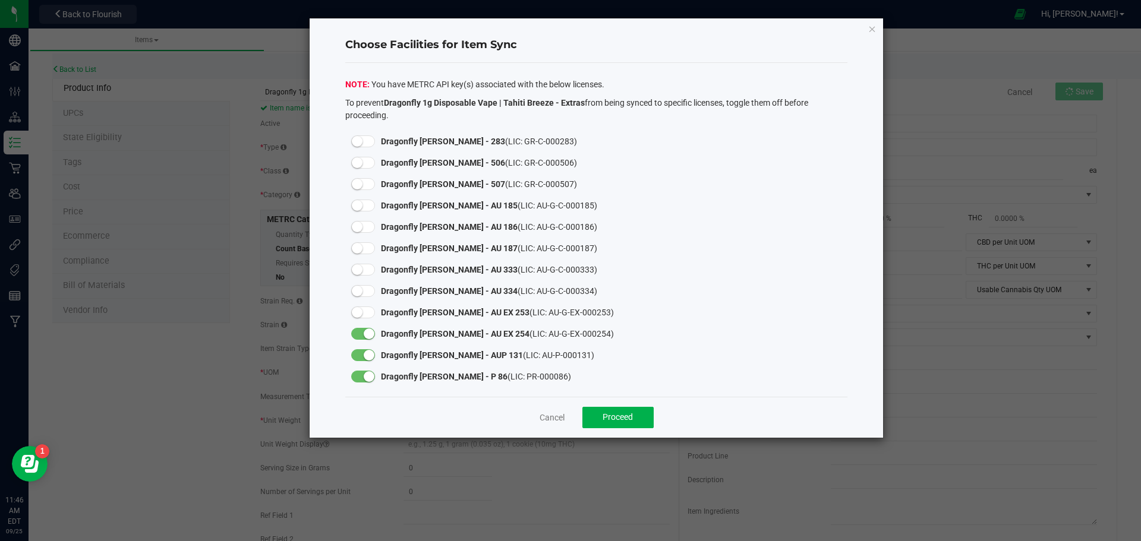
click at [368, 333] on small at bounding box center [369, 334] width 11 height 11
click at [371, 377] on small at bounding box center [369, 376] width 11 height 11
click at [635, 422] on button "Proceed" at bounding box center [617, 417] width 71 height 21
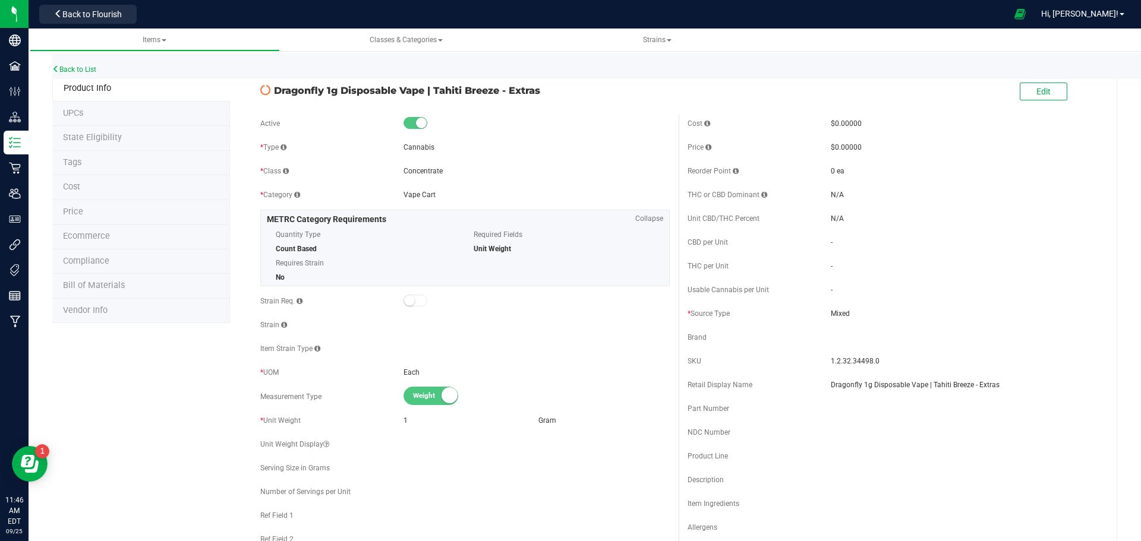
click at [264, 89] on icon at bounding box center [265, 90] width 11 height 11
click at [1037, 89] on span "Edit" at bounding box center [1043, 92] width 14 height 10
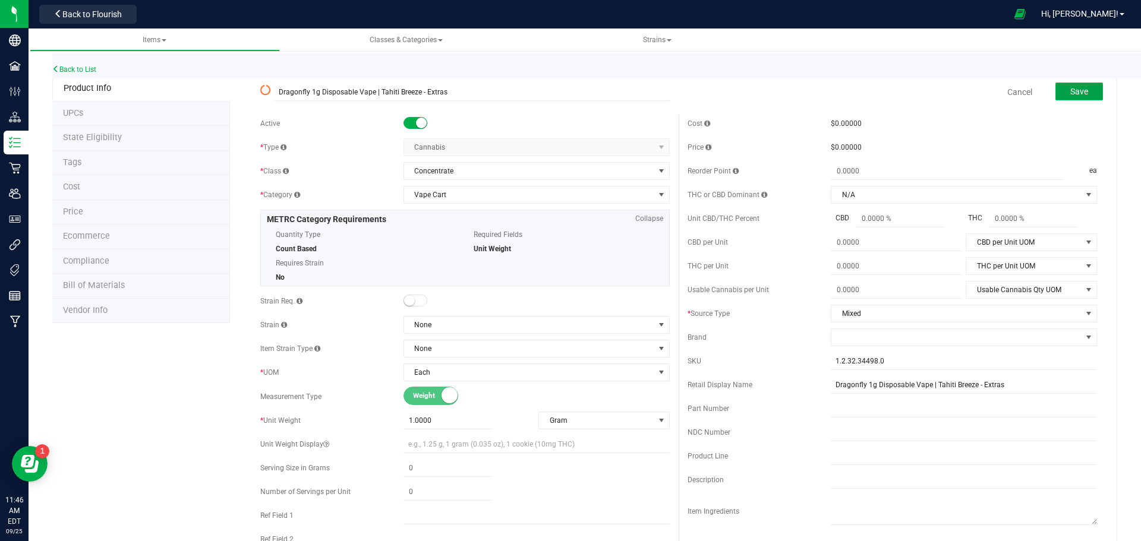
click at [1070, 94] on span "Save" at bounding box center [1079, 92] width 18 height 10
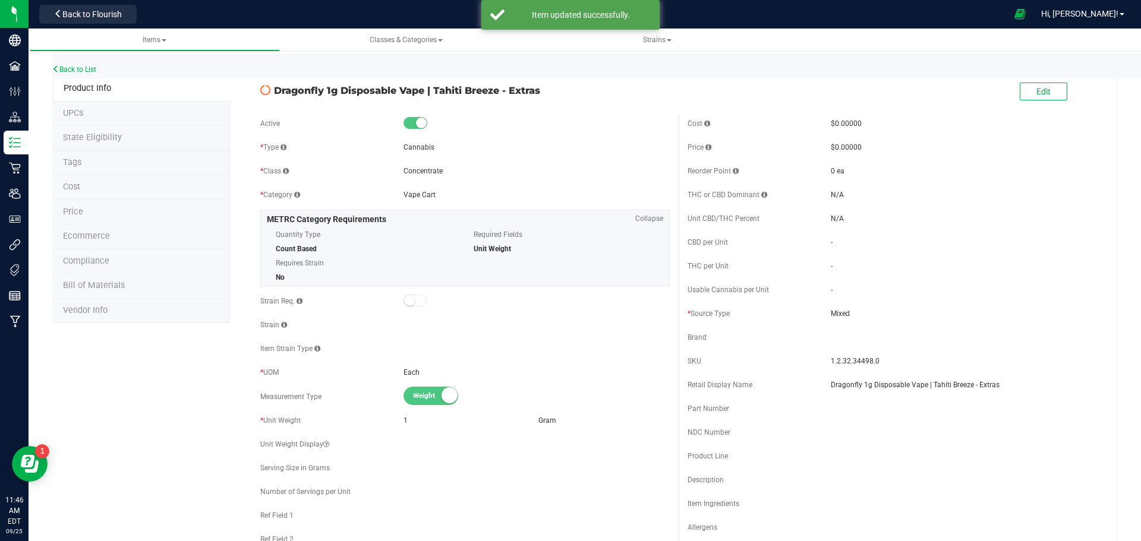
click at [100, 138] on span "State Eligibility" at bounding box center [92, 138] width 59 height 10
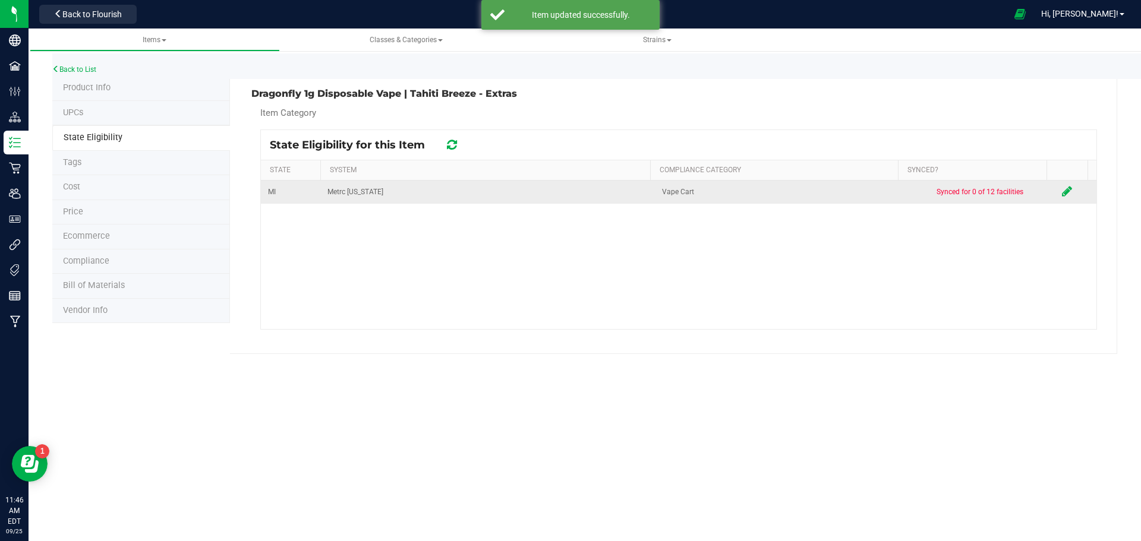
click at [1062, 188] on icon at bounding box center [1067, 191] width 10 height 12
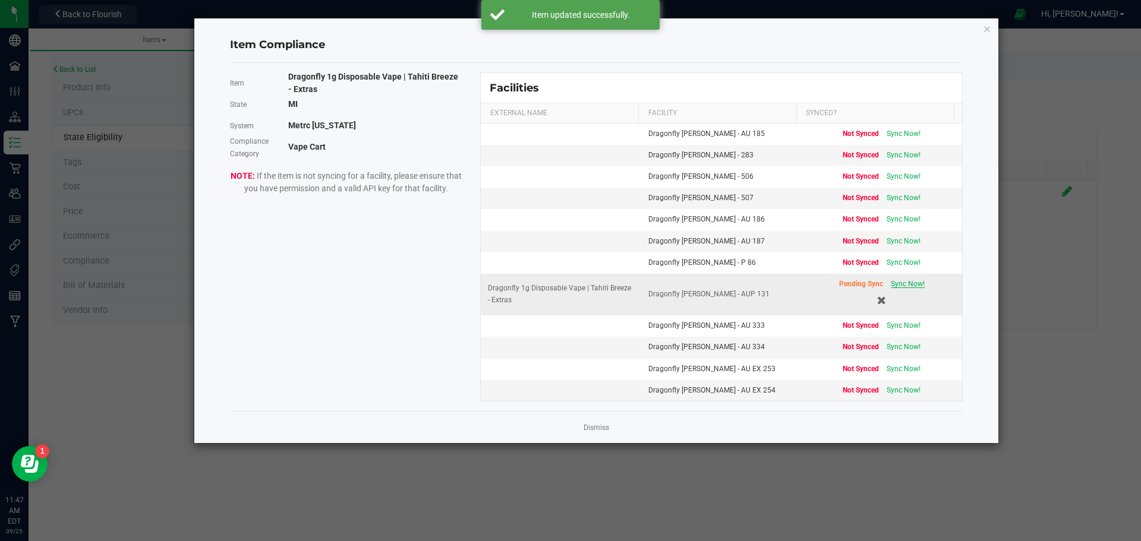
click at [900, 281] on span "Sync Now!" at bounding box center [908, 284] width 34 height 8
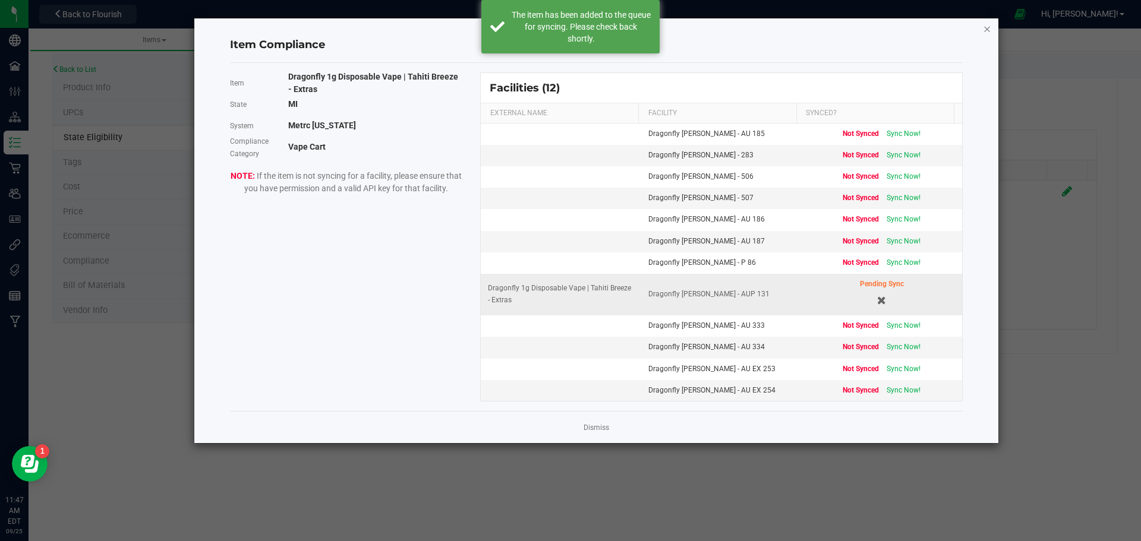
click at [988, 25] on icon "Close modal" at bounding box center [987, 28] width 8 height 14
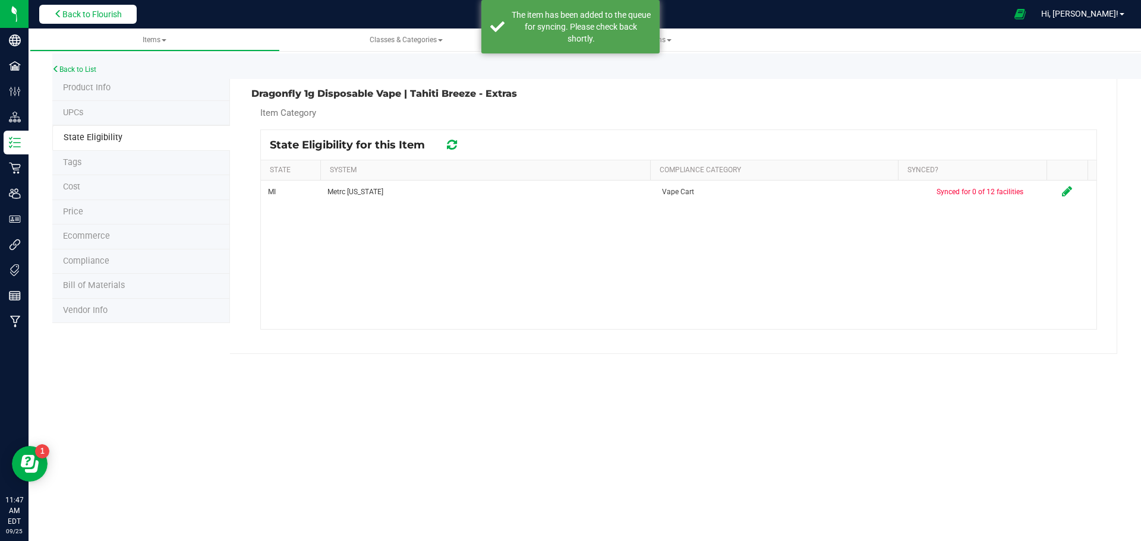
click at [71, 15] on span "Back to Flourish" at bounding box center [91, 15] width 59 height 10
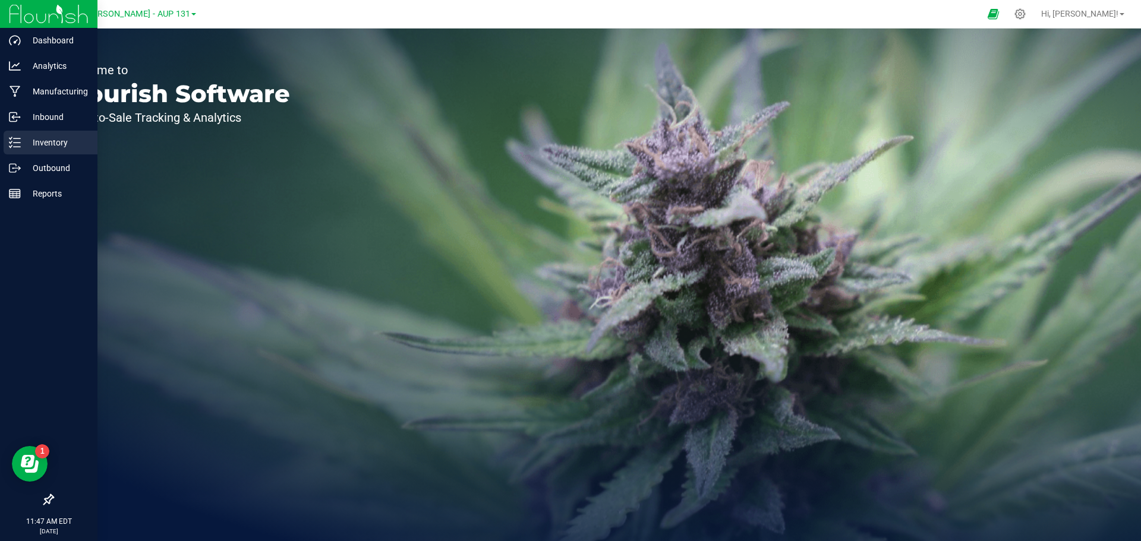
click at [35, 141] on p "Inventory" at bounding box center [56, 143] width 71 height 14
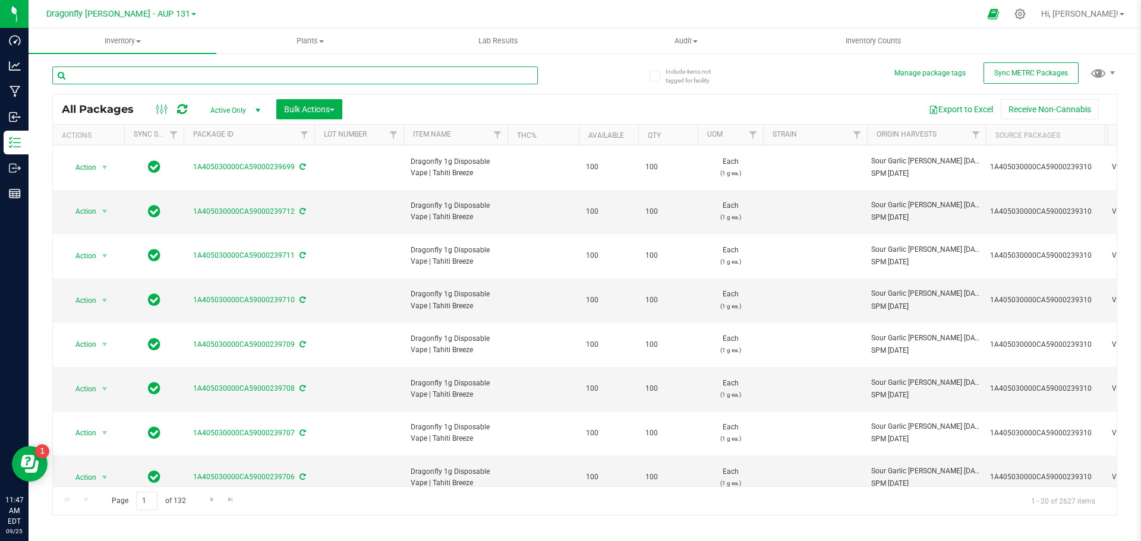
click at [286, 74] on input "text" at bounding box center [295, 76] width 486 height 18
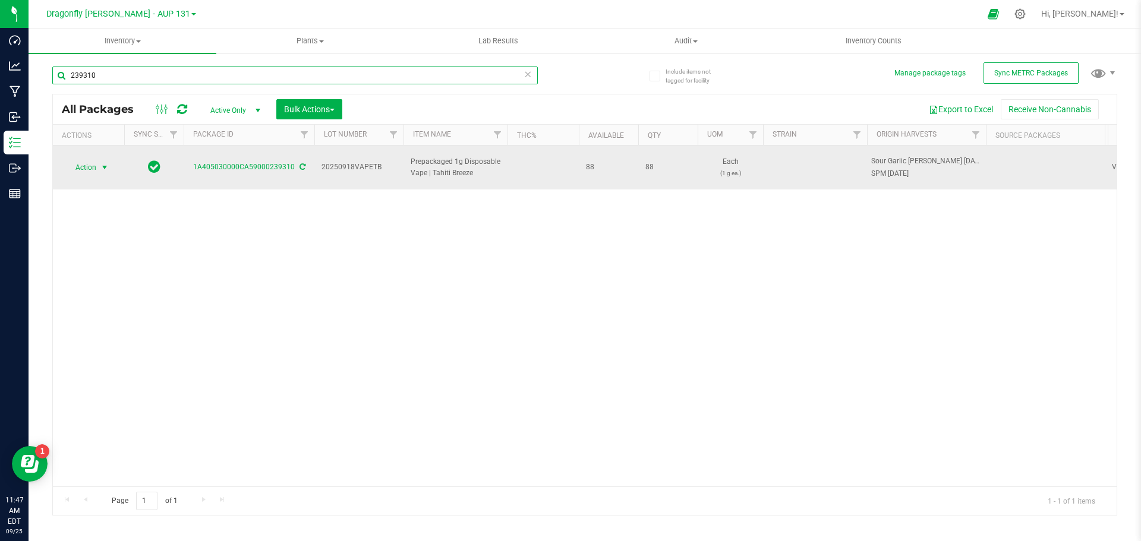
type input "239310"
click at [89, 160] on span "Action" at bounding box center [81, 167] width 32 height 17
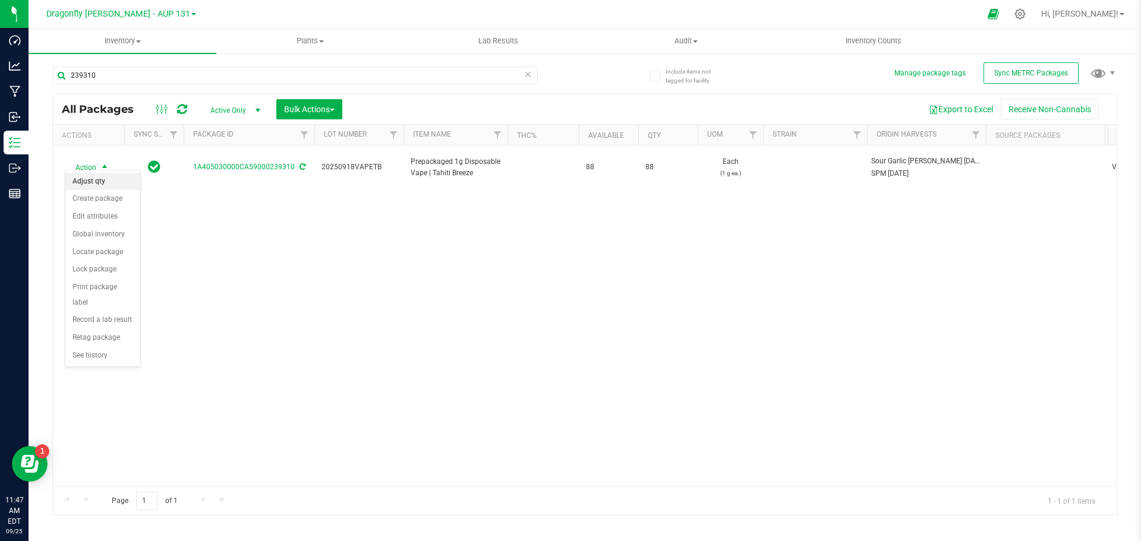
click at [110, 189] on li "Adjust qty" at bounding box center [102, 182] width 75 height 18
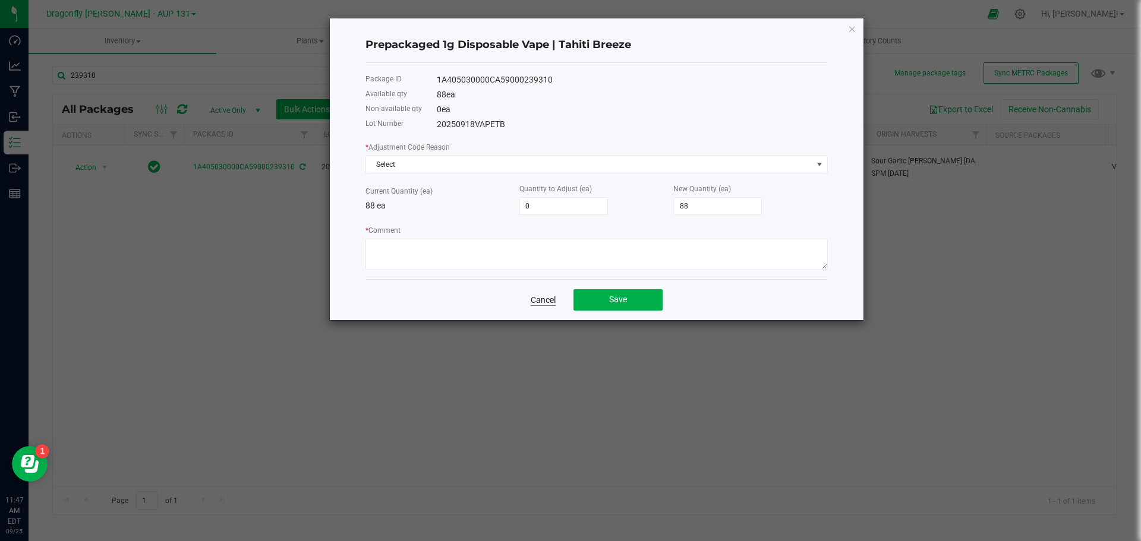
click at [541, 303] on link "Cancel" at bounding box center [543, 300] width 25 height 12
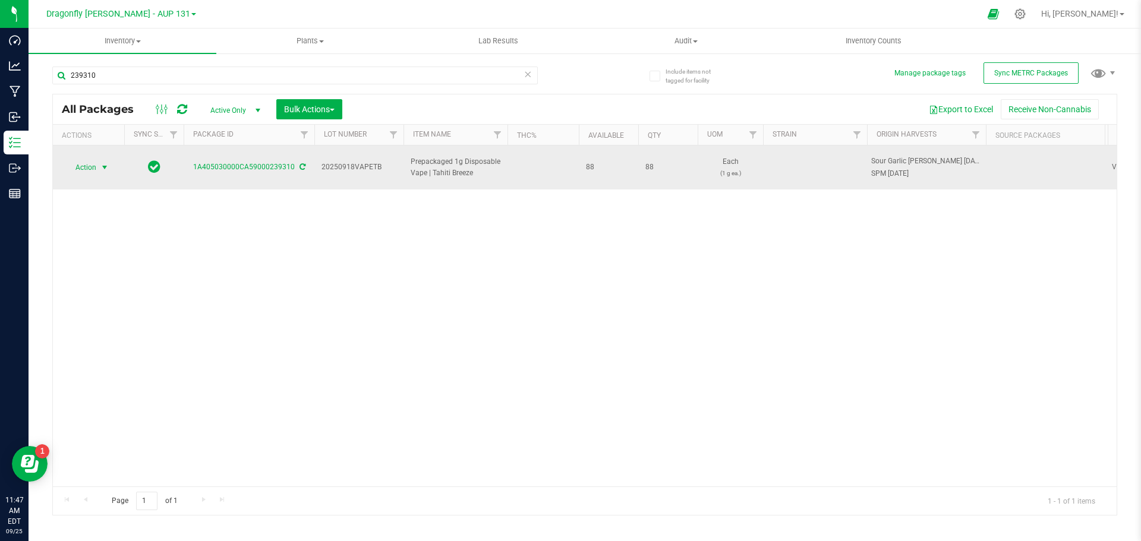
click at [106, 163] on span "select" at bounding box center [105, 168] width 10 height 10
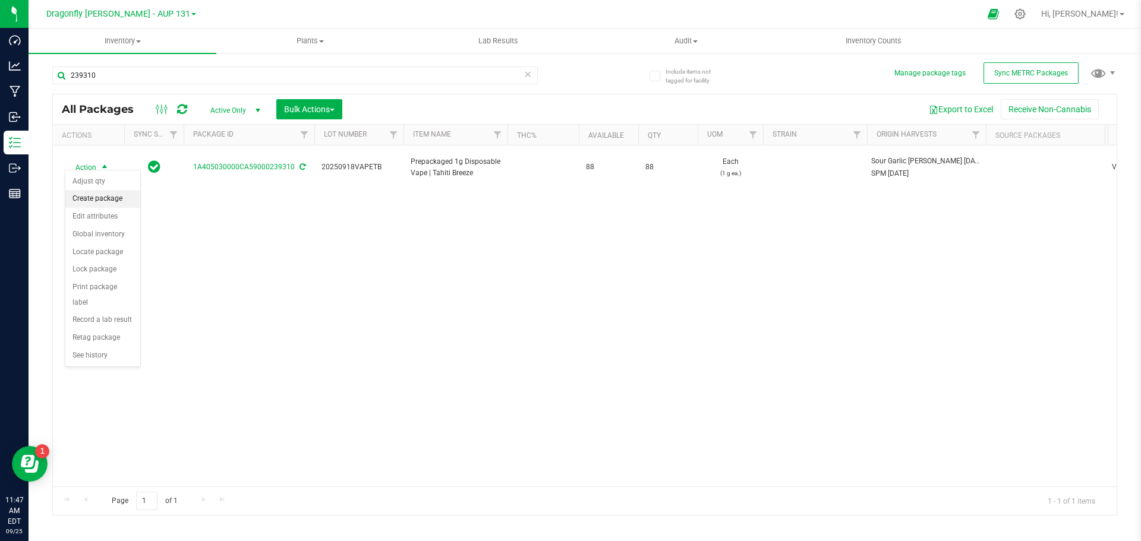
click at [115, 199] on li "Create package" at bounding box center [102, 199] width 75 height 18
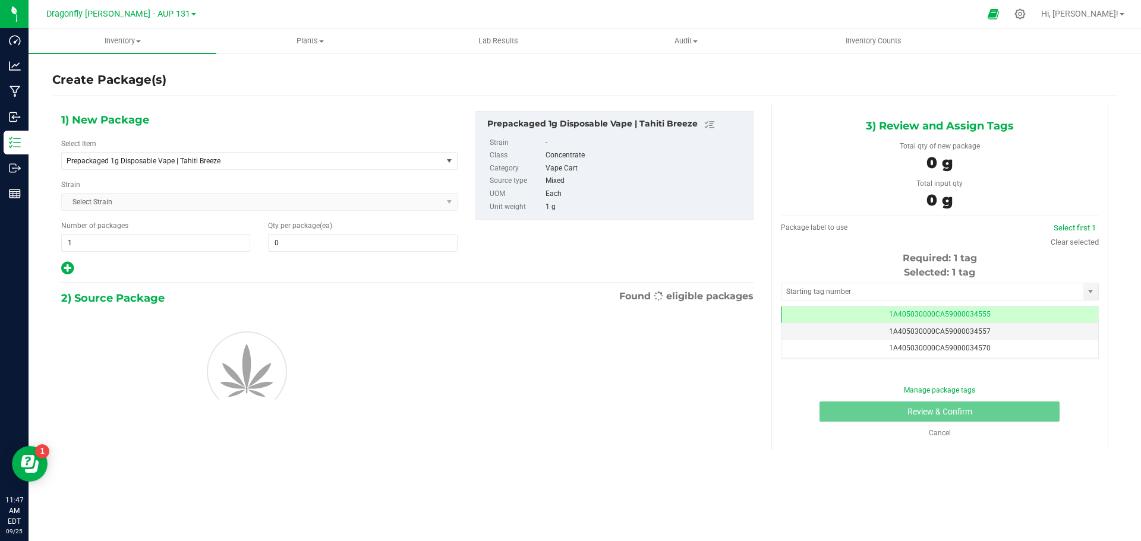
scroll to position [0, -1]
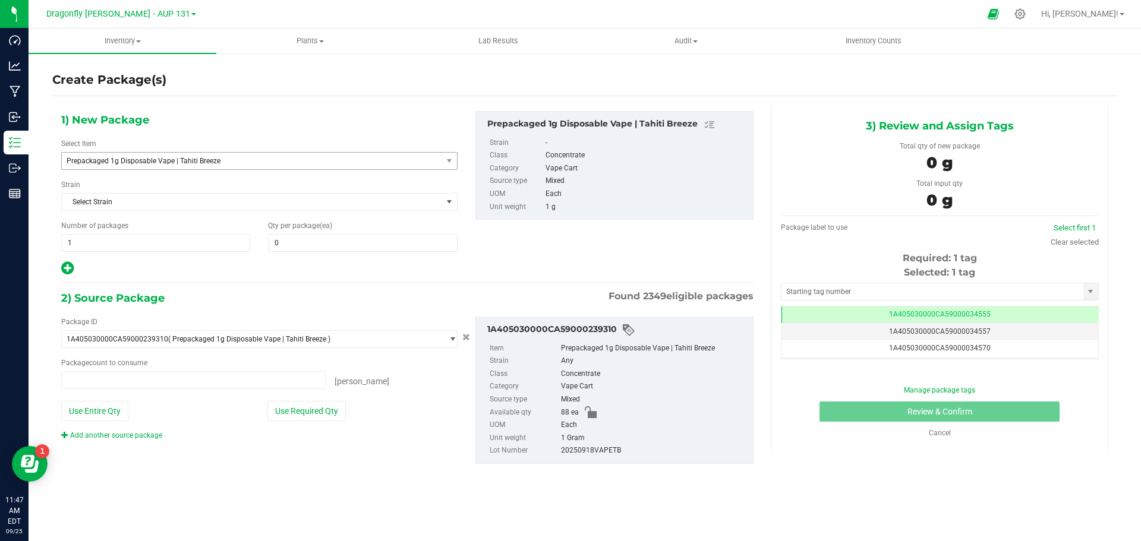
type input "0 ea"
click at [253, 160] on span "Prepackaged 1g Disposable Vape | Tahiti Breeze" at bounding box center [245, 161] width 356 height 8
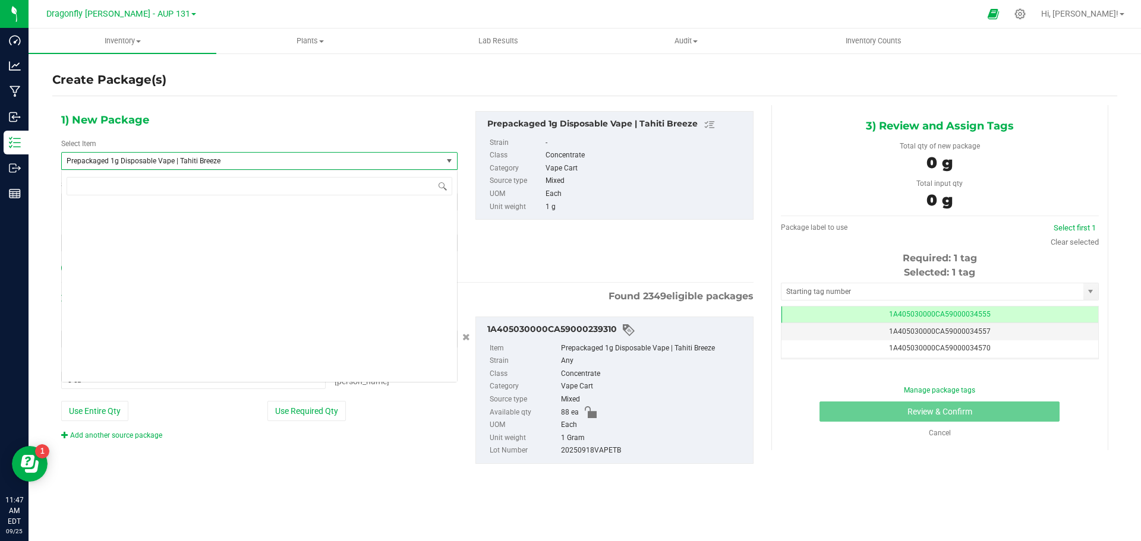
scroll to position [60689, 0]
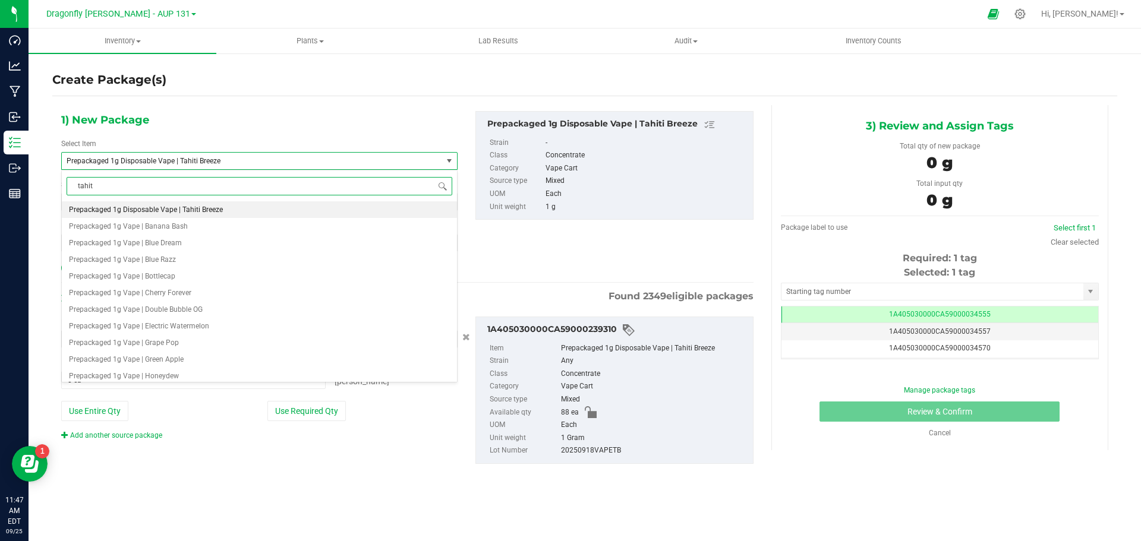
type input "tahiti"
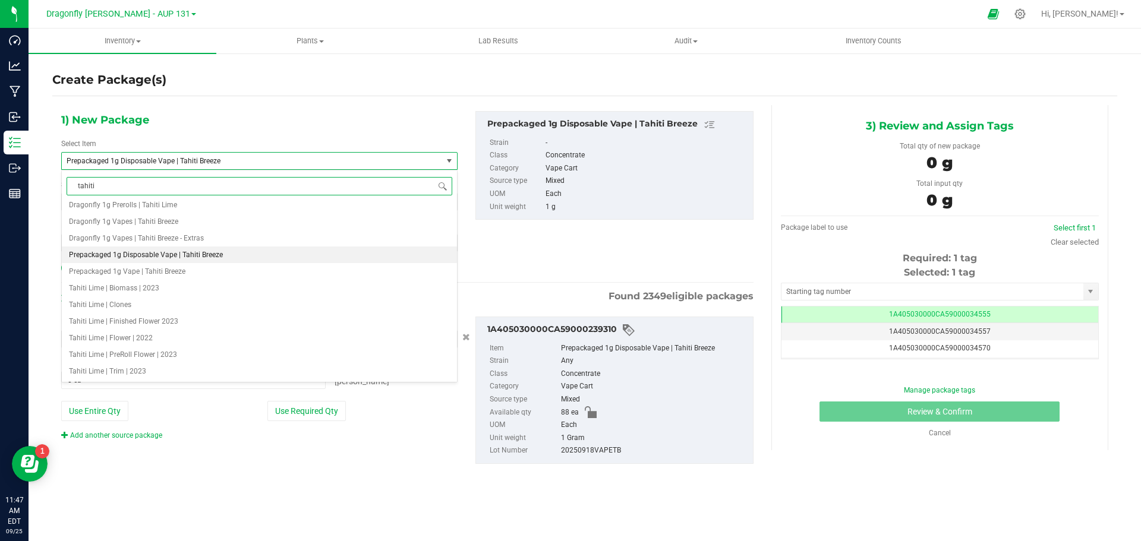
scroll to position [0, 0]
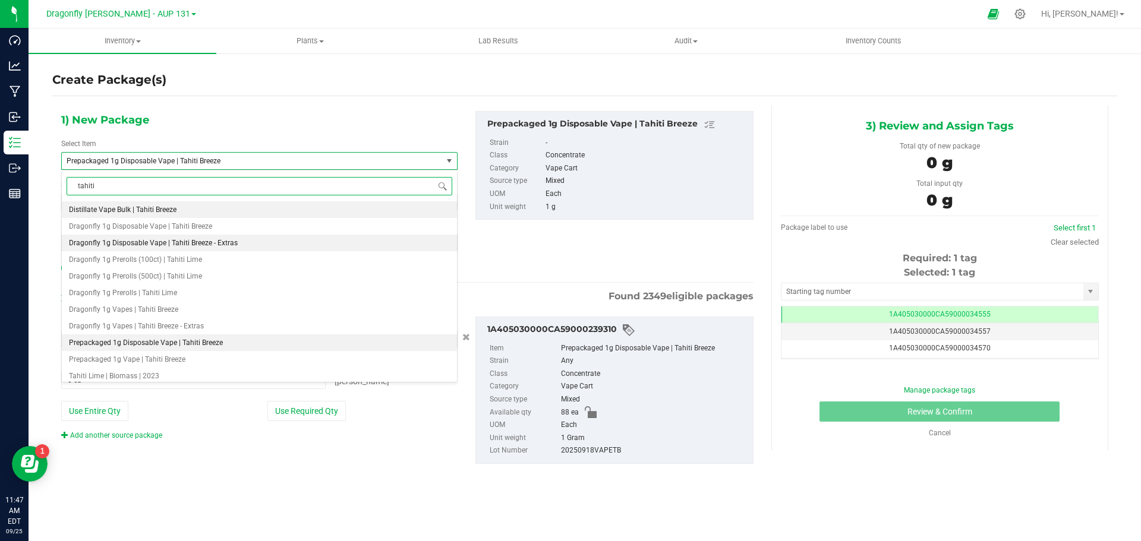
click at [225, 244] on span "Dragonfly 1g Disposable Vape | Tahiti Breeze - Extras" at bounding box center [153, 243] width 169 height 8
type input "0"
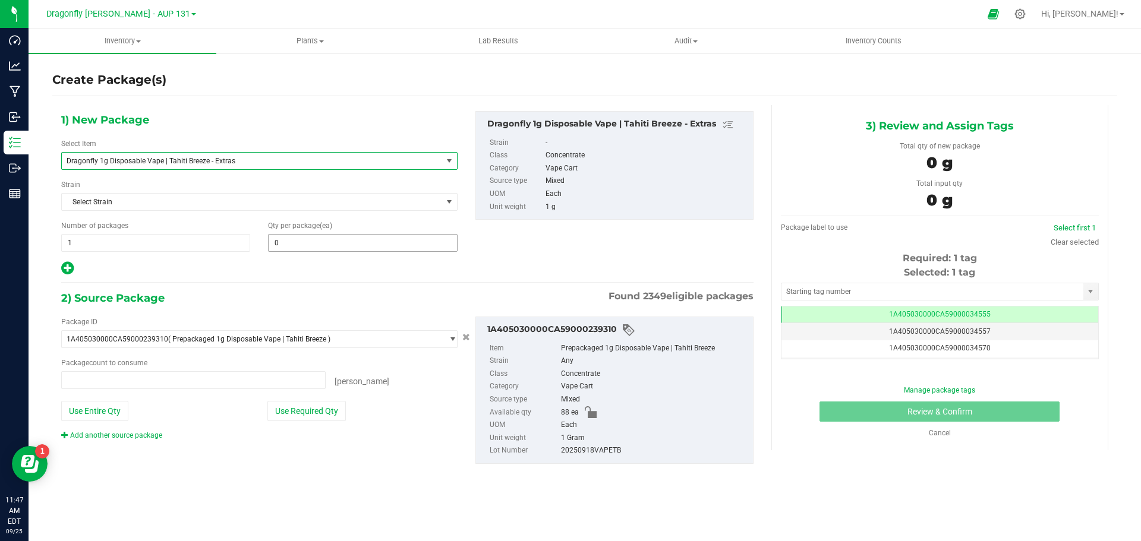
type input "0 ea"
click at [346, 245] on span "0 0" at bounding box center [362, 243] width 189 height 18
click at [346, 245] on input "text" at bounding box center [363, 243] width 188 height 17
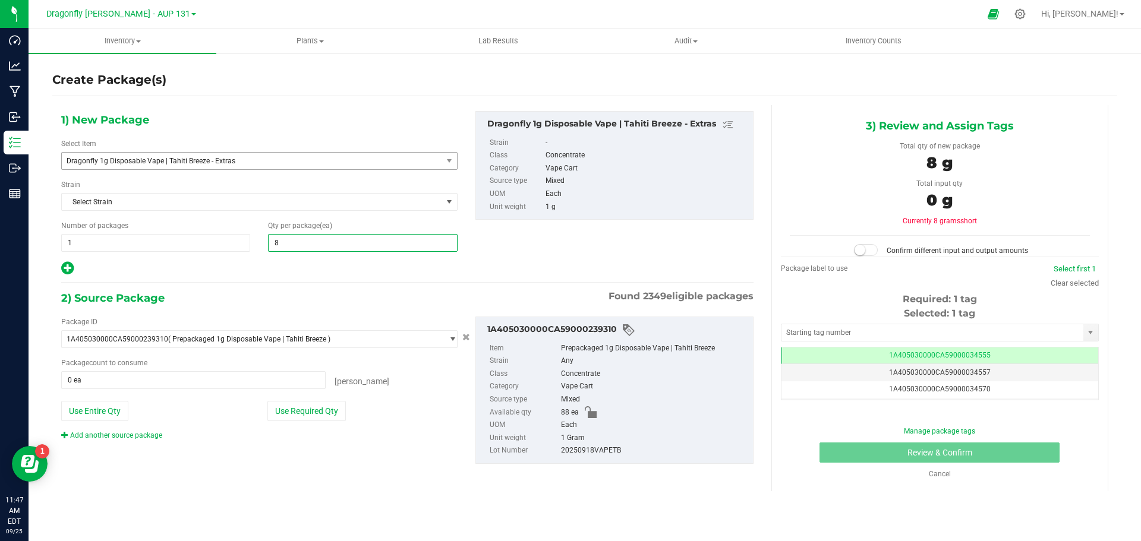
type input "88"
click at [302, 400] on div "Package ID 1A405030000CA59000239310 ( Prepackaged 1g Disposable Vape | Tahiti B…" at bounding box center [259, 379] width 414 height 124
click at [298, 415] on button "Use Required Qty" at bounding box center [306, 411] width 78 height 20
type input "88 ea"
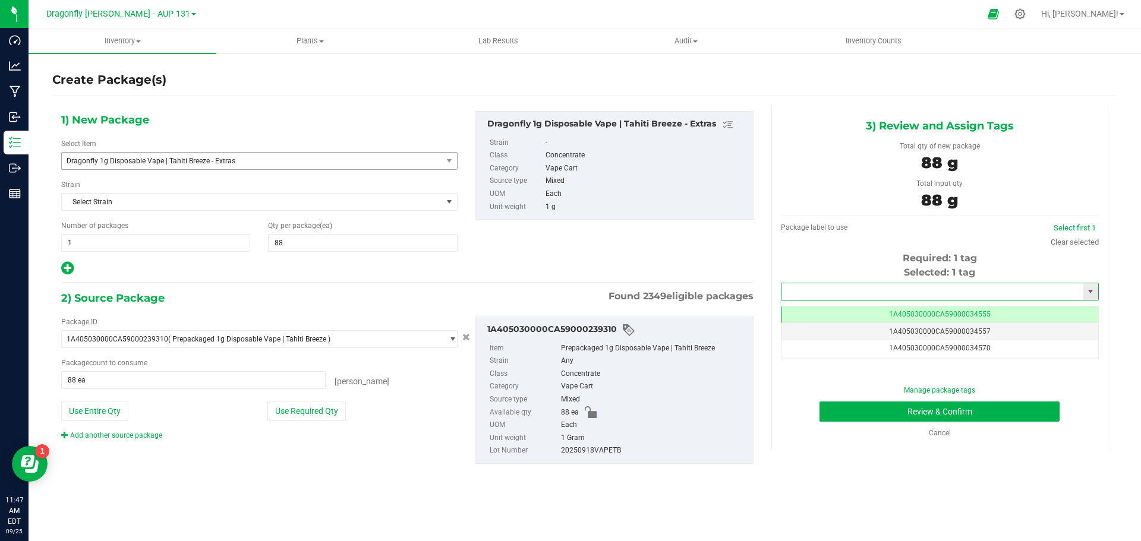
click at [853, 292] on input "text" at bounding box center [933, 291] width 302 height 17
click at [872, 310] on li "1A405030000CA59000239695" at bounding box center [940, 312] width 317 height 18
type input "1A405030000CA59000239695"
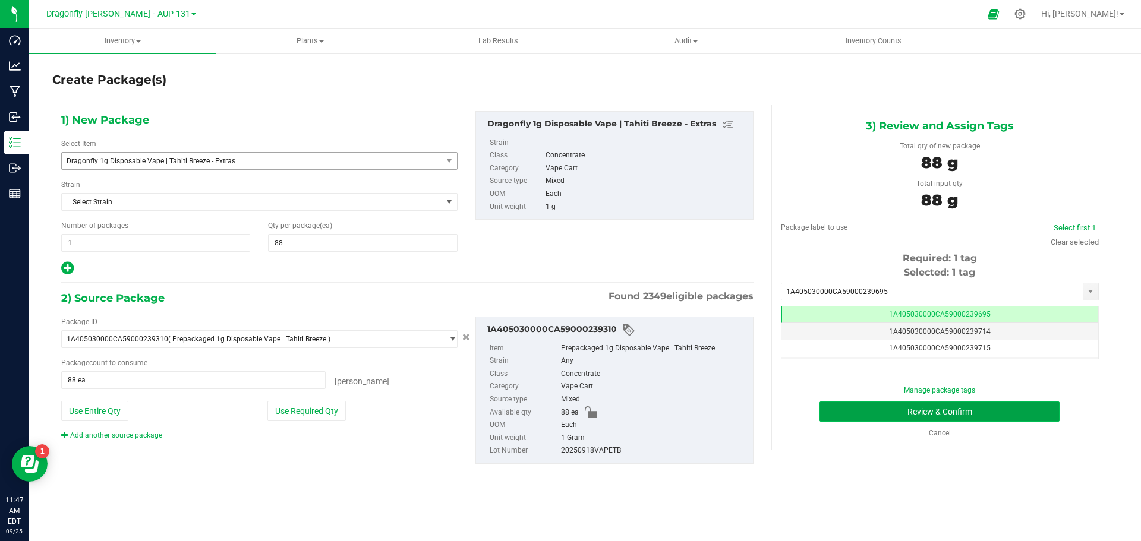
click at [995, 409] on button "Review & Confirm" at bounding box center [940, 412] width 240 height 20
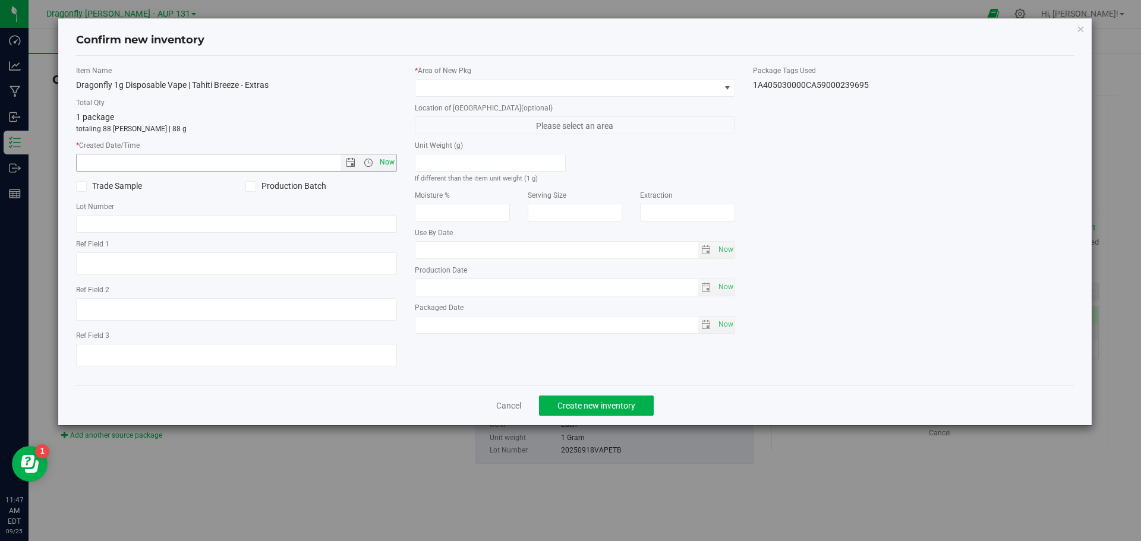
click at [395, 162] on span "Now" at bounding box center [387, 162] width 20 height 17
type input "9/25/2025 11:47 AM"
click at [474, 89] on span at bounding box center [567, 88] width 305 height 17
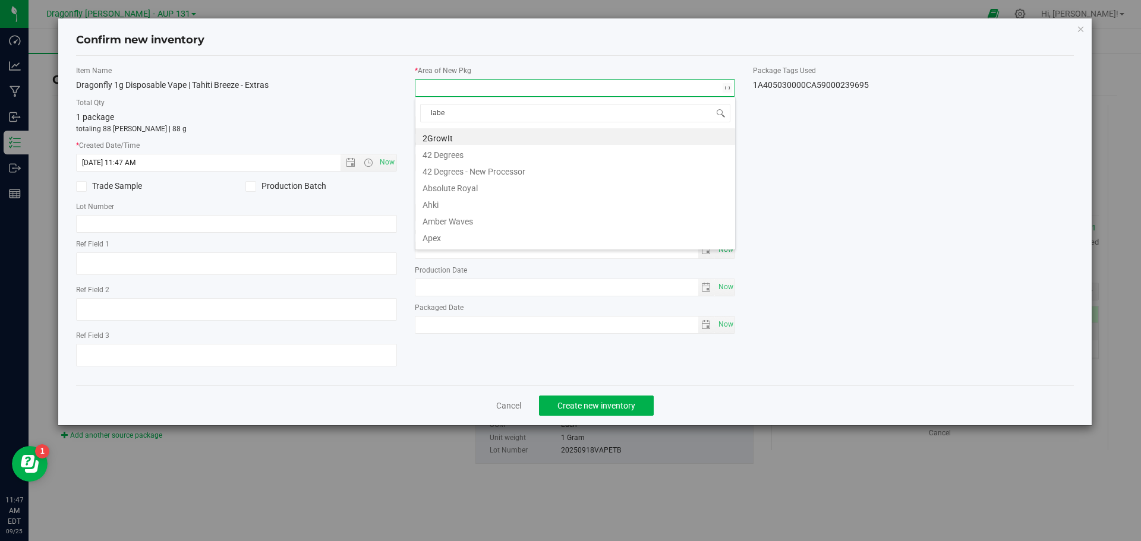
type input "label"
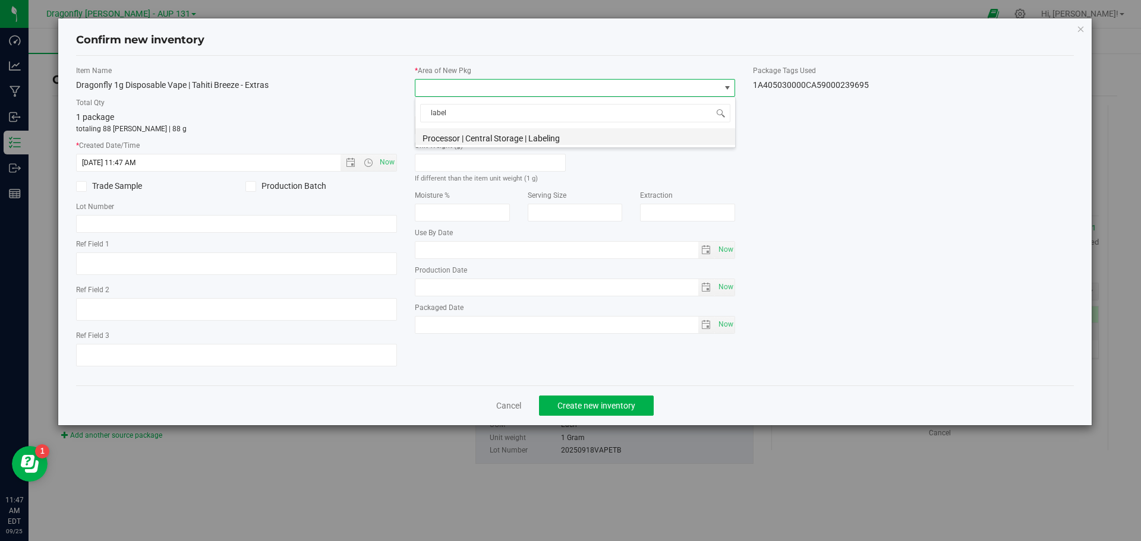
click at [481, 131] on li "Processor | Central Storage | Labeling" at bounding box center [575, 136] width 320 height 17
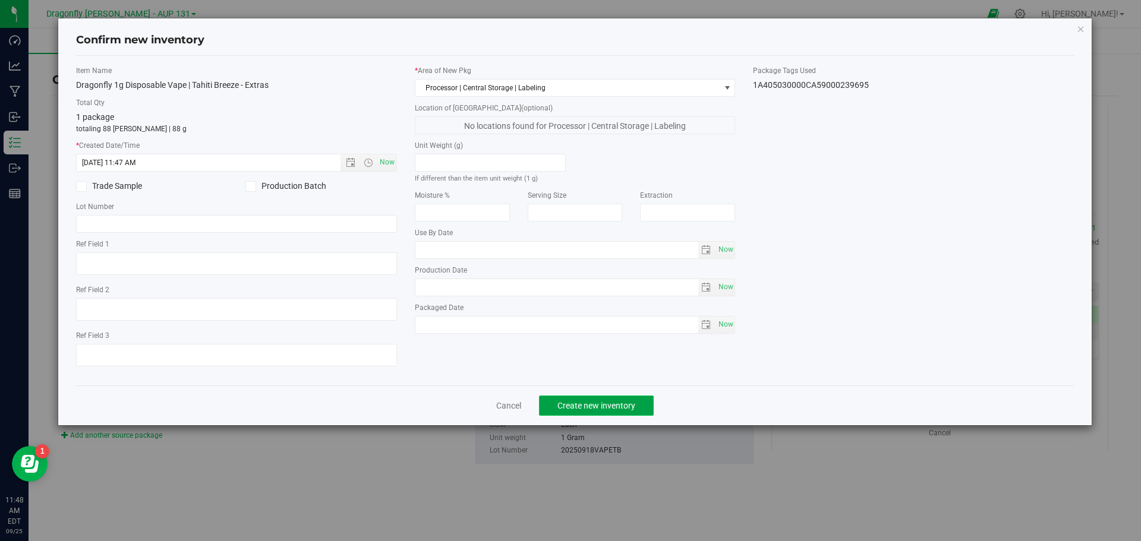
click at [639, 404] on button "Create new inventory" at bounding box center [596, 406] width 115 height 20
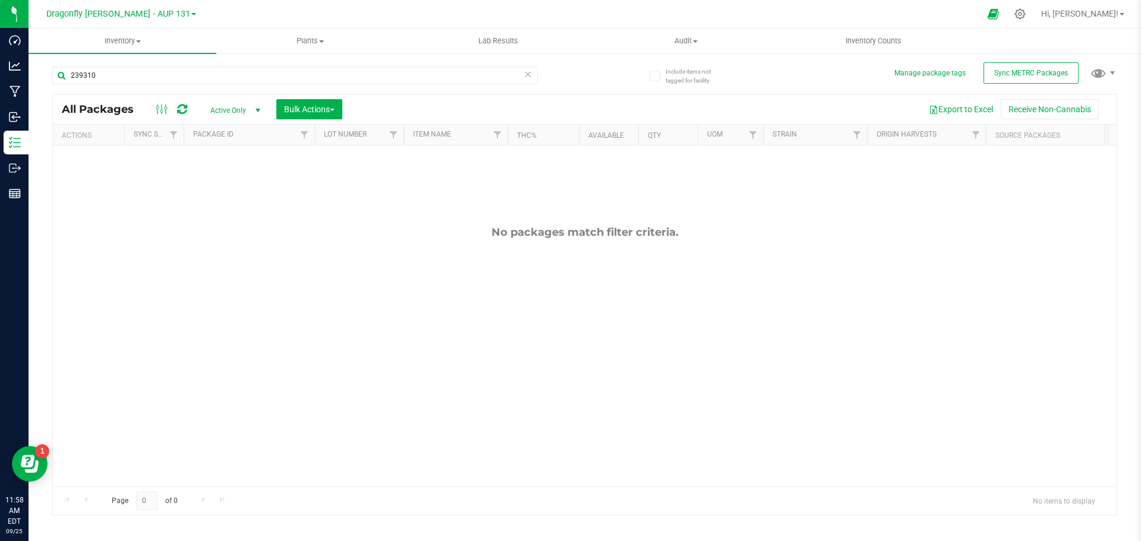
click at [531, 74] on icon at bounding box center [528, 74] width 8 height 14
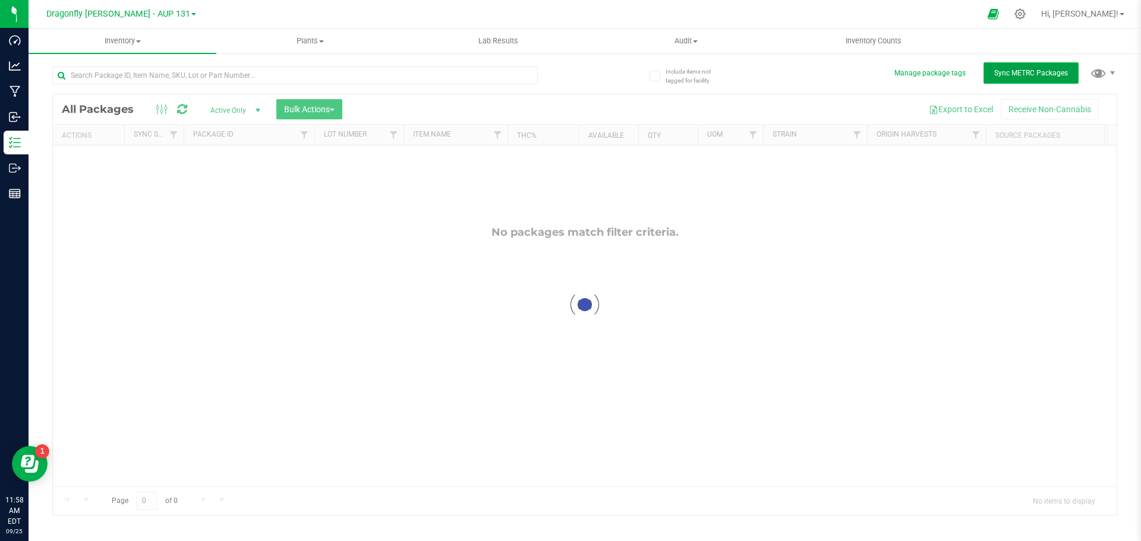
click at [1025, 73] on span "Sync METRC Packages" at bounding box center [1031, 73] width 74 height 8
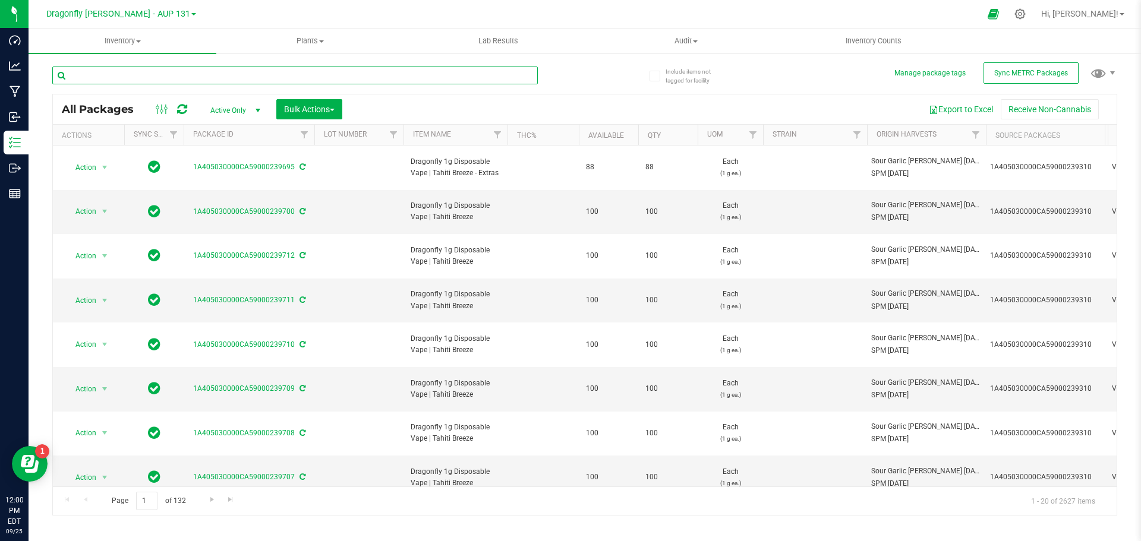
click at [281, 67] on input "text" at bounding box center [295, 76] width 486 height 18
click at [1016, 70] on span "Sync METRC Packages" at bounding box center [1031, 73] width 74 height 8
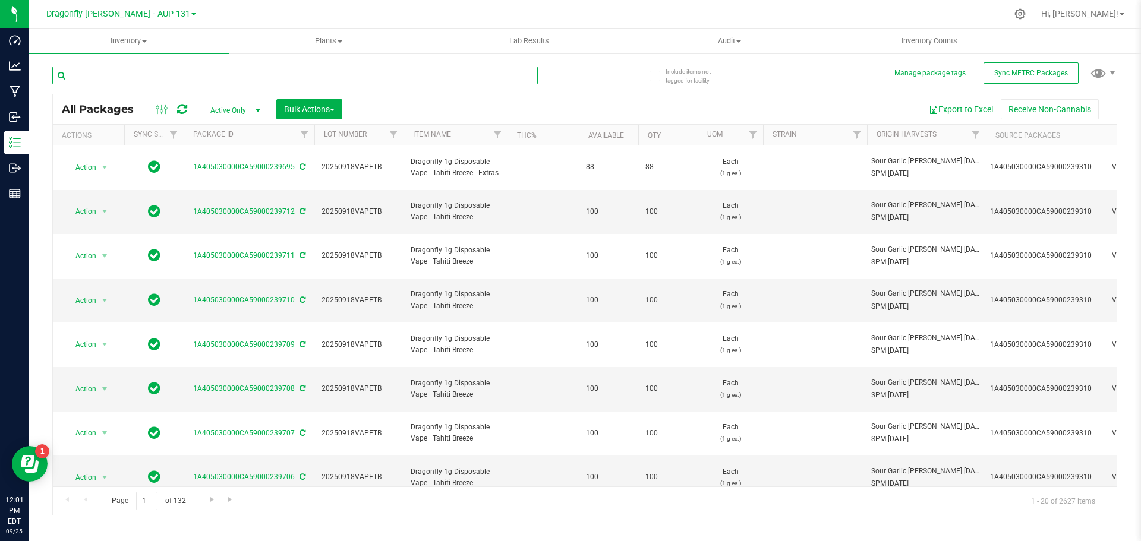
click at [182, 81] on input "text" at bounding box center [295, 76] width 486 height 18
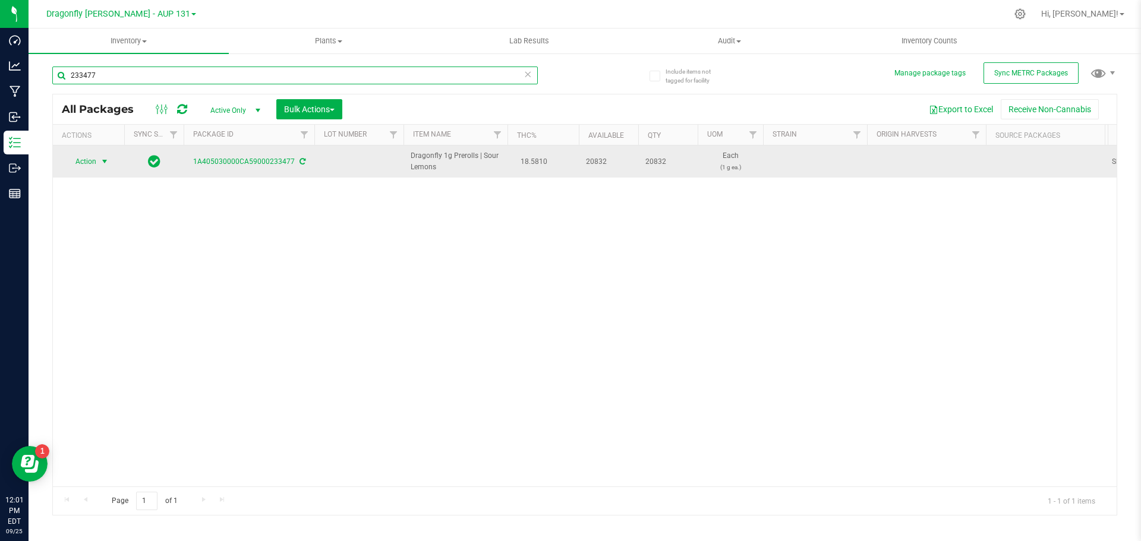
type input "233477"
click at [92, 160] on span "Action" at bounding box center [81, 161] width 32 height 17
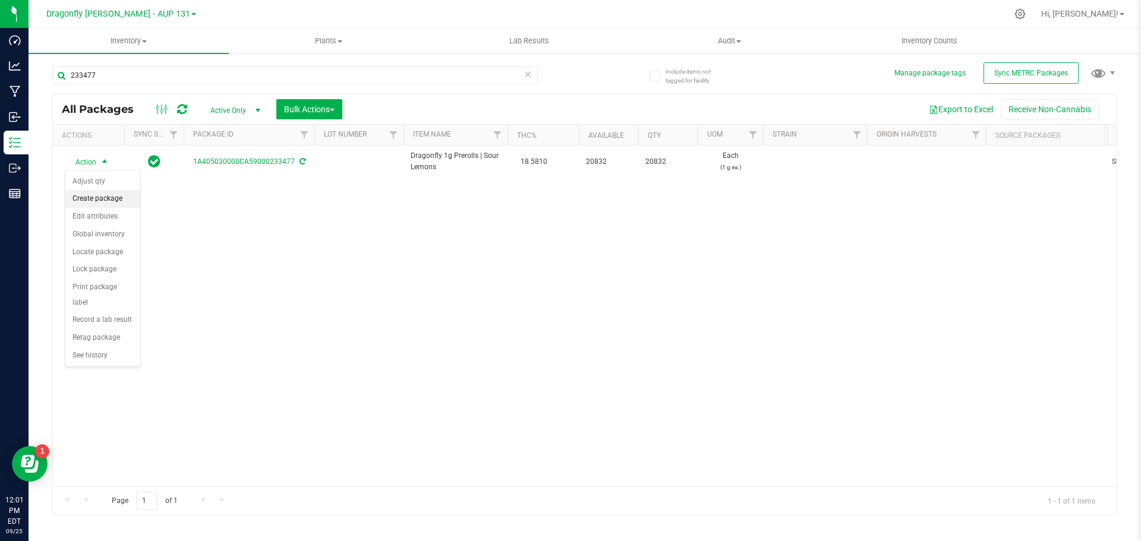
click at [96, 199] on li "Create package" at bounding box center [102, 199] width 75 height 18
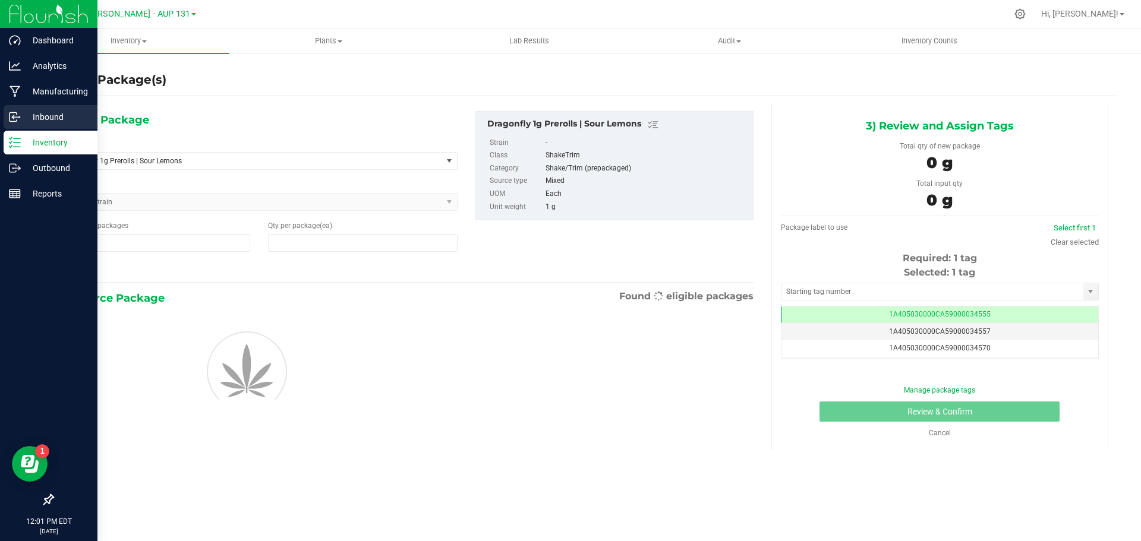
type input "1"
type input "0"
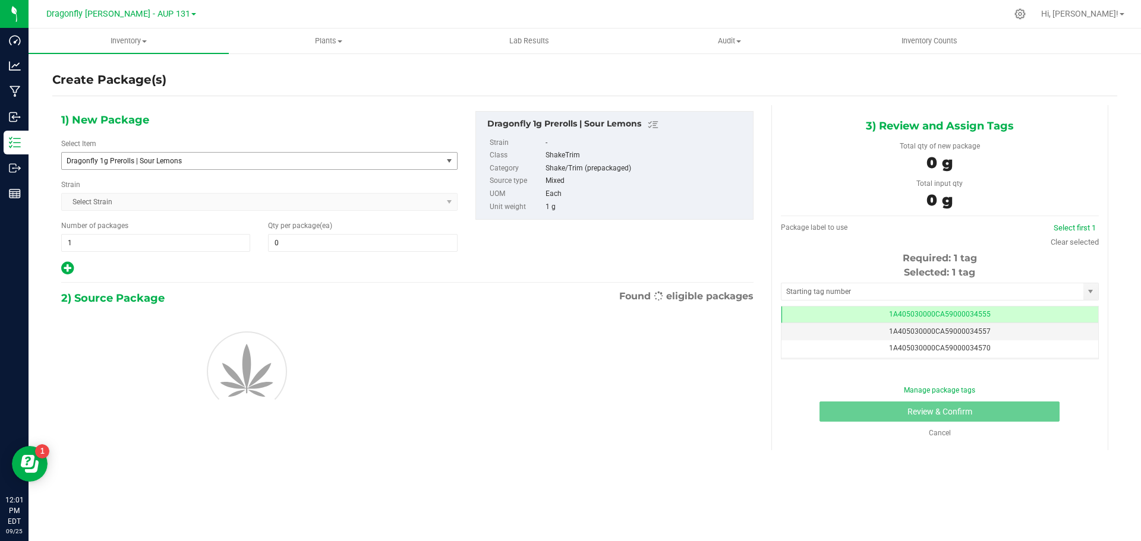
click at [308, 163] on span "Dragonfly 1g Prerolls | Sour Lemons" at bounding box center [245, 161] width 356 height 8
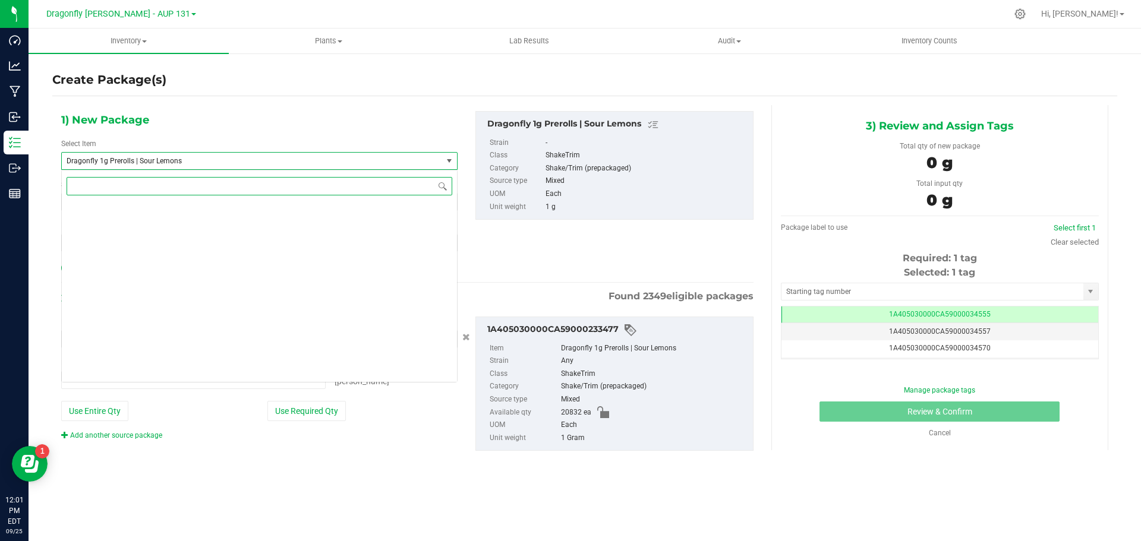
type input "0 ea"
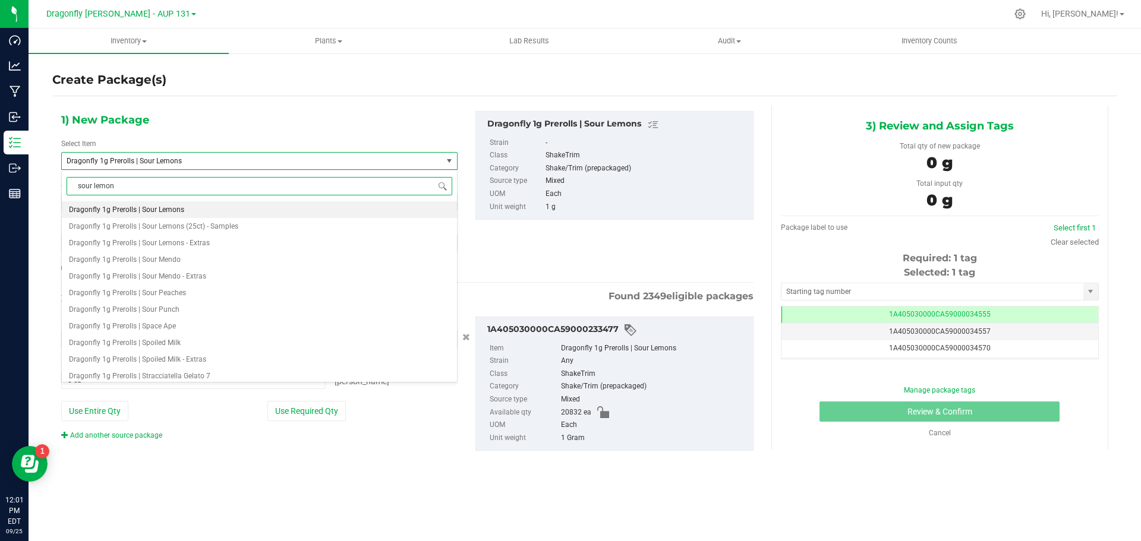
type input "sour lemons"
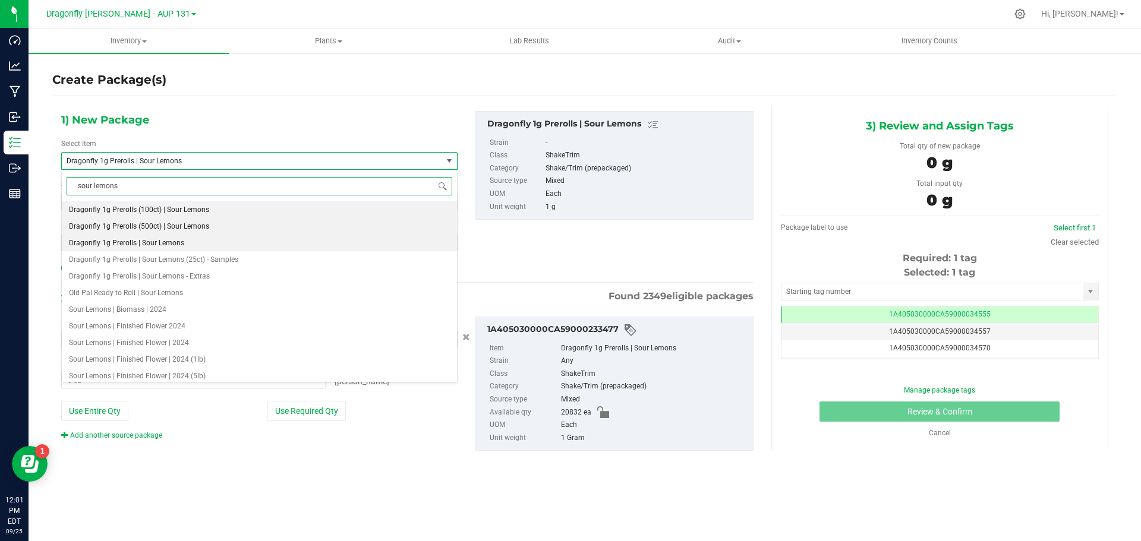
click at [194, 222] on li "Dragonfly 1g Prerolls (500ct) | Sour Lemons" at bounding box center [259, 226] width 395 height 17
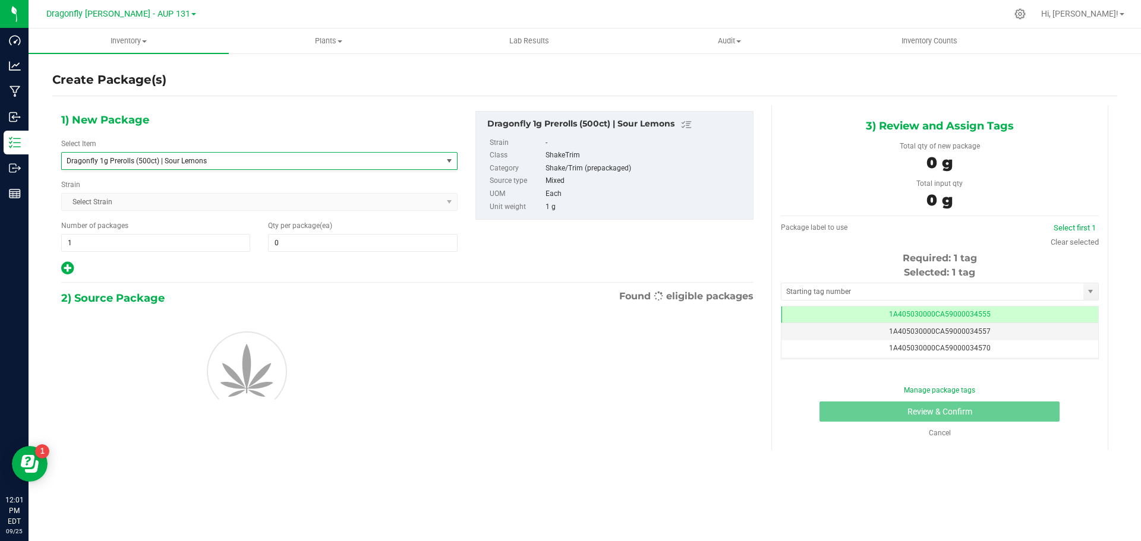
type input "0"
click at [177, 246] on span "1 1" at bounding box center [155, 243] width 189 height 18
click at [177, 246] on input "1" at bounding box center [156, 243] width 188 height 17
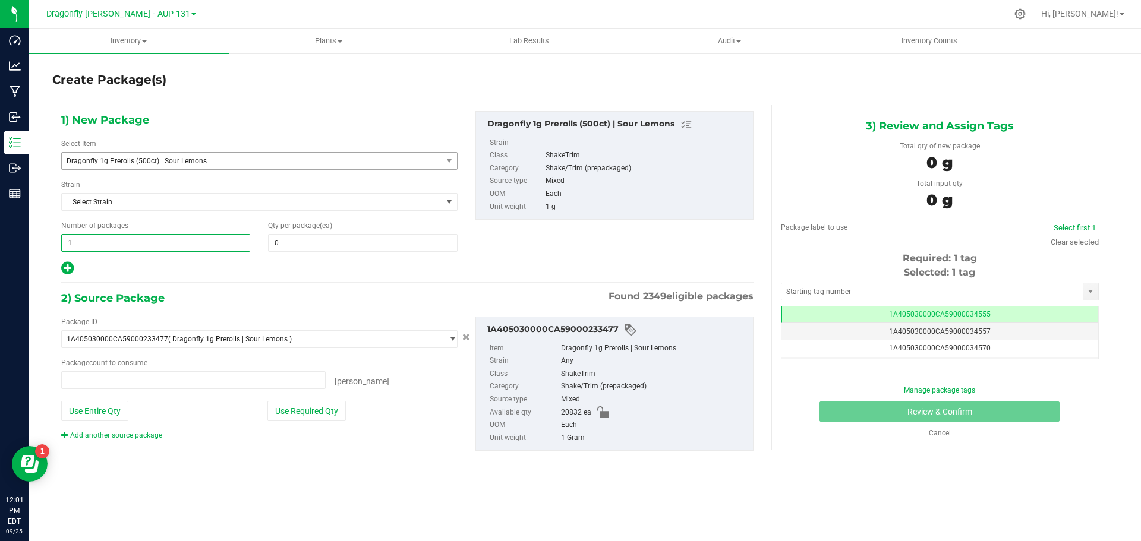
type input "0 ea"
type input "41"
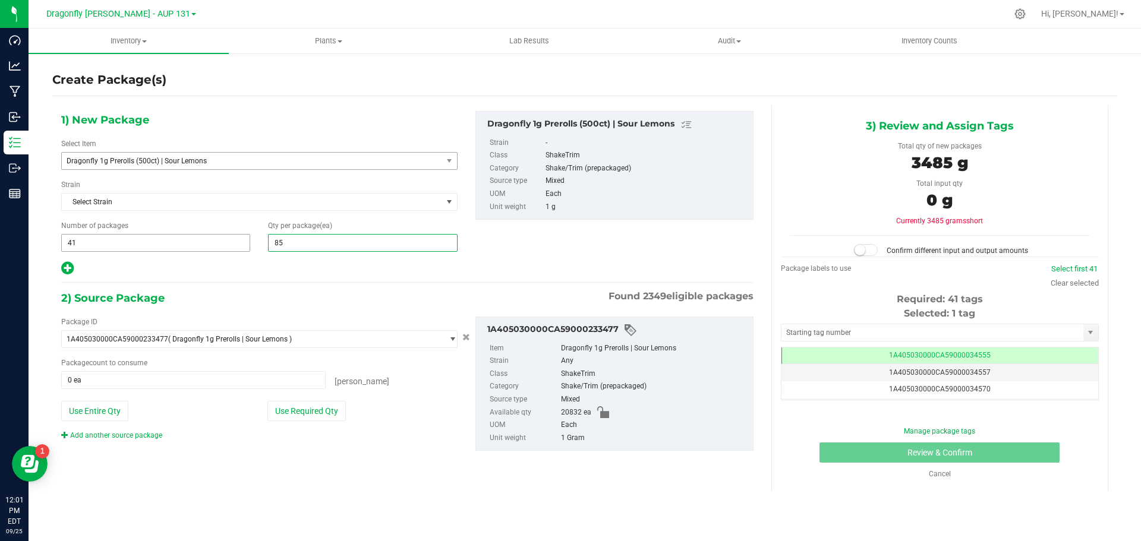
type input "8"
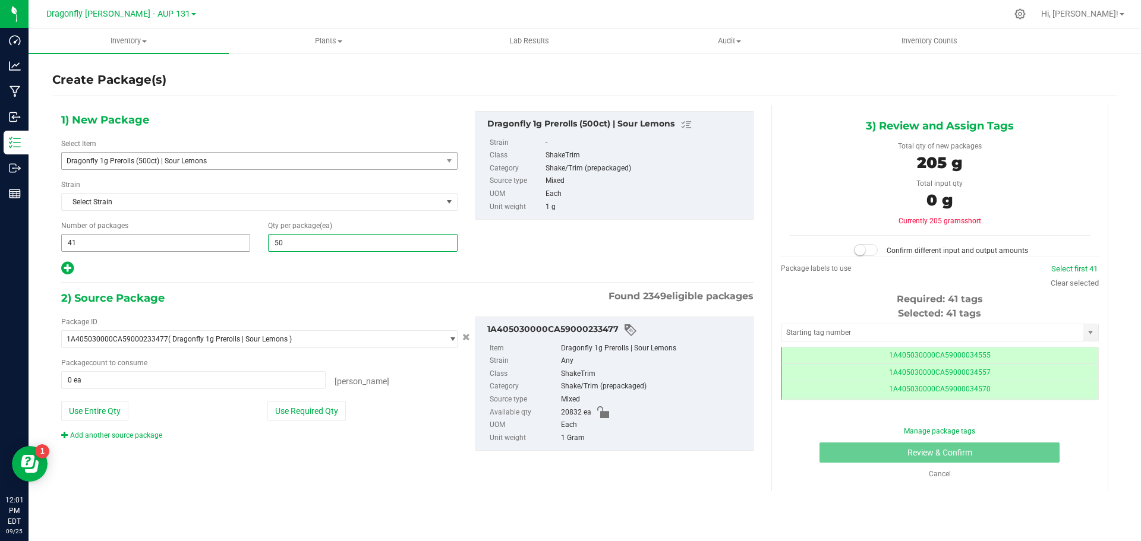
type input "500"
click at [323, 413] on button "Use Required Qty" at bounding box center [306, 411] width 78 height 20
type input "20500 ea"
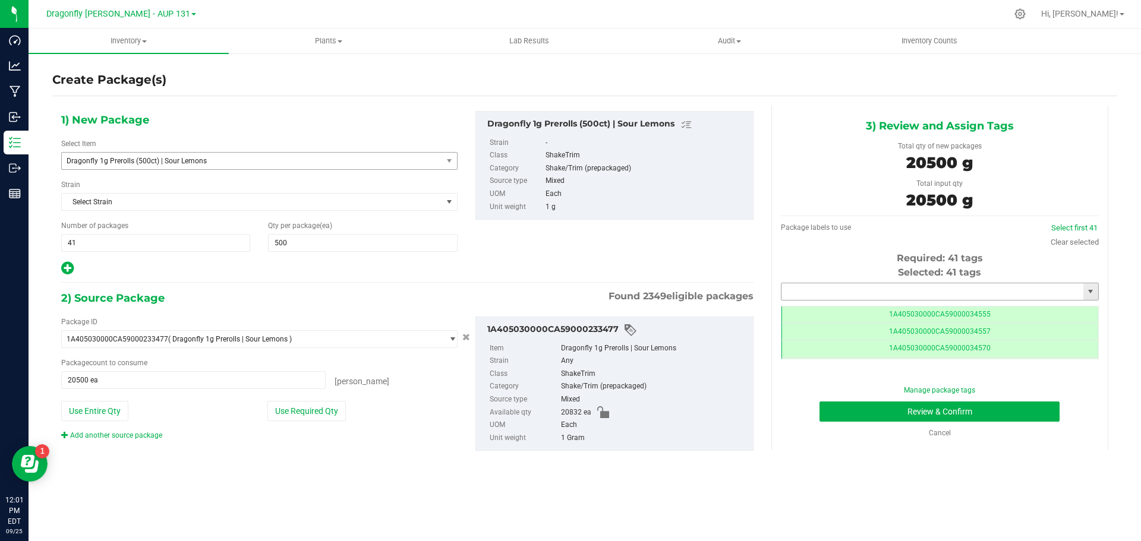
click at [847, 296] on input "text" at bounding box center [933, 291] width 302 height 17
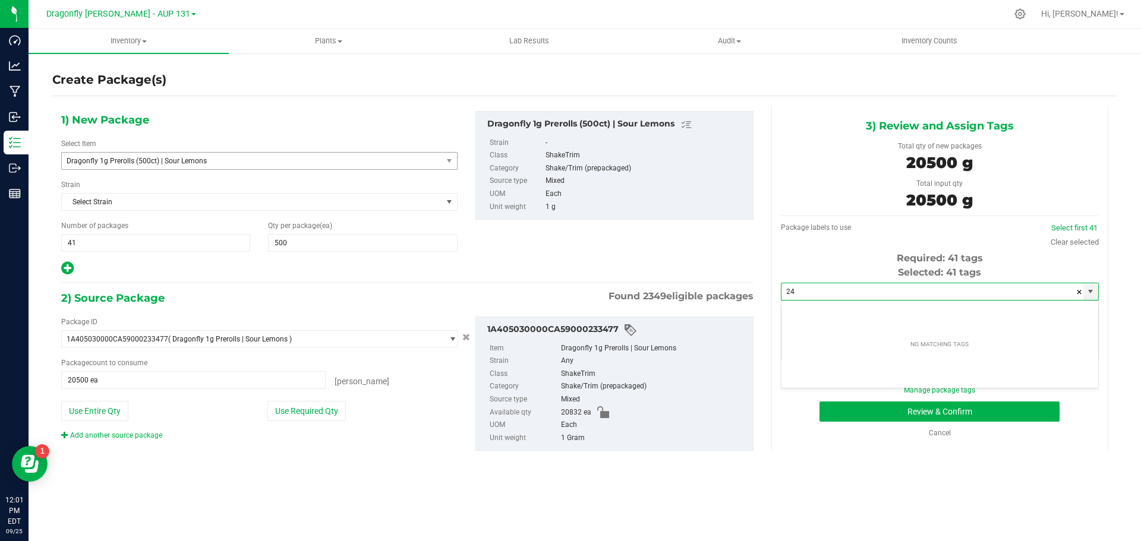
type input "2"
type input "0245356"
click at [944, 426] on div "Manage package tags Review & Confirm Cancel" at bounding box center [940, 411] width 300 height 53
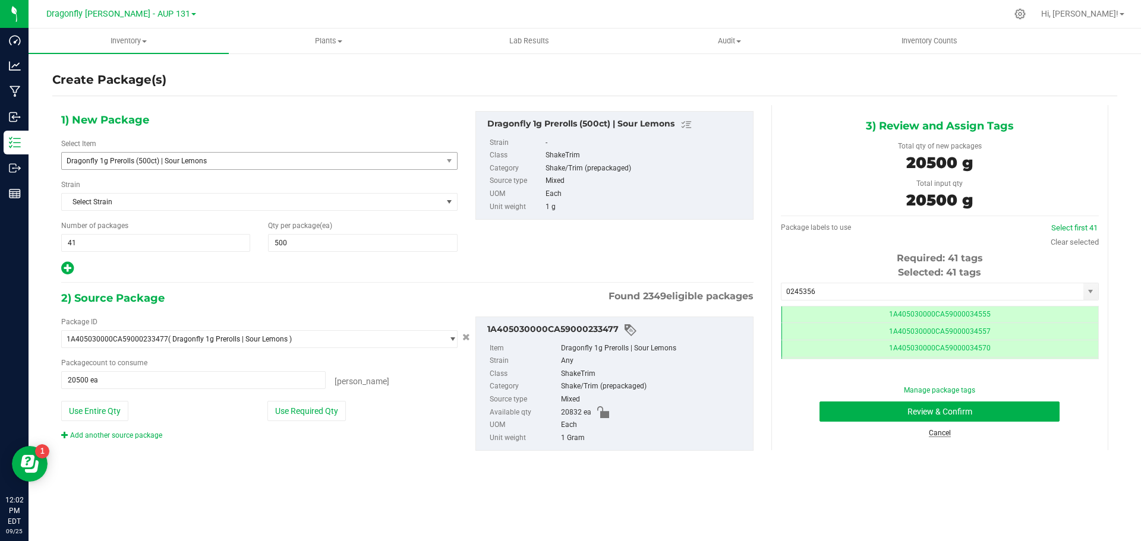
click at [939, 435] on link "Cancel" at bounding box center [940, 433] width 22 height 8
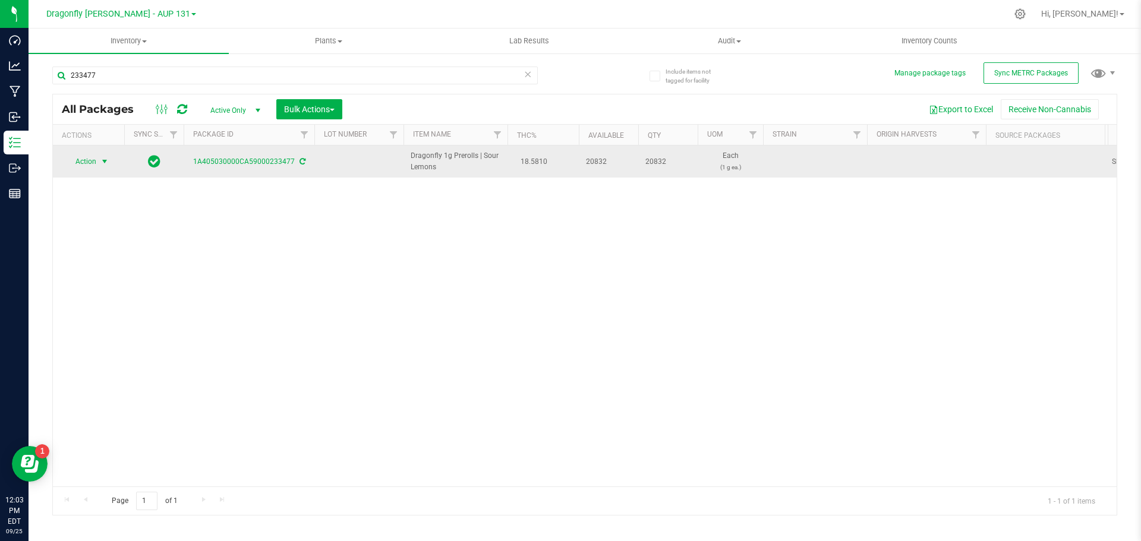
click at [91, 159] on span "Action" at bounding box center [81, 161] width 32 height 17
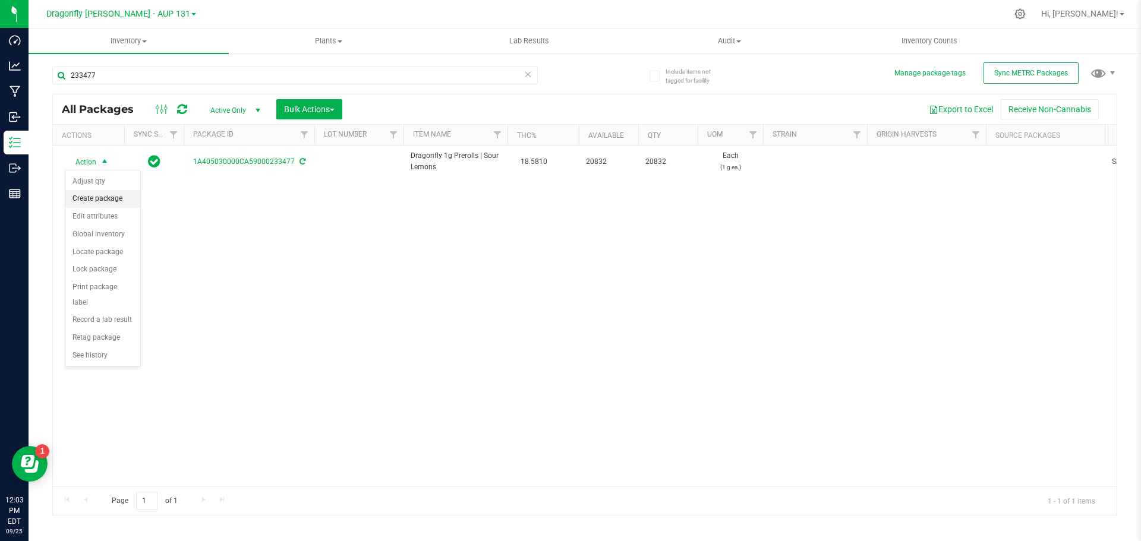
click at [96, 194] on li "Create package" at bounding box center [102, 199] width 75 height 18
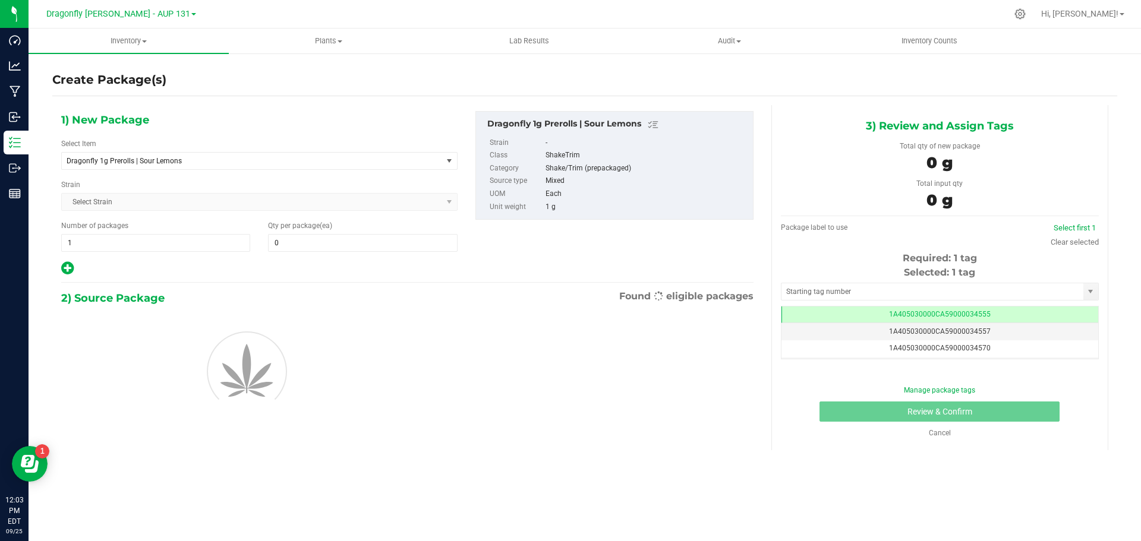
type input "0"
click at [204, 162] on span "Dragonfly 1g Prerolls | Sour Lemons" at bounding box center [245, 161] width 356 height 8
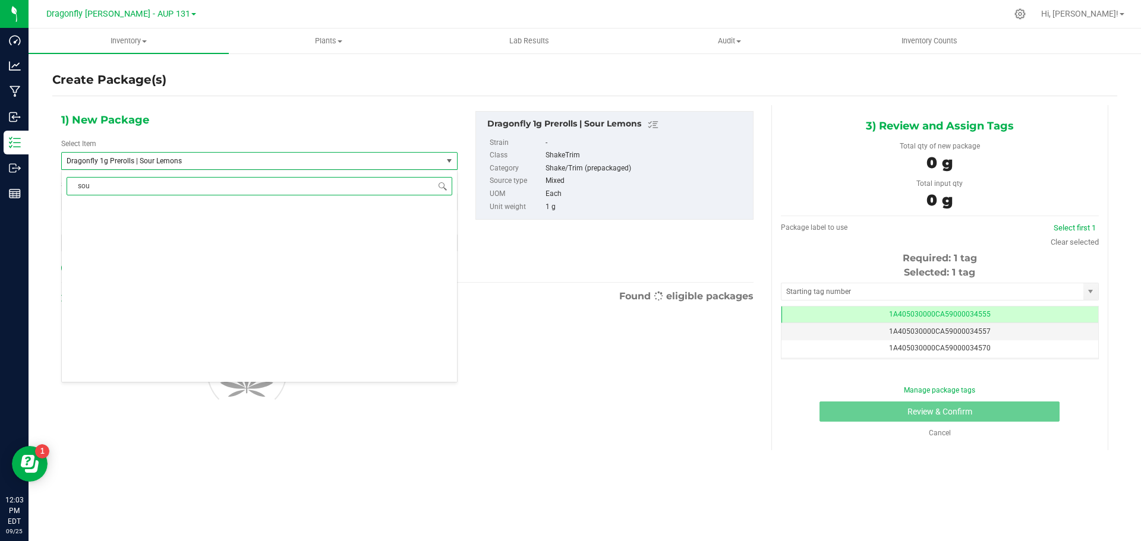
scroll to position [0, 0]
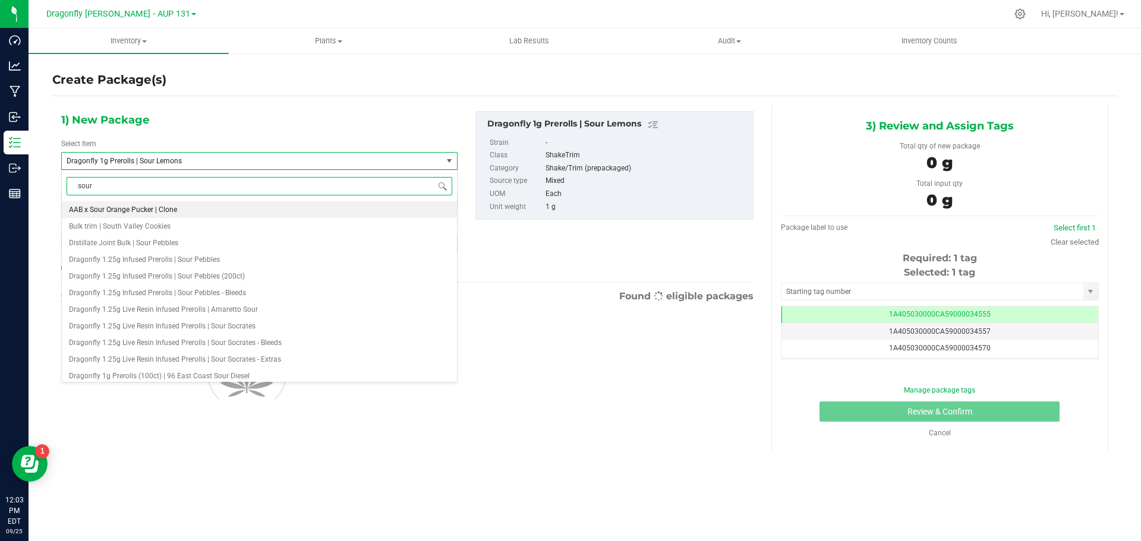
type input "sour l"
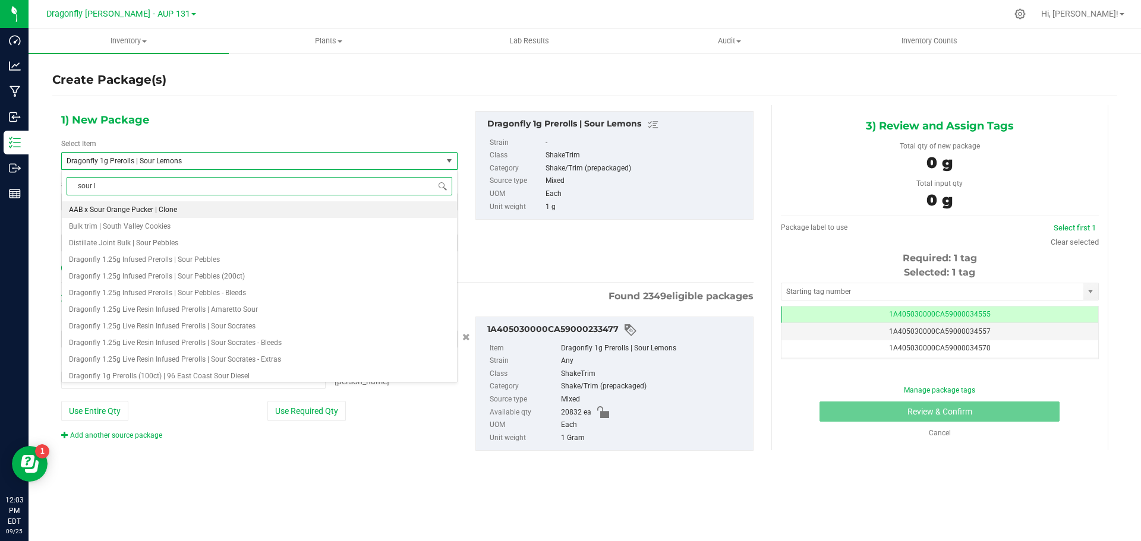
type input "0 ea"
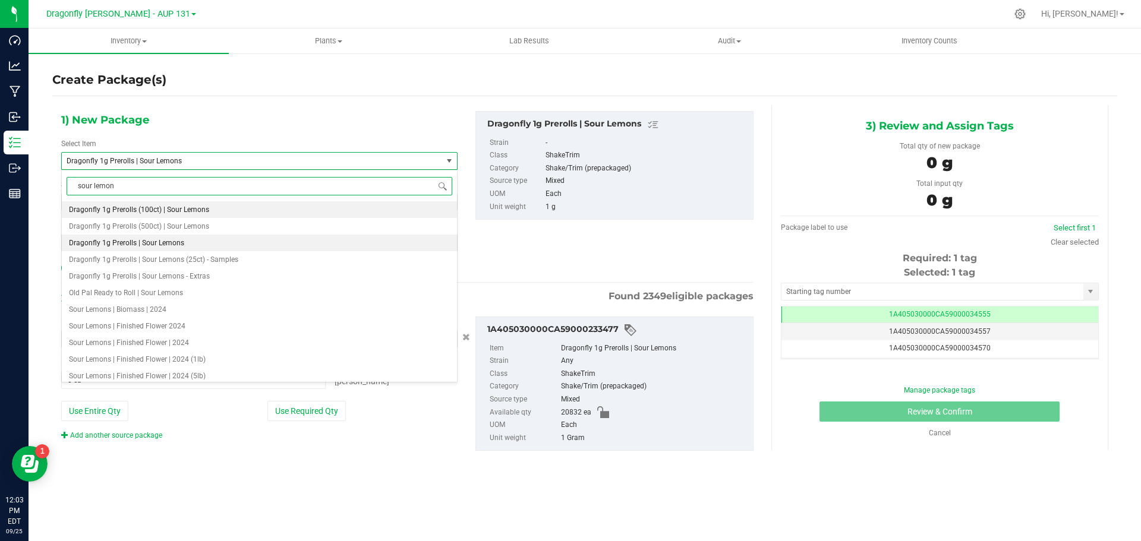
type input "sour lemons"
click at [182, 226] on span "Dragonfly 1g Prerolls (500ct) | Sour Lemons" at bounding box center [139, 226] width 140 height 8
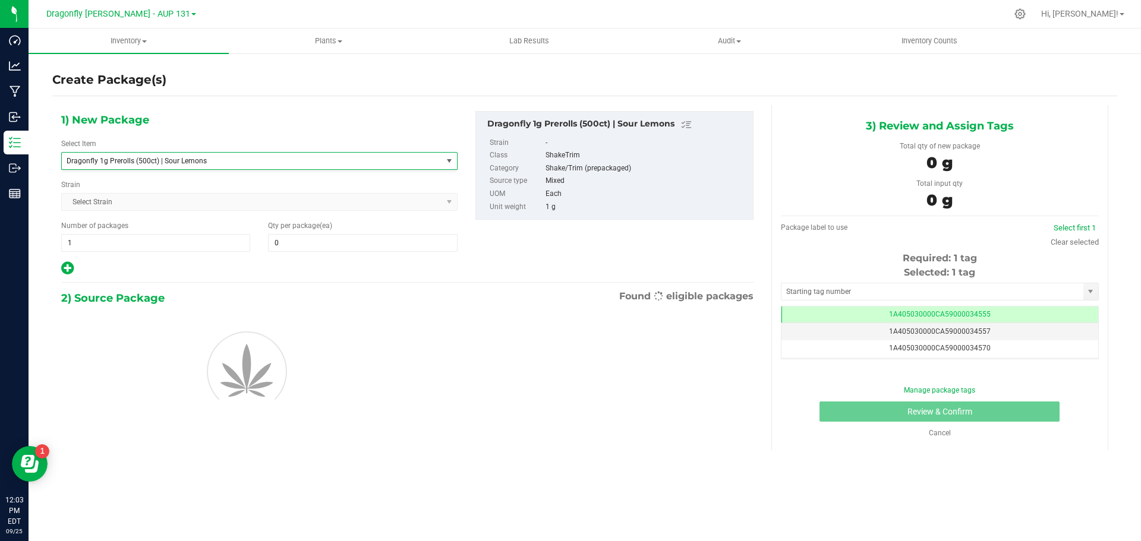
type input "0"
click at [188, 250] on span "1 1" at bounding box center [155, 243] width 189 height 18
click at [188, 250] on input "1" at bounding box center [156, 243] width 188 height 17
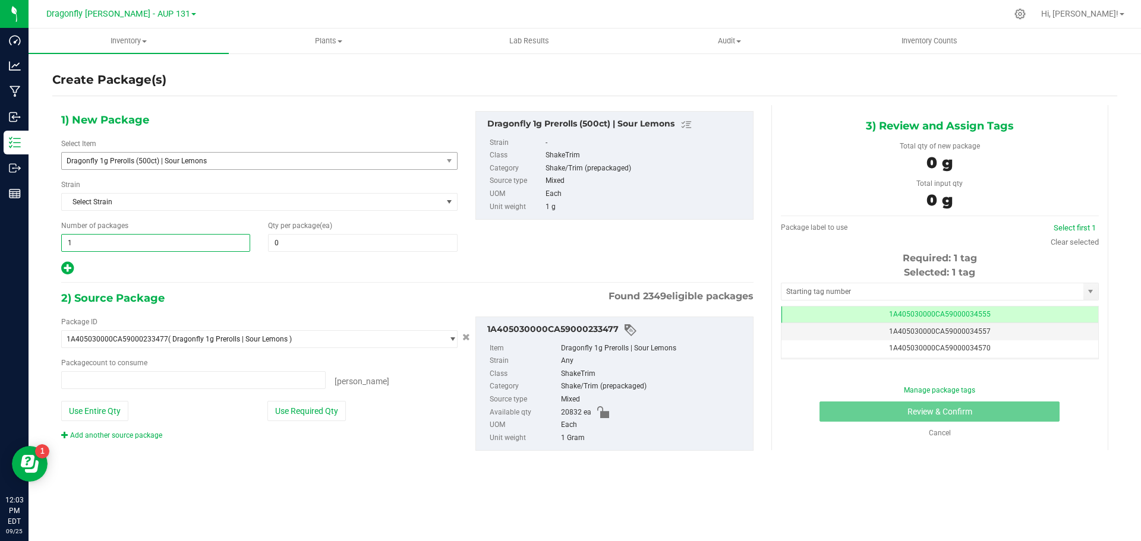
type input "0 ea"
type input "41"
click at [327, 237] on input "0" at bounding box center [363, 243] width 188 height 17
type input "41"
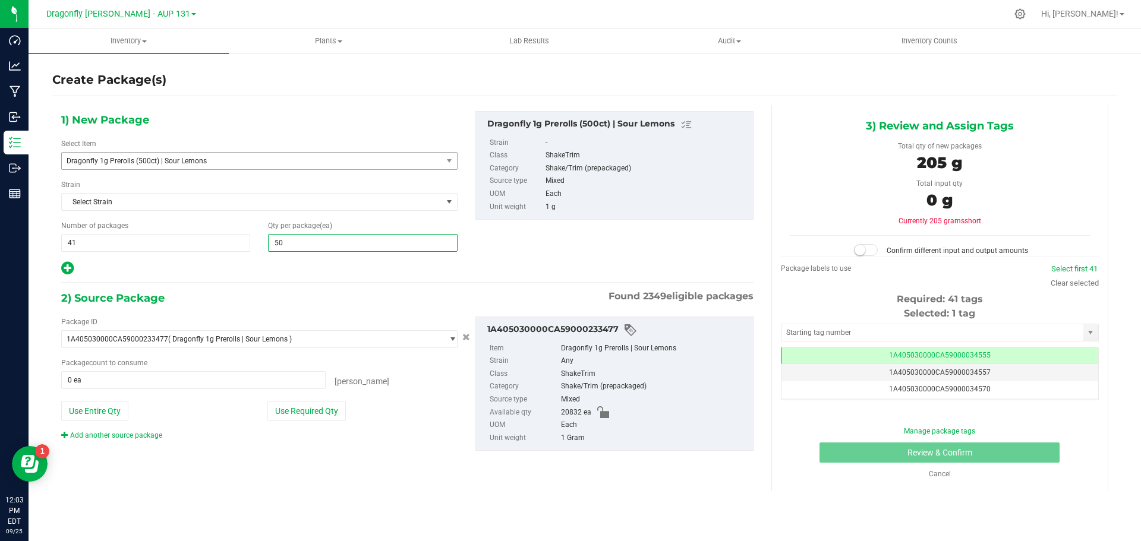
type input "500"
click at [305, 415] on button "Use Required Qty" at bounding box center [306, 411] width 78 height 20
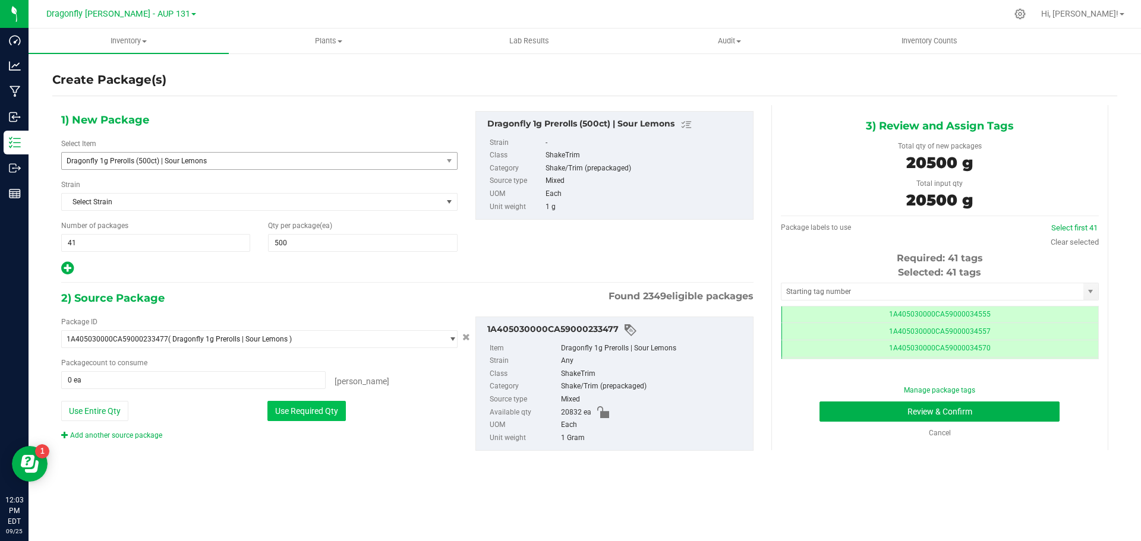
type input "20500 ea"
click at [885, 294] on input "text" at bounding box center [933, 291] width 302 height 17
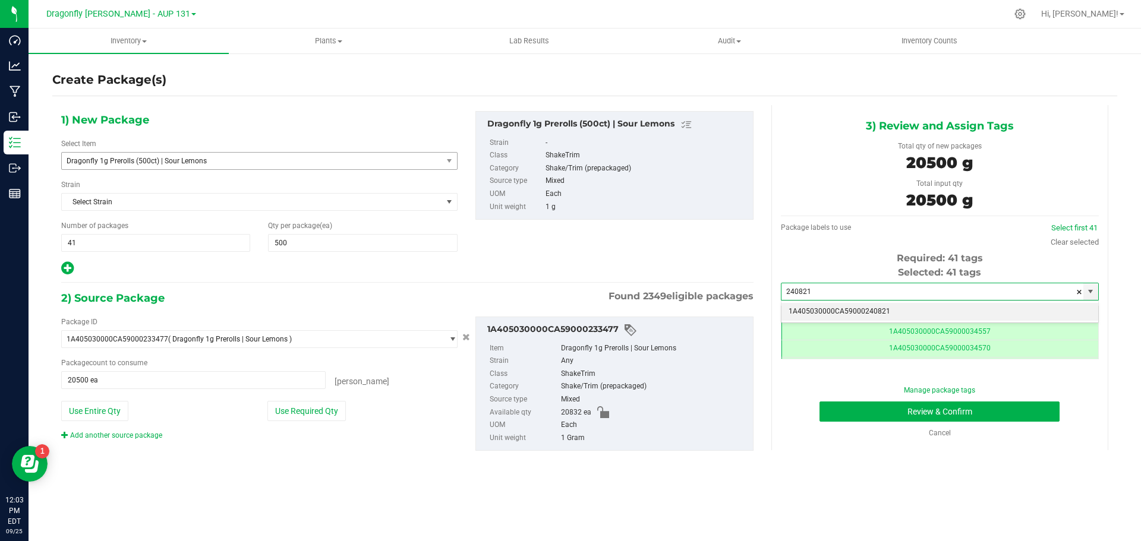
click at [880, 304] on li "1A405030000CA59000240821" at bounding box center [940, 312] width 317 height 18
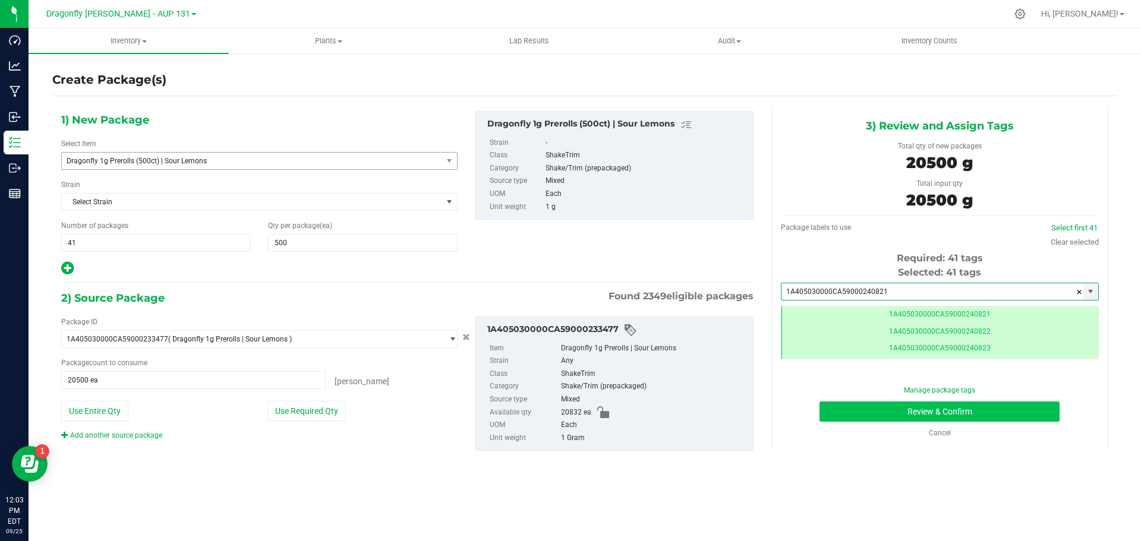
type input "1A405030000CA59000240821"
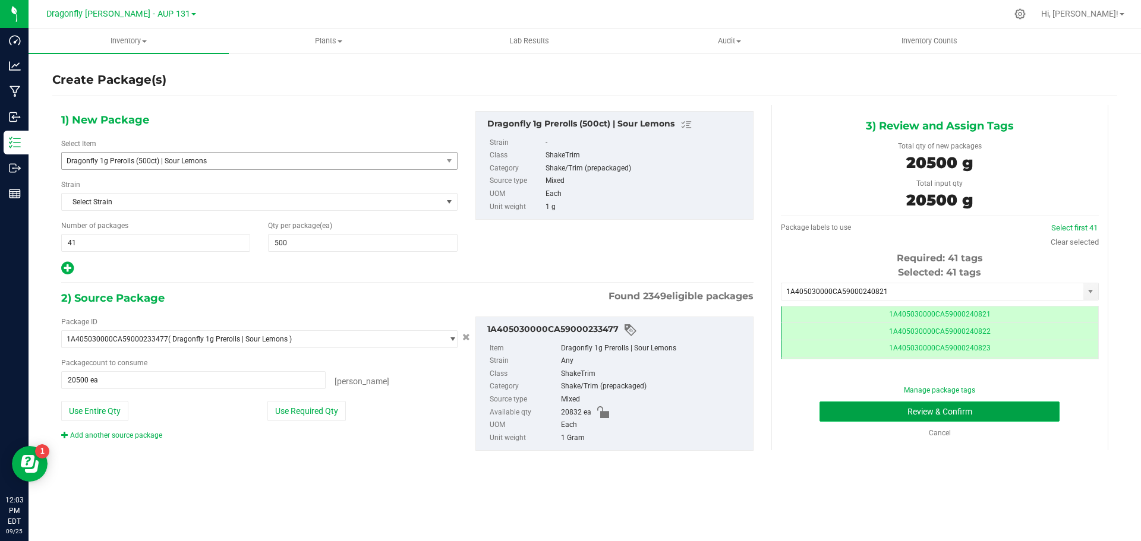
click at [972, 412] on button "Review & Confirm" at bounding box center [940, 412] width 240 height 20
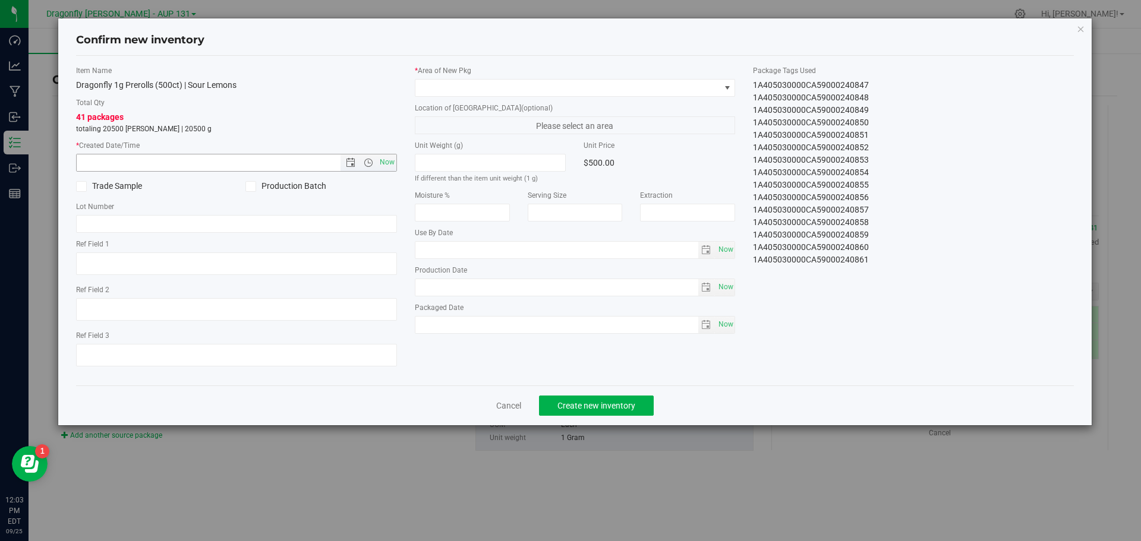
click at [277, 162] on input "text" at bounding box center [219, 163] width 284 height 17
type input "z"
click at [388, 158] on span "Now" at bounding box center [387, 162] width 20 height 17
type input "9/25/2025 12:03 PM"
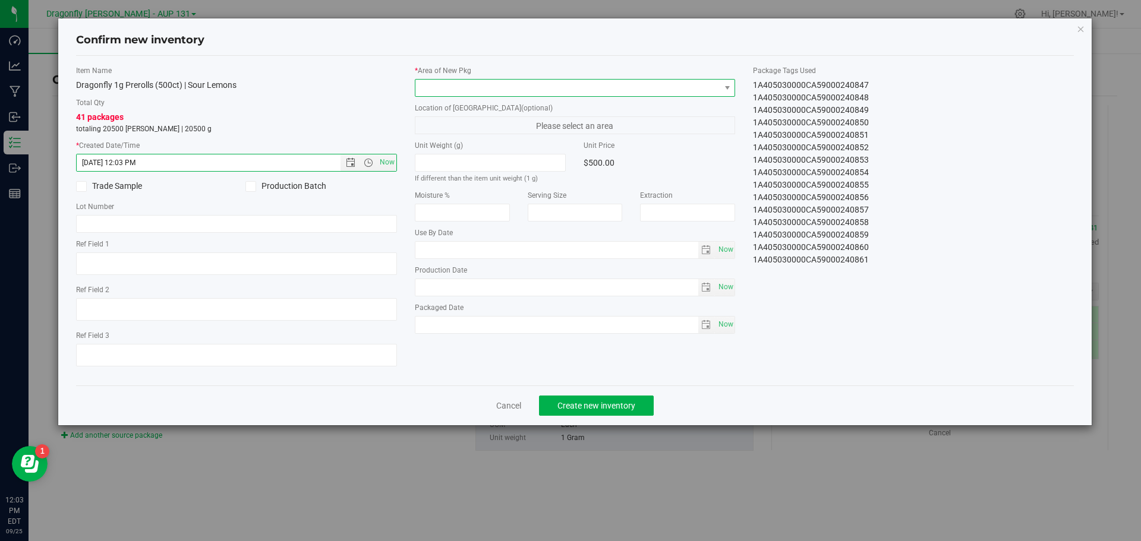
click at [471, 89] on span at bounding box center [567, 88] width 305 height 17
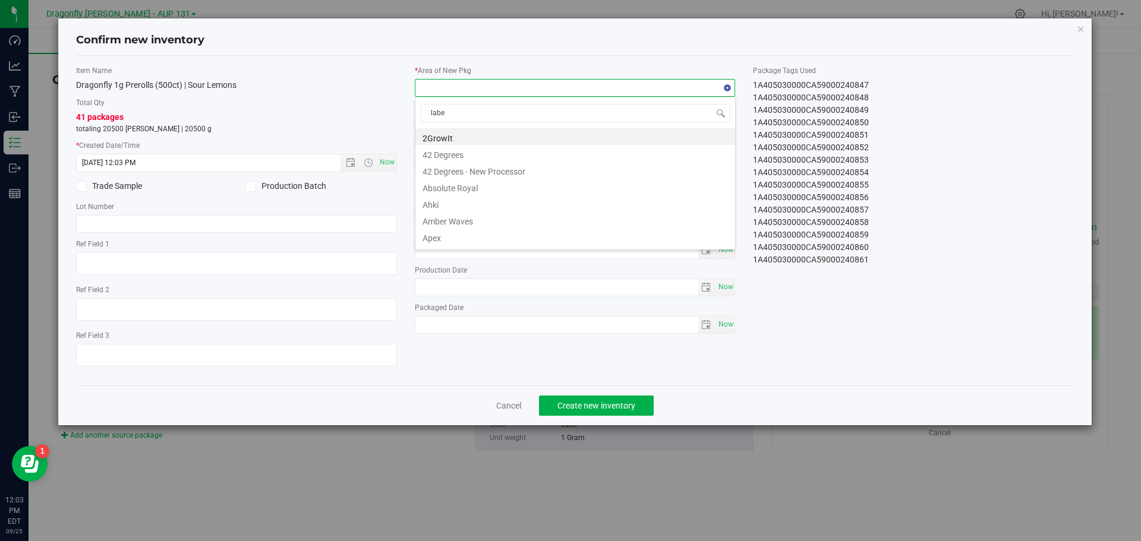
type input "label"
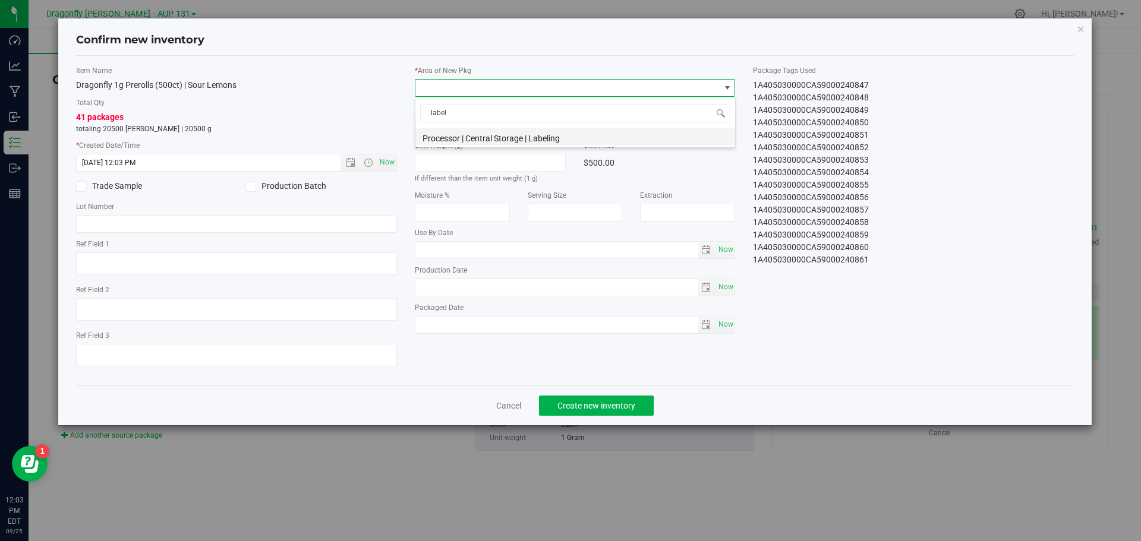
click at [493, 133] on li "Processor | Central Storage | Labeling" at bounding box center [575, 136] width 320 height 17
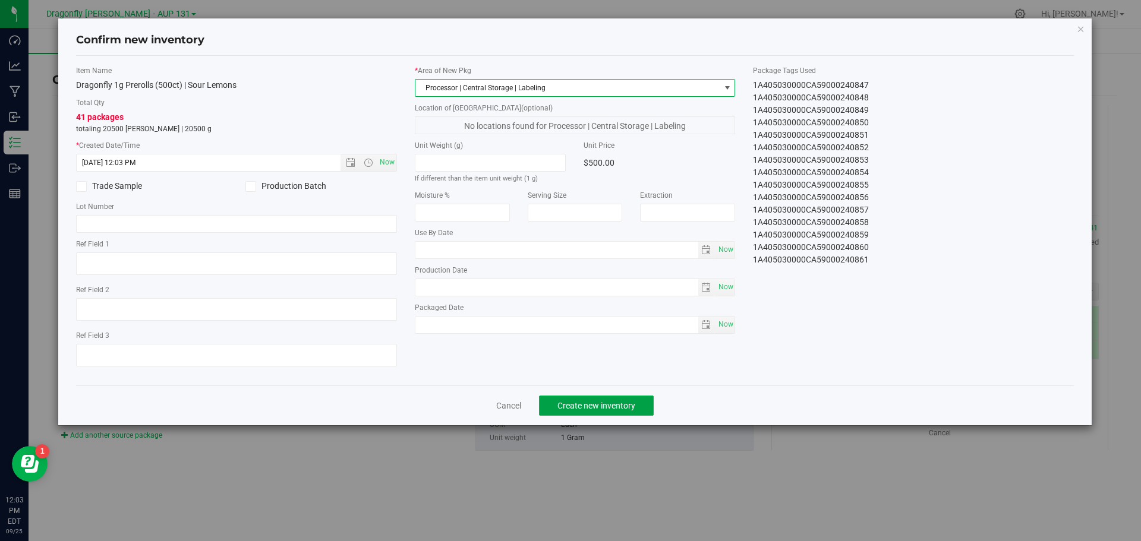
click at [623, 407] on span "Create new inventory" at bounding box center [596, 406] width 78 height 10
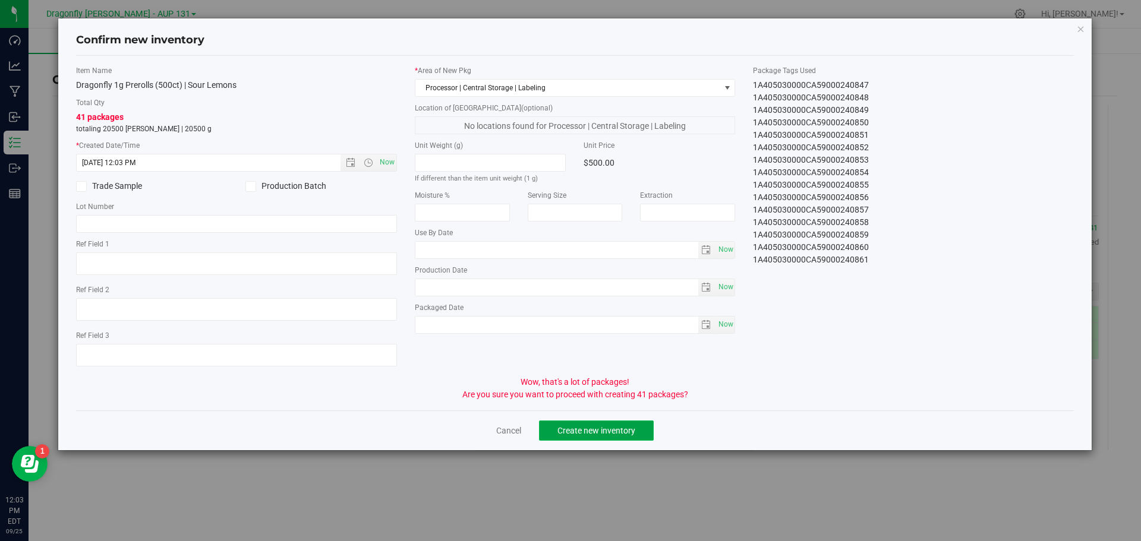
click at [611, 427] on span "Create new inventory" at bounding box center [596, 431] width 78 height 10
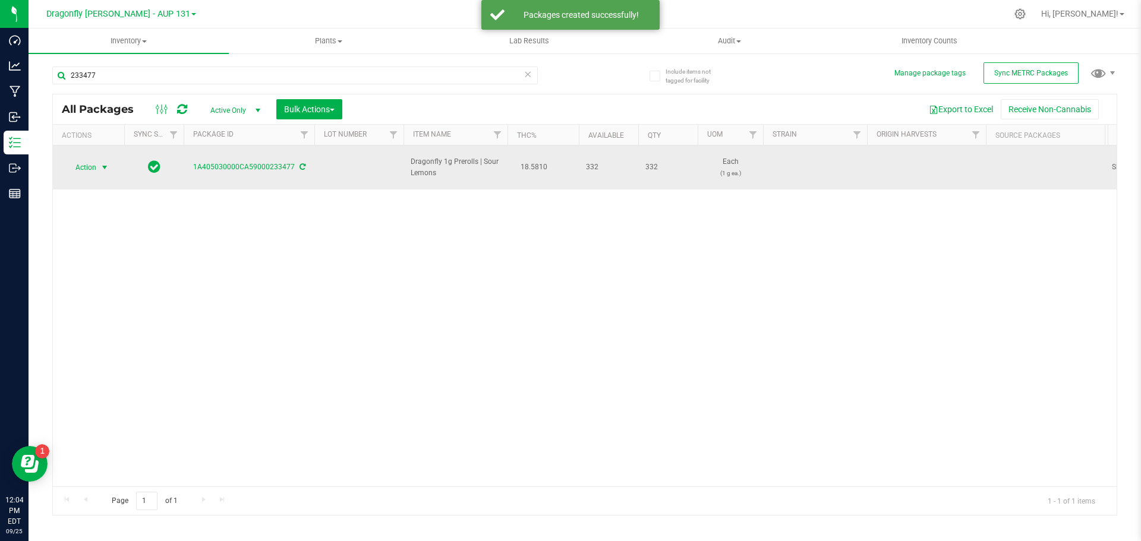
click at [103, 163] on span "select" at bounding box center [105, 168] width 10 height 10
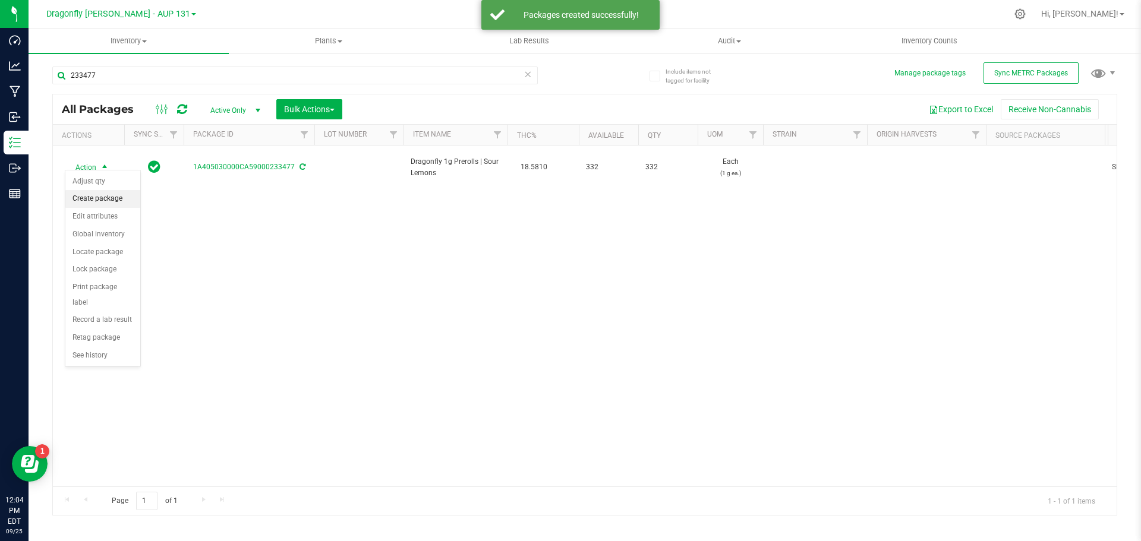
click at [114, 197] on li "Create package" at bounding box center [102, 199] width 75 height 18
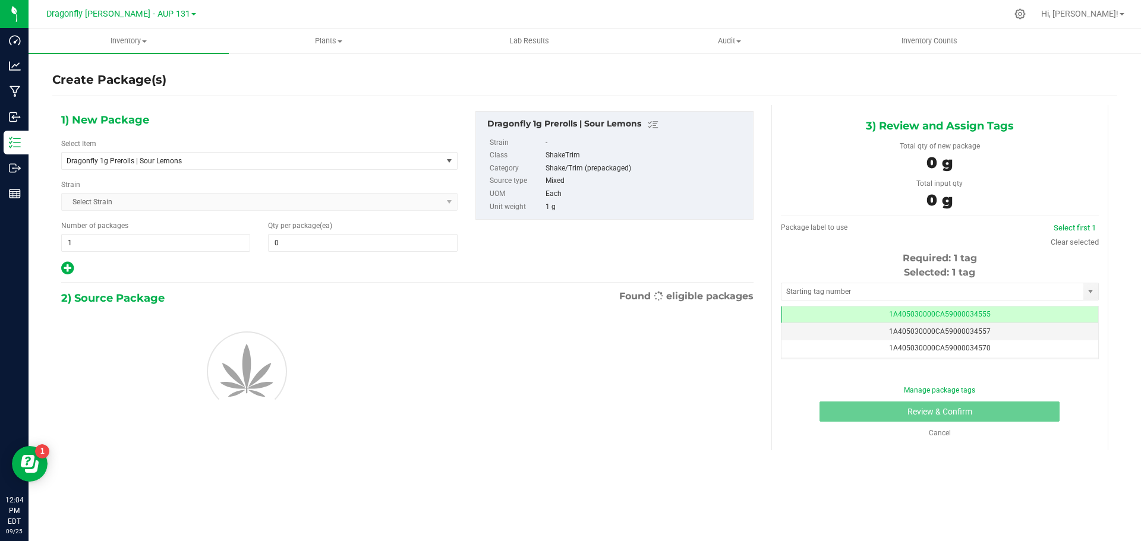
type input "0"
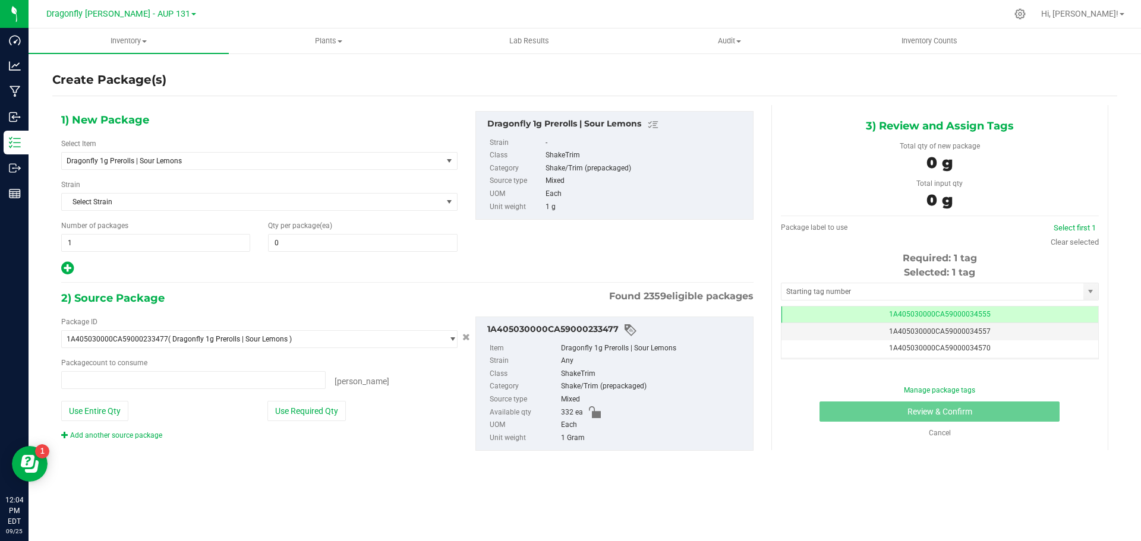
type input "0 ea"
click at [276, 161] on span "Dragonfly 1g Prerolls | Sour Lemons" at bounding box center [245, 161] width 356 height 8
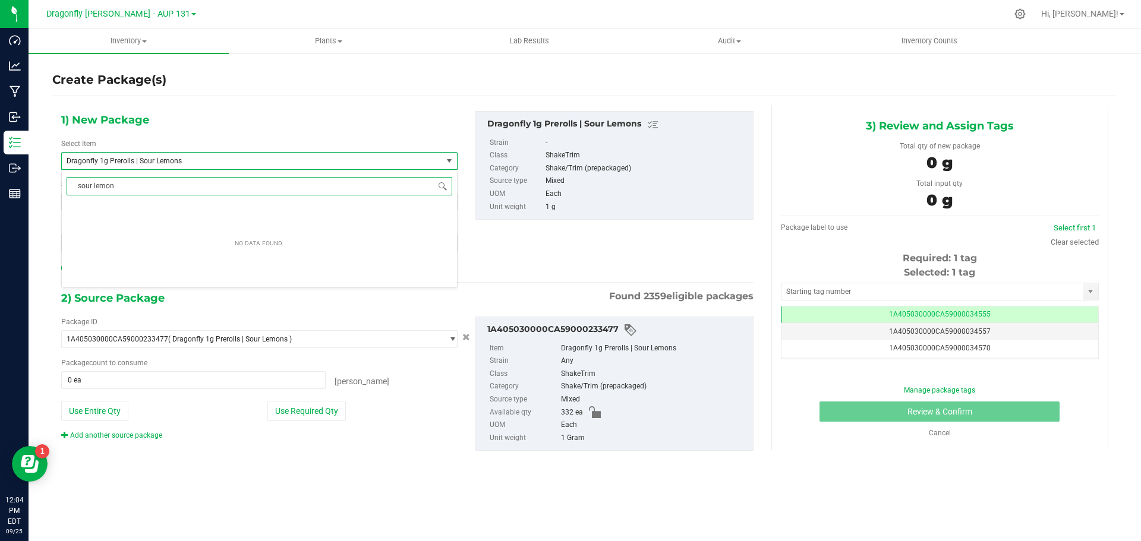
type input "sour lemons"
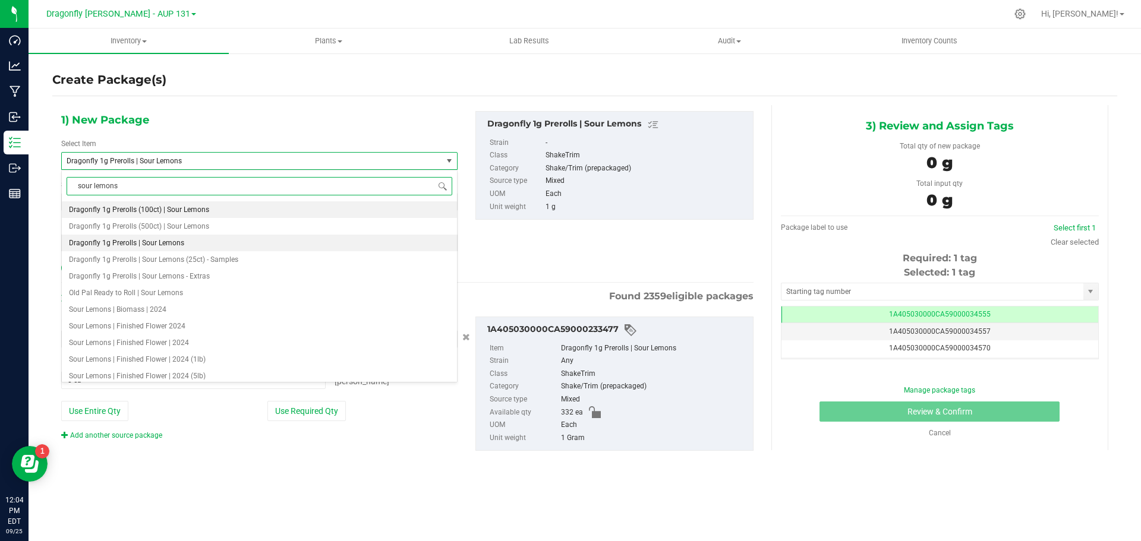
click at [202, 213] on span "Dragonfly 1g Prerolls (100ct) | Sour Lemons" at bounding box center [139, 210] width 140 height 8
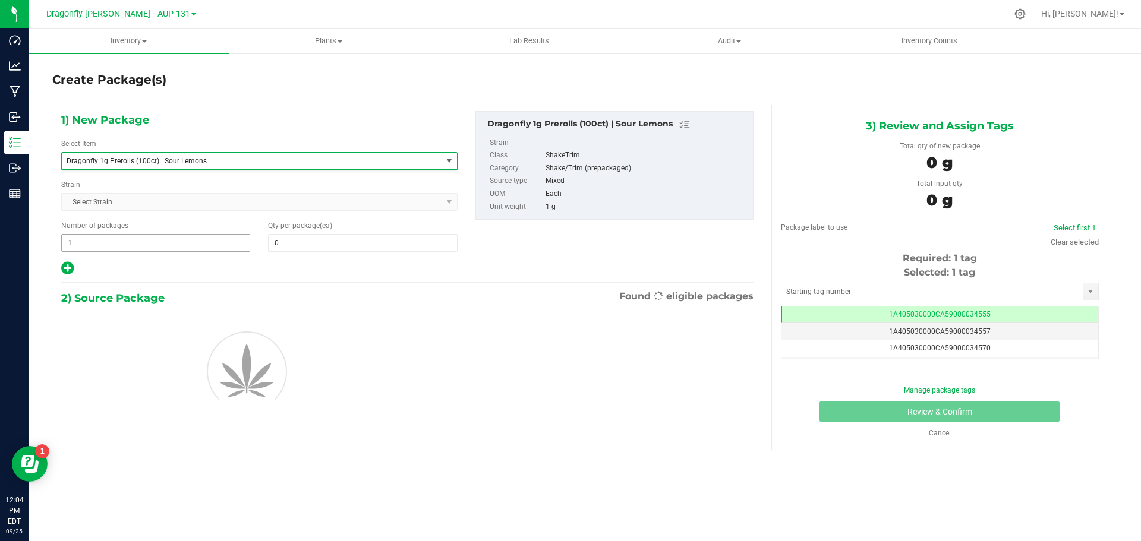
type input "0"
click at [128, 244] on span "1 1" at bounding box center [155, 243] width 189 height 18
click at [0, 0] on input "1" at bounding box center [0, 0] width 0 height 0
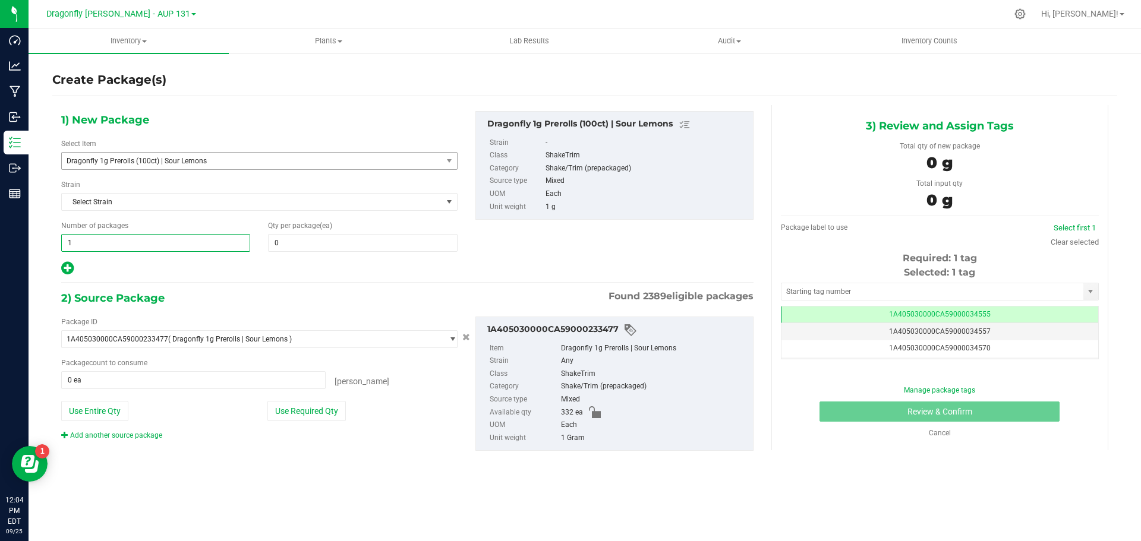
type input "3"
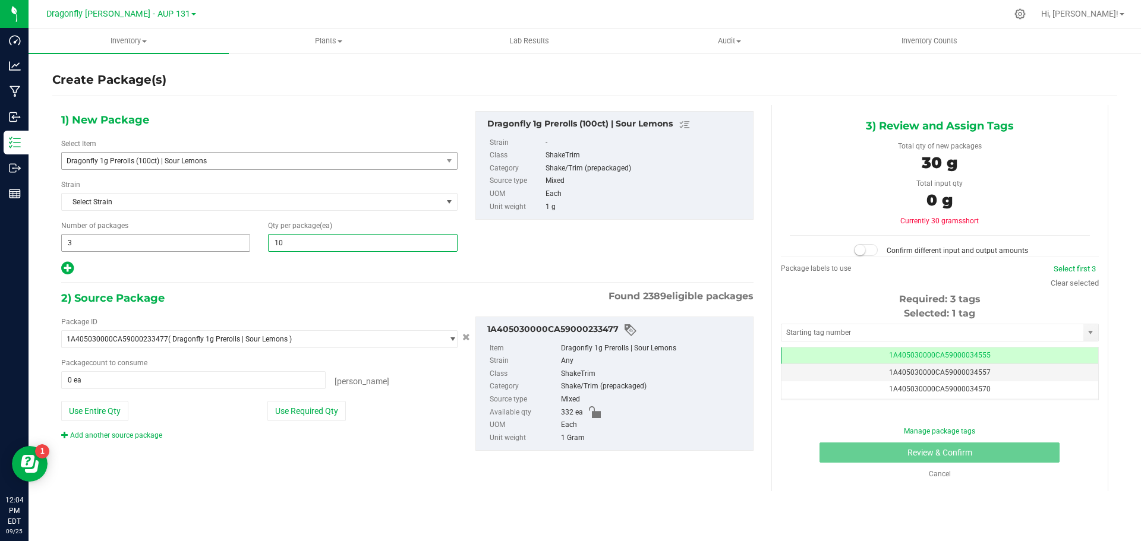
type input "100"
click at [317, 416] on button "Use Required Qty" at bounding box center [306, 411] width 78 height 20
type input "300 ea"
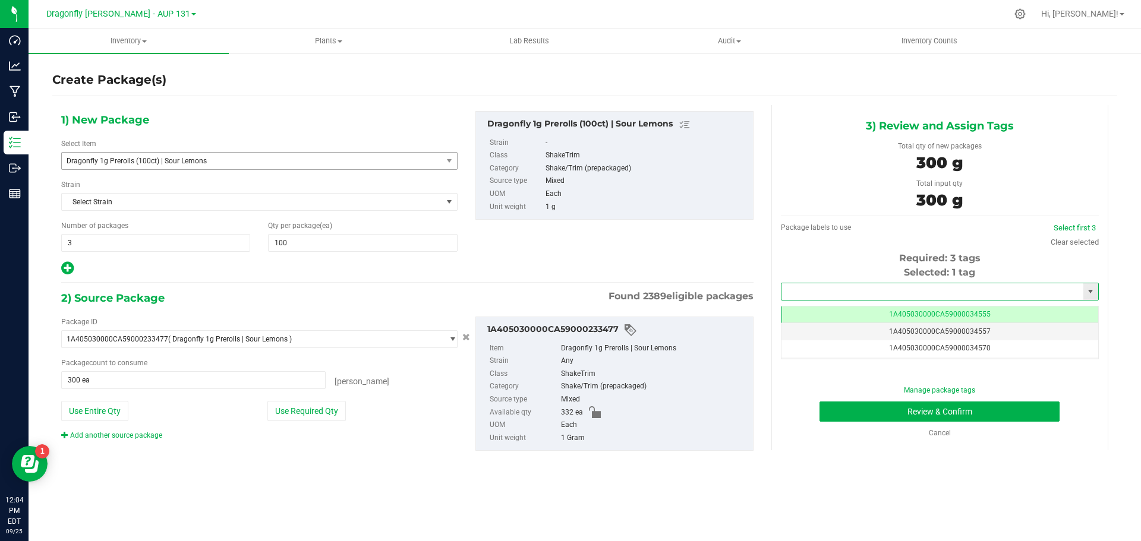
click at [922, 286] on input "text" at bounding box center [933, 291] width 302 height 17
click at [916, 314] on li "1A405030000CA59000240862" at bounding box center [940, 312] width 317 height 18
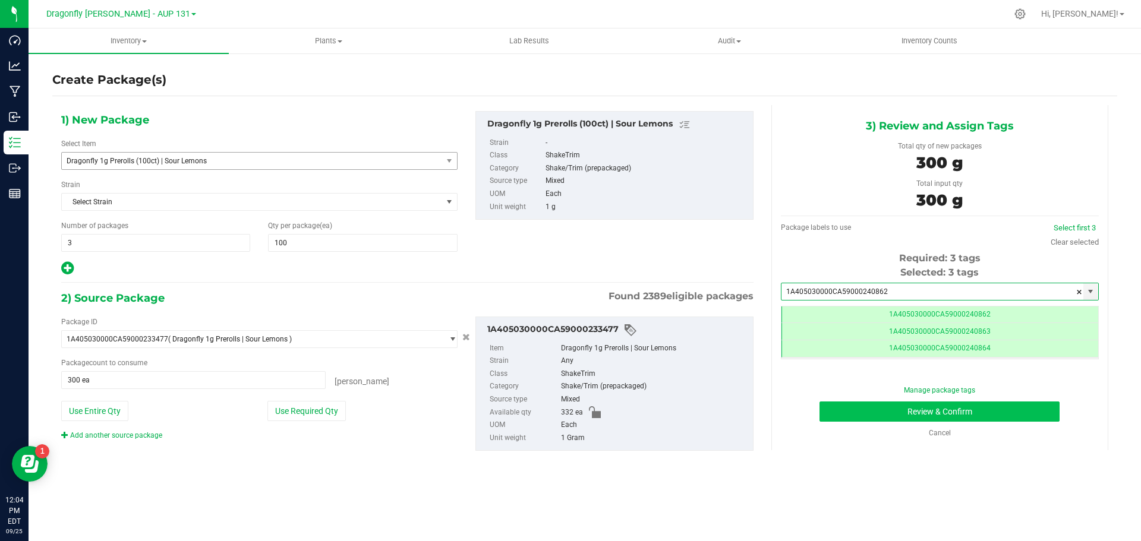
type input "1A405030000CA59000240862"
click at [987, 415] on button "Review & Confirm" at bounding box center [940, 412] width 240 height 20
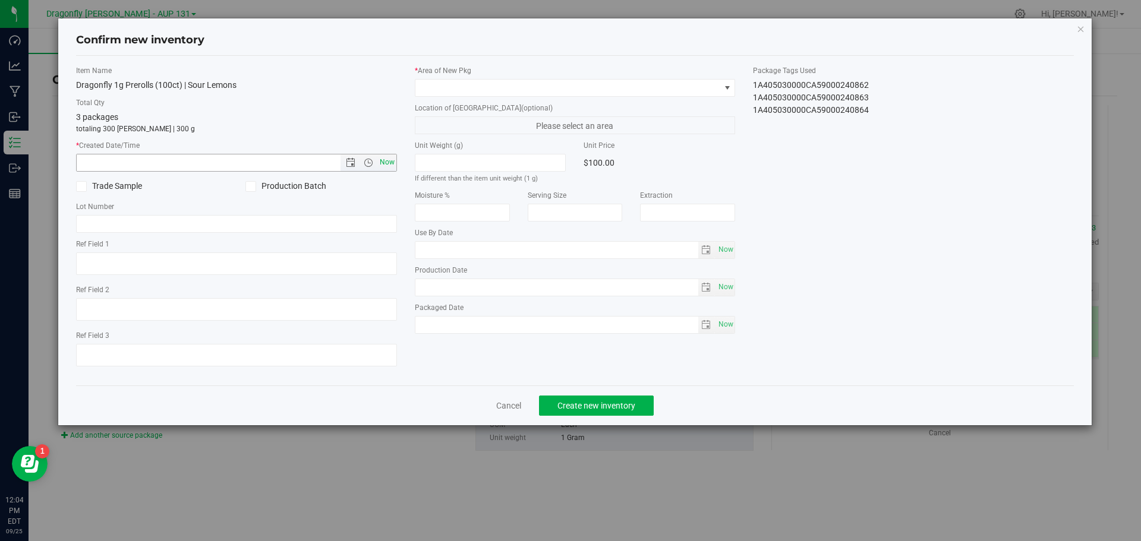
click at [382, 163] on span "Now" at bounding box center [387, 162] width 20 height 17
type input "9/25/2025 12:04 PM"
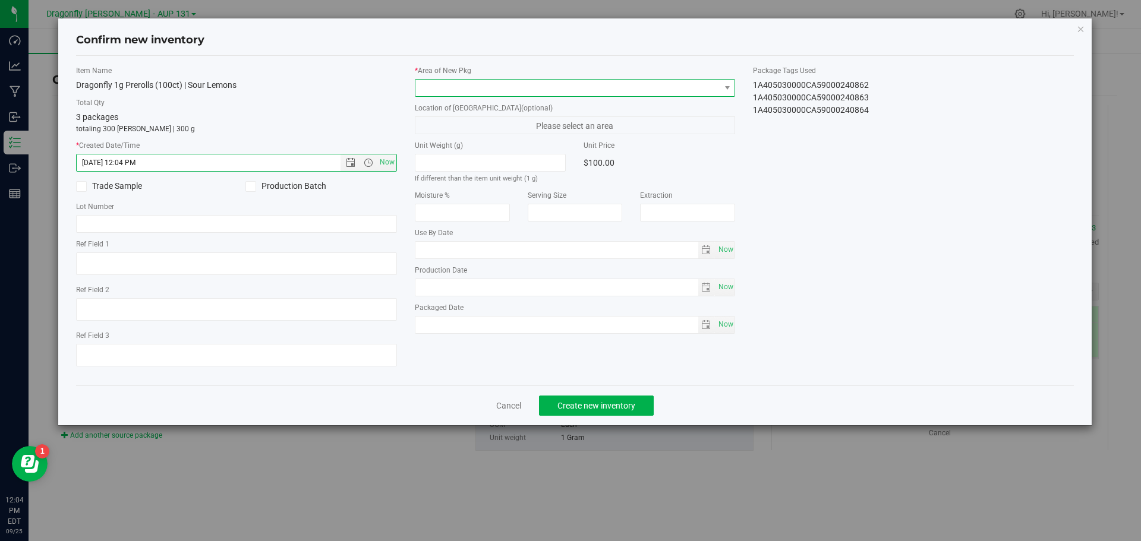
click at [462, 94] on span at bounding box center [567, 88] width 305 height 17
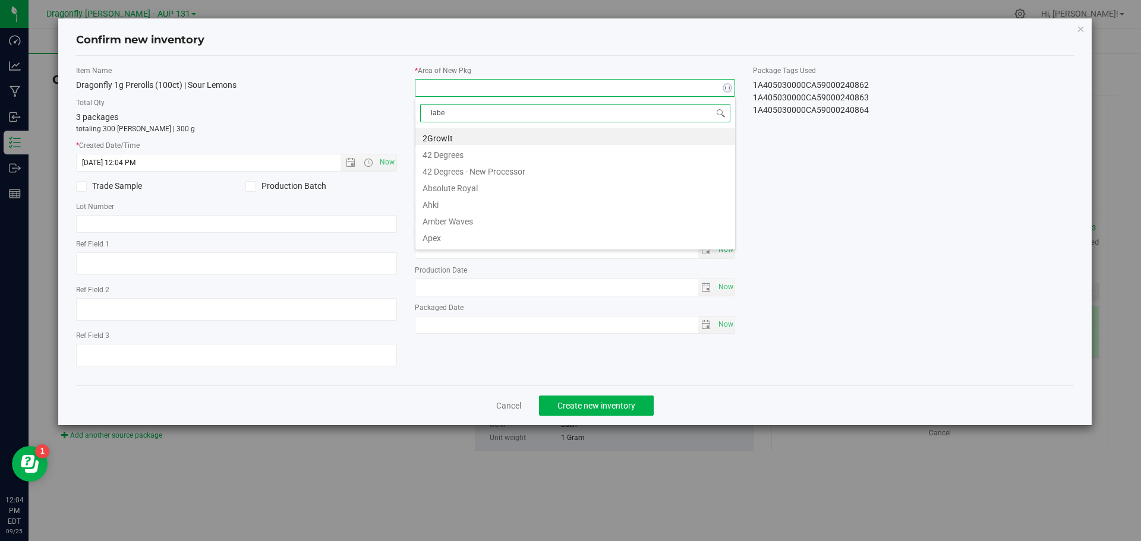
type input "label"
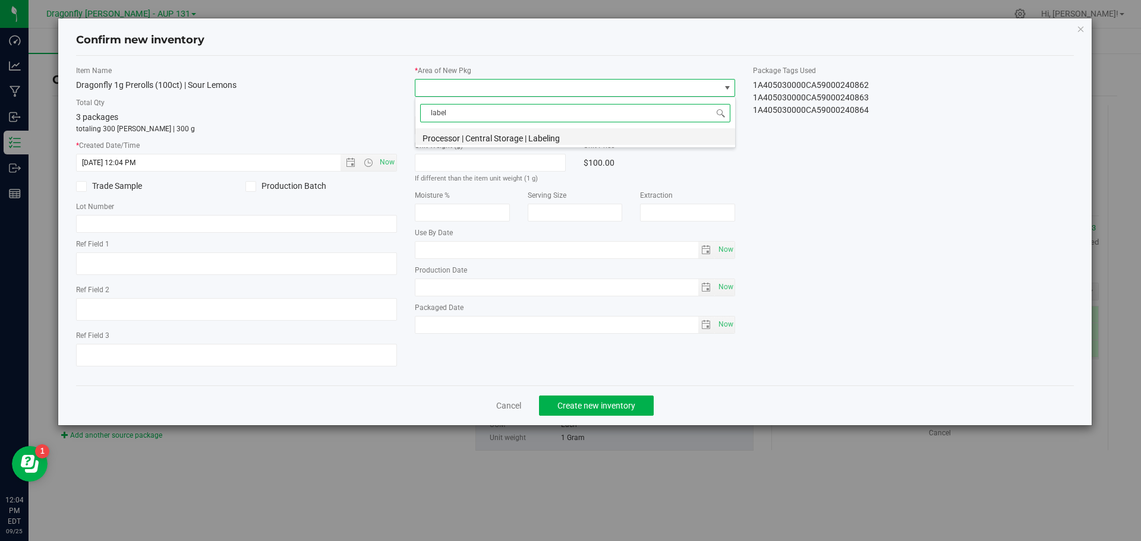
click at [497, 135] on li "Processor | Central Storage | Labeling" at bounding box center [575, 136] width 320 height 17
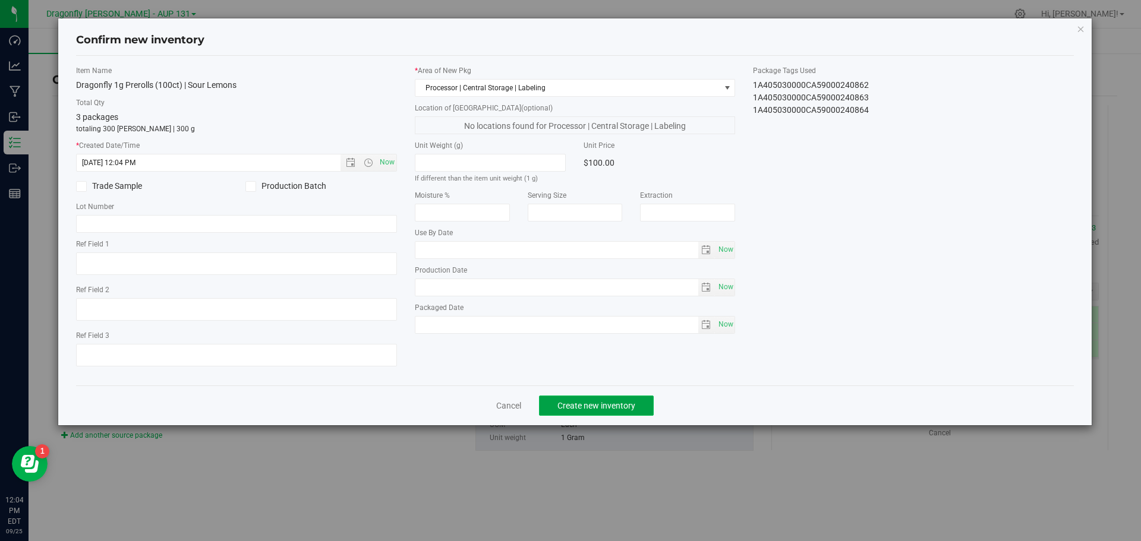
click at [609, 410] on span "Create new inventory" at bounding box center [596, 406] width 78 height 10
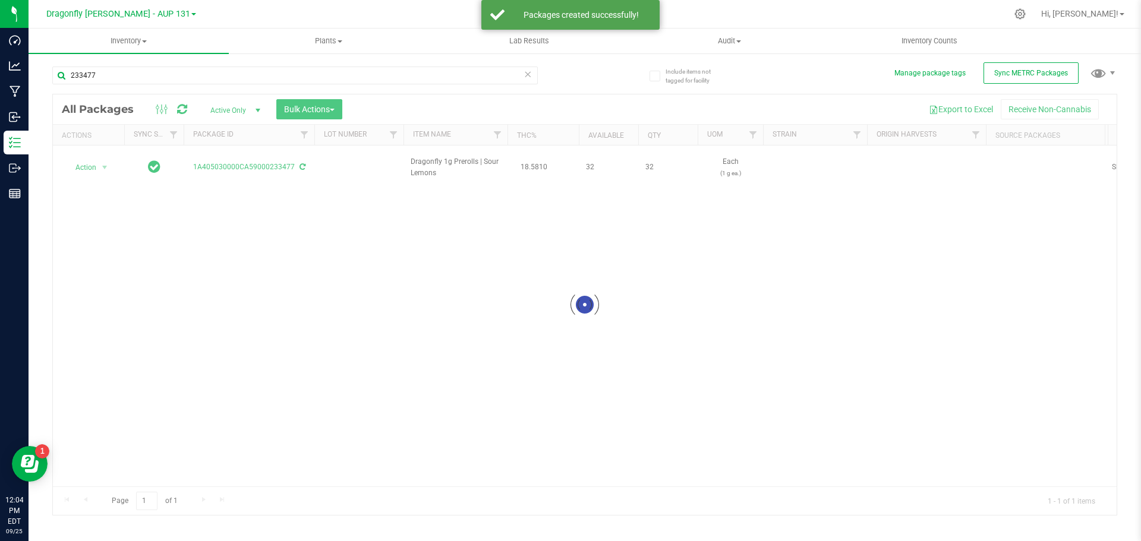
click at [103, 164] on div at bounding box center [585, 304] width 1064 height 421
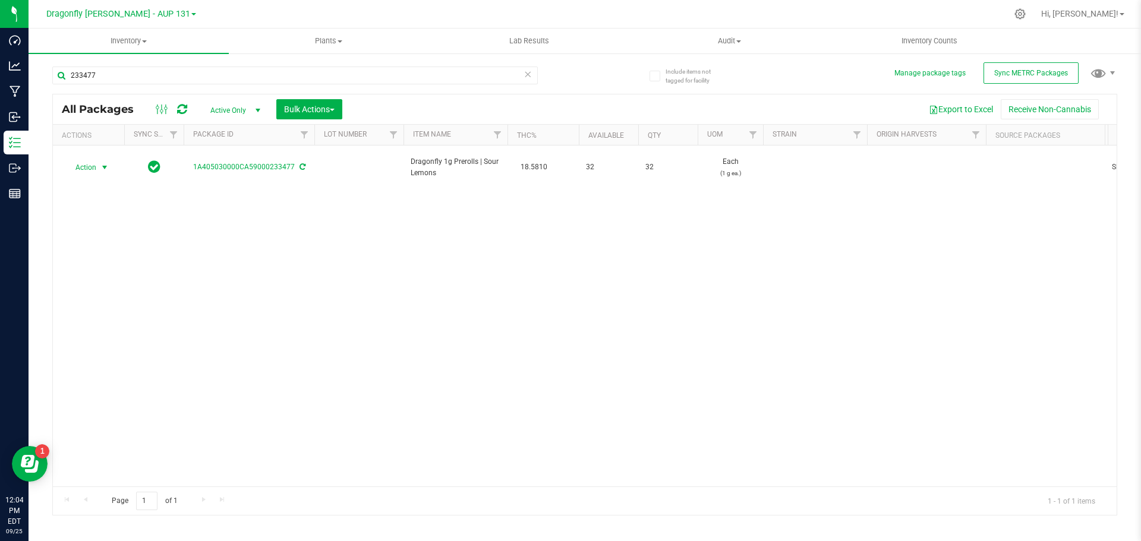
click at [102, 163] on span "select" at bounding box center [105, 168] width 10 height 10
click at [108, 206] on li "Create package" at bounding box center [102, 199] width 75 height 18
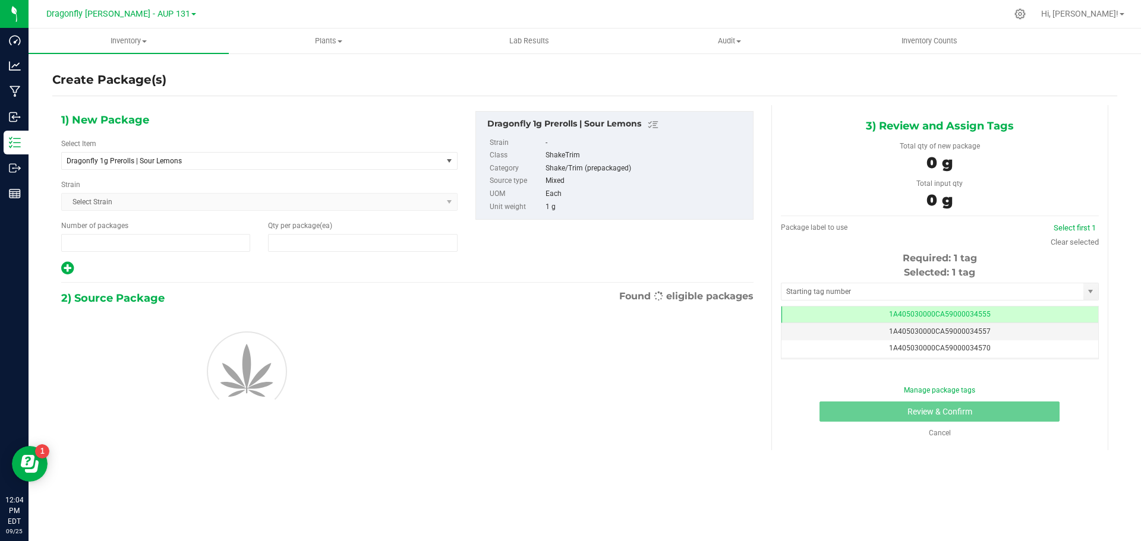
type input "1"
type input "0"
click at [188, 172] on div "1) New Package Select Item Dragonfly 1g Prerolls | Sour Lemons 1.25g Rosin Infu…" at bounding box center [259, 193] width 414 height 165
click at [190, 162] on span "Dragonfly 1g Prerolls | Sour Lemons" at bounding box center [245, 161] width 356 height 8
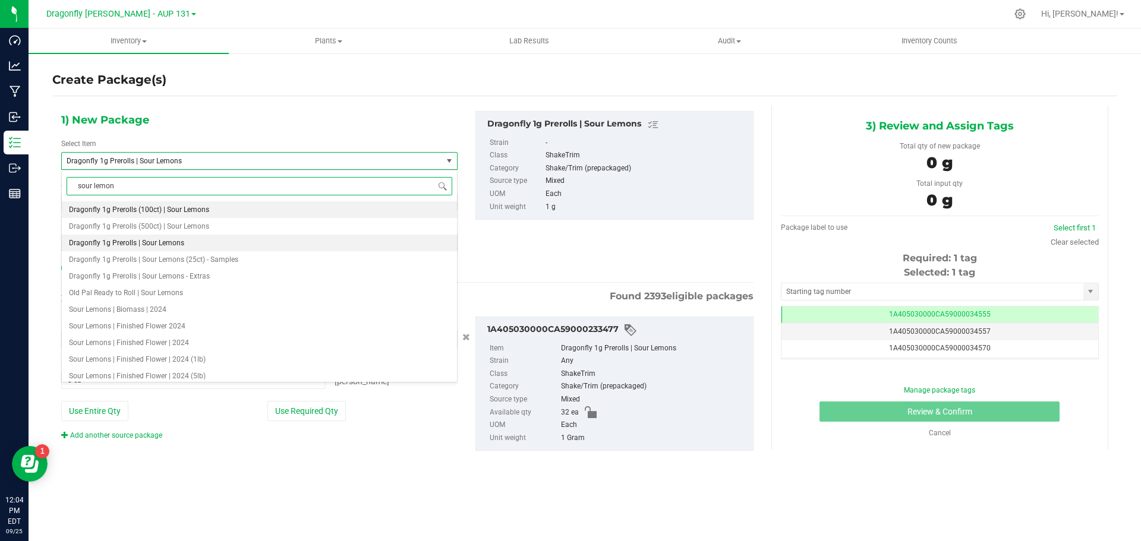
type input "sour lemons"
click at [198, 276] on span "Dragonfly 1g Prerolls | Sour Lemons - Extras" at bounding box center [139, 276] width 141 height 8
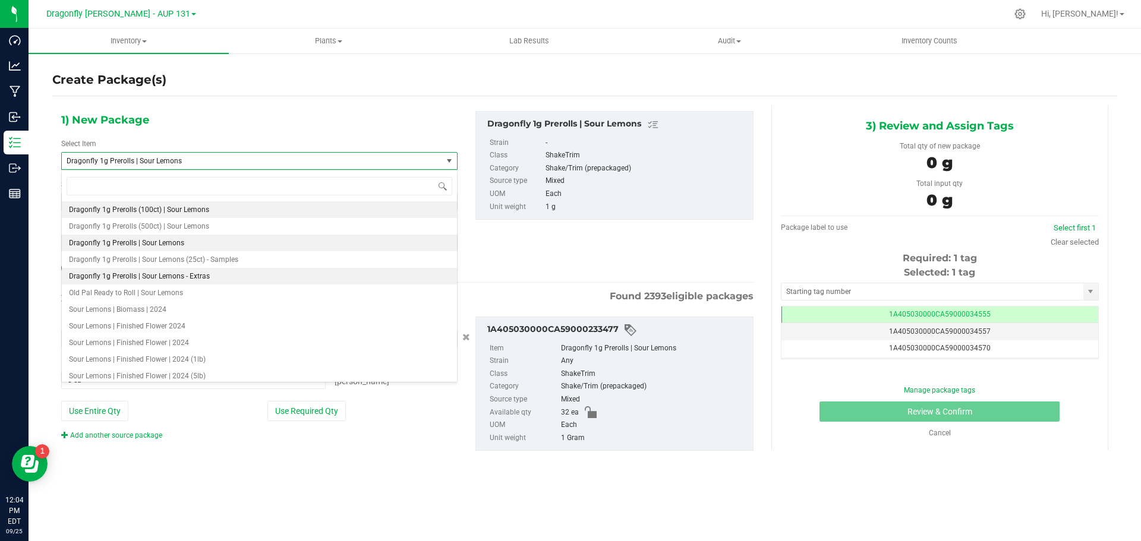
type input "0"
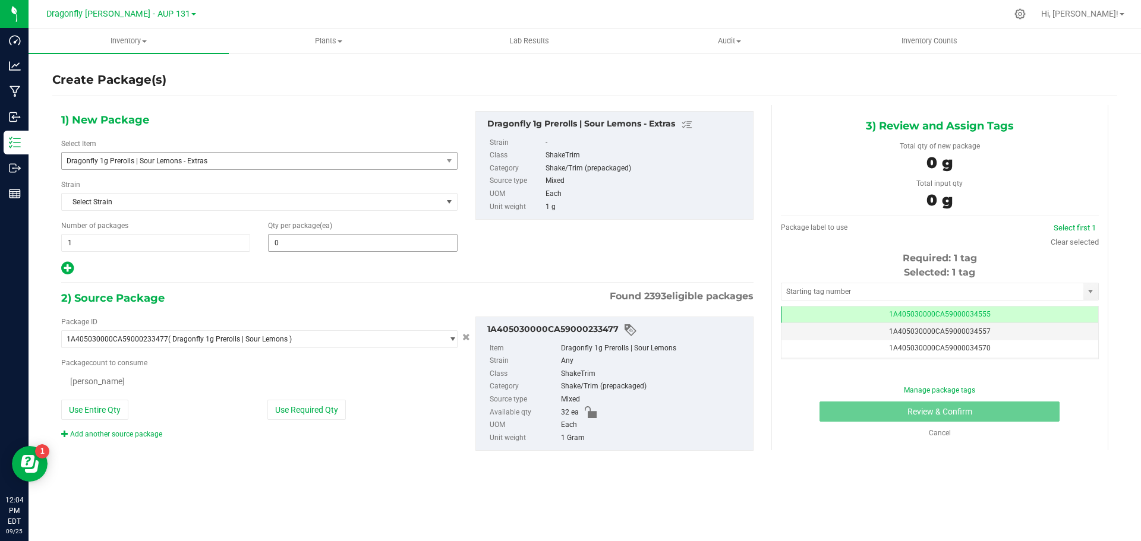
click at [322, 246] on input "0" at bounding box center [363, 243] width 188 height 17
click at [322, 246] on input "text" at bounding box center [363, 243] width 188 height 17
type input "32"
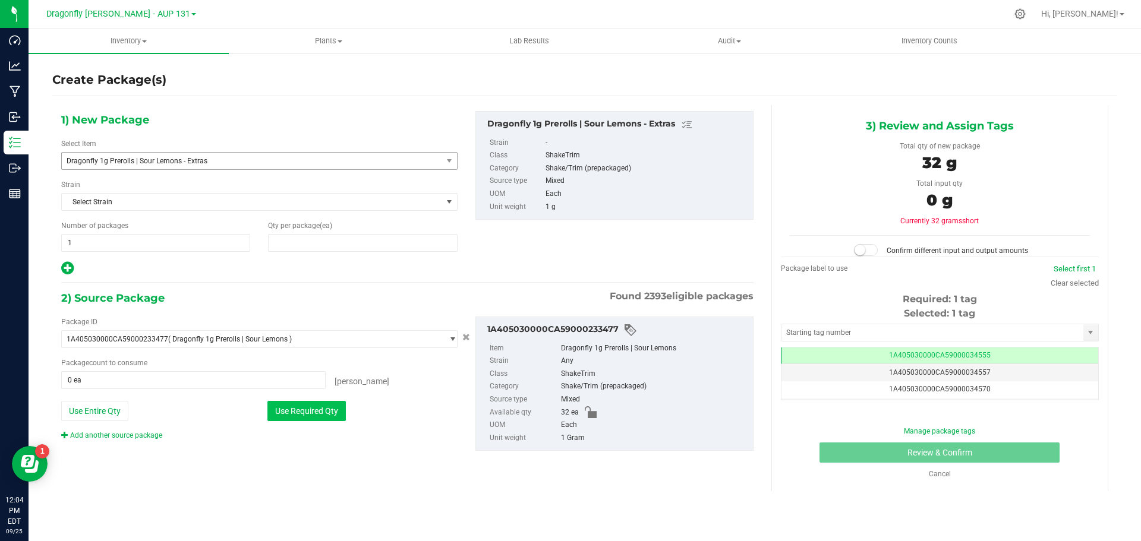
type input "32"
click at [314, 412] on button "Use Required Qty" at bounding box center [306, 411] width 78 height 20
type input "32 ea"
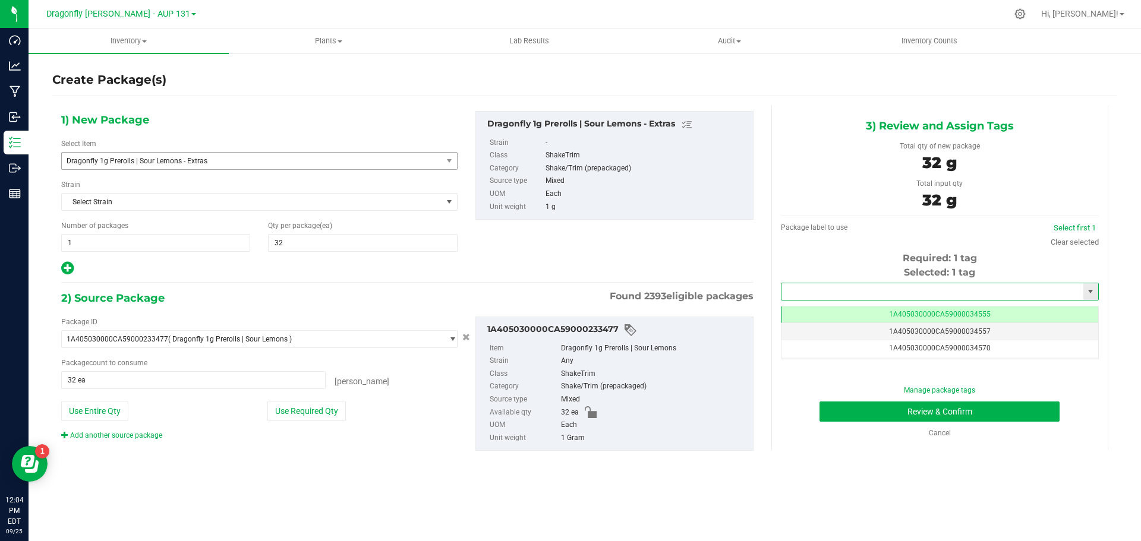
click at [890, 297] on input "text" at bounding box center [933, 291] width 302 height 17
click at [890, 314] on li "1A405030000CA59000238308" at bounding box center [940, 312] width 317 height 18
type input "1A405030000CA59000238308"
click at [984, 416] on button "Review & Confirm" at bounding box center [940, 412] width 240 height 20
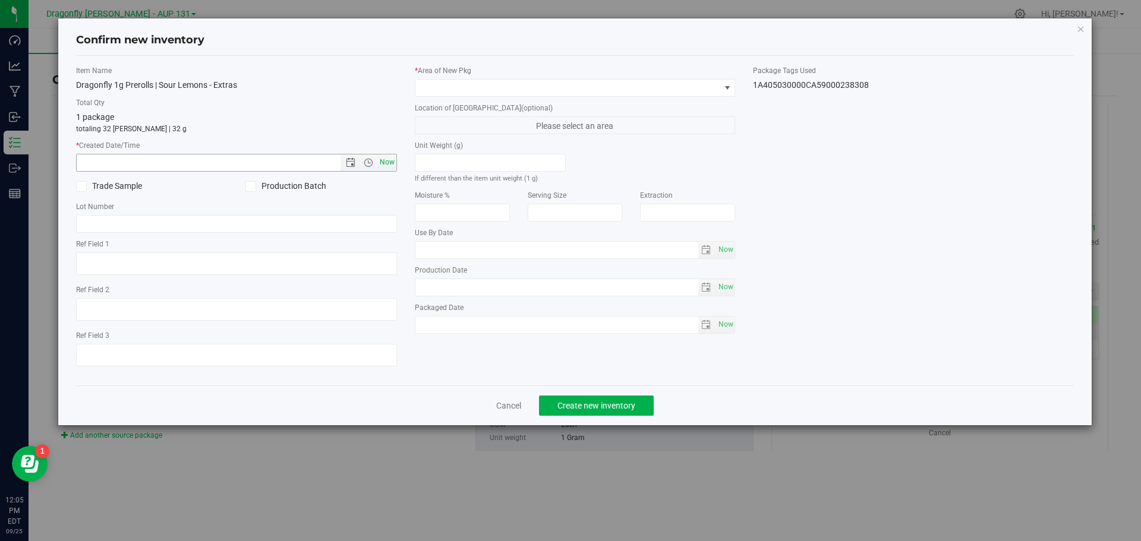
click at [380, 162] on span "Now" at bounding box center [387, 162] width 20 height 17
type input "9/25/2025 12:05 PM"
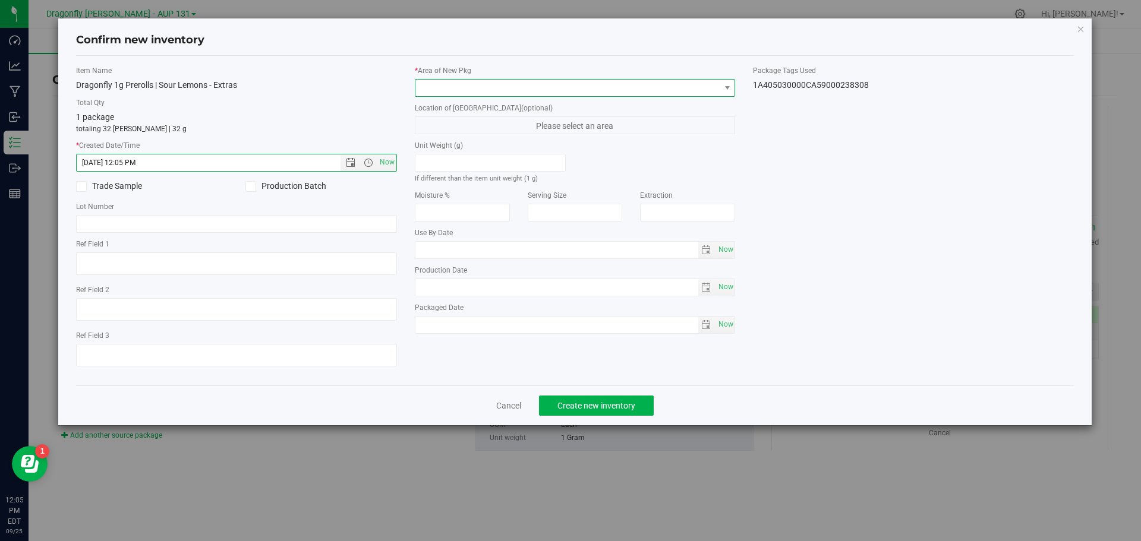
click at [439, 92] on span at bounding box center [567, 88] width 305 height 17
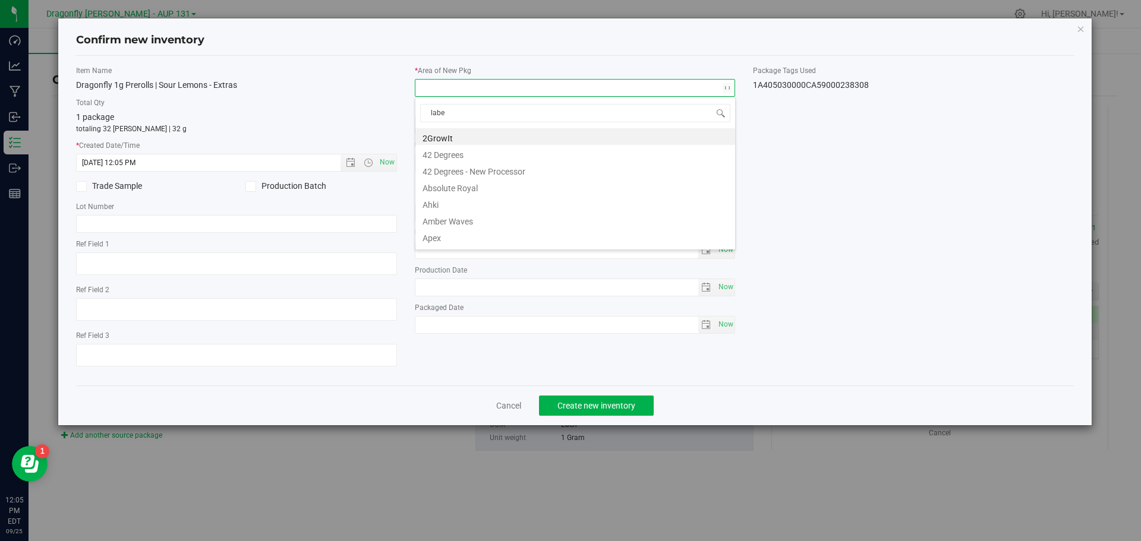
type input "label"
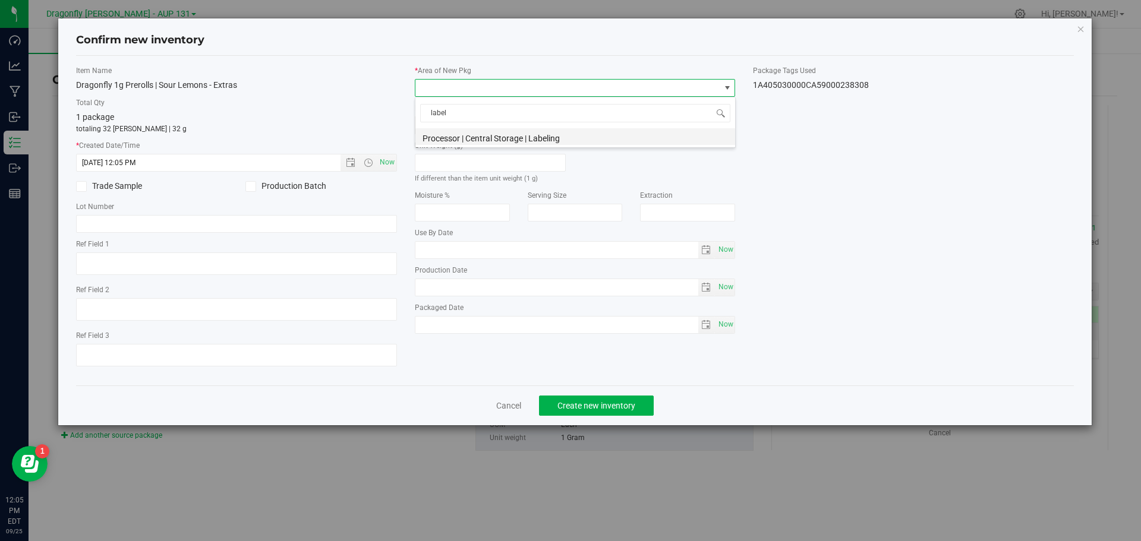
click at [517, 135] on li "Processor | Central Storage | Labeling" at bounding box center [575, 136] width 320 height 17
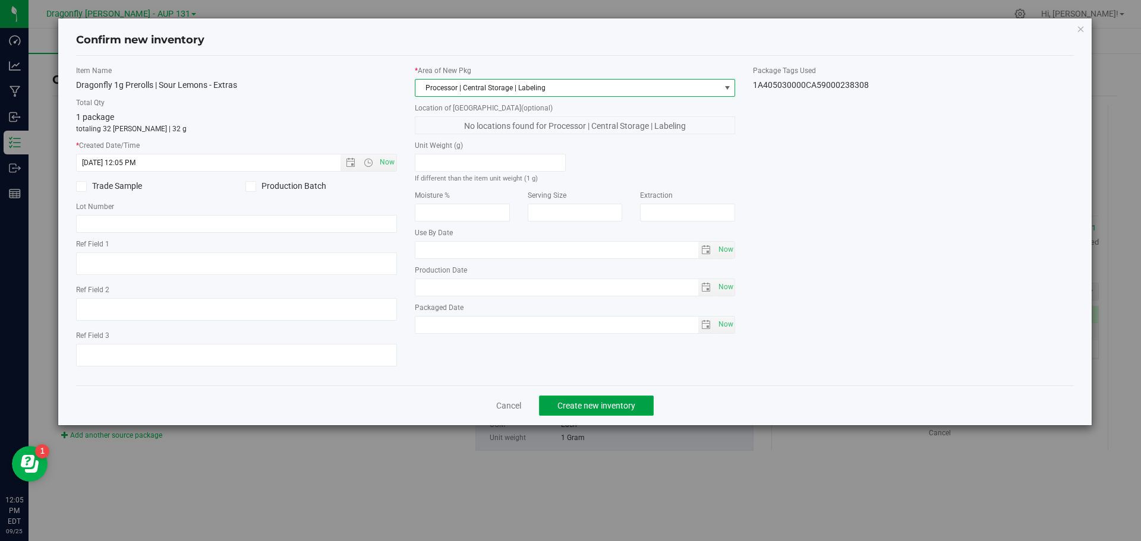
click at [609, 409] on span "Create new inventory" at bounding box center [596, 406] width 78 height 10
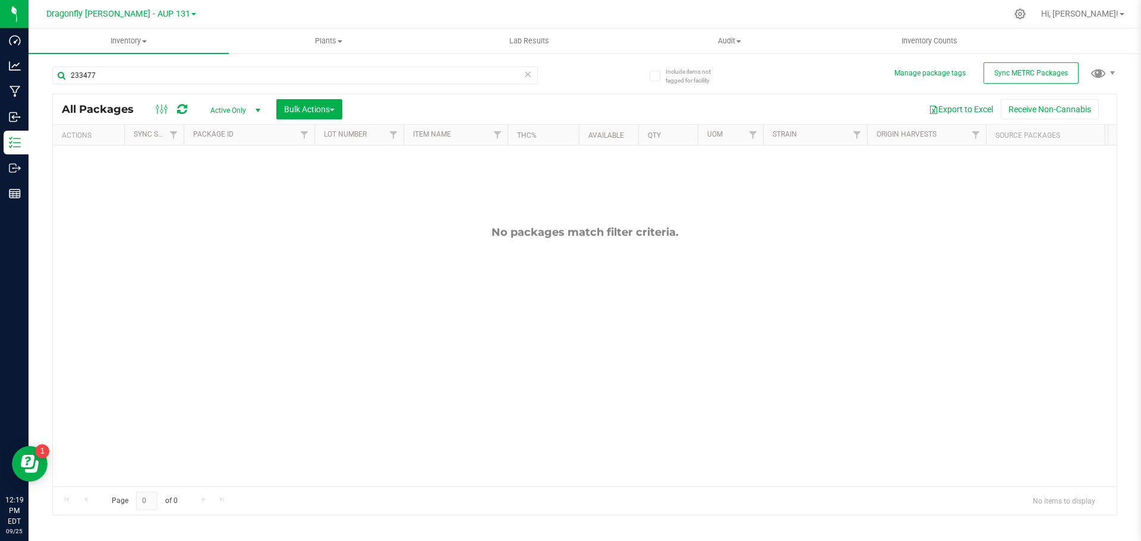
click at [527, 80] on icon at bounding box center [528, 74] width 8 height 14
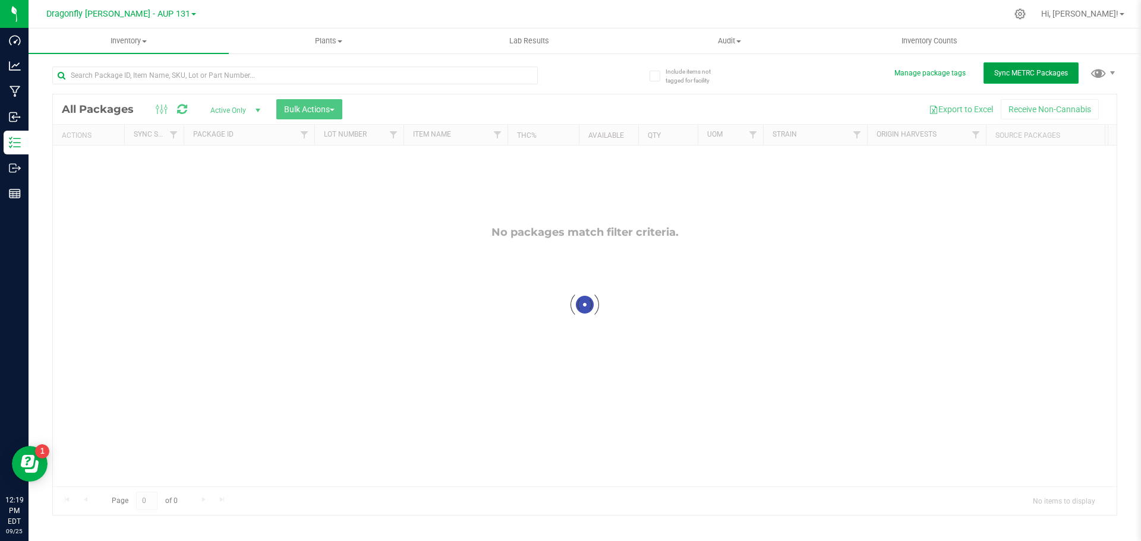
click at [1054, 70] on span "Sync METRC Packages" at bounding box center [1031, 73] width 74 height 8
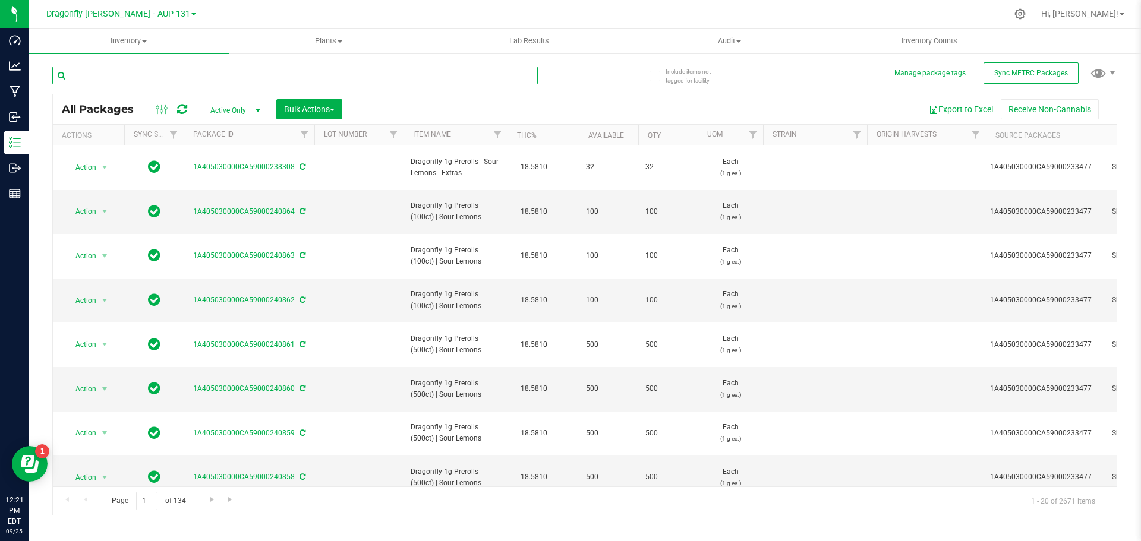
click at [253, 81] on input "text" at bounding box center [295, 76] width 486 height 18
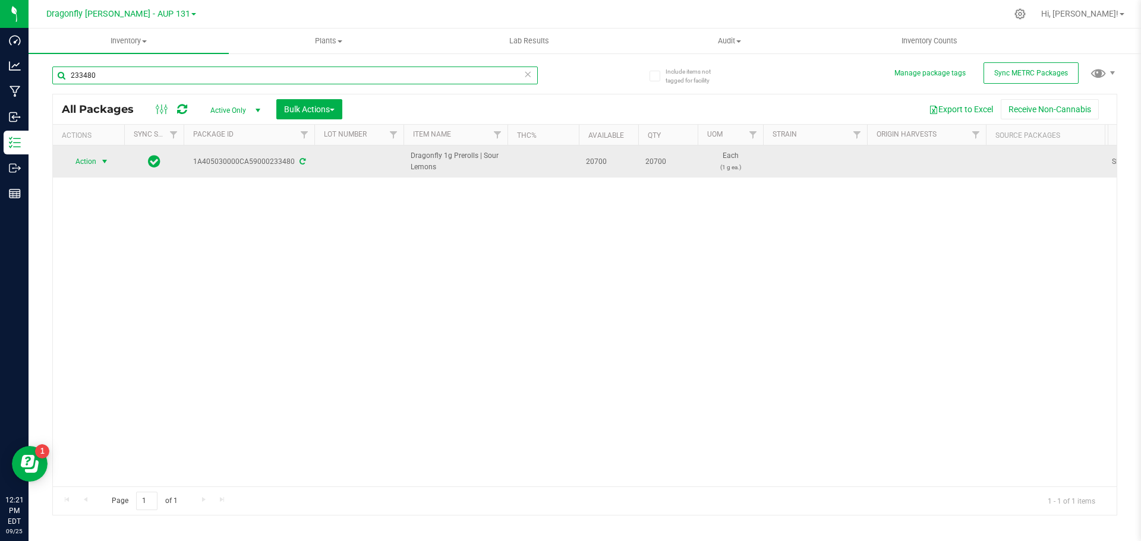
type input "233480"
click at [96, 162] on span "Action" at bounding box center [81, 161] width 32 height 17
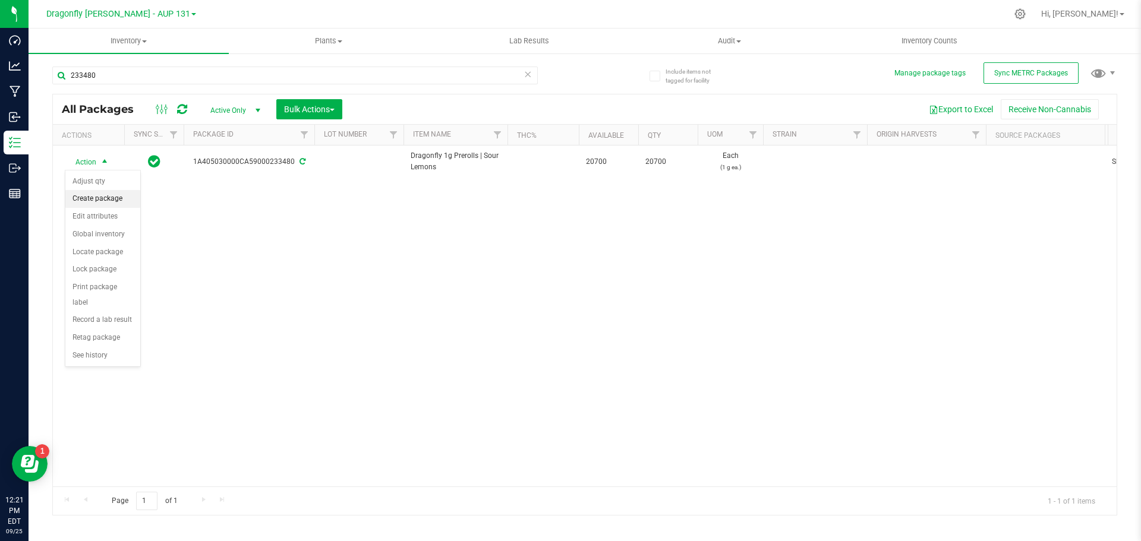
click at [99, 198] on li "Create package" at bounding box center [102, 199] width 75 height 18
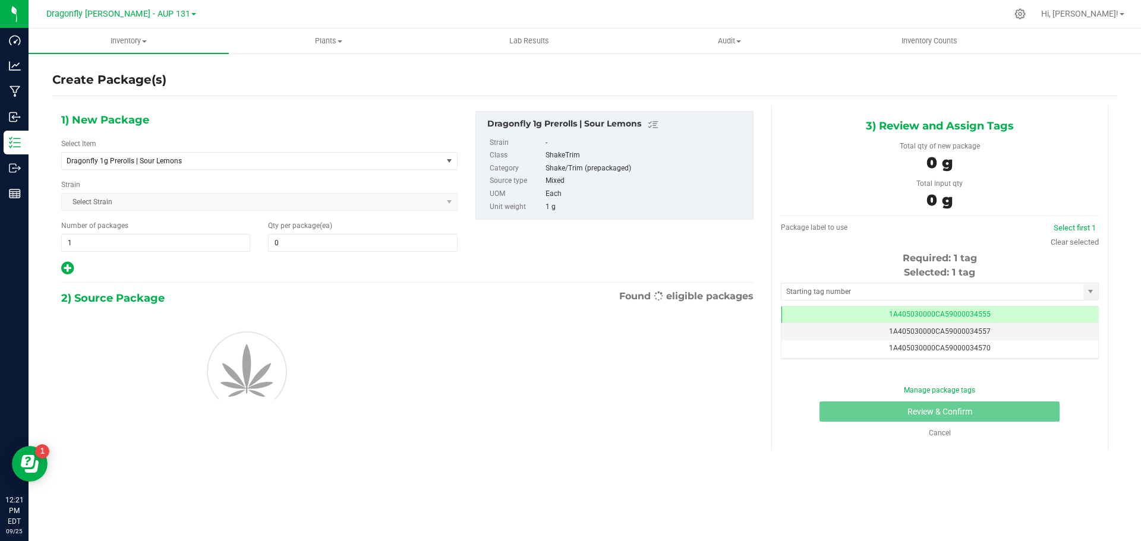
type input "0"
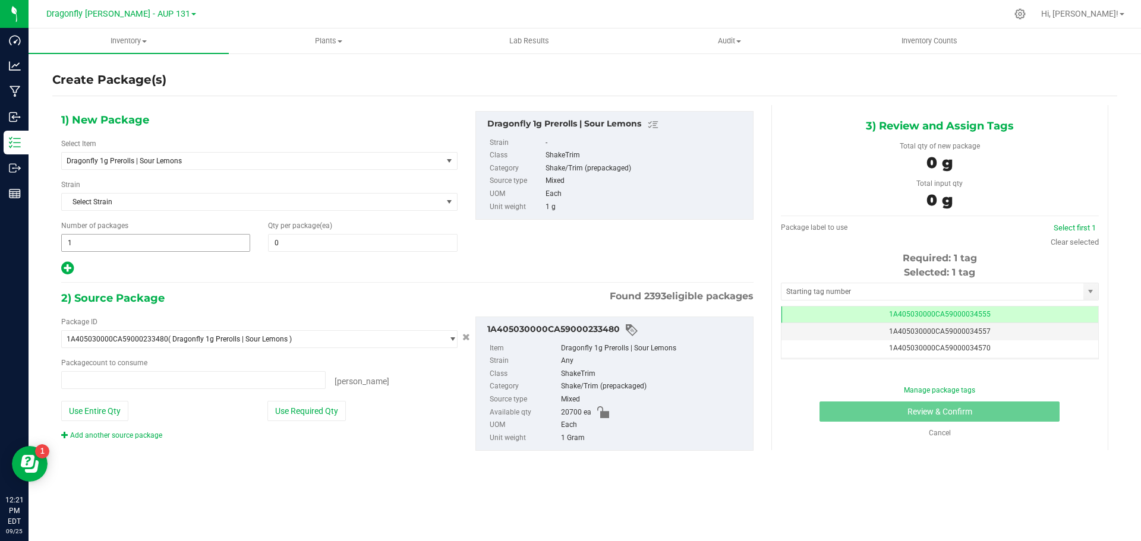
type input "0 ea"
click at [147, 249] on span "1 1" at bounding box center [155, 243] width 189 height 18
drag, startPoint x: 147, startPoint y: 249, endPoint x: 138, endPoint y: 242, distance: 11.4
click at [147, 249] on input "1" at bounding box center [156, 243] width 188 height 17
type input "41"
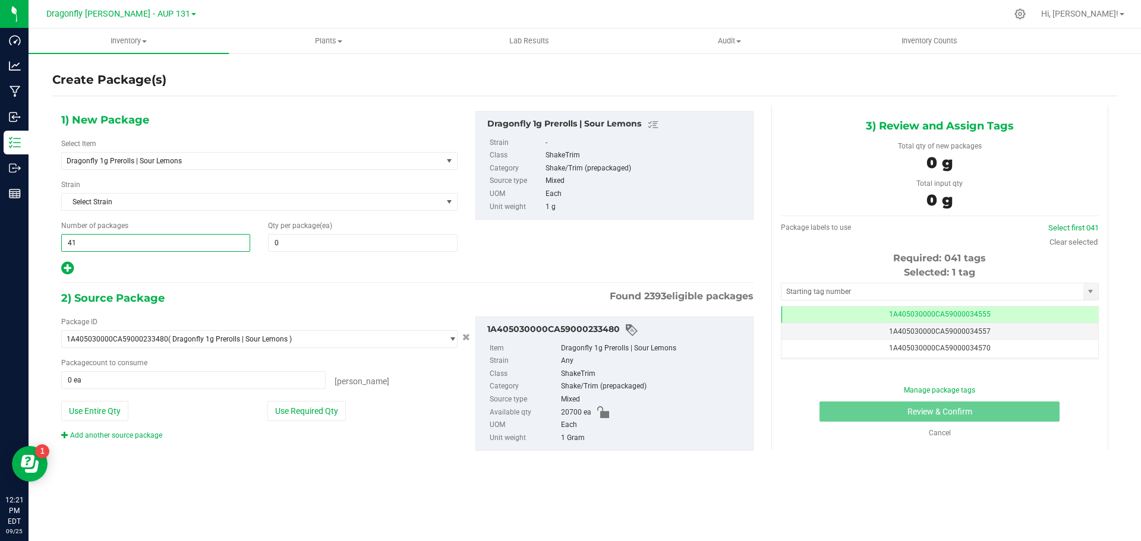
type input "41"
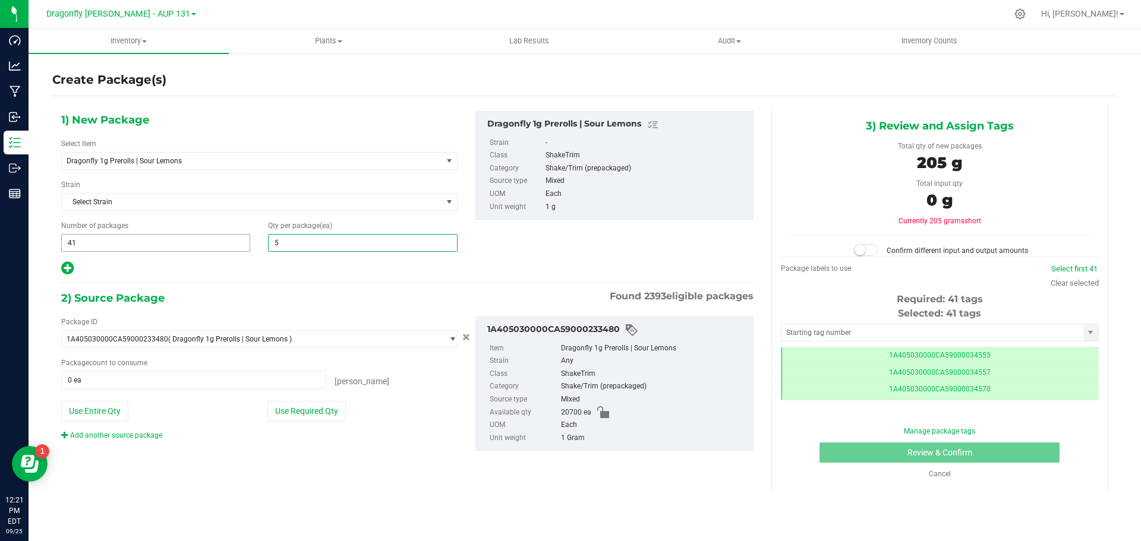
scroll to position [0, -1]
type input "500"
click at [296, 417] on button "Use Required Qty" at bounding box center [306, 411] width 78 height 20
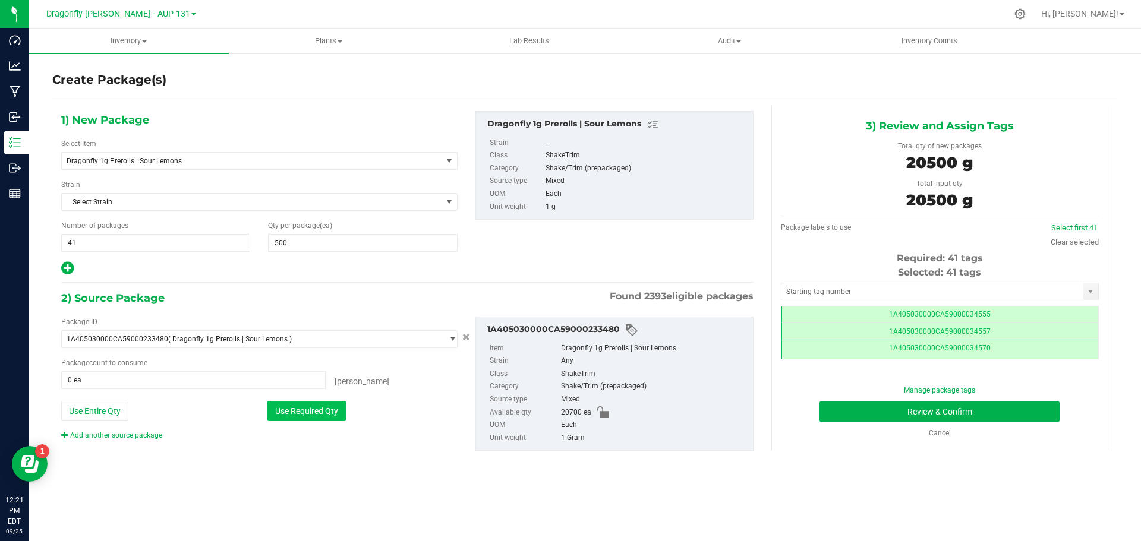
type input "20500 ea"
click at [999, 290] on input "text" at bounding box center [933, 291] width 302 height 17
type input "1"
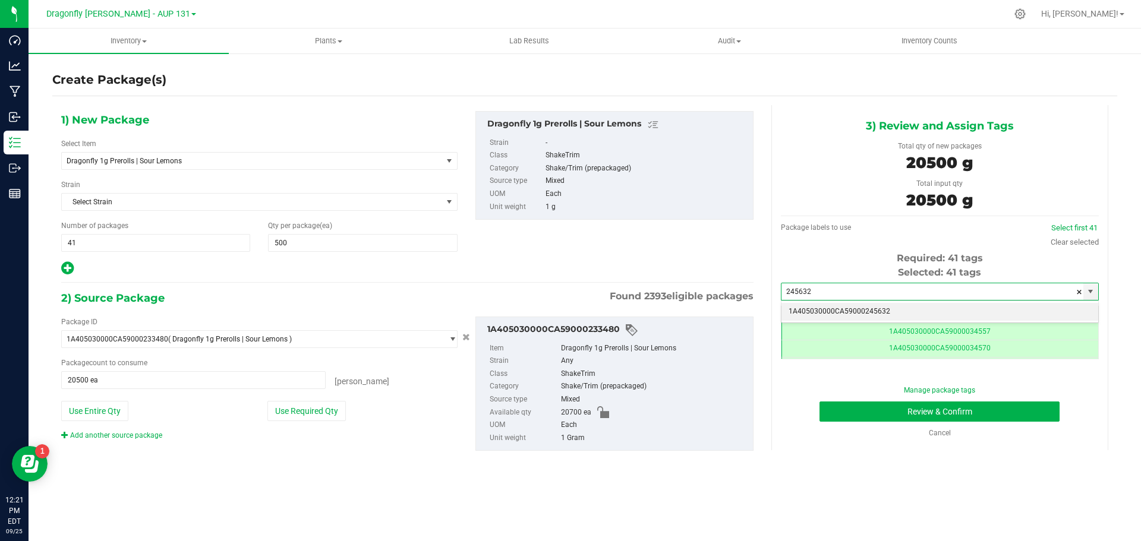
click at [962, 315] on li "1A405030000CA59000245632" at bounding box center [940, 312] width 317 height 18
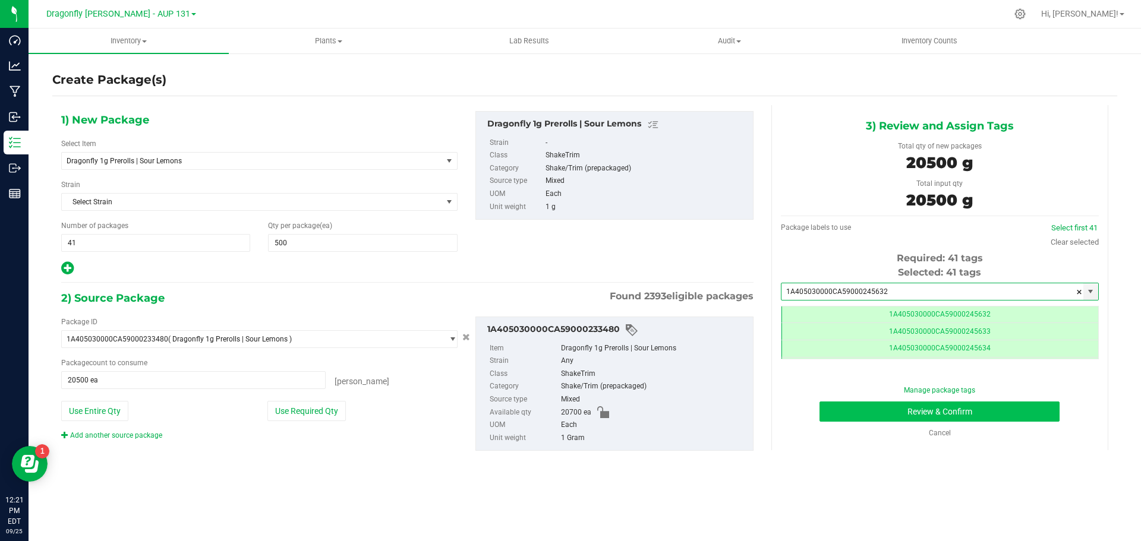
type input "1A405030000CA59000245632"
click at [990, 412] on button "Review & Confirm" at bounding box center [940, 412] width 240 height 20
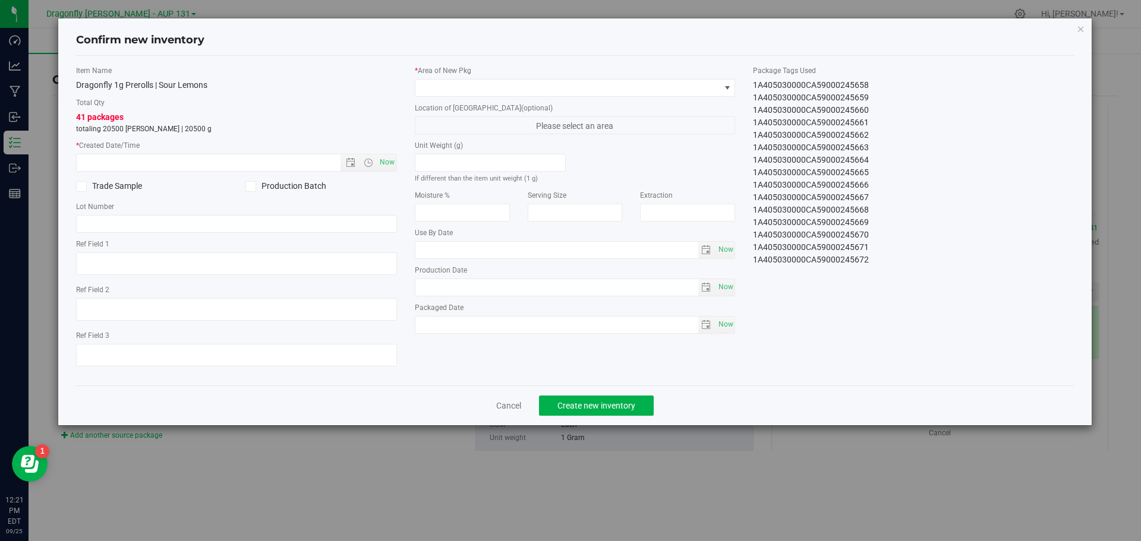
drag, startPoint x: 748, startPoint y: 87, endPoint x: 902, endPoint y: 311, distance: 271.8
click at [902, 311] on div "Item Name Dragonfly 1g Prerolls | Sour Lemons Total Qty 41 packages totaling 20…" at bounding box center [575, 220] width 1016 height 311
copy div "1A405030000CA59000245632 1A405030000CA59000245633 1A405030000CA59000245634 1A40…"
click at [512, 408] on link "Cancel" at bounding box center [508, 406] width 25 height 12
